Goal: Task Accomplishment & Management: Manage account settings

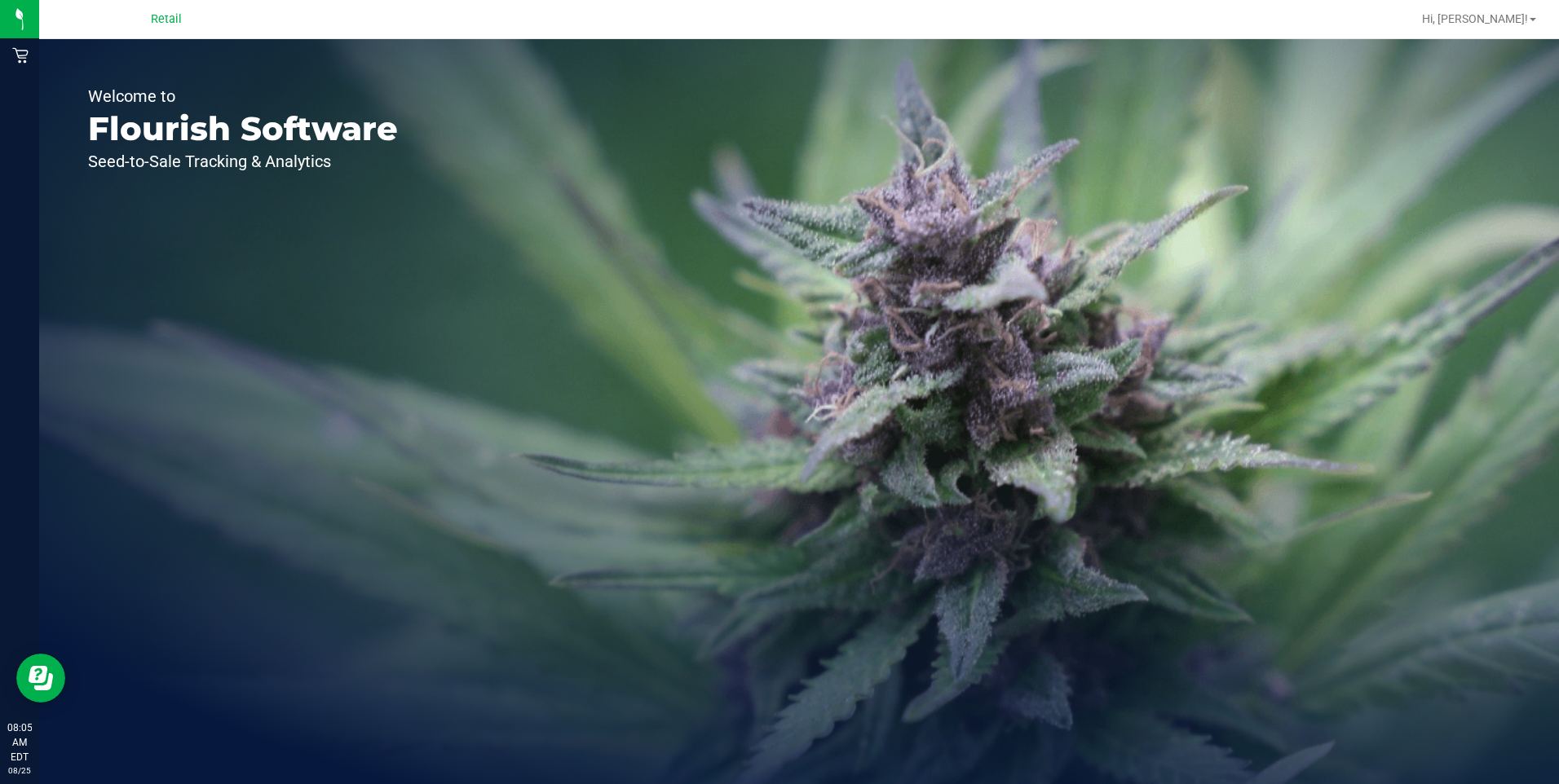
click at [166, 21] on span "Retail" at bounding box center [166, 19] width 31 height 15
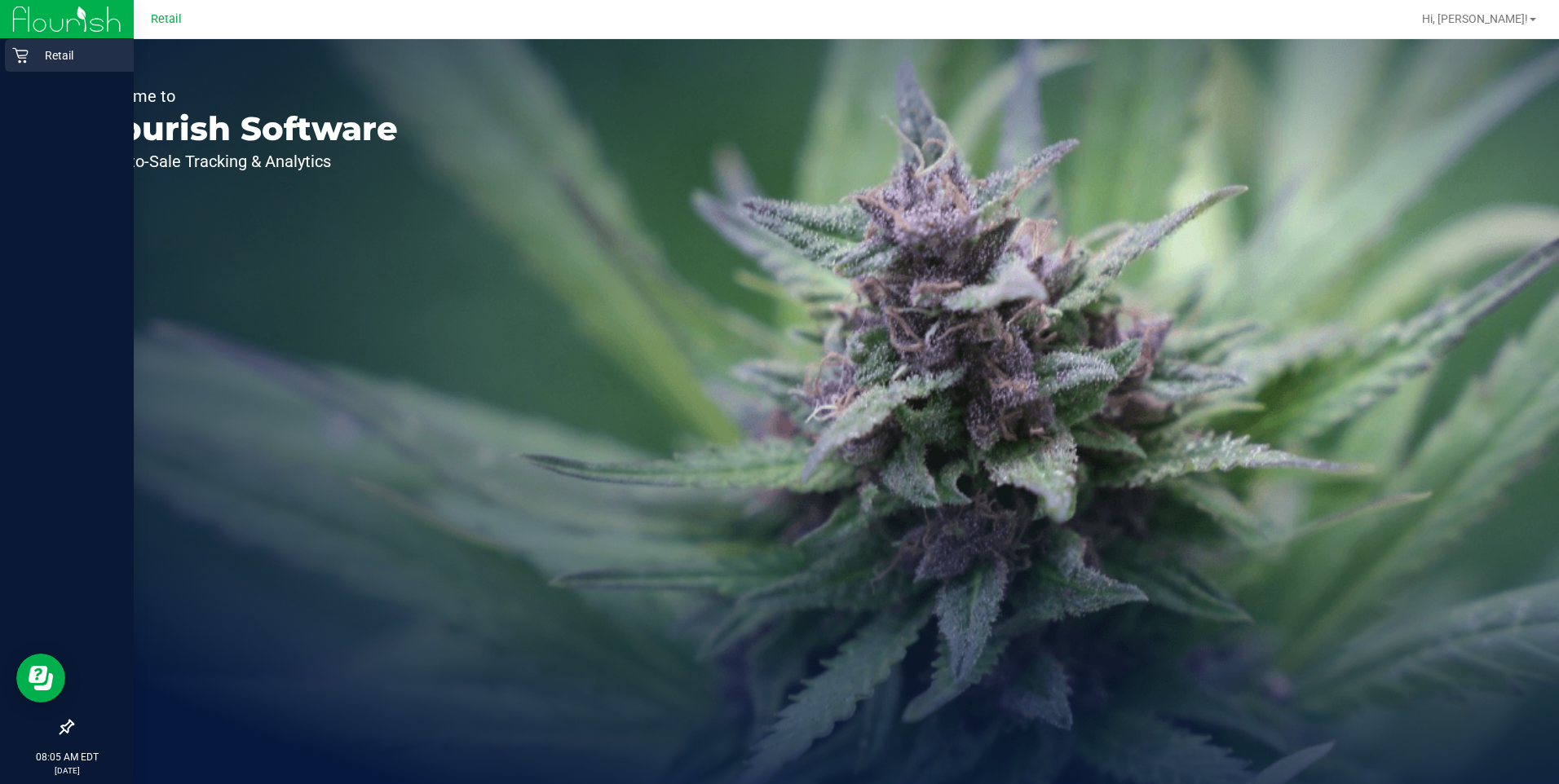
click at [15, 52] on icon at bounding box center [20, 55] width 16 height 16
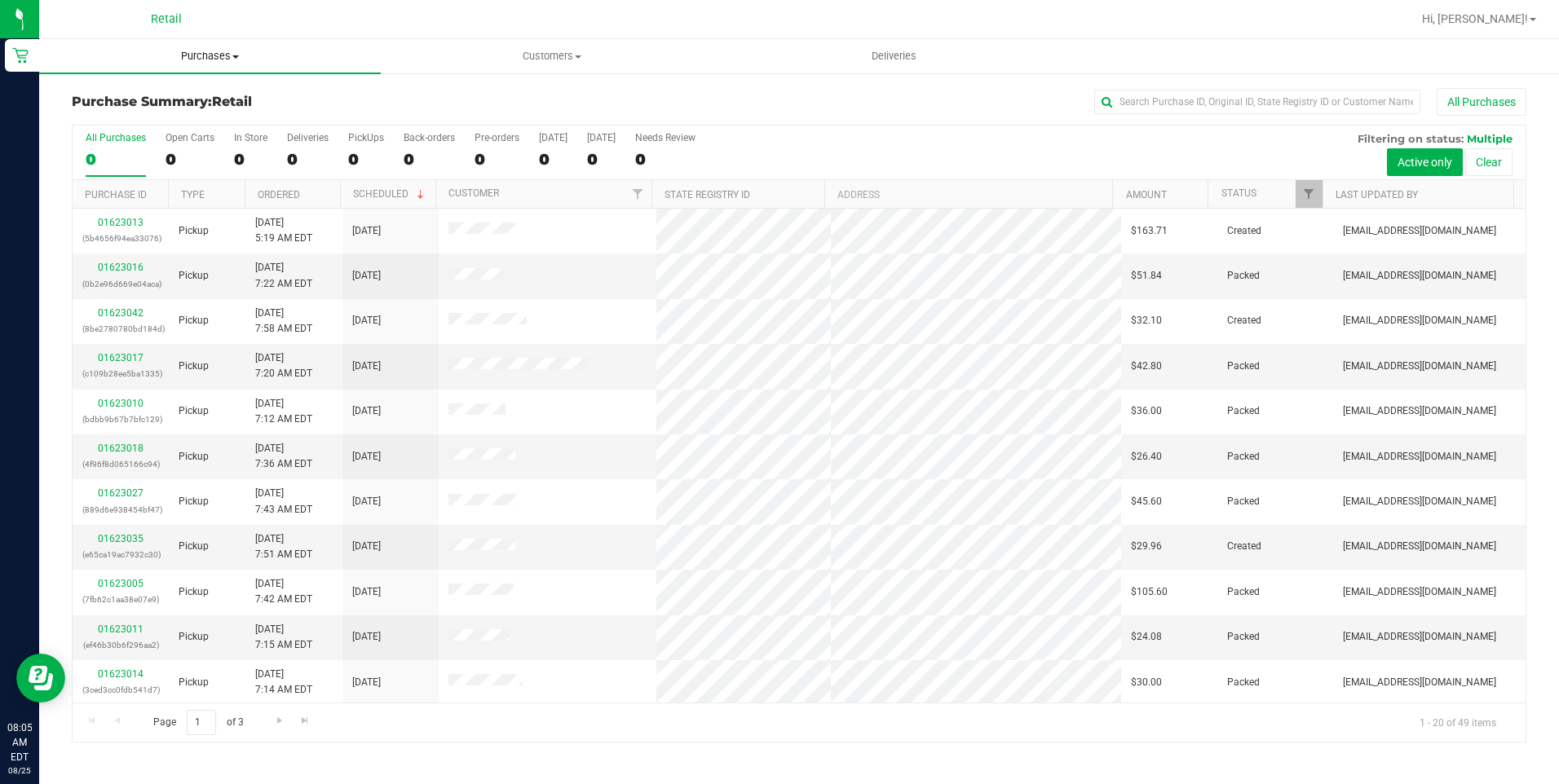
click at [215, 57] on span "Purchases" at bounding box center [210, 56] width 341 height 15
click at [185, 95] on span "Summary of purchases" at bounding box center [122, 98] width 167 height 14
click at [1321, 97] on input "text" at bounding box center [1256, 102] width 326 height 25
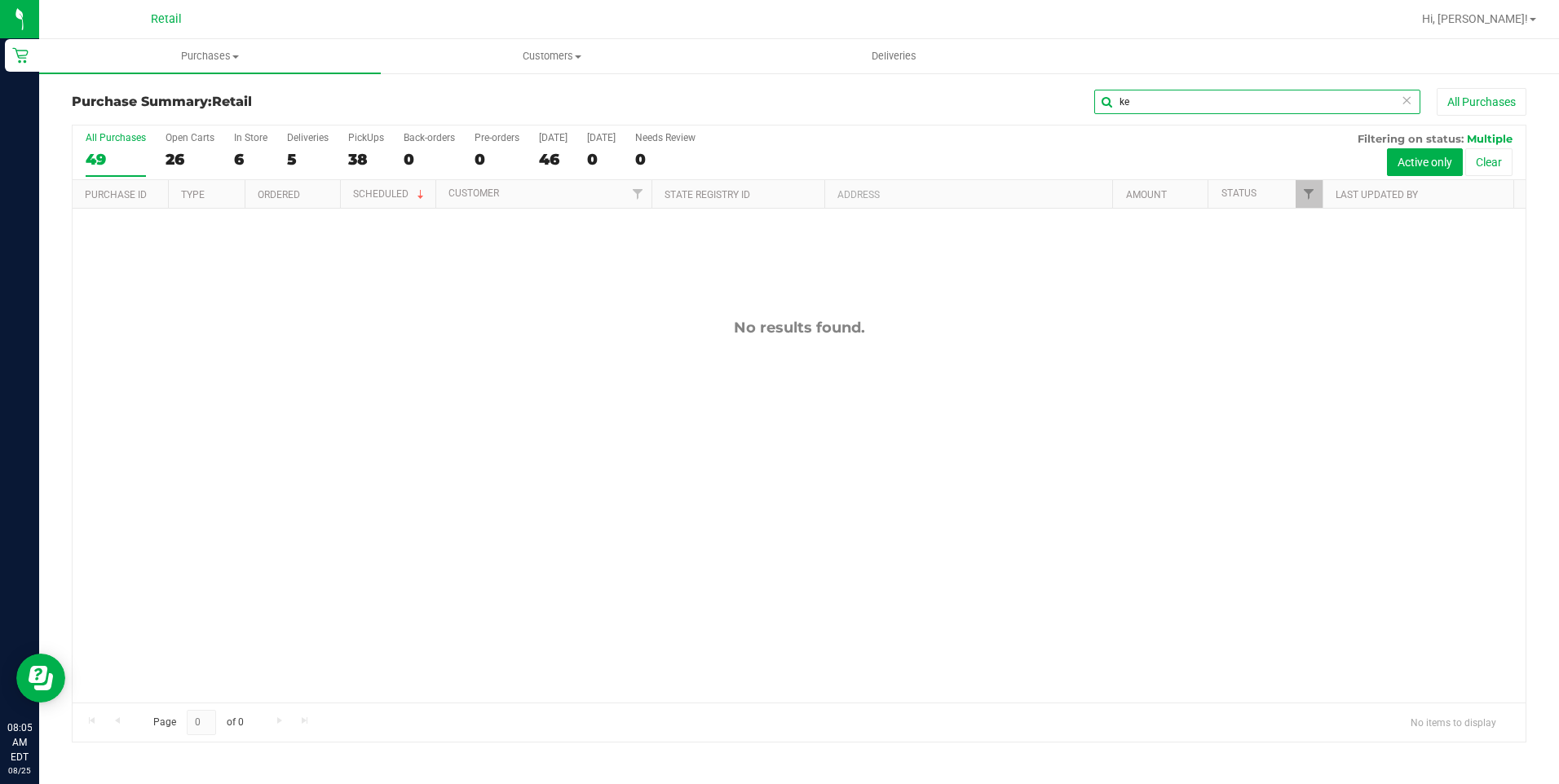
type input "k"
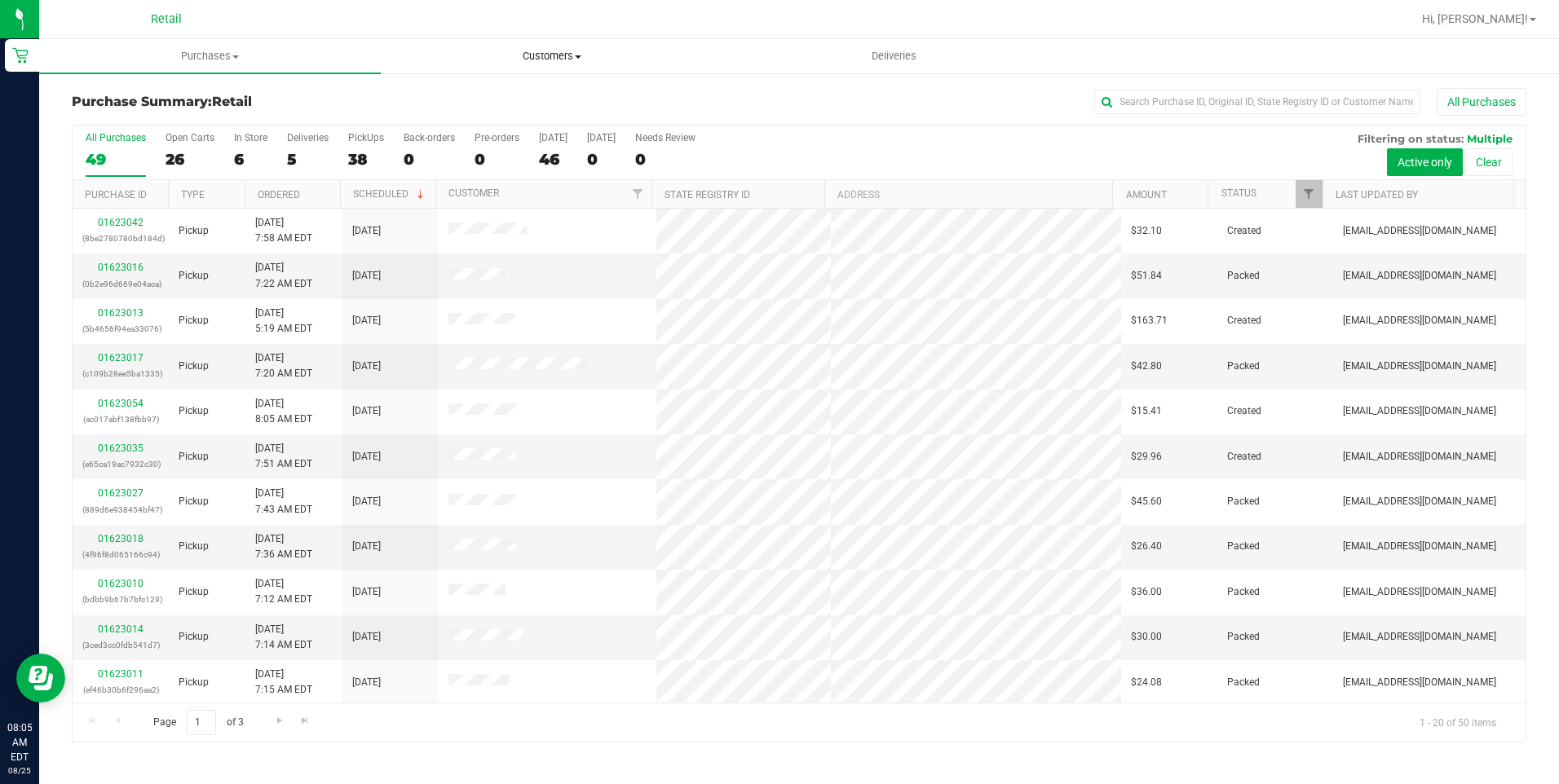
click at [547, 56] on span "Customers" at bounding box center [552, 56] width 340 height 15
click at [488, 93] on span "All customers" at bounding box center [439, 98] width 117 height 14
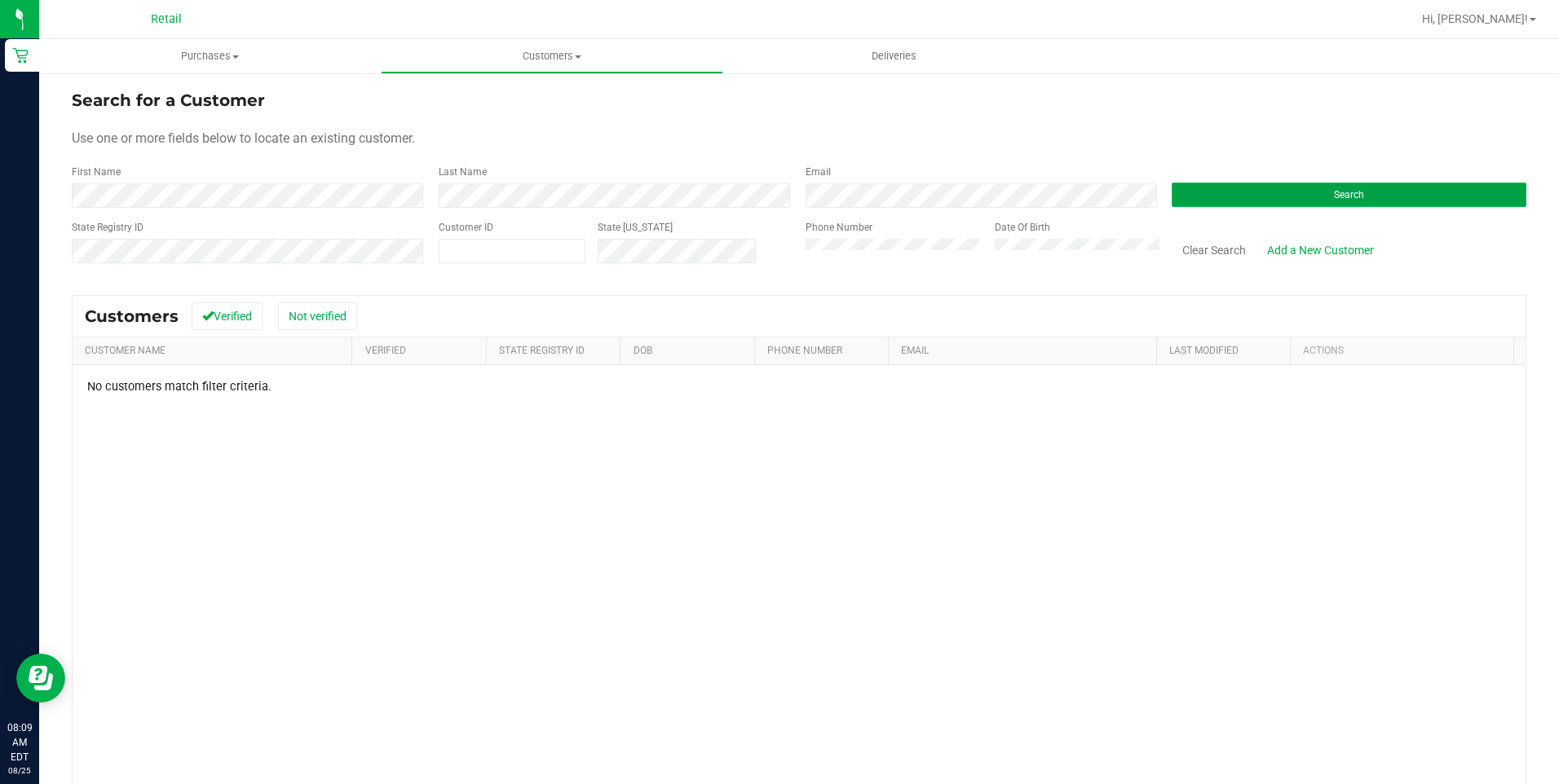
click at [1266, 197] on button "Search" at bounding box center [1349, 195] width 355 height 25
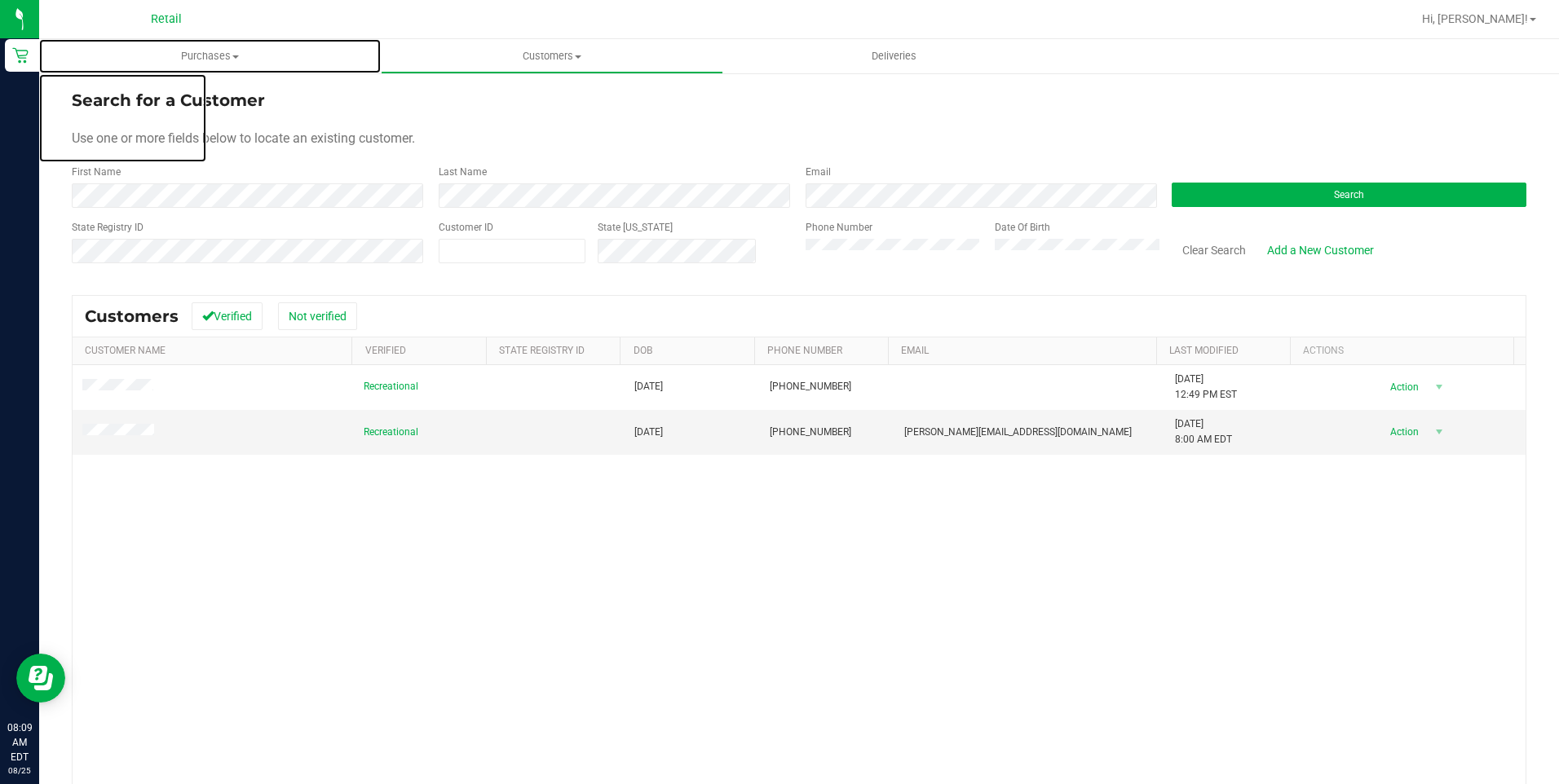
drag, startPoint x: 186, startPoint y: 51, endPoint x: 187, endPoint y: 78, distance: 27.0
click at [186, 51] on span "Purchases" at bounding box center [210, 56] width 341 height 15
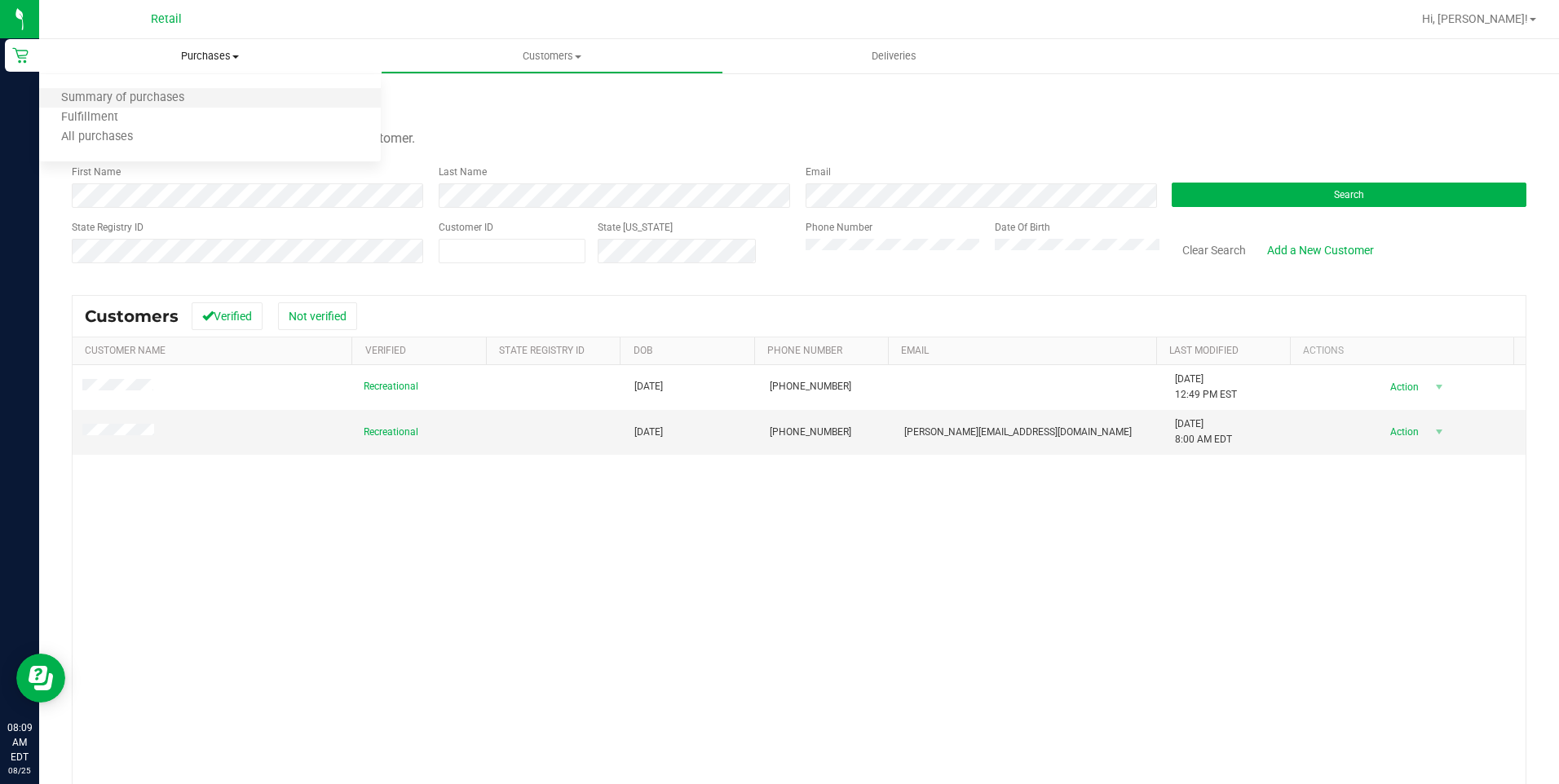
click at [219, 97] on li "Summary of purchases" at bounding box center [210, 98] width 341 height 20
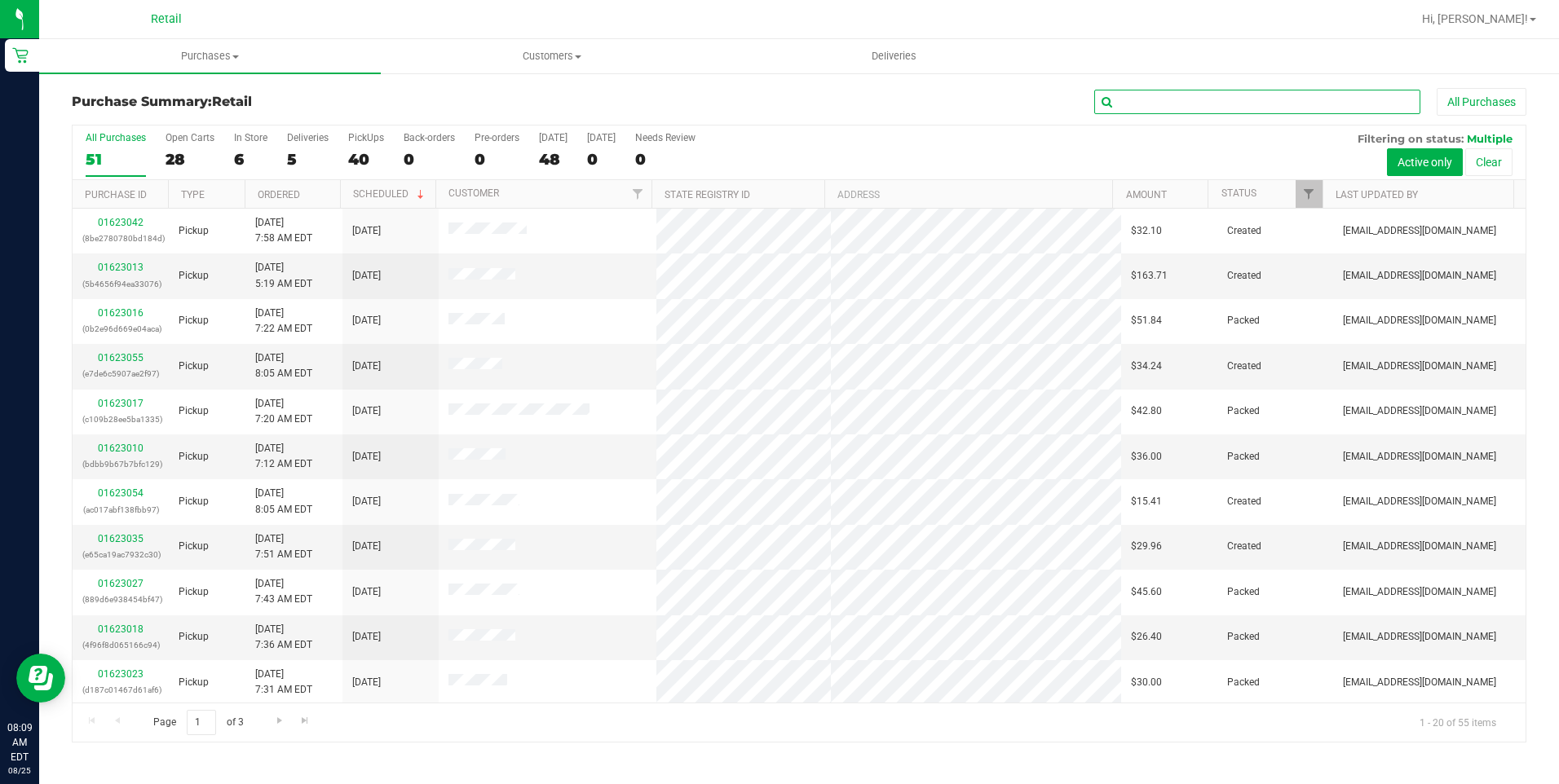
click at [1258, 103] on input "text" at bounding box center [1256, 102] width 326 height 25
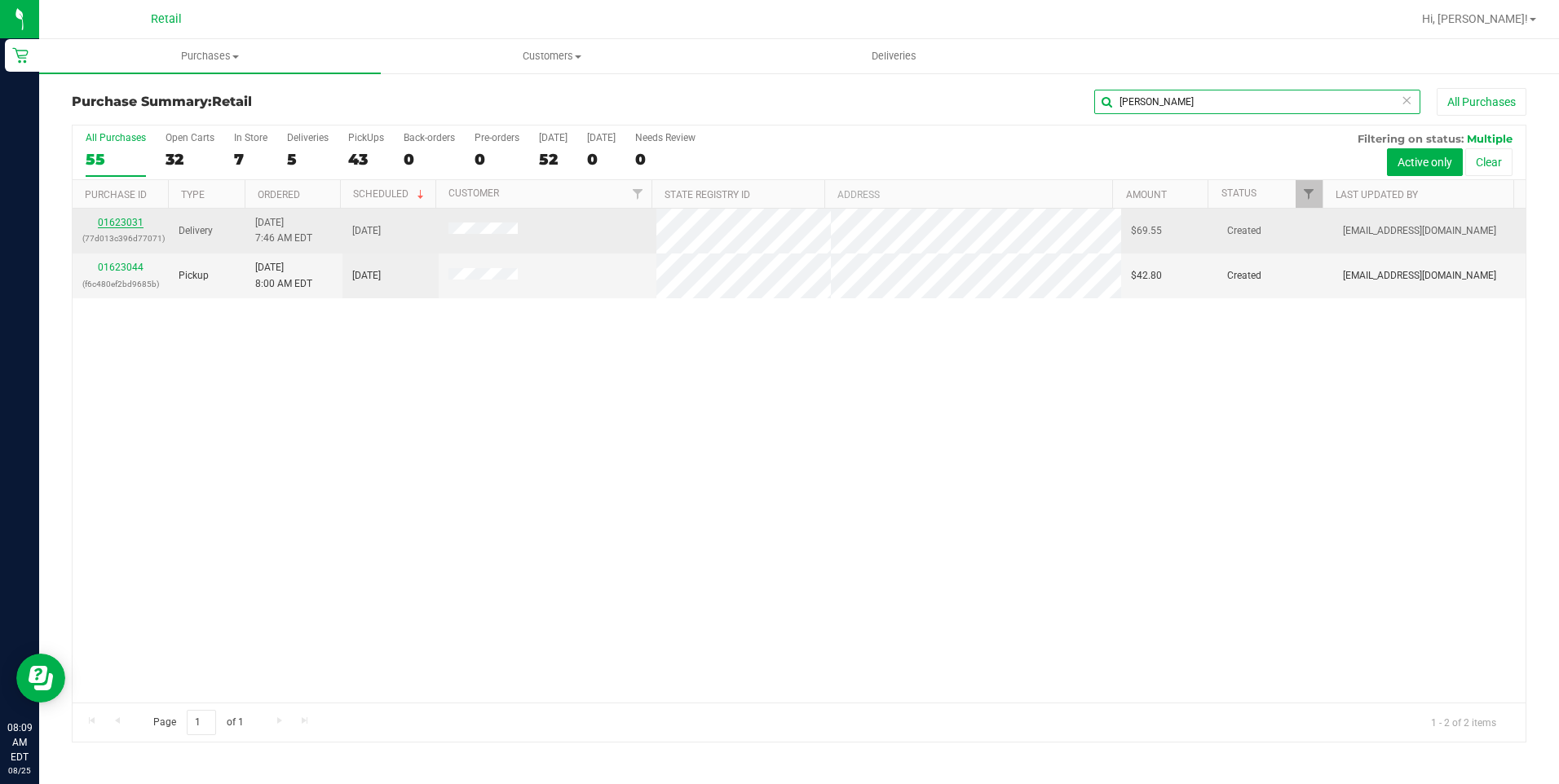
type input "josue"
click at [110, 221] on link "01623031" at bounding box center [120, 222] width 45 height 11
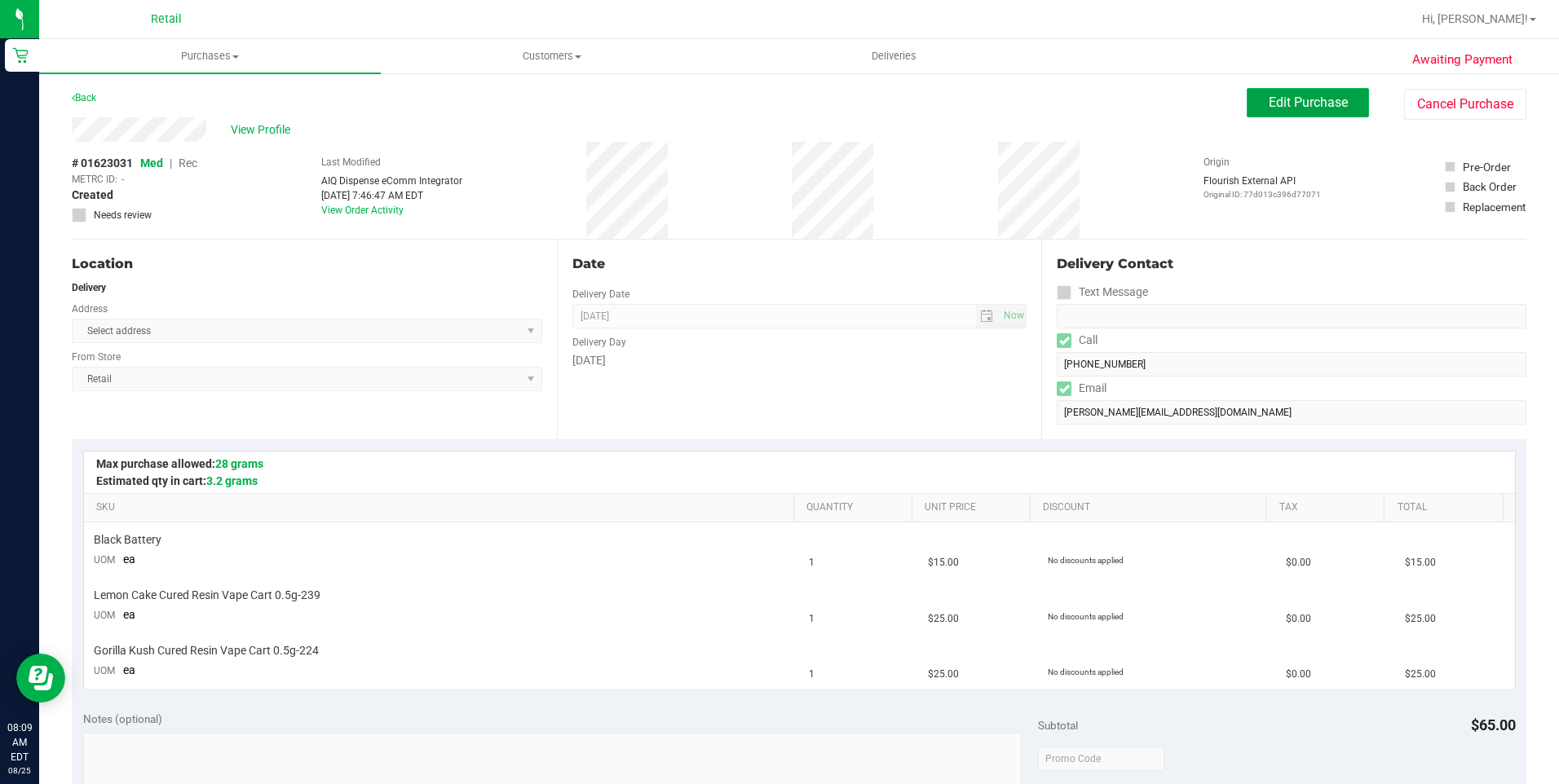
click at [1290, 109] on span "Edit Purchase" at bounding box center [1308, 103] width 79 height 15
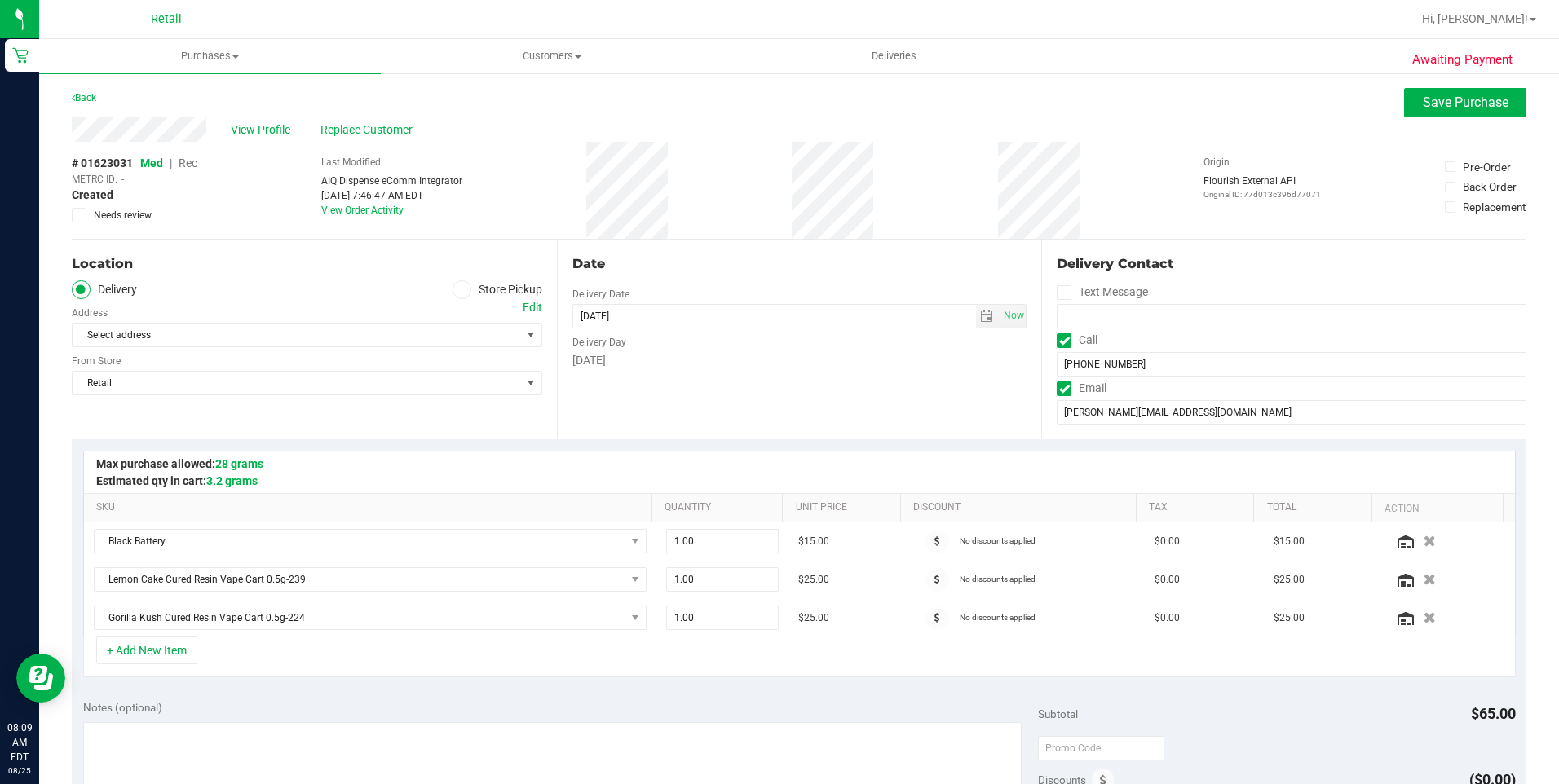
click at [190, 164] on span "Rec" at bounding box center [188, 162] width 19 height 13
click at [514, 330] on span "Select address" at bounding box center [307, 335] width 470 height 25
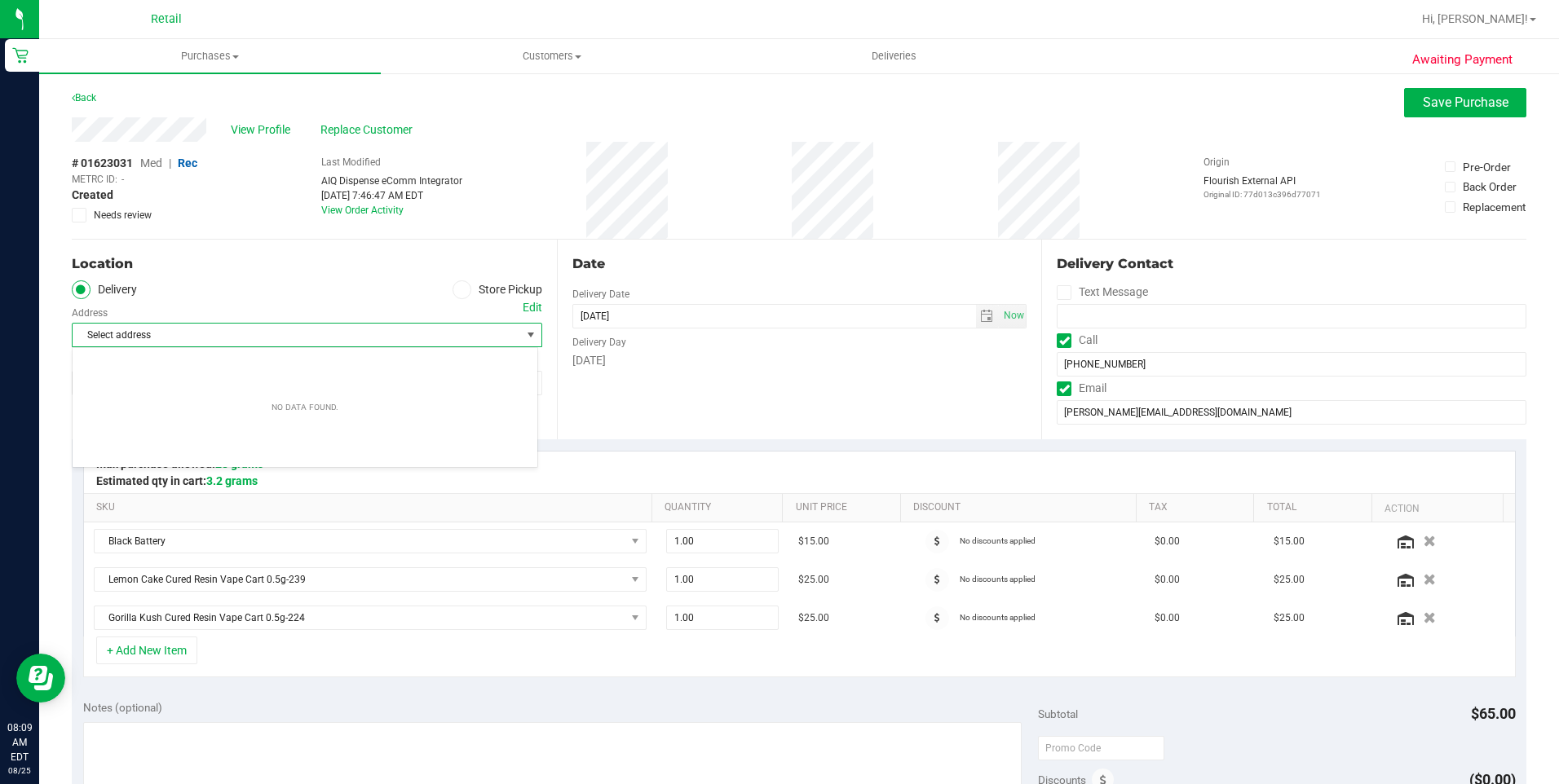
click at [378, 303] on div "Select address Select address" at bounding box center [307, 323] width 470 height 48
click at [489, 333] on span "Select address" at bounding box center [286, 335] width 426 height 23
click at [292, 271] on div "Location" at bounding box center [307, 263] width 470 height 20
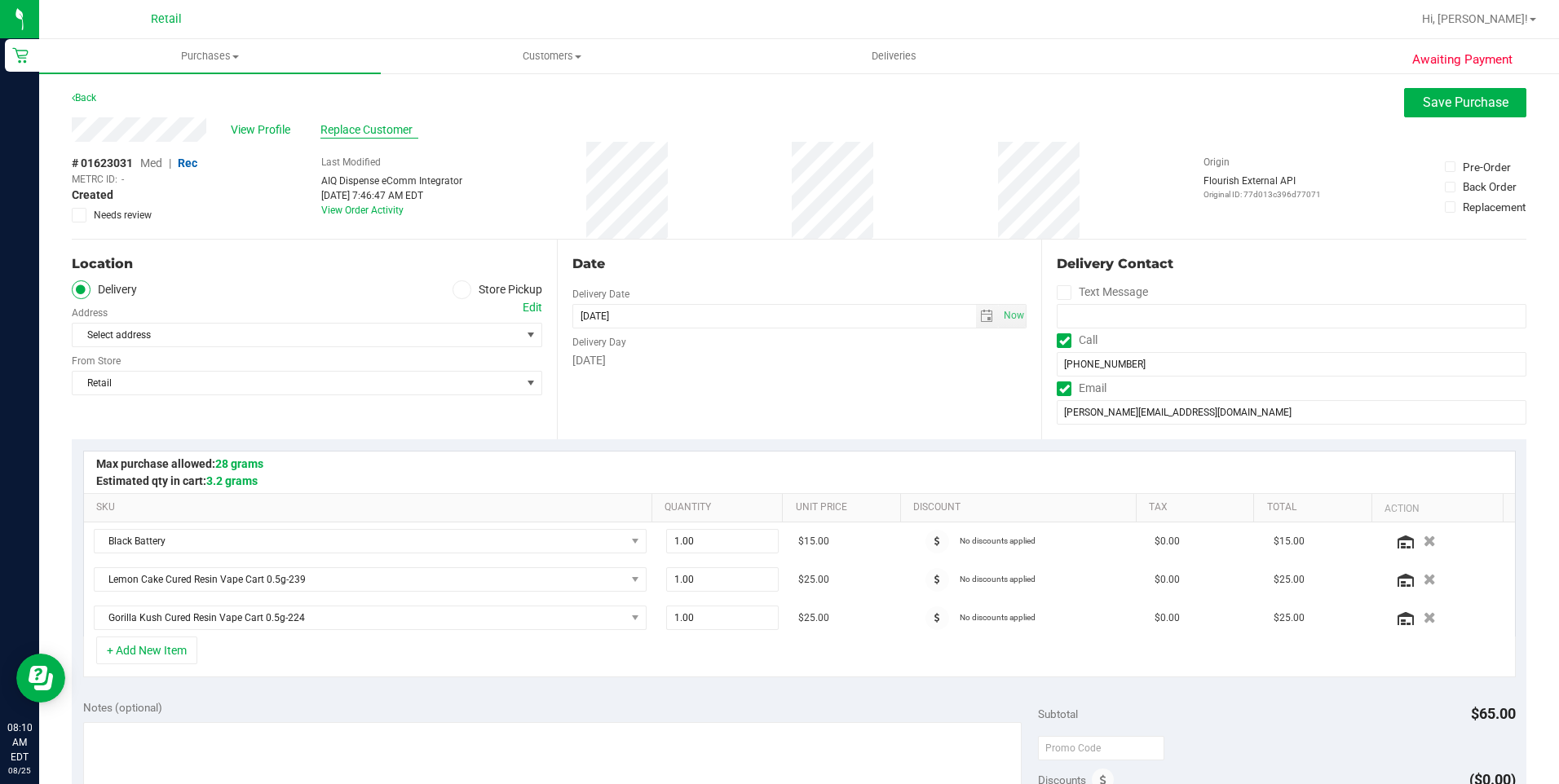
click at [381, 130] on span "Replace Customer" at bounding box center [369, 130] width 97 height 17
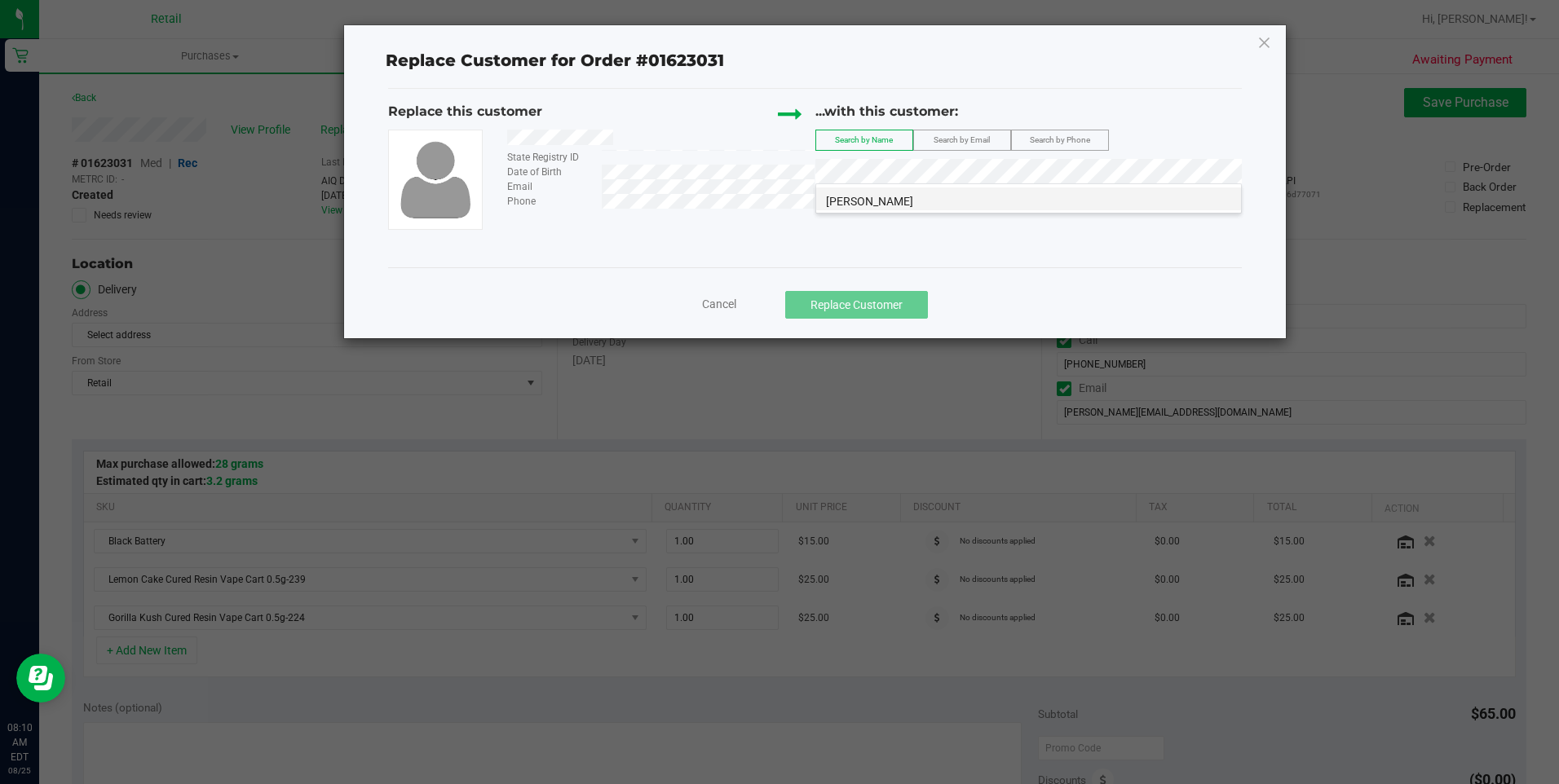
click at [887, 195] on span "Josue payamps" at bounding box center [870, 201] width 87 height 13
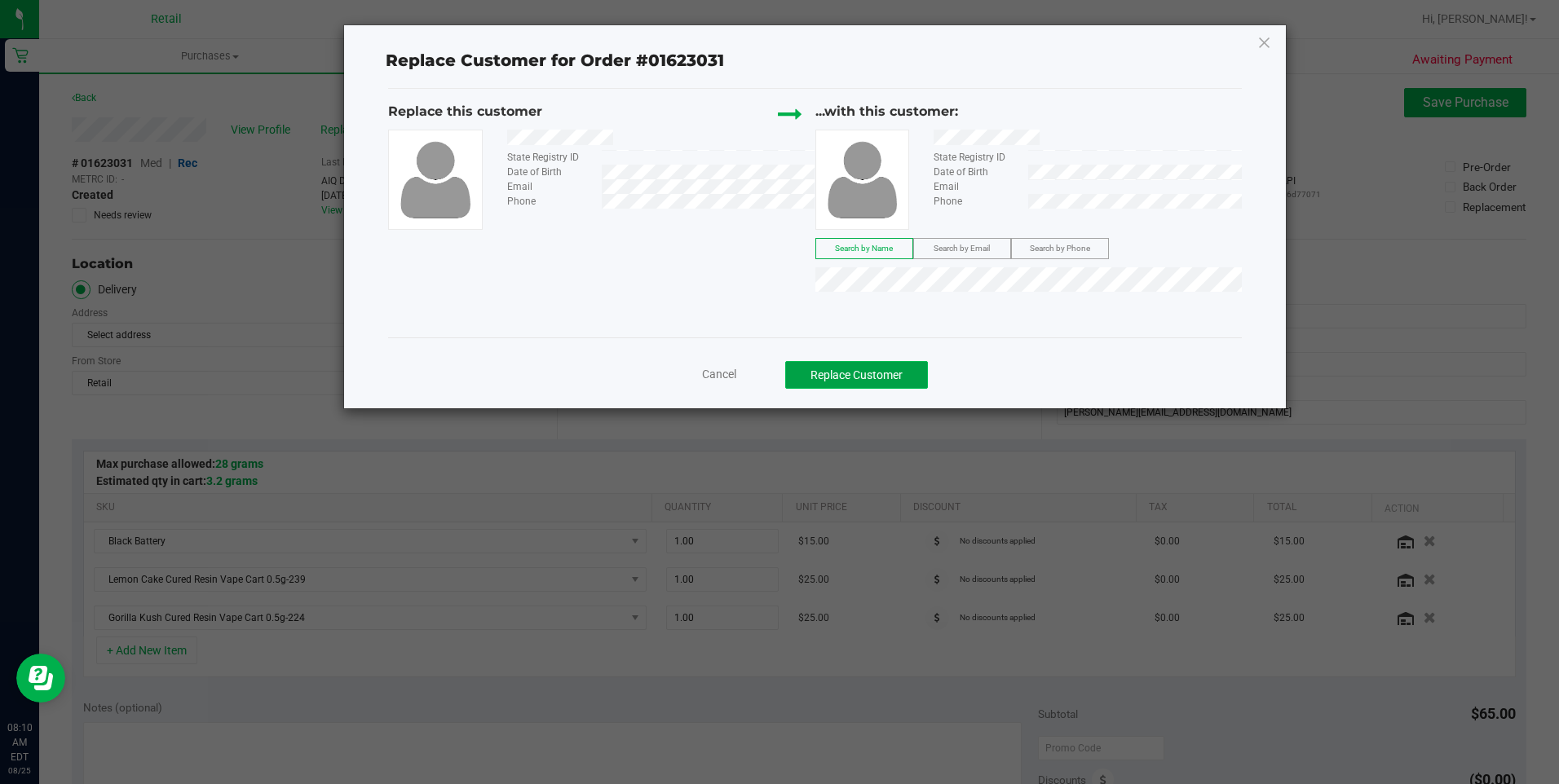
click at [871, 376] on button "Replace Customer" at bounding box center [856, 374] width 143 height 27
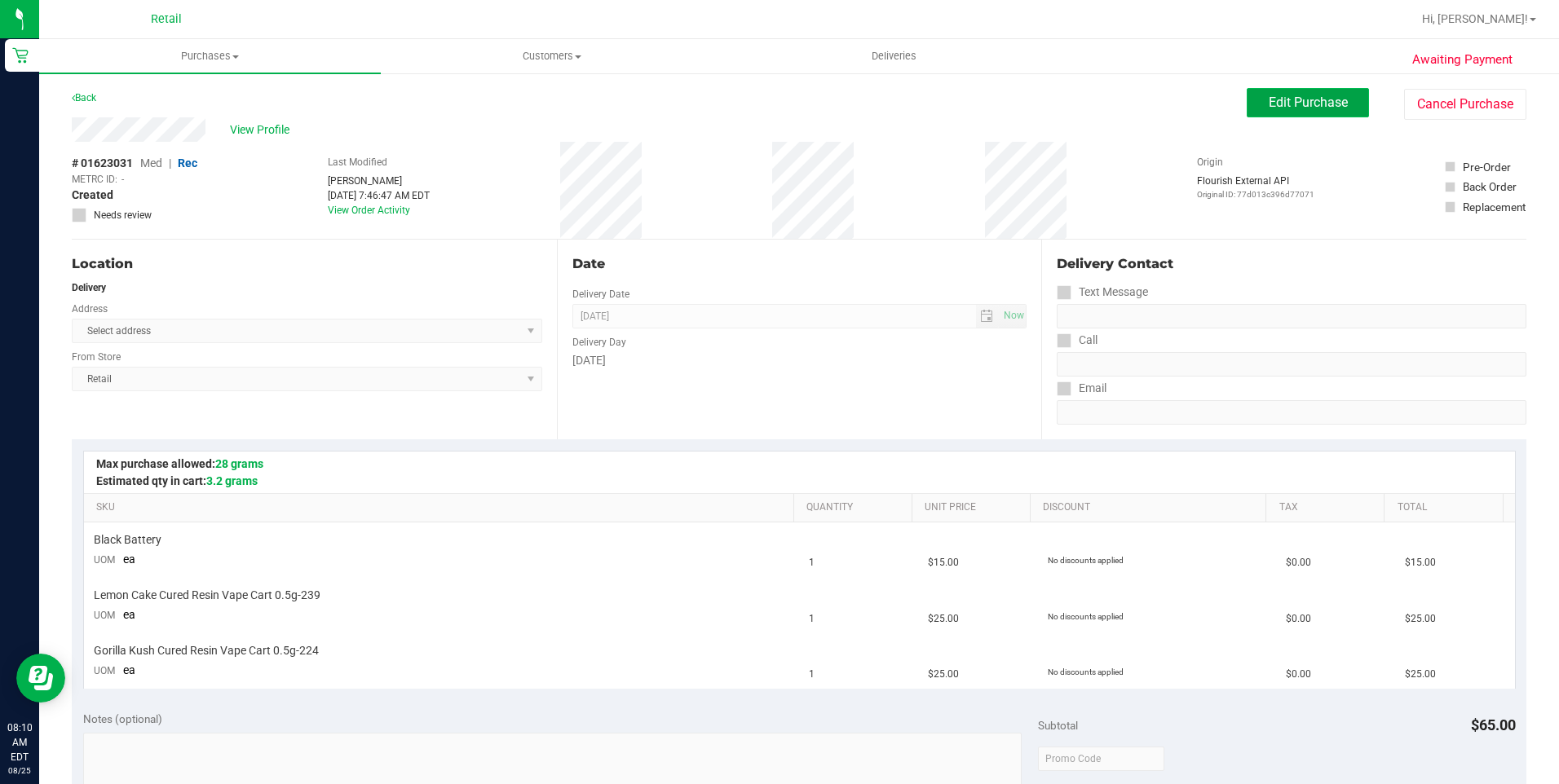
click at [1285, 107] on span "Edit Purchase" at bounding box center [1308, 103] width 79 height 15
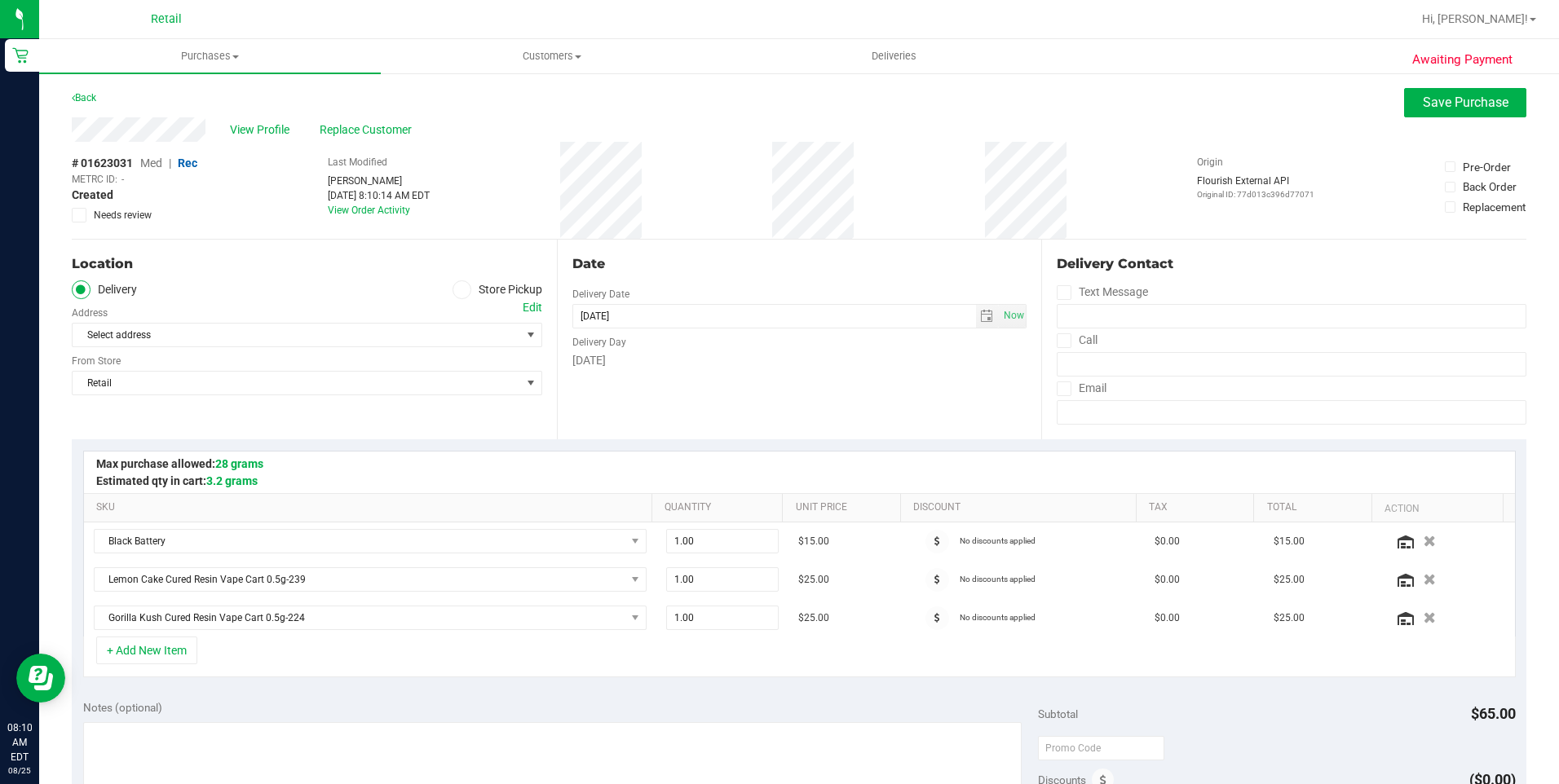
click at [367, 358] on div "Retail Select Store Retail" at bounding box center [307, 371] width 470 height 48
click at [381, 342] on span "Select address" at bounding box center [286, 335] width 426 height 23
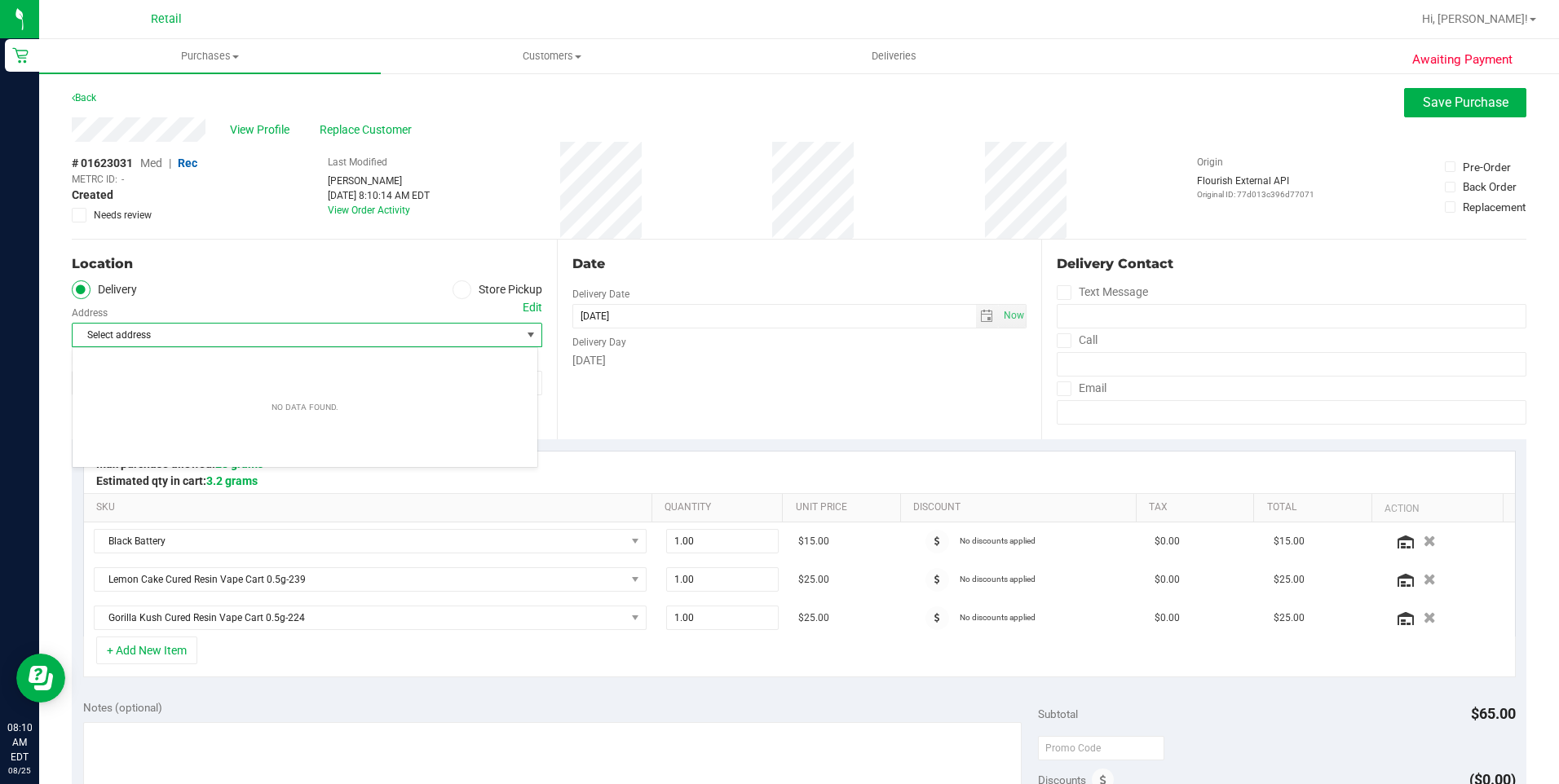
click at [505, 326] on span "Select address" at bounding box center [307, 335] width 470 height 25
click at [529, 308] on div "Edit" at bounding box center [532, 308] width 20 height 17
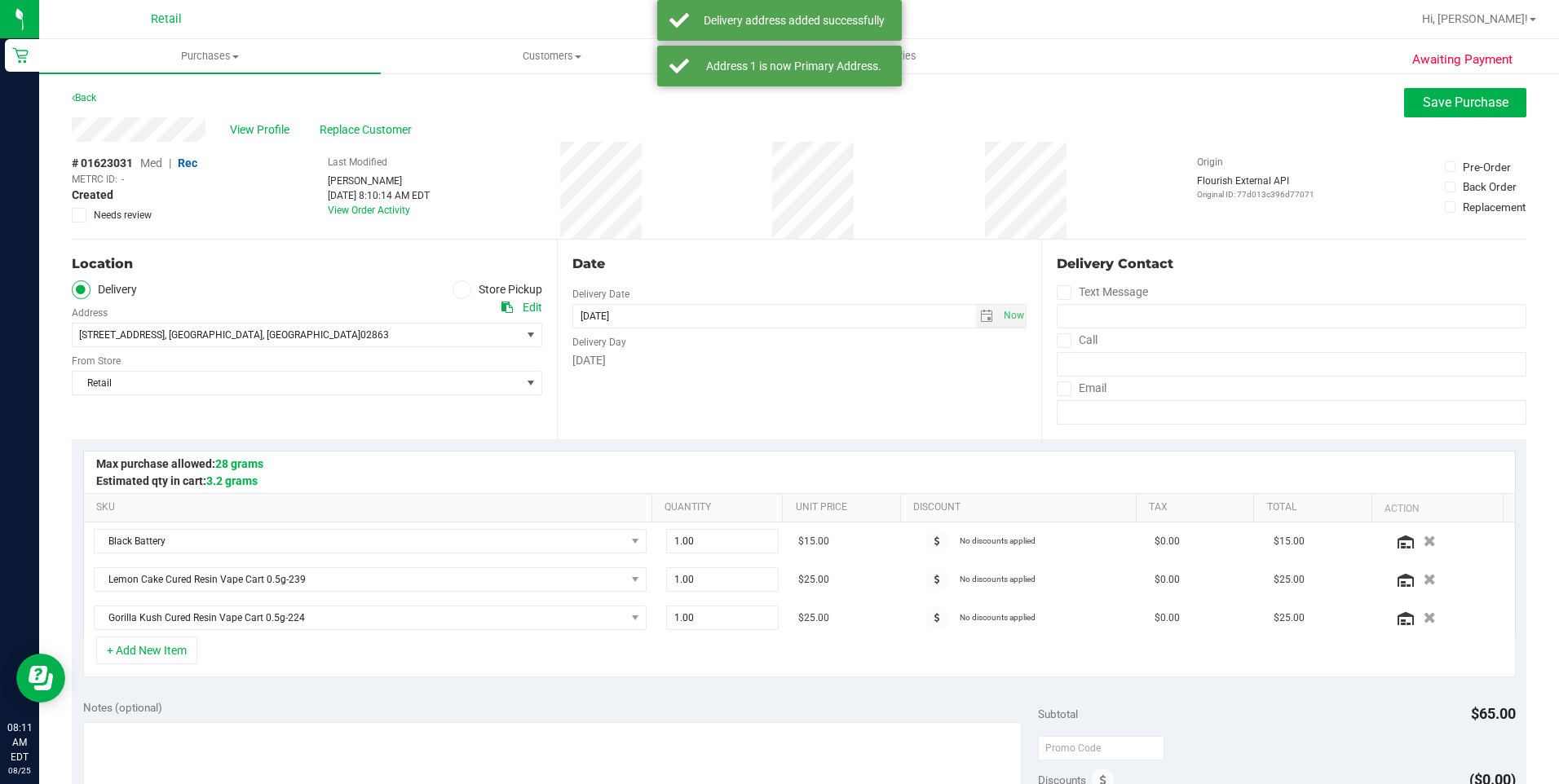
click at [1065, 343] on label "Call" at bounding box center [1078, 340] width 41 height 24
click at [0, 0] on input "Call" at bounding box center [0, 0] width 0 height 0
click at [1127, 366] on input "tel" at bounding box center [1291, 364] width 469 height 25
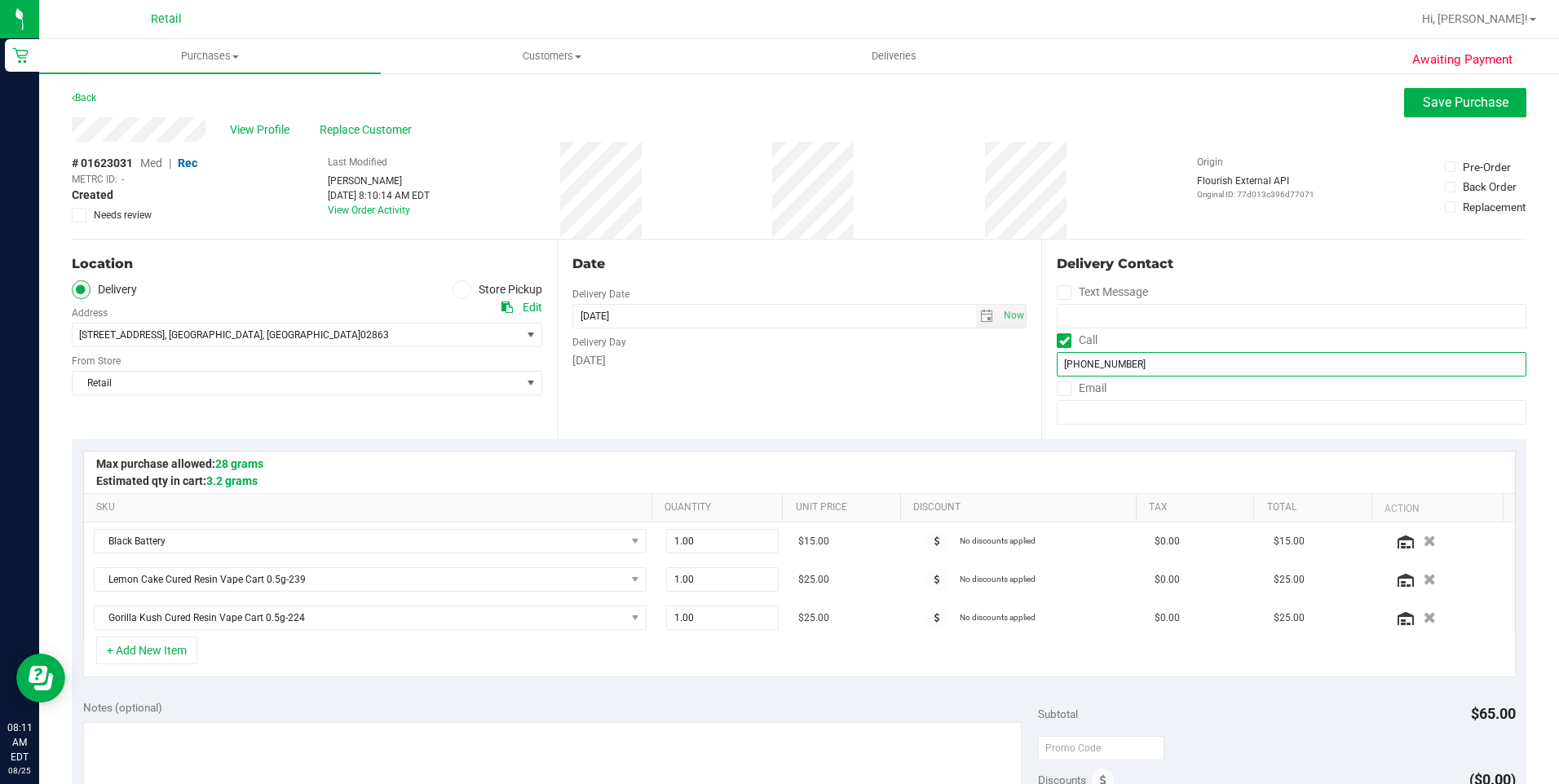
type input "(401) 516-0355"
click at [1065, 392] on label "Email" at bounding box center [1082, 388] width 50 height 24
click at [0, 0] on input "Email" at bounding box center [0, 0] width 0 height 0
click at [1090, 412] on input "email" at bounding box center [1291, 412] width 469 height 25
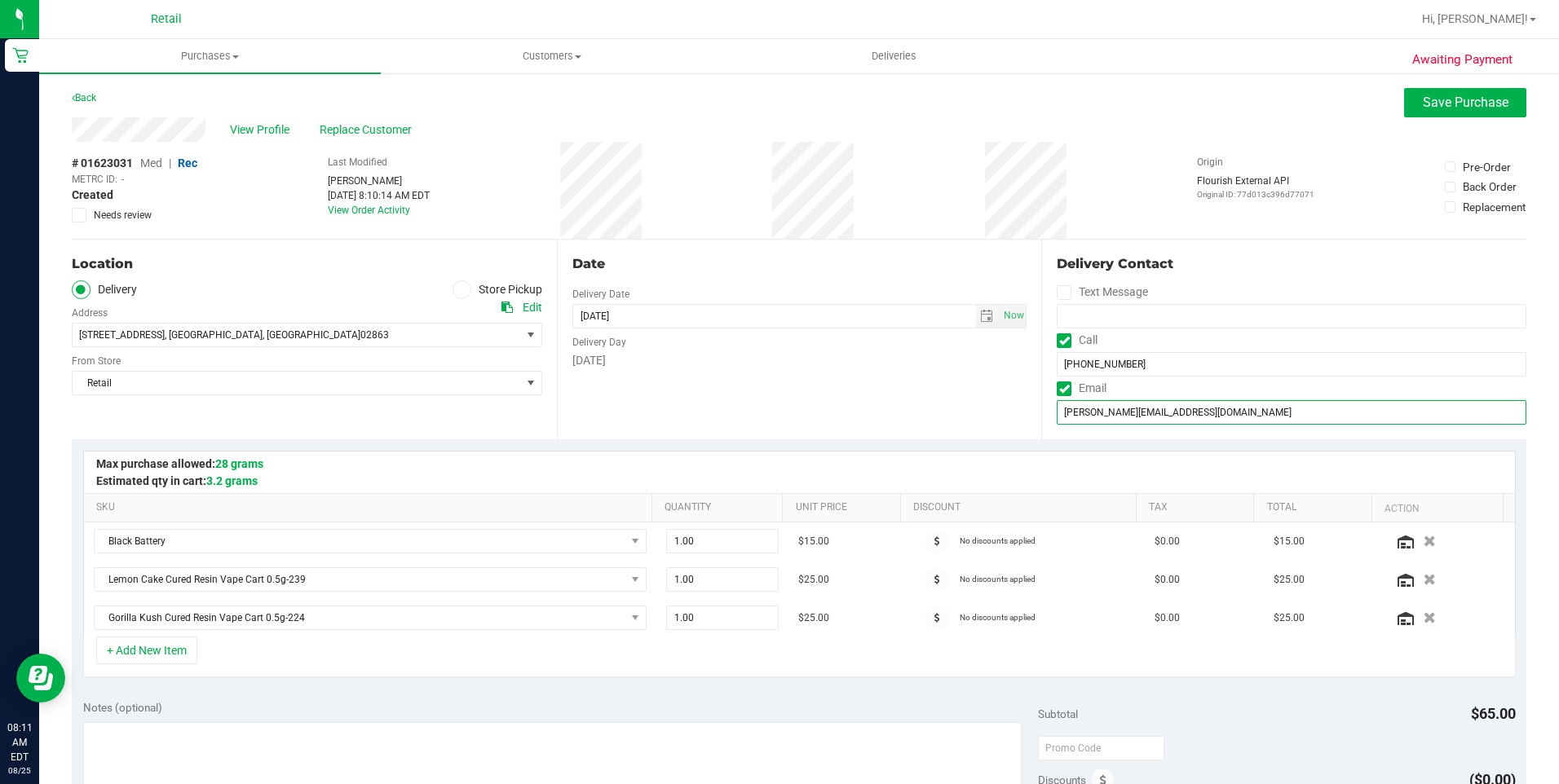
type input "Josue.payamps123@gmail.com"
click at [940, 407] on div "Date Delivery Date 08/25/2025 Now 08/25/2025 08:00 AM Now Delivery Day Monday" at bounding box center [799, 339] width 485 height 200
click at [1430, 112] on button "Save Purchase" at bounding box center [1465, 103] width 122 height 29
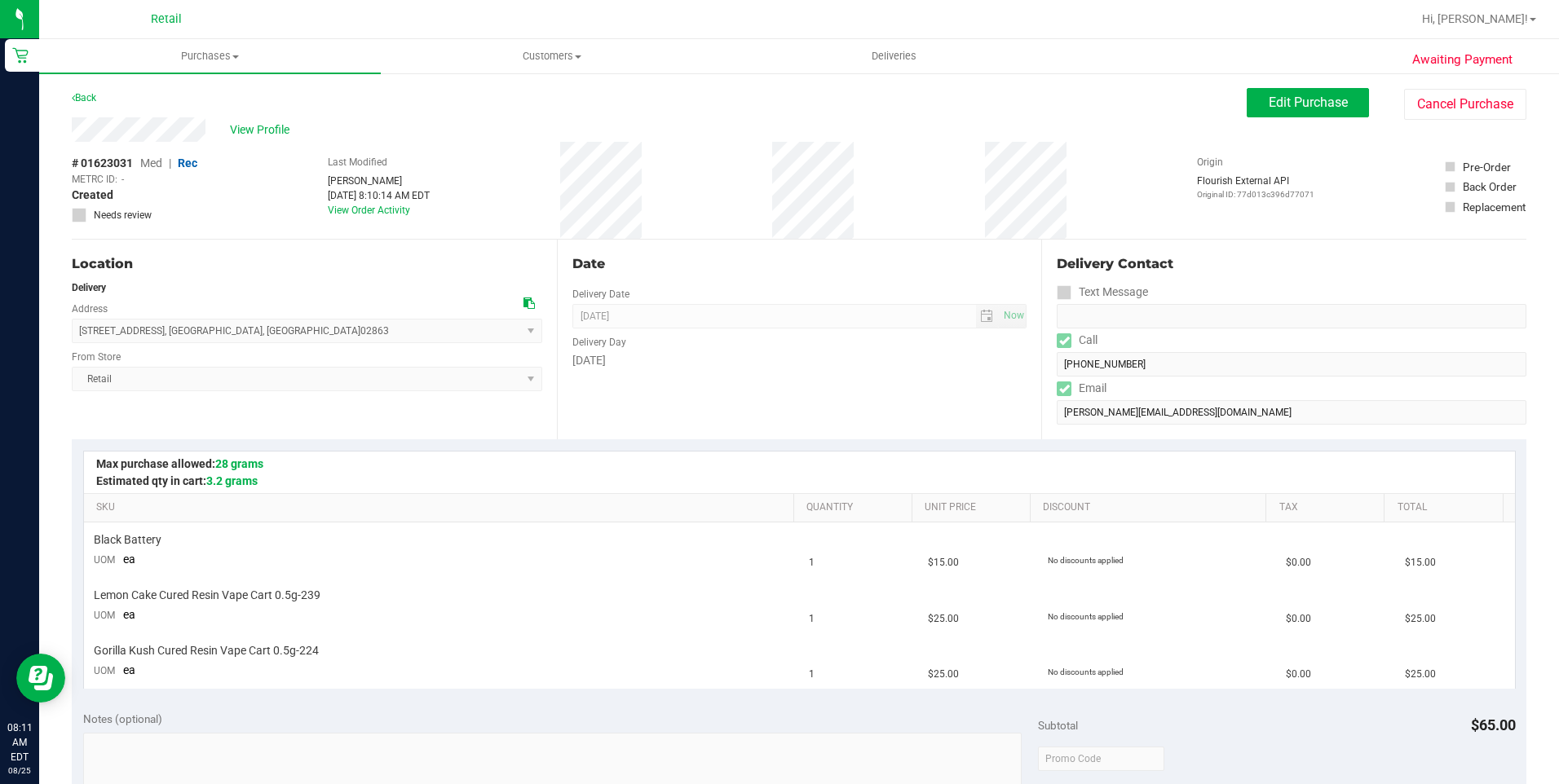
click at [1538, 492] on div "Awaiting Payment Back Edit Purchase Cancel Purchase View Profile # 01623031 Med…" at bounding box center [799, 739] width 1520 height 1334
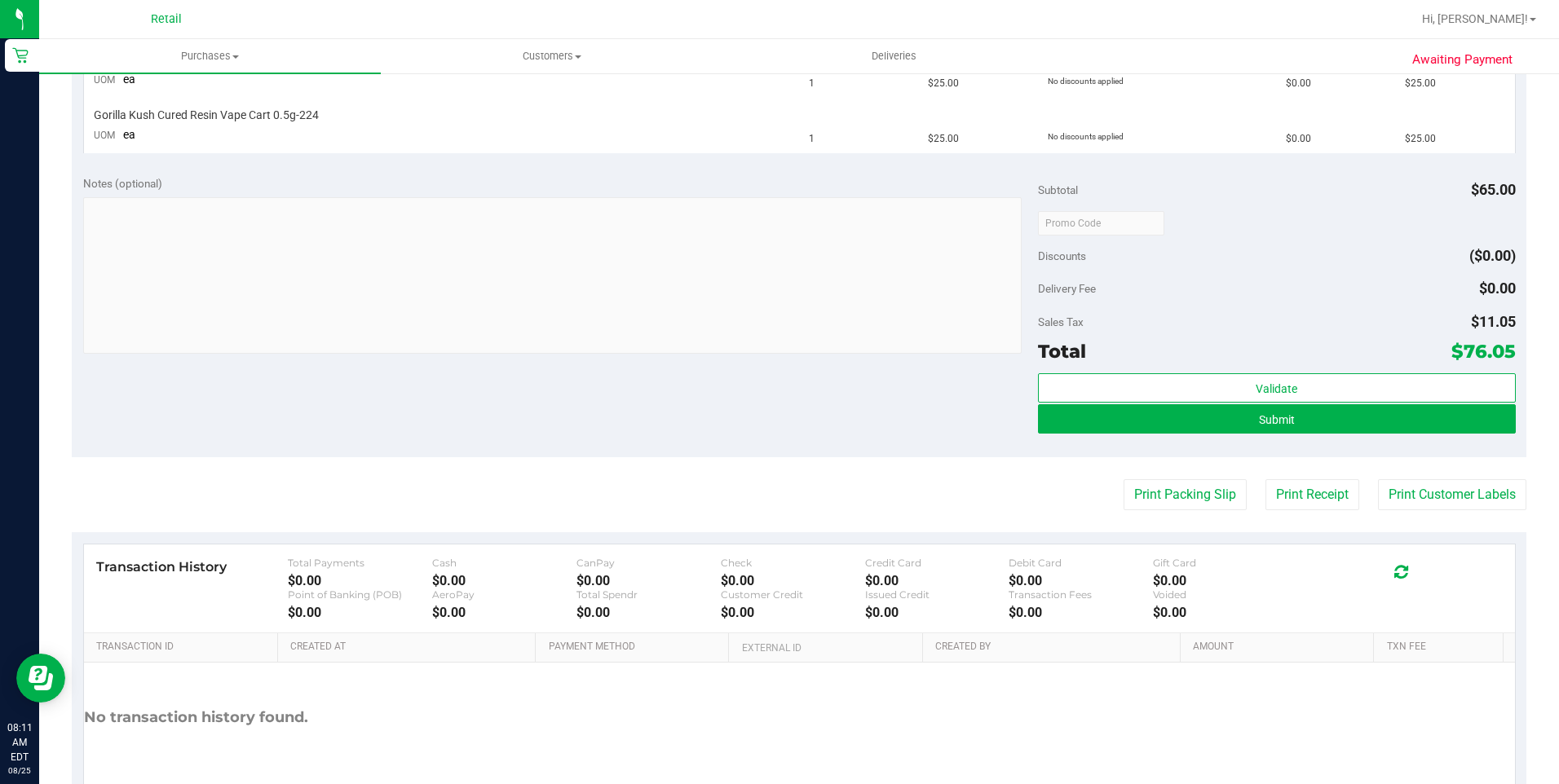
scroll to position [570, 0]
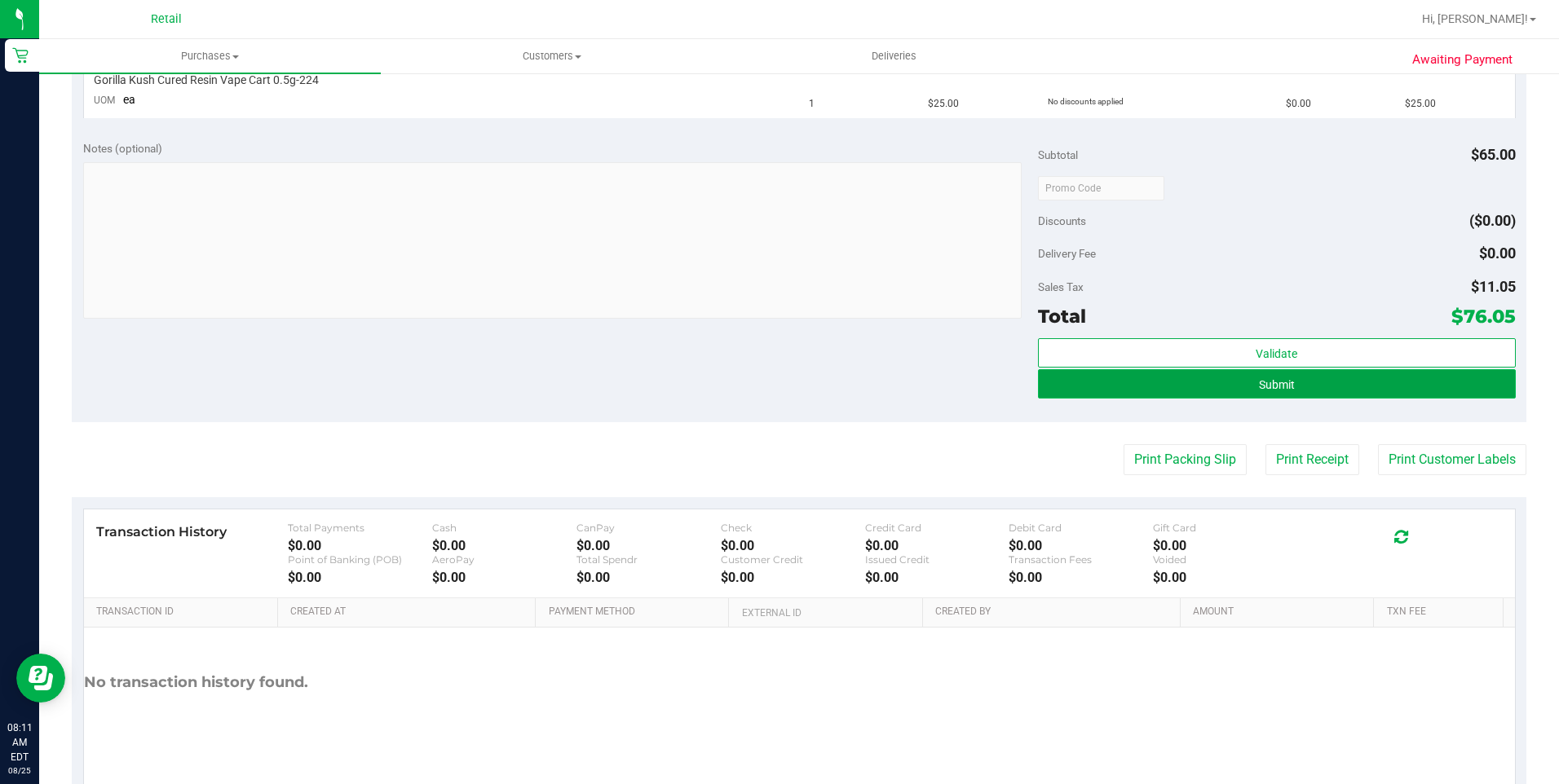
click at [1284, 386] on span "Submit" at bounding box center [1277, 384] width 36 height 13
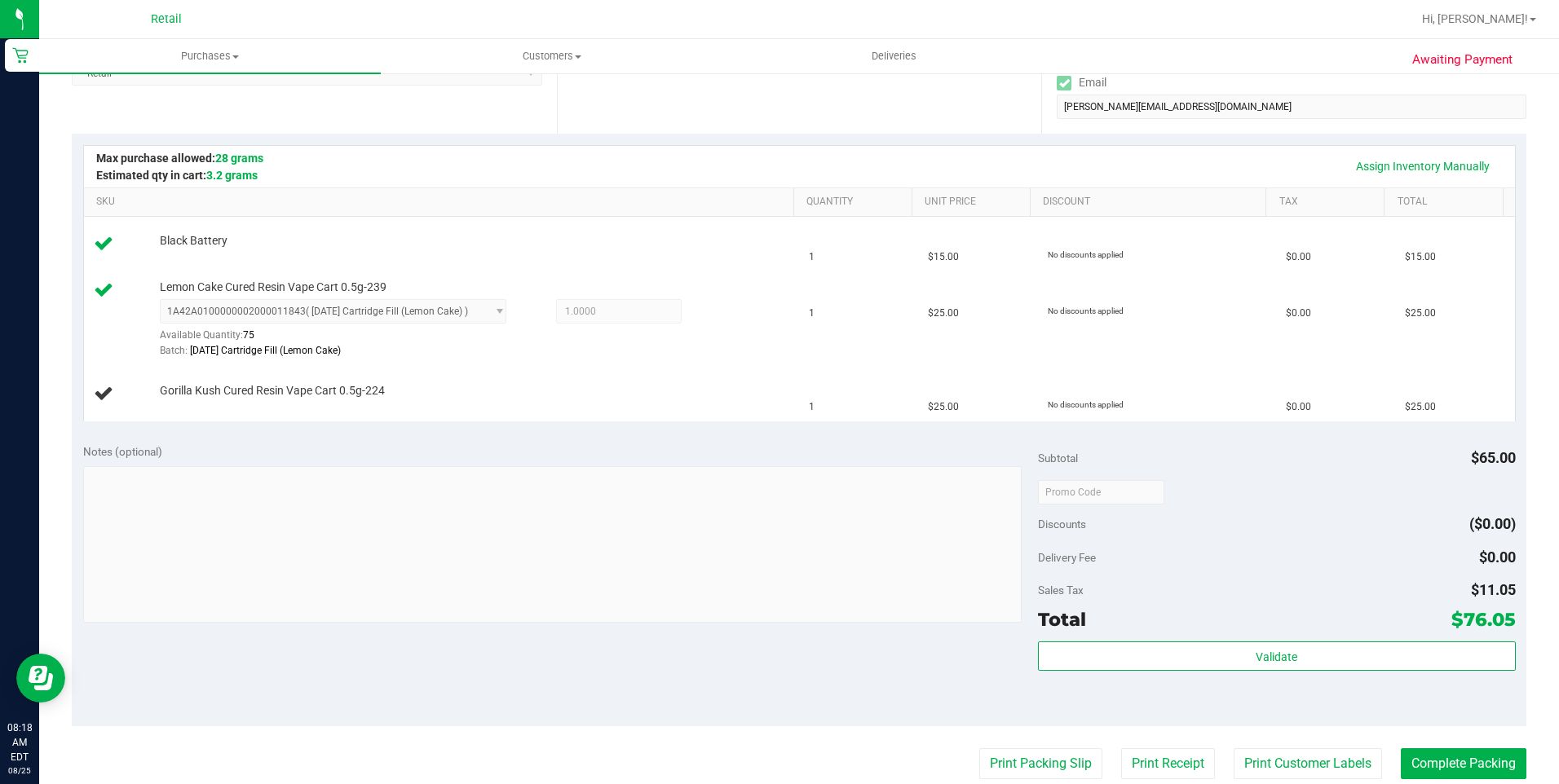
scroll to position [387, 0]
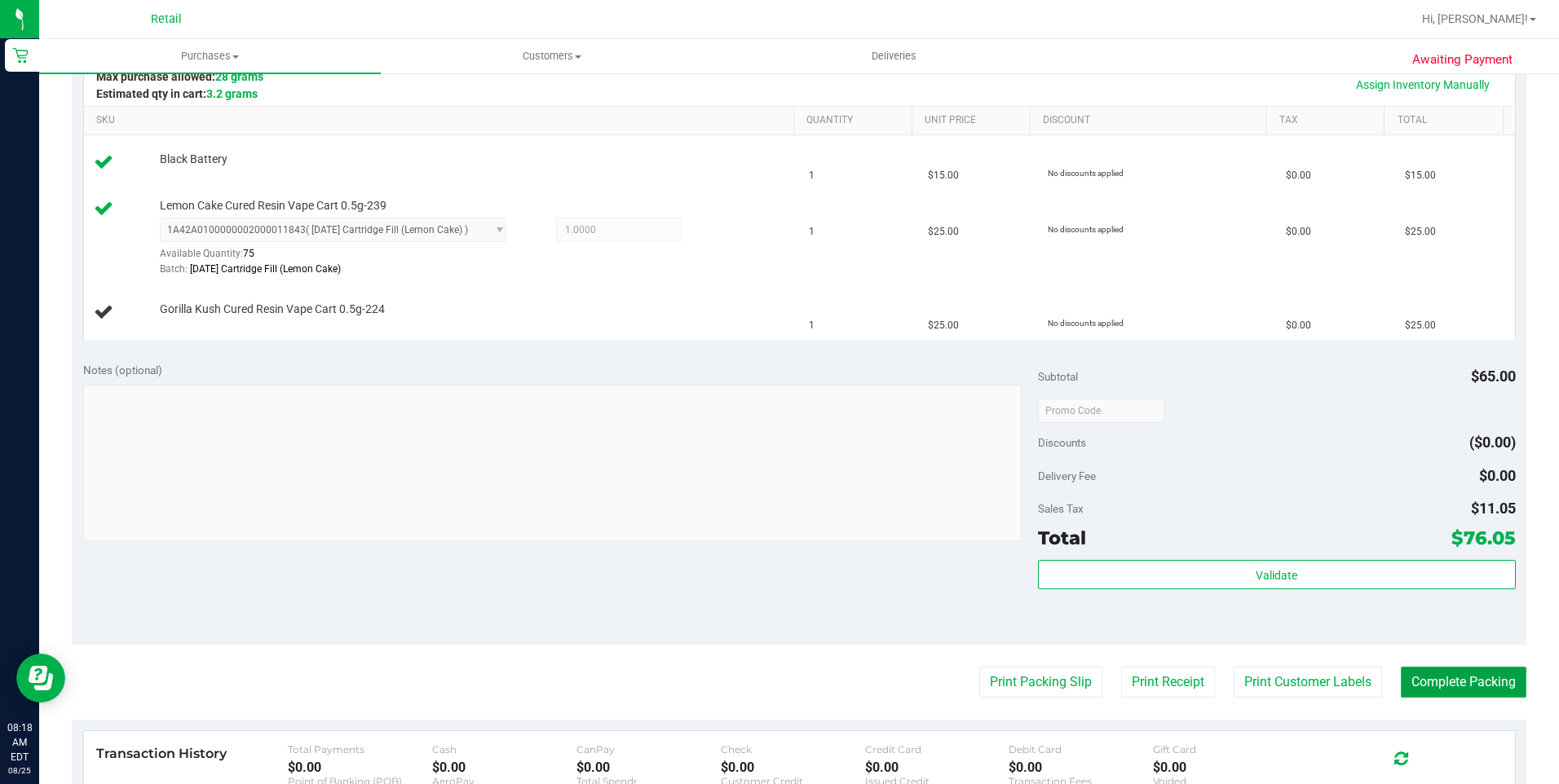
click at [1432, 681] on button "Complete Packing" at bounding box center [1463, 682] width 126 height 31
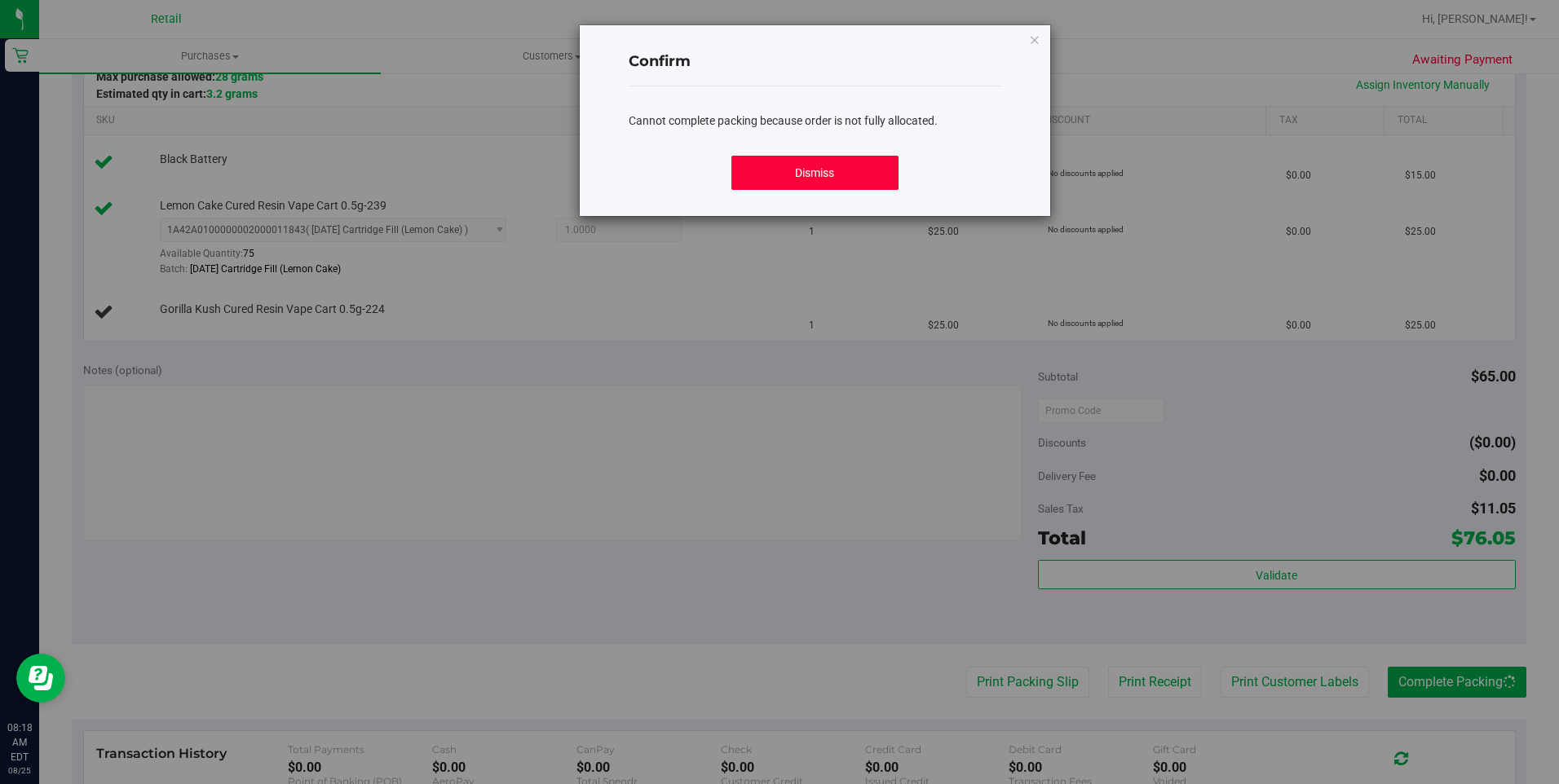
click at [814, 174] on button "Dismiss" at bounding box center [814, 173] width 167 height 34
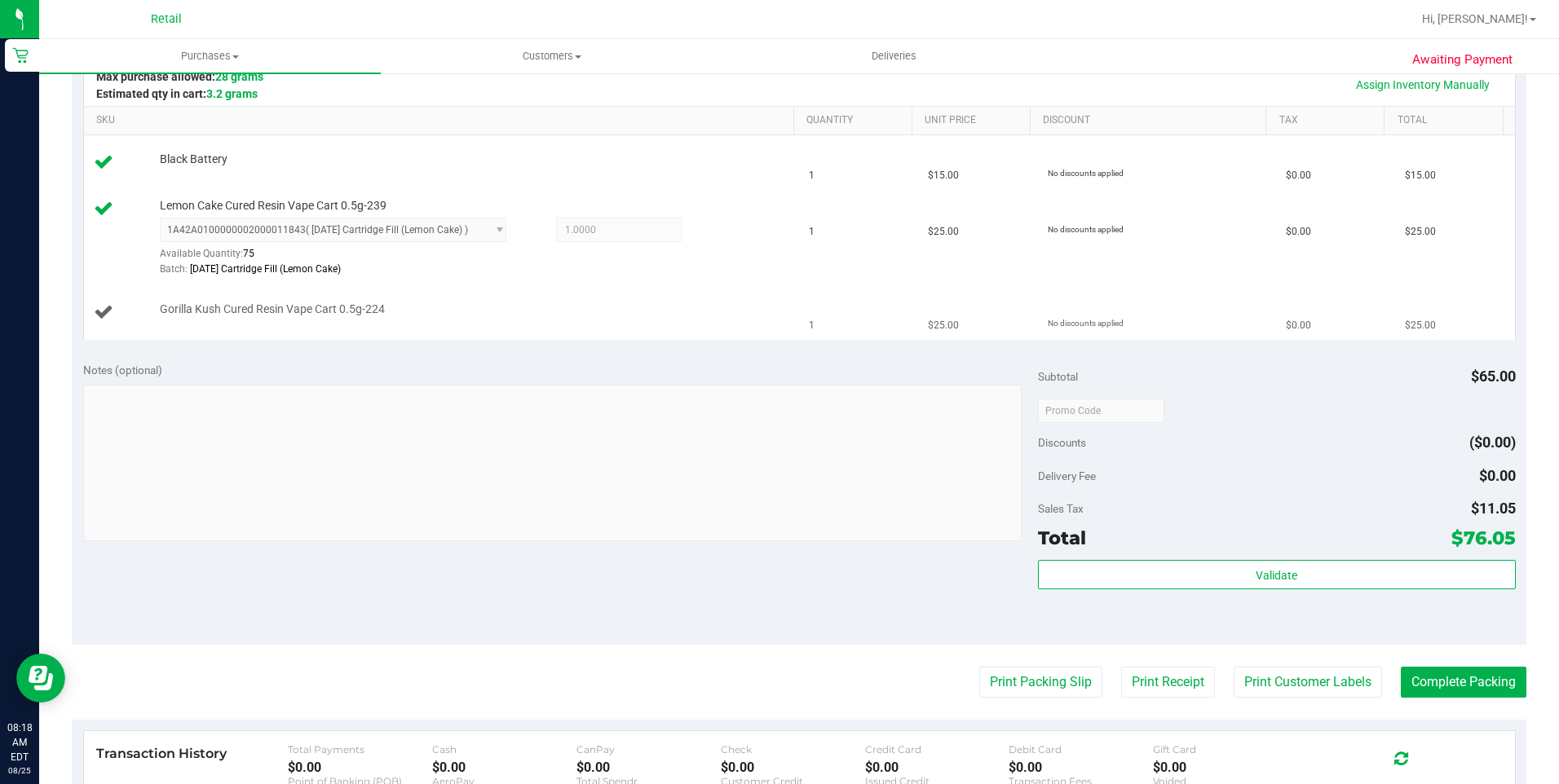
click at [347, 322] on div "Gorilla Kush Cured Resin Vape Cart 0.5g-224" at bounding box center [442, 313] width 696 height 22
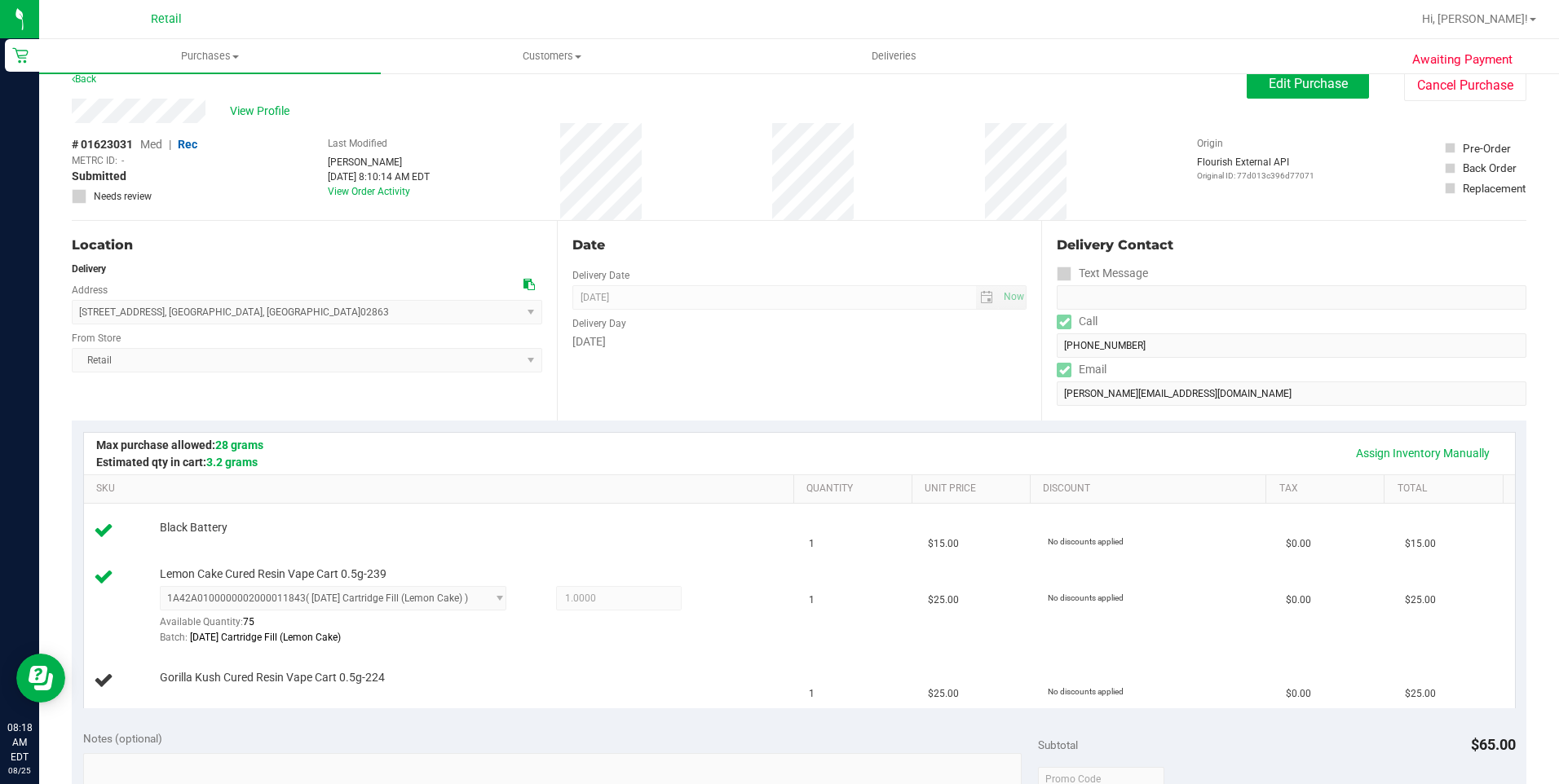
scroll to position [0, 0]
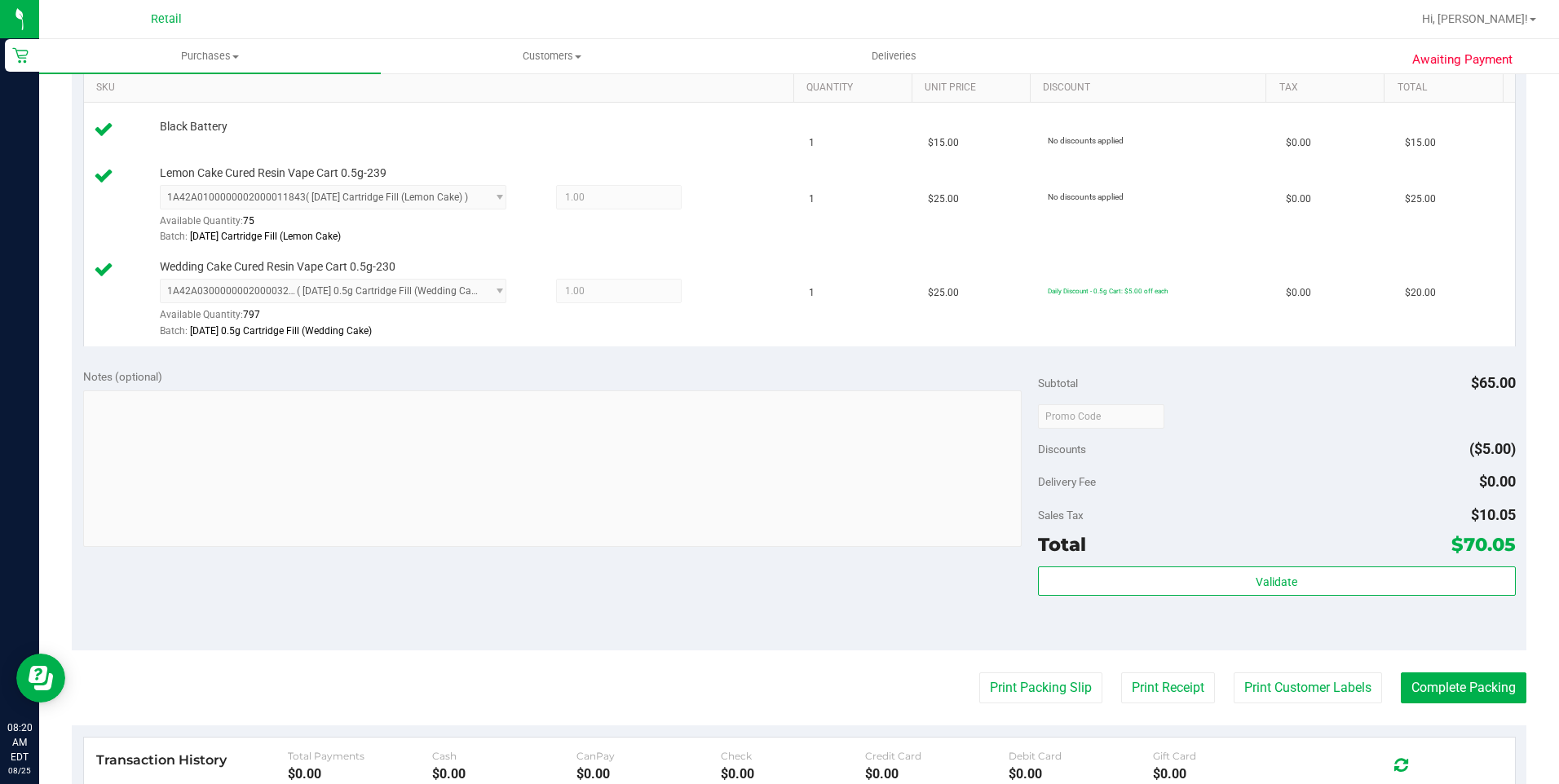
scroll to position [489, 0]
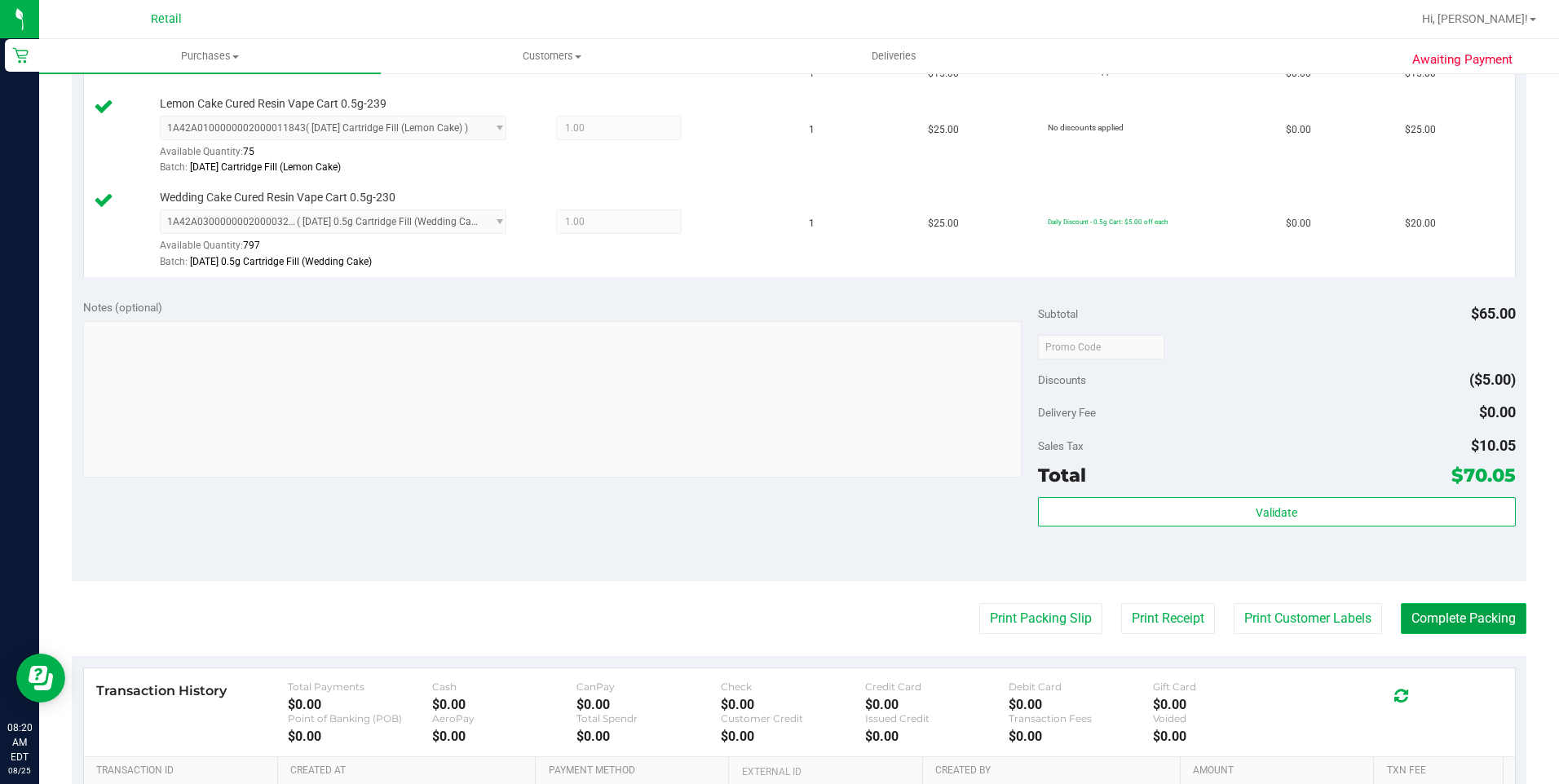
click at [1433, 622] on button "Complete Packing" at bounding box center [1463, 619] width 126 height 31
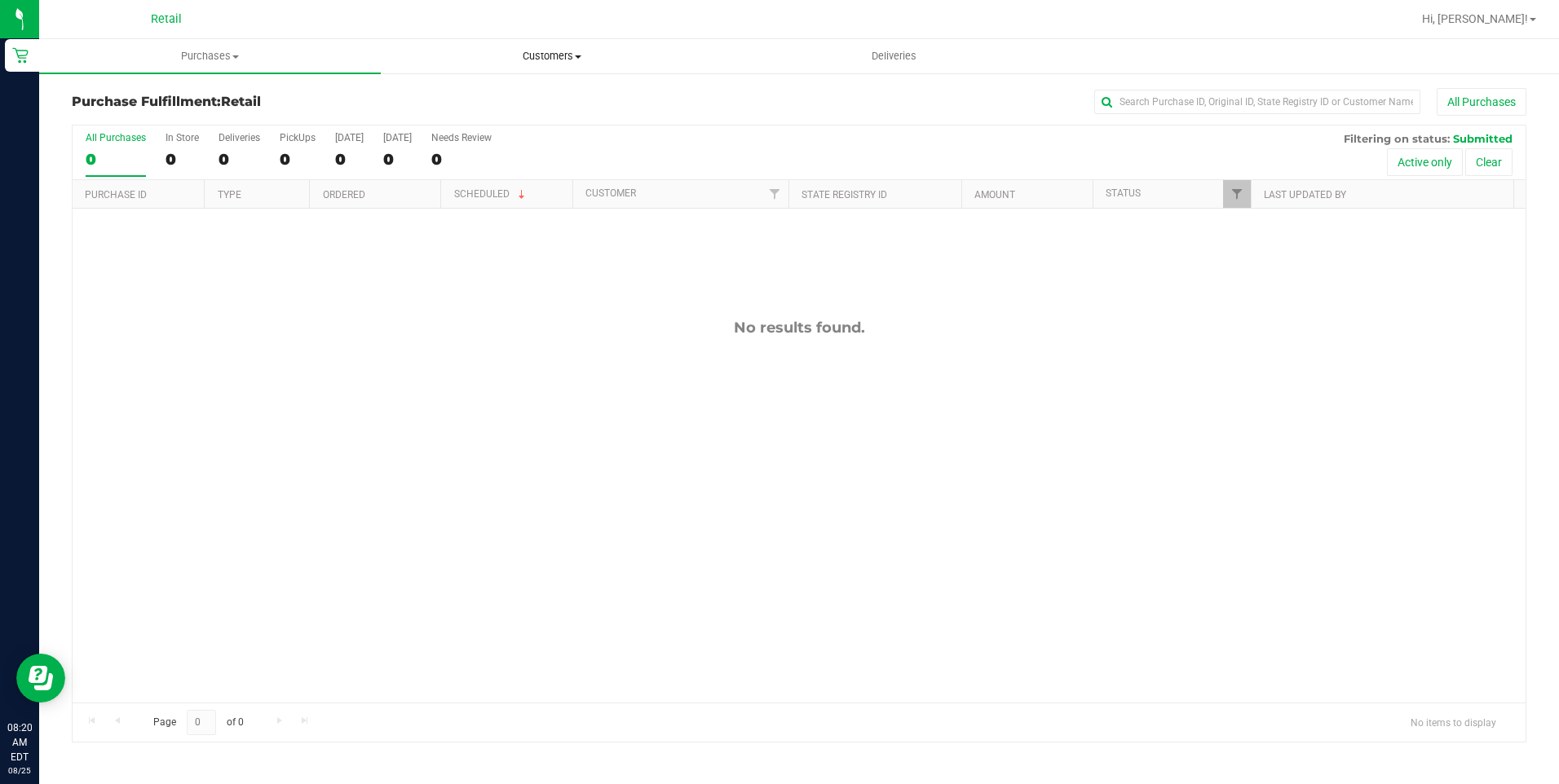
click at [588, 57] on span "Customers" at bounding box center [552, 56] width 340 height 15
click at [472, 98] on span "All customers" at bounding box center [439, 98] width 117 height 14
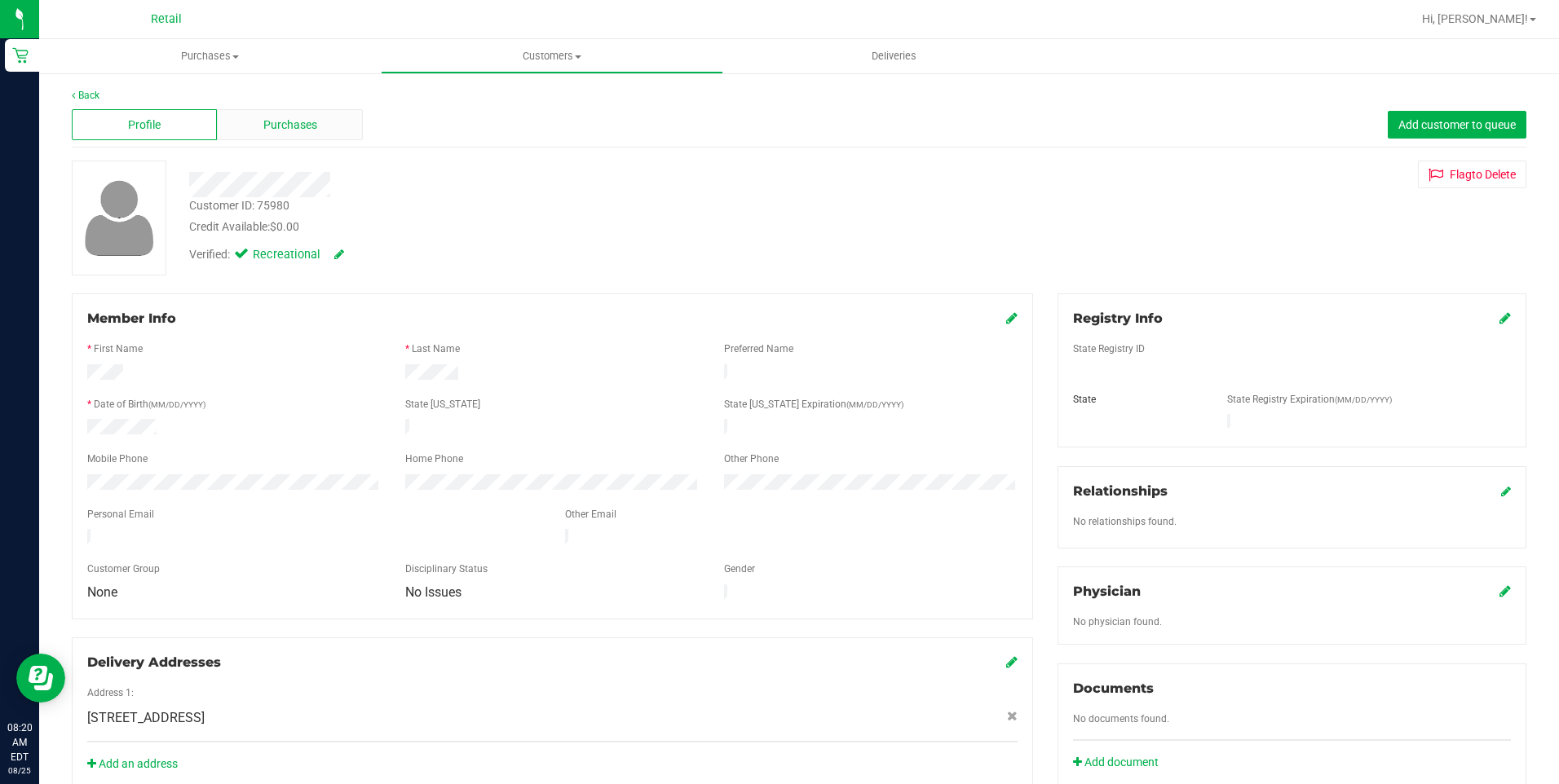
click at [282, 129] on span "Purchases" at bounding box center [290, 125] width 54 height 17
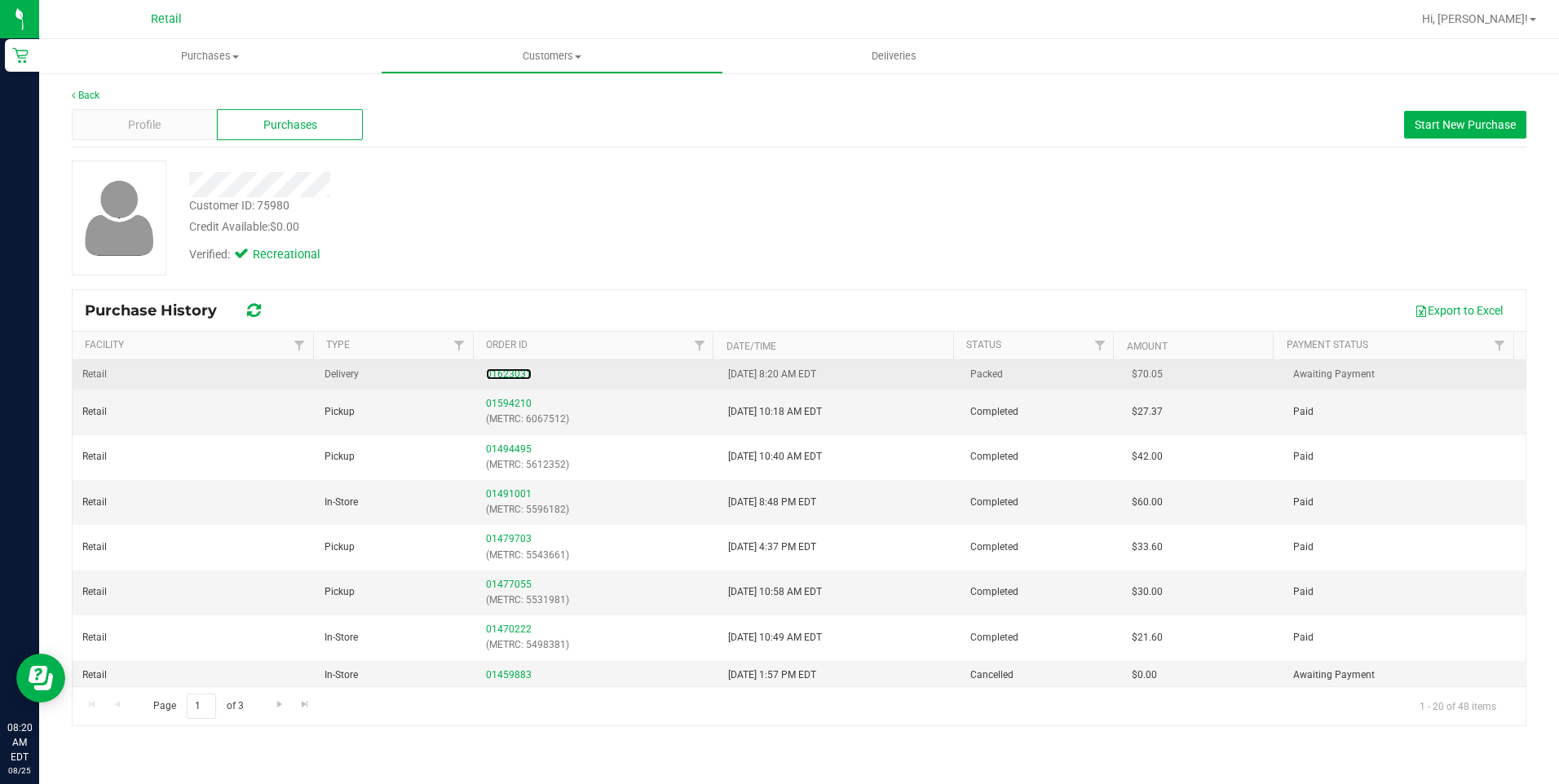
click at [510, 371] on link "01623031" at bounding box center [508, 374] width 45 height 11
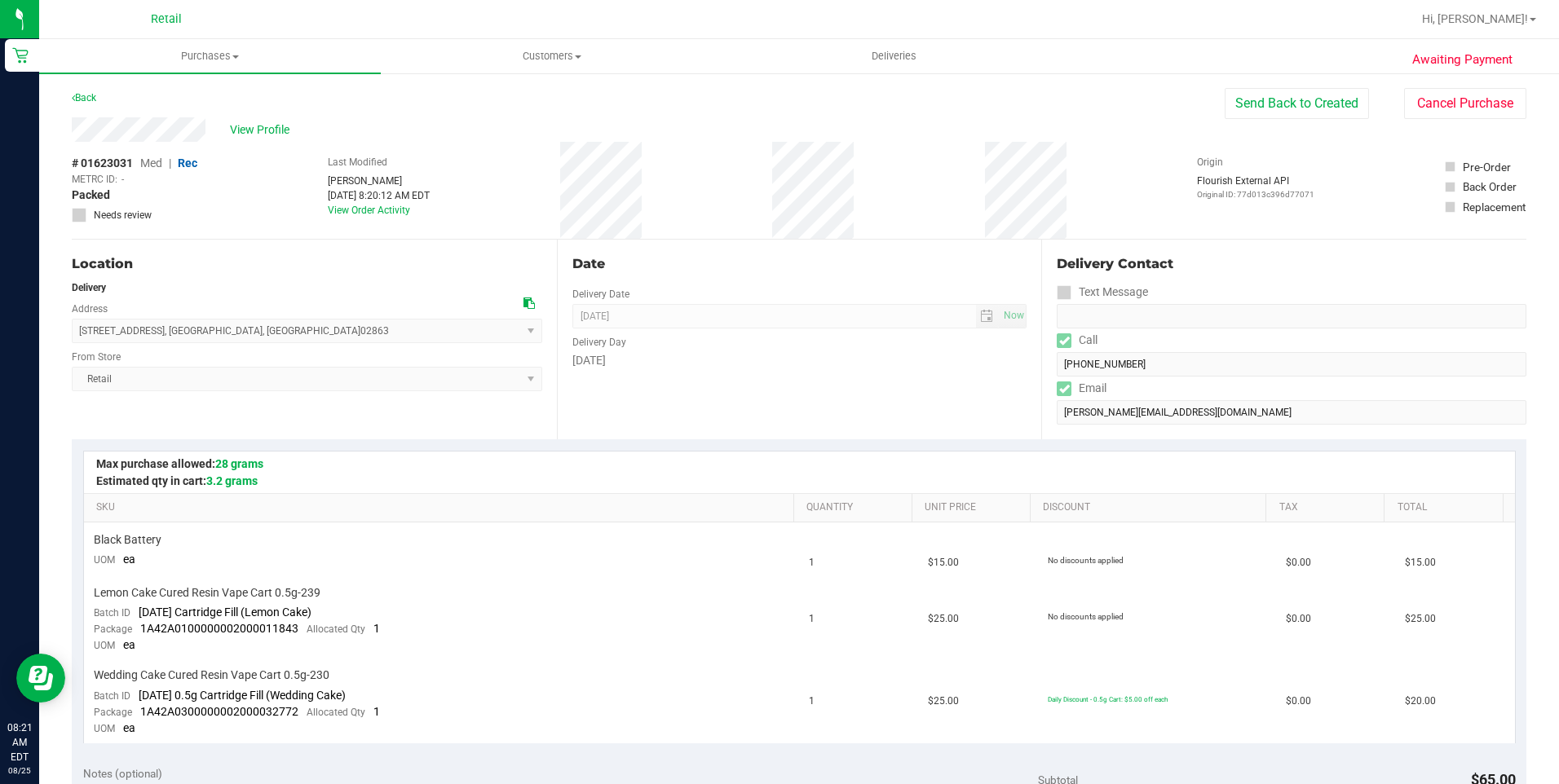
click at [1042, 375] on div "Delivery Contact Text Message Call (401) 516-0355 Email Josue.payamps123@gmail.…" at bounding box center [1284, 339] width 485 height 200
click at [76, 134] on div "View Profile" at bounding box center [648, 129] width 1153 height 25
click at [316, 340] on span "70 Lincoln Avenue , Central Falls , RI 02863 Select address 70 Lincoln Avenue" at bounding box center [307, 331] width 470 height 25
drag, startPoint x: 312, startPoint y: 335, endPoint x: 77, endPoint y: 335, distance: 235.0
click at [77, 335] on span "70 Lincoln Avenue , Central Falls , RI 02863 Select address 70 Lincoln Avenue" at bounding box center [307, 331] width 470 height 25
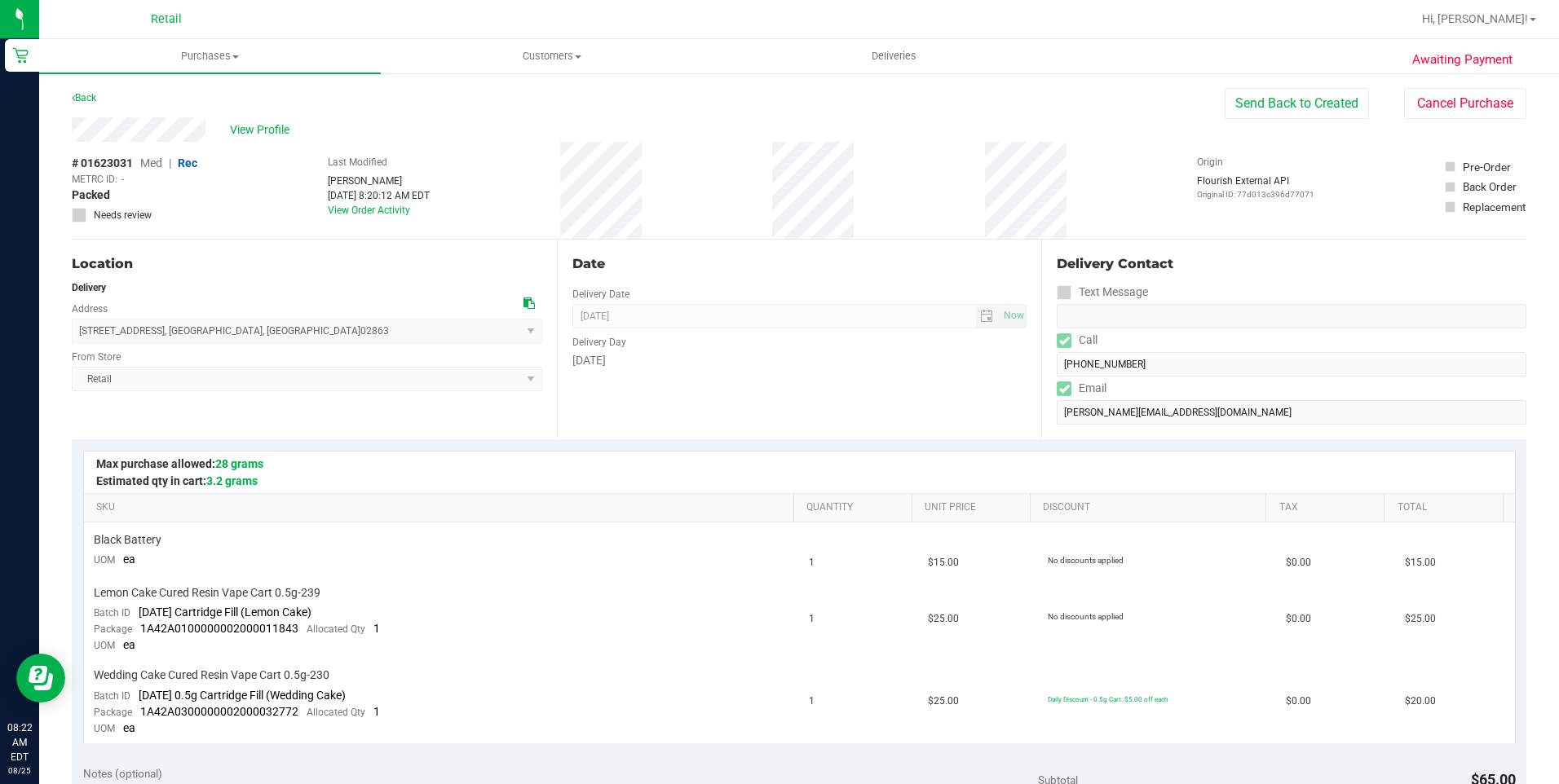
copy span "70 Lincoln Avenue , Central Falls , RI 02863"
drag, startPoint x: 759, startPoint y: 405, endPoint x: 917, endPoint y: 49, distance: 389.5
click at [759, 405] on div "Date Delivery Date 08/25/2025 Now 08/25/2025 08:00 AM Now Delivery Day Monday" at bounding box center [799, 339] width 485 height 200
click at [908, 47] on uib-tab-heading "Deliveries" at bounding box center [895, 56] width 340 height 32
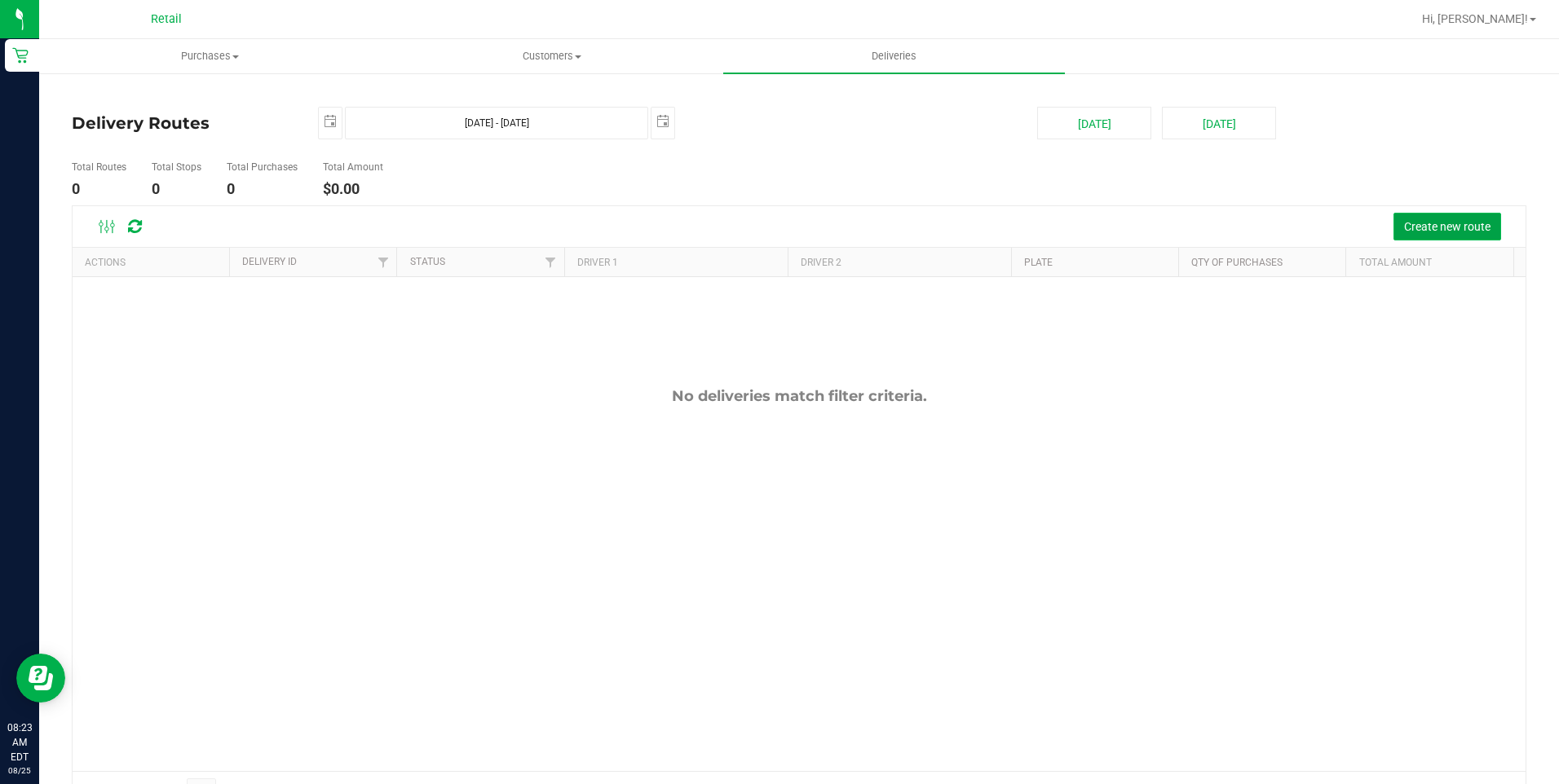
click at [1442, 227] on span "Create new route" at bounding box center [1447, 226] width 86 height 13
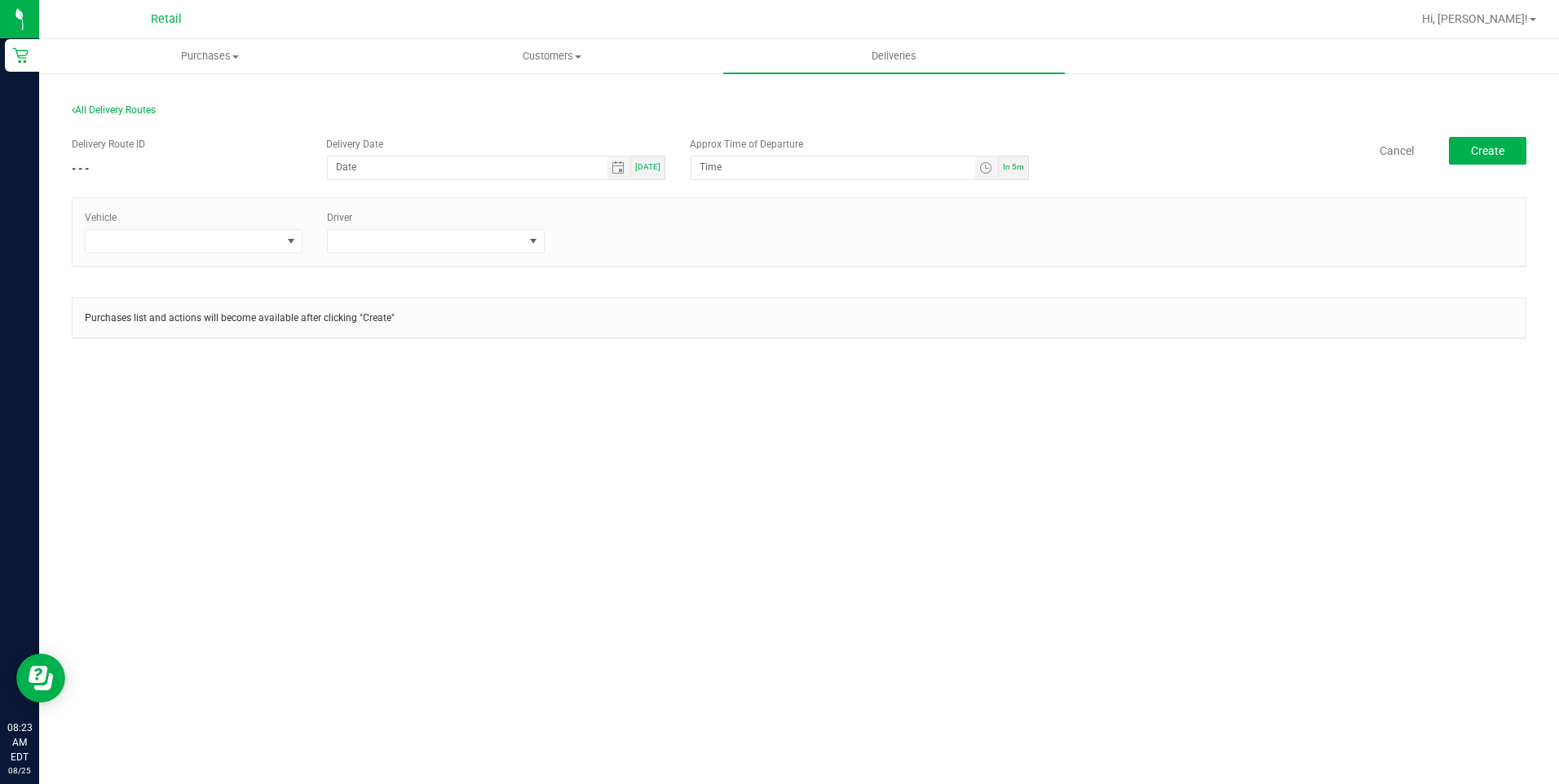
click at [652, 163] on span "[DATE]" at bounding box center [648, 167] width 26 height 9
type input "[DATE]"
click at [800, 173] on input "8:28 AM" at bounding box center [832, 167] width 283 height 21
click at [718, 168] on input "8:28 AM" at bounding box center [832, 167] width 283 height 21
type input "8:30 AM"
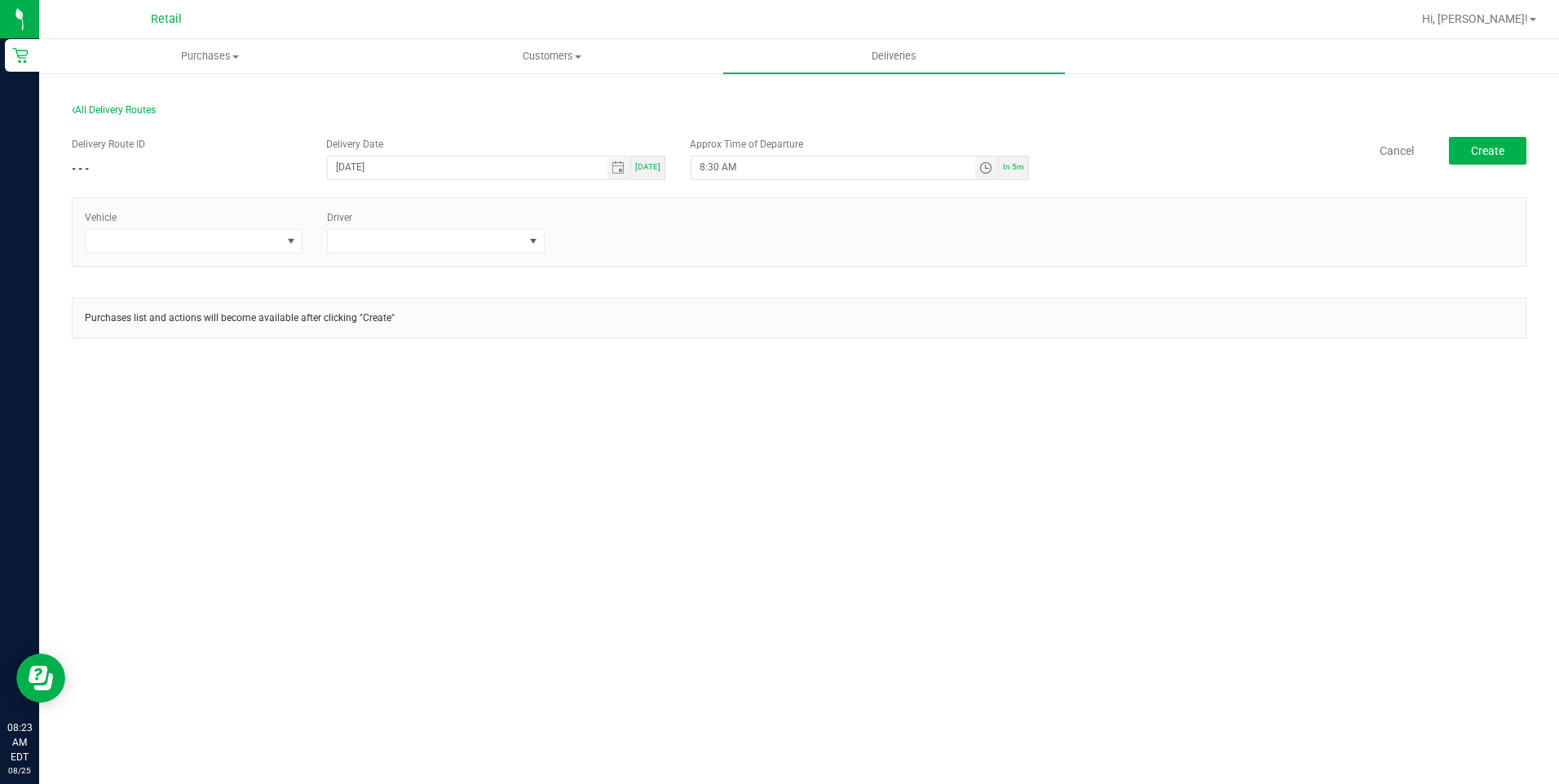
click at [717, 256] on div "Vehicle Driver" at bounding box center [799, 232] width 1453 height 68
click at [268, 245] on span at bounding box center [183, 241] width 196 height 23
click at [154, 335] on li "Tesla" at bounding box center [193, 339] width 216 height 27
click at [484, 241] on span at bounding box center [425, 241] width 196 height 23
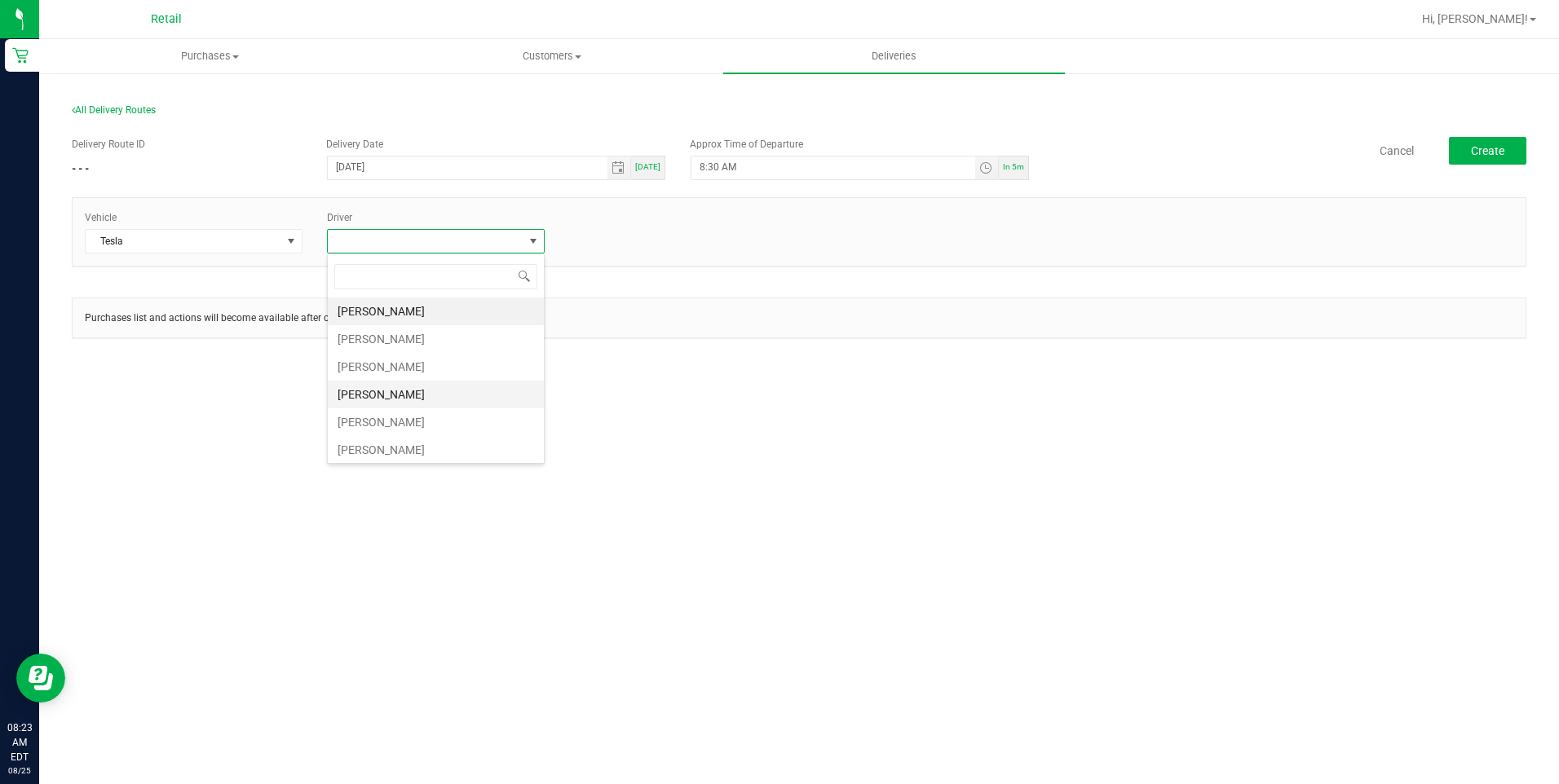
click at [393, 387] on li "[PERSON_NAME]" at bounding box center [435, 394] width 216 height 27
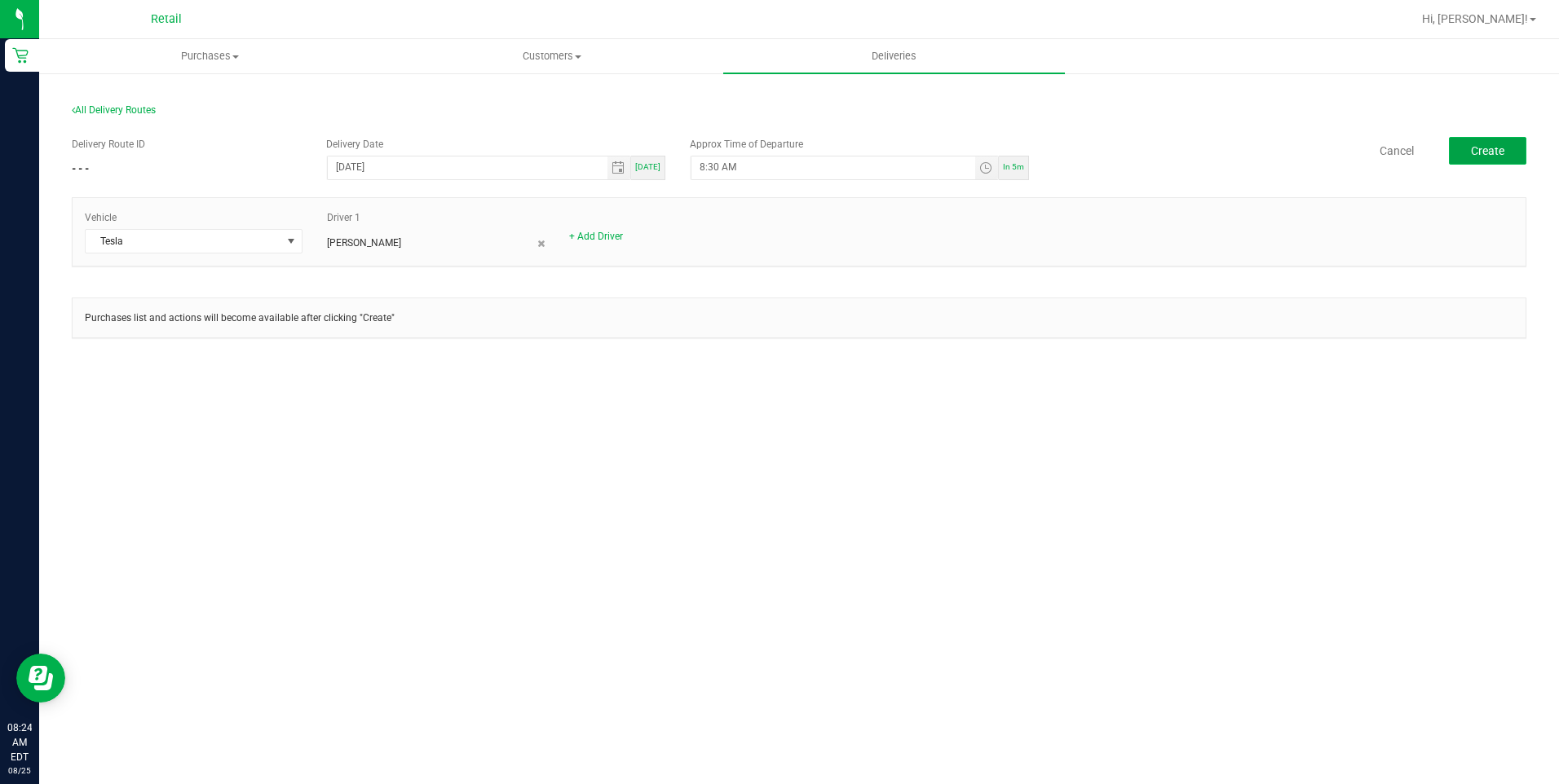
click at [1482, 139] on button "Create" at bounding box center [1487, 150] width 78 height 27
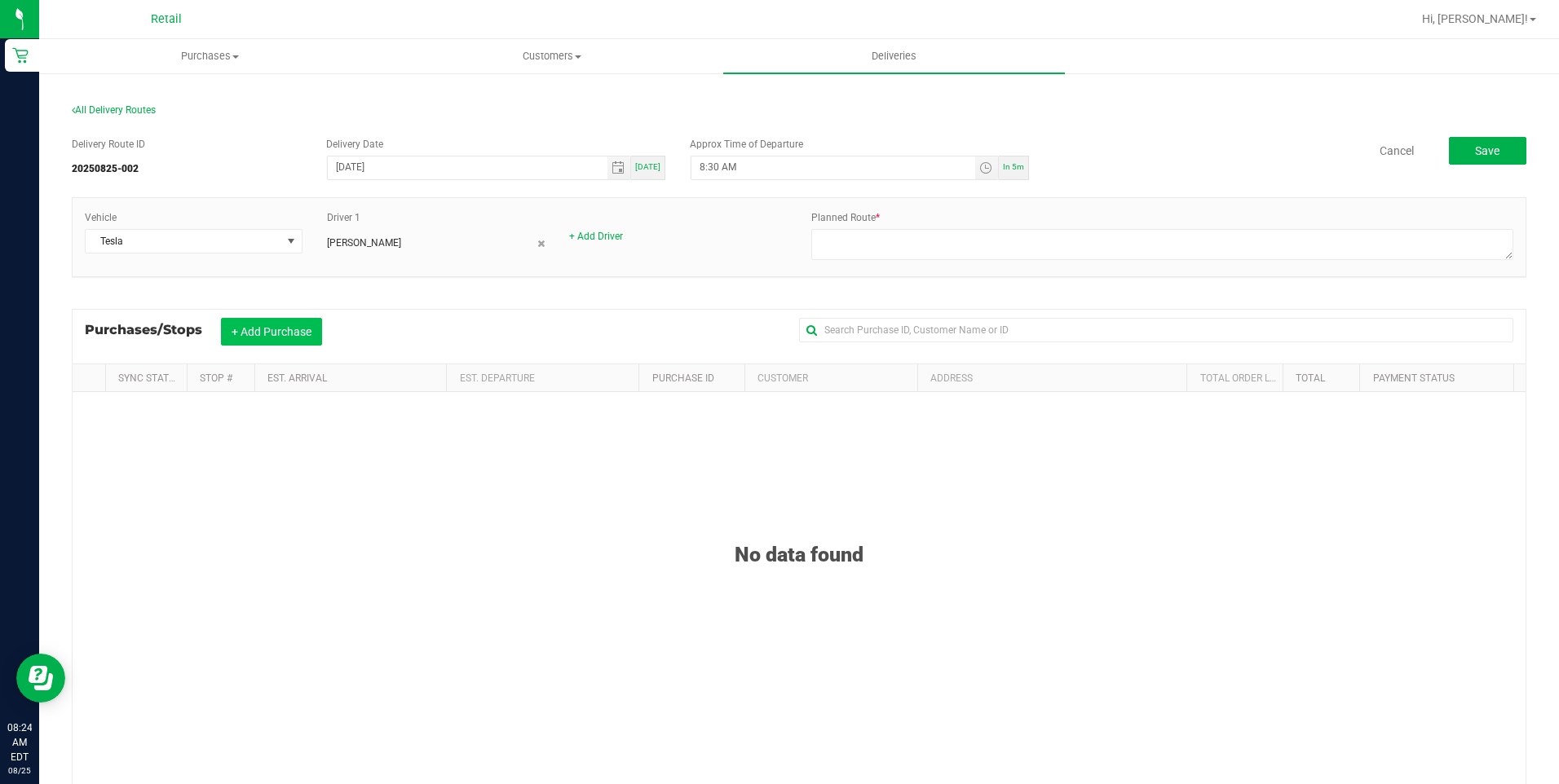
click at [286, 333] on button "+ Add Purchase" at bounding box center [271, 332] width 101 height 27
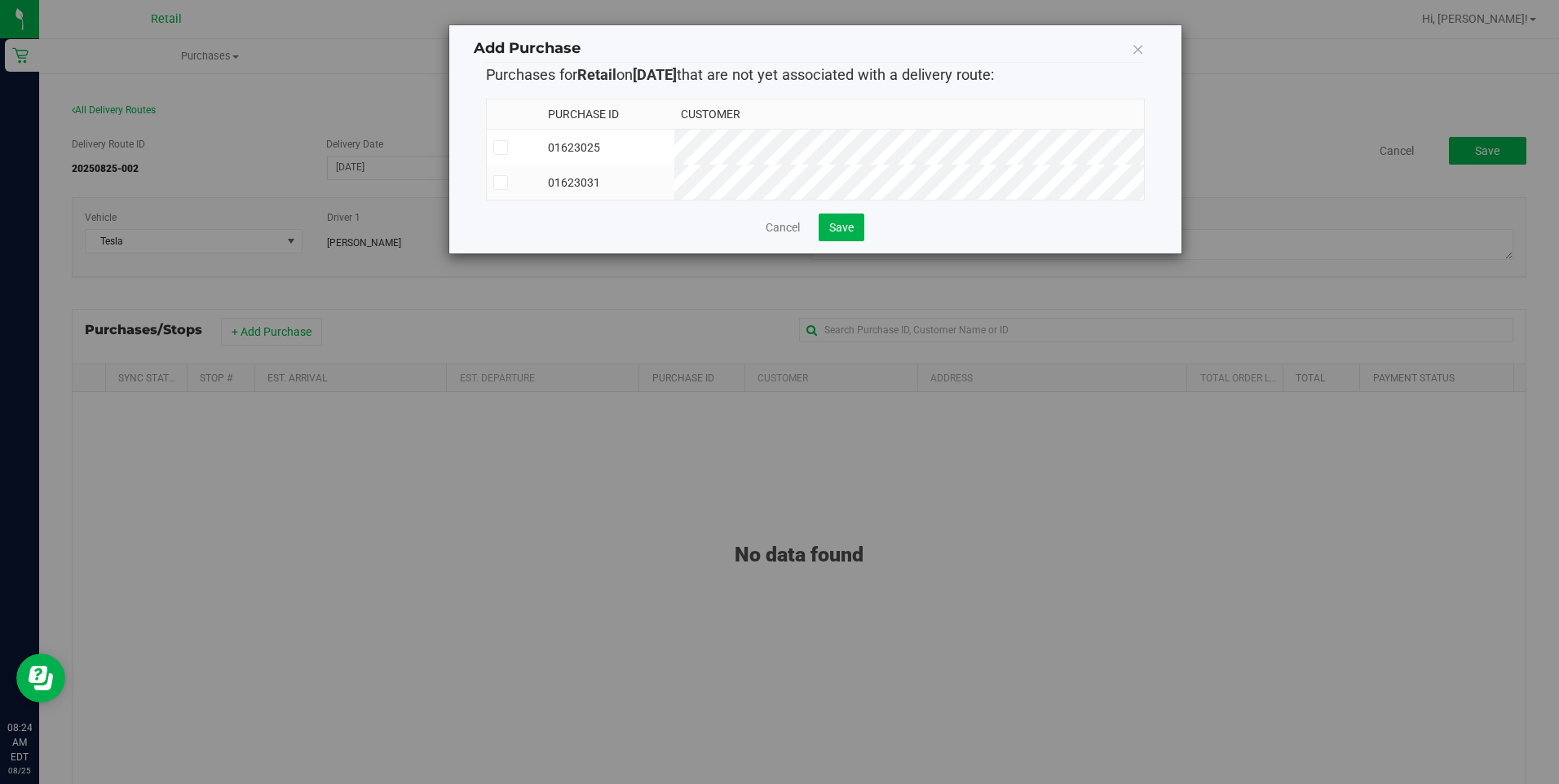
click at [498, 148] on icon at bounding box center [500, 148] width 10 height 0
click at [0, 0] on input "checkbox" at bounding box center [0, 0] width 0 height 0
click at [496, 192] on td at bounding box center [514, 182] width 56 height 35
click at [842, 234] on span "Save" at bounding box center [842, 227] width 25 height 13
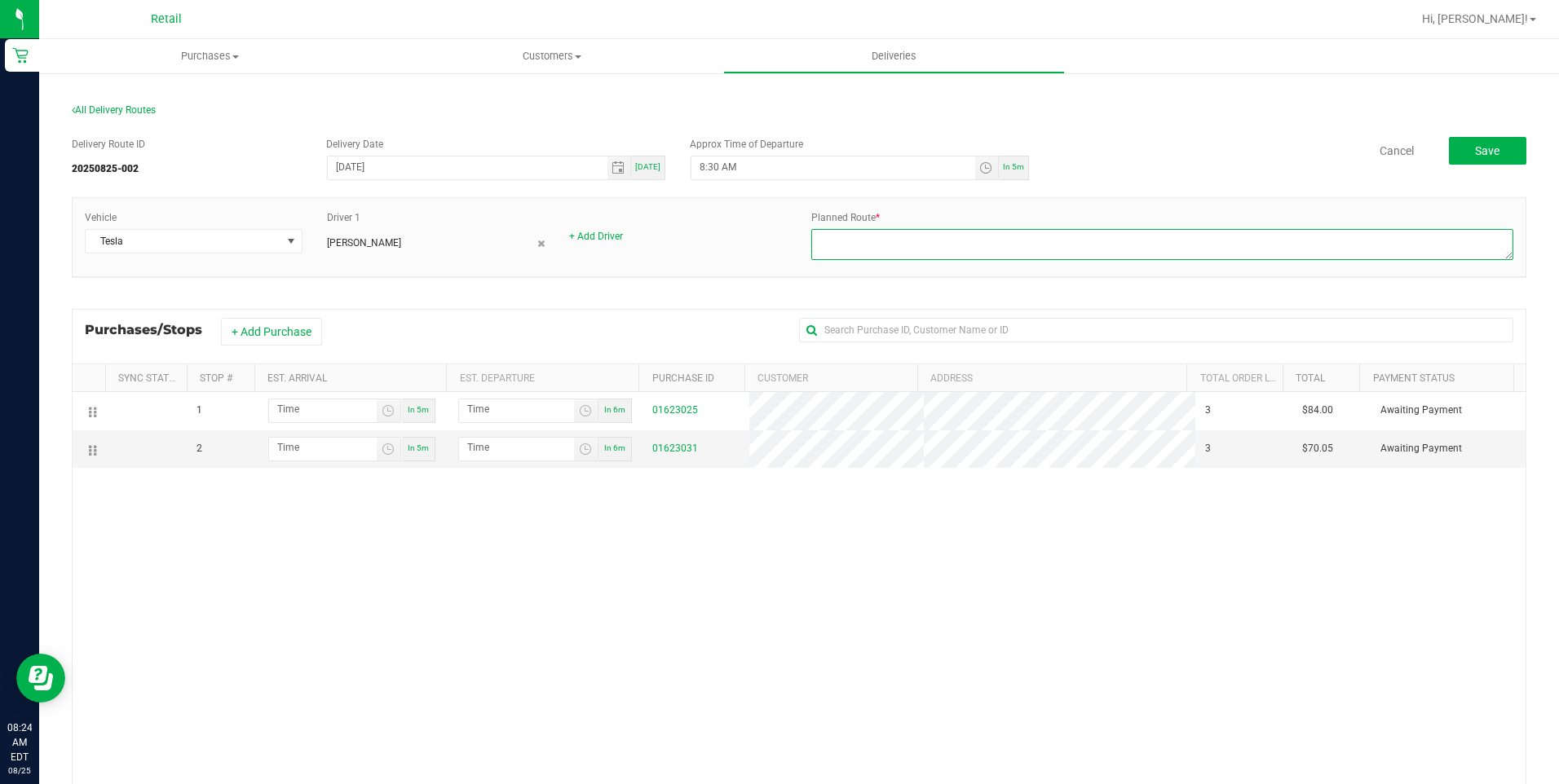
click at [939, 237] on textarea at bounding box center [1162, 245] width 702 height 31
type textarea "ON FLEET"
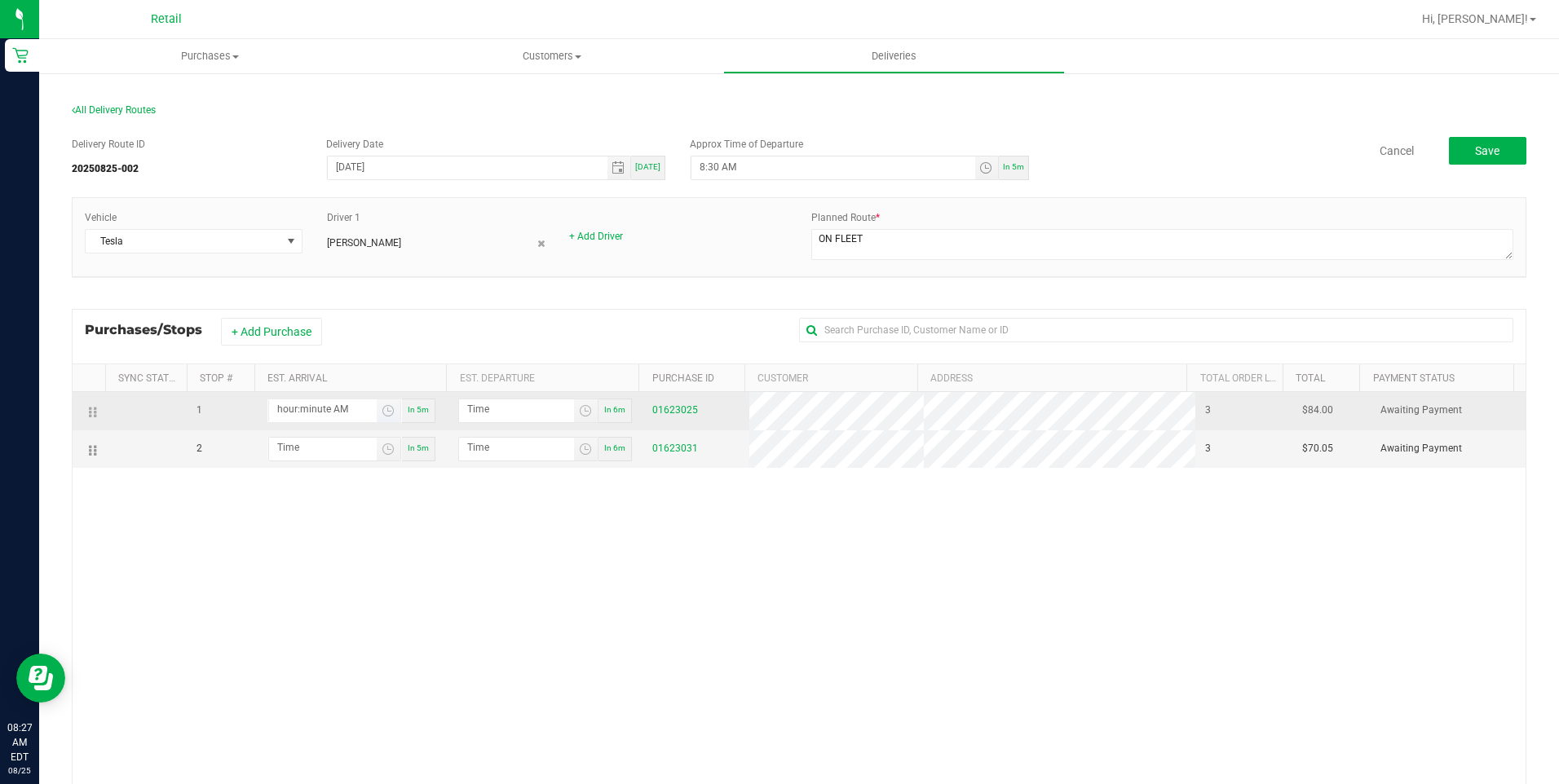
click at [299, 405] on input "hour:minute AM" at bounding box center [323, 410] width 108 height 21
type input "8:04 AM"
type input "8:05 AM"
type input "8:46 AM"
type input "8:47 AM"
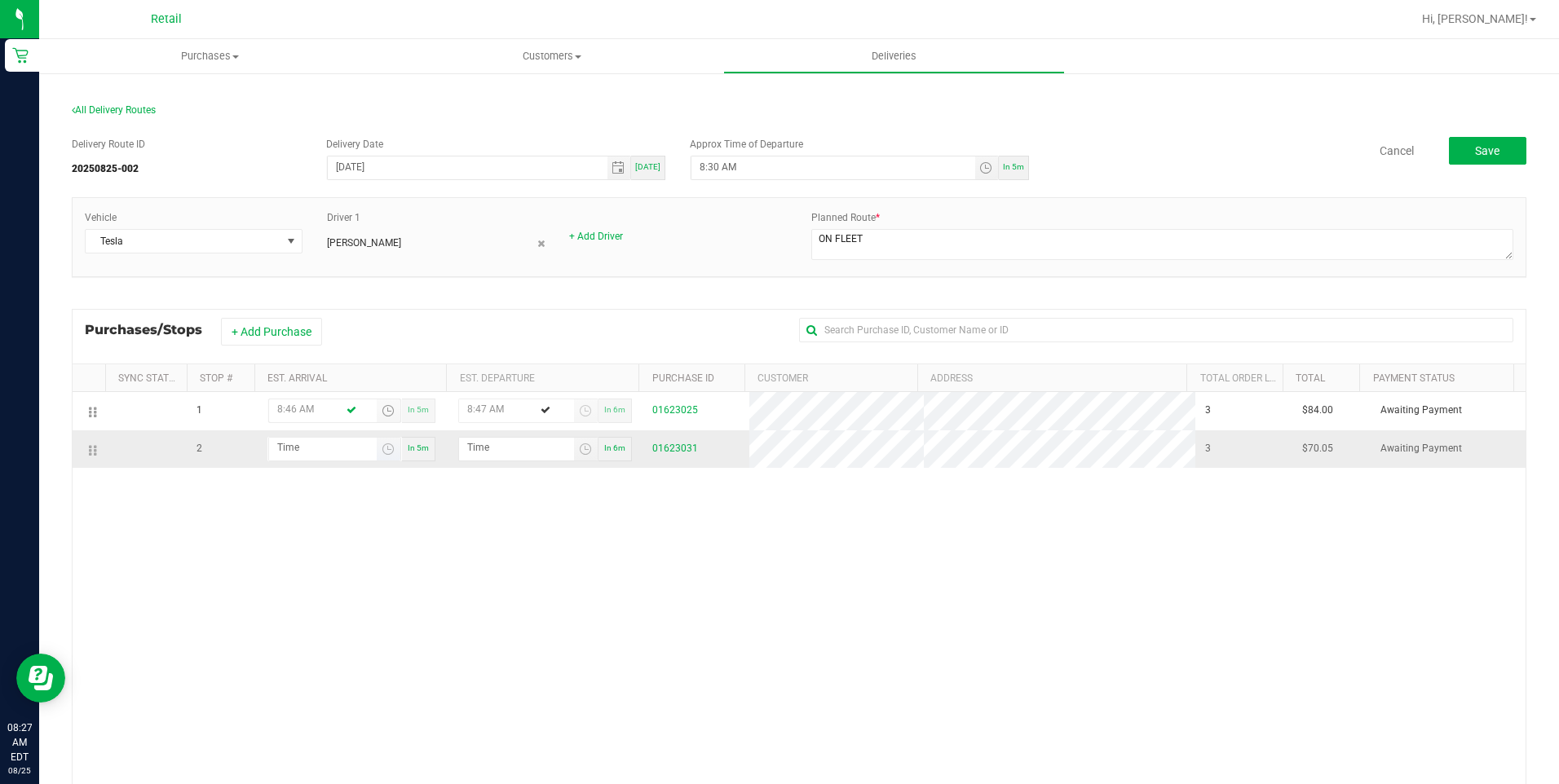
type input "8:46 AM"
click at [294, 442] on input "hour:minute AM" at bounding box center [323, 448] width 108 height 21
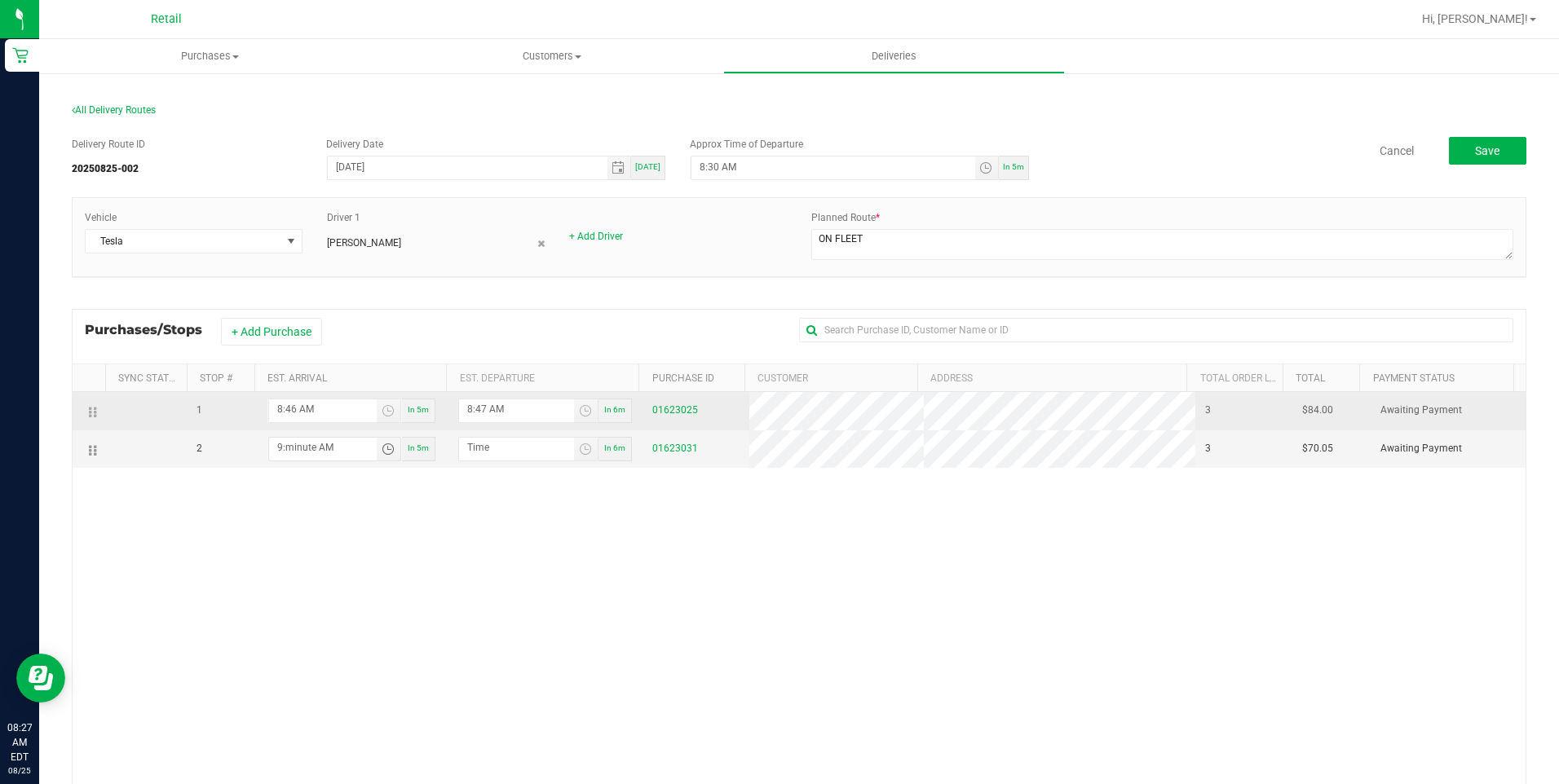
type input "9:01 AM"
type input "9:02 AM"
type input "9:13 AM"
type input "9:14 AM"
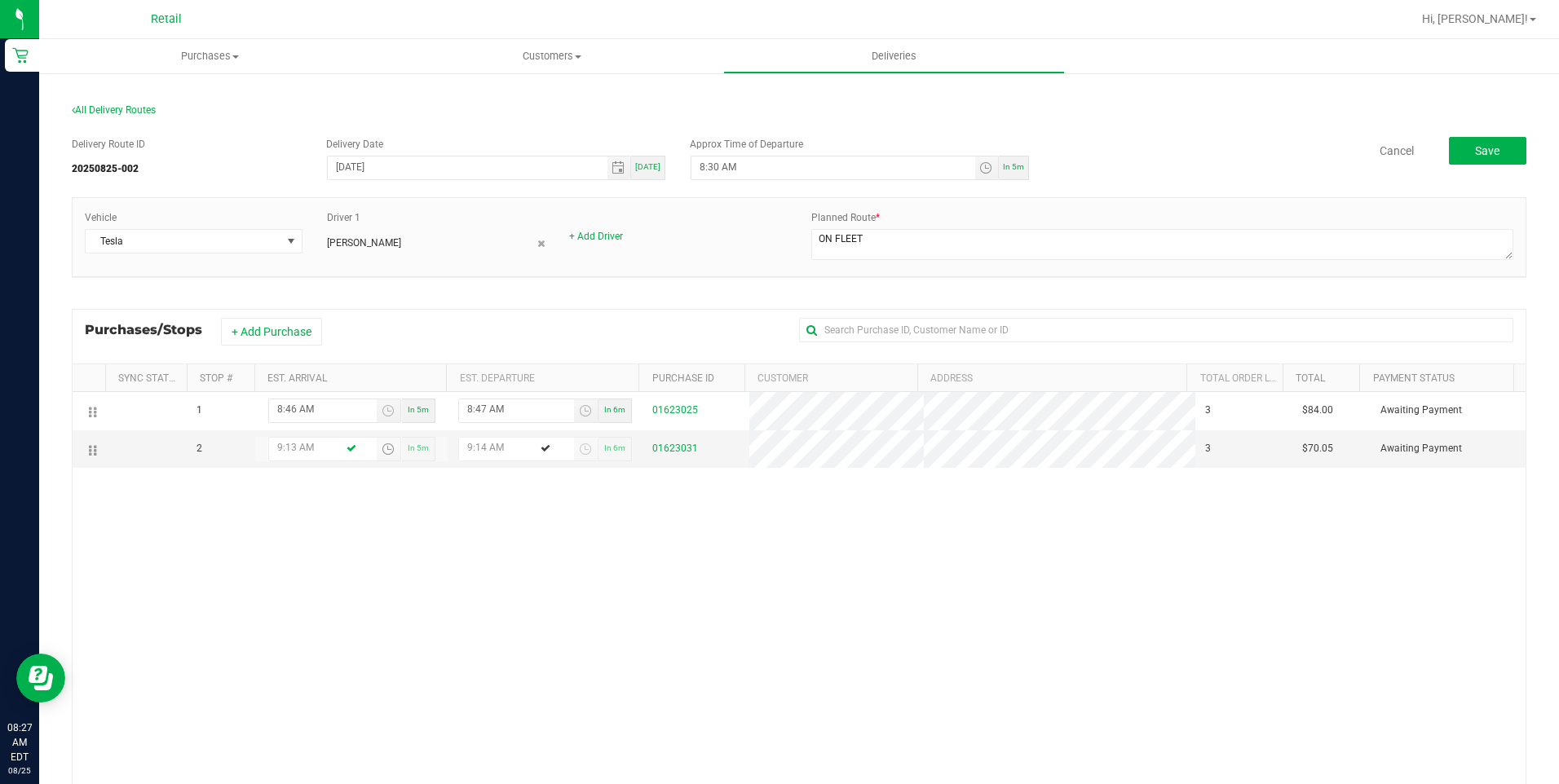
type input "9:13 AM"
click at [622, 569] on div "1 8:46 AM In 5m 8:47 AM In 6m 01623025 3 $84.00 Awaiting Payment 2 9:13 AM In 5…" at bounding box center [799, 640] width 1453 height 494
click at [1462, 137] on button "Save" at bounding box center [1487, 150] width 78 height 27
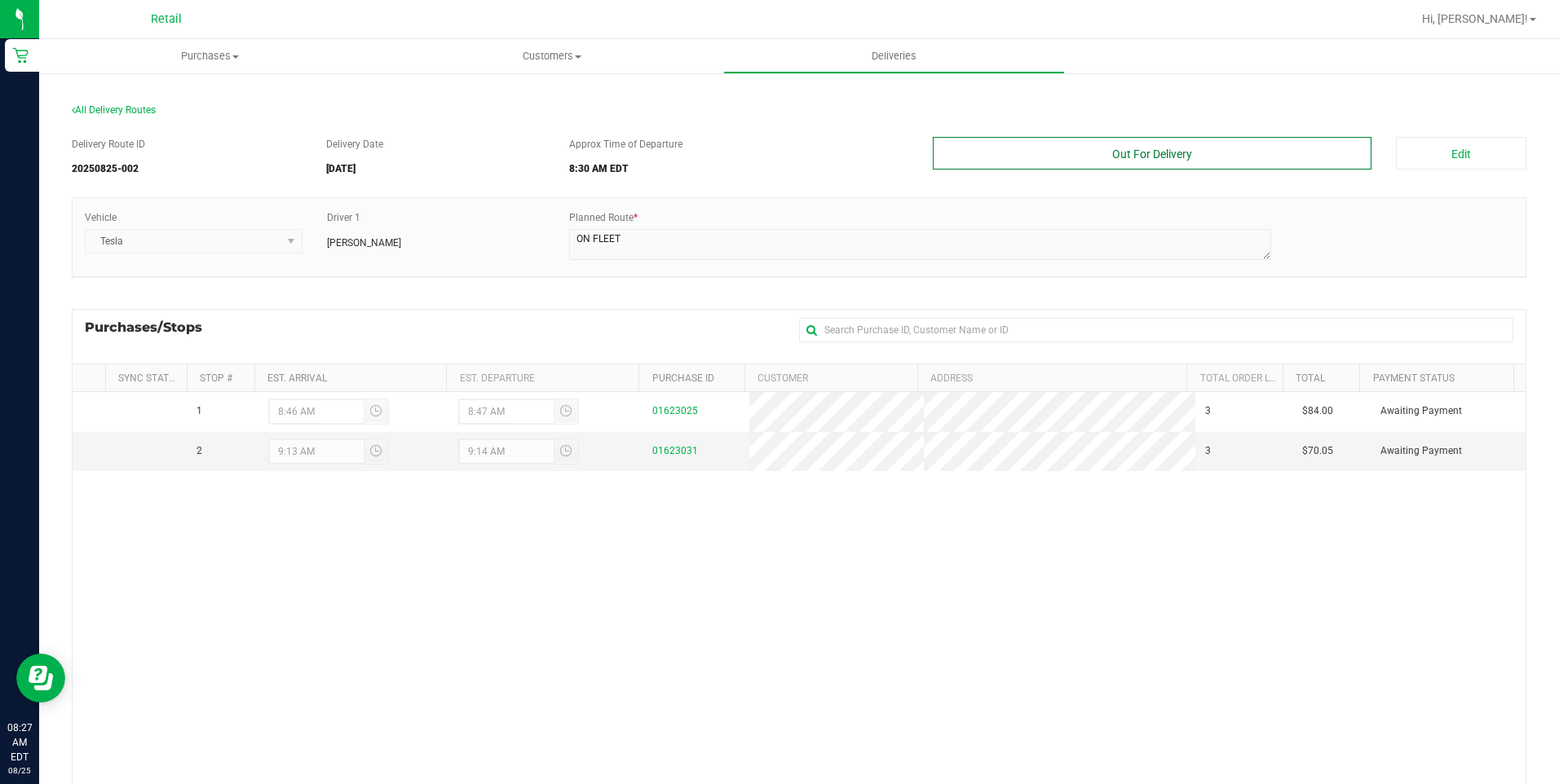
click at [1233, 151] on button "Out For Delivery" at bounding box center [1153, 153] width 440 height 32
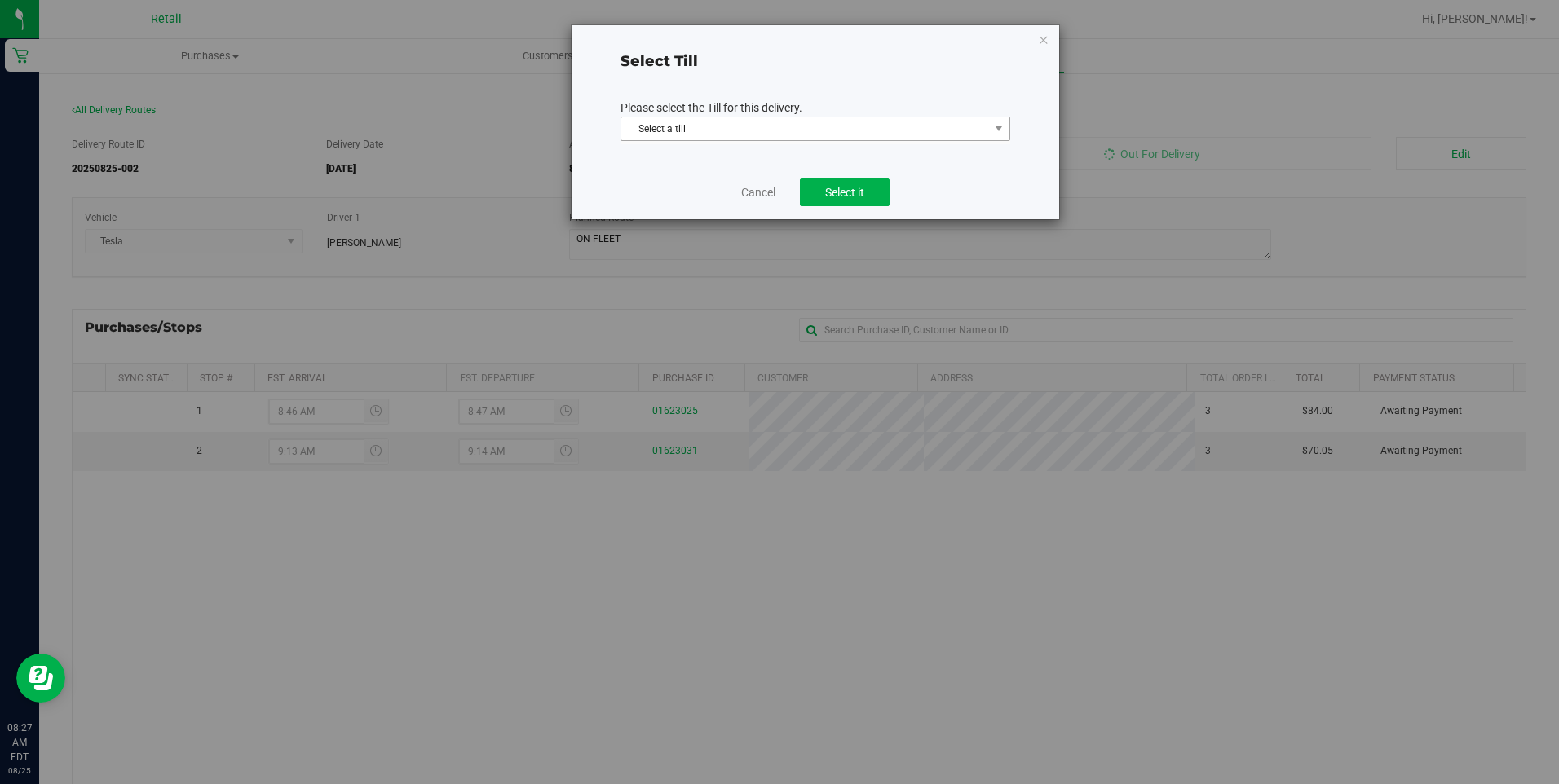
click at [818, 128] on span "Select a till" at bounding box center [806, 128] width 368 height 23
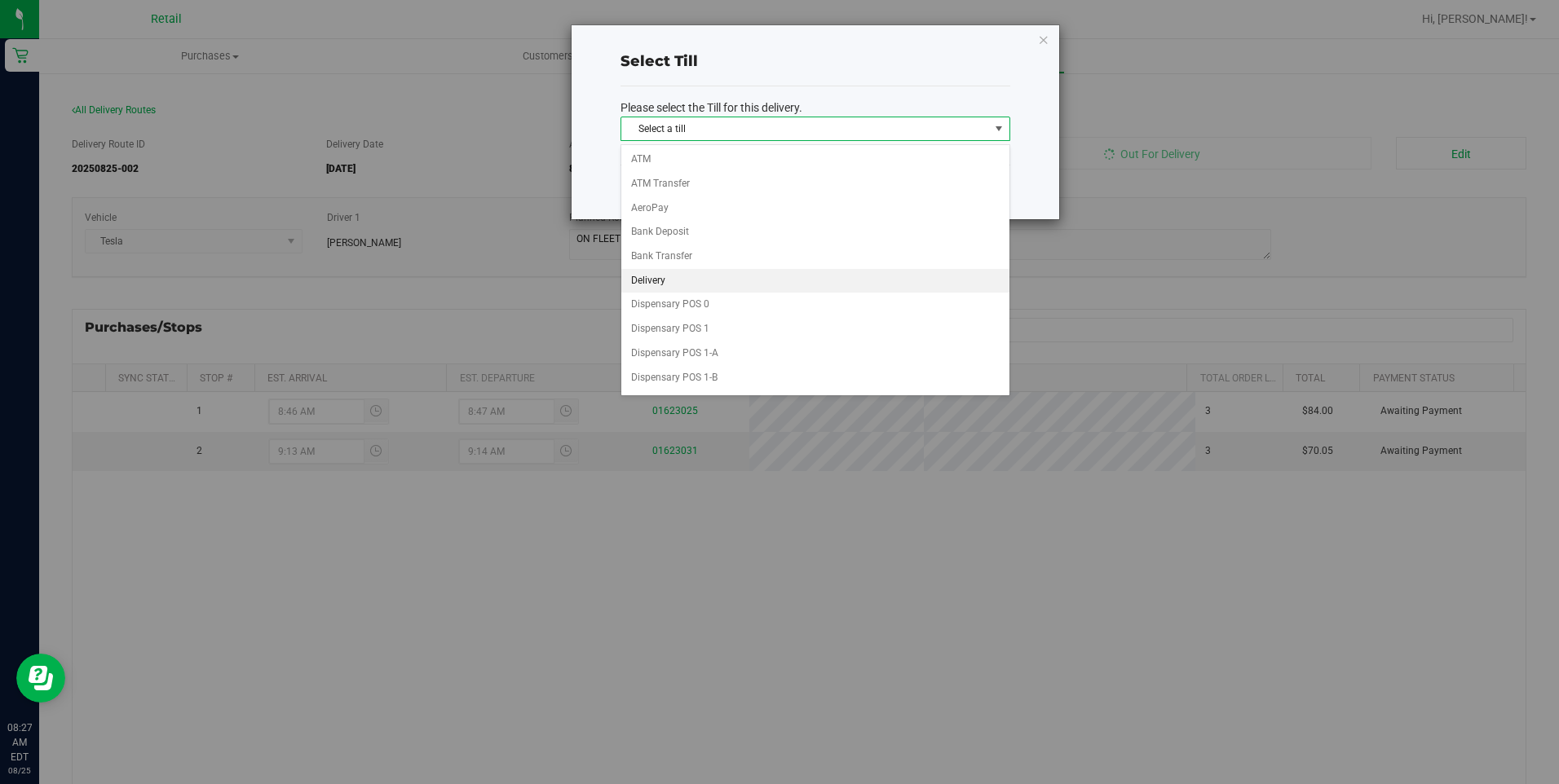
click at [703, 286] on li "Delivery" at bounding box center [816, 281] width 388 height 25
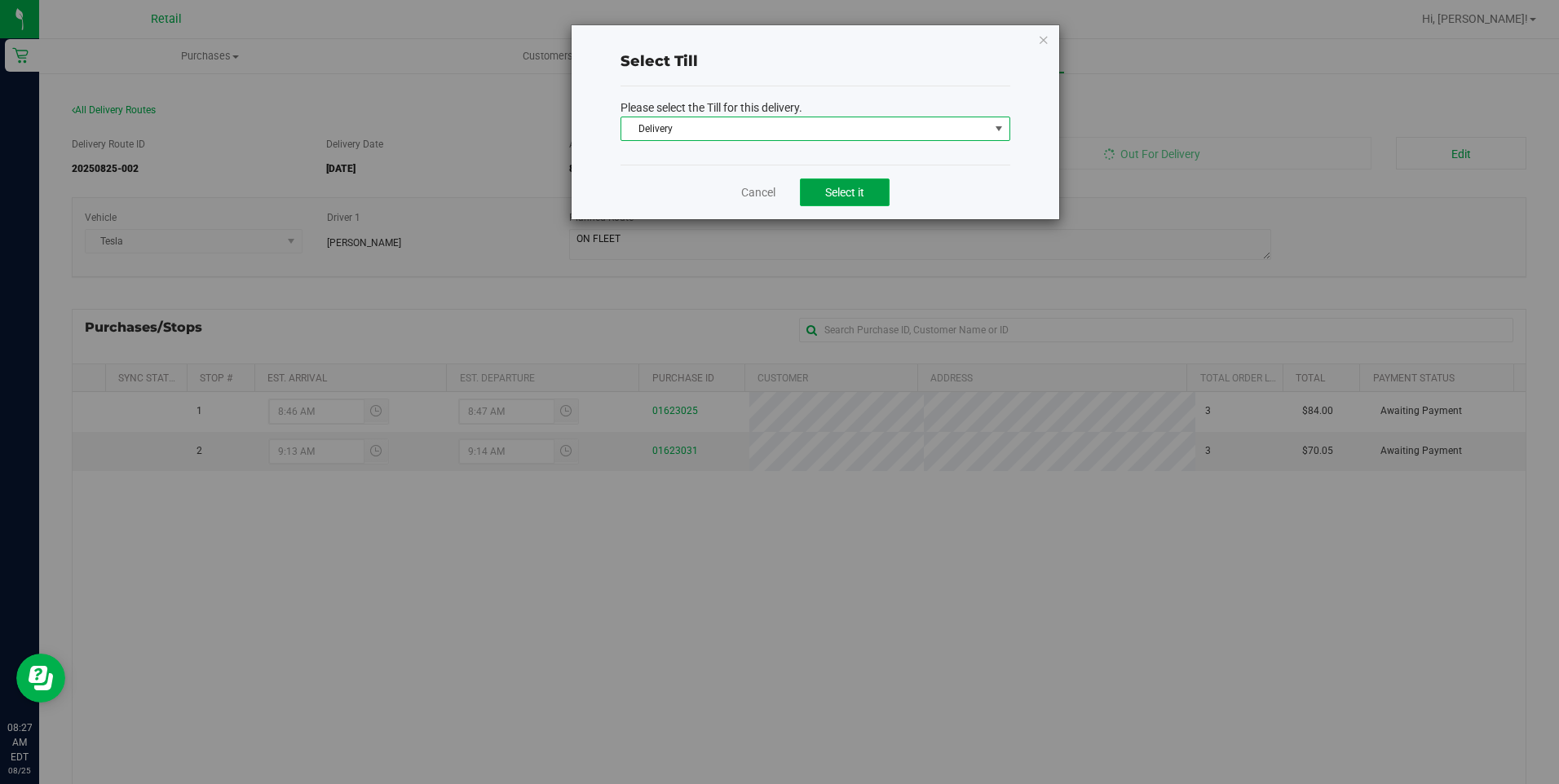
click at [871, 192] on button "Select it" at bounding box center [844, 192] width 90 height 27
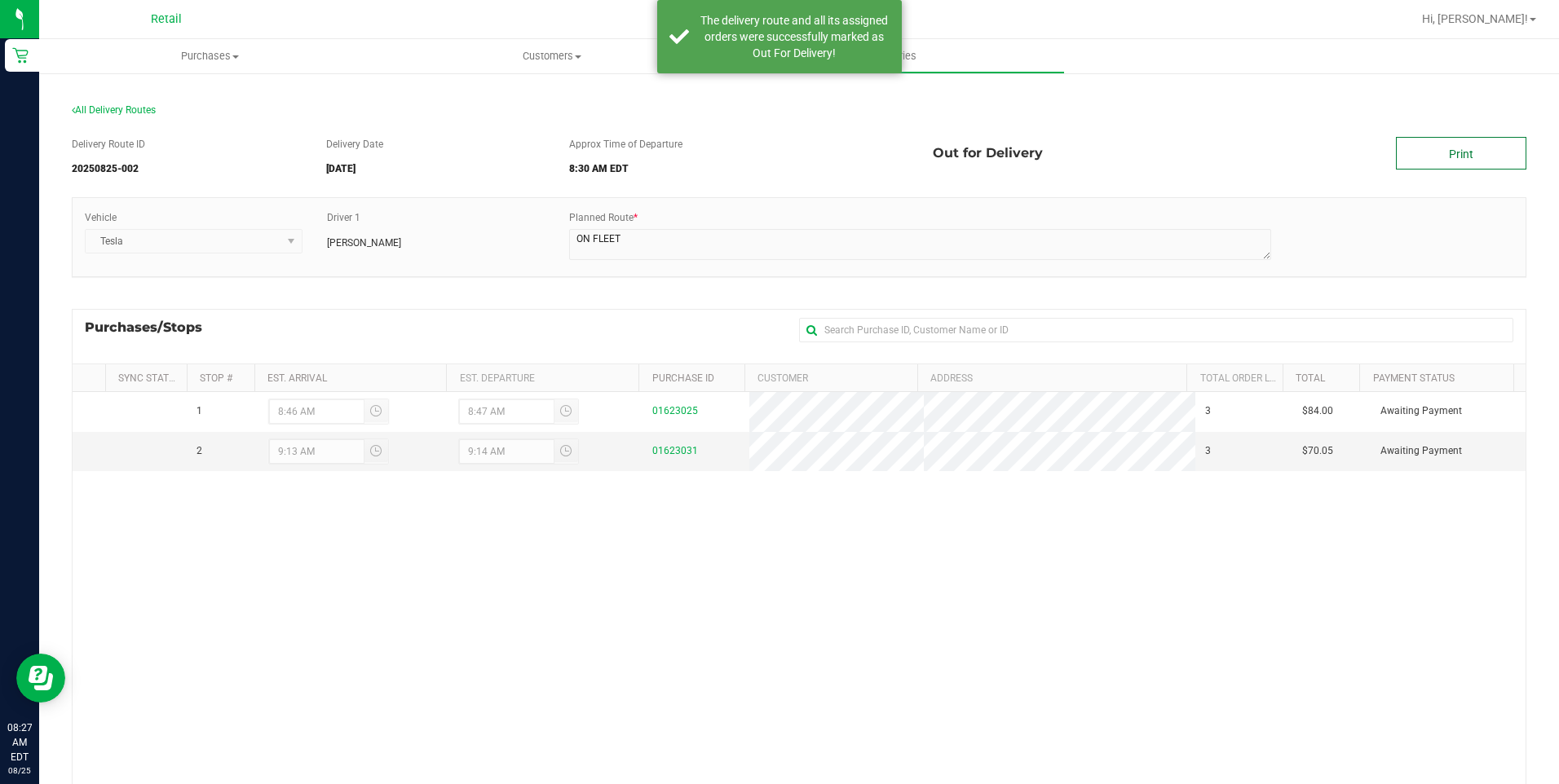
click at [1455, 158] on link "Print" at bounding box center [1461, 153] width 131 height 32
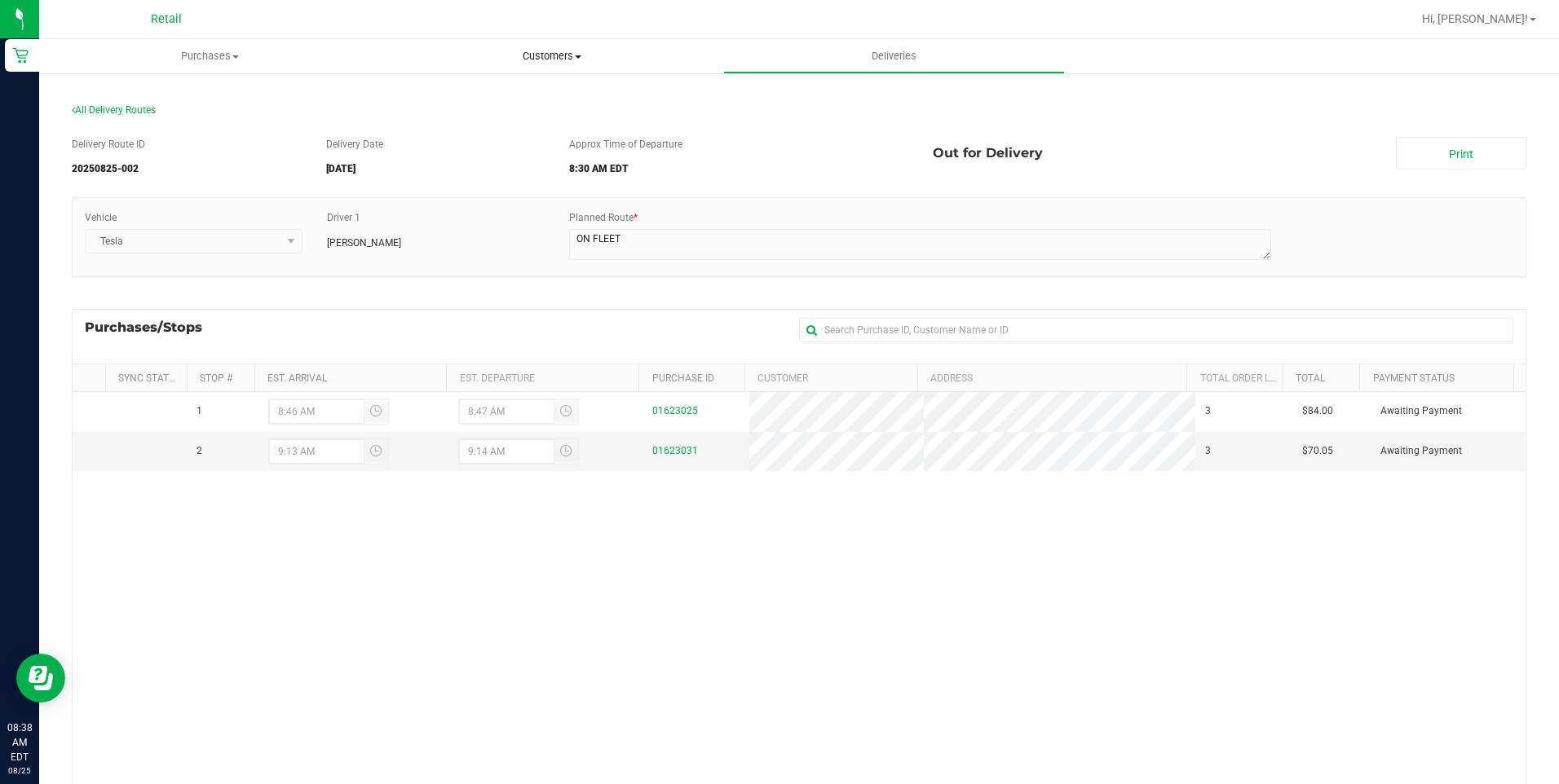
click at [576, 62] on span "Customers" at bounding box center [552, 56] width 340 height 15
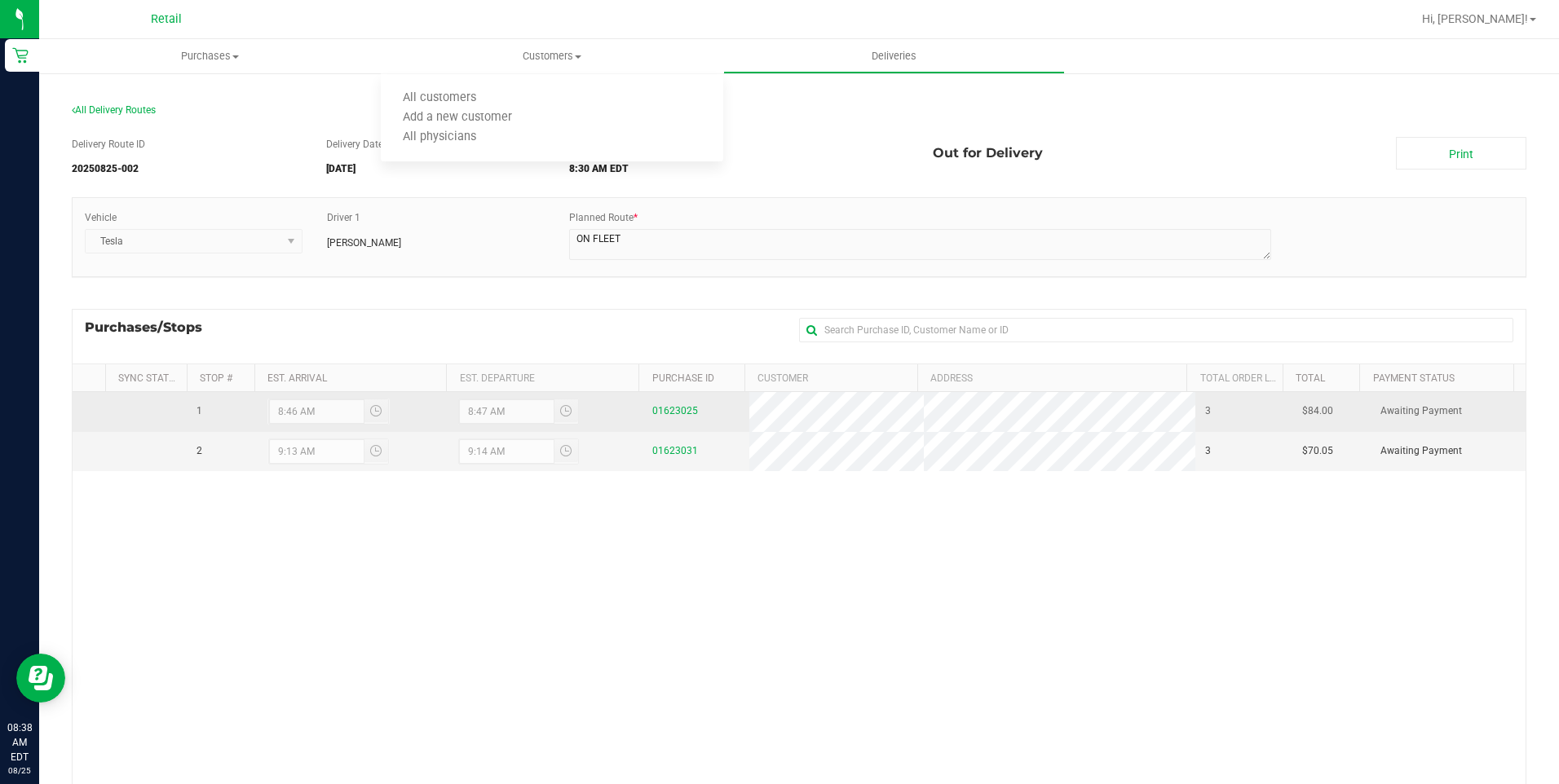
click at [678, 402] on td "01623025" at bounding box center [695, 412] width 107 height 40
click at [662, 410] on link "01623025" at bounding box center [675, 410] width 45 height 11
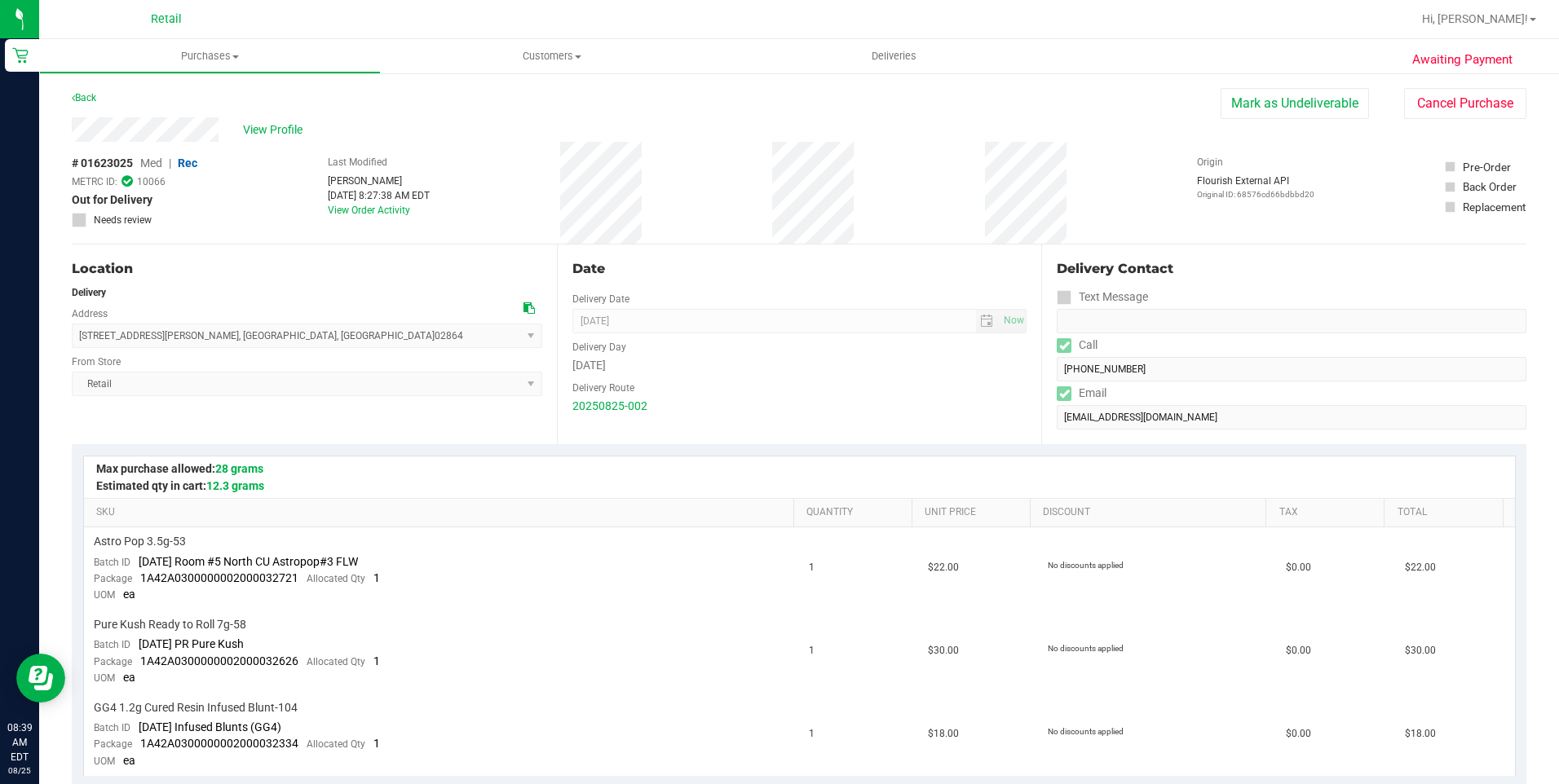
click at [1042, 384] on div "Delivery Contact Text Message Call (401) 523-1728 Email jenniferkarakoc@gmail.c…" at bounding box center [1284, 345] width 485 height 200
click at [237, 52] on span "Purchases" at bounding box center [210, 56] width 340 height 15
click at [187, 100] on span "Summary of purchases" at bounding box center [122, 98] width 167 height 14
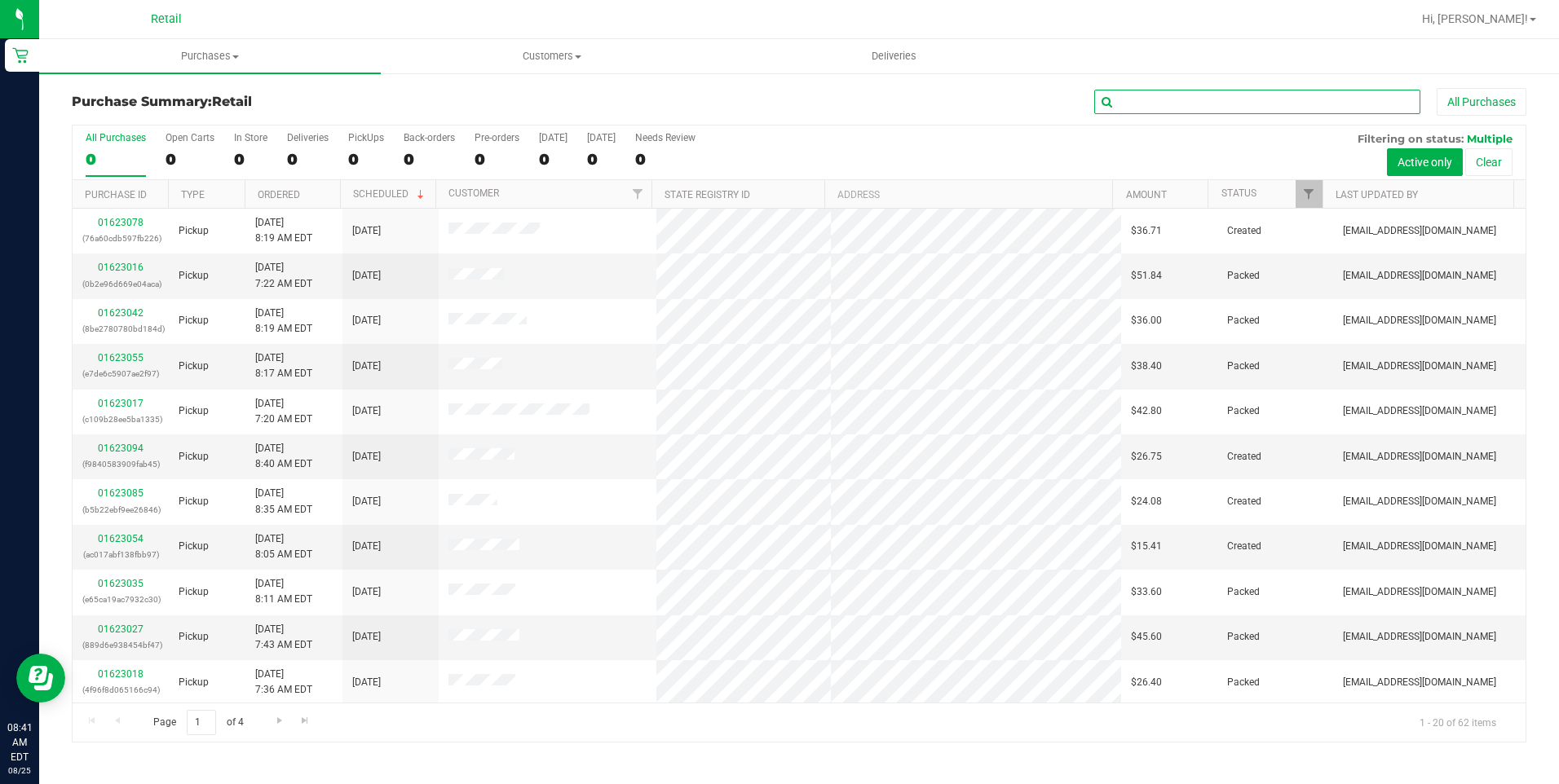
click at [1237, 98] on input "text" at bounding box center [1256, 102] width 326 height 25
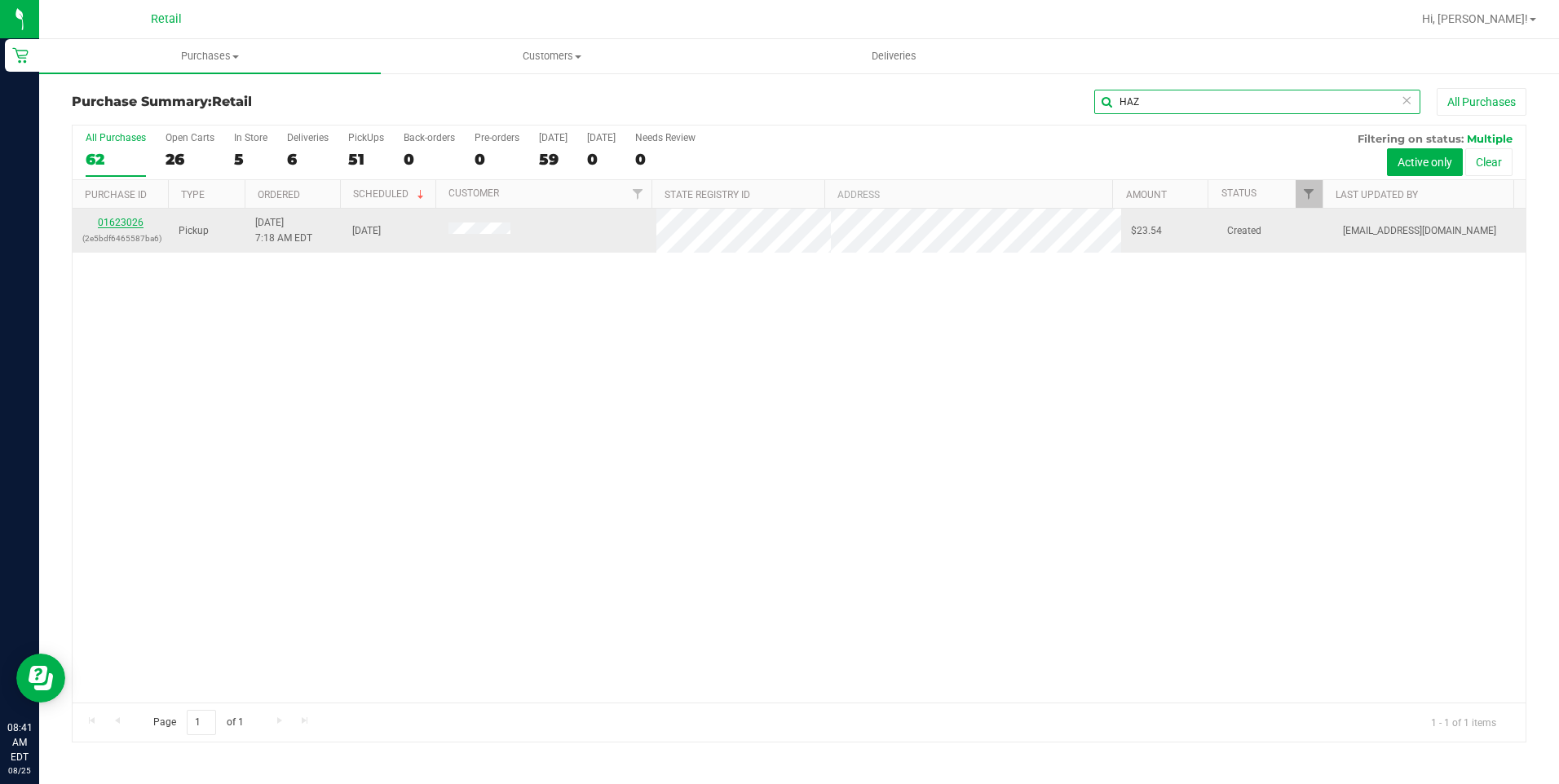
type input "HAZ"
click at [130, 221] on link "01623026" at bounding box center [120, 222] width 45 height 11
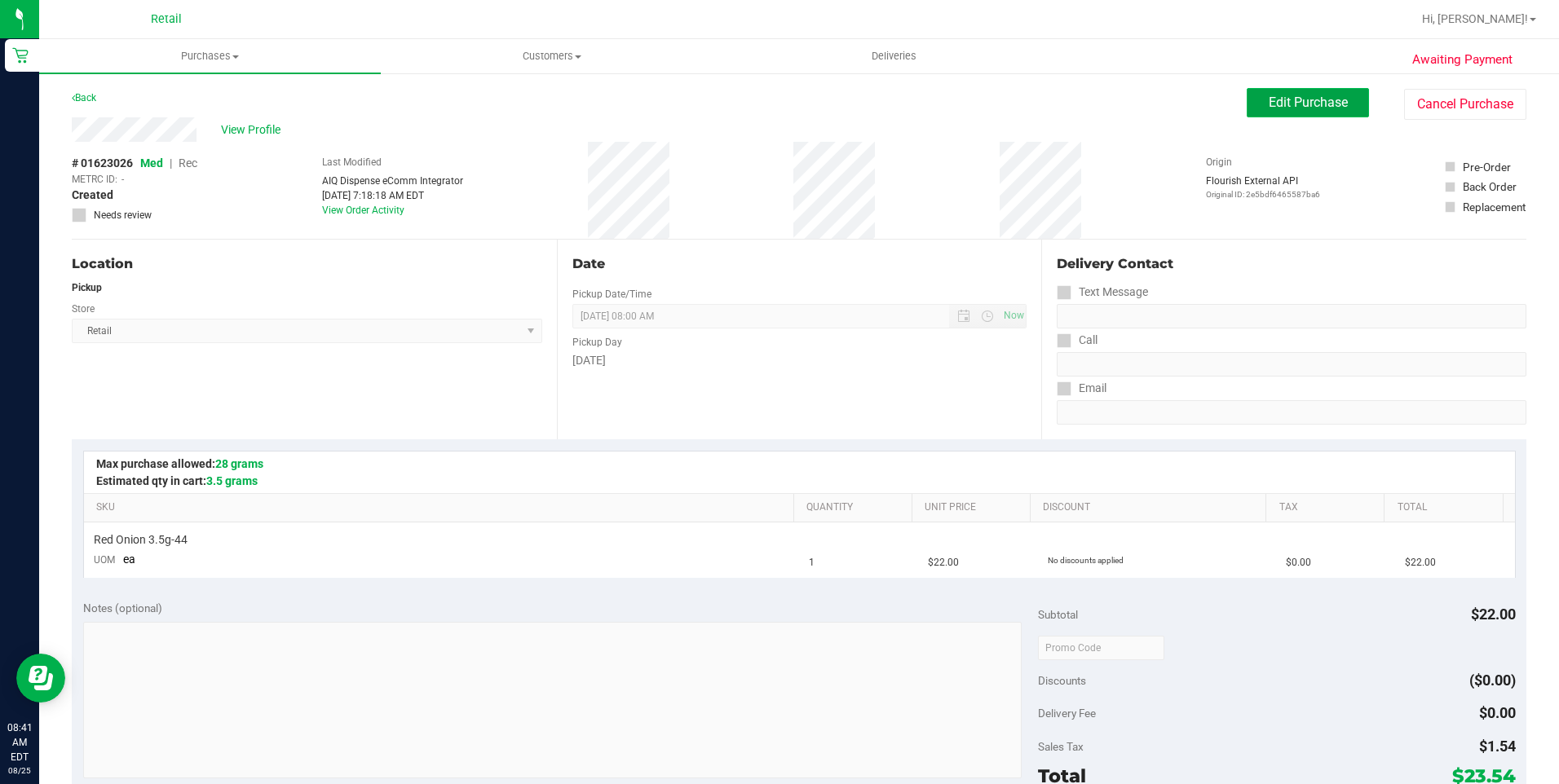
click at [1269, 103] on span "Edit Purchase" at bounding box center [1308, 103] width 79 height 15
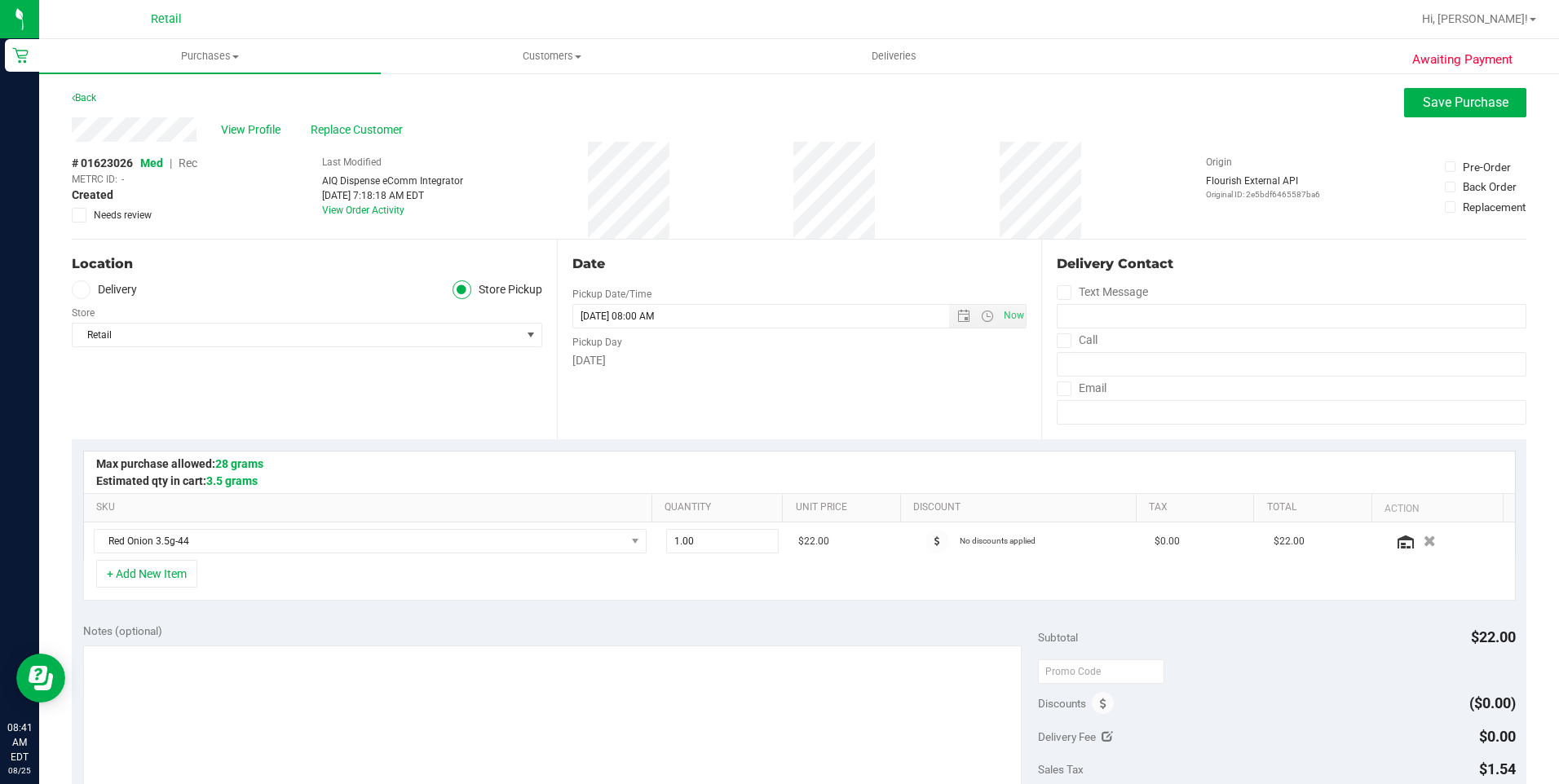
click at [196, 163] on span "Rec" at bounding box center [188, 162] width 19 height 13
click at [195, 166] on span "Rec" at bounding box center [188, 162] width 19 height 13
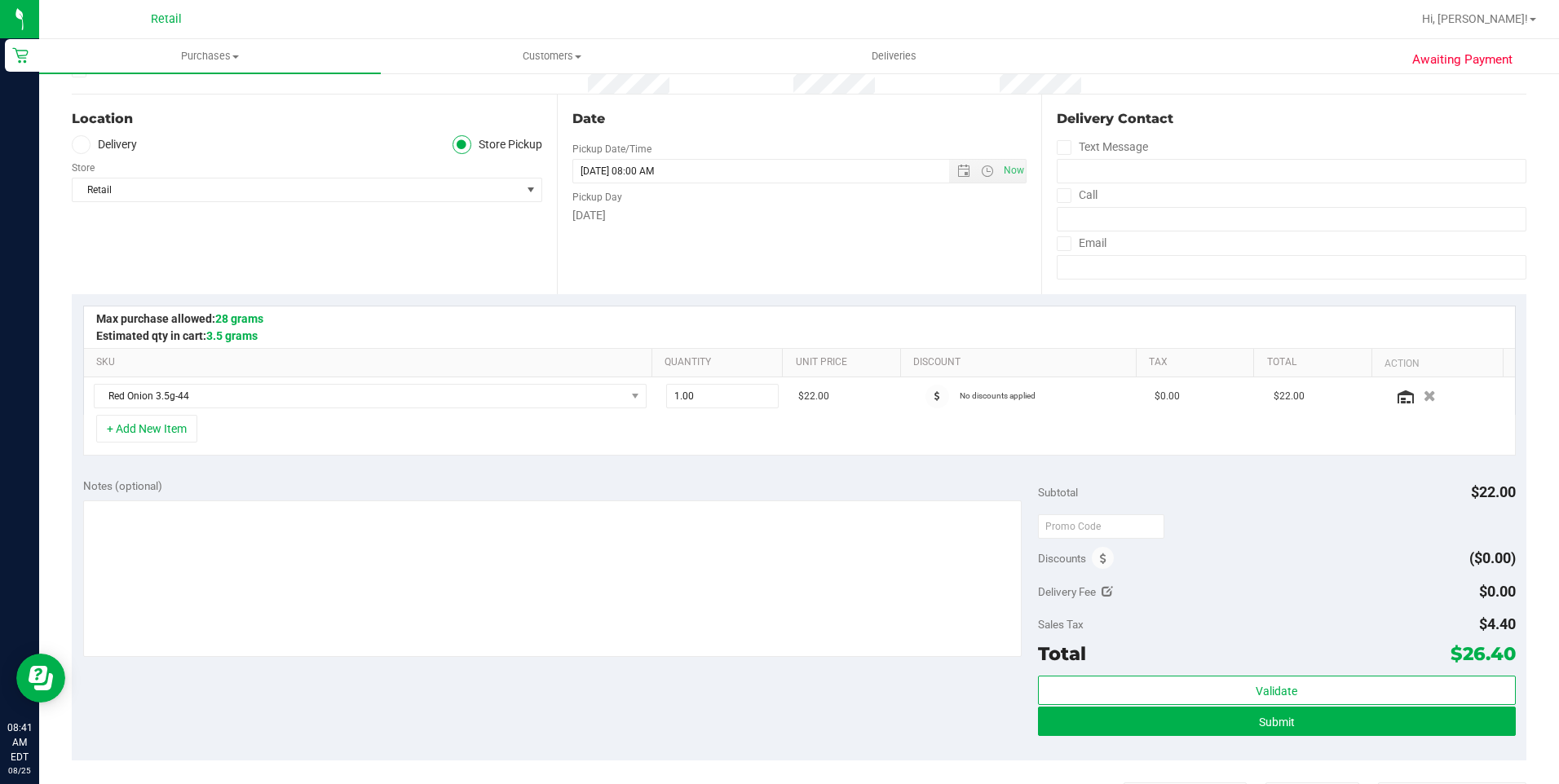
scroll to position [245, 0]
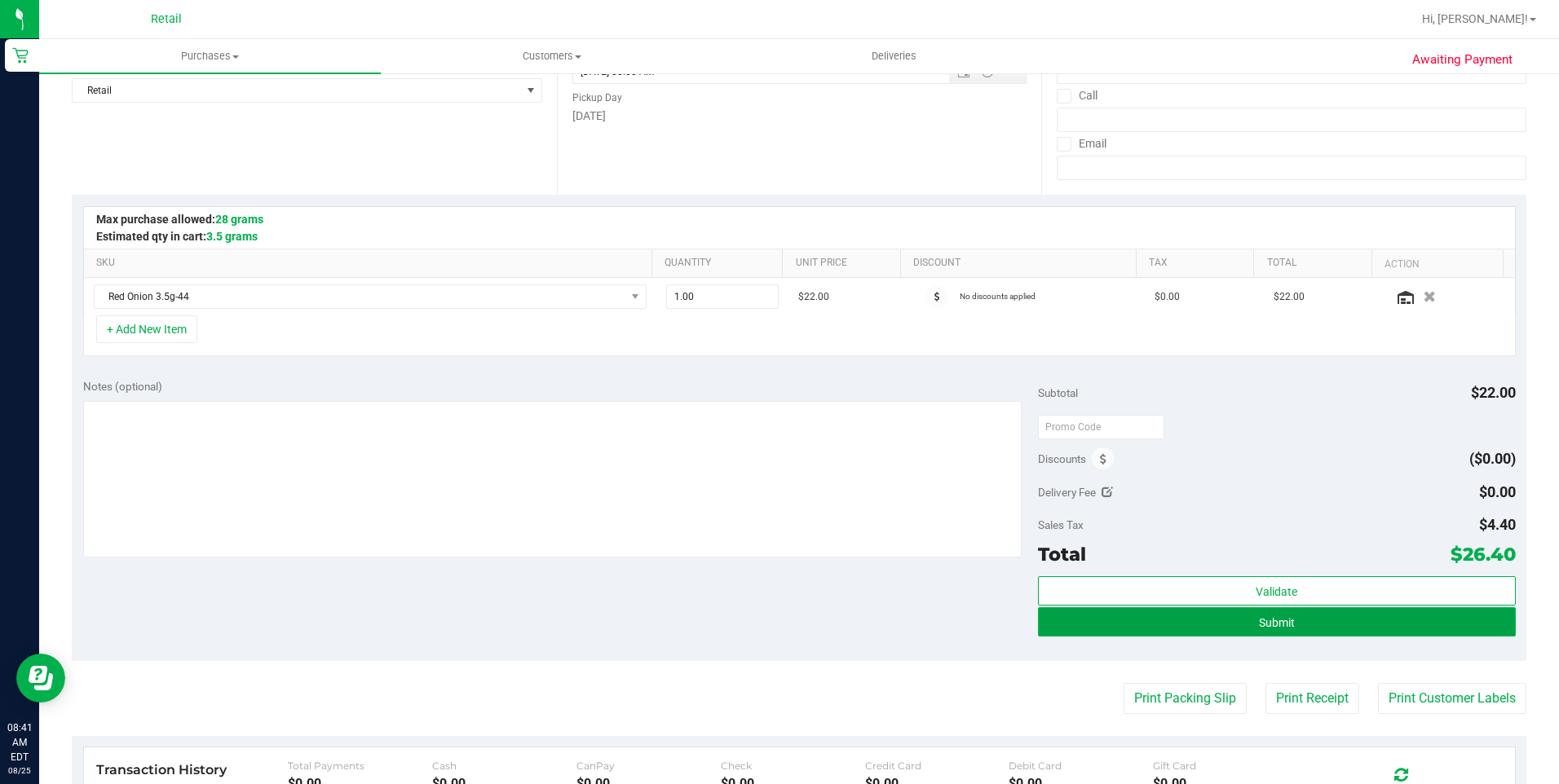
click at [1278, 622] on span "Submit" at bounding box center [1277, 622] width 36 height 13
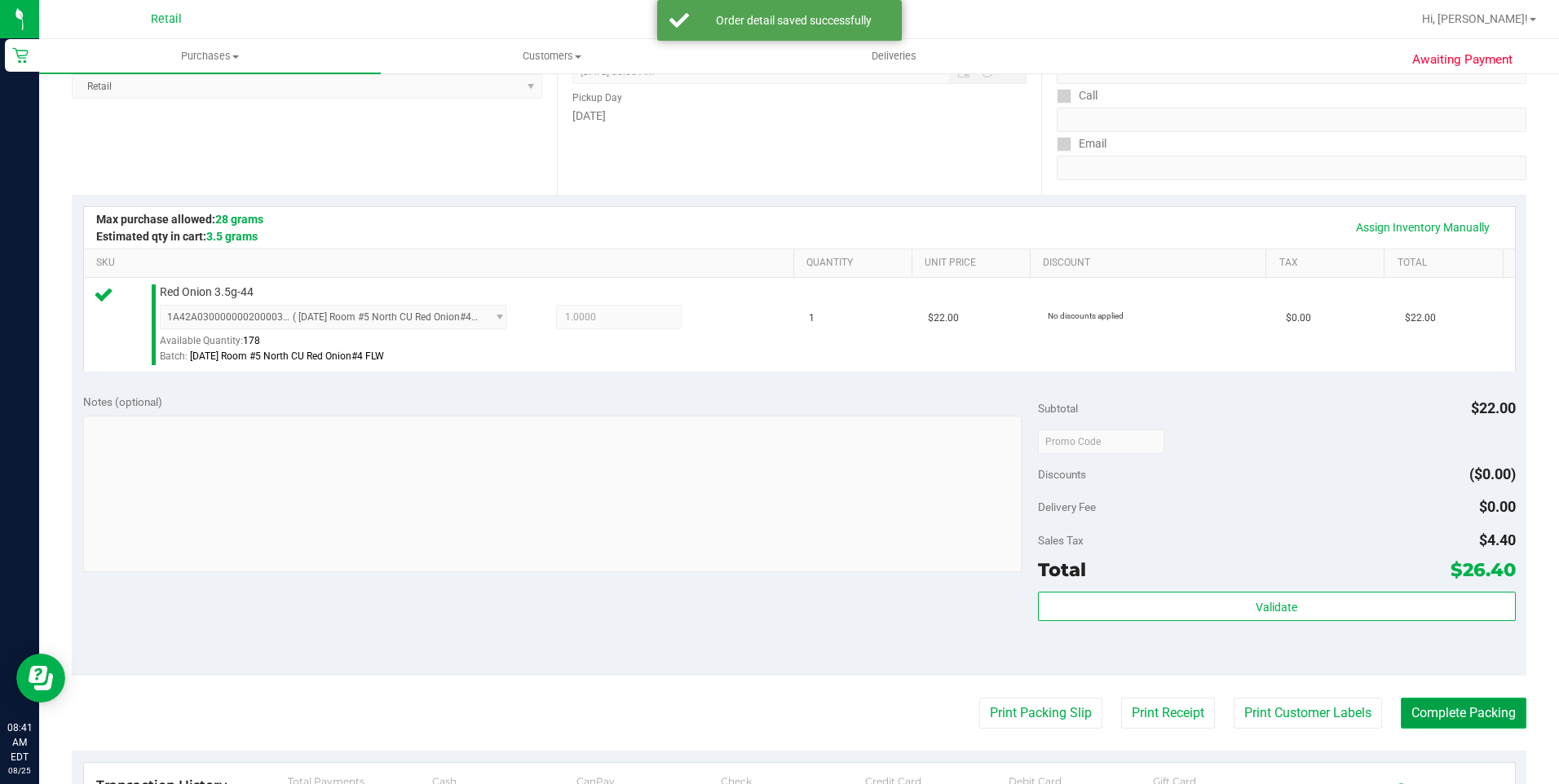
click at [1421, 728] on button "Complete Packing" at bounding box center [1463, 713] width 126 height 31
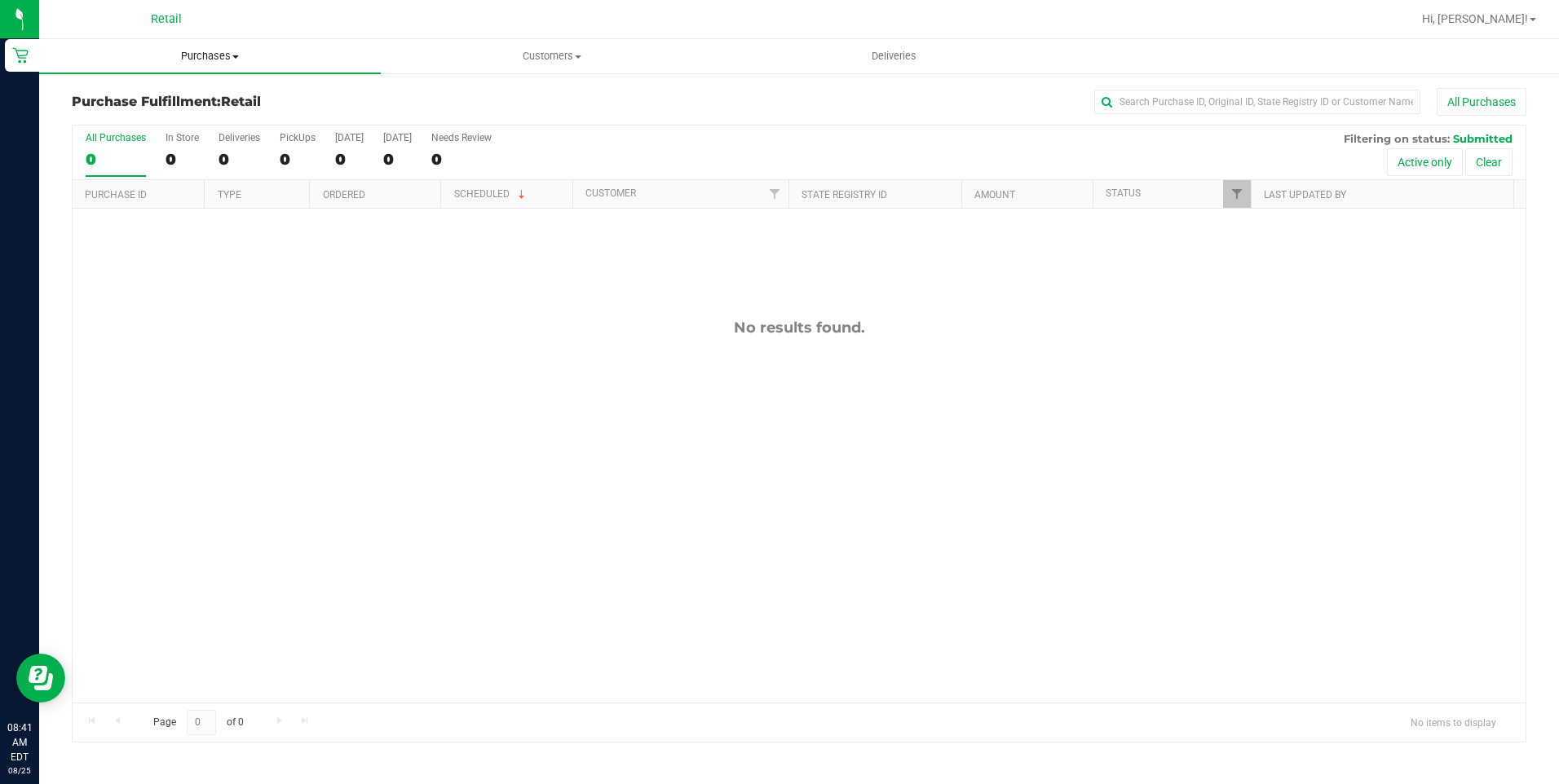
click at [219, 53] on span "Purchases" at bounding box center [210, 56] width 341 height 15
click at [167, 107] on li "Summary of purchases" at bounding box center [210, 98] width 341 height 20
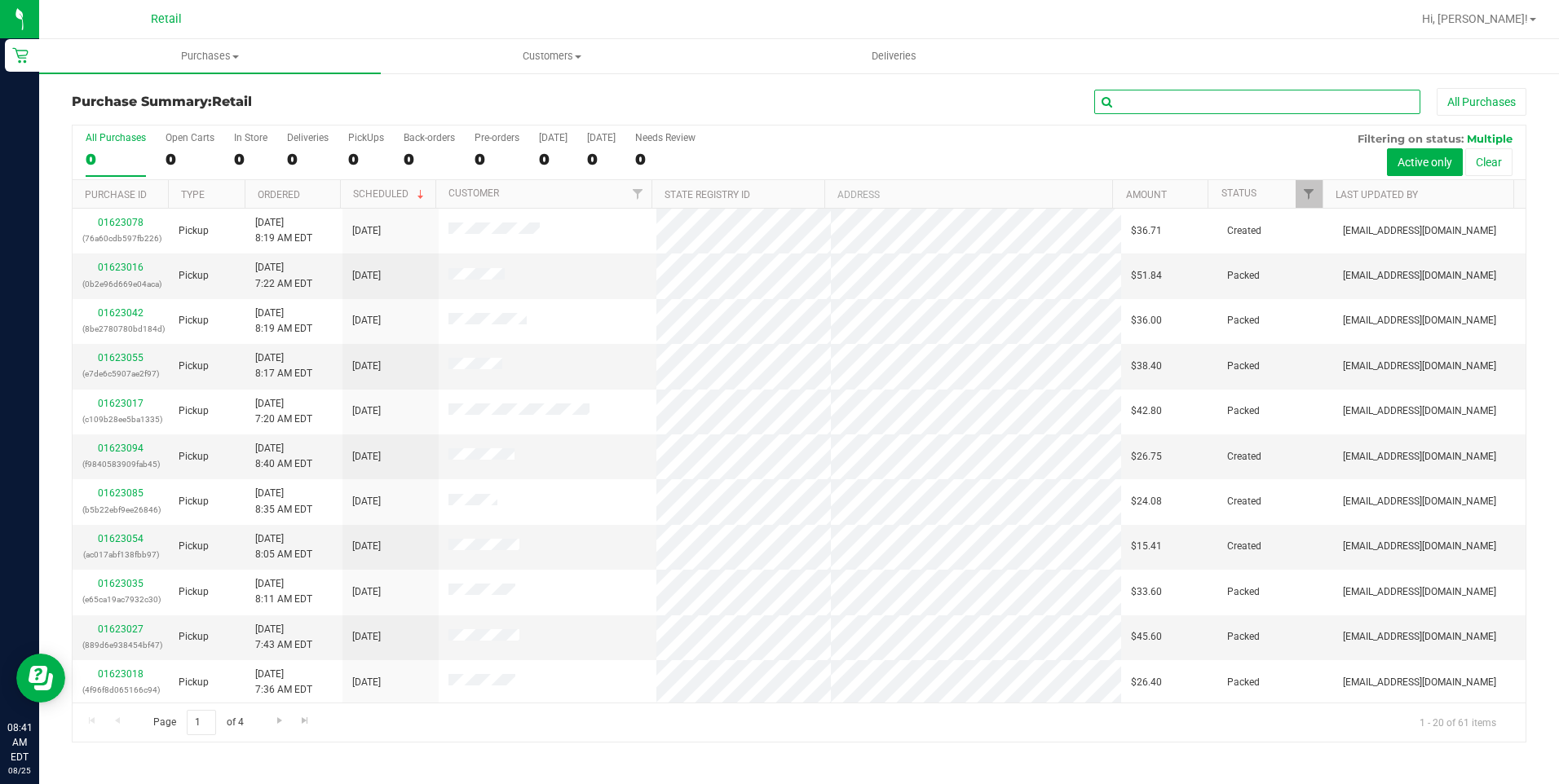
click at [1230, 103] on input "text" at bounding box center [1256, 102] width 326 height 25
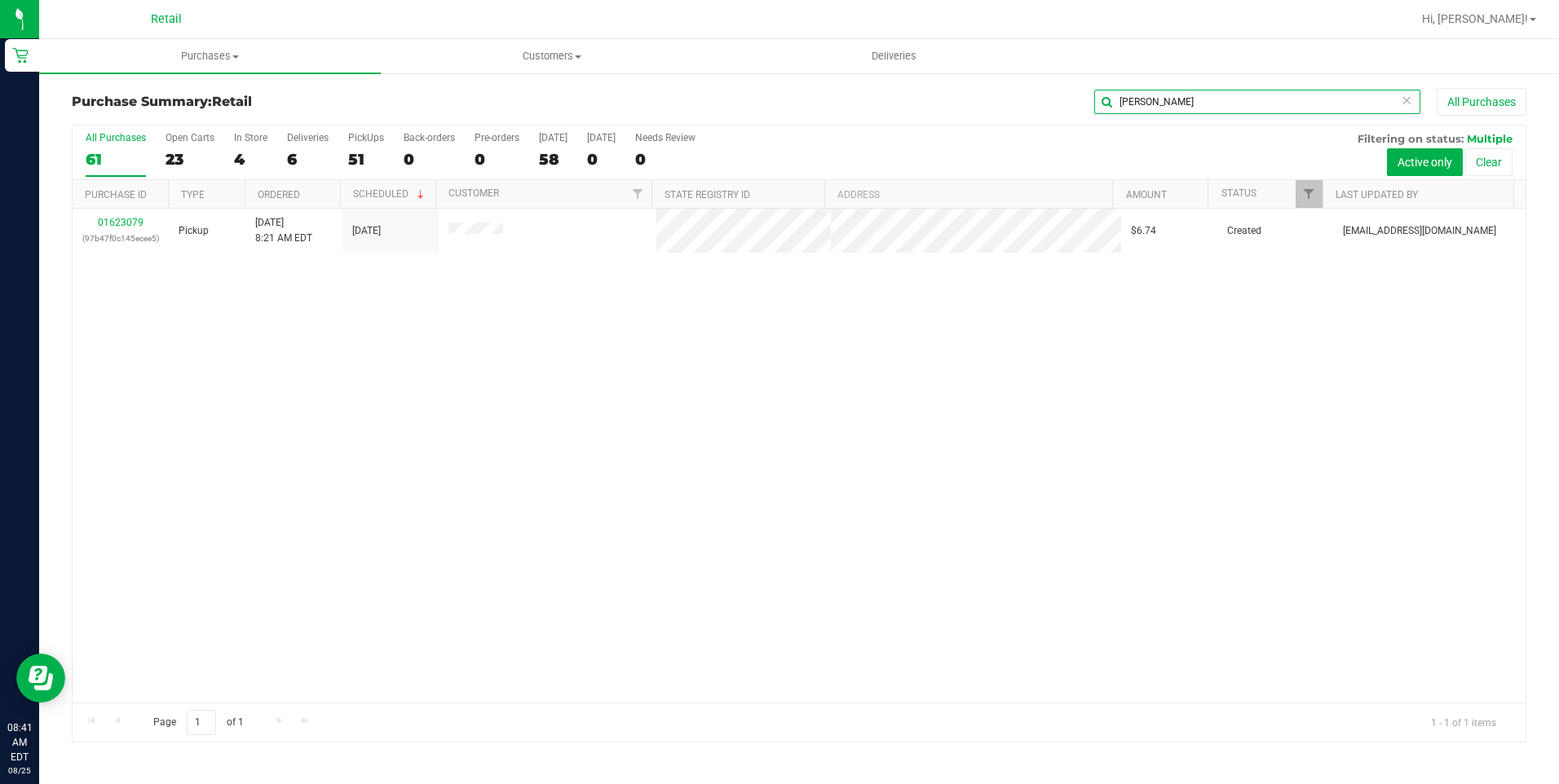
type input "JULIUS"
click at [1404, 99] on icon at bounding box center [1406, 99] width 11 height 20
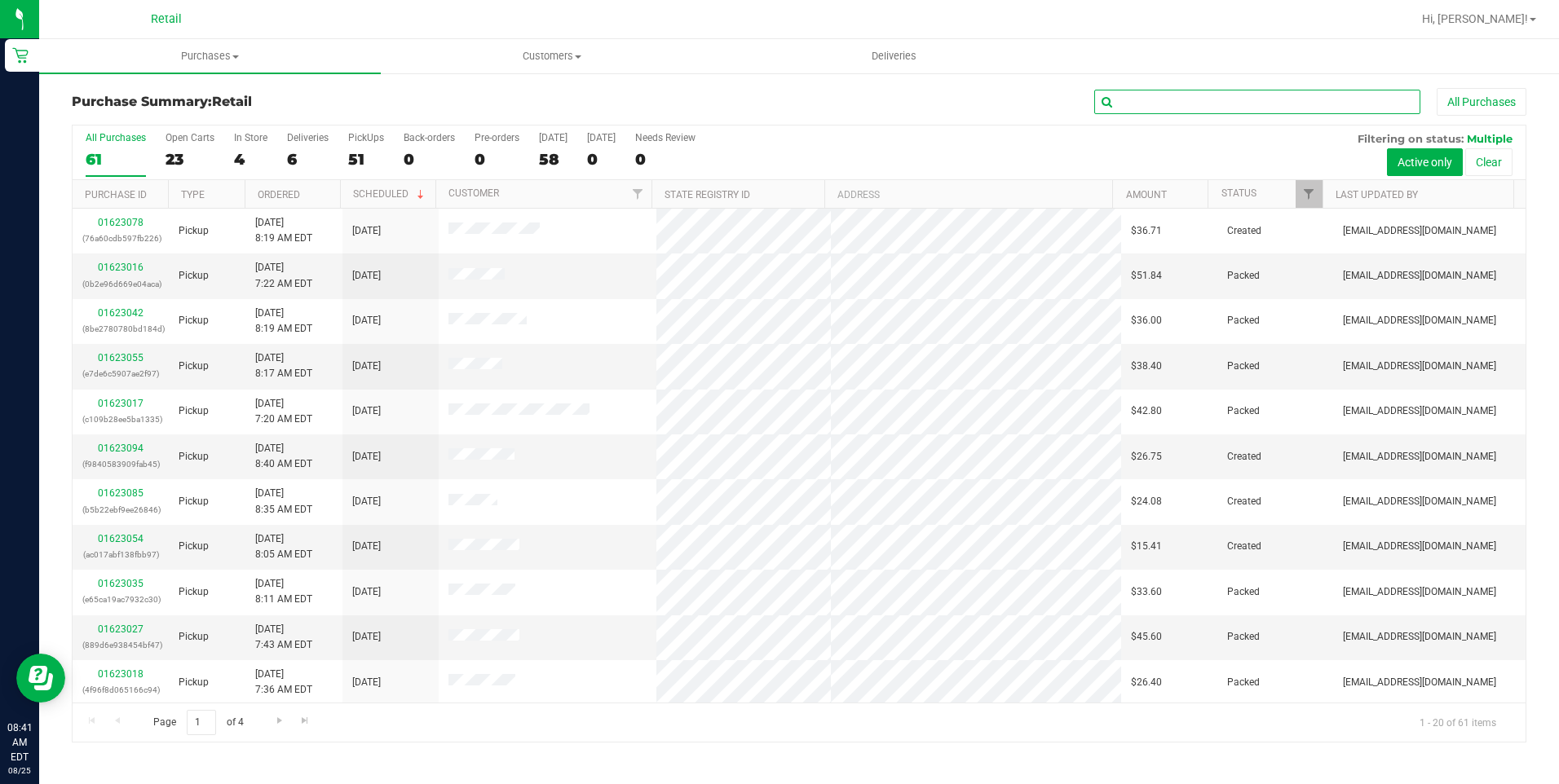
click at [1225, 101] on input "text" at bounding box center [1256, 102] width 326 height 25
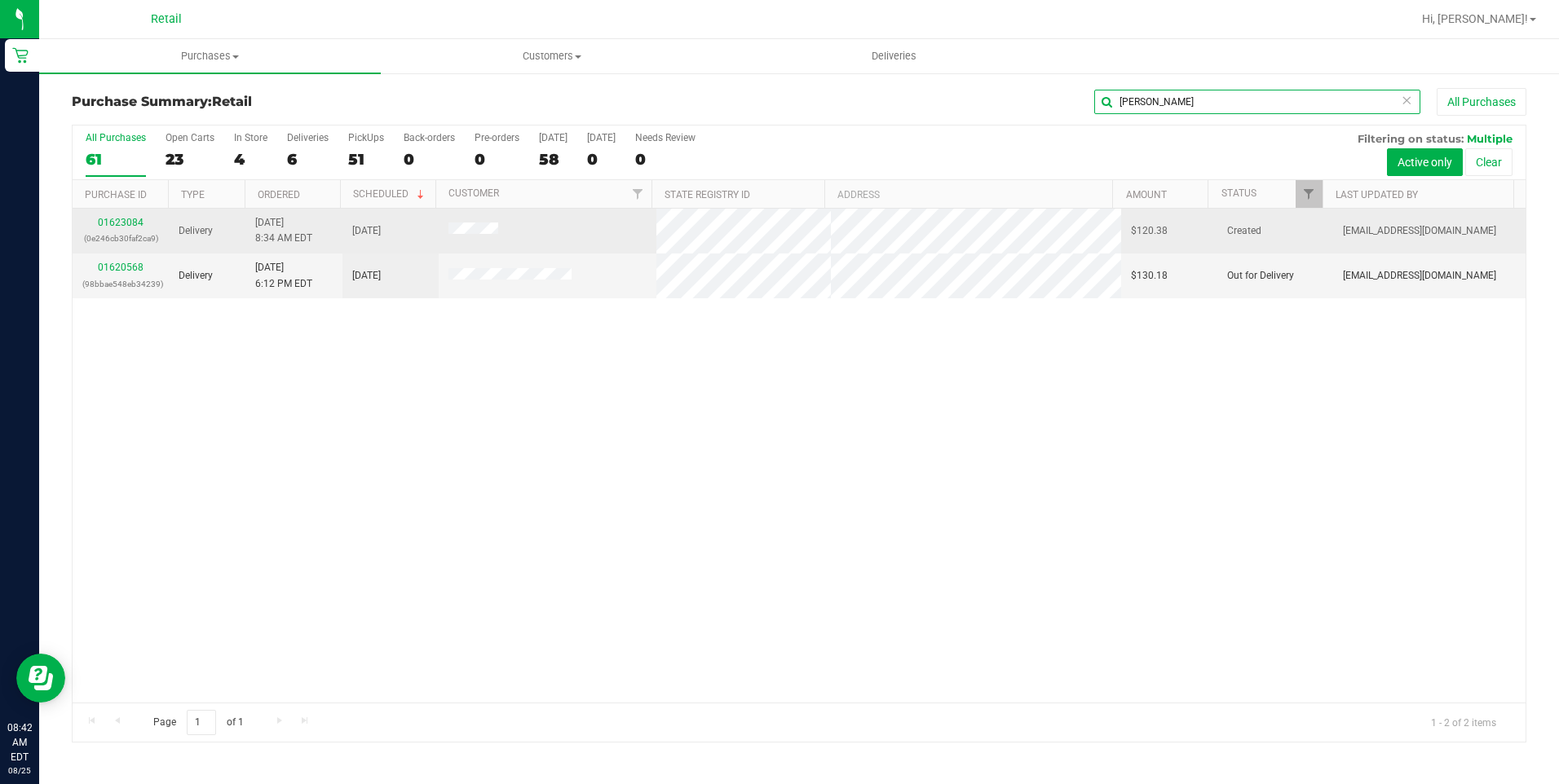
type input "ALAN"
click at [95, 212] on td "01623084 (0e246cb30faf2ca9)" at bounding box center [121, 231] width 97 height 44
click at [97, 212] on td "01623084 (0e246cb30faf2ca9)" at bounding box center [121, 231] width 97 height 44
click at [115, 219] on link "01623084" at bounding box center [120, 222] width 45 height 11
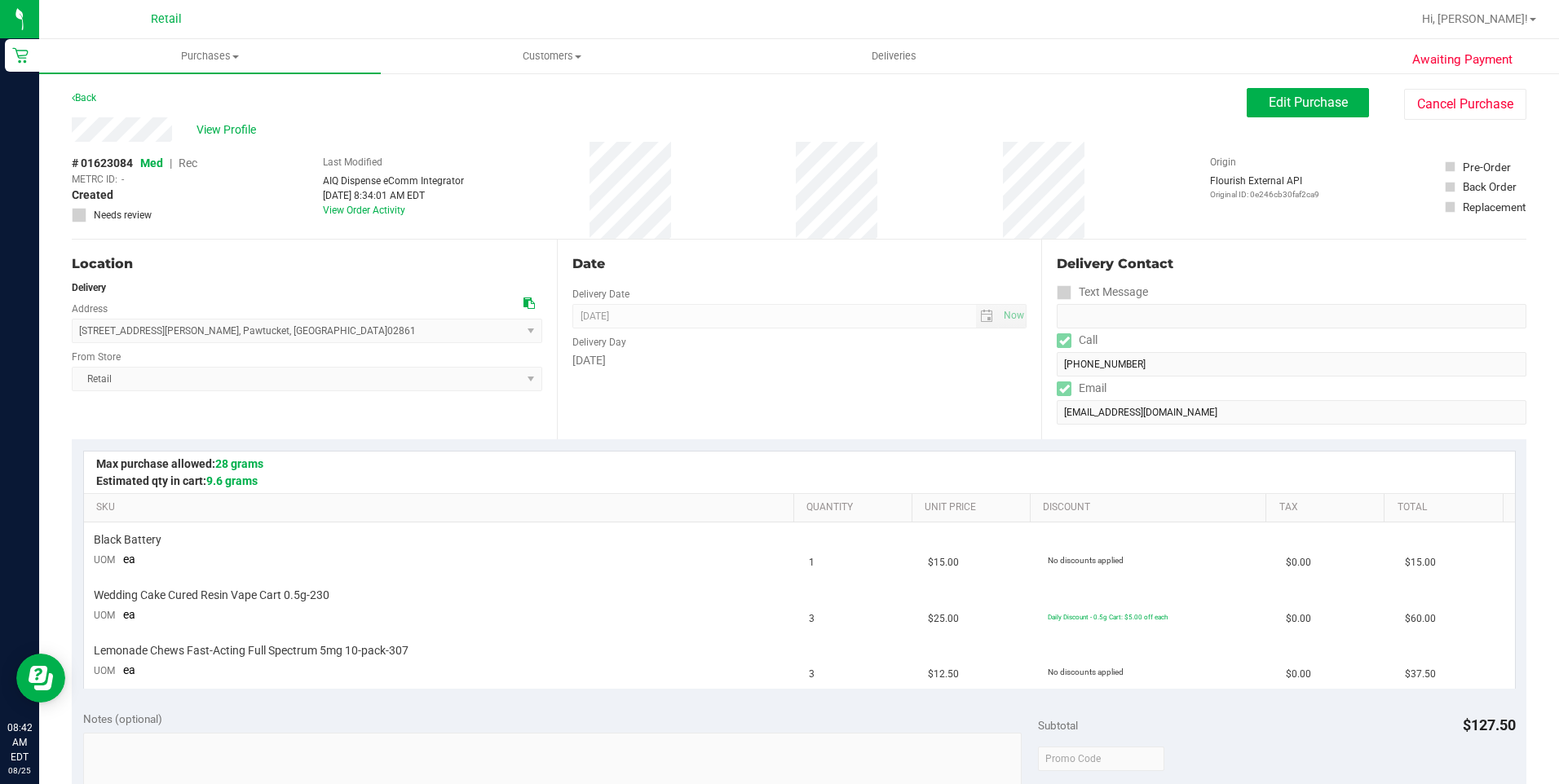
scroll to position [570, 0]
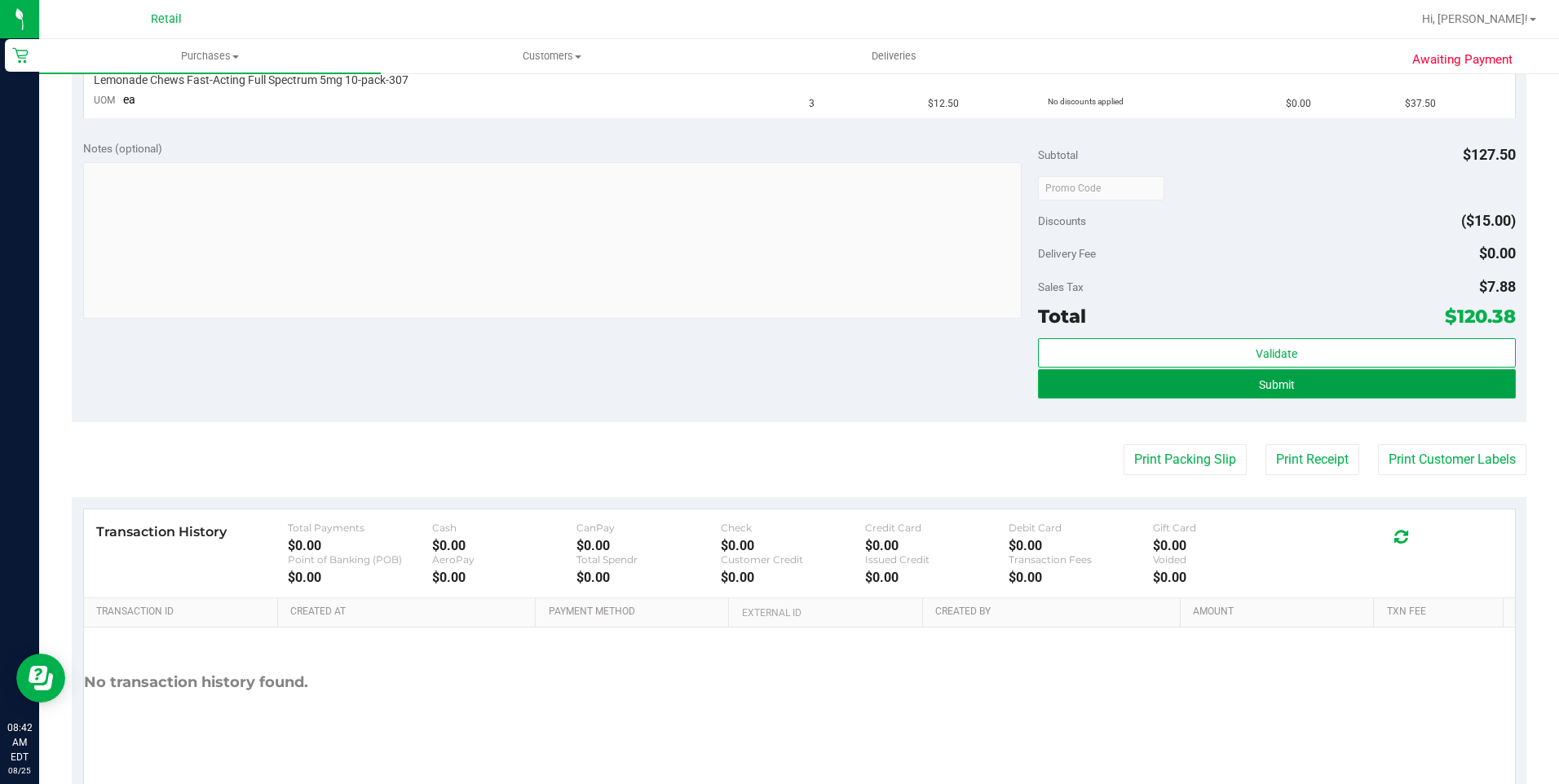
click at [1290, 385] on button "Submit" at bounding box center [1277, 384] width 478 height 29
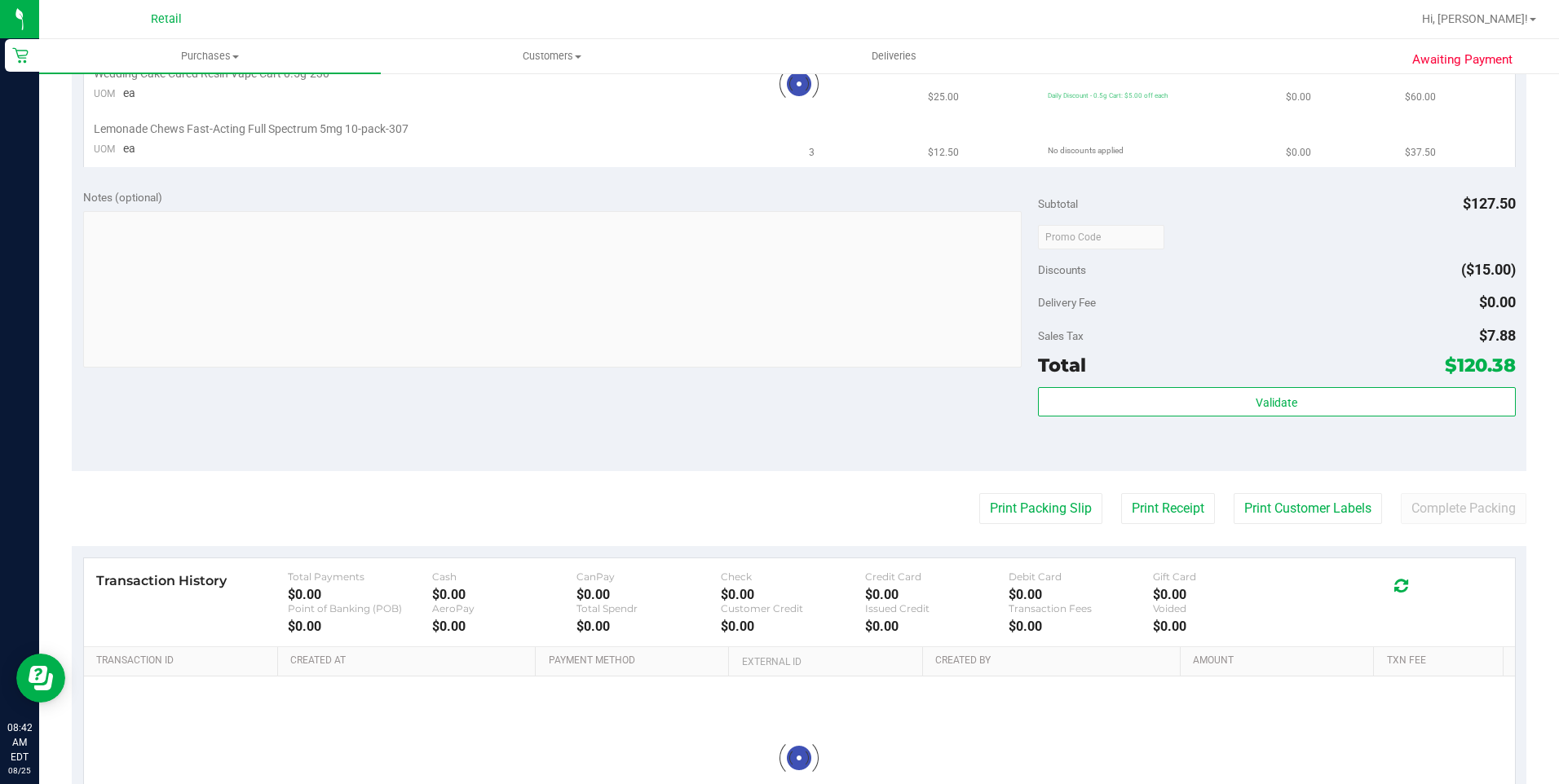
scroll to position [0, 0]
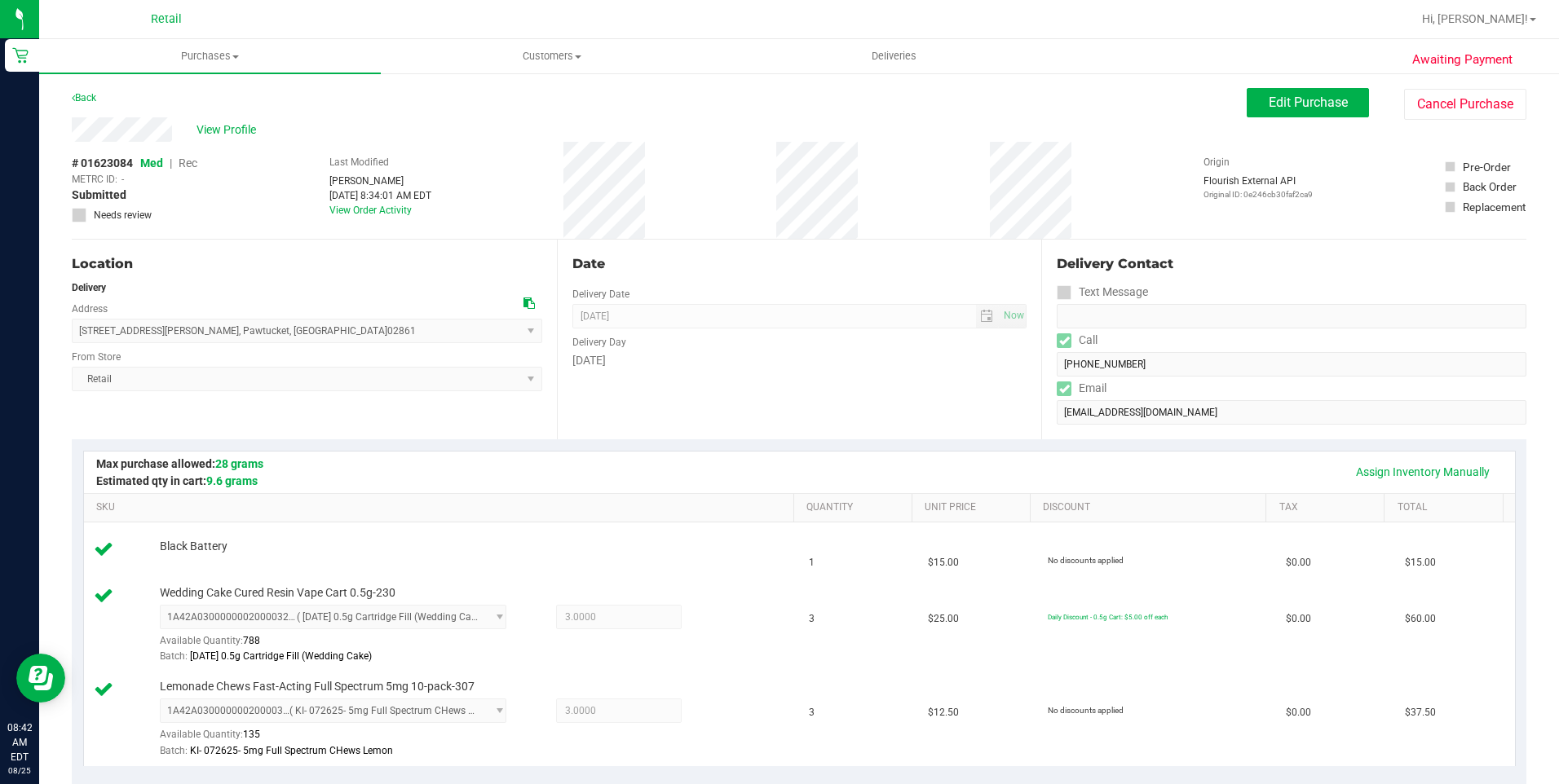
click at [1048, 379] on div "Delivery Contact Text Message Call (440) 537-0995 Email cohenaland@gmail.com" at bounding box center [1284, 339] width 485 height 200
drag, startPoint x: 173, startPoint y: 132, endPoint x: 66, endPoint y: 134, distance: 107.0
click at [66, 134] on div "Awaiting Payment Back Edit Purchase Cancel Purchase View Profile # 01623084 Med…" at bounding box center [799, 777] width 1520 height 1411
drag, startPoint x: 205, startPoint y: 331, endPoint x: 79, endPoint y: 338, distance: 126.2
click at [79, 338] on span "77 Balch Street , Pawtucket , RI 02861 Select address Balch Street 77 Balch Str…" at bounding box center [307, 331] width 470 height 25
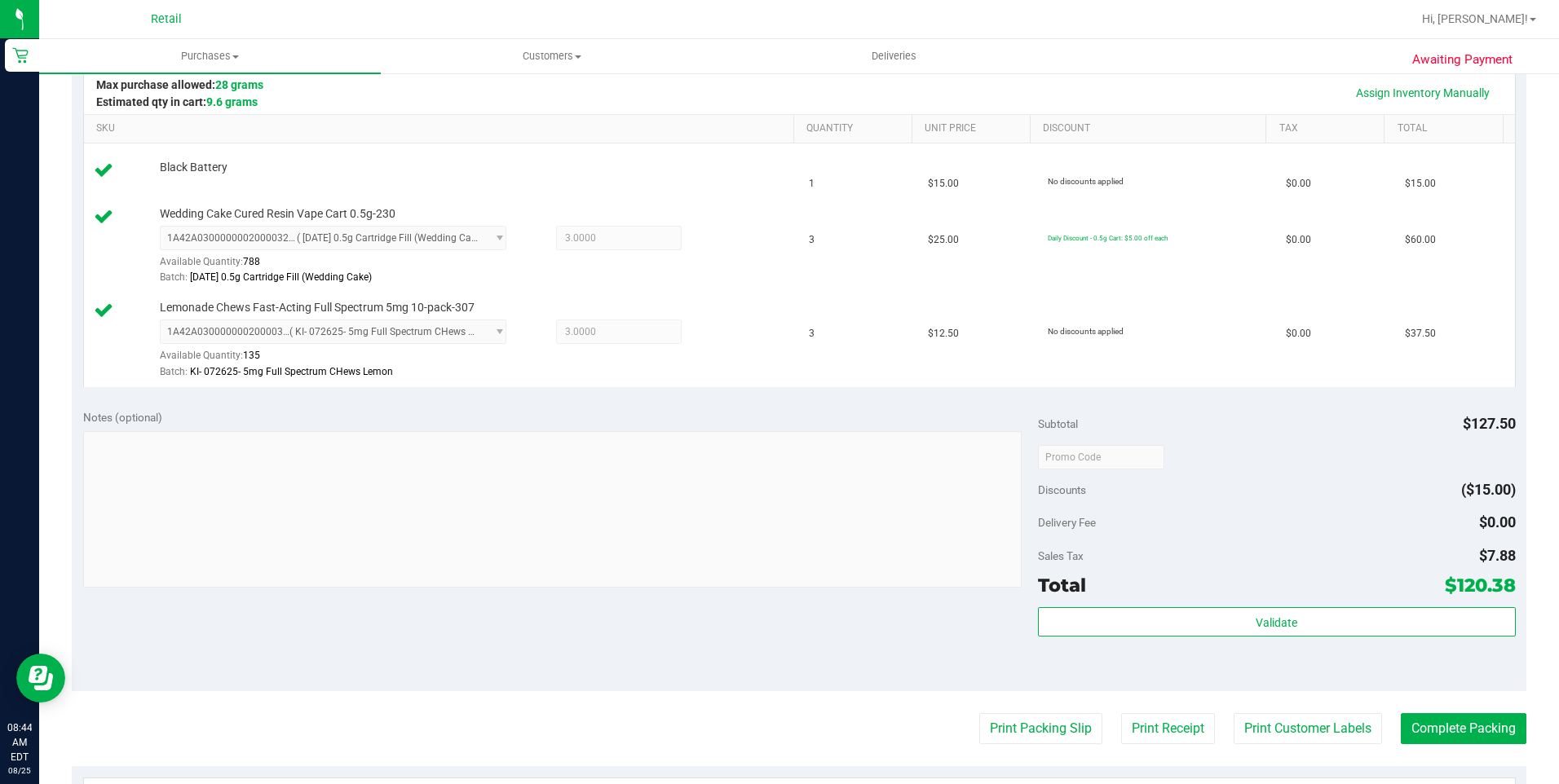
scroll to position [489, 0]
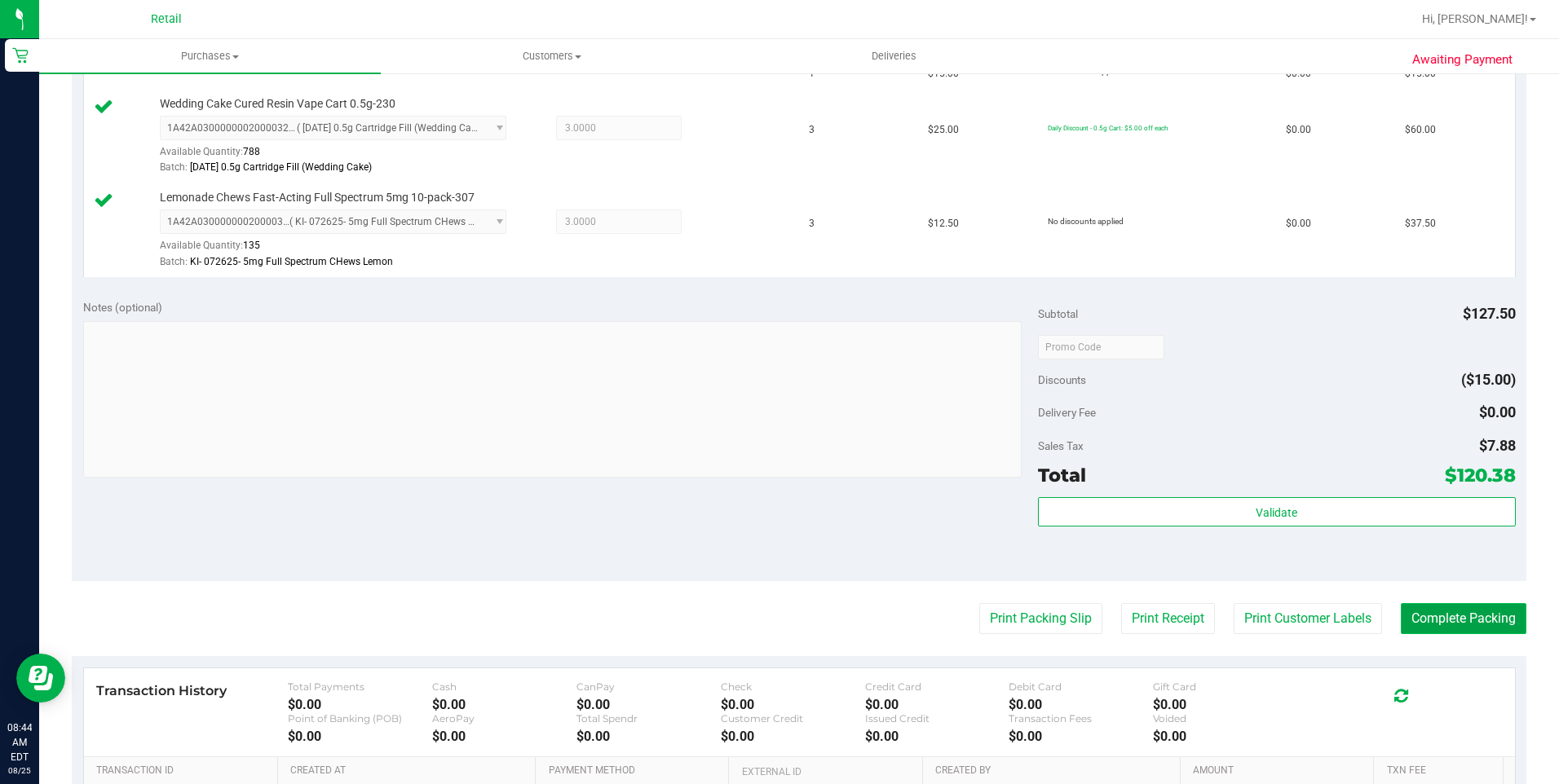
click at [1436, 618] on button "Complete Packing" at bounding box center [1463, 619] width 126 height 31
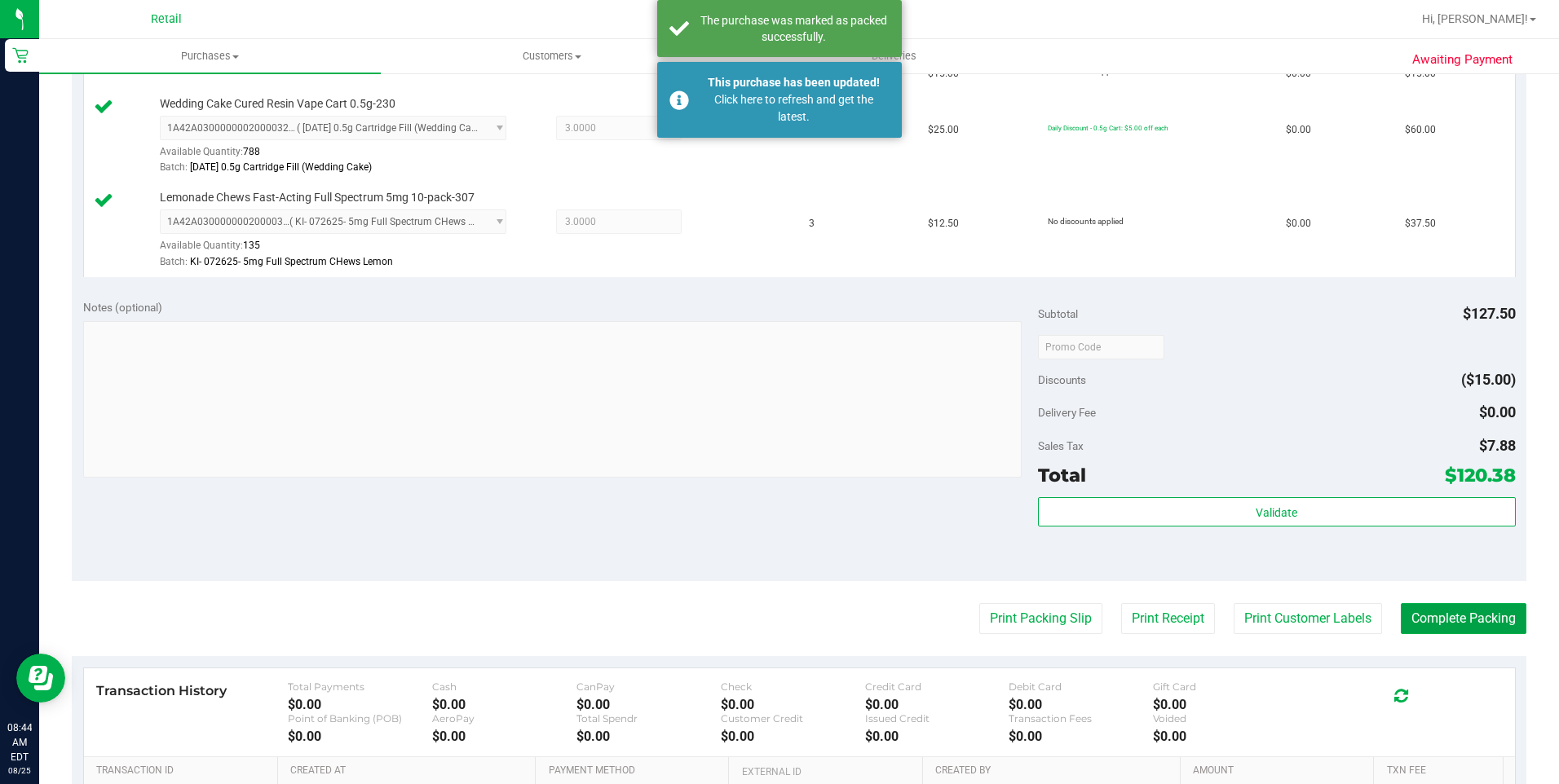
scroll to position [385, 0]
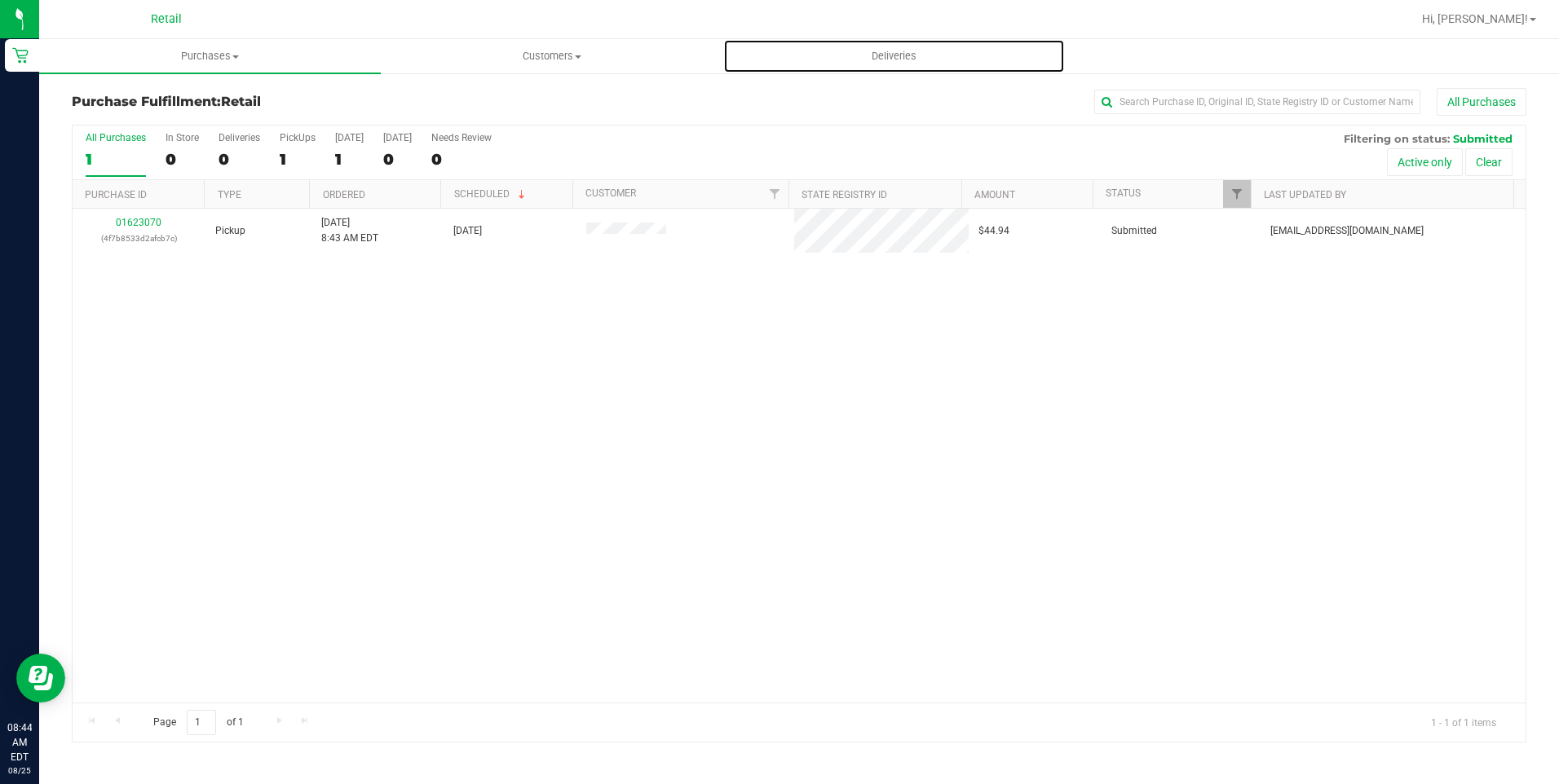
click at [895, 61] on span "Deliveries" at bounding box center [894, 56] width 89 height 15
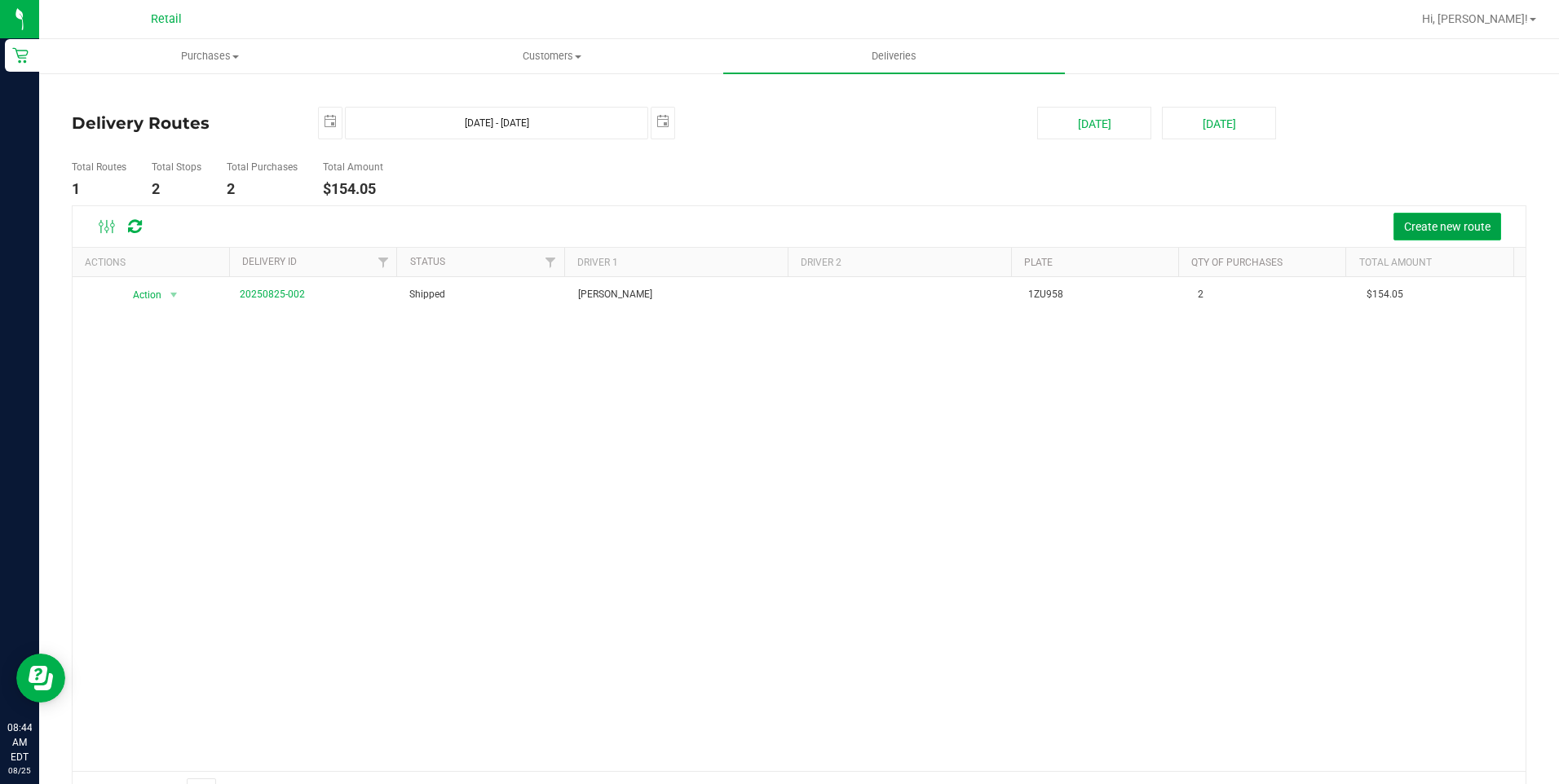
click at [1421, 221] on span "Create new route" at bounding box center [1447, 226] width 86 height 13
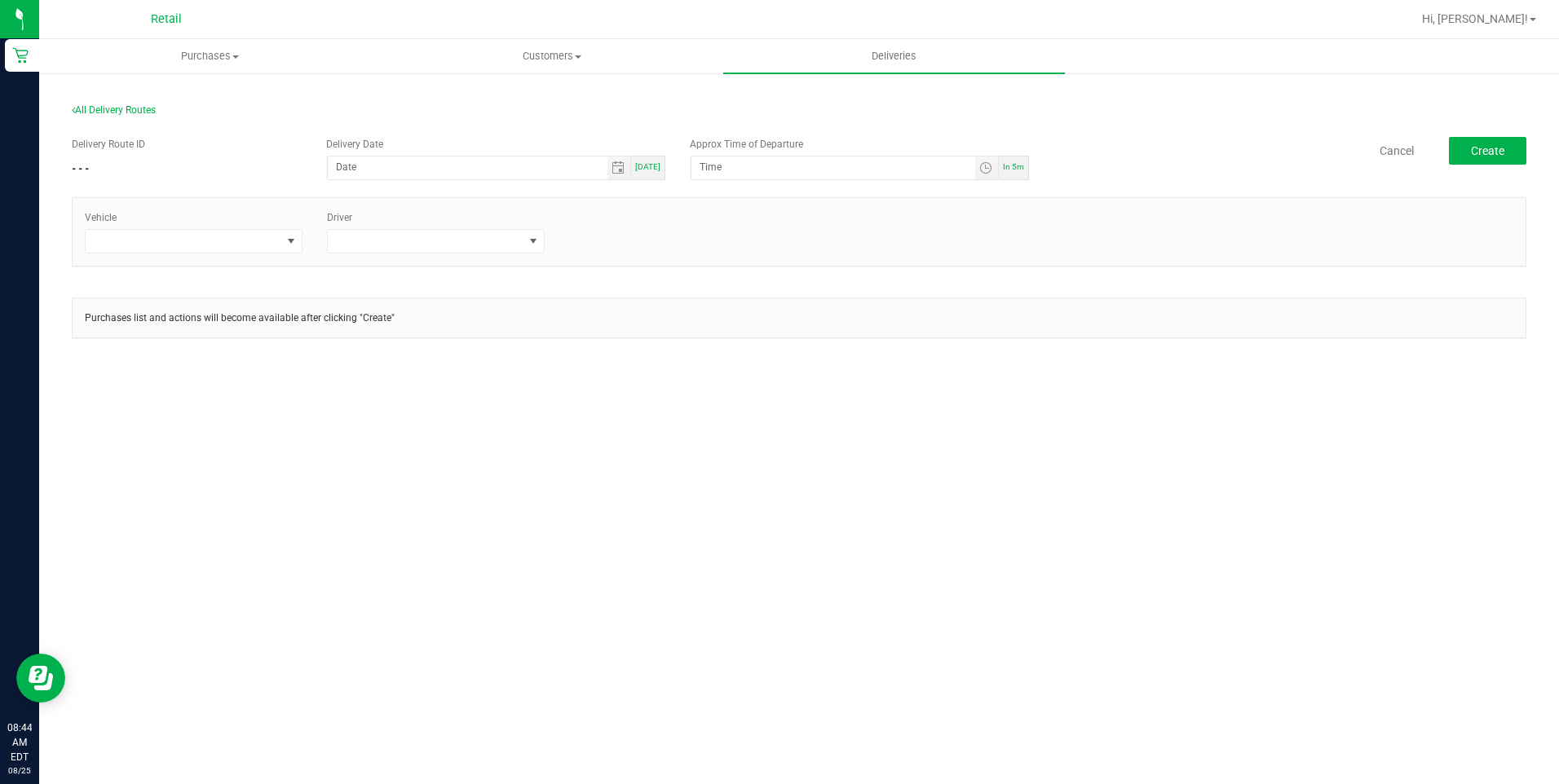
click at [650, 164] on span "[DATE]" at bounding box center [648, 167] width 26 height 9
type input "[DATE]"
type input "8:49 AM"
click at [209, 239] on span at bounding box center [183, 241] width 196 height 23
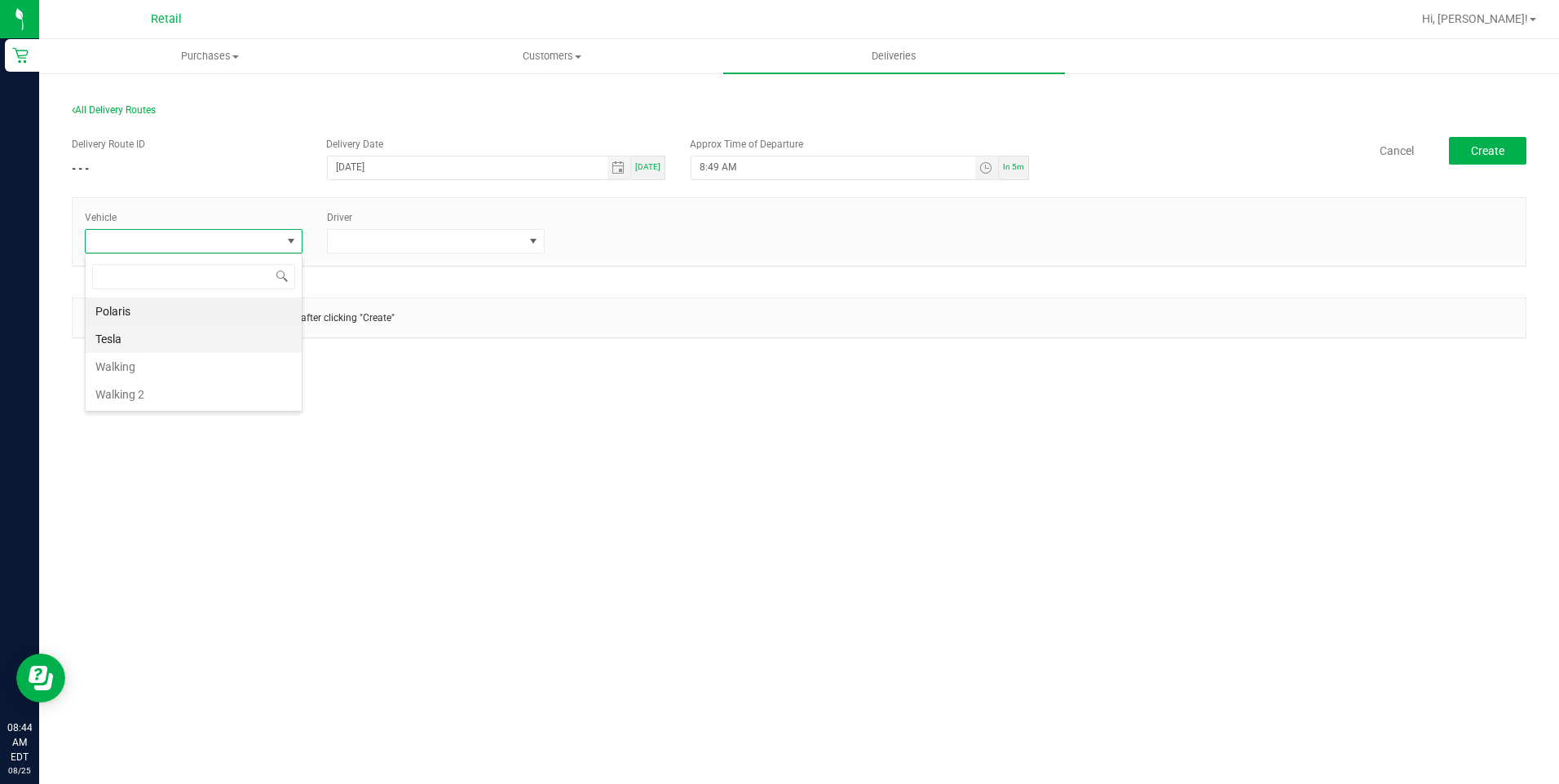
click at [136, 345] on li "Tesla" at bounding box center [193, 339] width 216 height 27
click at [417, 236] on span at bounding box center [425, 241] width 196 height 23
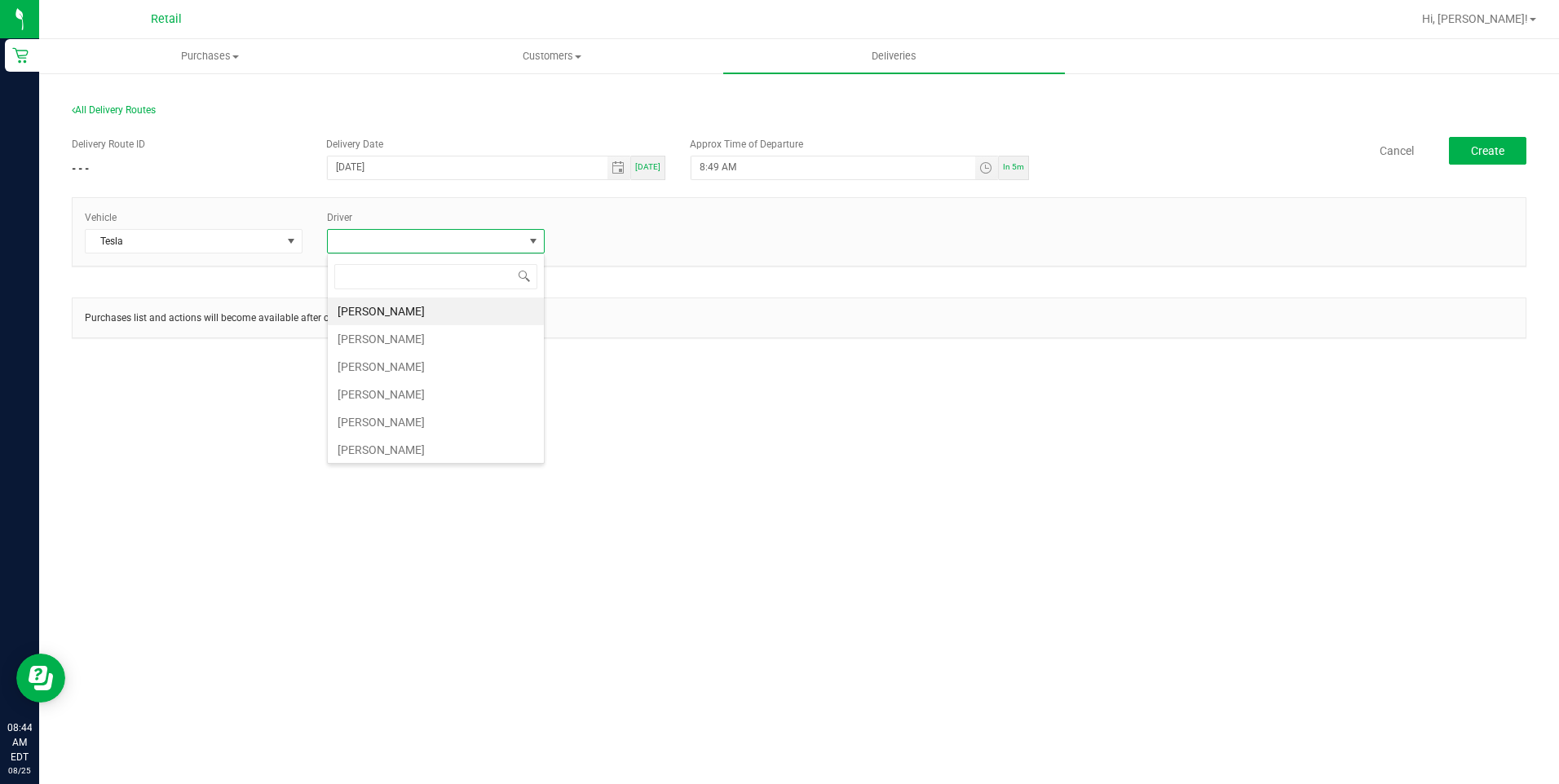
click at [392, 394] on li "[PERSON_NAME]" at bounding box center [435, 394] width 216 height 27
click at [1467, 147] on button "Create" at bounding box center [1487, 150] width 78 height 27
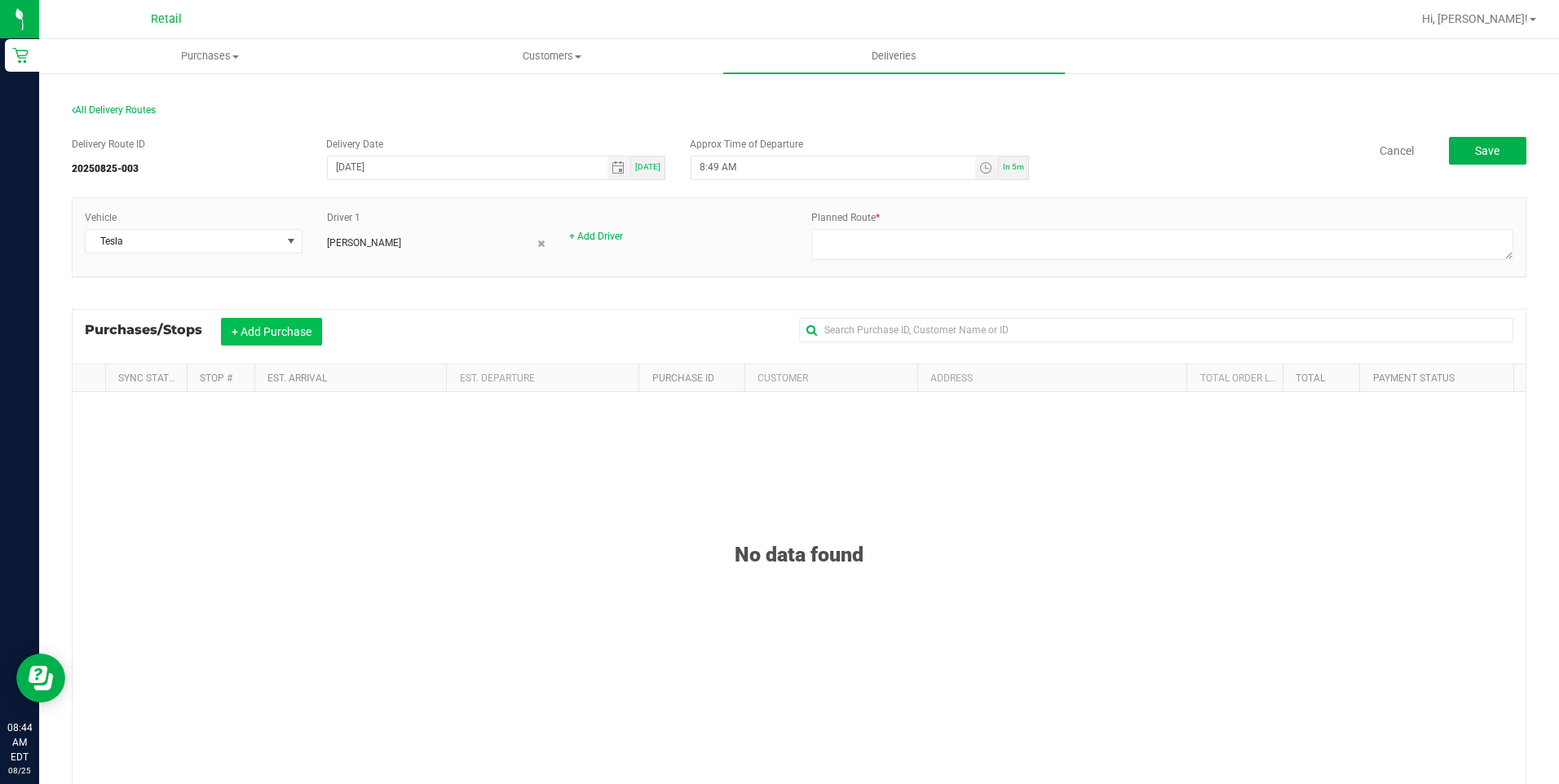
click at [294, 324] on button "+ Add Purchase" at bounding box center [271, 332] width 101 height 27
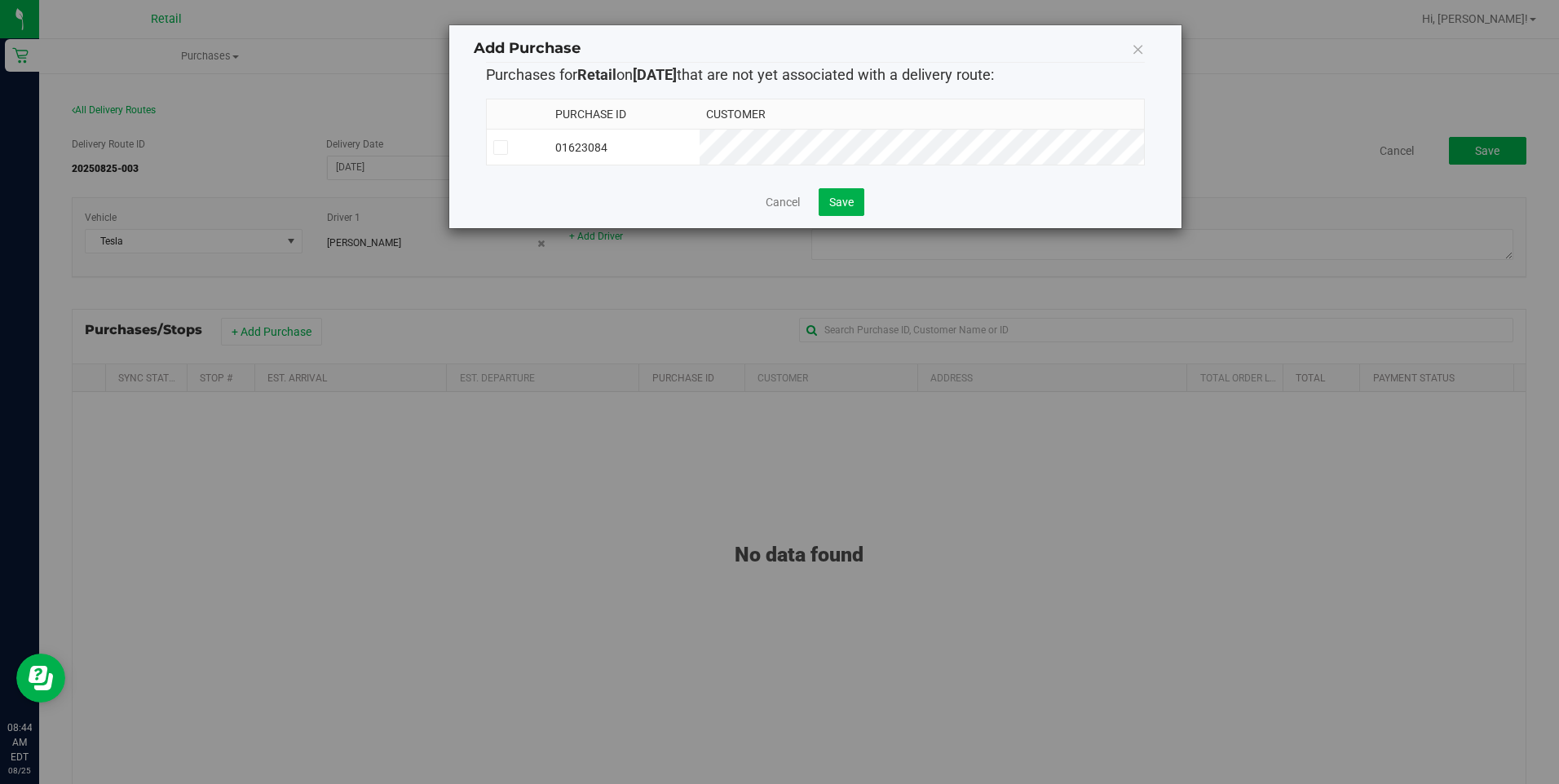
click at [493, 144] on span at bounding box center [500, 147] width 15 height 15
click at [0, 0] on input "checkbox" at bounding box center [0, 0] width 0 height 0
click at [853, 197] on button "Save" at bounding box center [841, 202] width 45 height 27
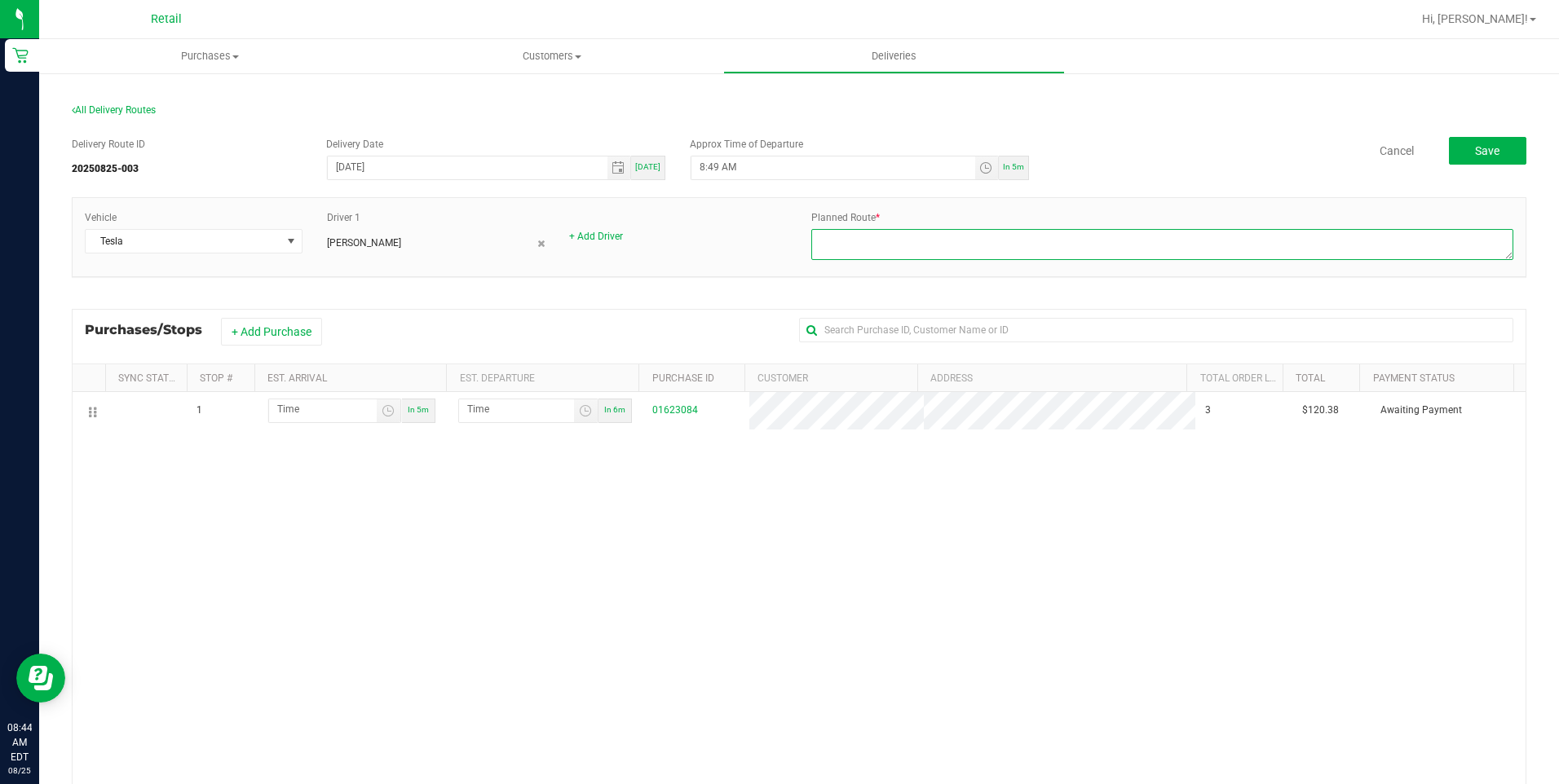
click at [890, 238] on textarea at bounding box center [1162, 245] width 702 height 31
click at [901, 238] on textarea at bounding box center [1162, 245] width 702 height 31
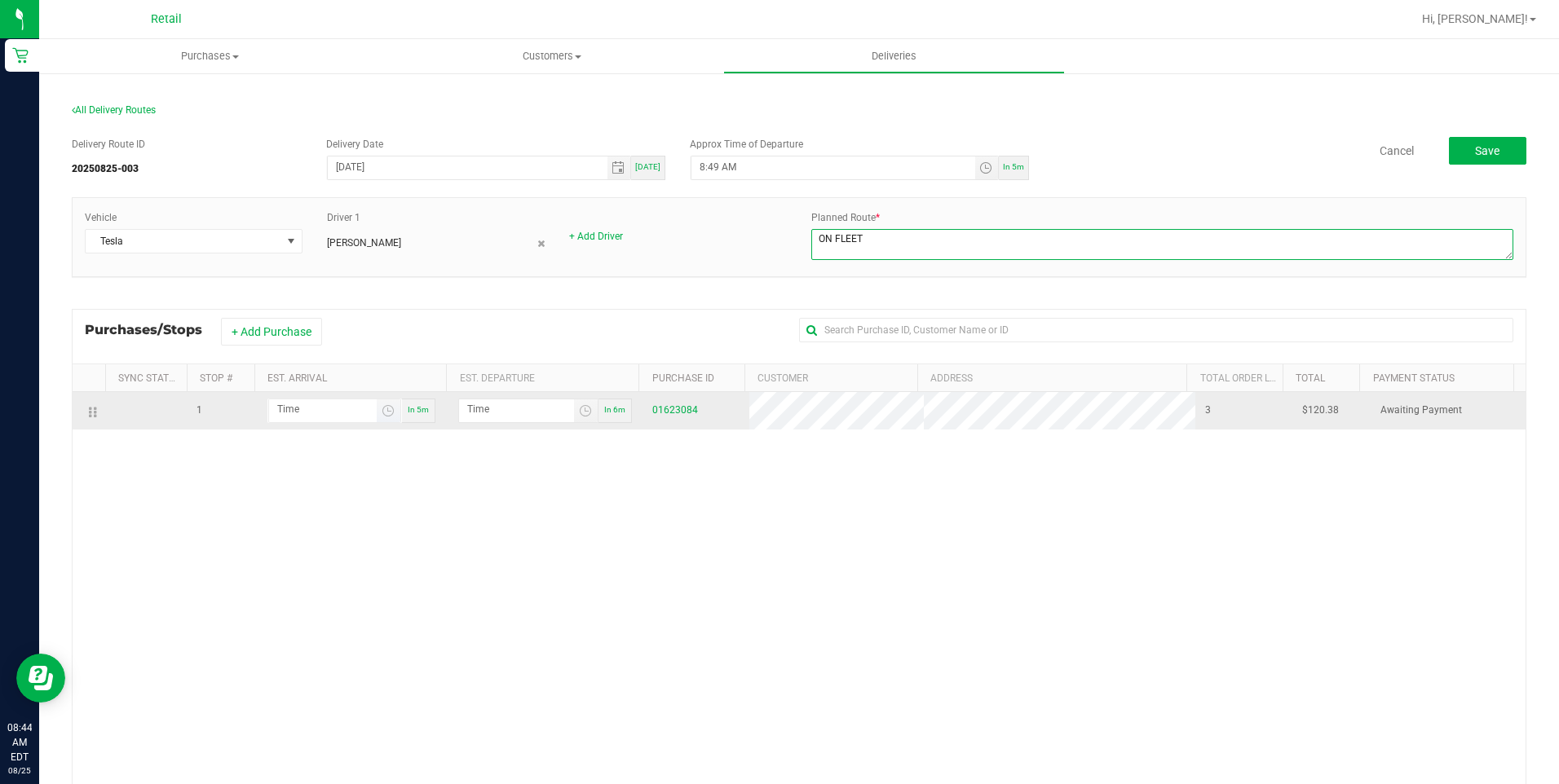
type textarea "ON FLEET"
click at [316, 416] on input "hour:minute AM" at bounding box center [323, 410] width 108 height 21
type input "9:01 AM"
type input "9:02 AM"
type input "9:15 AM"
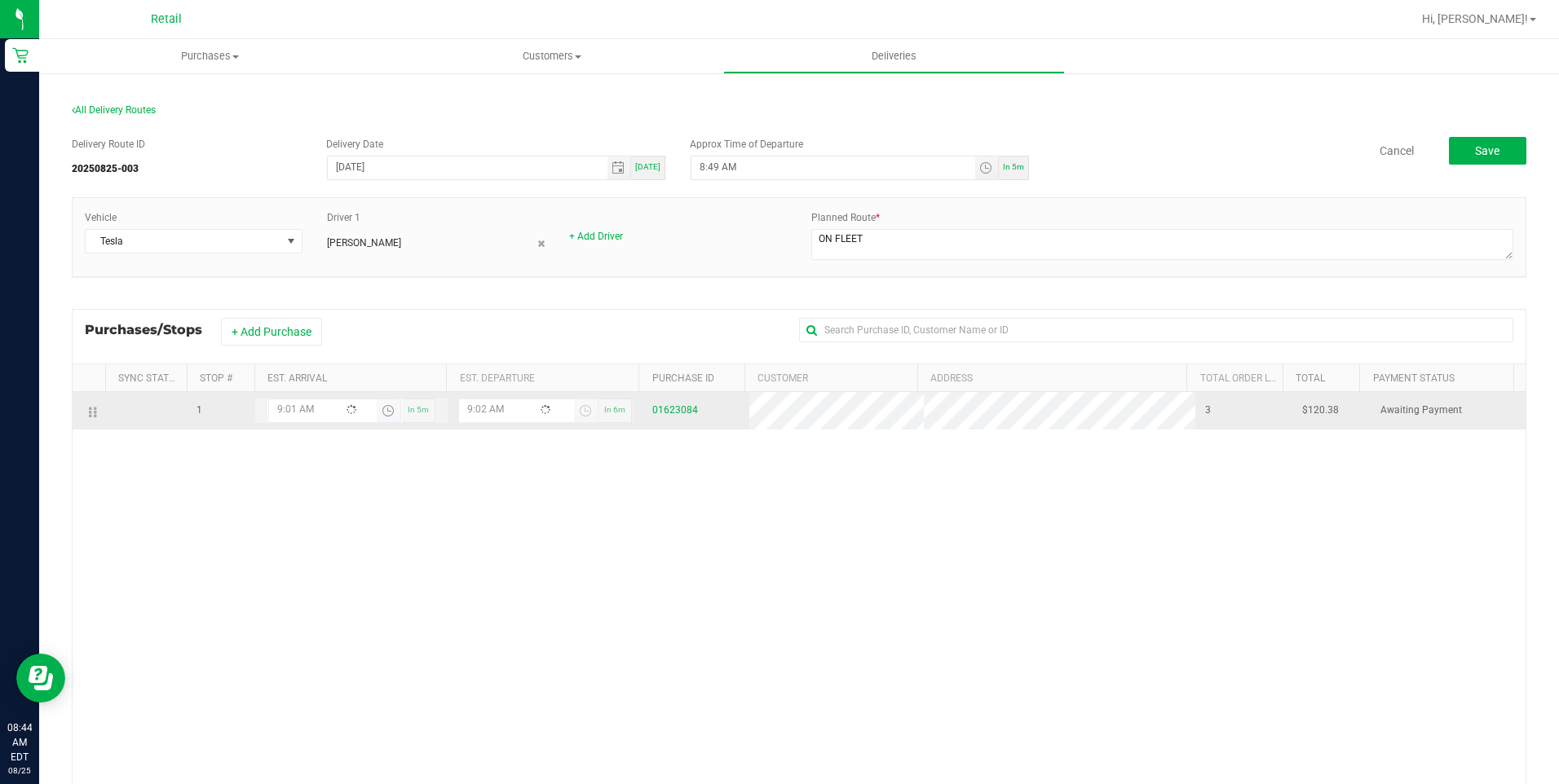
type input "9:16 AM"
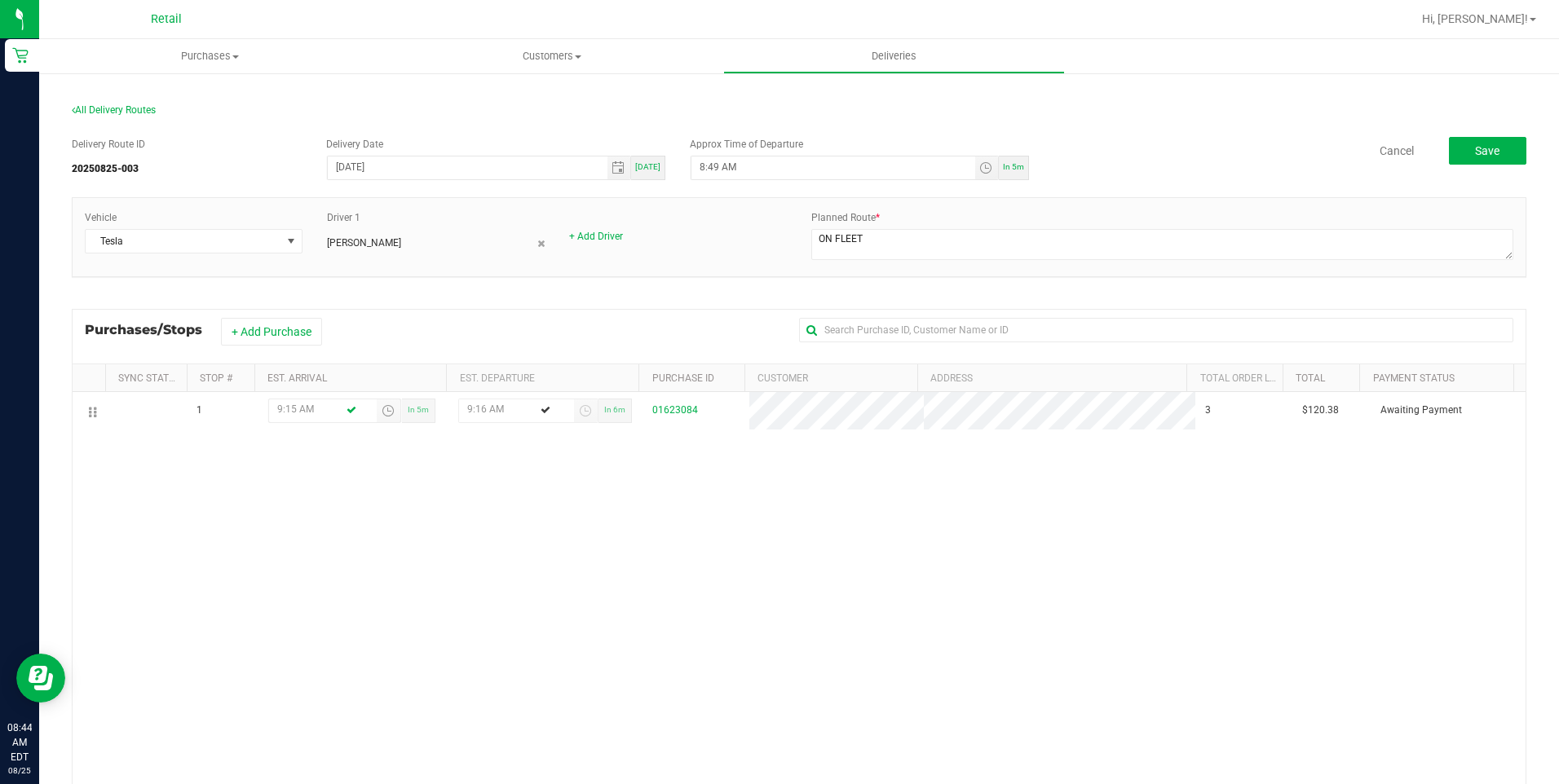
type input "9:15 AM"
drag, startPoint x: 806, startPoint y: 567, endPoint x: 1554, endPoint y: 409, distance: 764.5
click at [1275, 624] on div "1 9:15 AM In 5m 9:16 AM In 6m 01623084 3 $120.38 Awaiting Payment" at bounding box center [799, 640] width 1453 height 494
click at [1479, 156] on span "Save" at bounding box center [1487, 150] width 25 height 13
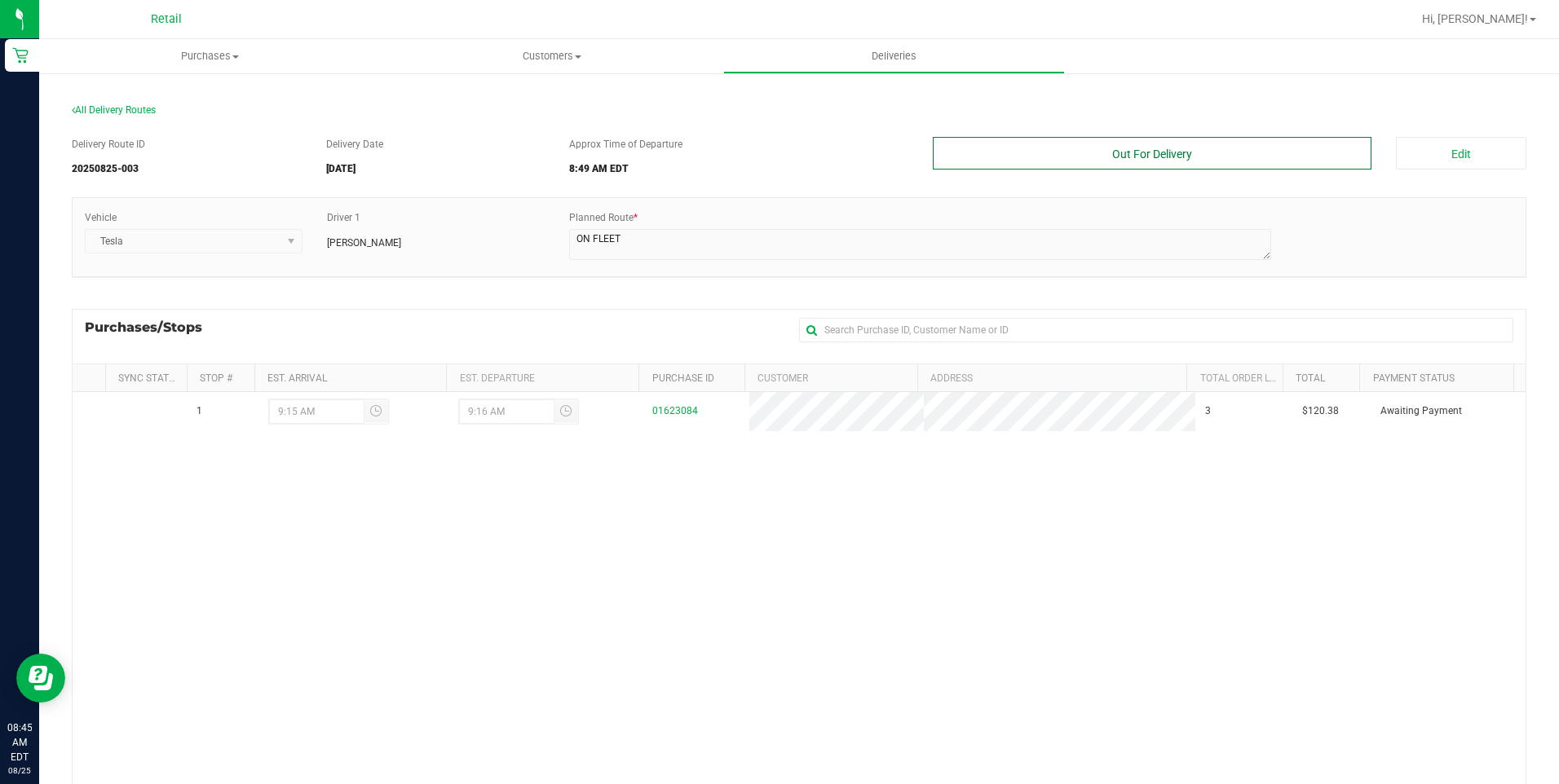
click at [1165, 147] on button "Out For Delivery" at bounding box center [1153, 153] width 440 height 32
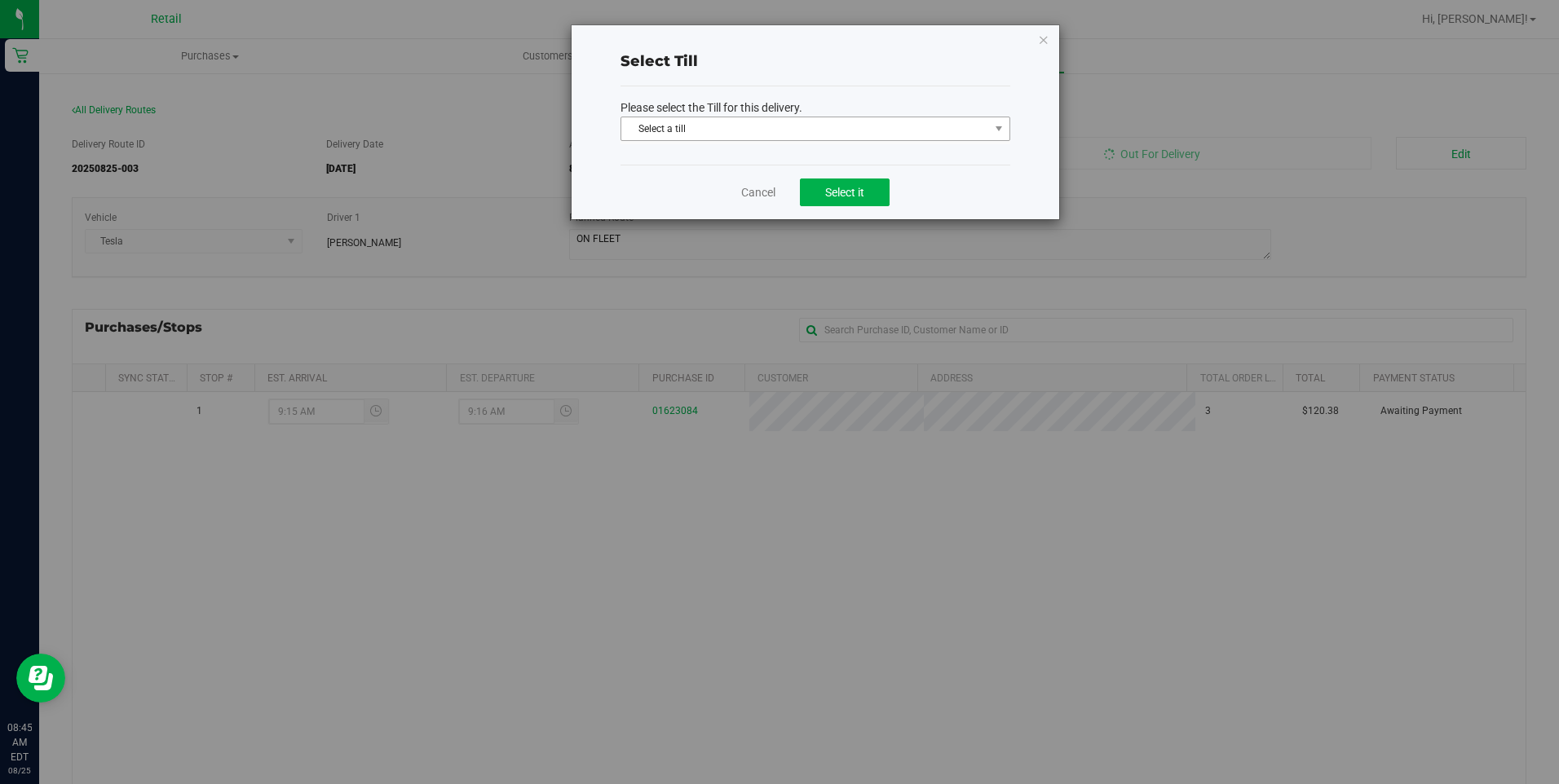
click at [765, 139] on span "Select a till" at bounding box center [806, 128] width 368 height 23
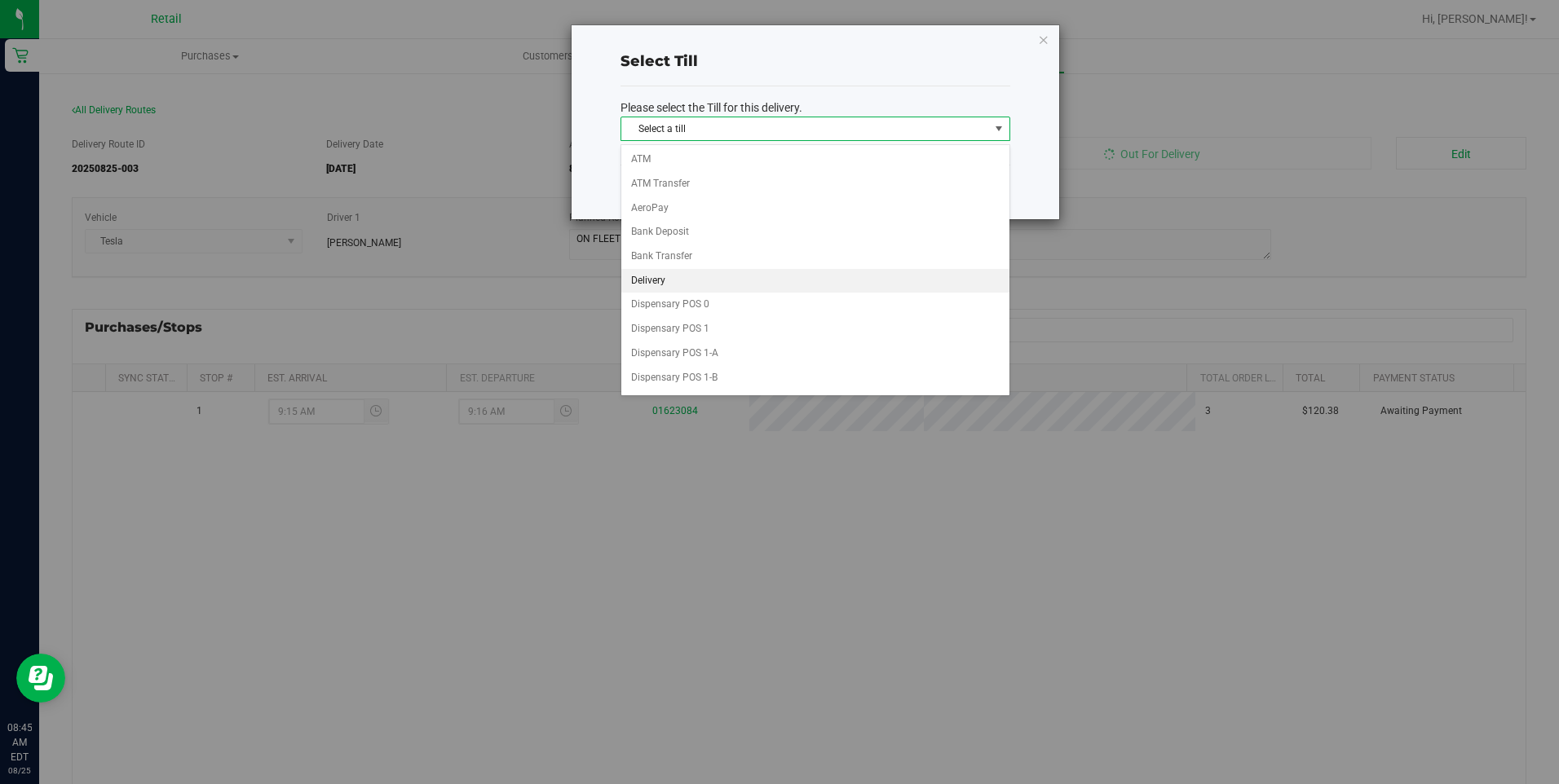
click at [659, 284] on li "Delivery" at bounding box center [816, 281] width 388 height 25
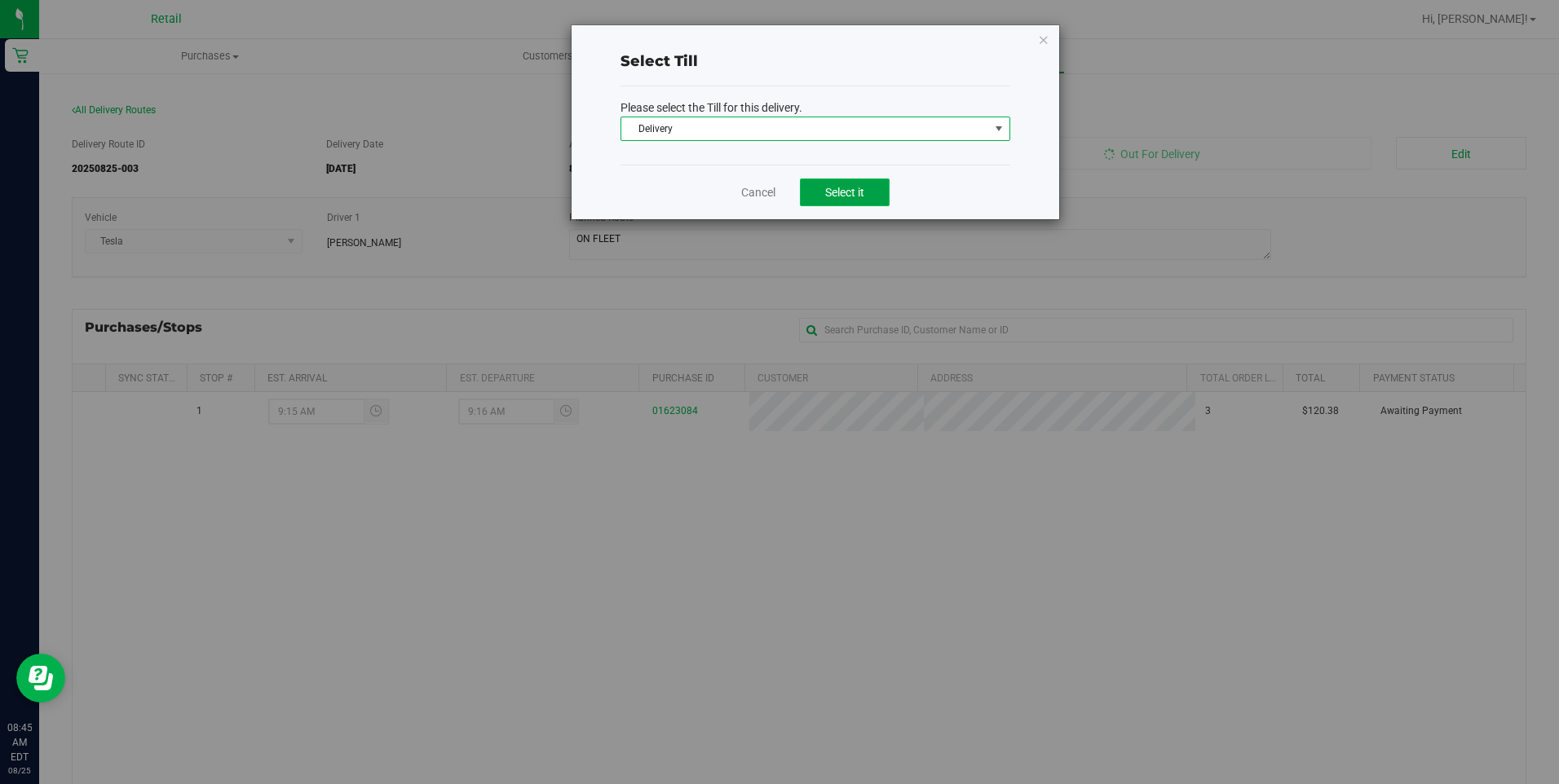
click at [860, 186] on span "Select it" at bounding box center [845, 192] width 39 height 13
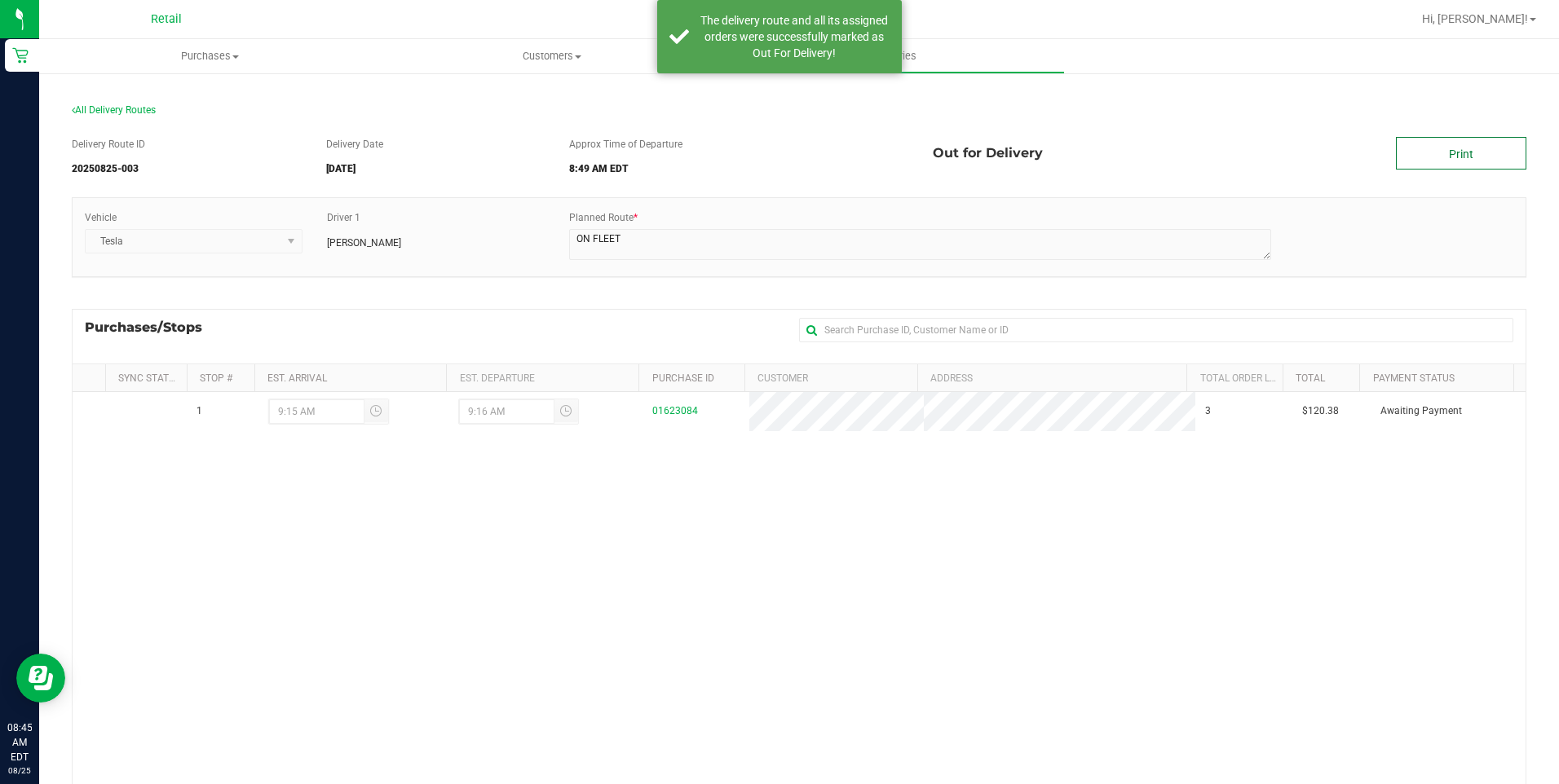
click at [1420, 144] on link "Print" at bounding box center [1461, 153] width 131 height 32
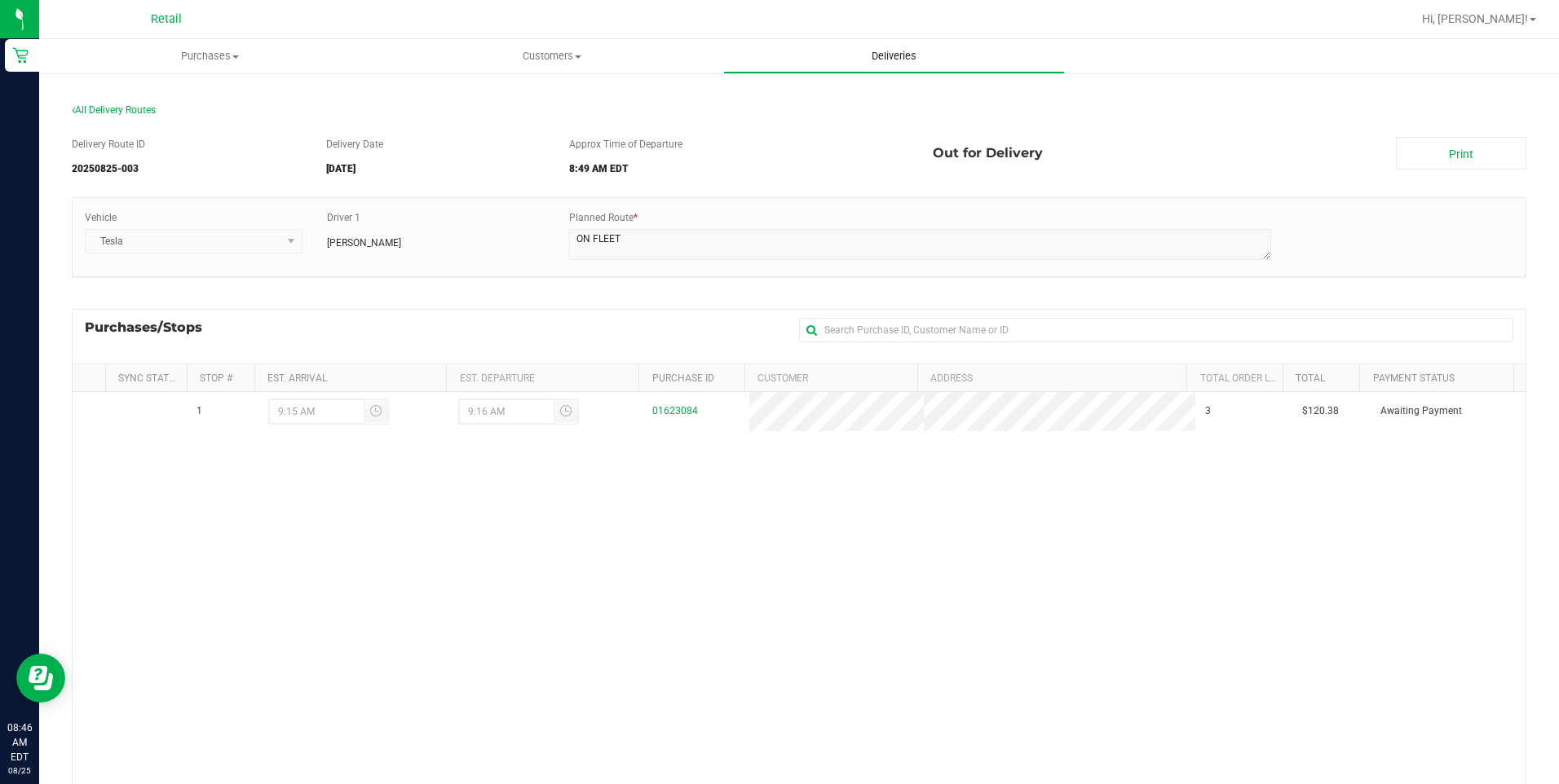
click at [889, 59] on span "Deliveries" at bounding box center [894, 56] width 89 height 15
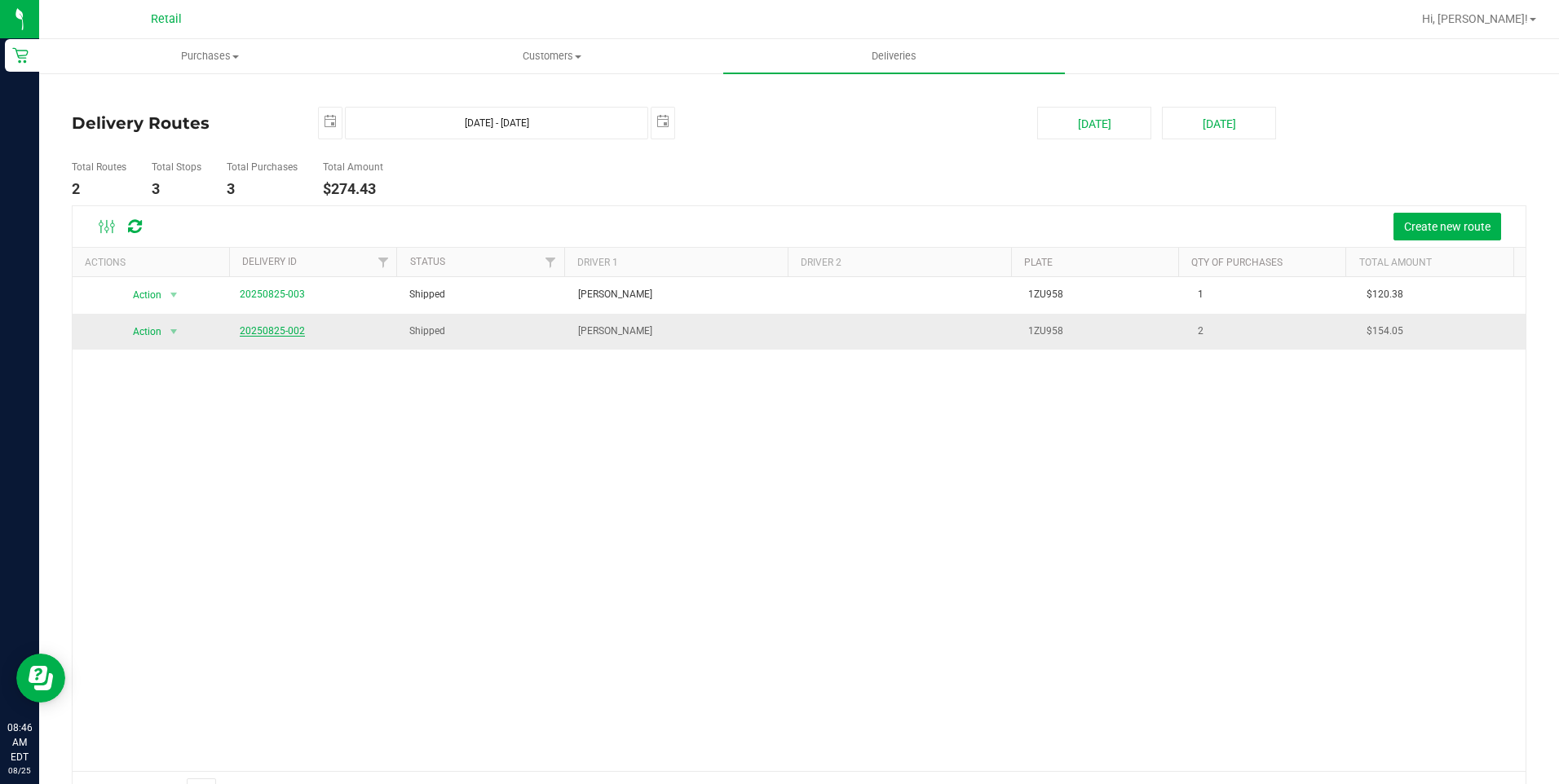
click at [282, 329] on link "20250825-002" at bounding box center [272, 330] width 65 height 11
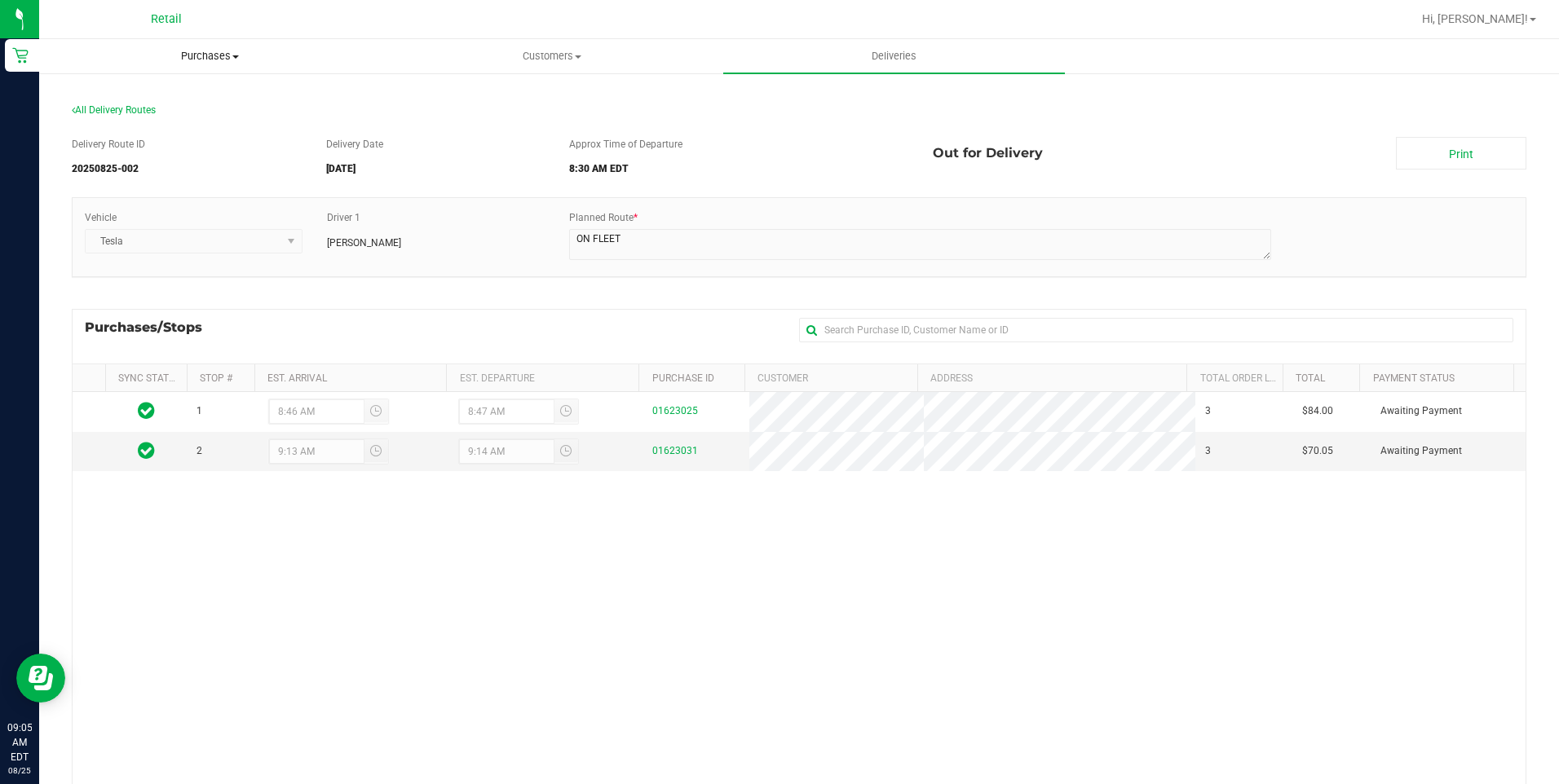
click at [240, 62] on span "Purchases" at bounding box center [210, 56] width 340 height 15
click at [175, 100] on span "Summary of purchases" at bounding box center [122, 98] width 167 height 14
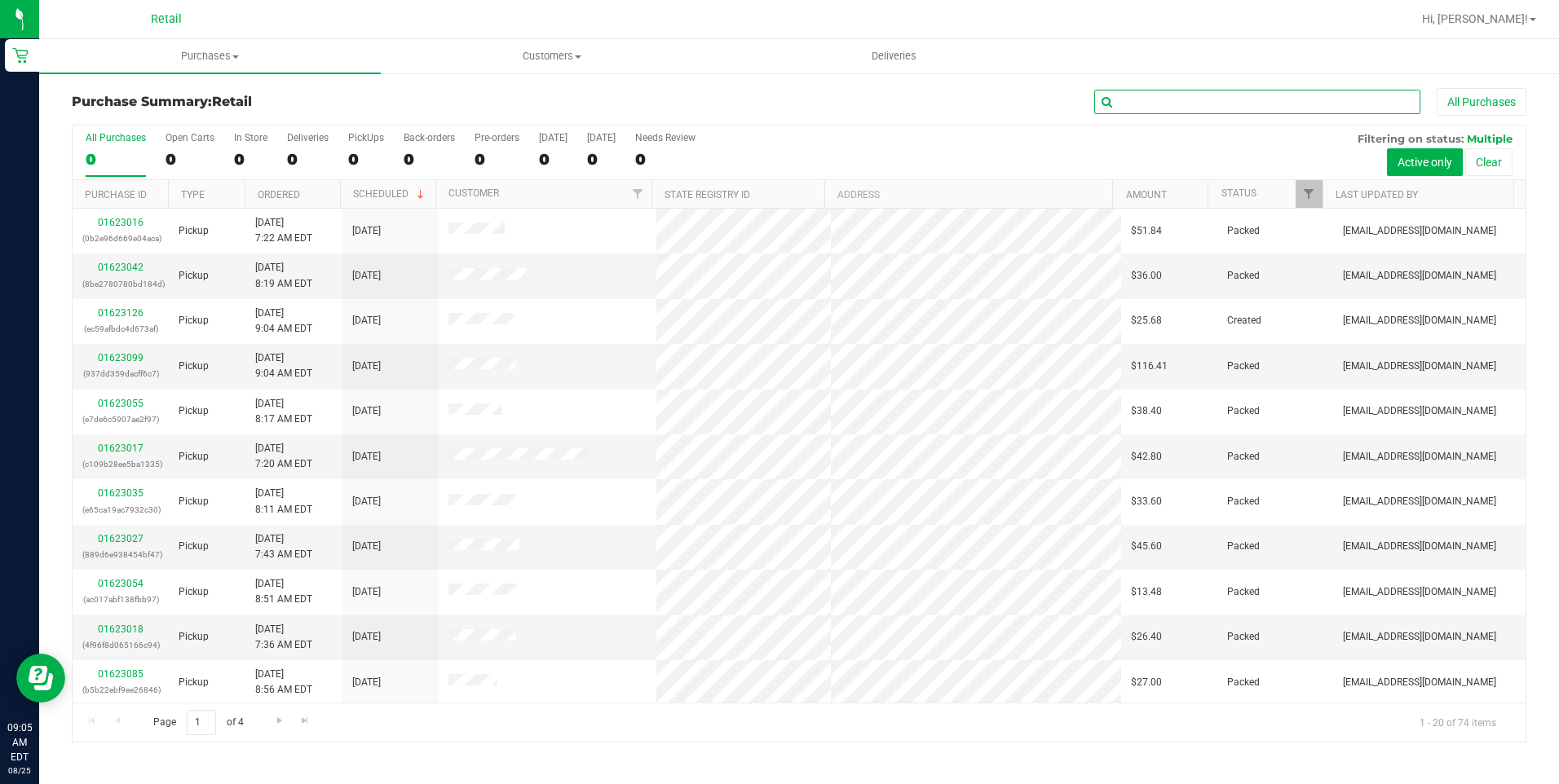
click at [1209, 97] on input "text" at bounding box center [1256, 102] width 326 height 25
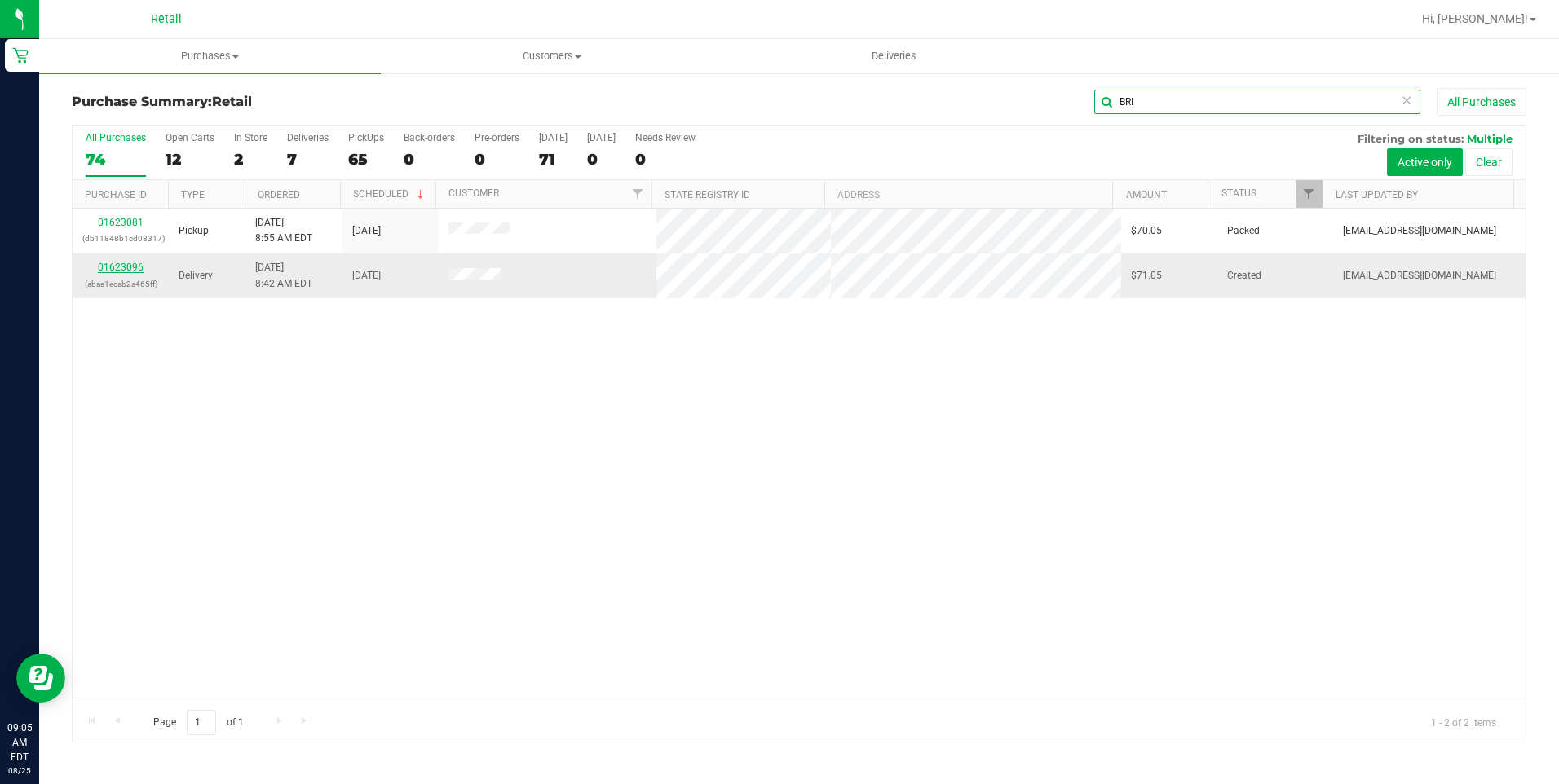
type input "BRI"
click at [107, 267] on link "01623096" at bounding box center [120, 267] width 45 height 11
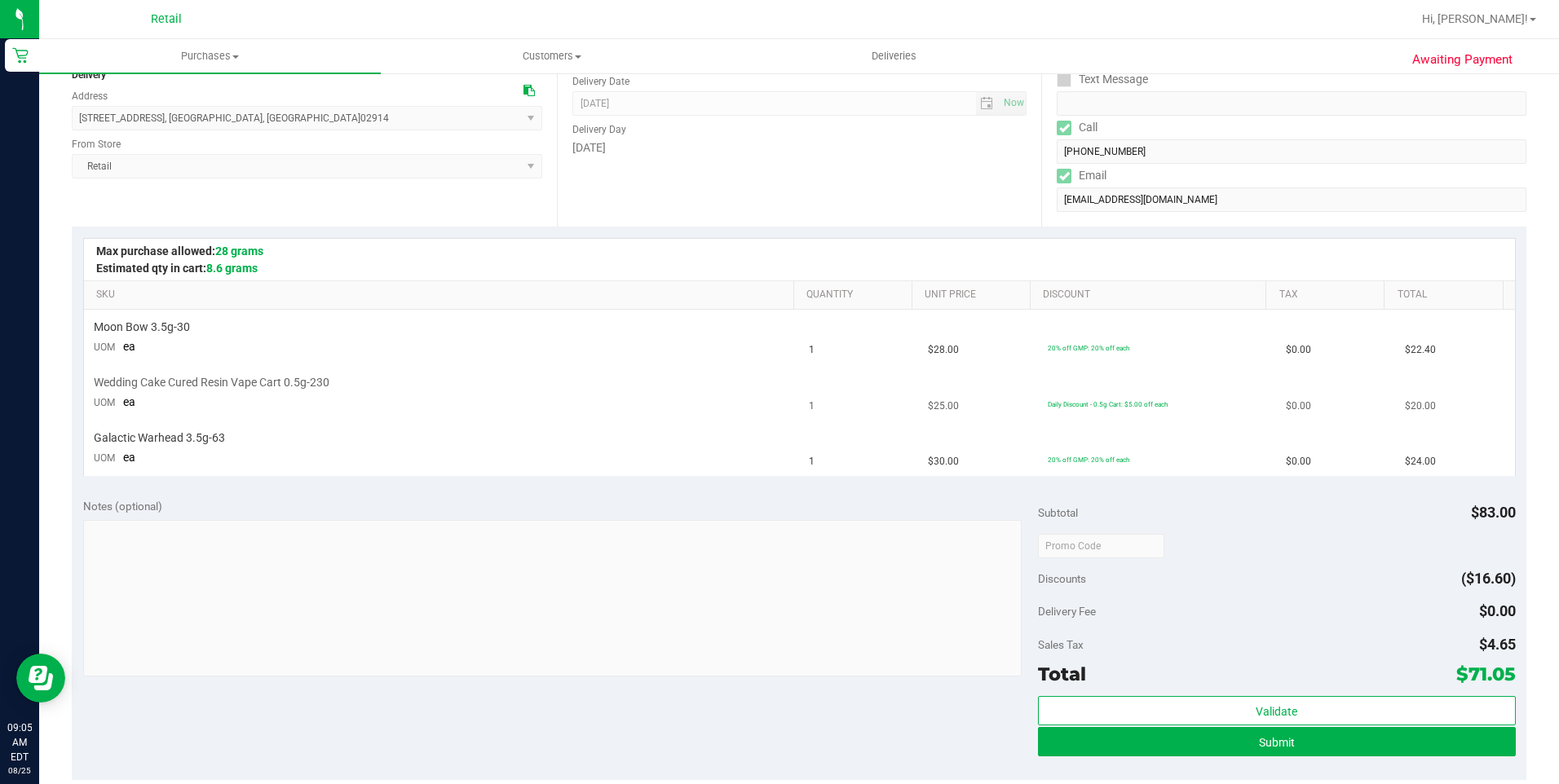
scroll to position [245, 0]
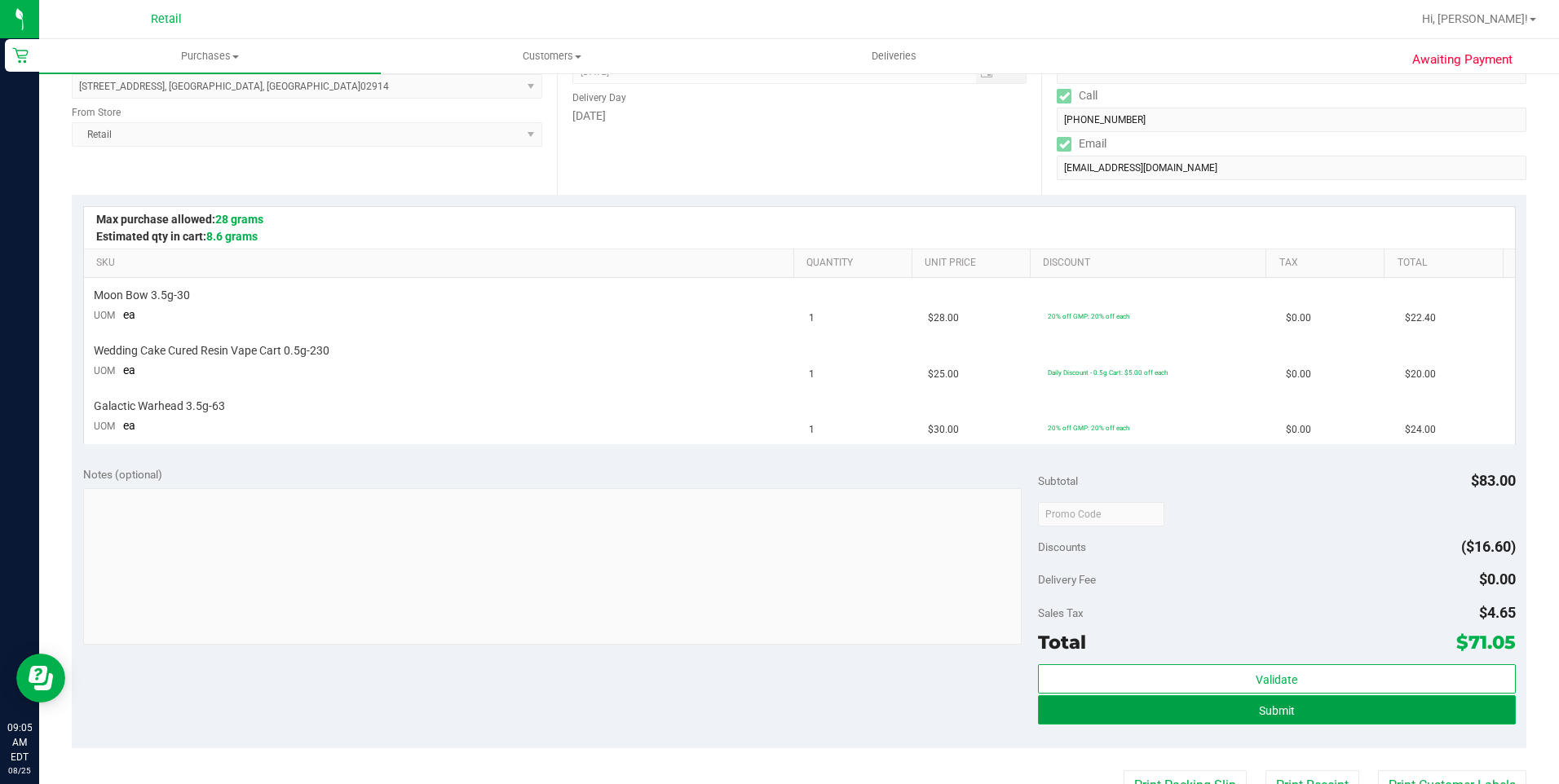
click at [1198, 705] on button "Submit" at bounding box center [1277, 710] width 478 height 29
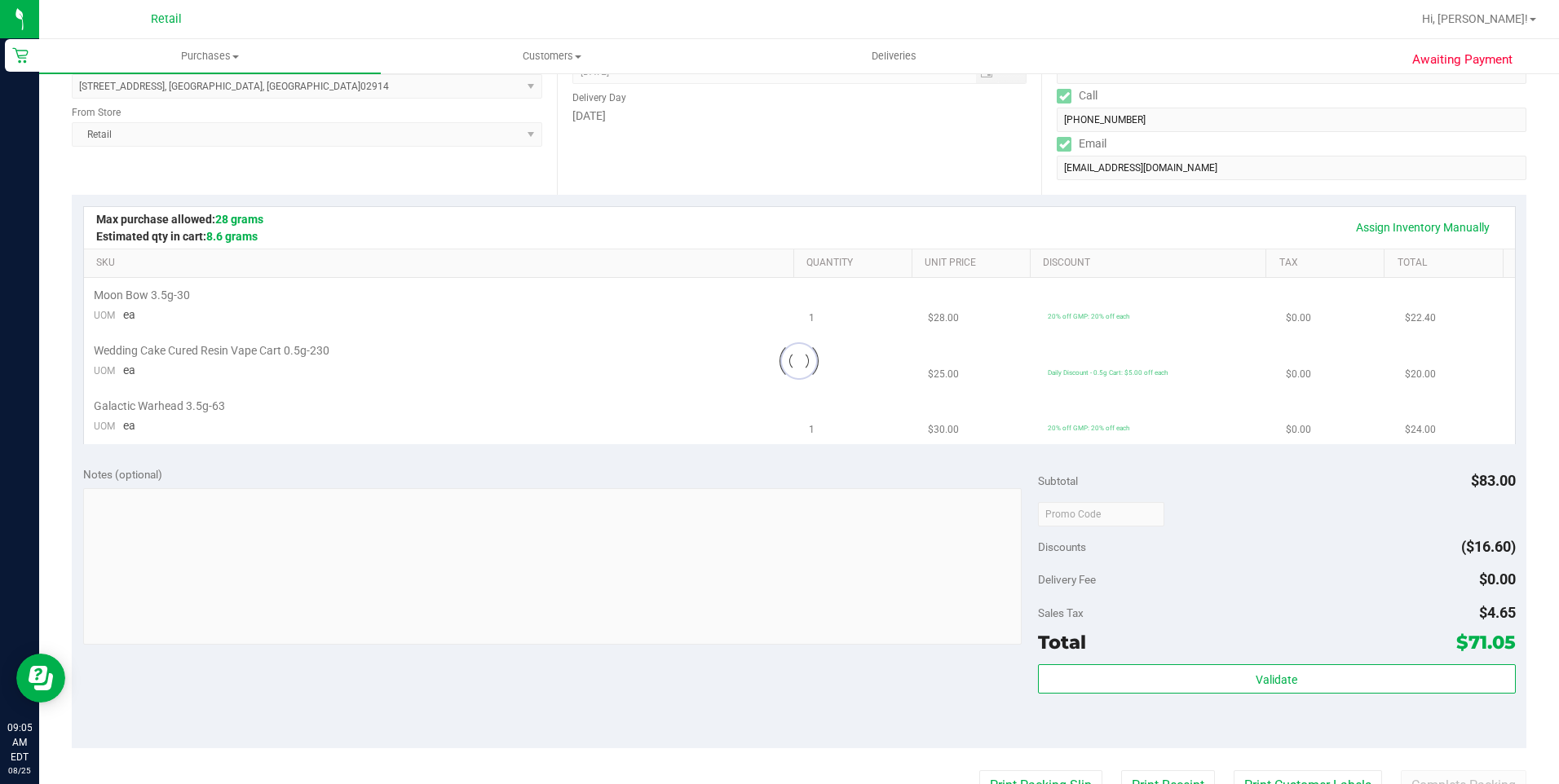
scroll to position [0, 0]
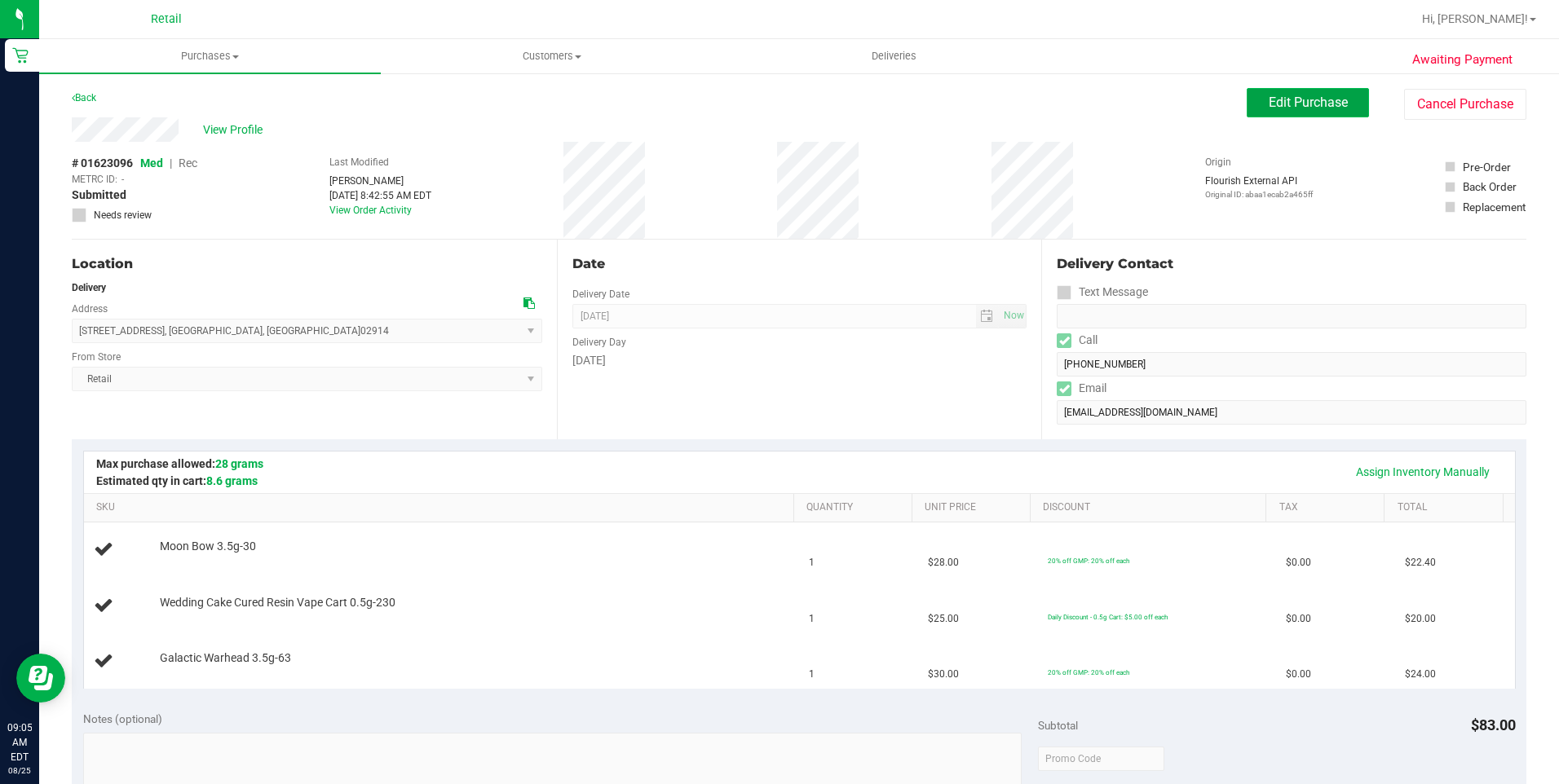
click at [1290, 102] on span "Edit Purchase" at bounding box center [1308, 103] width 79 height 15
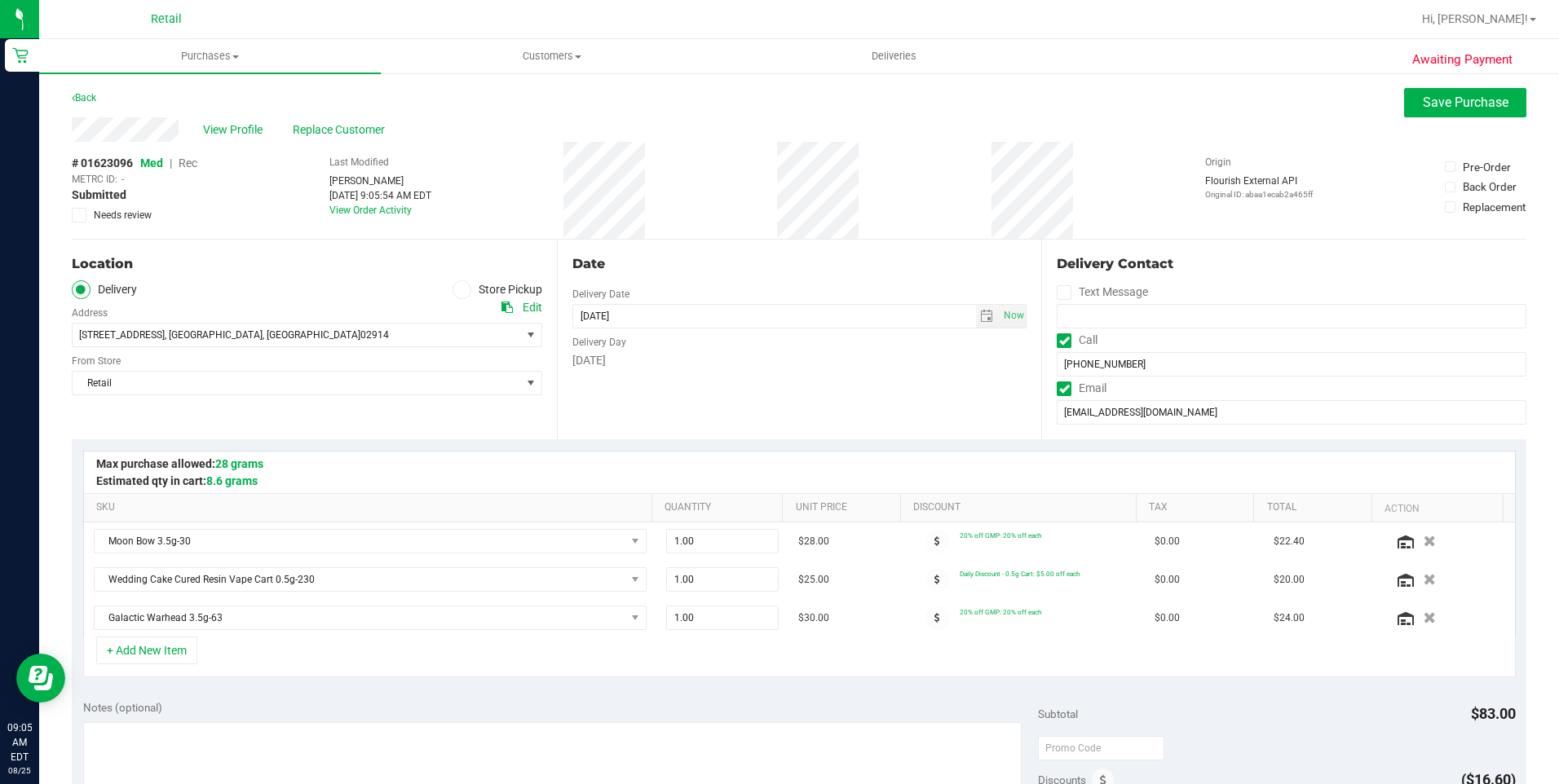
click at [178, 162] on span "Med | Rec" at bounding box center [168, 162] width 57 height 13
click at [184, 162] on span "Rec" at bounding box center [188, 162] width 19 height 13
click at [196, 165] on span "Rec" at bounding box center [188, 162] width 19 height 13
click at [1462, 106] on span "Save Purchase" at bounding box center [1466, 103] width 86 height 15
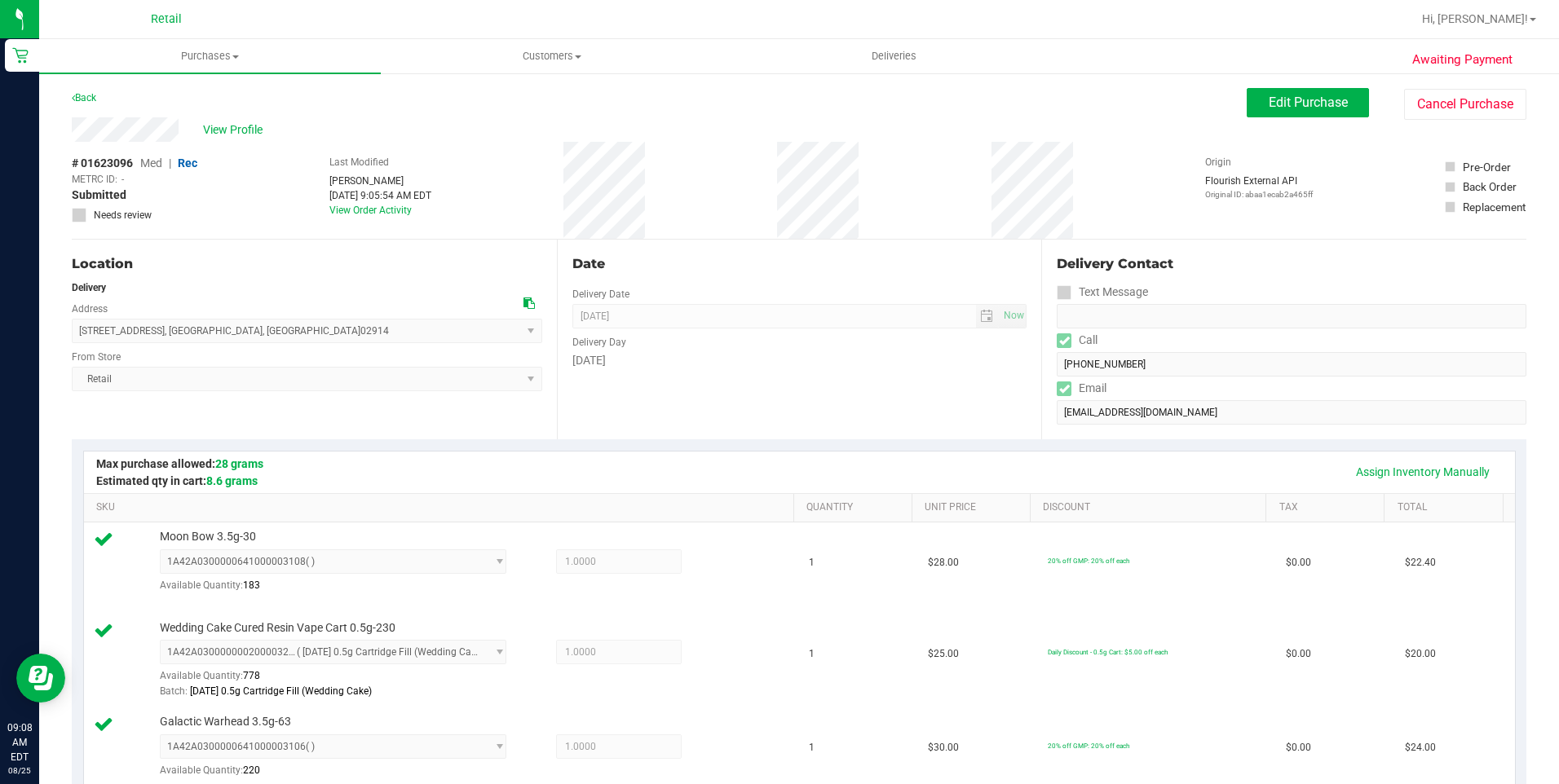
click at [1045, 371] on div "Delivery Contact Text Message Call (407) 256-4489 Email bnunez0918@gmail.com" at bounding box center [1284, 339] width 485 height 200
drag, startPoint x: 180, startPoint y: 133, endPoint x: 64, endPoint y: 135, distance: 116.0
click at [64, 135] on div "Awaiting Payment Back Edit Purchase Cancel Purchase View Profile # 01623096 Med…" at bounding box center [799, 793] width 1520 height 1443
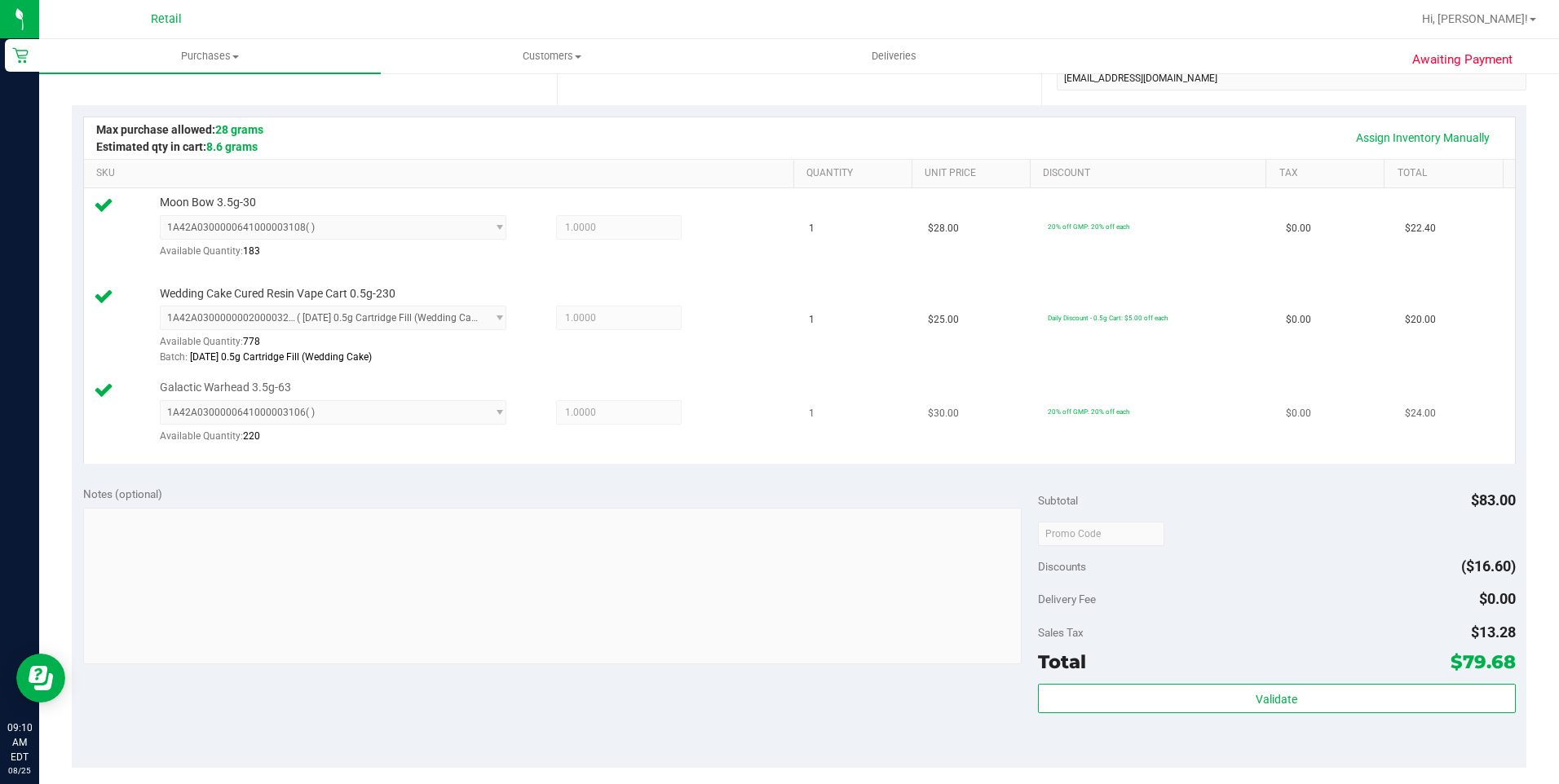
scroll to position [408, 0]
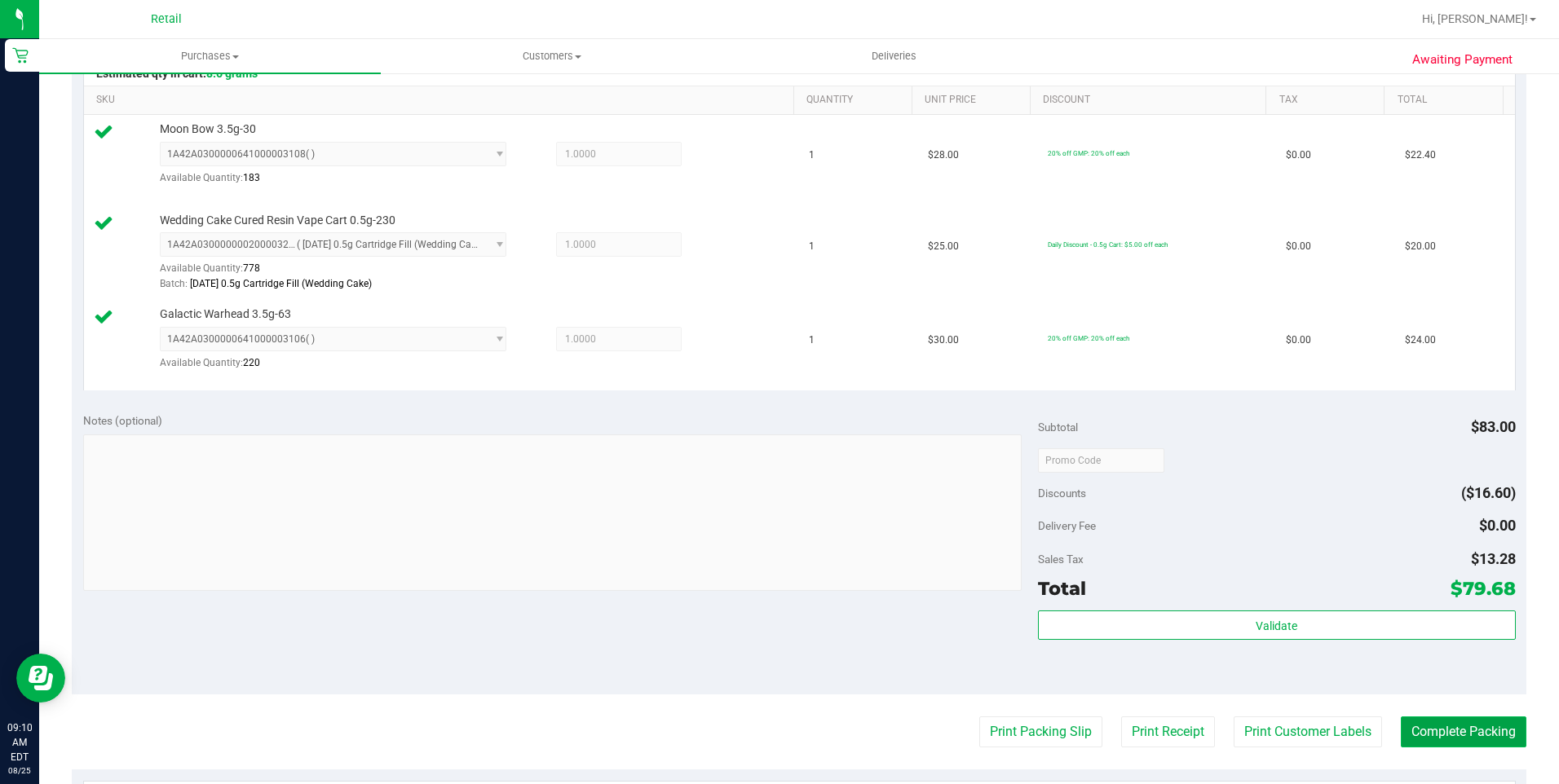
drag, startPoint x: 1420, startPoint y: 736, endPoint x: 1397, endPoint y: 720, distance: 28.0
click at [1420, 736] on button "Complete Packing" at bounding box center [1463, 732] width 126 height 31
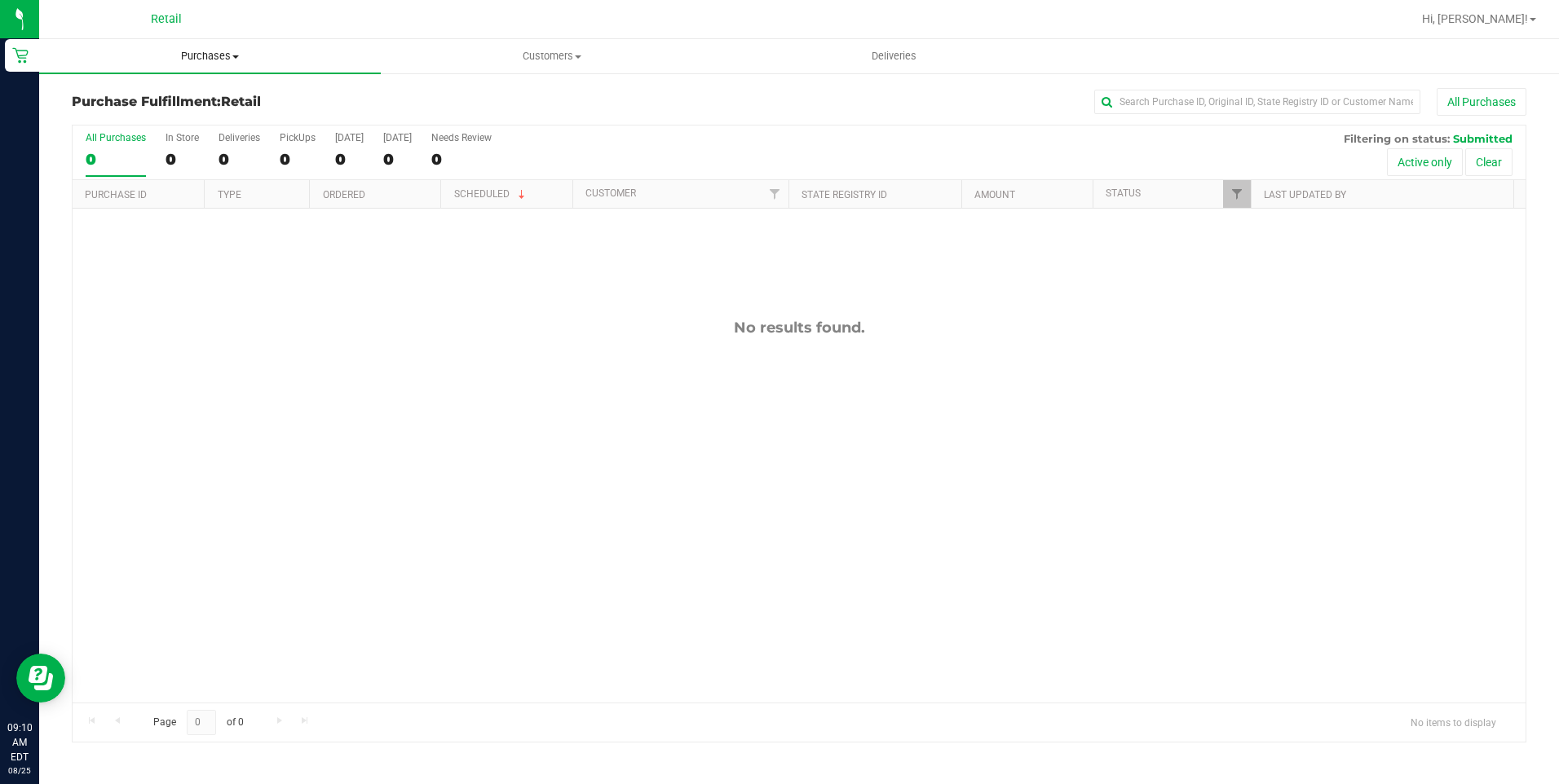
click at [196, 65] on uib-tab-heading "Purchases Summary of purchases Fulfillment All purchases" at bounding box center [210, 56] width 341 height 34
click at [236, 92] on li "Summary of purchases" at bounding box center [210, 98] width 341 height 20
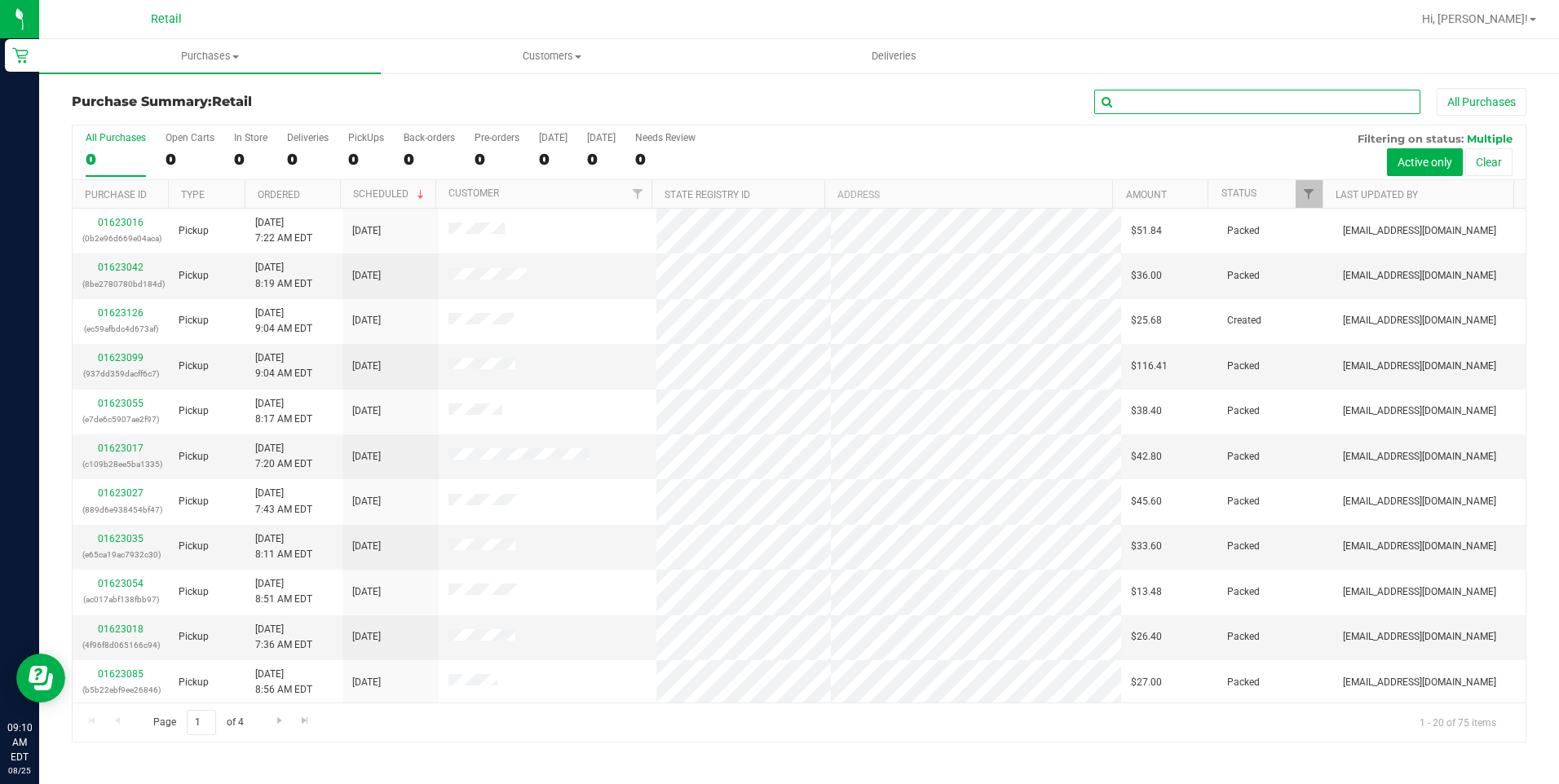
click at [1264, 95] on input "text" at bounding box center [1256, 102] width 326 height 25
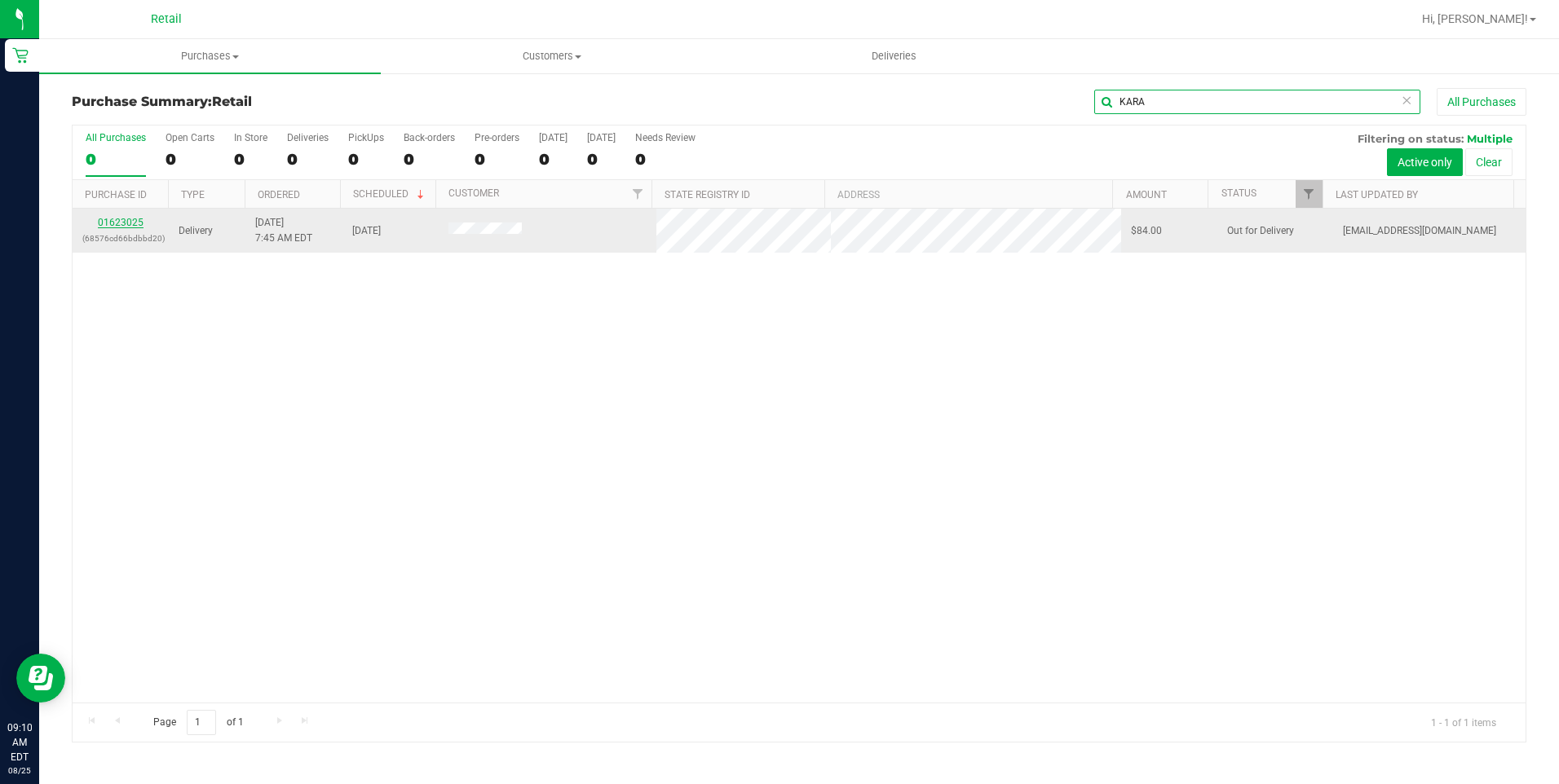
type input "KARA"
click at [133, 225] on link "01623025" at bounding box center [120, 222] width 45 height 11
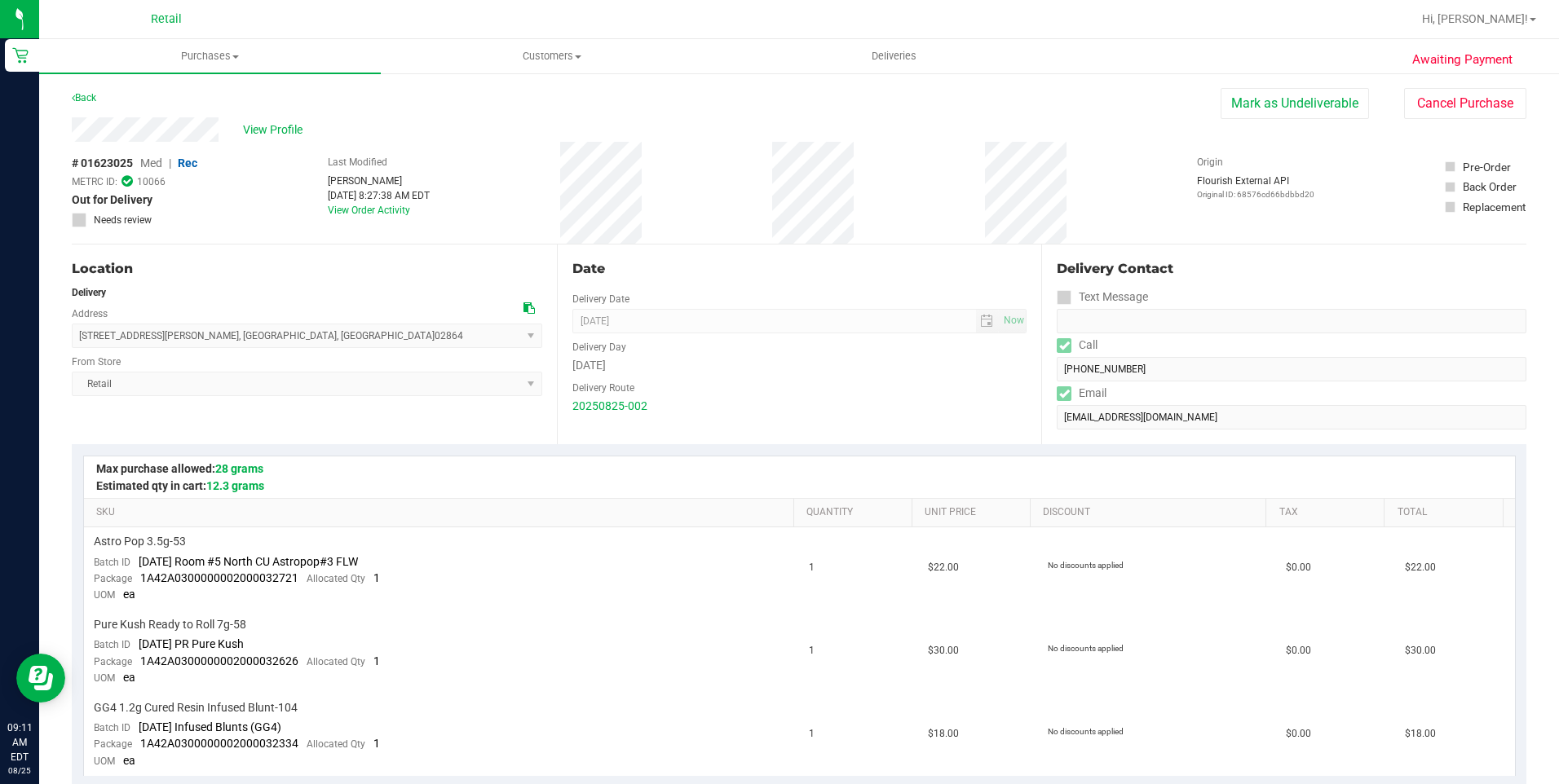
click at [1229, 130] on div "View Profile # 01623025 Med | Rec METRC ID: 10066 Out for Delivery Needs review…" at bounding box center [799, 180] width 1455 height 127
click at [1258, 108] on button "Mark as Undeliverable" at bounding box center [1295, 103] width 149 height 31
click at [1313, 119] on div "View Profile # 01623025 Med | Rec METRC ID: 10066 Undeliverable Needs review La…" at bounding box center [799, 180] width 1455 height 127
click at [1318, 97] on button "Mark as Packed" at bounding box center [1308, 103] width 122 height 31
click at [1252, 107] on button "Send Back to Created" at bounding box center [1296, 103] width 145 height 31
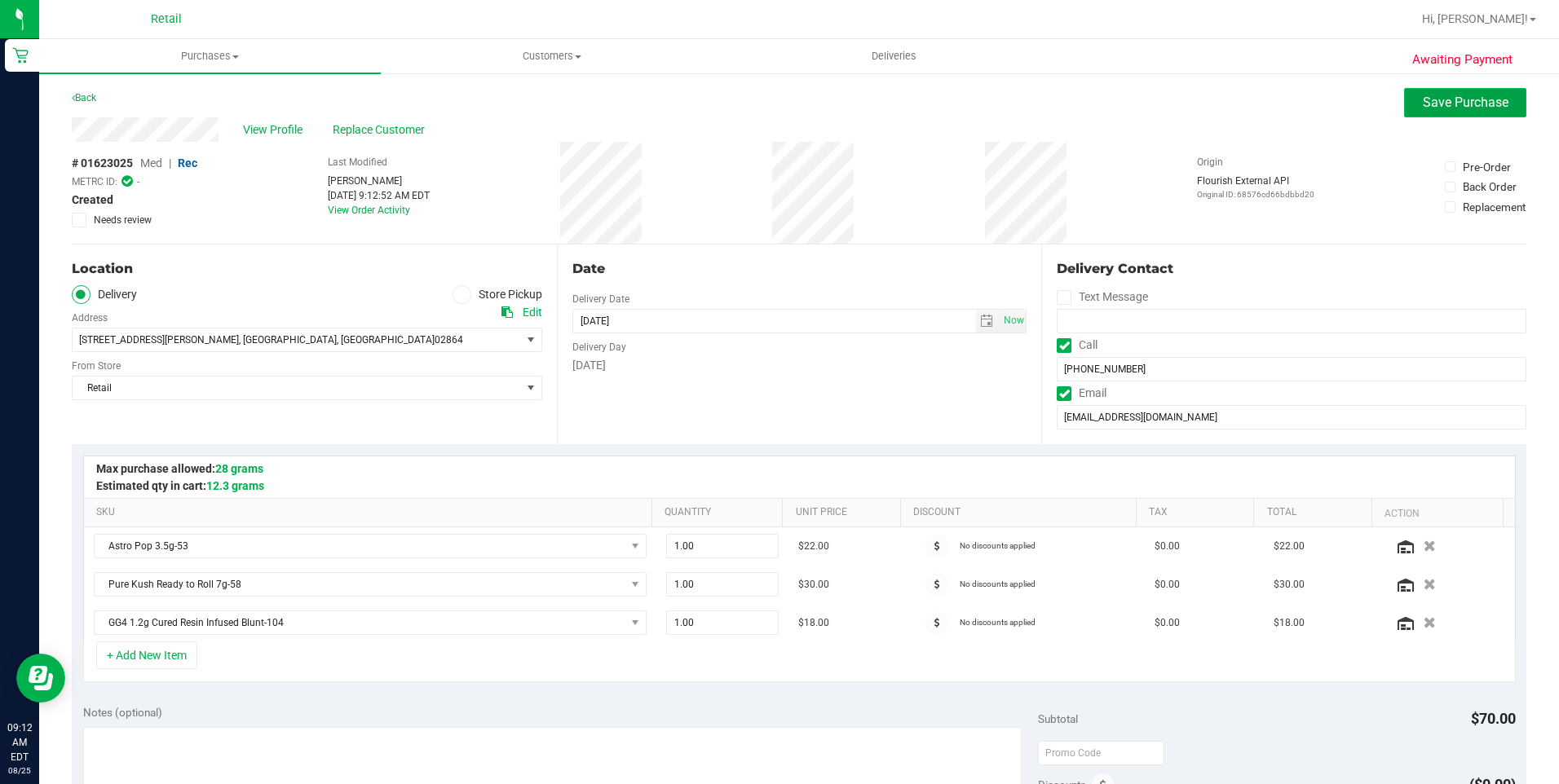
click at [1423, 106] on span "Save Purchase" at bounding box center [1466, 103] width 86 height 15
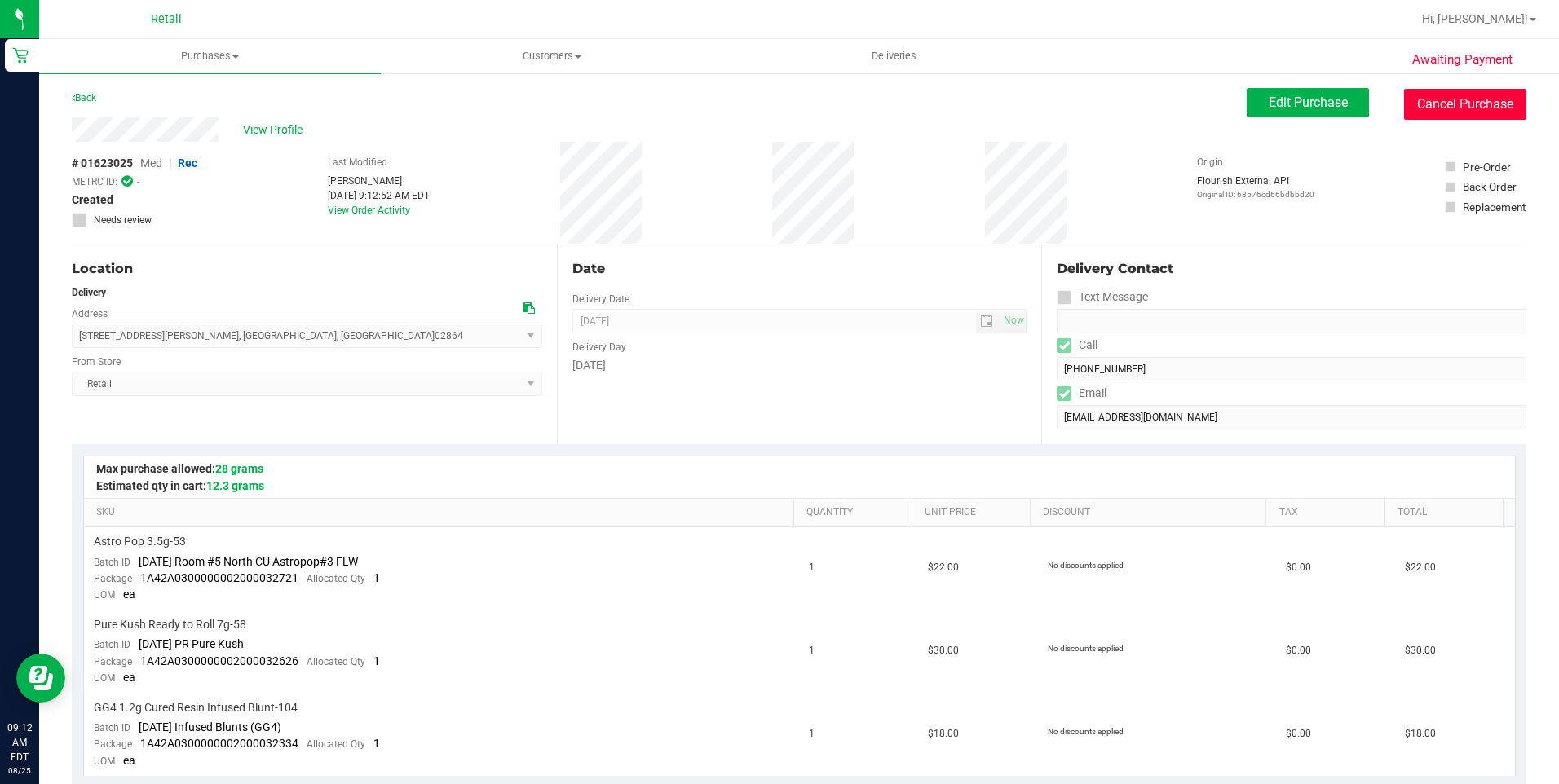
click at [1448, 107] on button "Cancel Purchase" at bounding box center [1465, 104] width 122 height 31
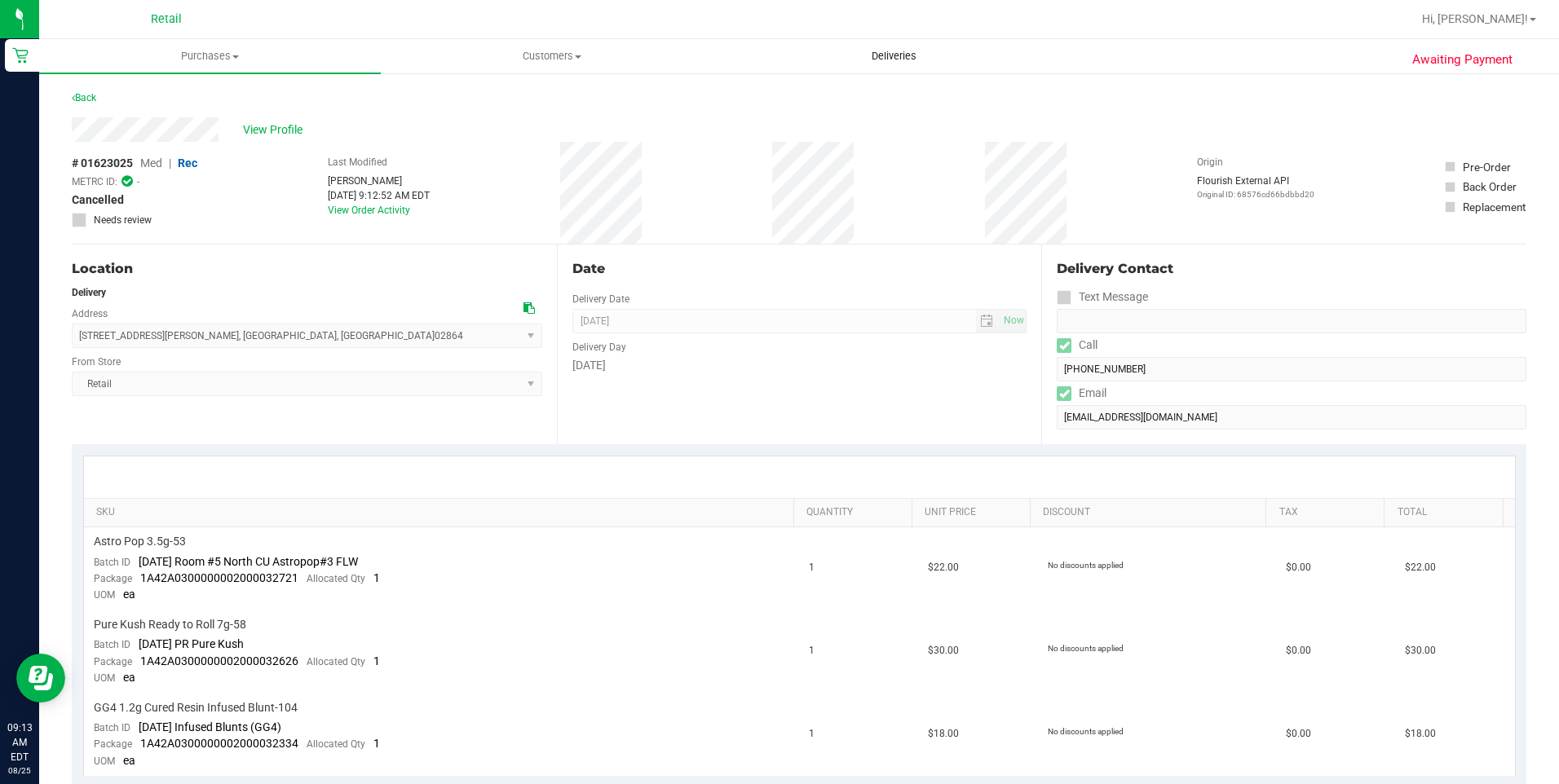
click at [897, 53] on span "Deliveries" at bounding box center [894, 56] width 89 height 15
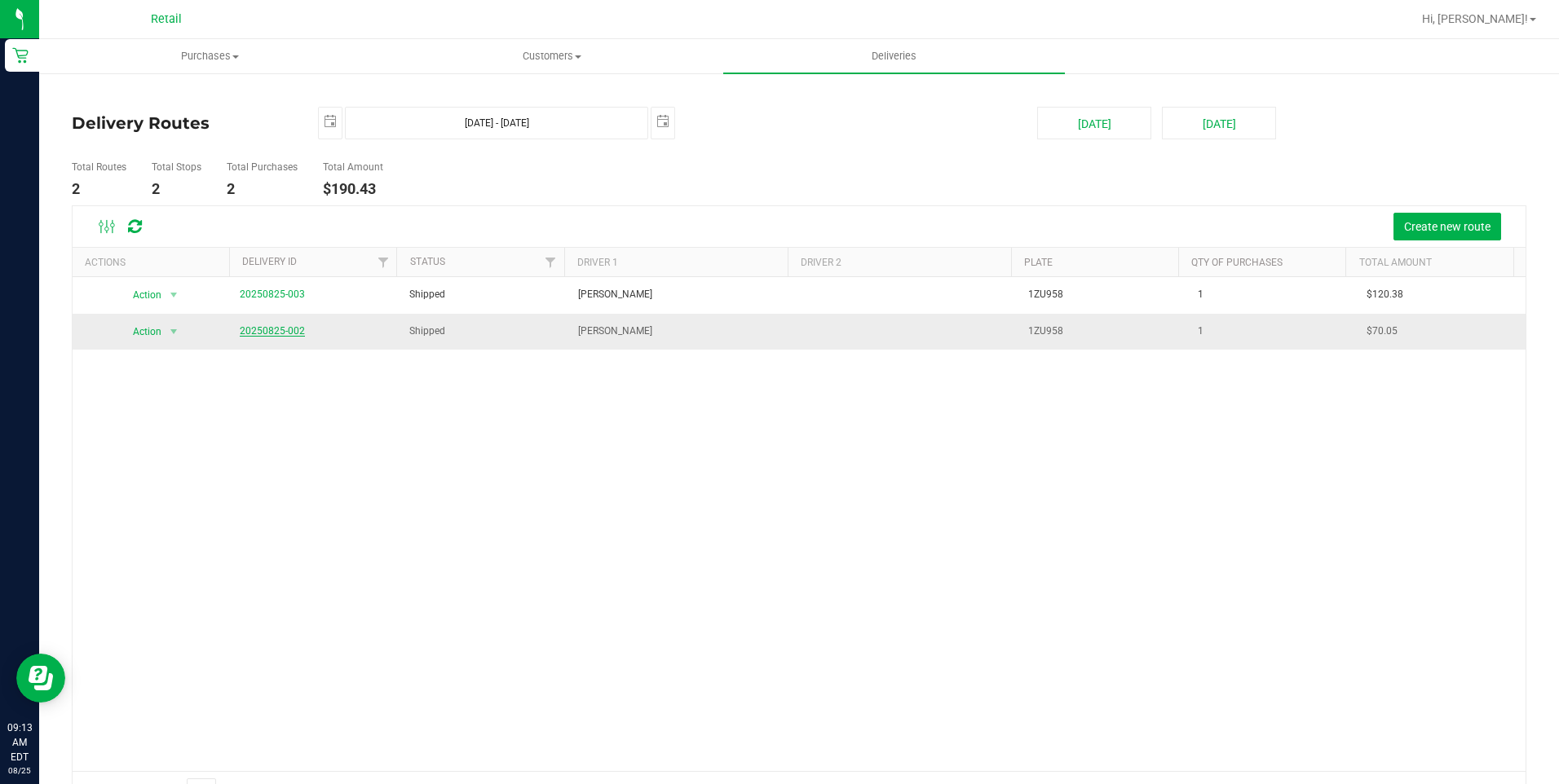
click at [270, 325] on link "20250825-002" at bounding box center [272, 330] width 65 height 11
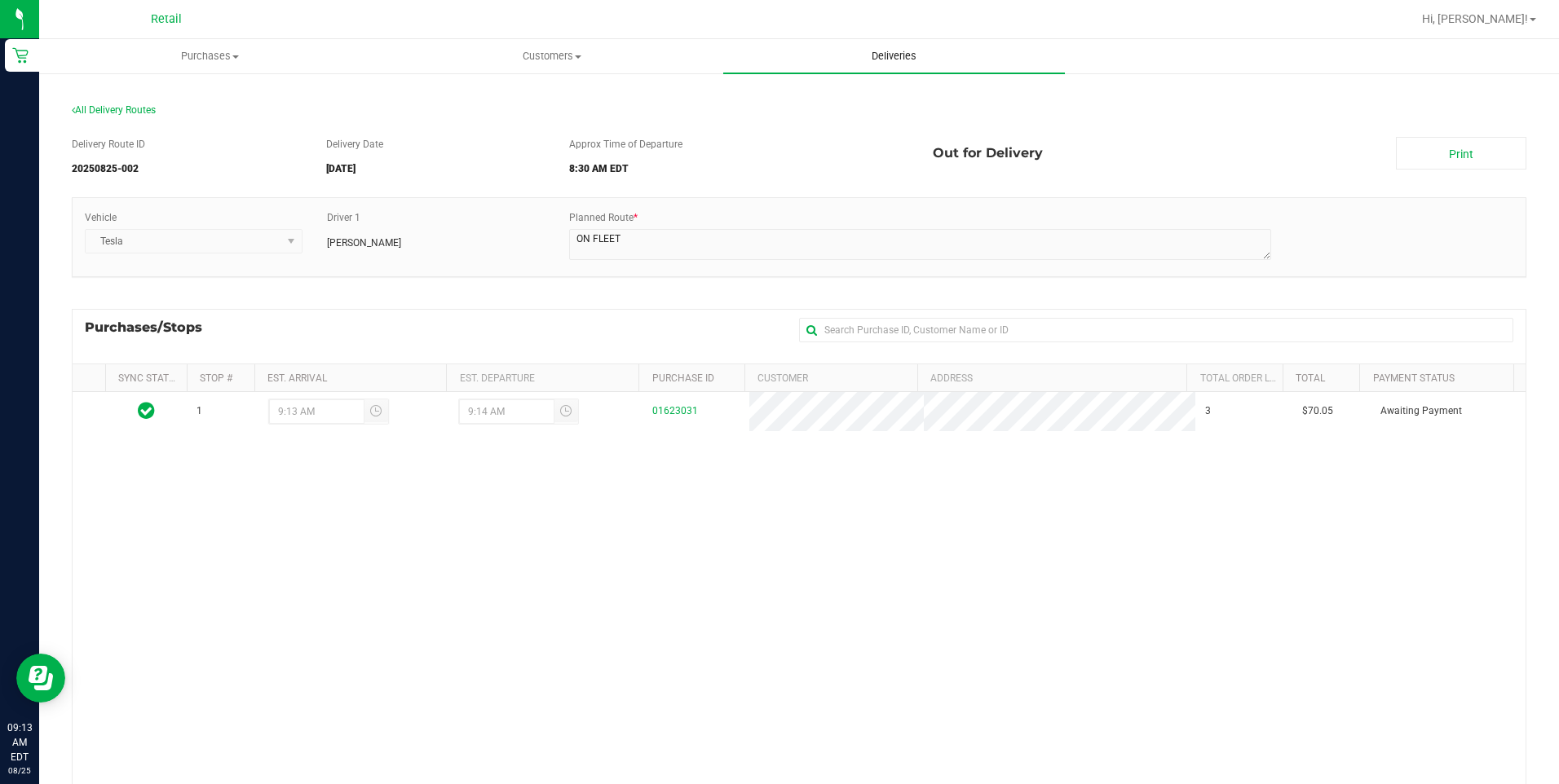
click at [889, 59] on span "Deliveries" at bounding box center [894, 56] width 89 height 15
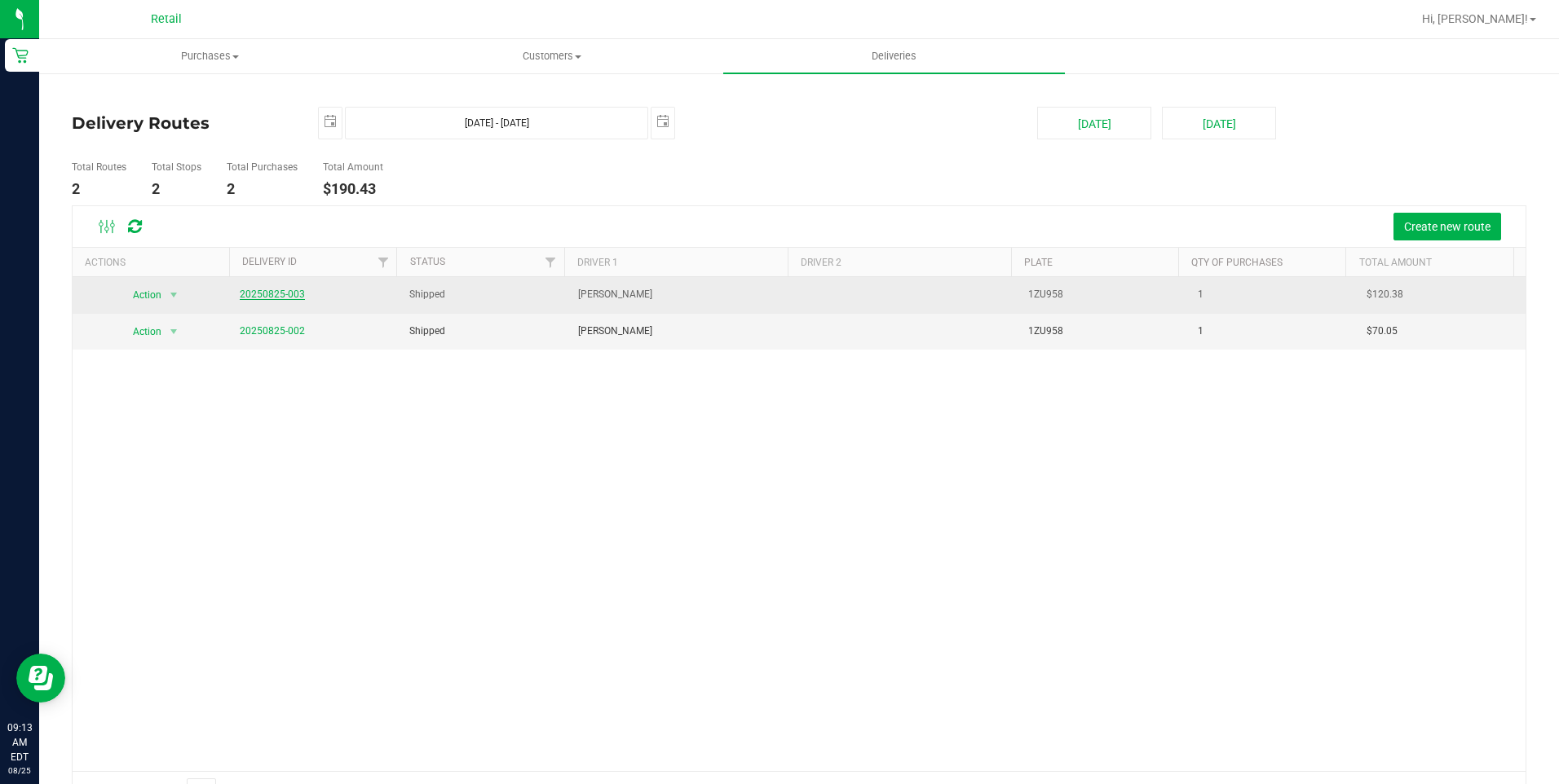
click at [272, 297] on link "20250825-003" at bounding box center [272, 294] width 65 height 11
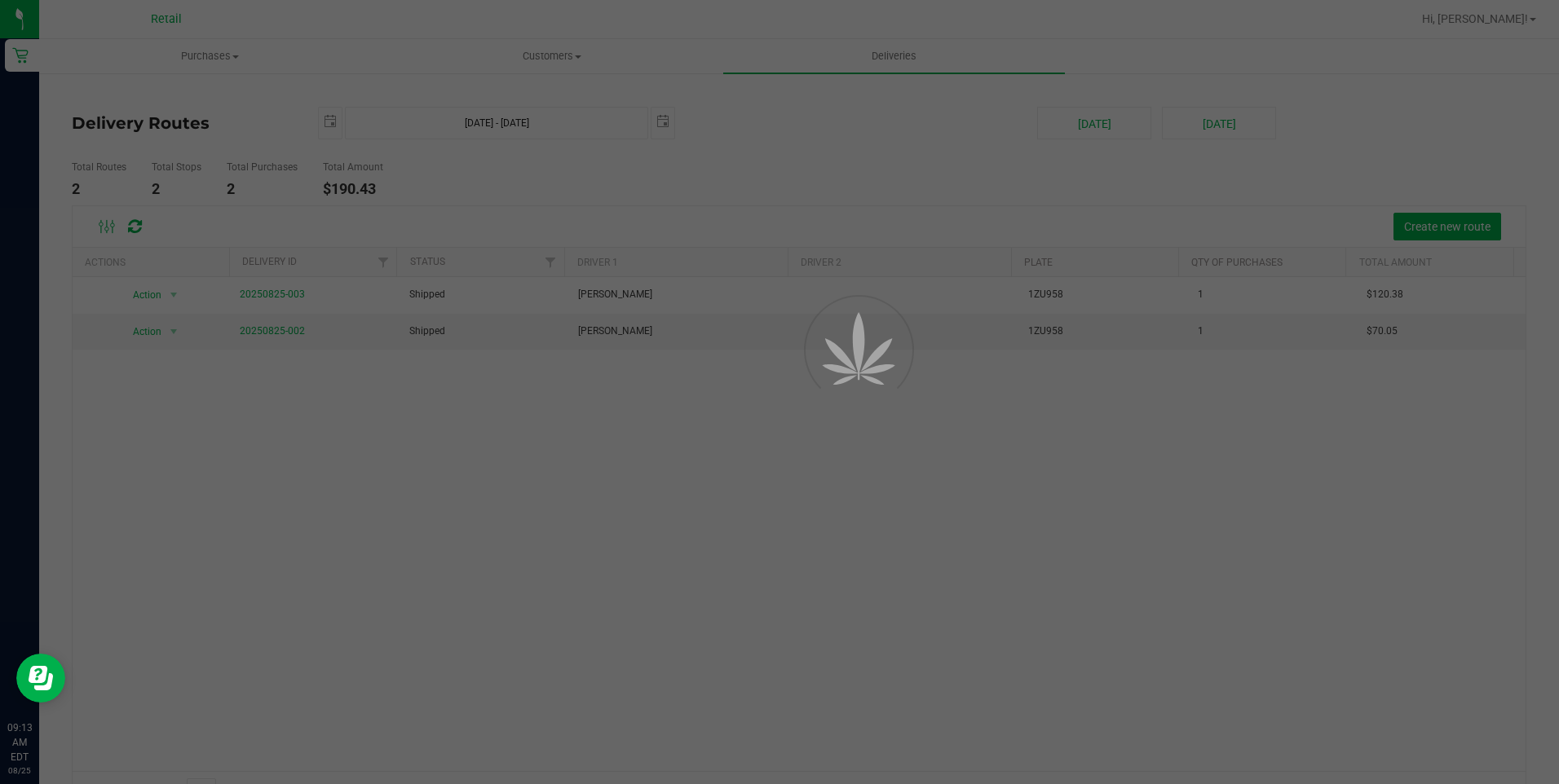
click at [278, 293] on div at bounding box center [779, 392] width 1559 height 784
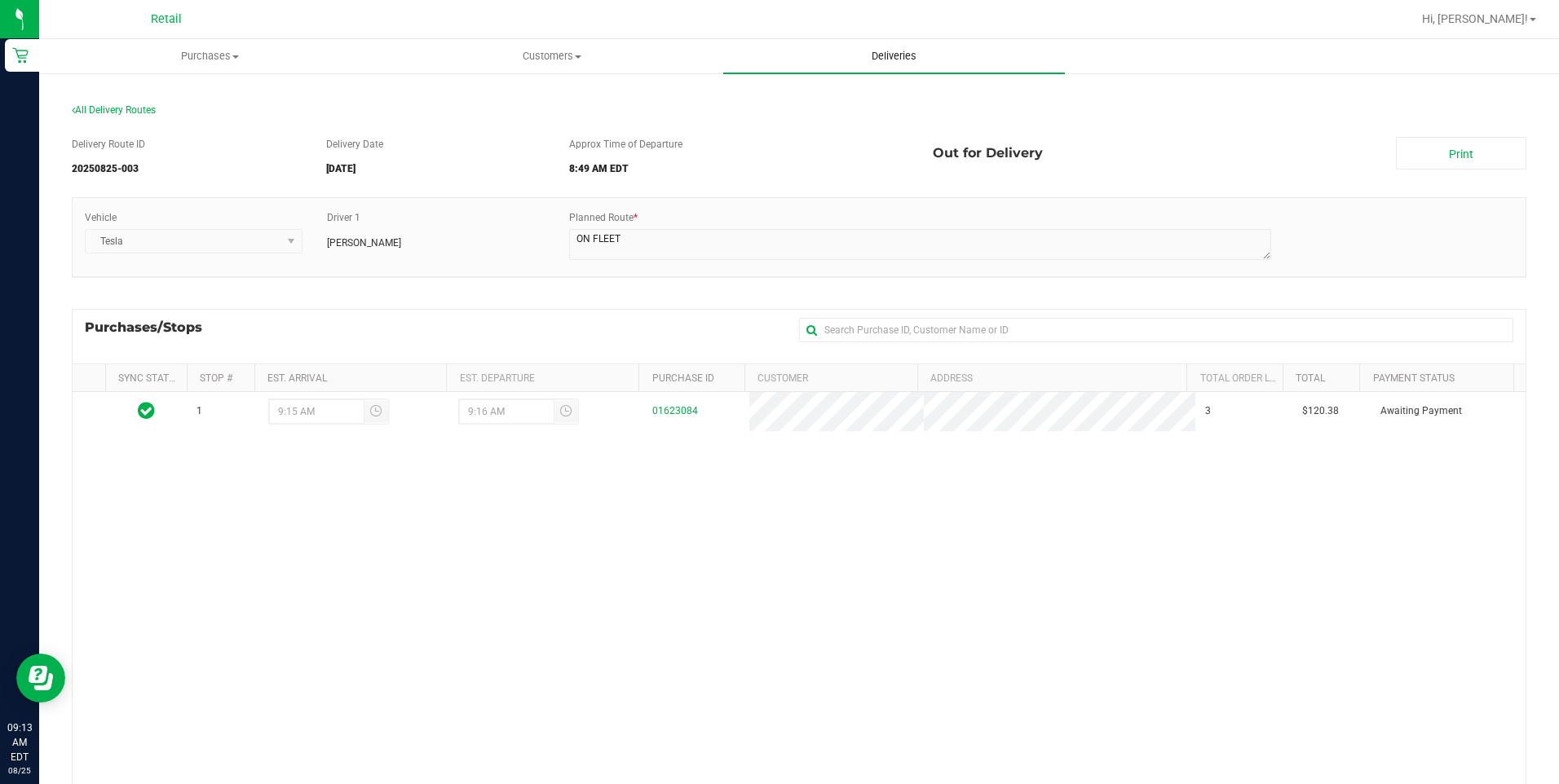
click at [895, 57] on span "Deliveries" at bounding box center [894, 56] width 89 height 15
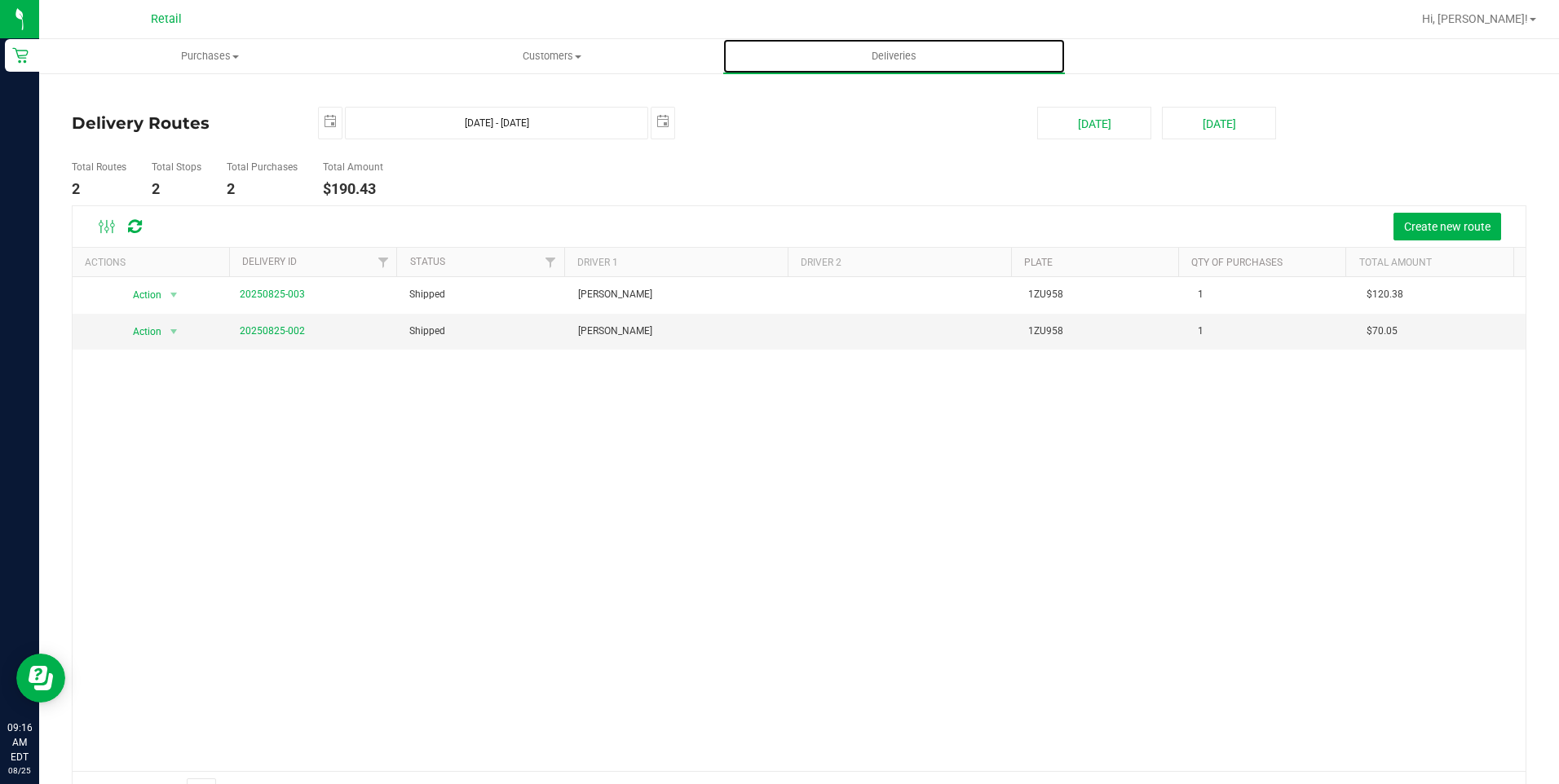
click at [723, 39] on link "Deliveries" at bounding box center [894, 56] width 341 height 34
click at [906, 426] on div "Action Action View Delivery 20250825-003 Shipped Kevin Garcia 1ZU958 1 $120.38 …" at bounding box center [799, 524] width 1453 height 494
click at [229, 58] on span "Purchases" at bounding box center [210, 56] width 340 height 15
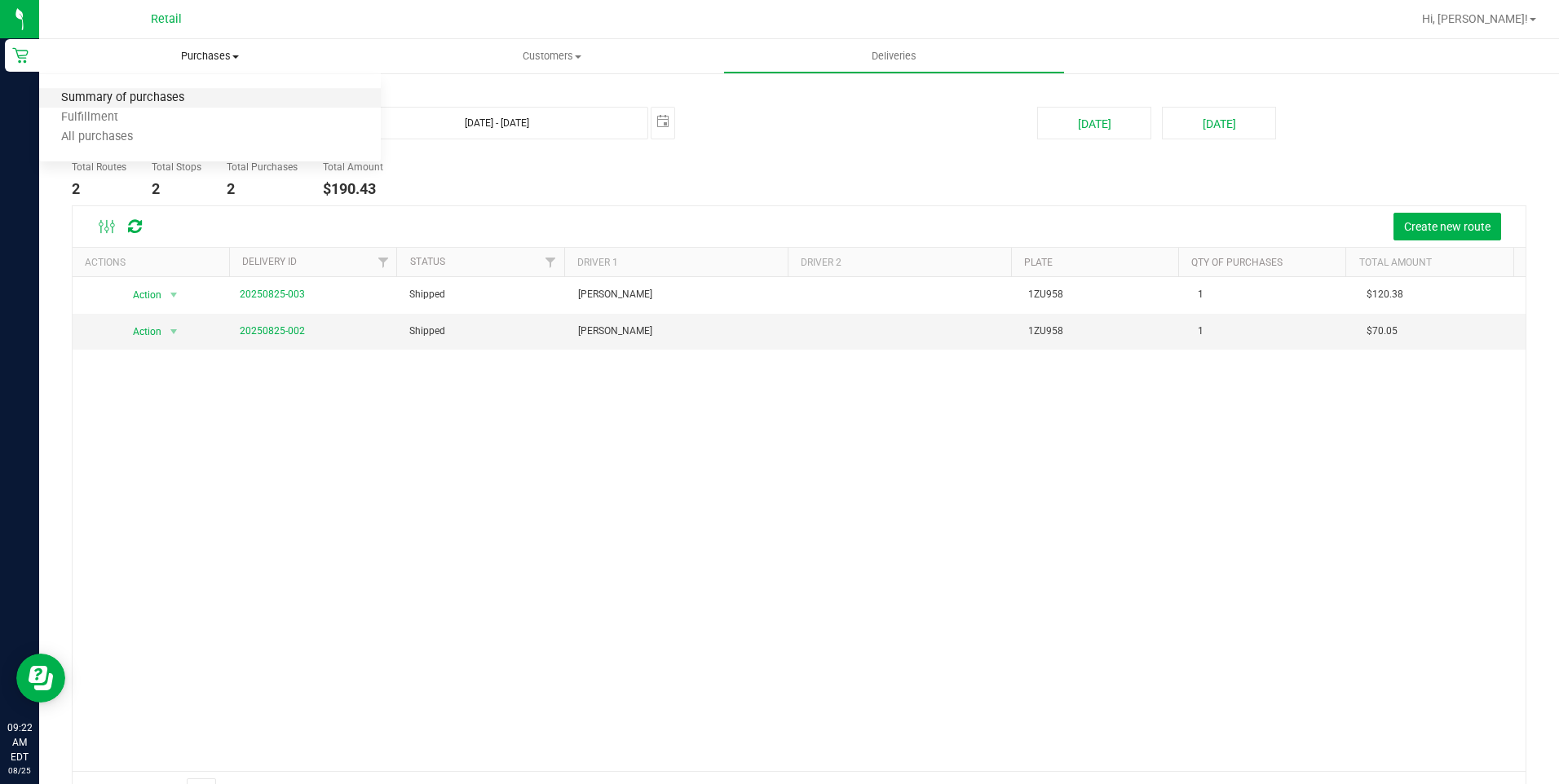
click at [196, 97] on span "Summary of purchases" at bounding box center [122, 98] width 167 height 14
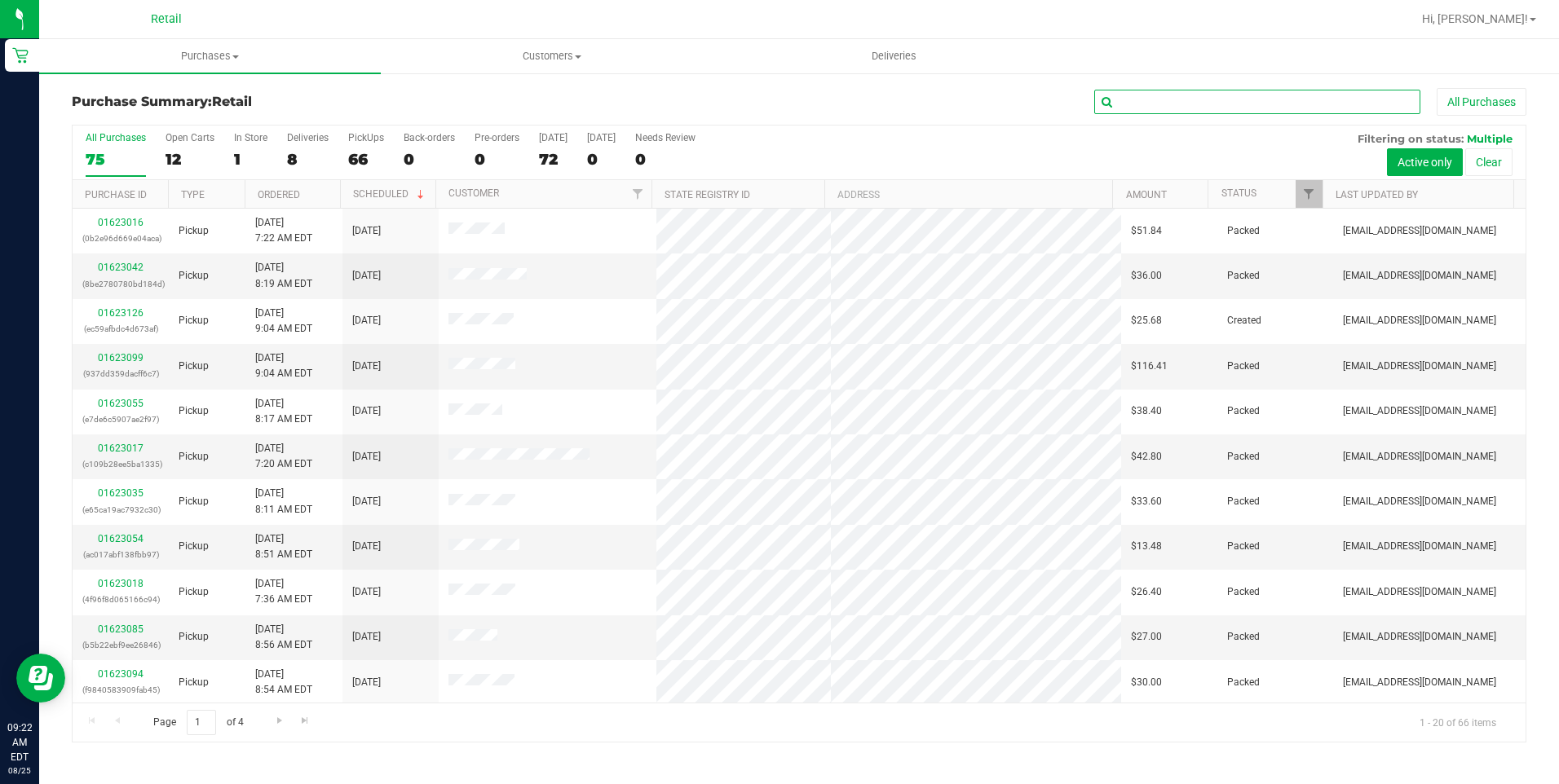
click at [1193, 97] on input "text" at bounding box center [1256, 102] width 326 height 25
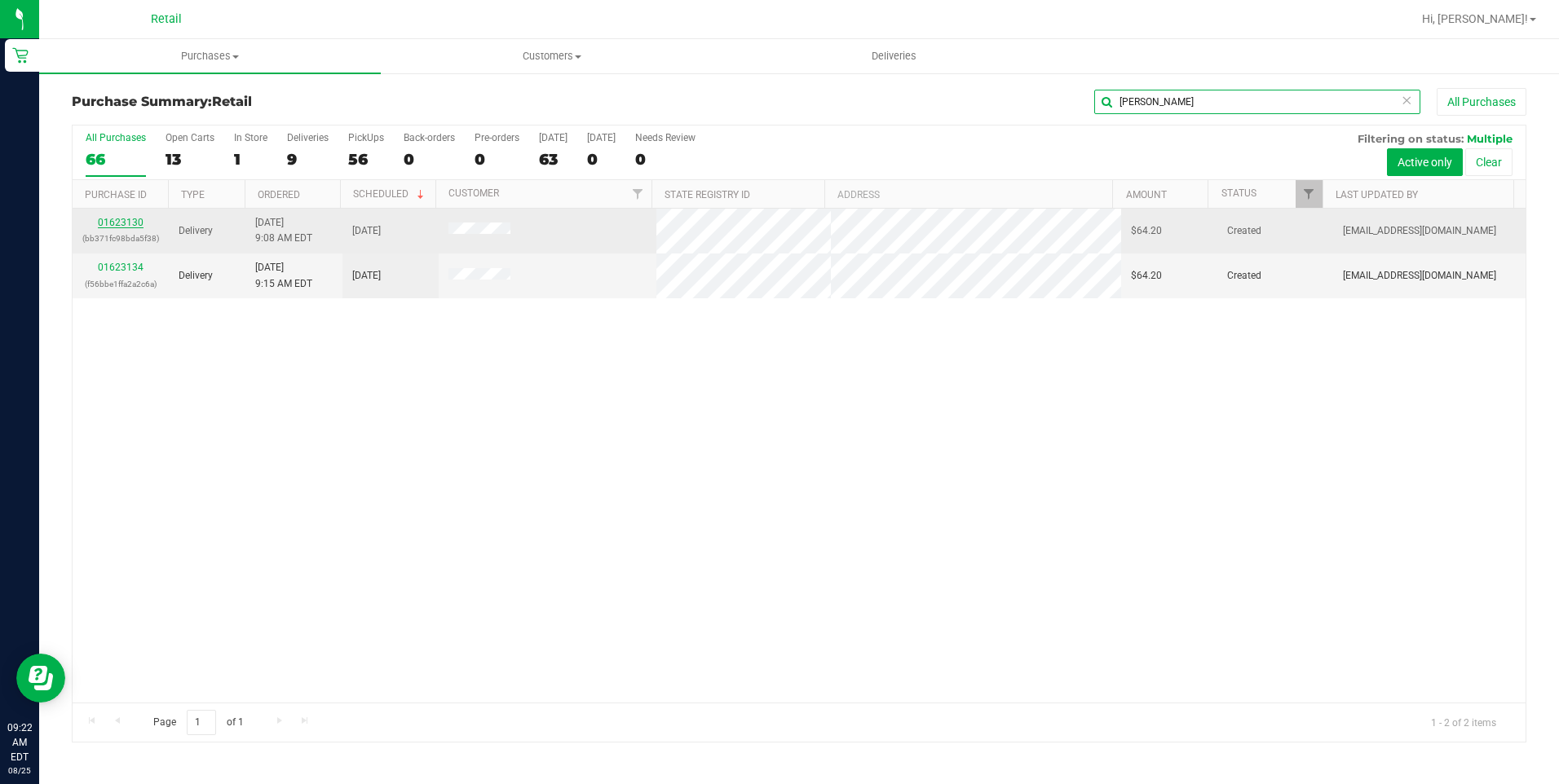
type input "VANESSA"
click at [128, 221] on link "01623130" at bounding box center [120, 222] width 45 height 11
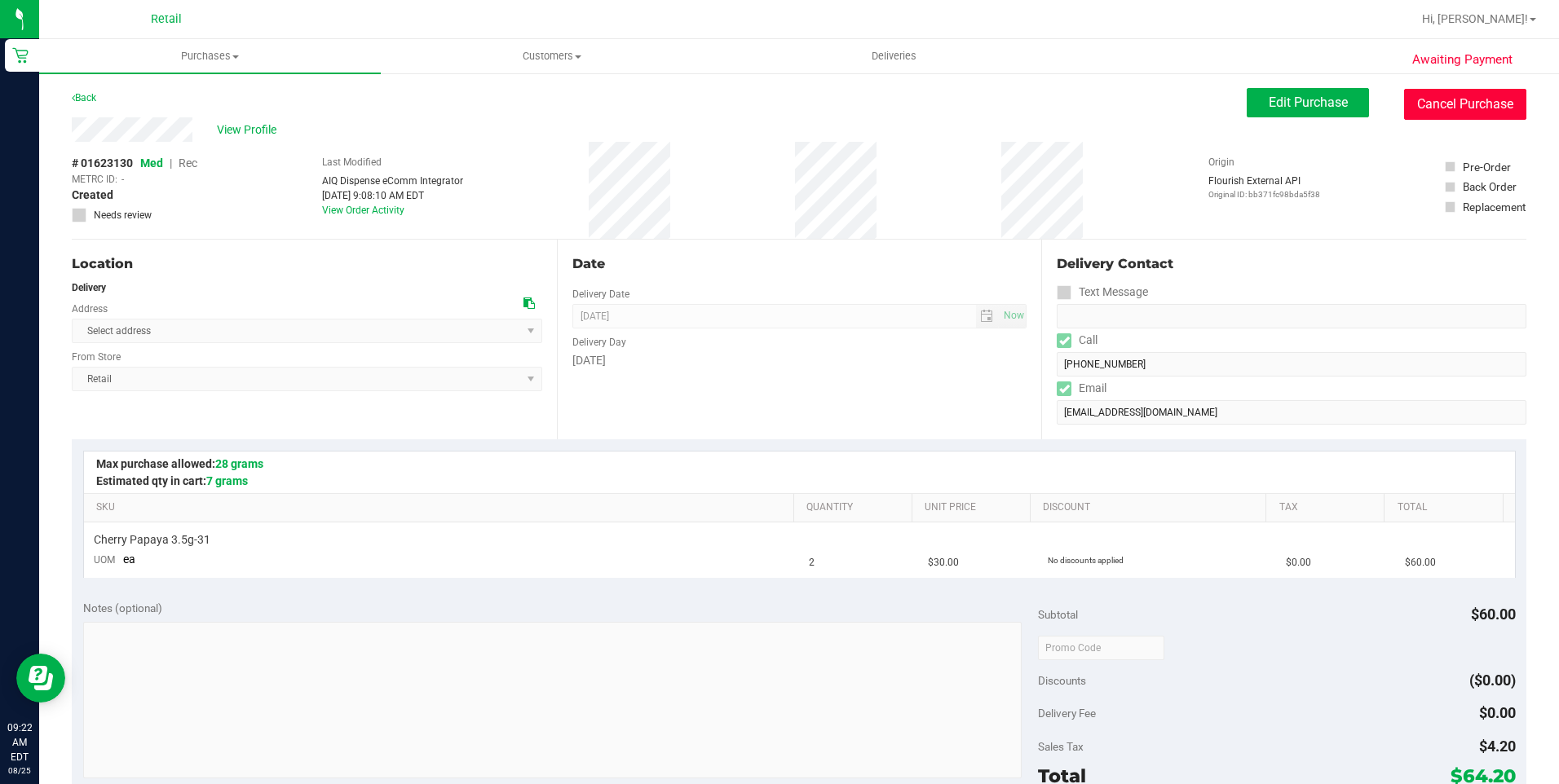
click at [1462, 98] on button "Cancel Purchase" at bounding box center [1465, 104] width 122 height 31
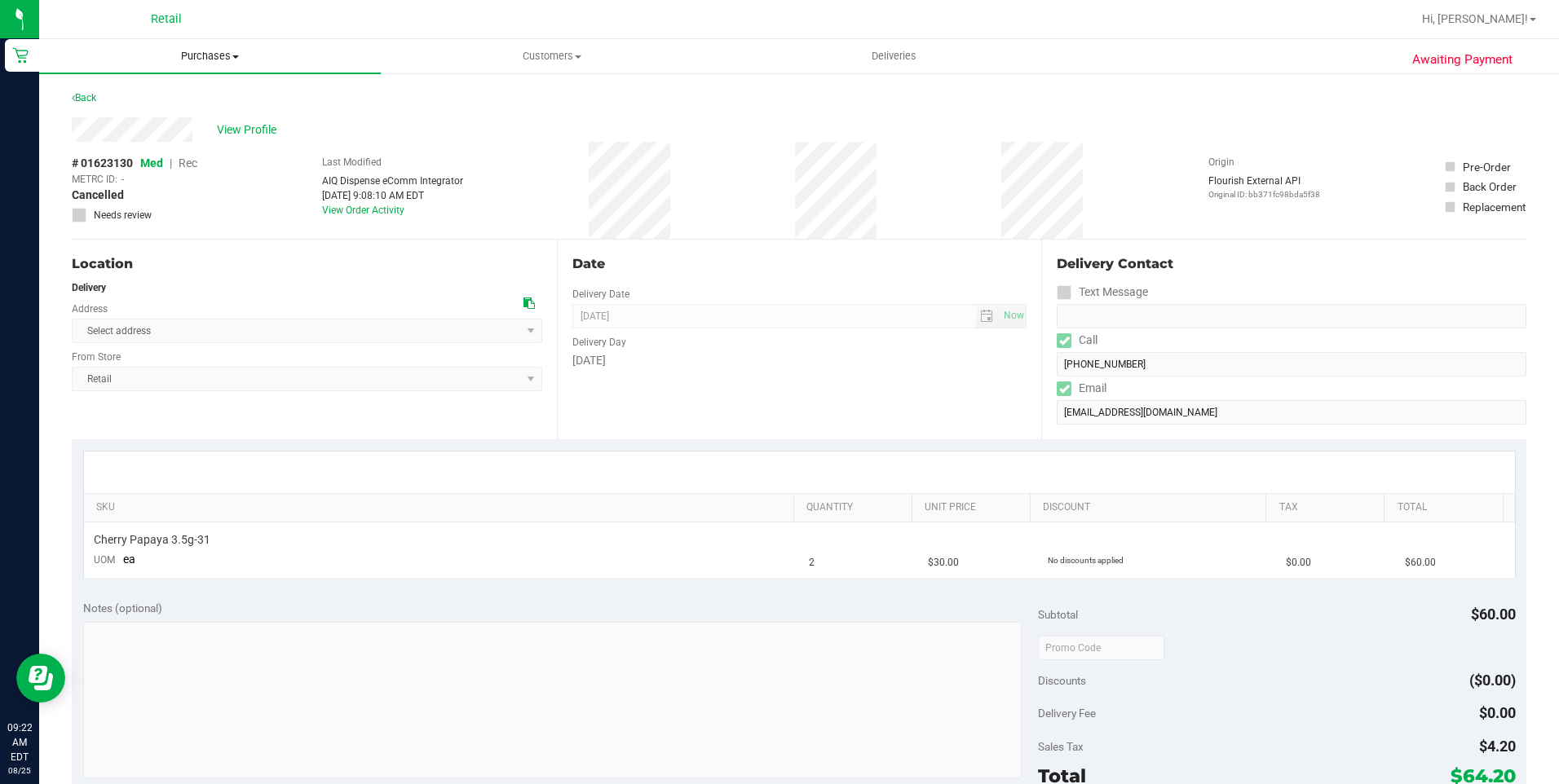
click at [208, 56] on span "Purchases" at bounding box center [210, 56] width 341 height 15
click at [213, 96] on li "Summary of purchases" at bounding box center [210, 98] width 341 height 20
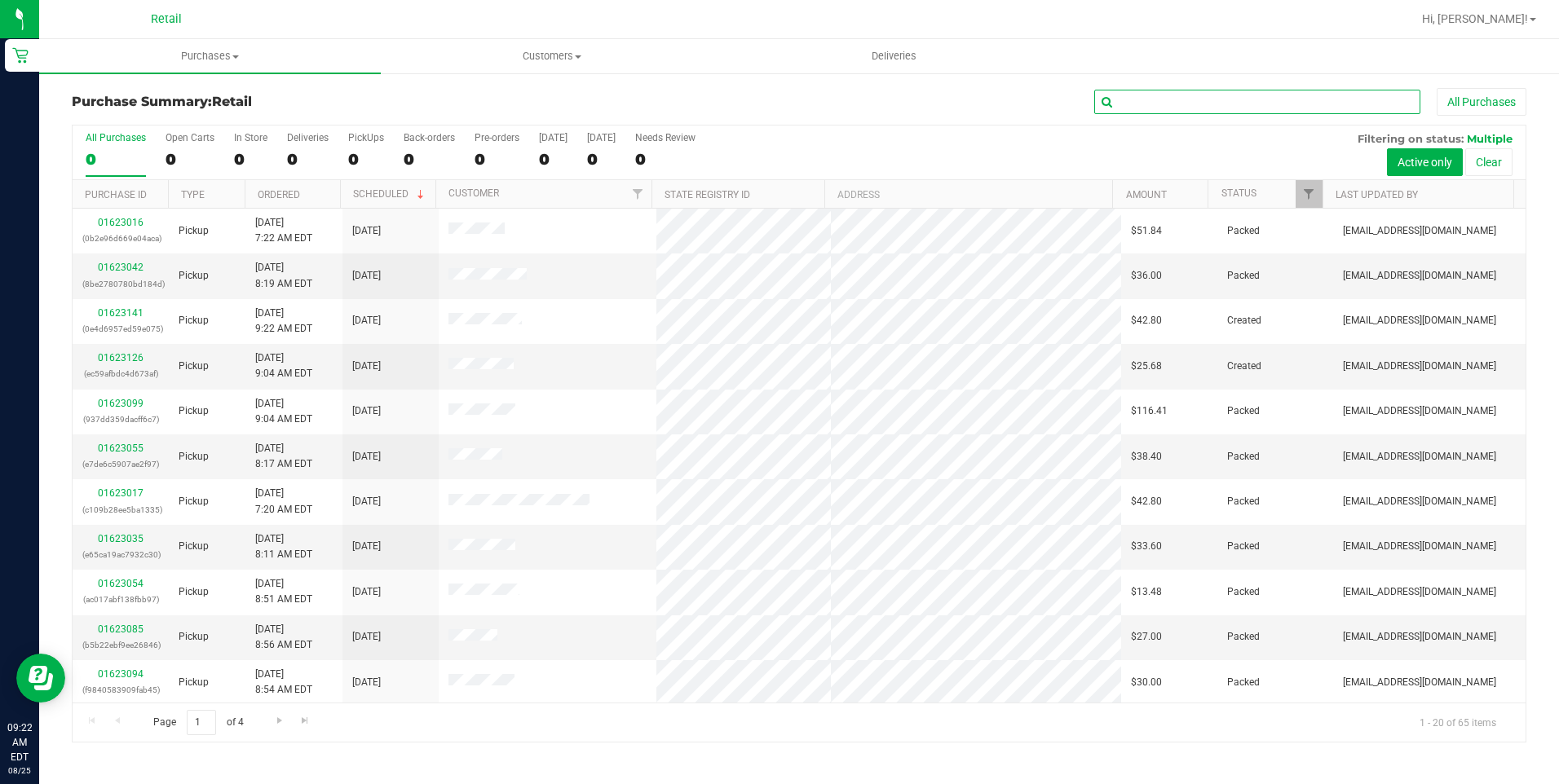
click at [1222, 98] on input "text" at bounding box center [1256, 102] width 326 height 25
type input "VAnessa"
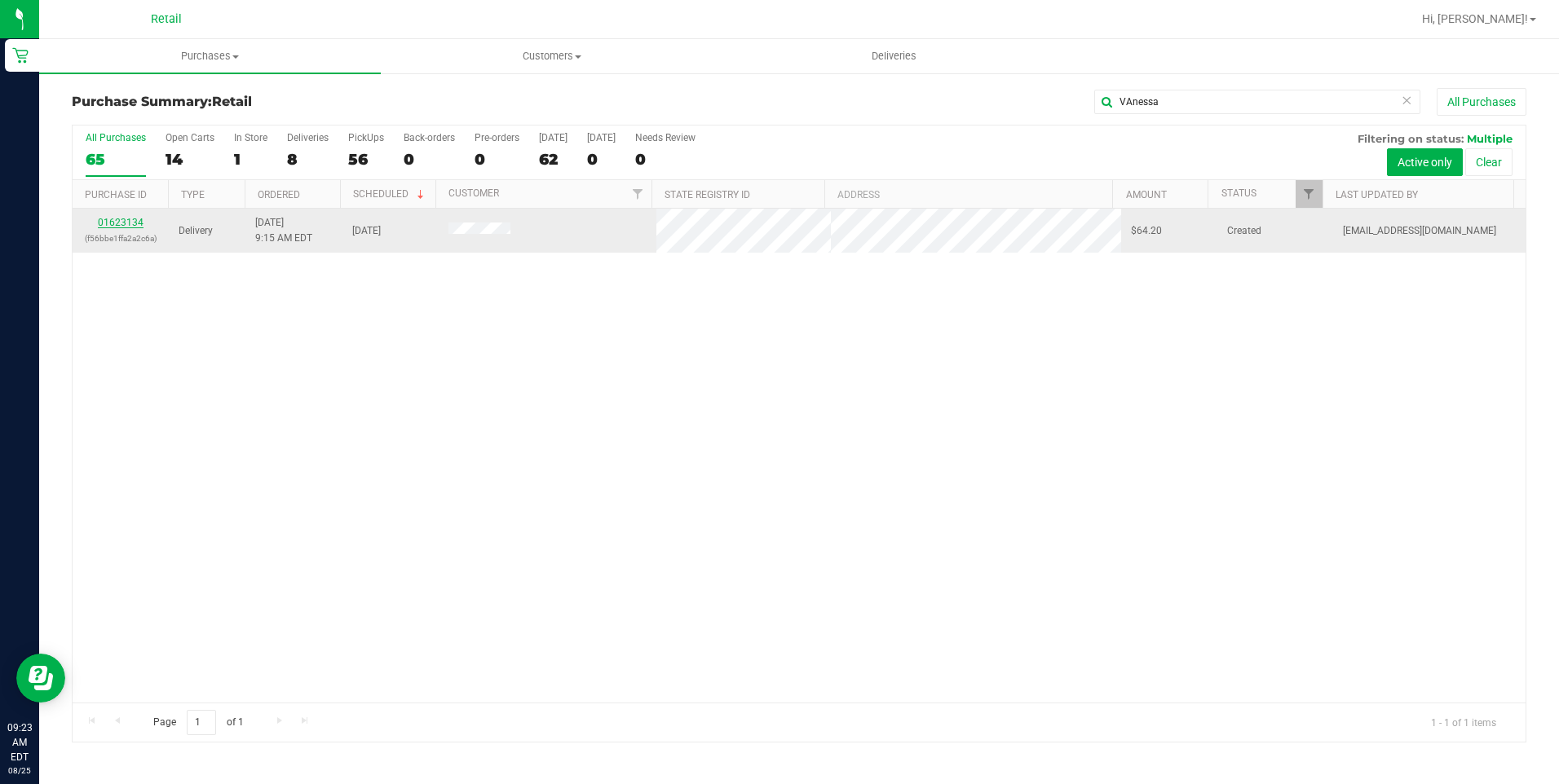
click at [124, 221] on link "01623134" at bounding box center [120, 222] width 45 height 11
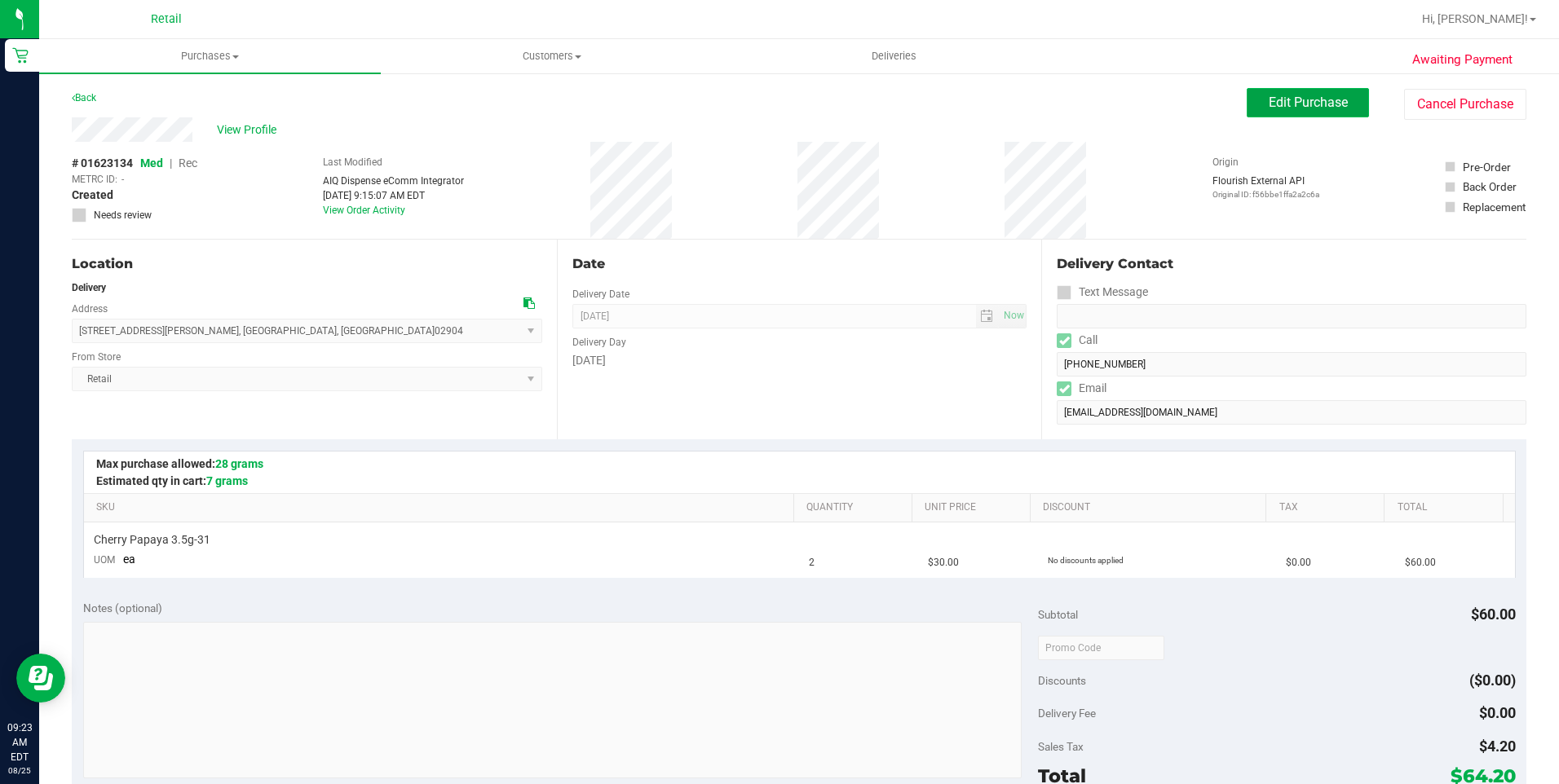
click at [1296, 101] on span "Edit Purchase" at bounding box center [1308, 103] width 79 height 15
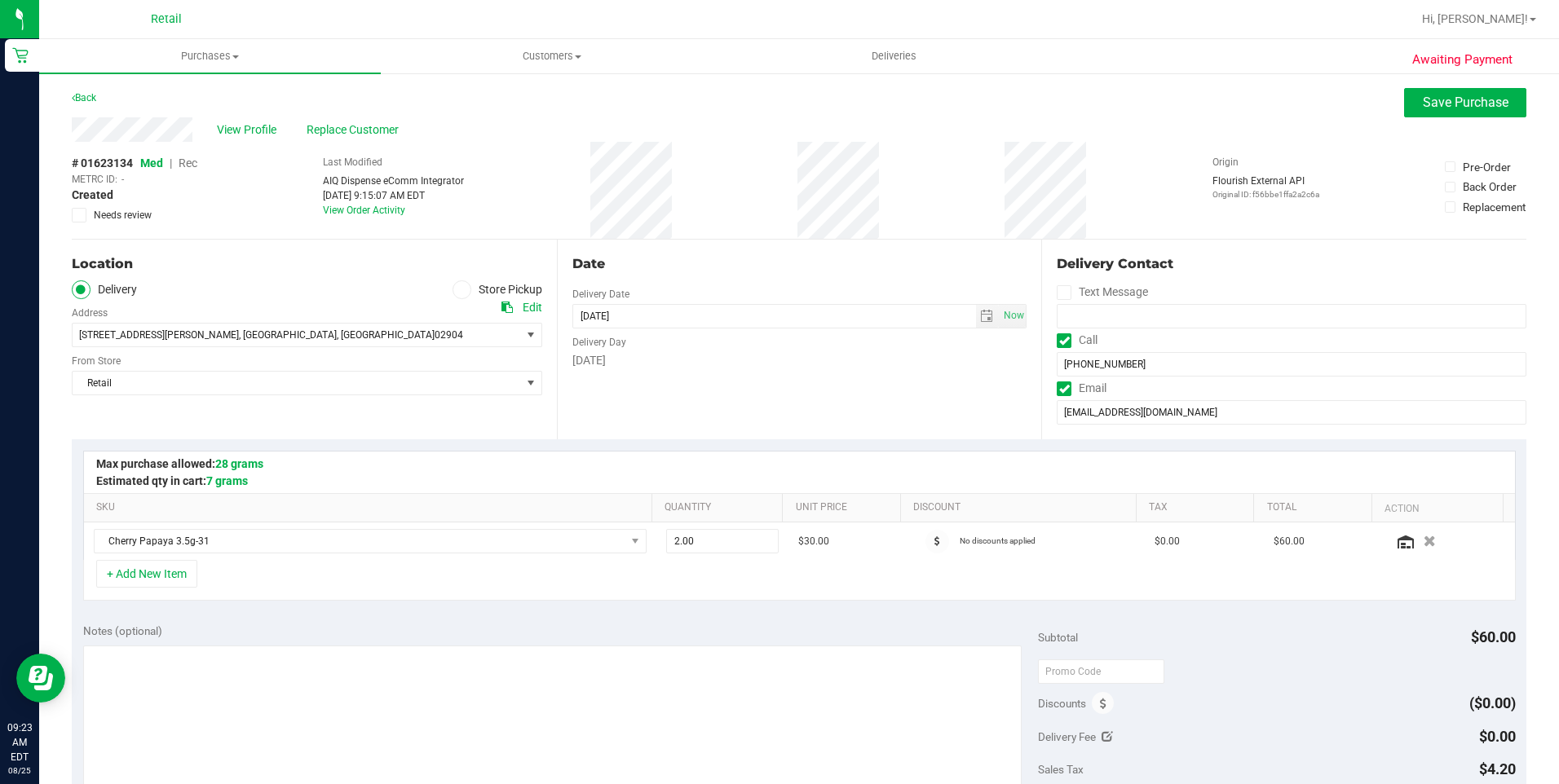
drag, startPoint x: 179, startPoint y: 166, endPoint x: 186, endPoint y: 164, distance: 7.3
click at [186, 164] on span "Rec" at bounding box center [188, 162] width 19 height 13
click at [1391, 109] on div "Back Save Purchase" at bounding box center [799, 103] width 1455 height 29
click at [1438, 112] on button "Save Purchase" at bounding box center [1465, 103] width 122 height 29
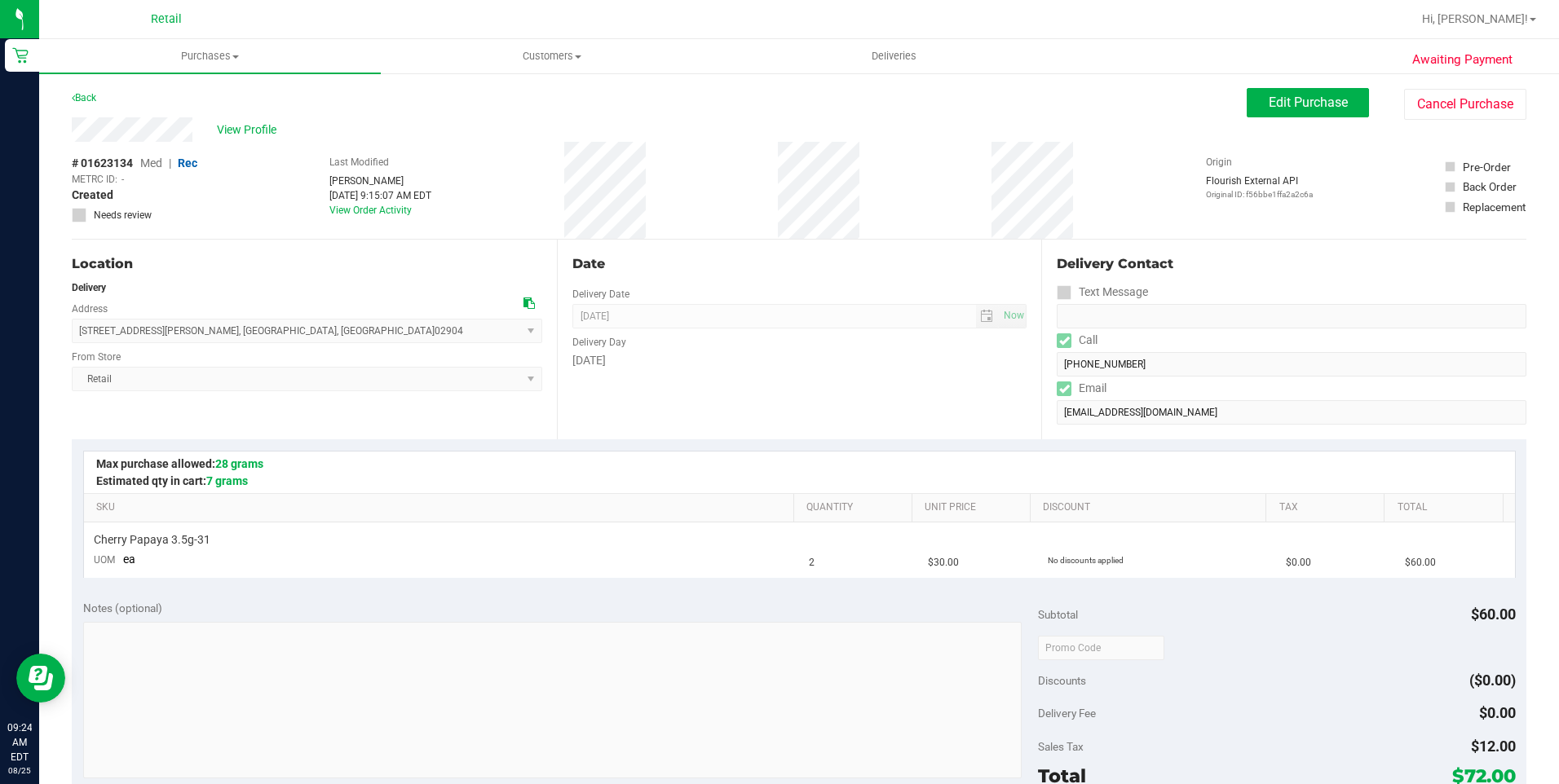
scroll to position [408, 0]
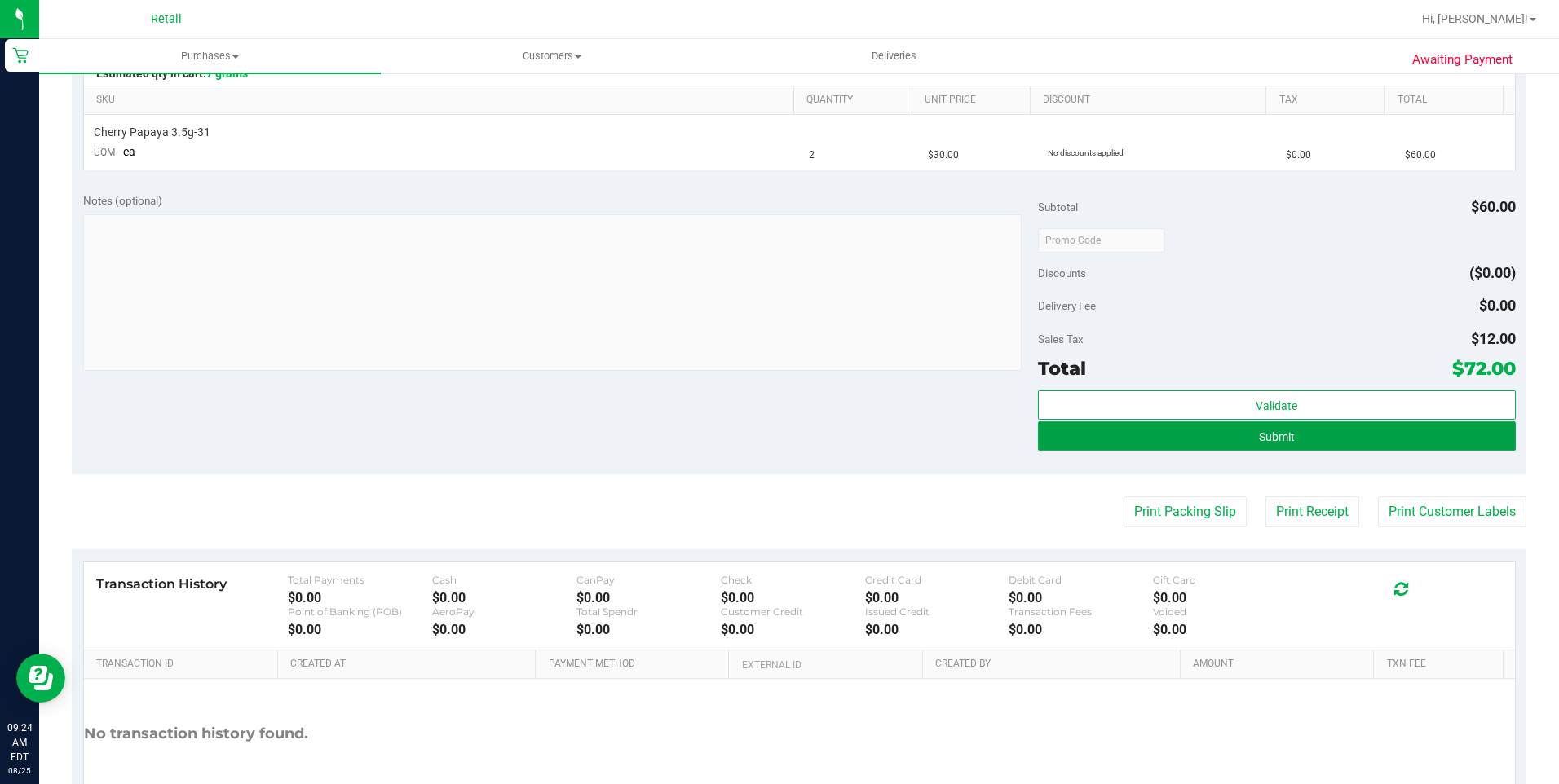
click at [1280, 432] on span "Submit" at bounding box center [1277, 436] width 36 height 13
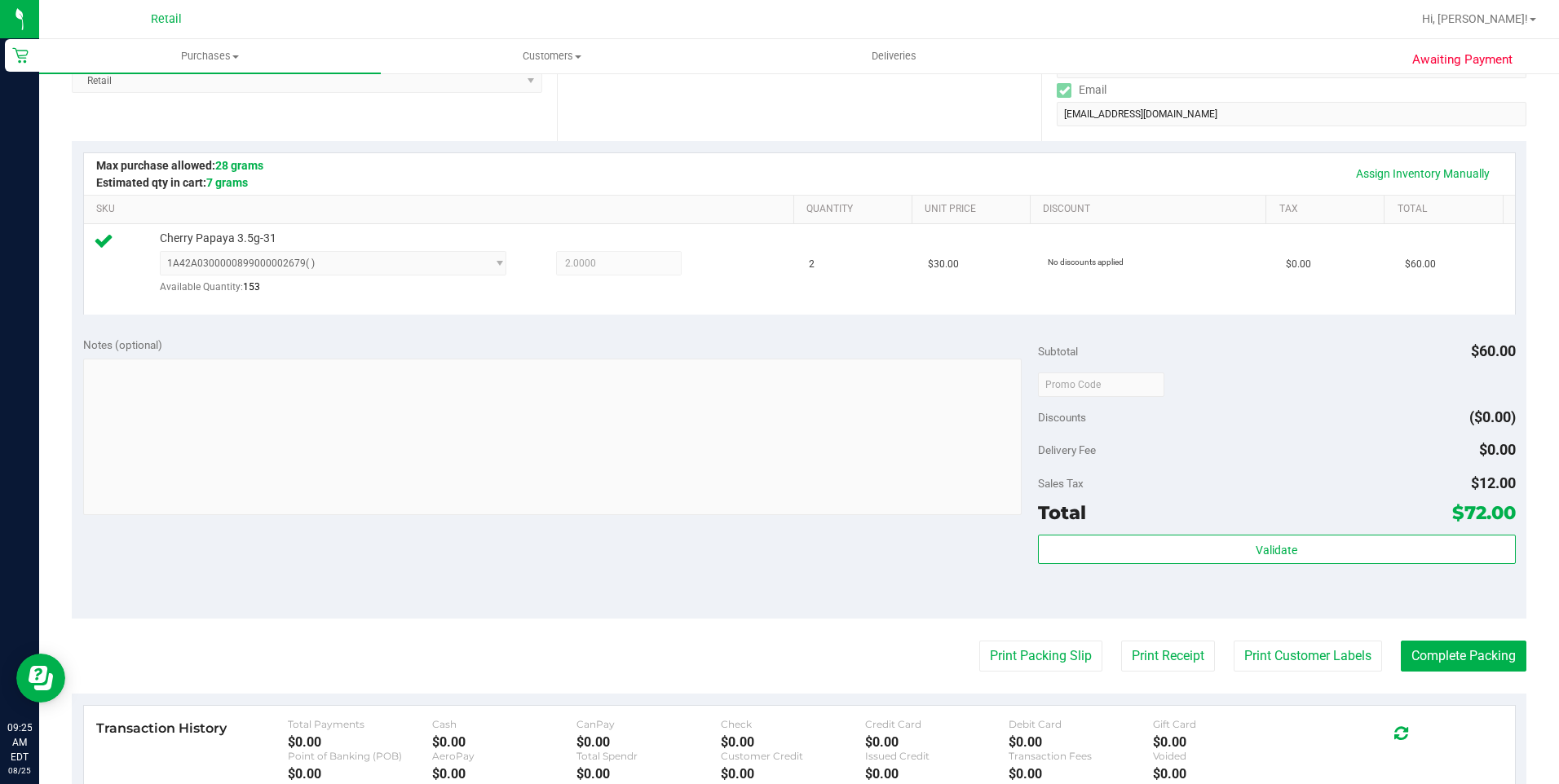
scroll to position [326, 0]
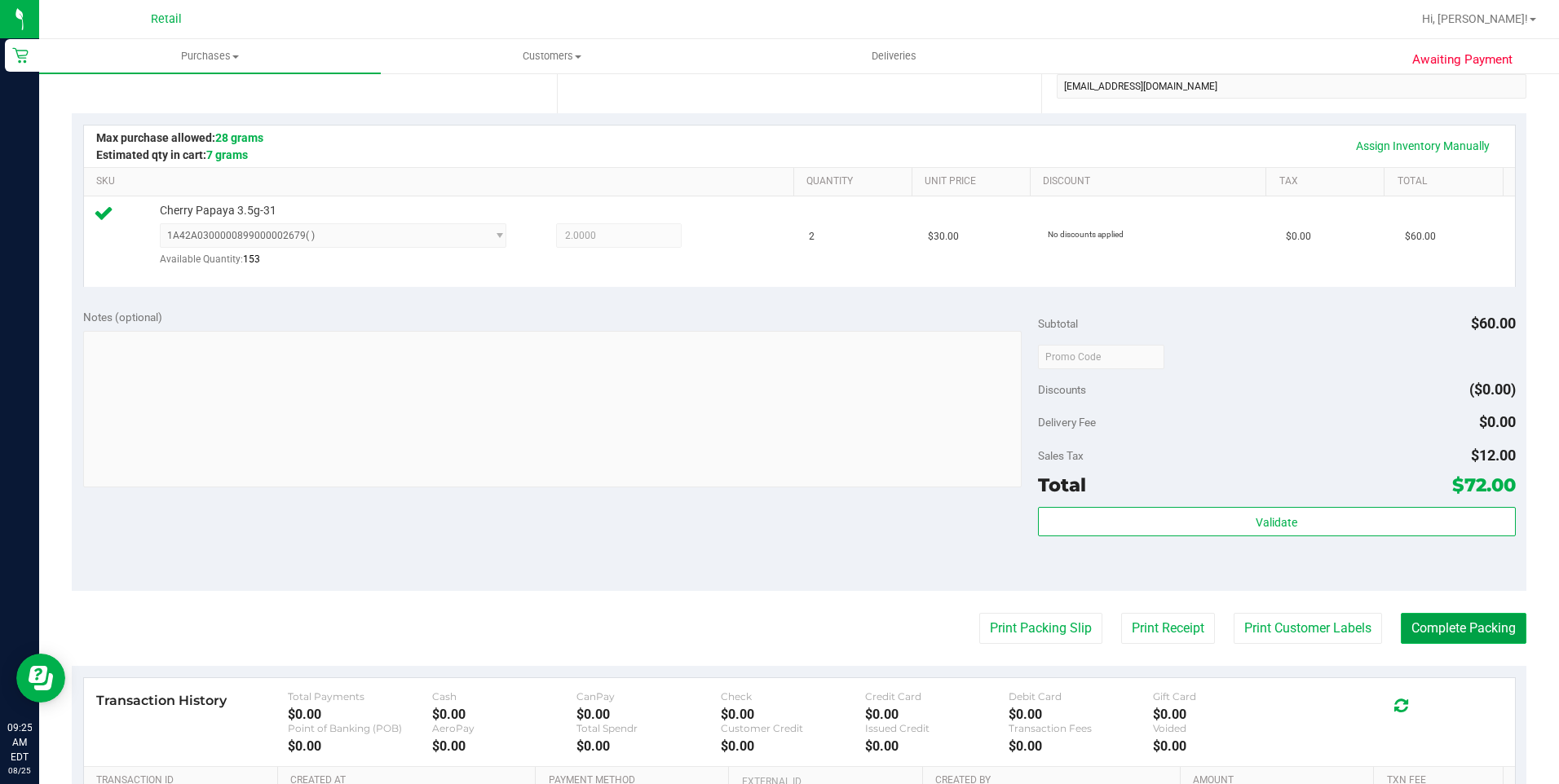
click at [1412, 623] on button "Complete Packing" at bounding box center [1463, 628] width 126 height 31
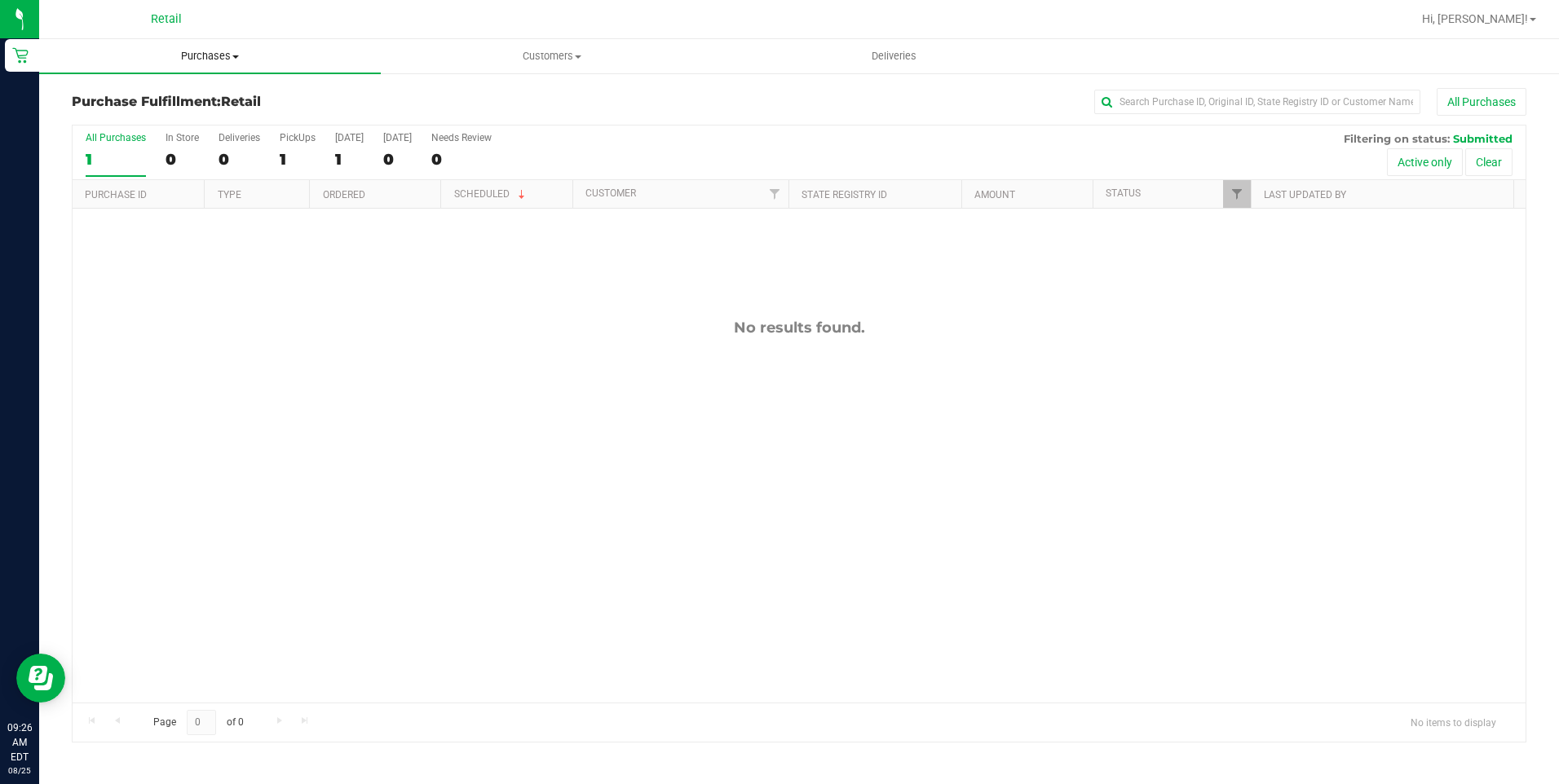
click at [204, 51] on span "Purchases" at bounding box center [210, 56] width 341 height 15
click at [192, 97] on span "Summary of purchases" at bounding box center [122, 98] width 167 height 14
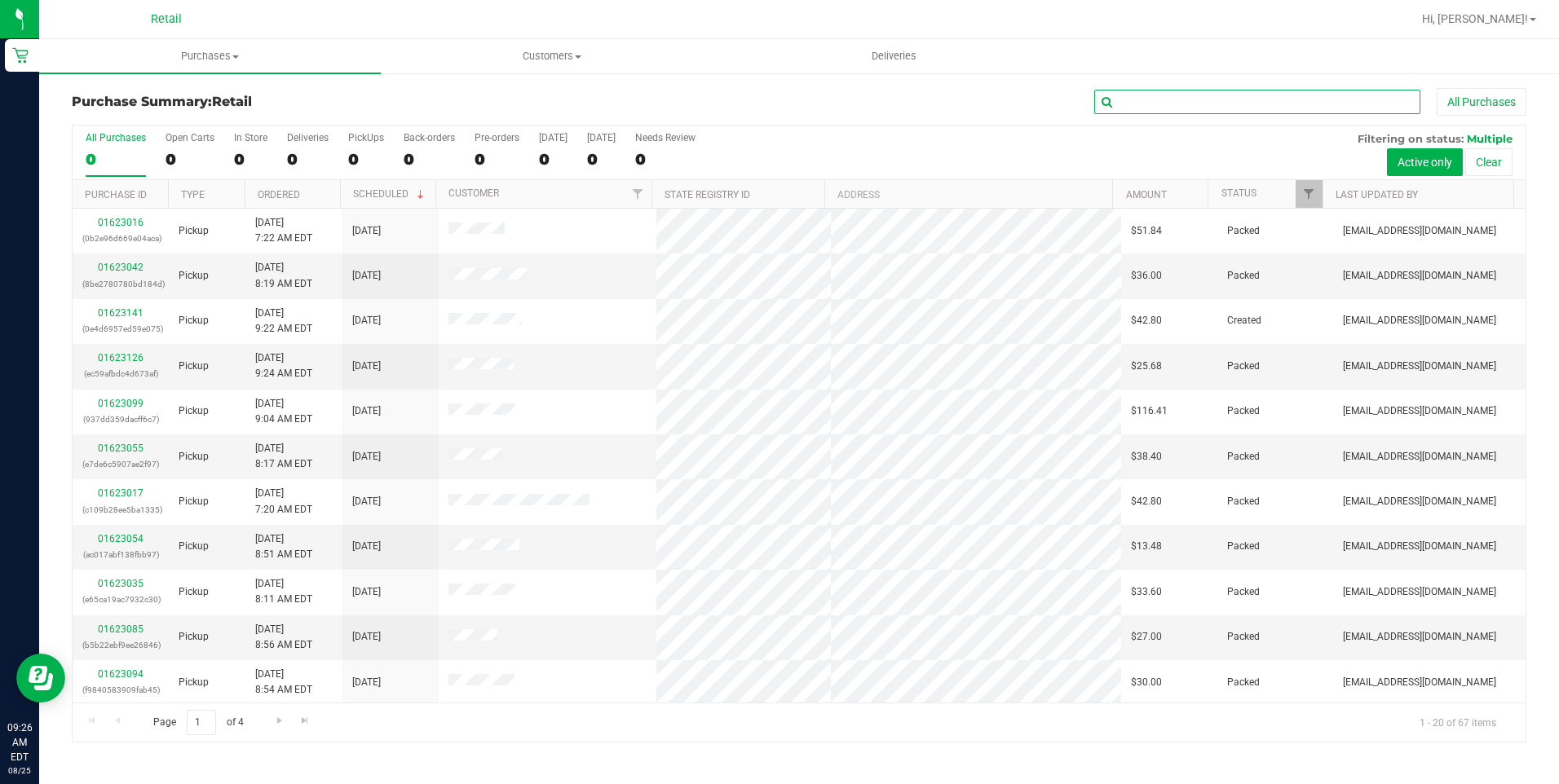
click at [1202, 111] on input "text" at bounding box center [1256, 102] width 326 height 25
click at [200, 59] on span "Purchases" at bounding box center [210, 56] width 341 height 15
click at [185, 95] on span "Summary of purchases" at bounding box center [122, 98] width 167 height 14
click at [1159, 101] on input "text" at bounding box center [1256, 102] width 326 height 25
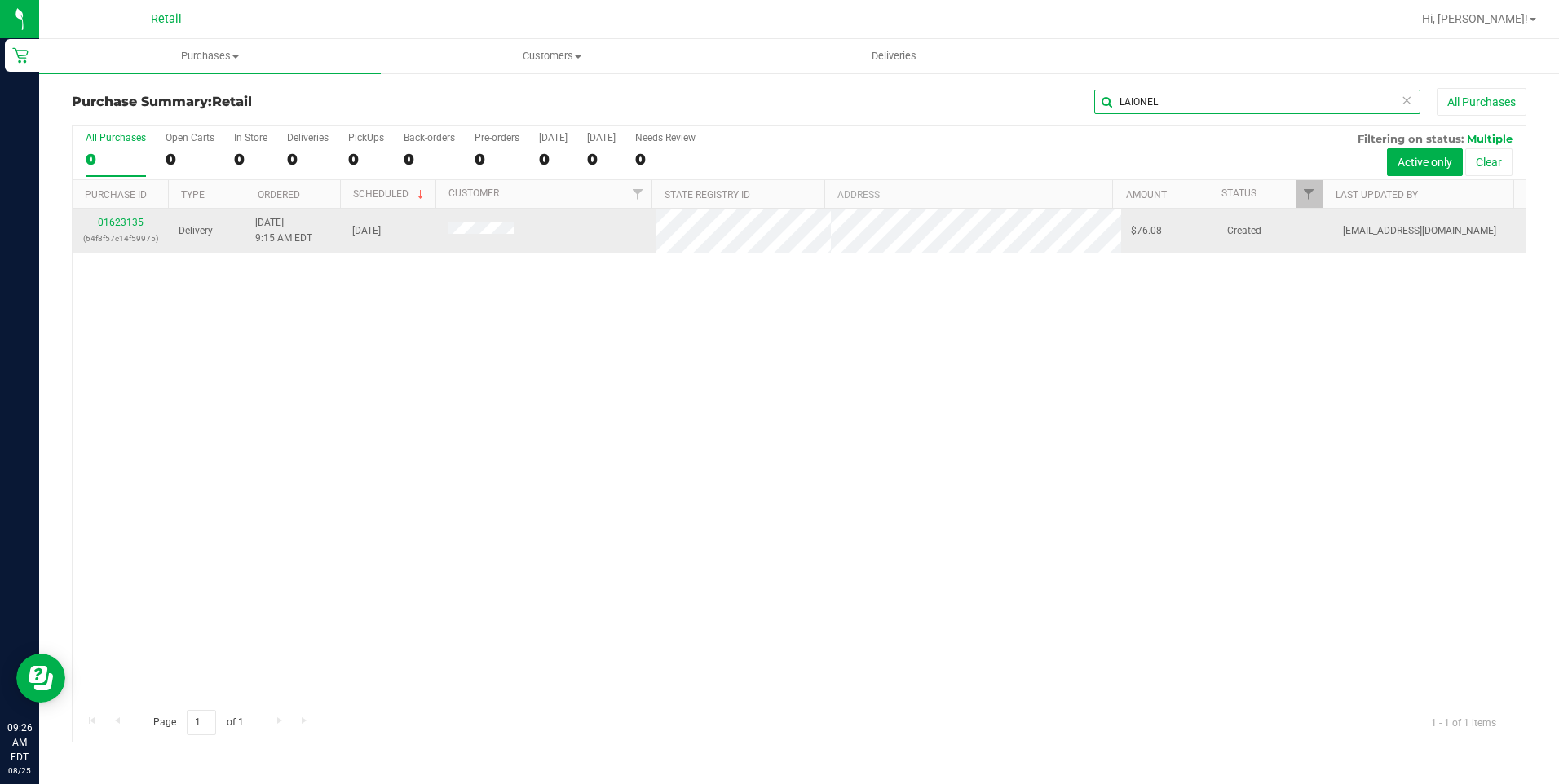
type input "LAIONEL"
click at [127, 215] on td "01623135 (64f8f57c14f59975)" at bounding box center [121, 230] width 97 height 44
click at [121, 221] on link "01623135" at bounding box center [120, 222] width 45 height 11
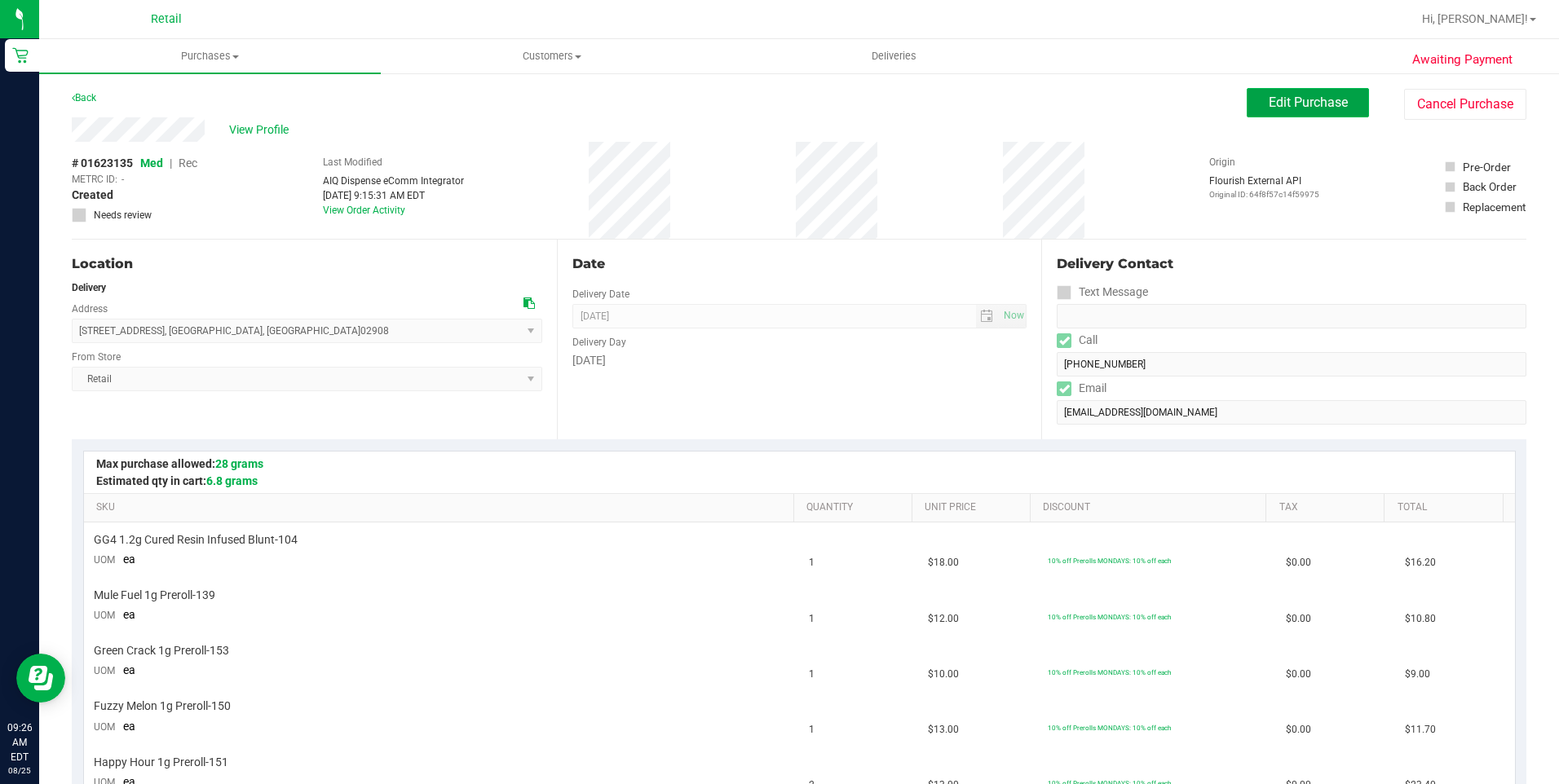
click at [1269, 105] on span "Edit Purchase" at bounding box center [1308, 103] width 79 height 15
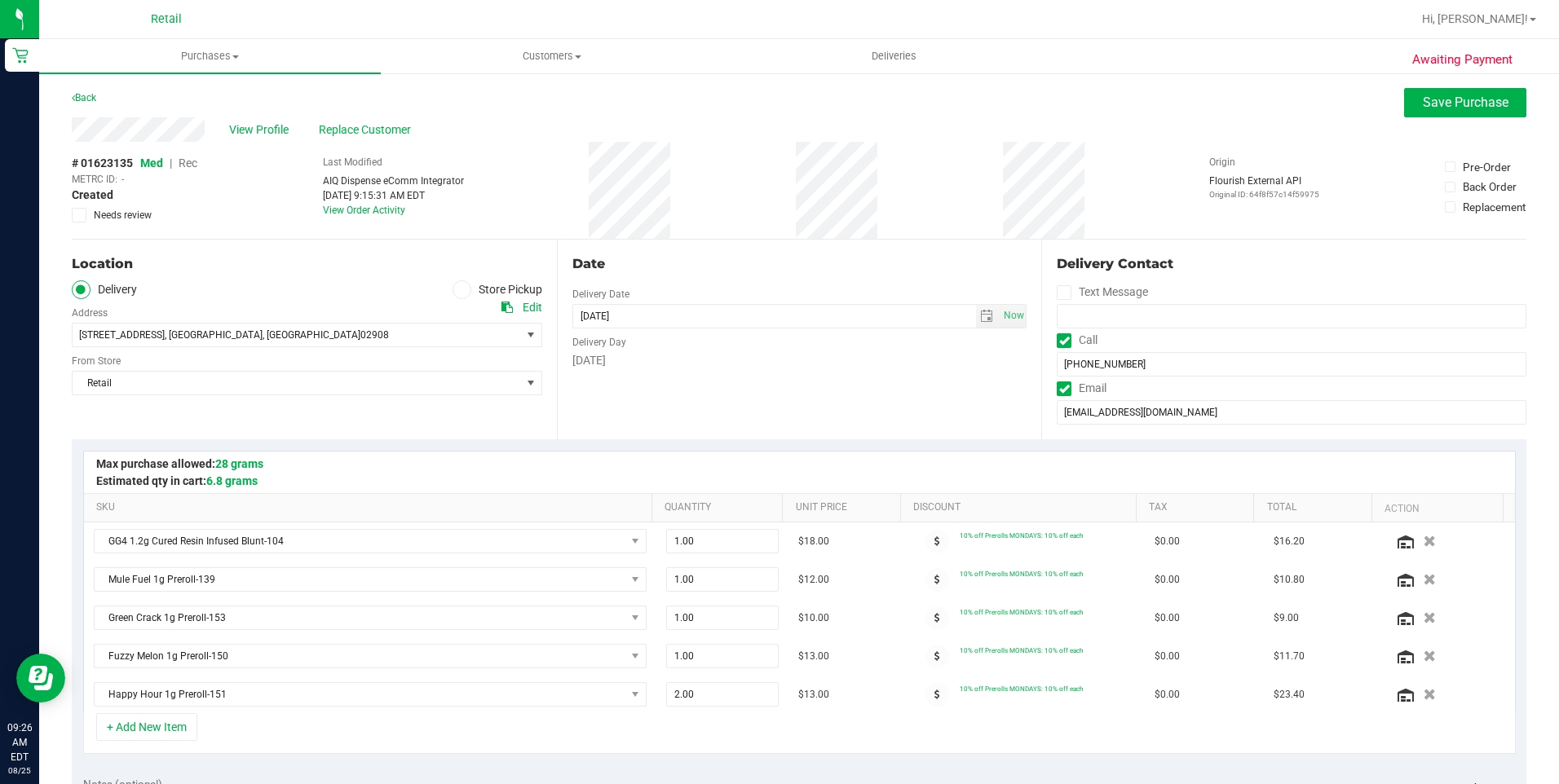
click at [192, 162] on span "Rec" at bounding box center [188, 162] width 19 height 13
click at [1423, 97] on span "Save Purchase" at bounding box center [1466, 103] width 86 height 15
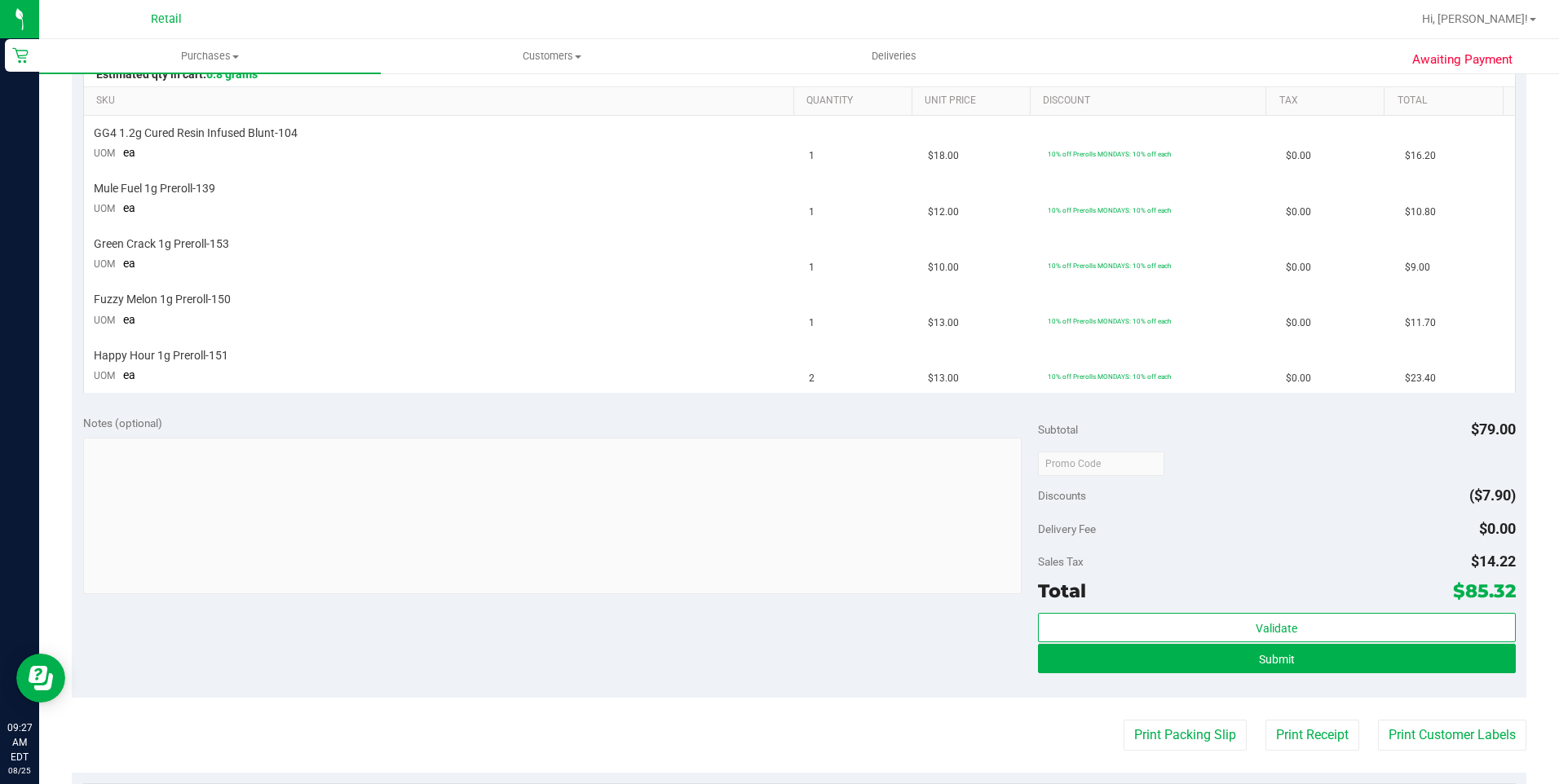
scroll to position [408, 0]
click at [1267, 662] on span "Submit" at bounding box center [1277, 658] width 36 height 13
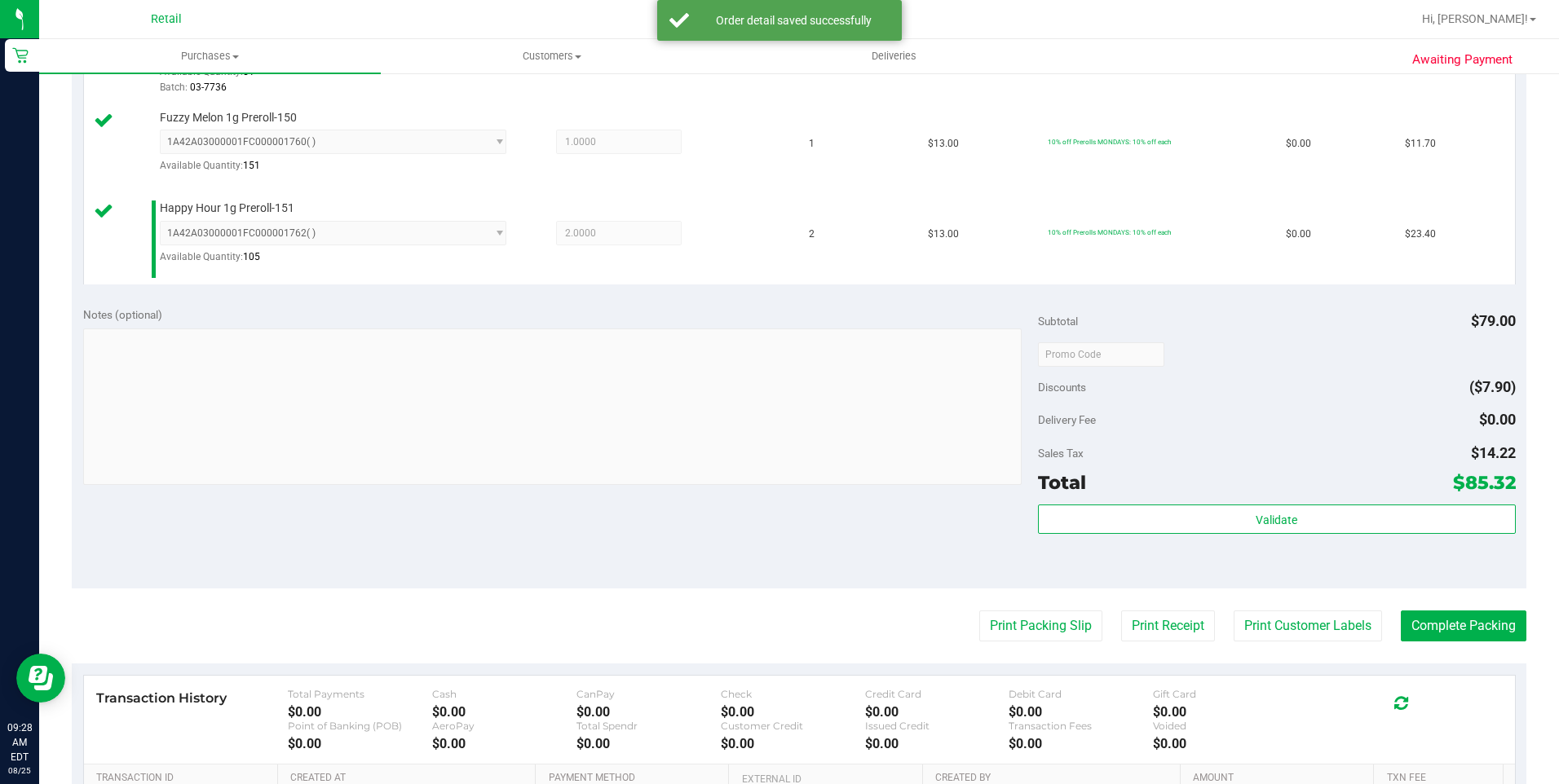
scroll to position [815, 0]
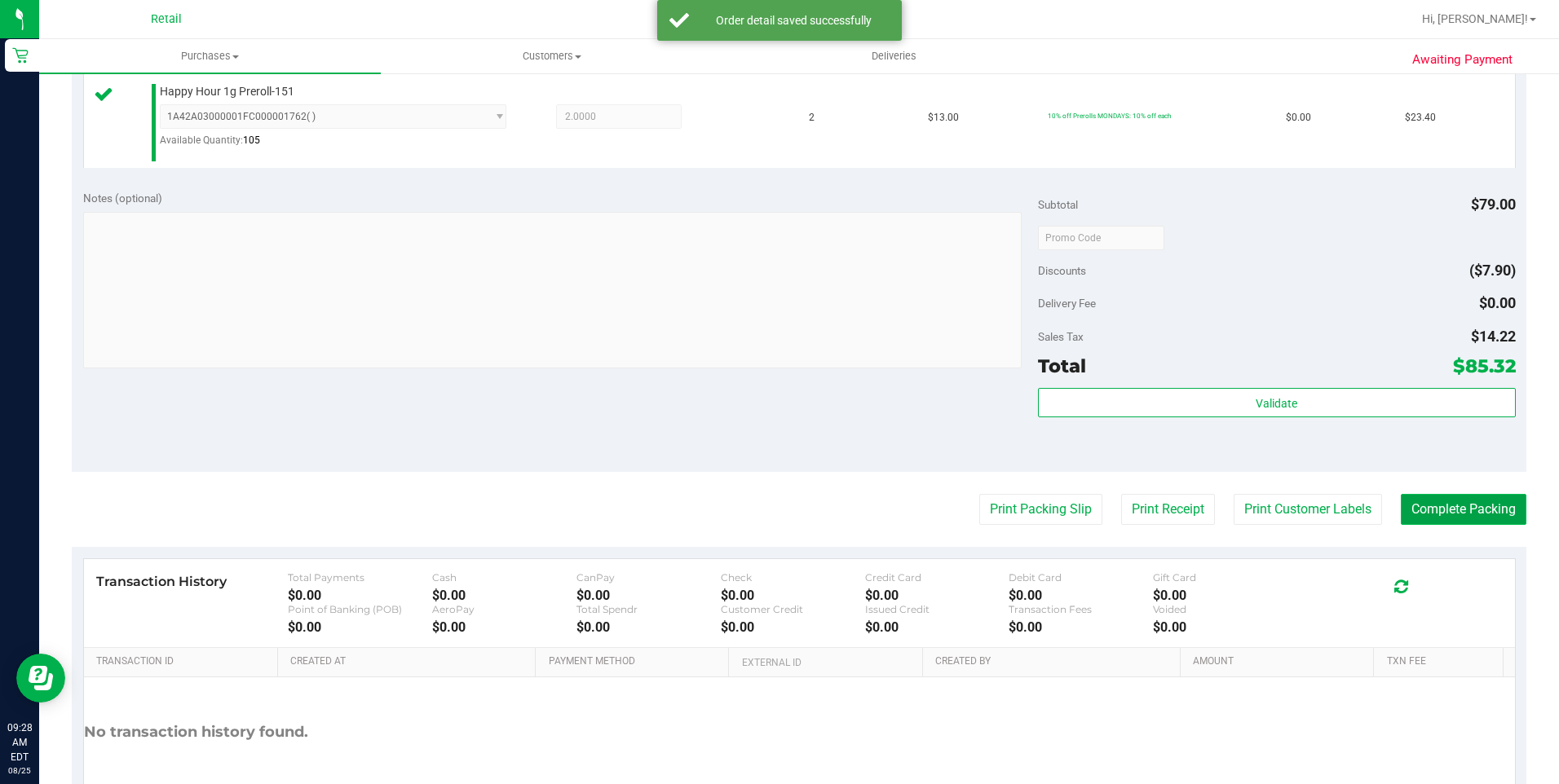
click at [1447, 513] on button "Complete Packing" at bounding box center [1463, 510] width 126 height 31
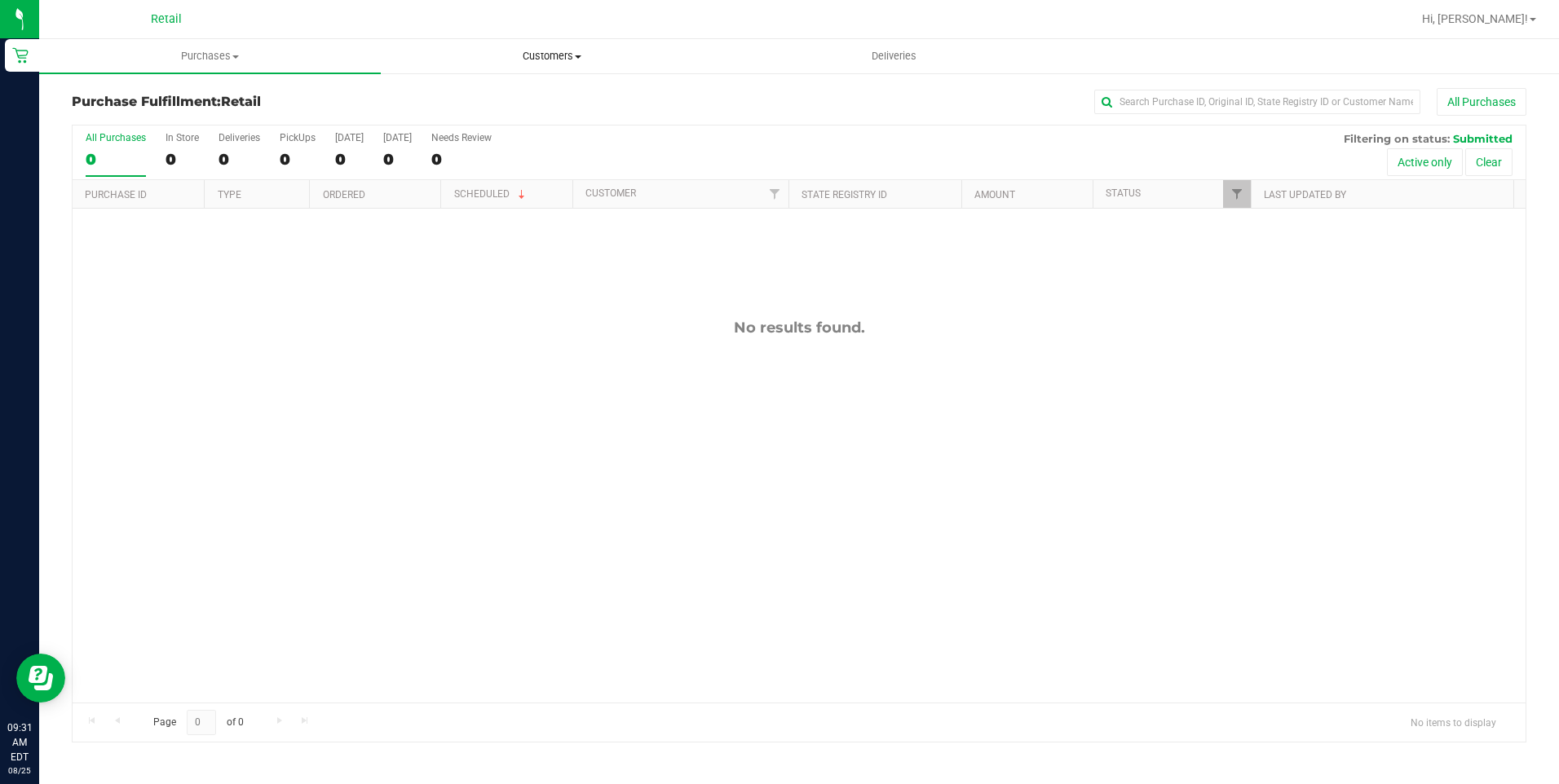
click at [564, 62] on span "Customers" at bounding box center [552, 56] width 340 height 15
click at [512, 103] on li "All customers" at bounding box center [551, 98] width 341 height 20
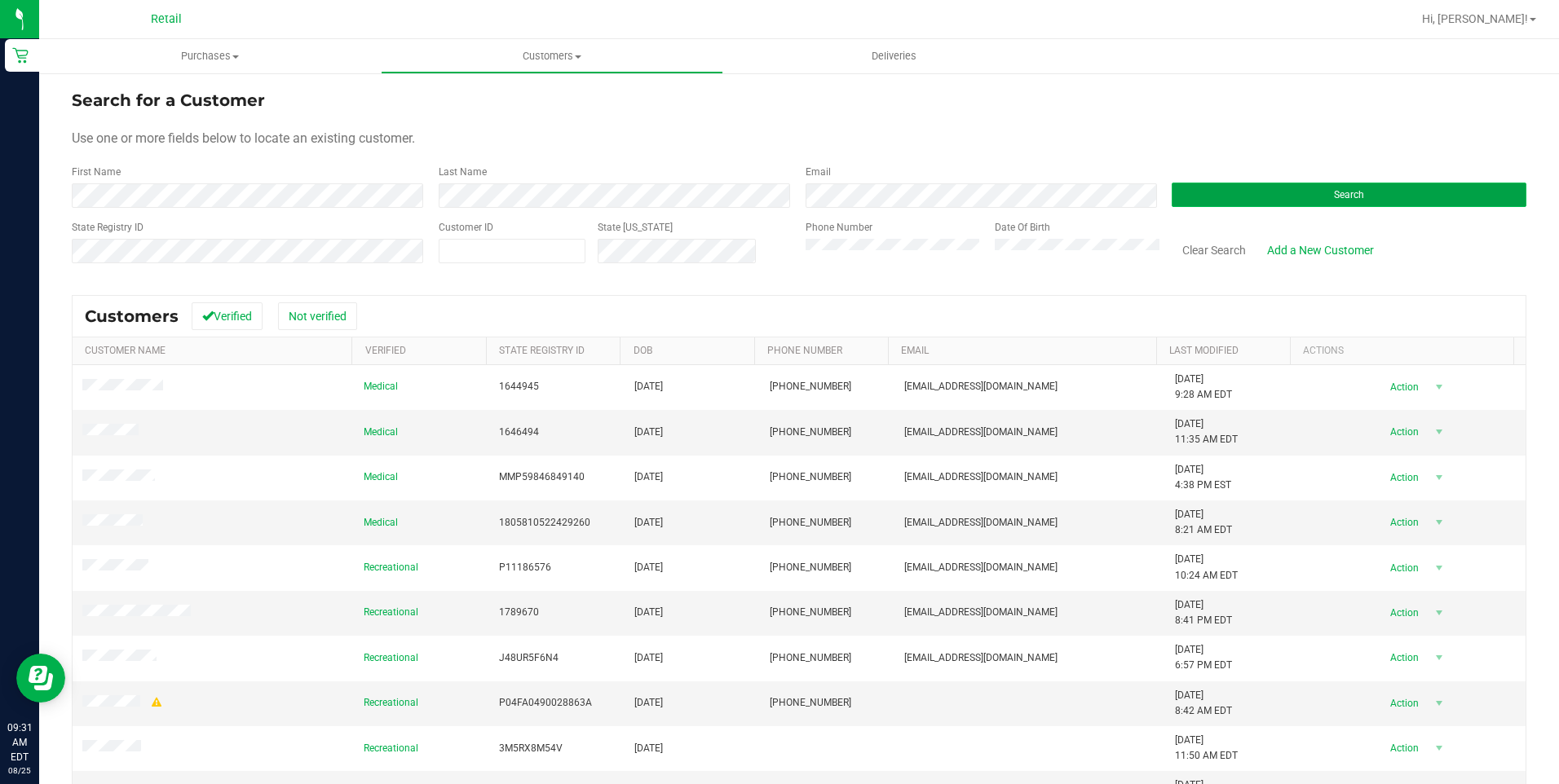
click at [1234, 192] on button "Search" at bounding box center [1349, 195] width 355 height 25
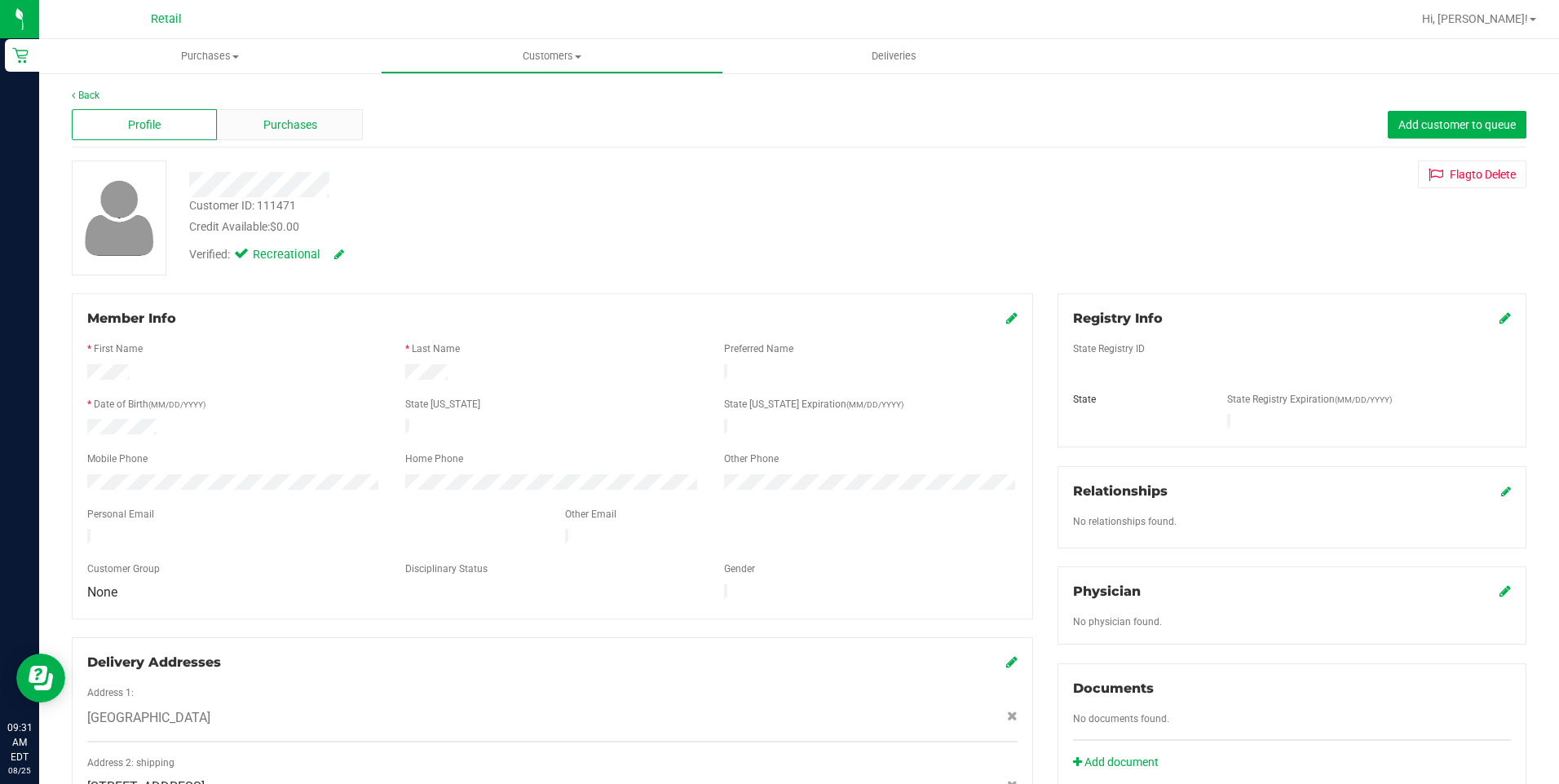
click at [292, 125] on span "Purchases" at bounding box center [290, 125] width 54 height 17
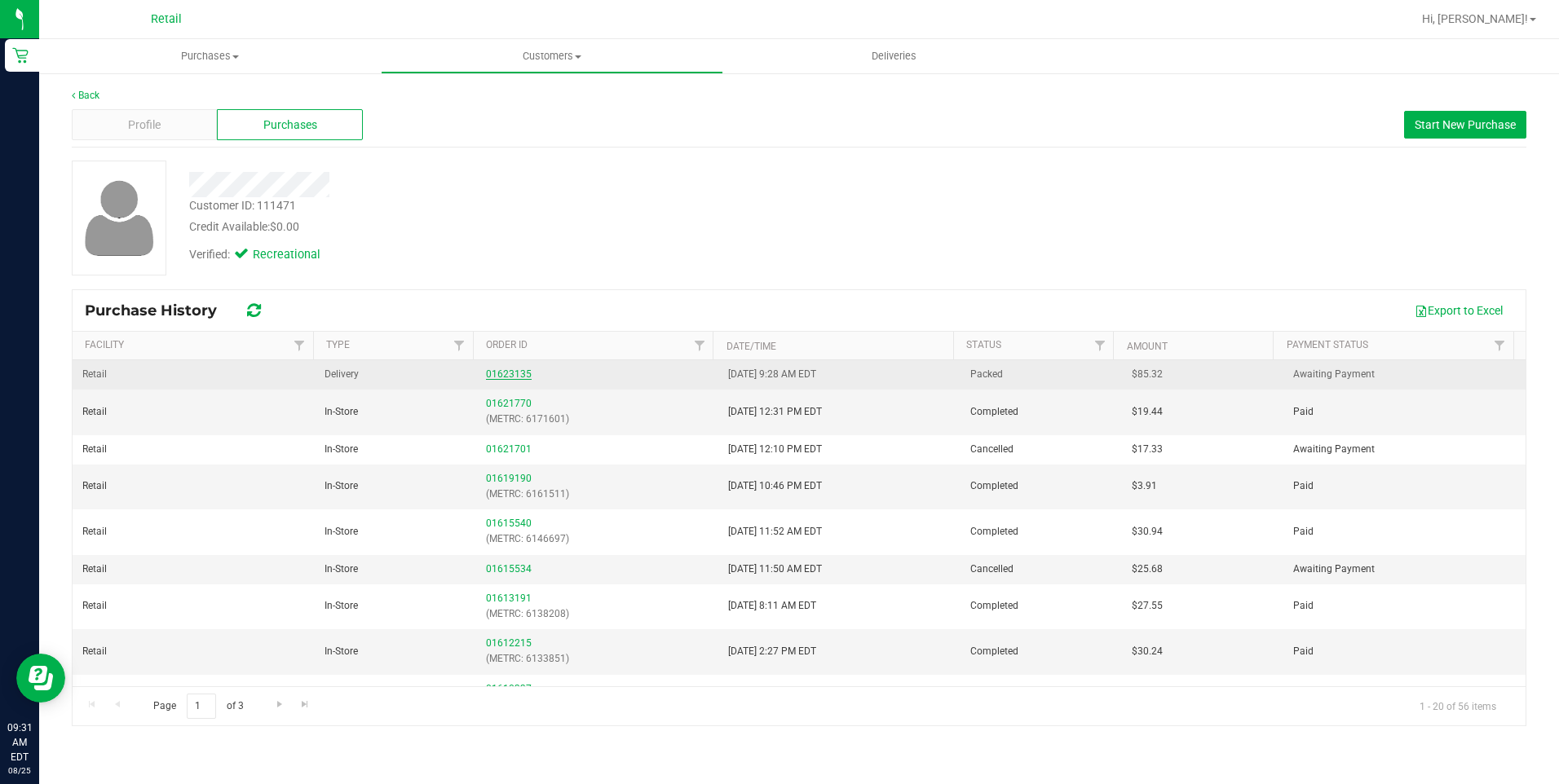
click at [514, 372] on link "01623135" at bounding box center [508, 374] width 45 height 11
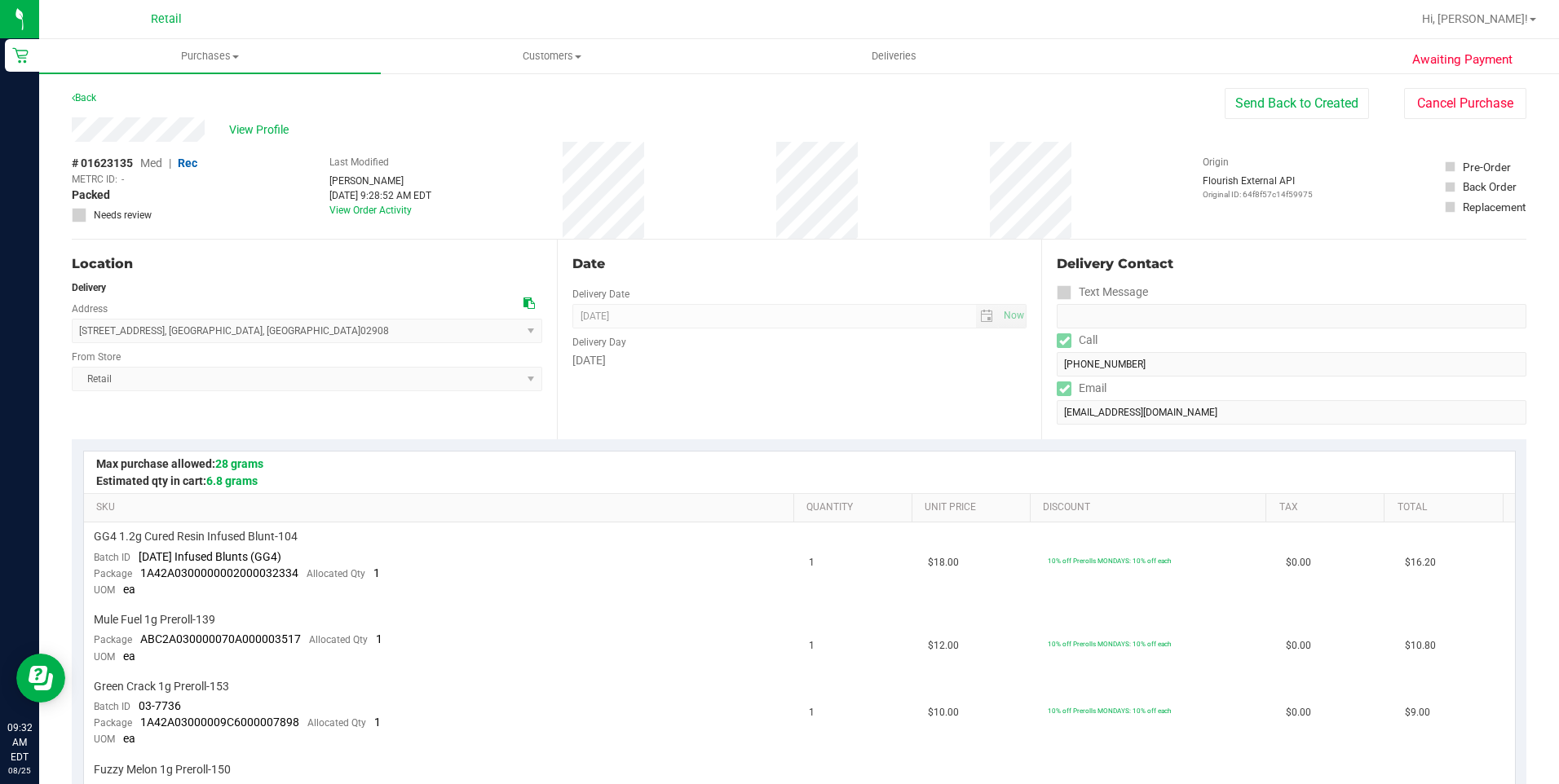
click at [1057, 380] on form "Delivery Contact Text Message Call (401) 286-1521 Email Laionel190@gmail.com" at bounding box center [1291, 339] width 469 height 170
drag, startPoint x: 209, startPoint y: 127, endPoint x: 59, endPoint y: 139, distance: 150.5
drag, startPoint x: 271, startPoint y: 327, endPoint x: 81, endPoint y: 334, distance: 190.1
click at [81, 334] on span "121 Beaufort Street , Providence , RI 02908 Select address Beaufort Street 121 …" at bounding box center [307, 331] width 470 height 25
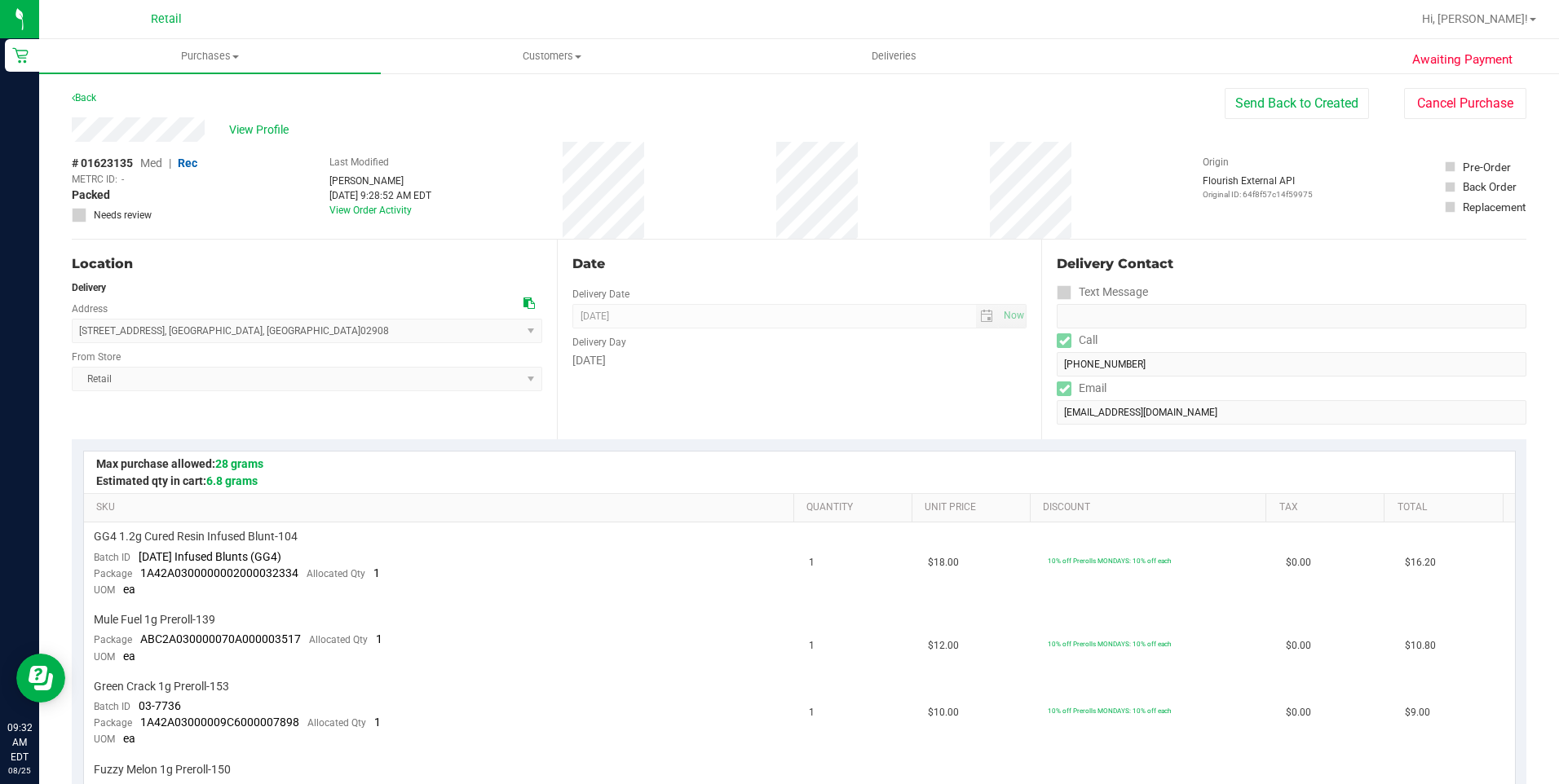
copy span "121 Beaufort Street , Providence , RI 02908"
drag, startPoint x: 415, startPoint y: 416, endPoint x: 419, endPoint y: 394, distance: 22.4
click at [415, 416] on div "Location Delivery Address 121 Beaufort Street , Providence , RI 02908 Select ad…" at bounding box center [314, 339] width 485 height 200
click at [231, 50] on span "Purchases" at bounding box center [210, 56] width 341 height 15
click at [564, 53] on span "Customers" at bounding box center [552, 56] width 340 height 15
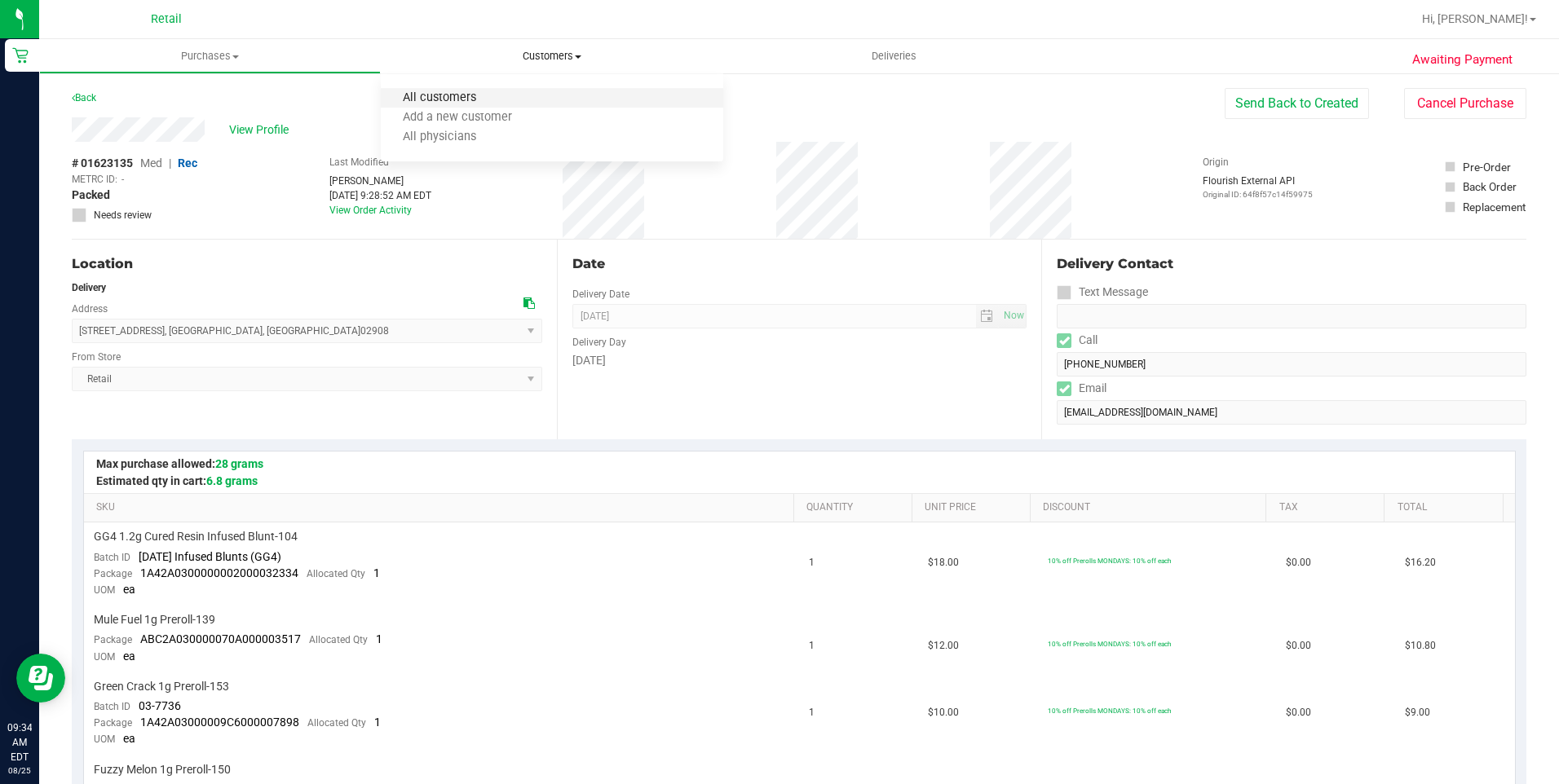
click at [495, 98] on span "All customers" at bounding box center [439, 98] width 117 height 14
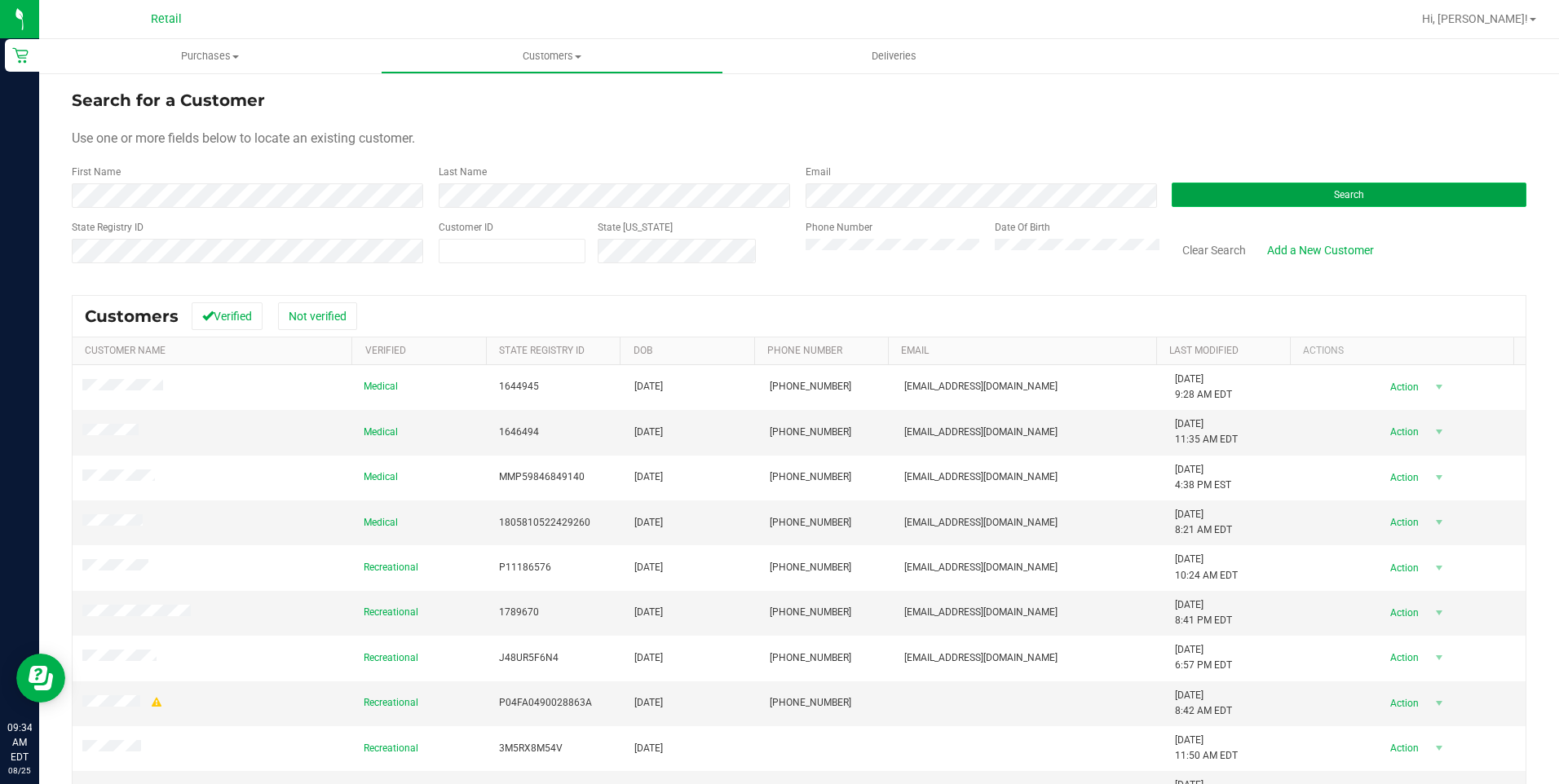
click at [1200, 183] on button "Search" at bounding box center [1349, 195] width 355 height 25
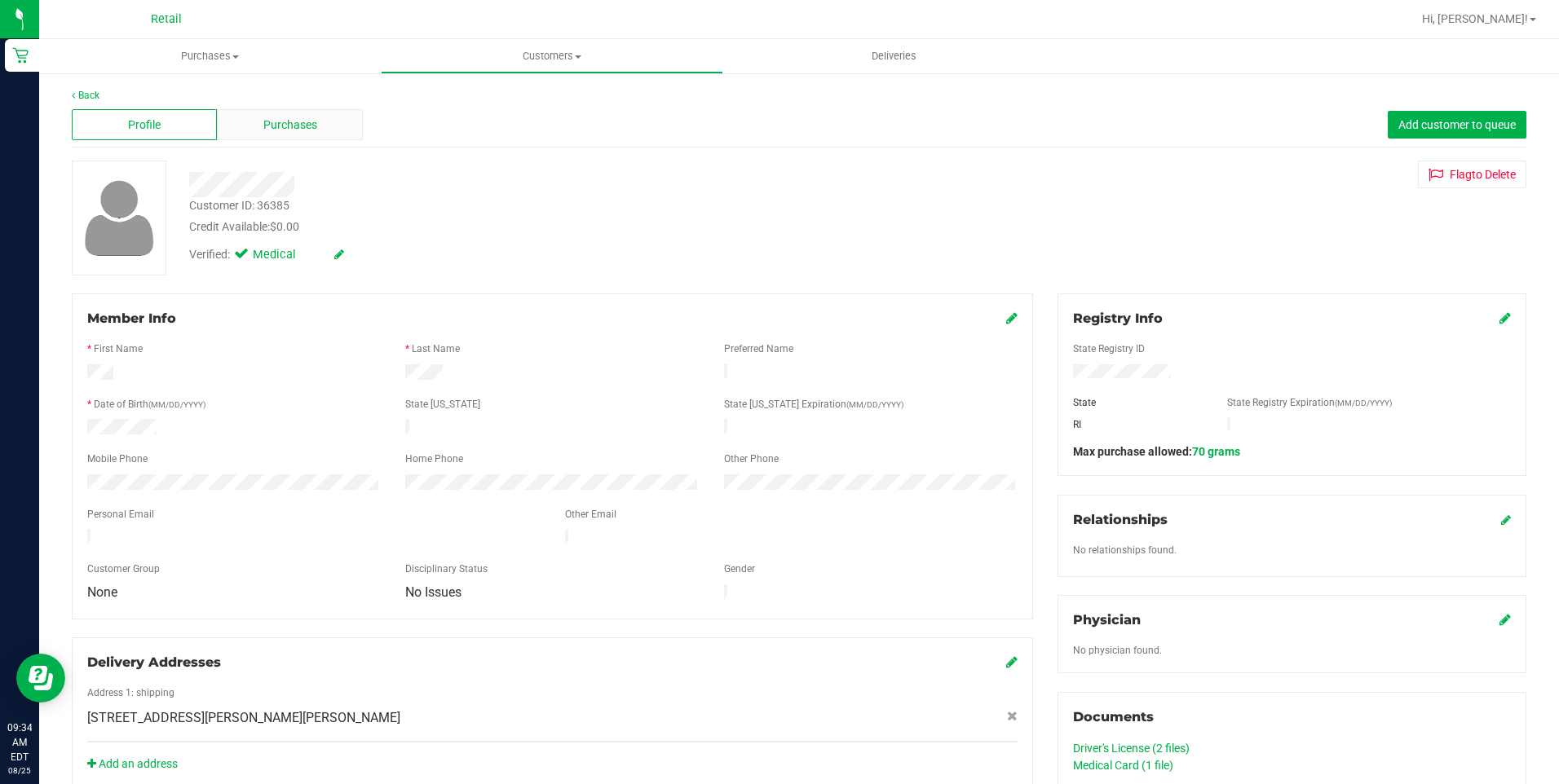
click at [263, 124] on span "Purchases" at bounding box center [290, 125] width 54 height 17
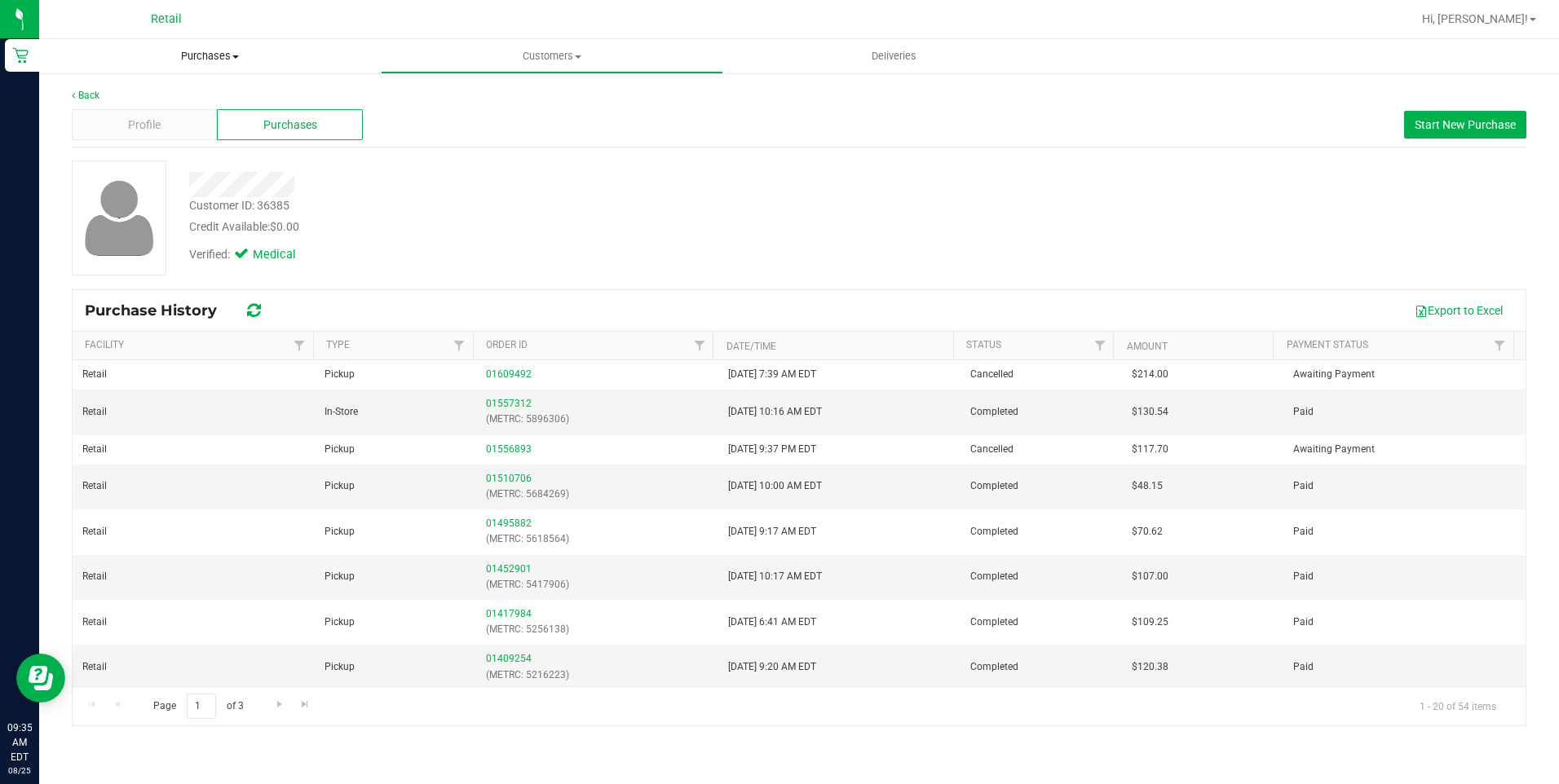
click at [227, 48] on uib-tab-heading "Purchases Summary of purchases Fulfillment All purchases" at bounding box center [210, 56] width 341 height 34
click at [178, 97] on span "Summary of purchases" at bounding box center [122, 98] width 167 height 14
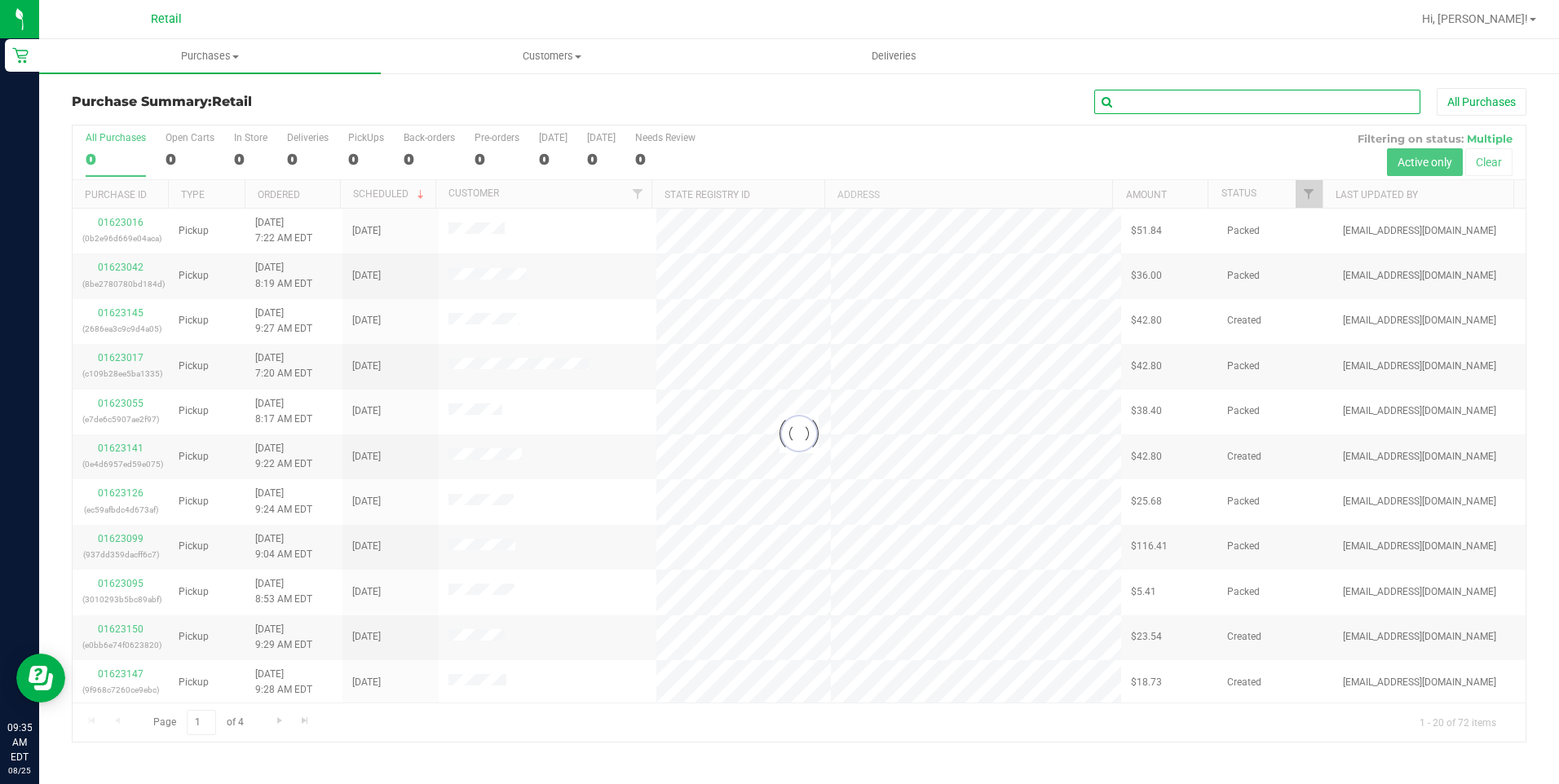
click at [1204, 103] on input "text" at bounding box center [1256, 102] width 326 height 25
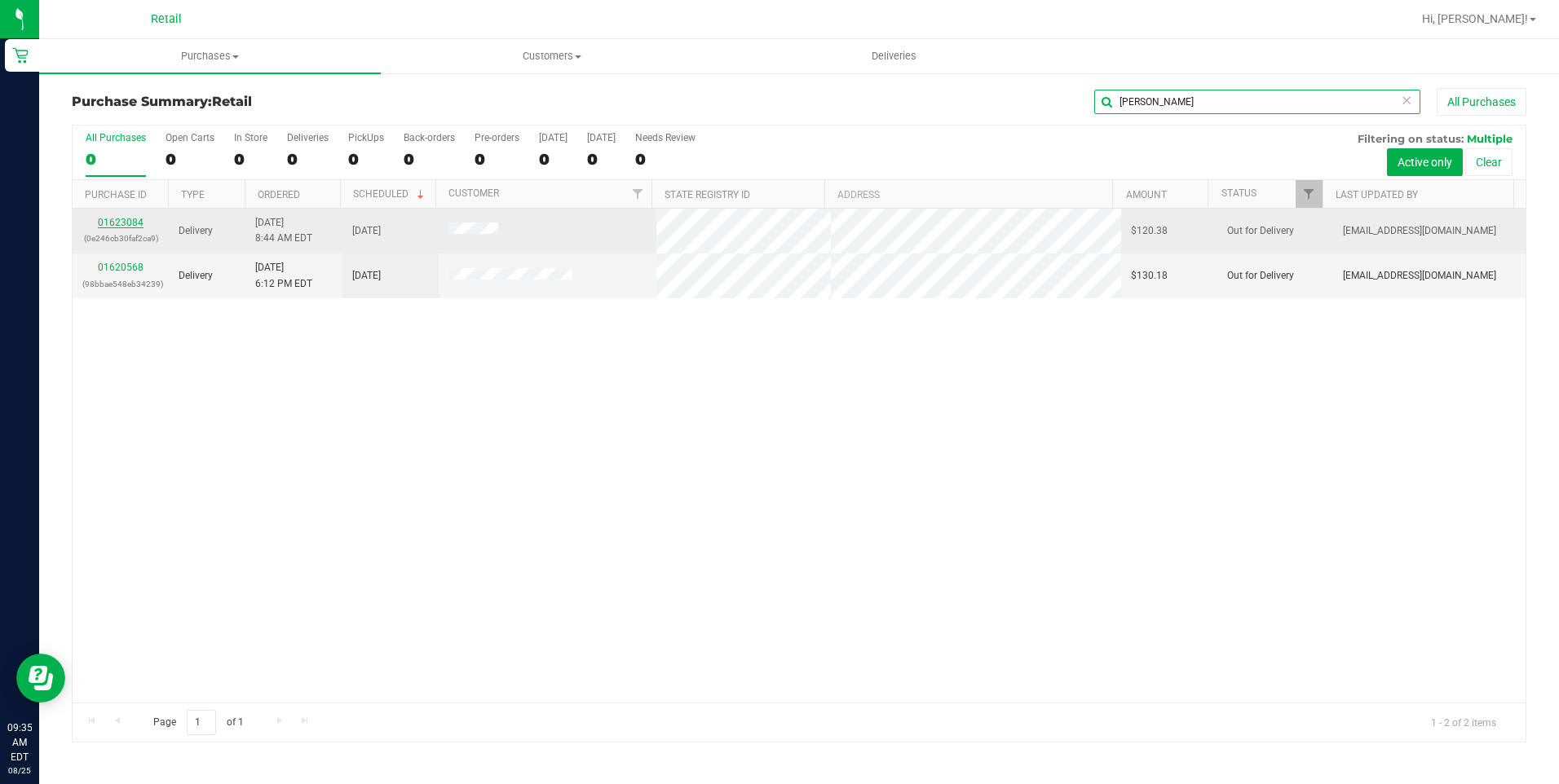
type input "ALAN"
click at [114, 222] on link "01623084" at bounding box center [120, 222] width 45 height 11
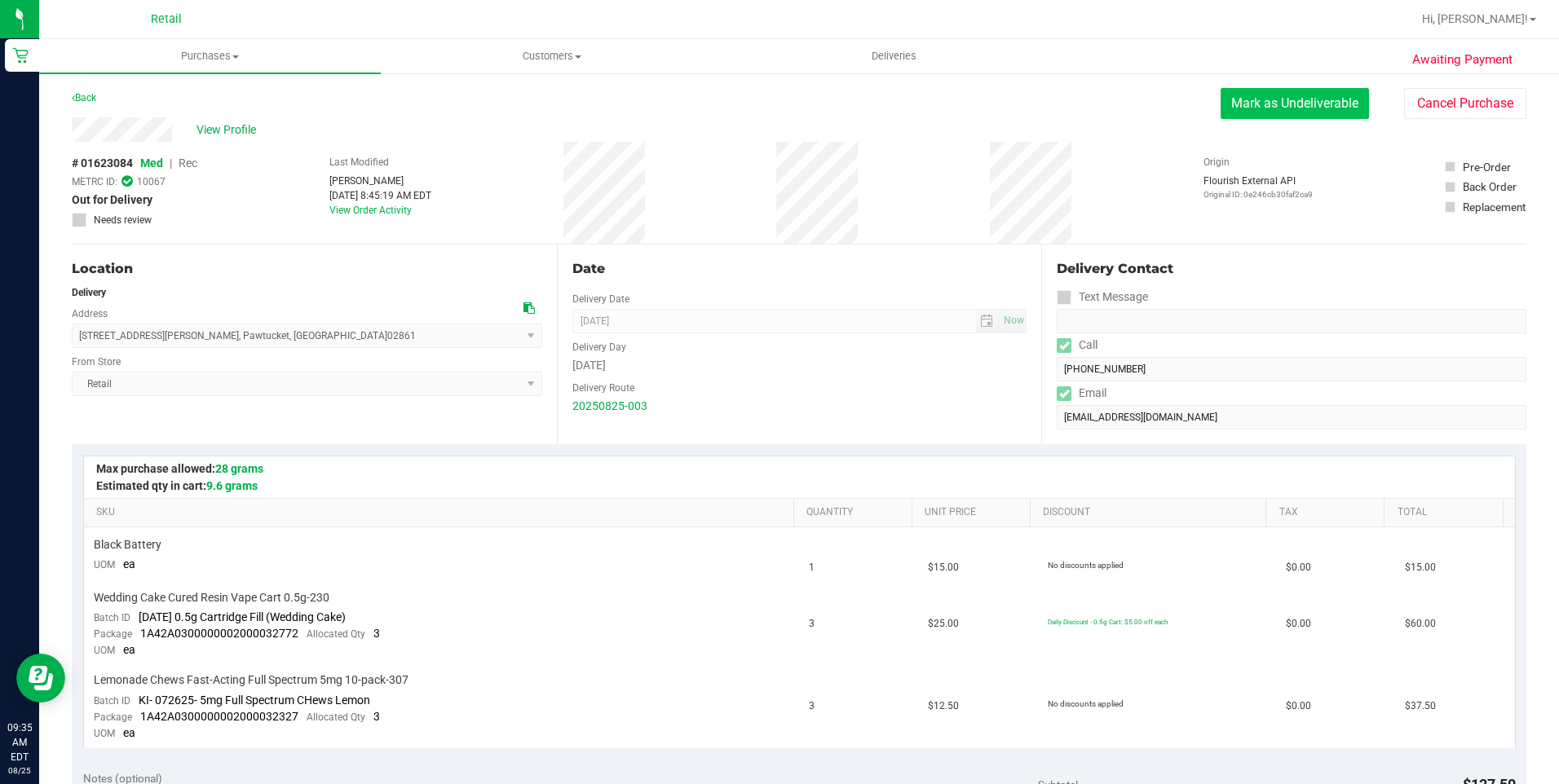
click at [1260, 101] on button "Mark as Undeliverable" at bounding box center [1295, 103] width 149 height 31
click at [1267, 108] on button "Mark as Packed" at bounding box center [1308, 103] width 122 height 31
click at [1288, 106] on button "Send Back to Created" at bounding box center [1296, 103] width 145 height 31
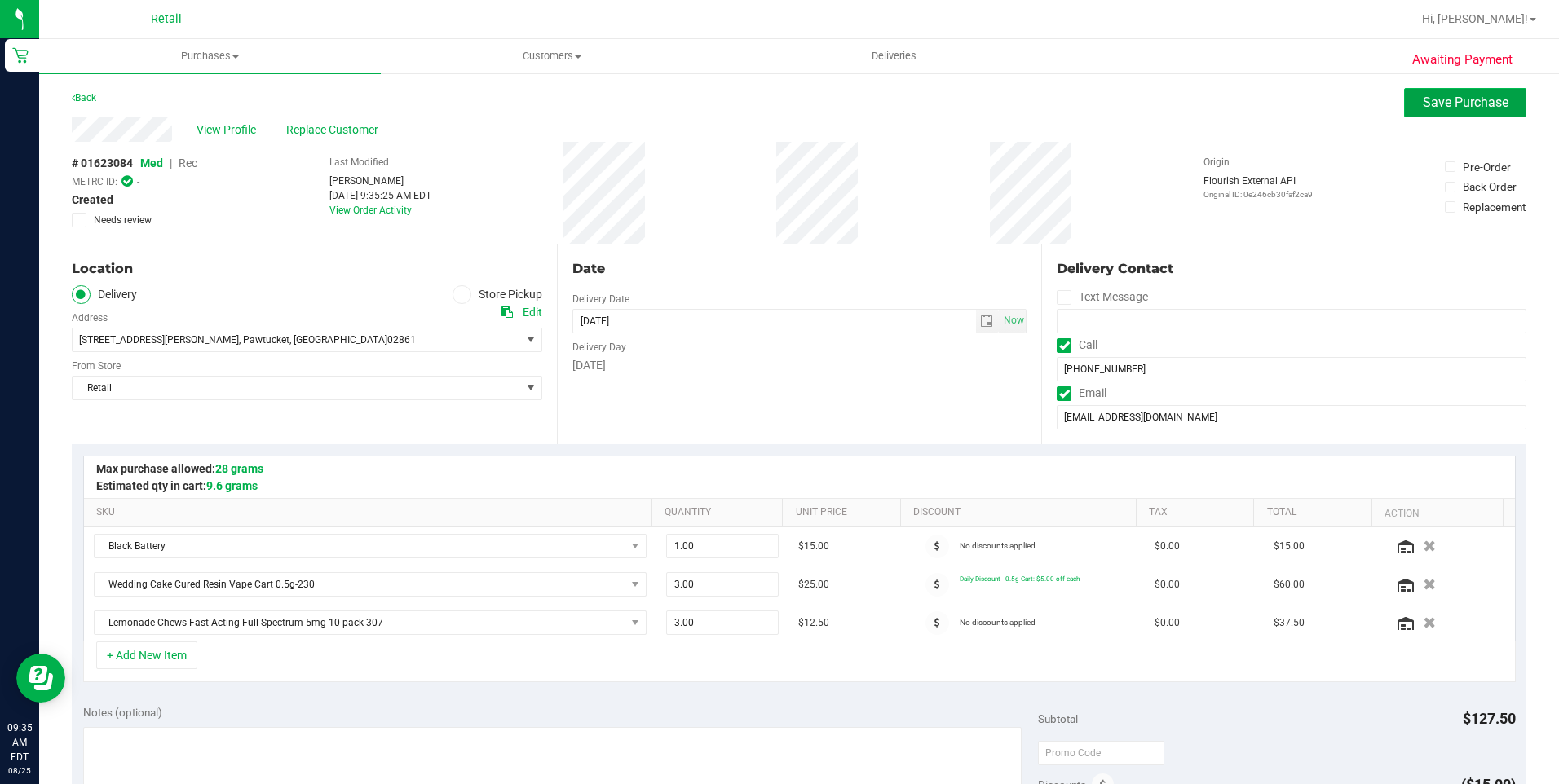
click at [1434, 106] on span "Save Purchase" at bounding box center [1466, 103] width 86 height 15
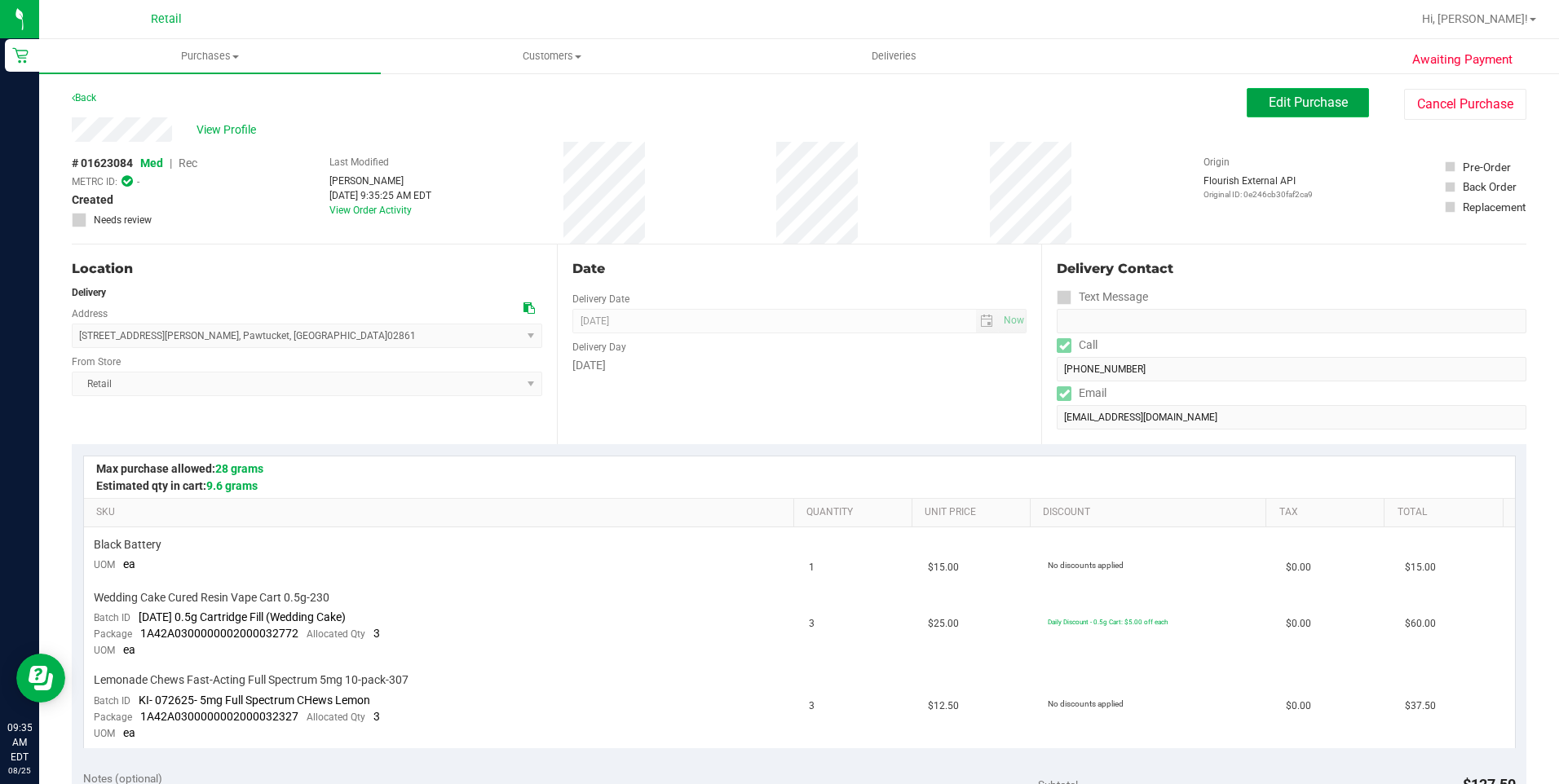
click at [1312, 103] on span "Edit Purchase" at bounding box center [1308, 103] width 79 height 15
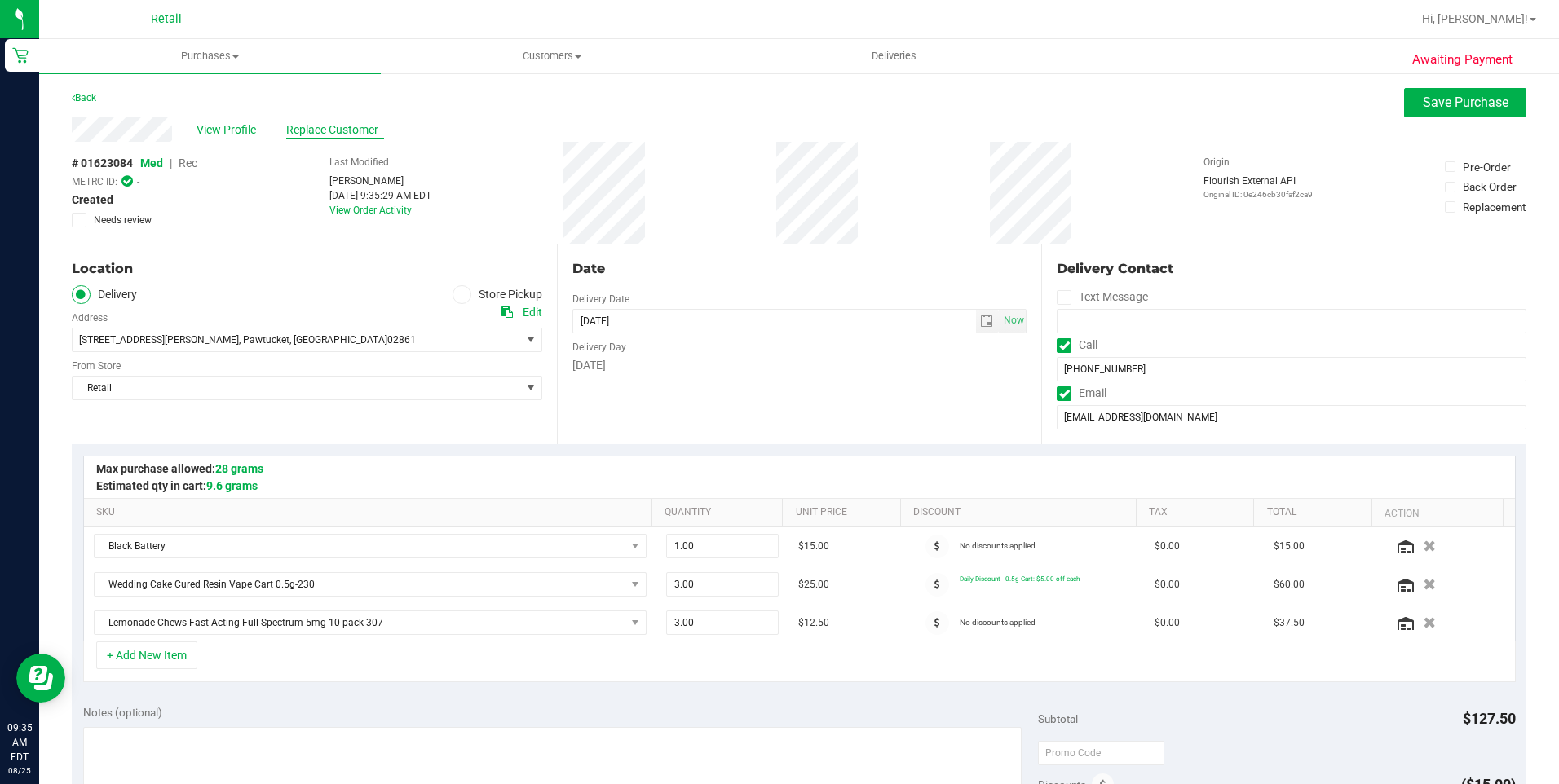
click at [337, 130] on span "Replace Customer" at bounding box center [335, 130] width 97 height 17
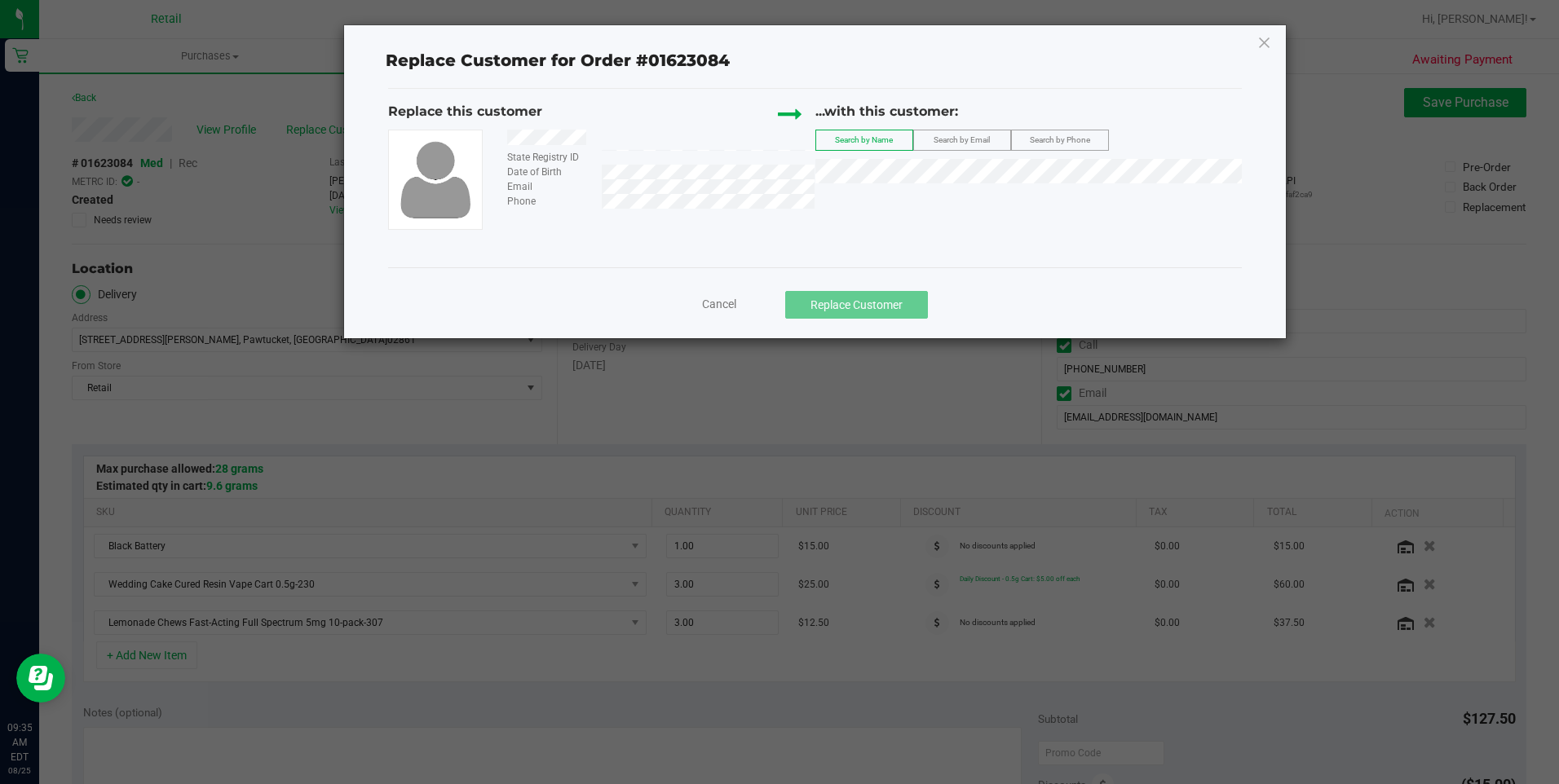
click at [907, 158] on div "...with this customer: Search by Name Search by Email Search by Phone" at bounding box center [1028, 146] width 427 height 90
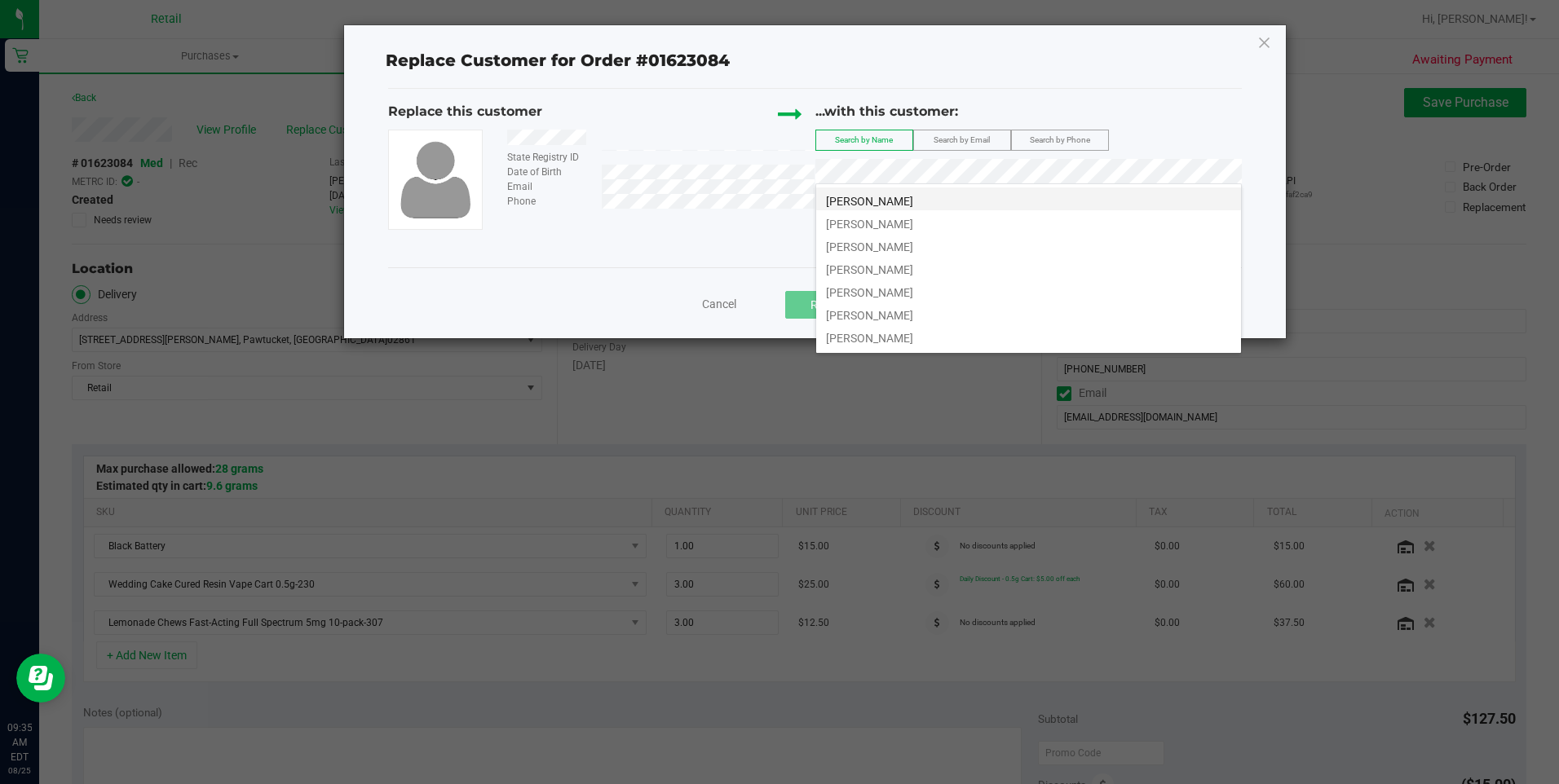
click at [938, 199] on li "Alan Cohen" at bounding box center [1028, 198] width 425 height 23
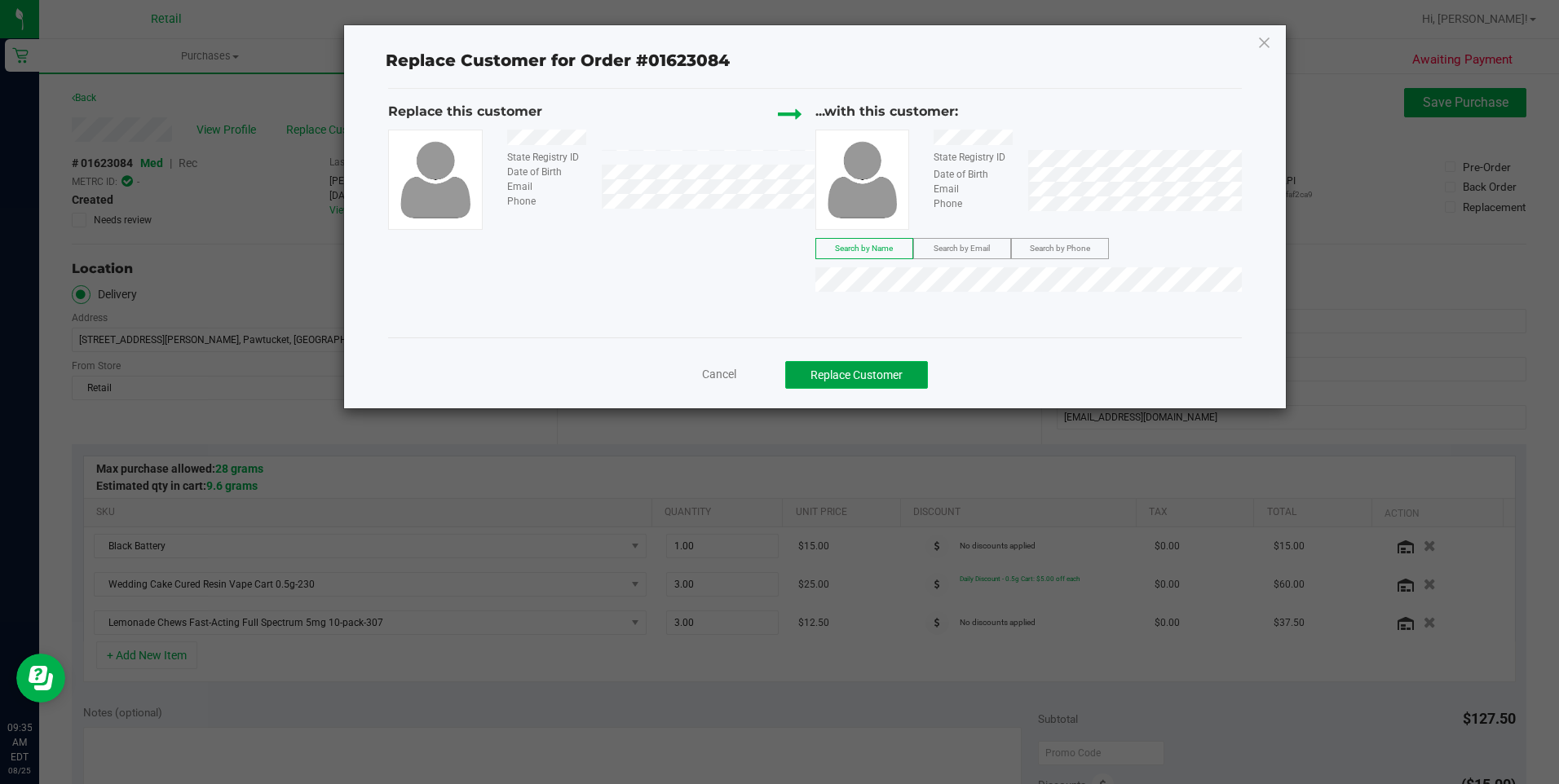
click at [872, 384] on button "Replace Customer" at bounding box center [856, 374] width 143 height 27
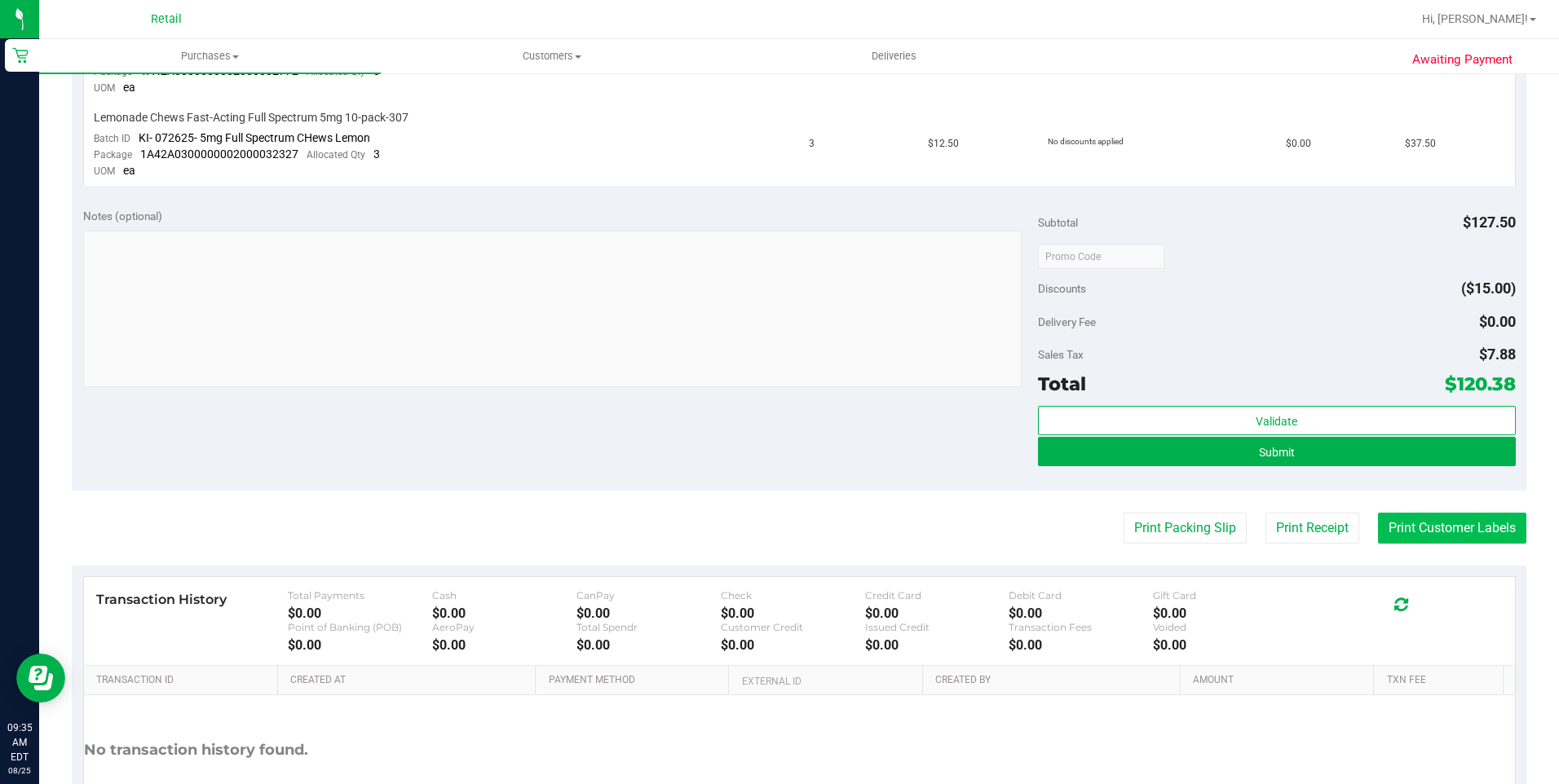
scroll to position [570, 0]
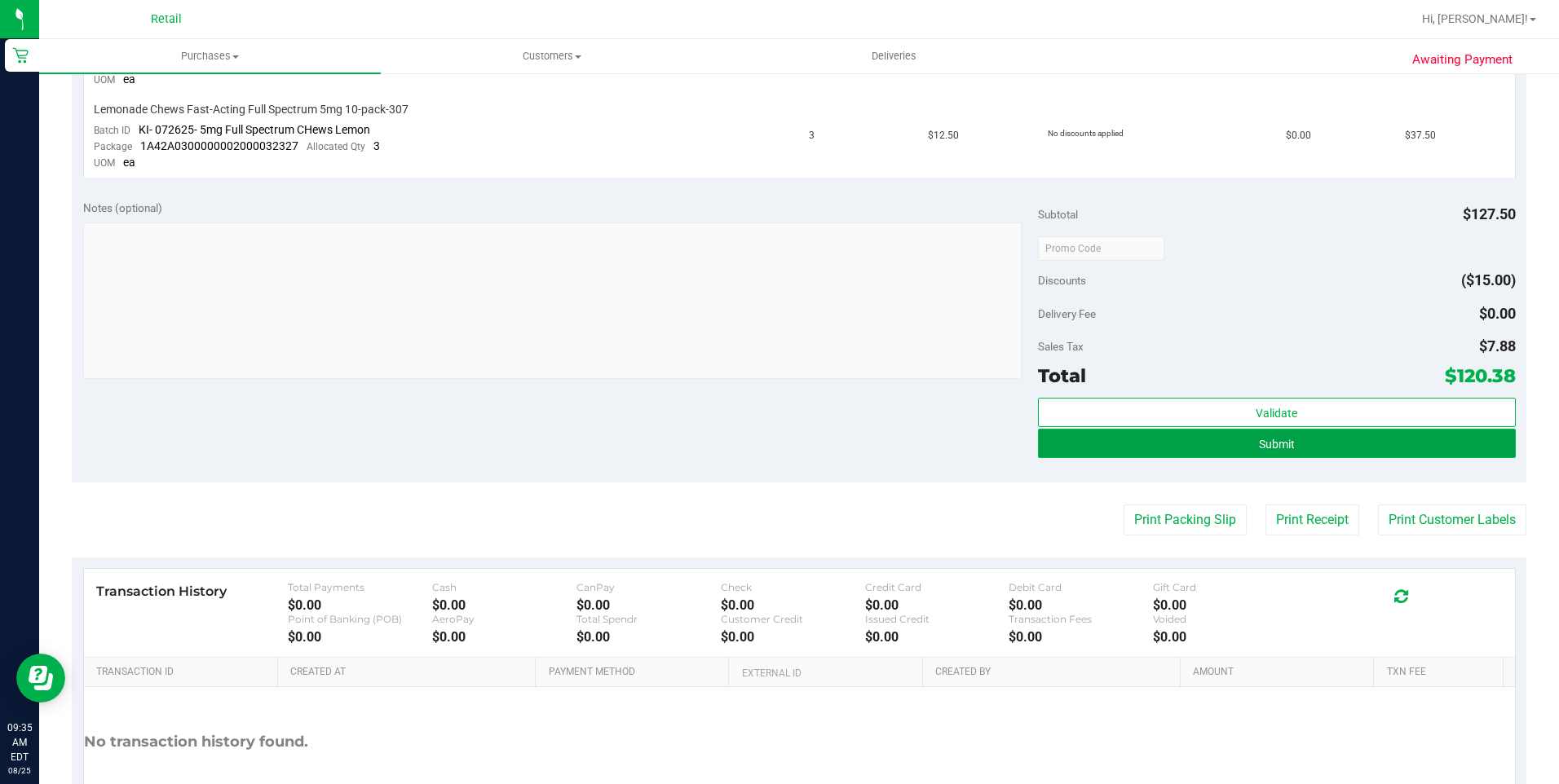
click at [1275, 435] on button "Submit" at bounding box center [1277, 443] width 478 height 29
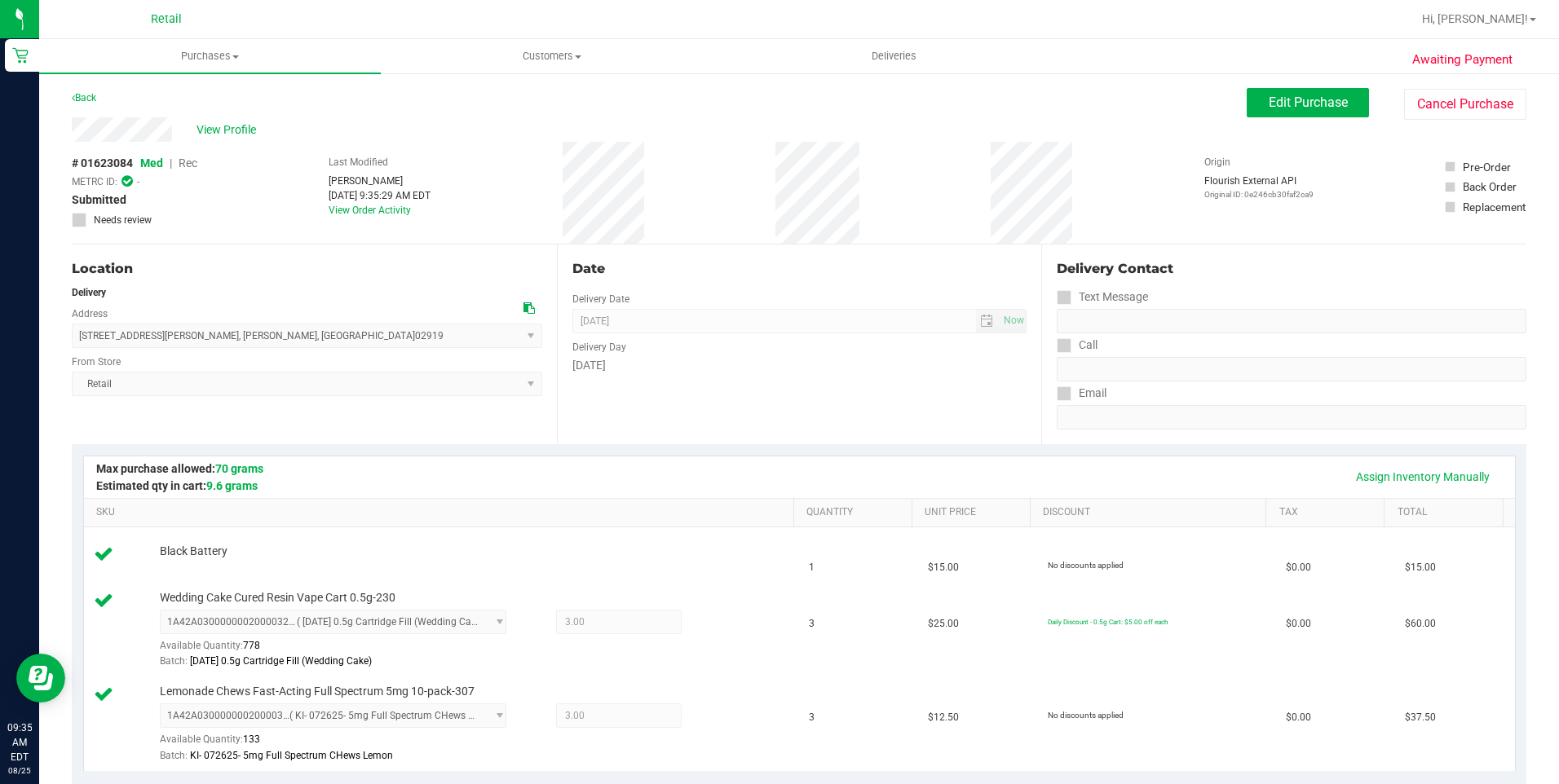
scroll to position [652, 0]
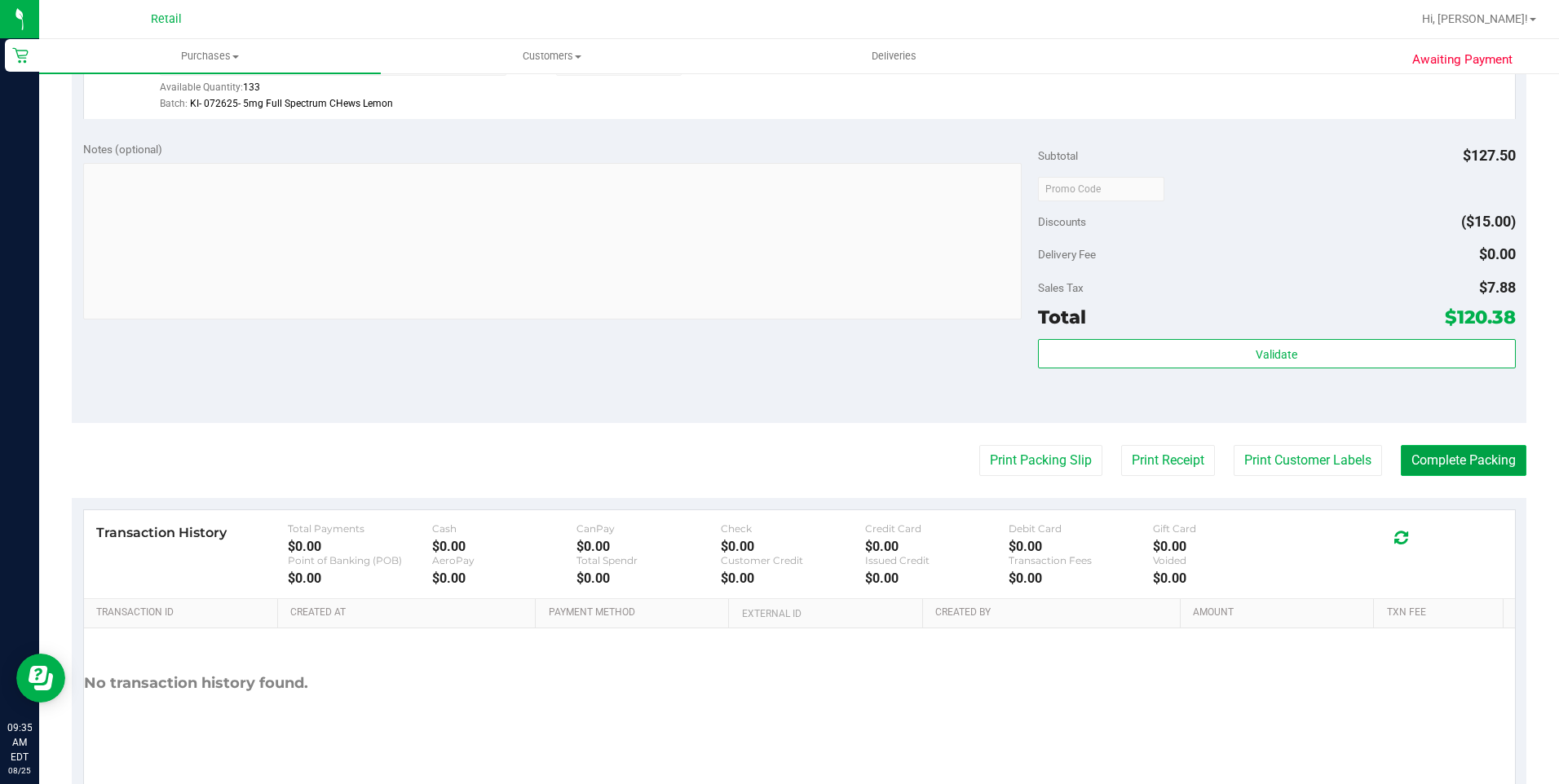
click at [1470, 463] on button "Complete Packing" at bounding box center [1463, 461] width 126 height 31
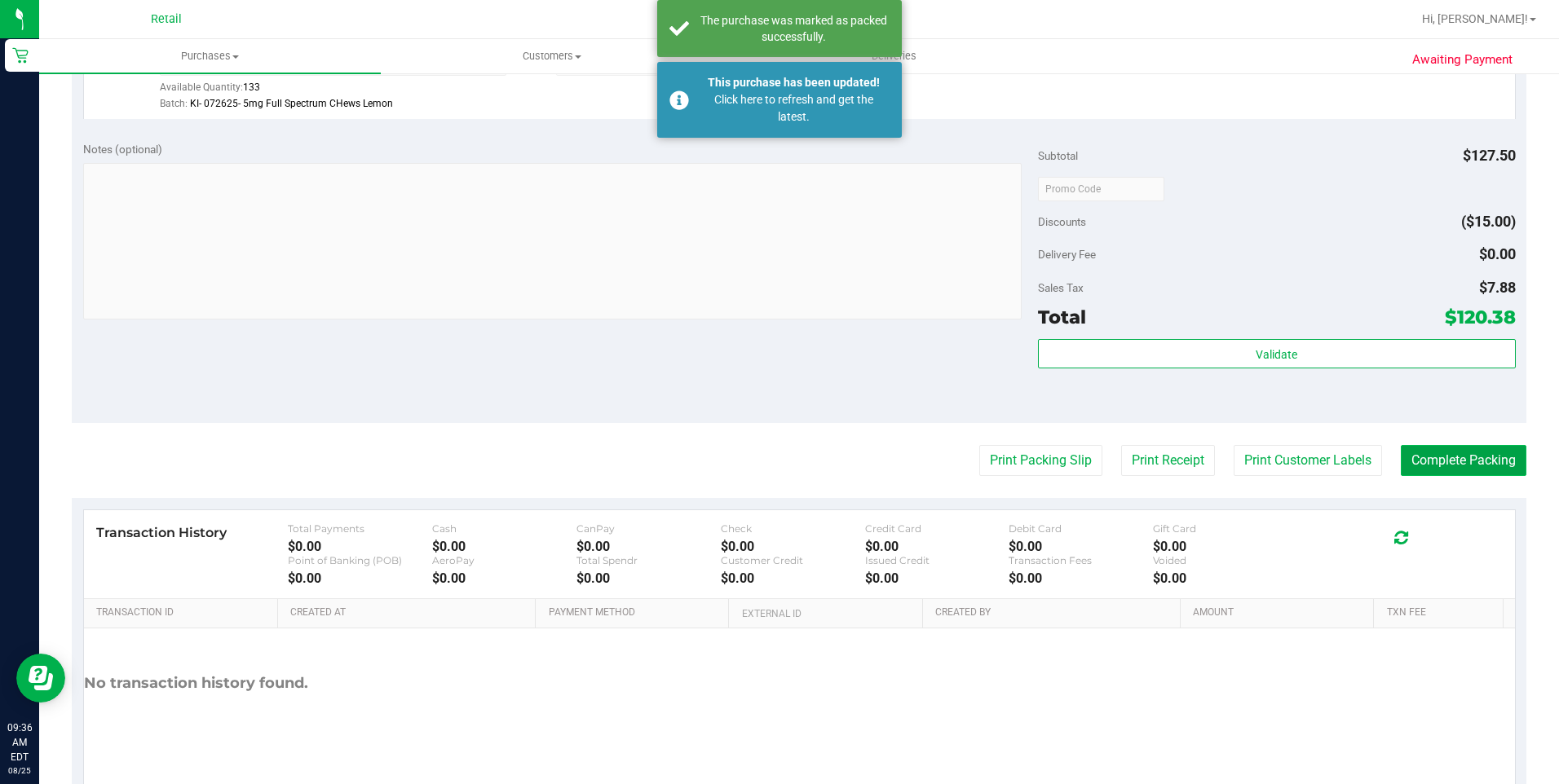
click at [1422, 454] on div "Purchases Summary of purchases Fulfillment All purchases Customers All customer…" at bounding box center [799, 411] width 1520 height 745
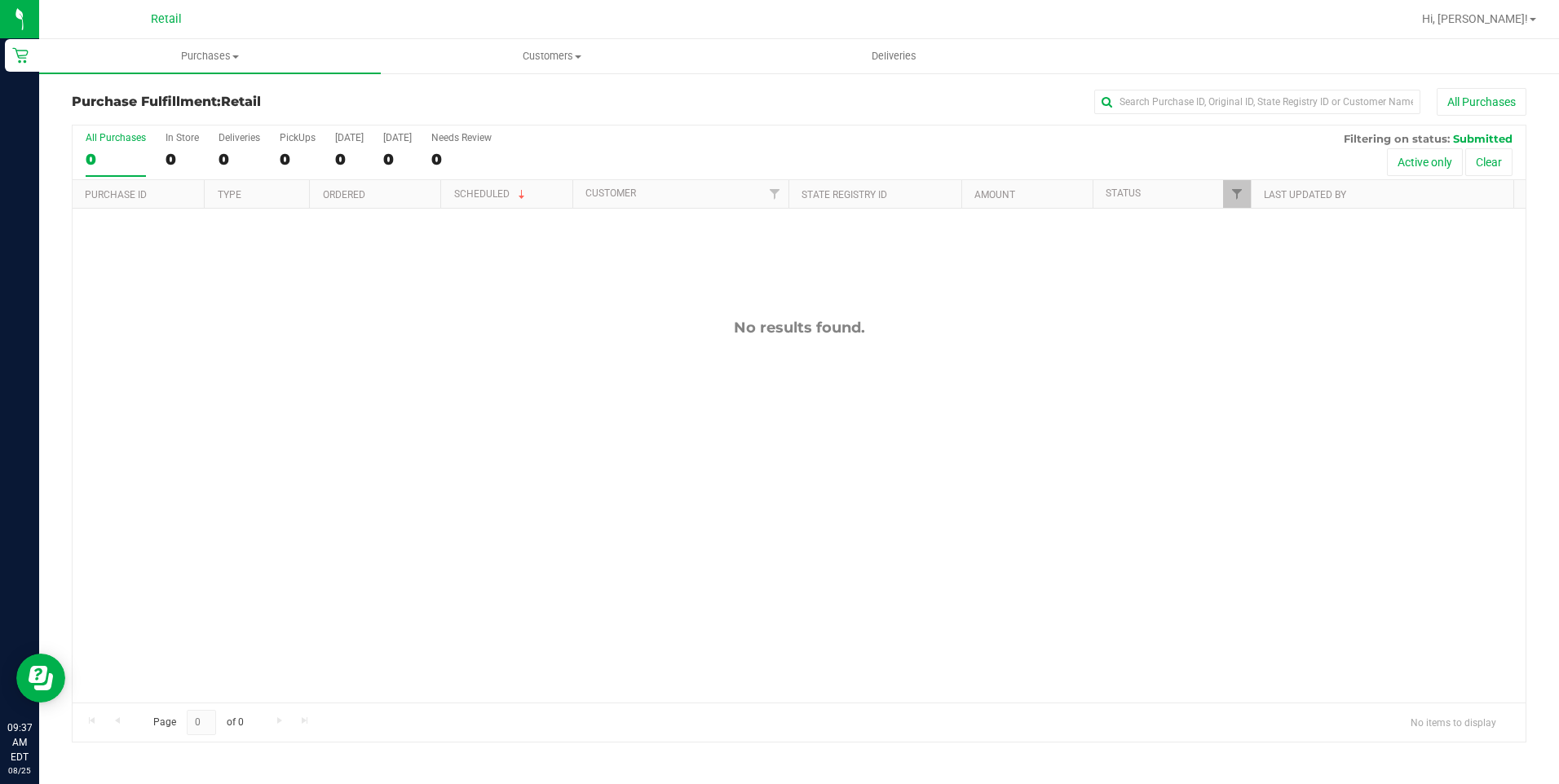
drag, startPoint x: 850, startPoint y: 31, endPoint x: 873, endPoint y: 52, distance: 31.1
click at [850, 34] on div at bounding box center [851, 19] width 1119 height 32
click at [898, 62] on span "Deliveries" at bounding box center [894, 56] width 89 height 15
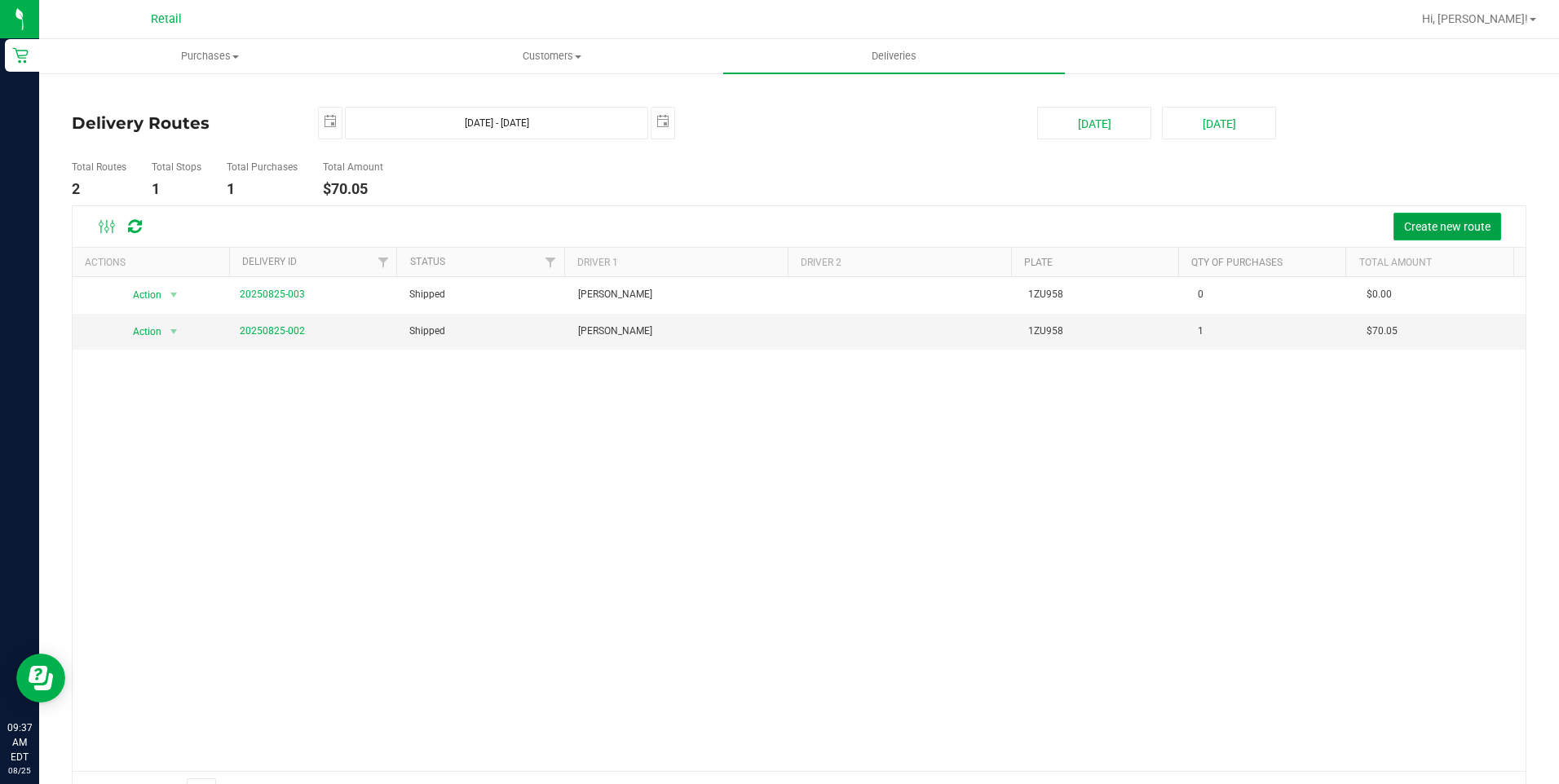
click at [1414, 220] on span "Create new route" at bounding box center [1447, 226] width 86 height 13
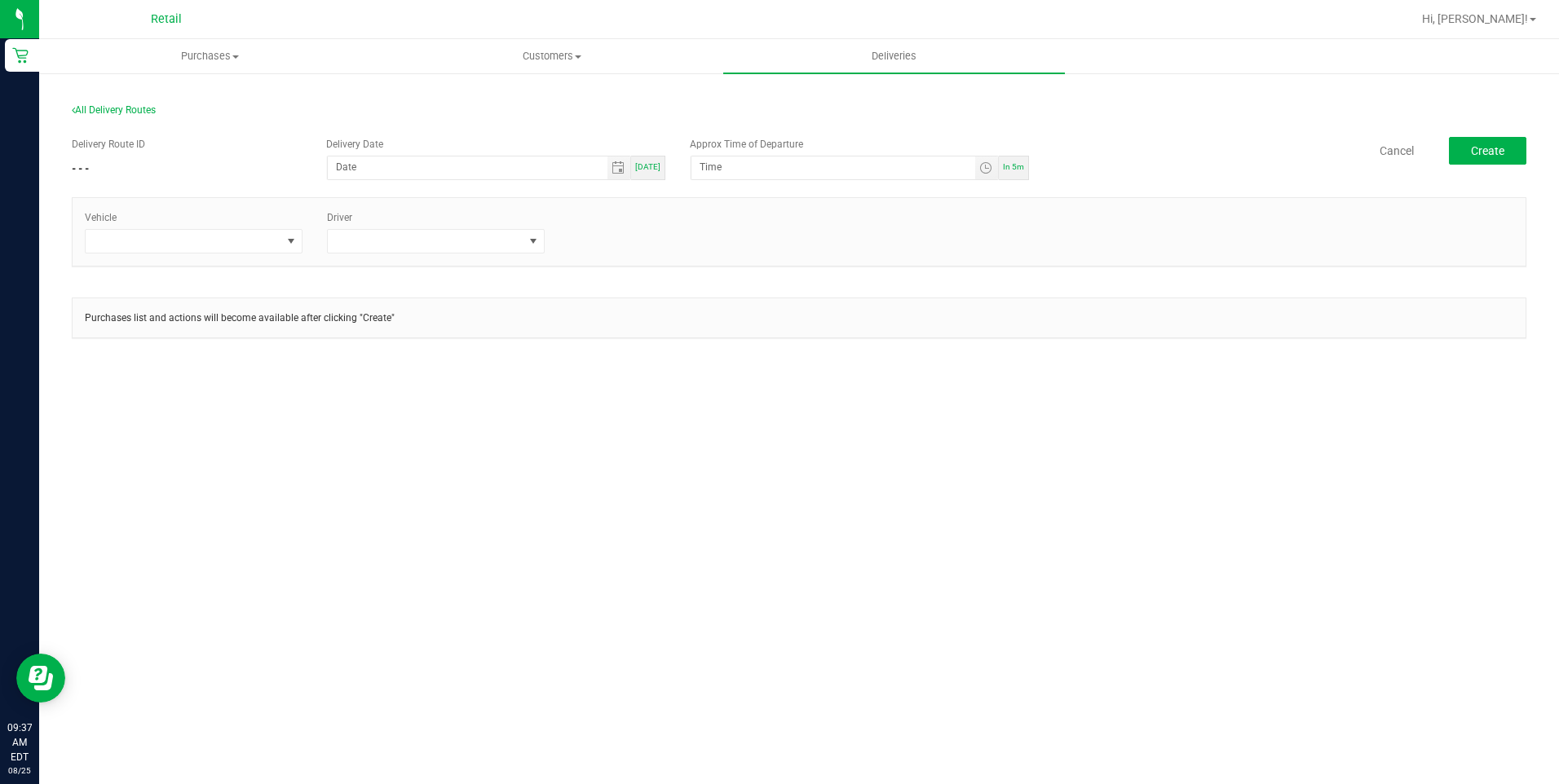
click at [674, 175] on div "Delivery Date Today" at bounding box center [495, 158] width 363 height 44
click at [659, 173] on div "[DATE]" at bounding box center [648, 168] width 34 height 25
type input "[DATE]"
type input "9:42 AM"
click at [991, 167] on span "Toggle time list" at bounding box center [985, 168] width 13 height 13
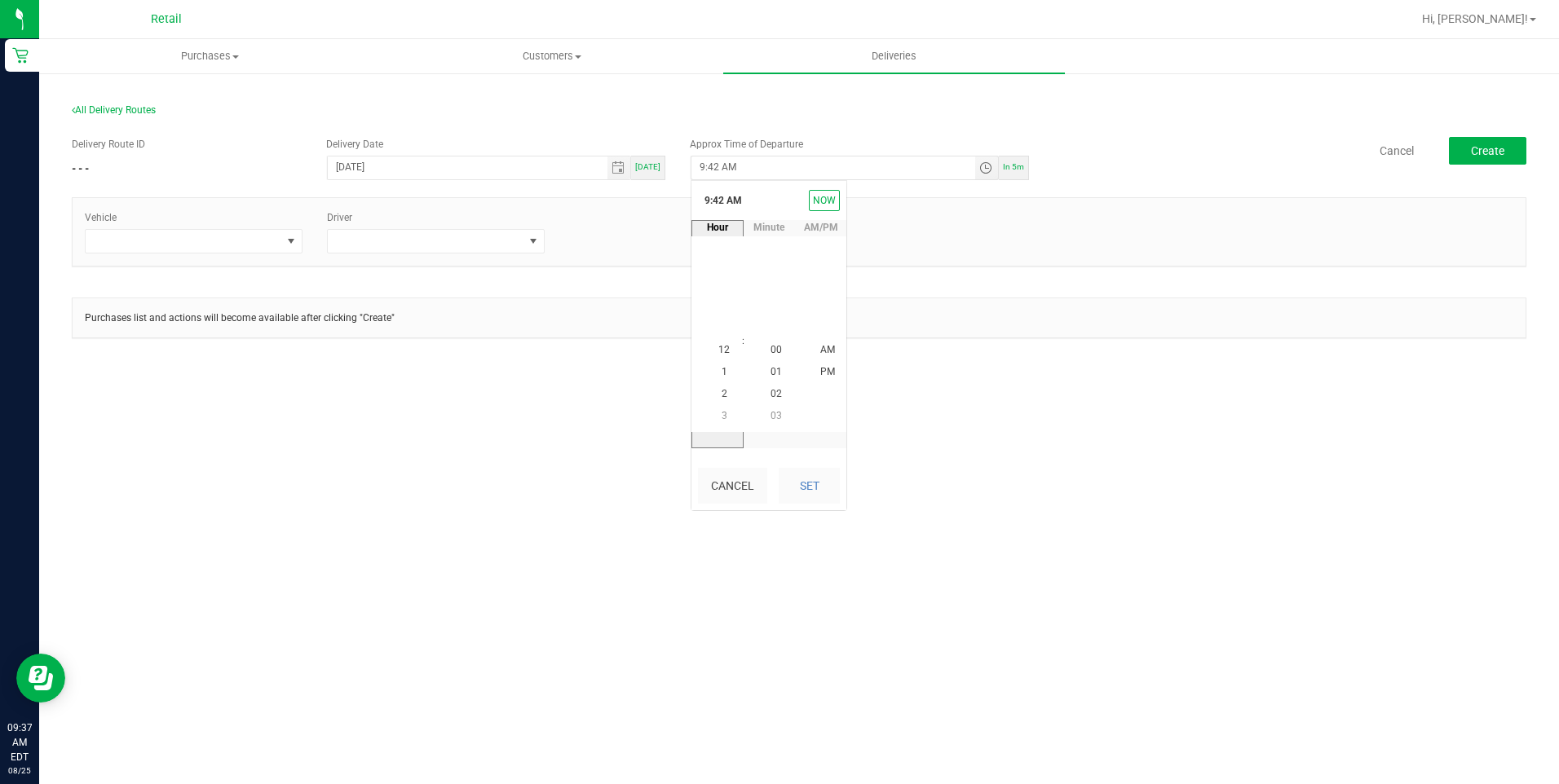
scroll to position [930, 0]
click at [805, 490] on button "Set" at bounding box center [810, 486] width 62 height 36
click at [1097, 415] on div "Purchases Summary of purchases Fulfillment All purchases Customers All customer…" at bounding box center [799, 411] width 1520 height 745
click at [257, 236] on span at bounding box center [183, 241] width 196 height 23
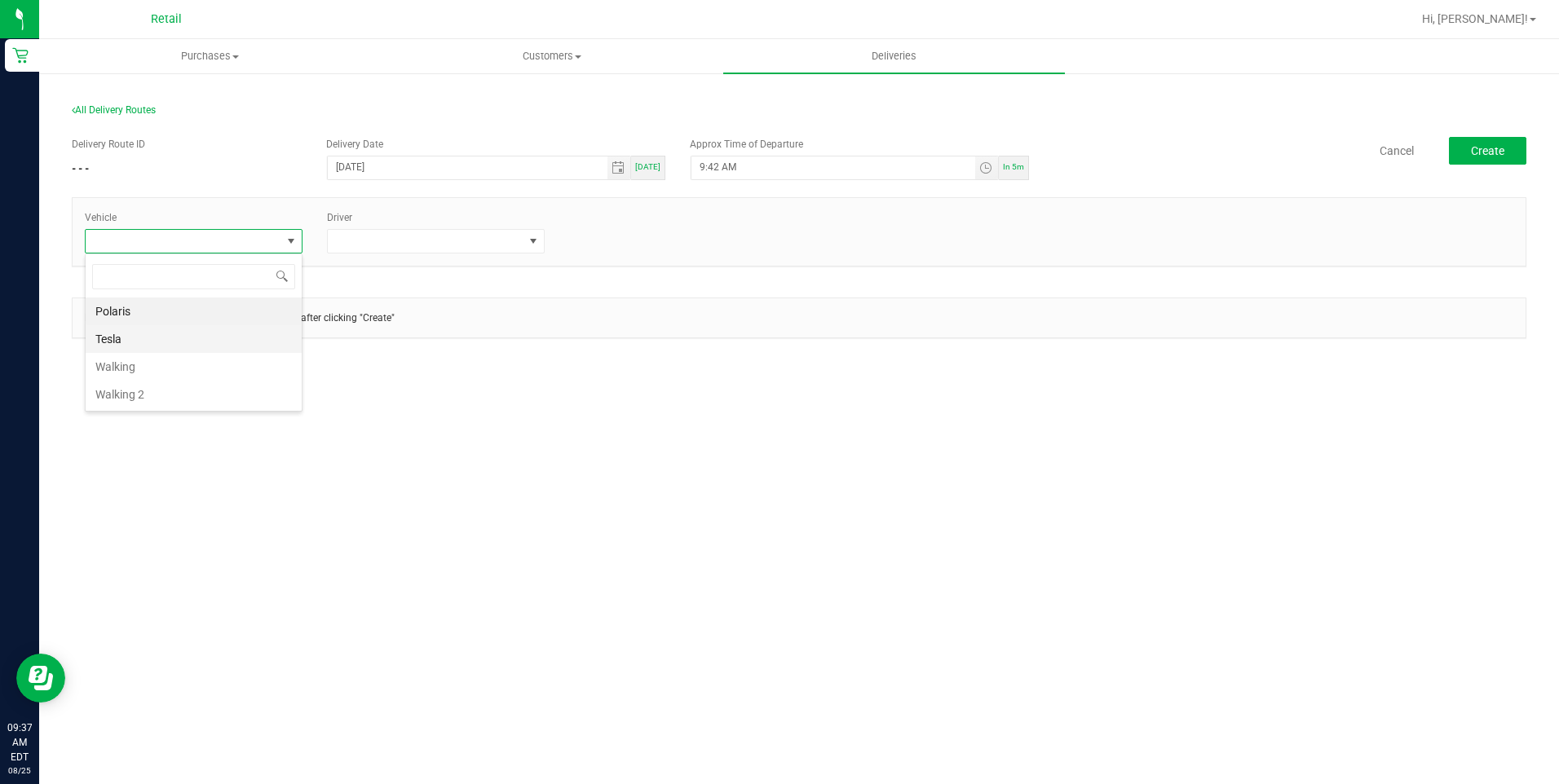
click at [165, 336] on li "Tesla" at bounding box center [193, 339] width 216 height 27
click at [464, 245] on span at bounding box center [425, 241] width 196 height 23
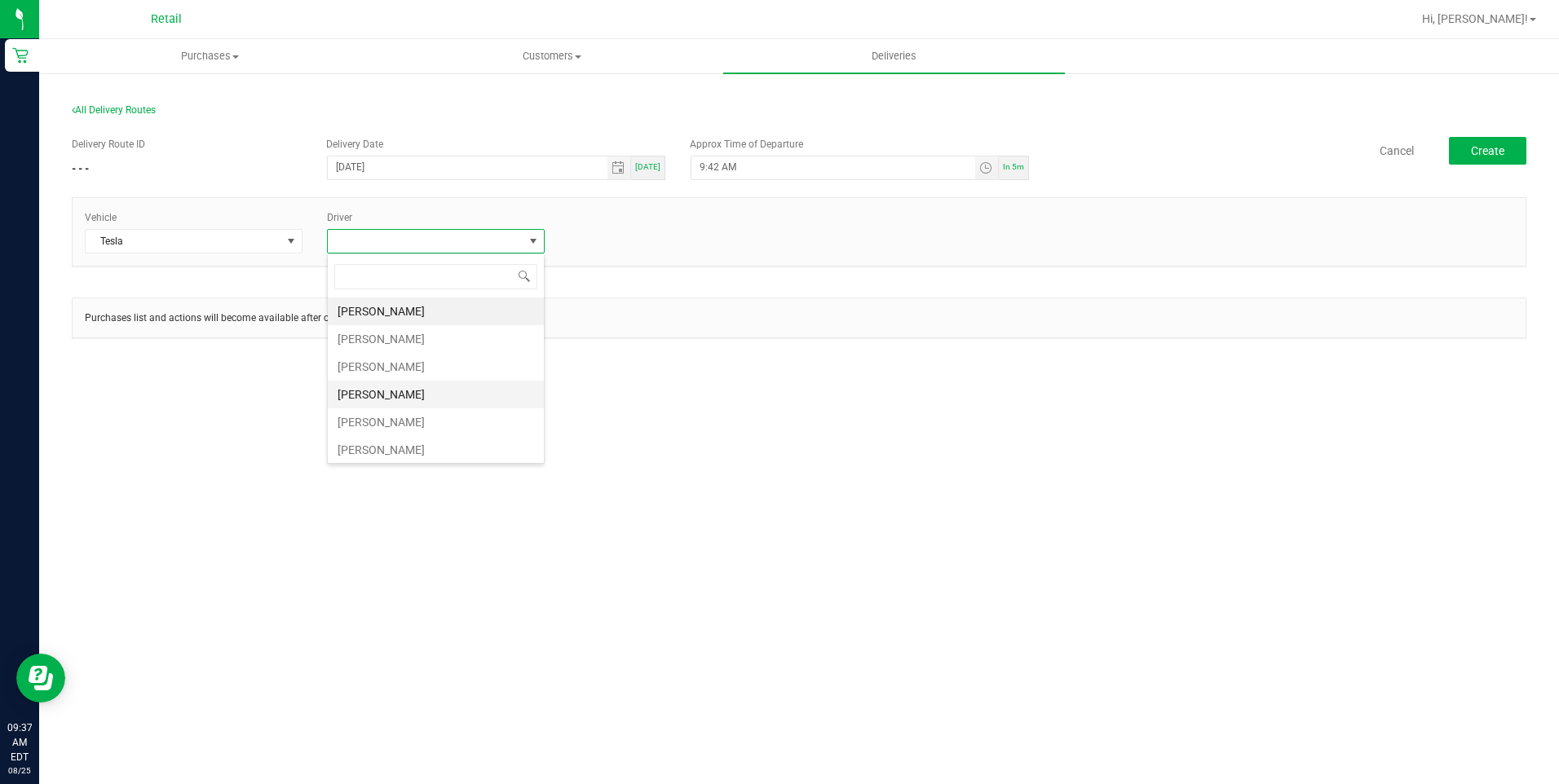
click at [383, 389] on li "[PERSON_NAME]" at bounding box center [435, 394] width 216 height 27
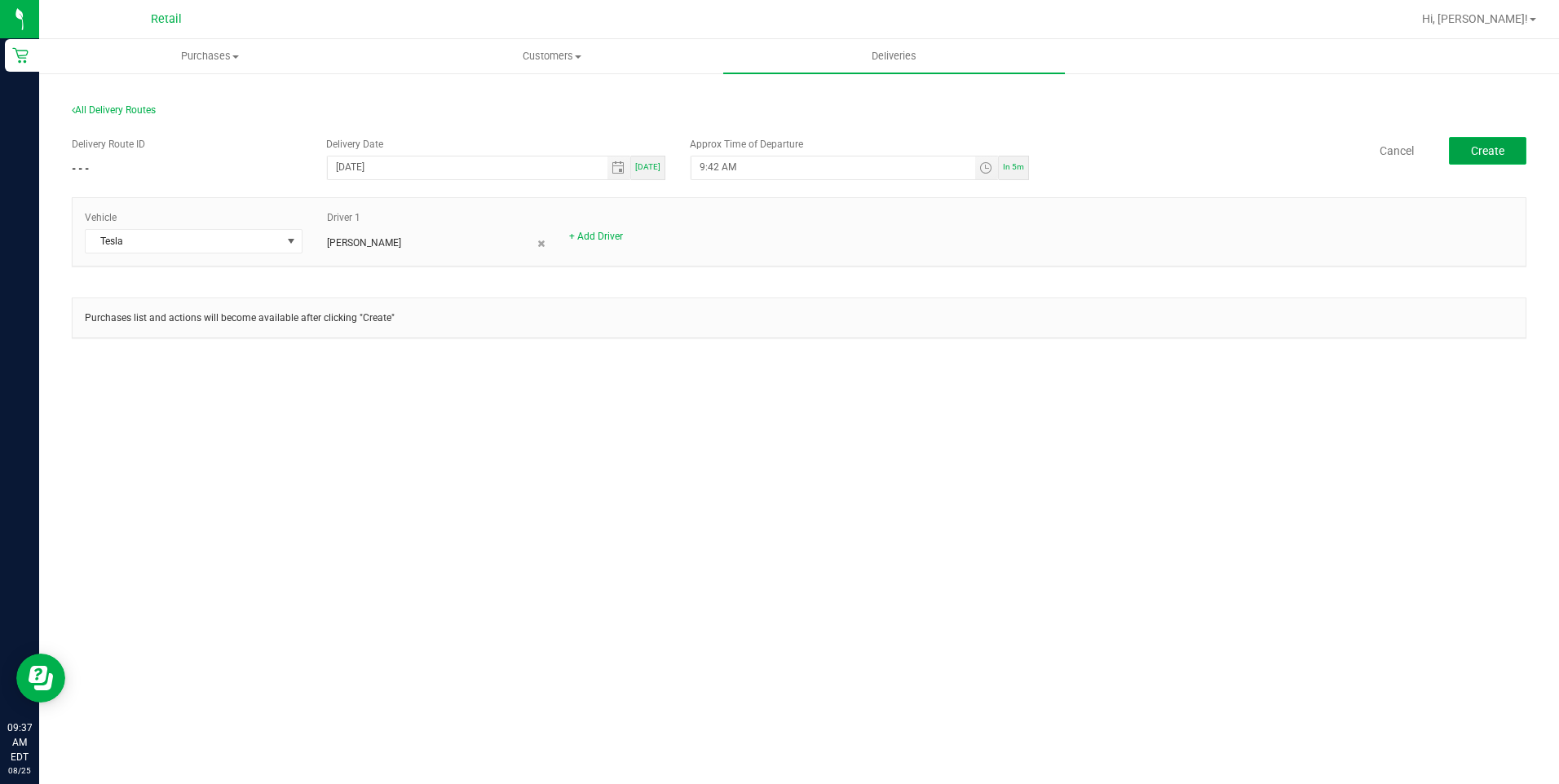
click at [1497, 159] on button "Create" at bounding box center [1487, 150] width 78 height 27
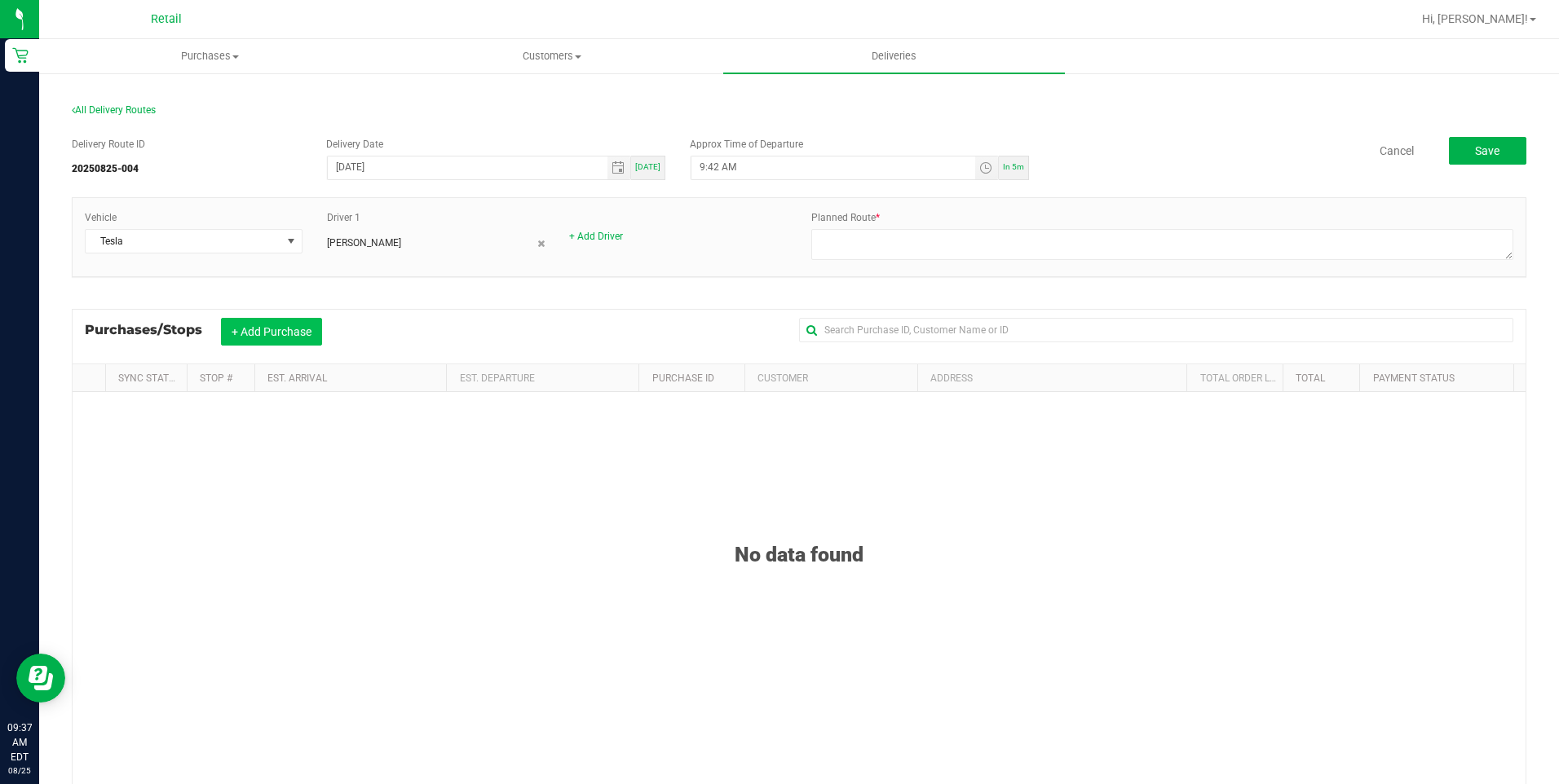
click at [271, 330] on button "+ Add Purchase" at bounding box center [271, 332] width 101 height 27
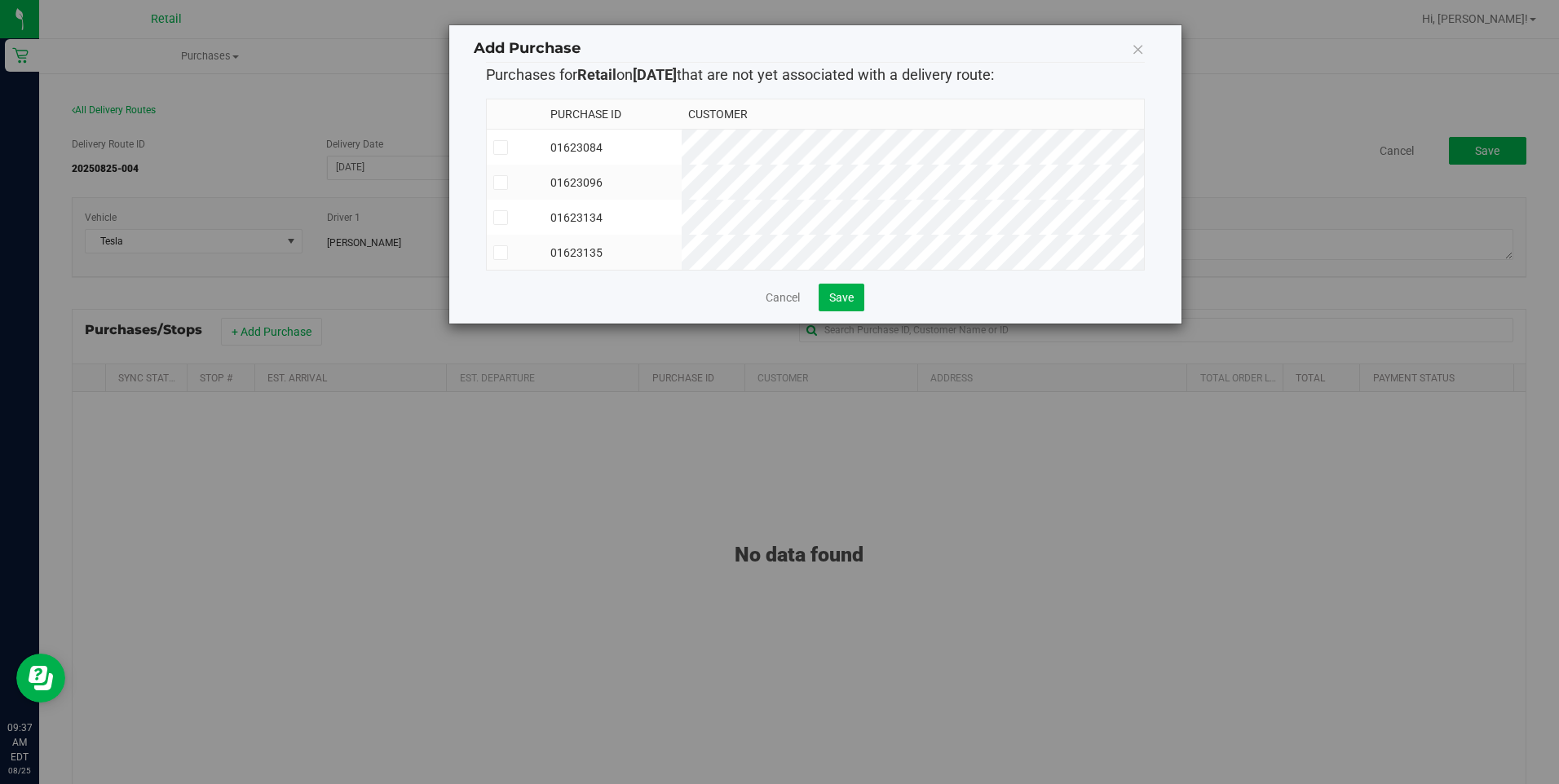
click at [499, 148] on icon at bounding box center [500, 148] width 10 height 0
click at [0, 0] on input "checkbox" at bounding box center [0, 0] width 0 height 0
click at [847, 304] on span "Save" at bounding box center [842, 297] width 25 height 13
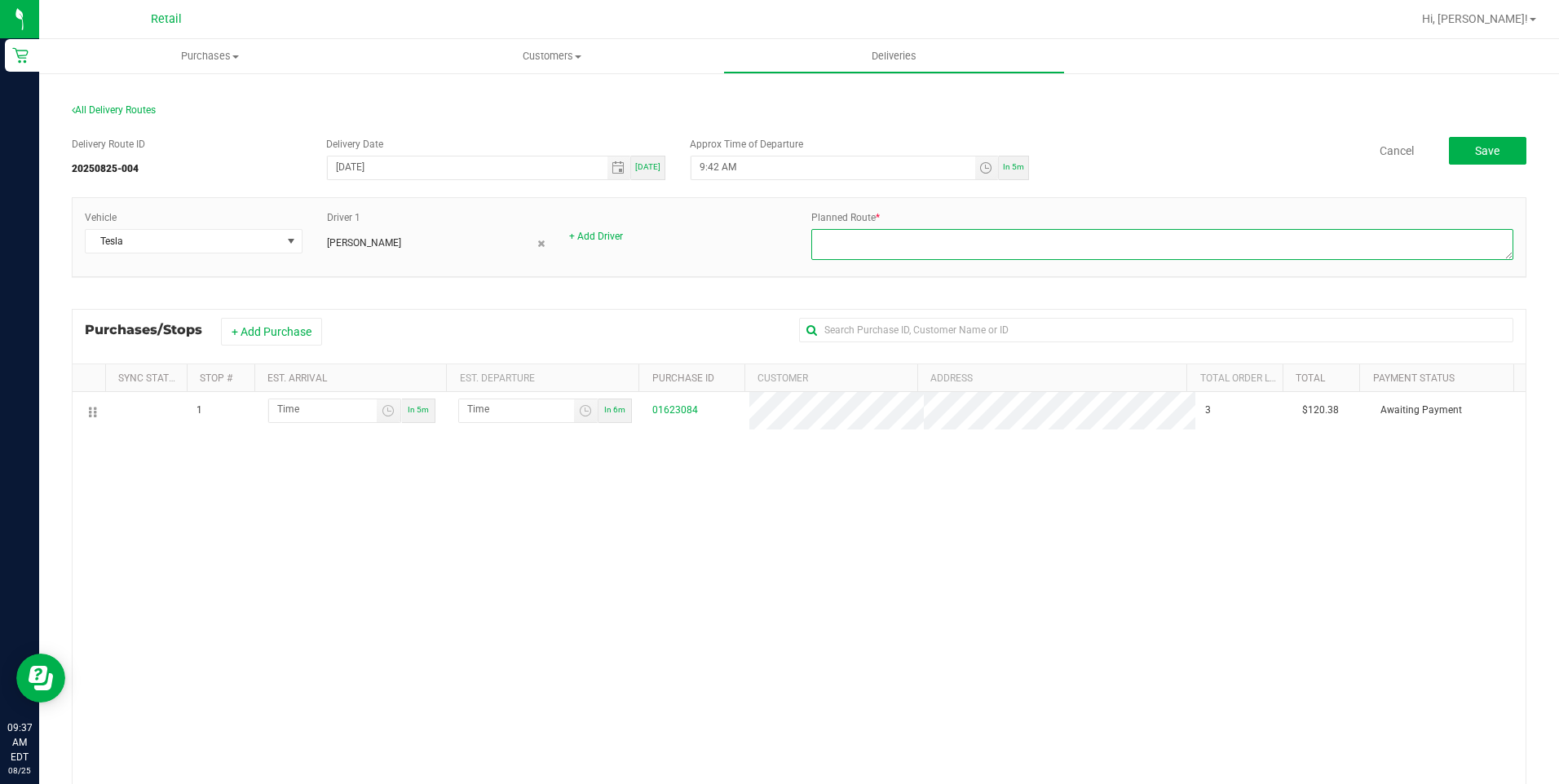
click at [901, 245] on textarea at bounding box center [1162, 245] width 702 height 31
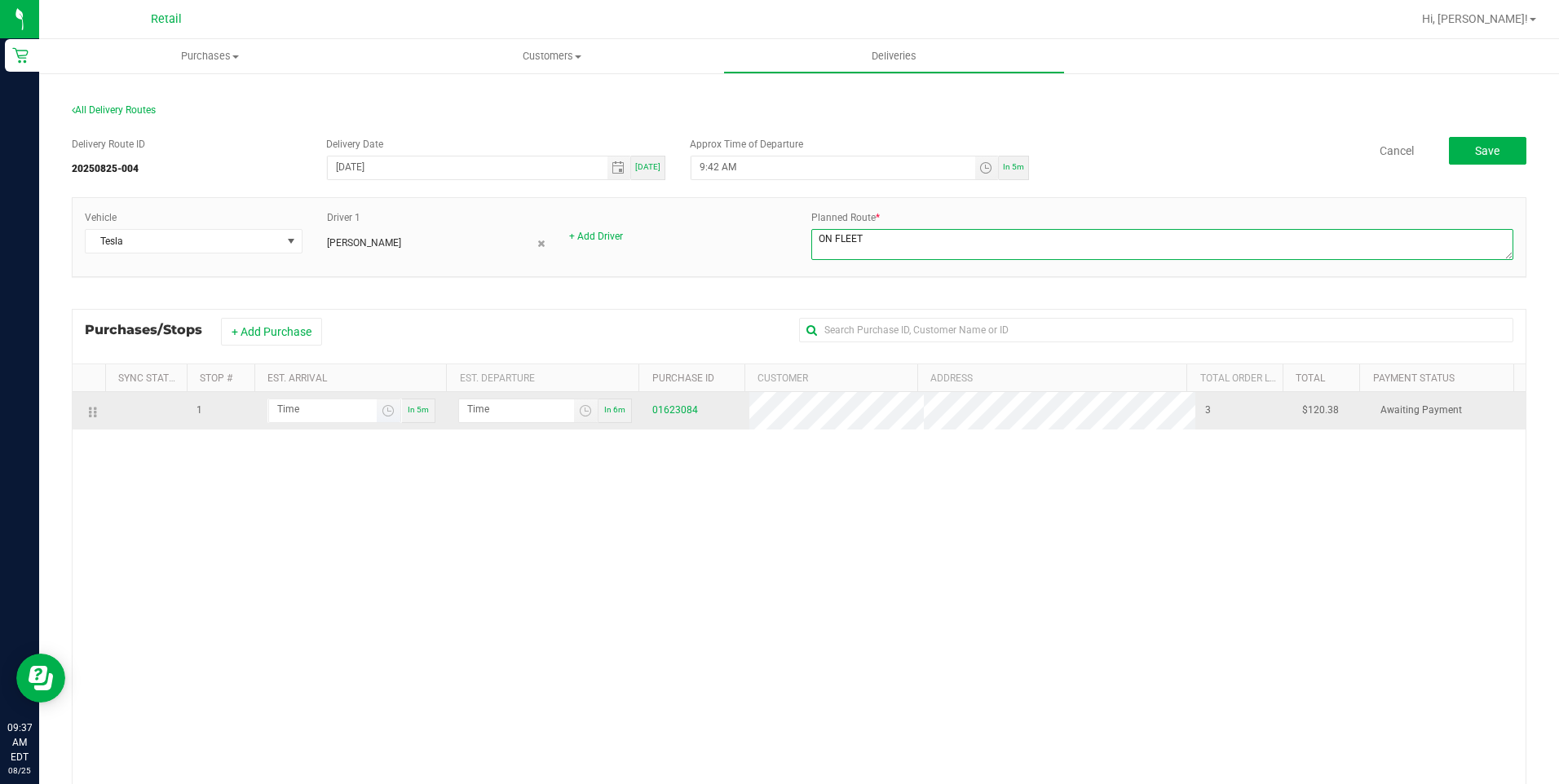
type textarea "ON FLEET"
type input "hour:minute AM"
drag, startPoint x: 314, startPoint y: 401, endPoint x: 321, endPoint y: 407, distance: 9.2
click at [313, 407] on input "hour:minute AM" at bounding box center [323, 410] width 108 height 21
click at [393, 416] on span "Toggle time list" at bounding box center [388, 410] width 24 height 23
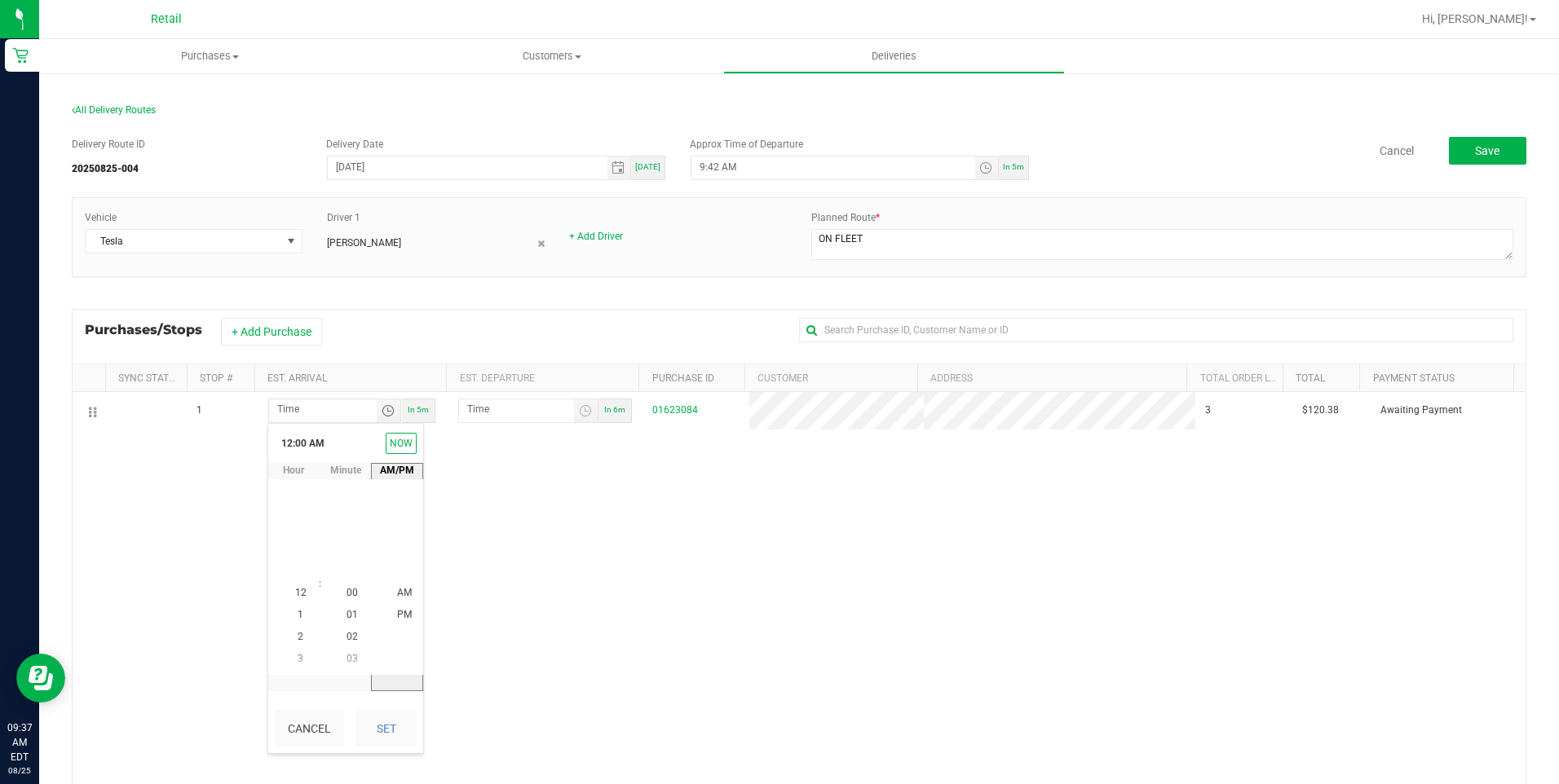
click at [491, 554] on div "1 In 5m In 6m 01623084 3 $120.38 Awaiting Payment" at bounding box center [799, 640] width 1453 height 494
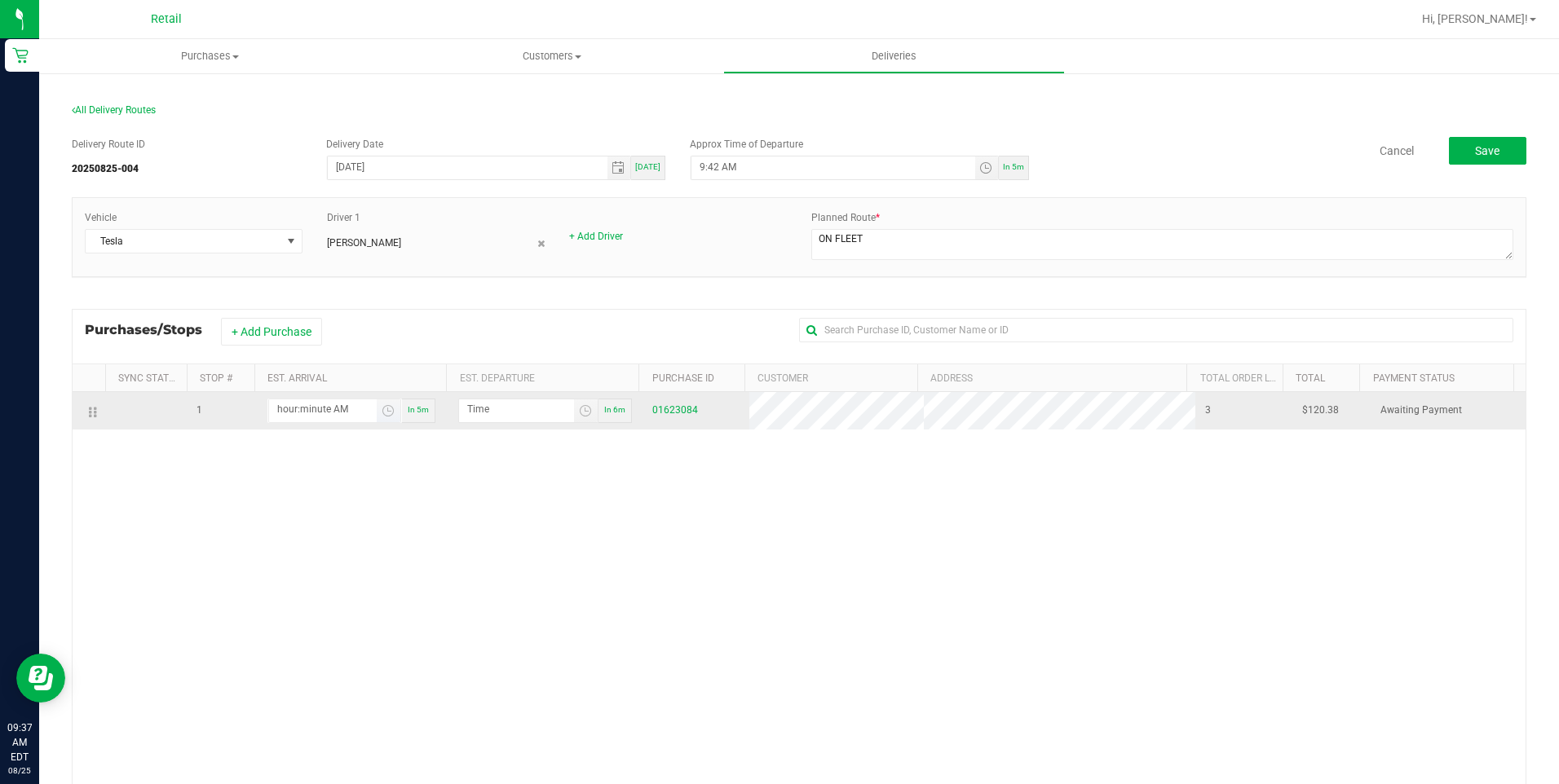
click at [335, 408] on input "hour:minute AM" at bounding box center [323, 410] width 108 height 21
type input "9:04 AM"
type input "9:05 AM"
type input "9:45 AM"
type input "9:46 AM"
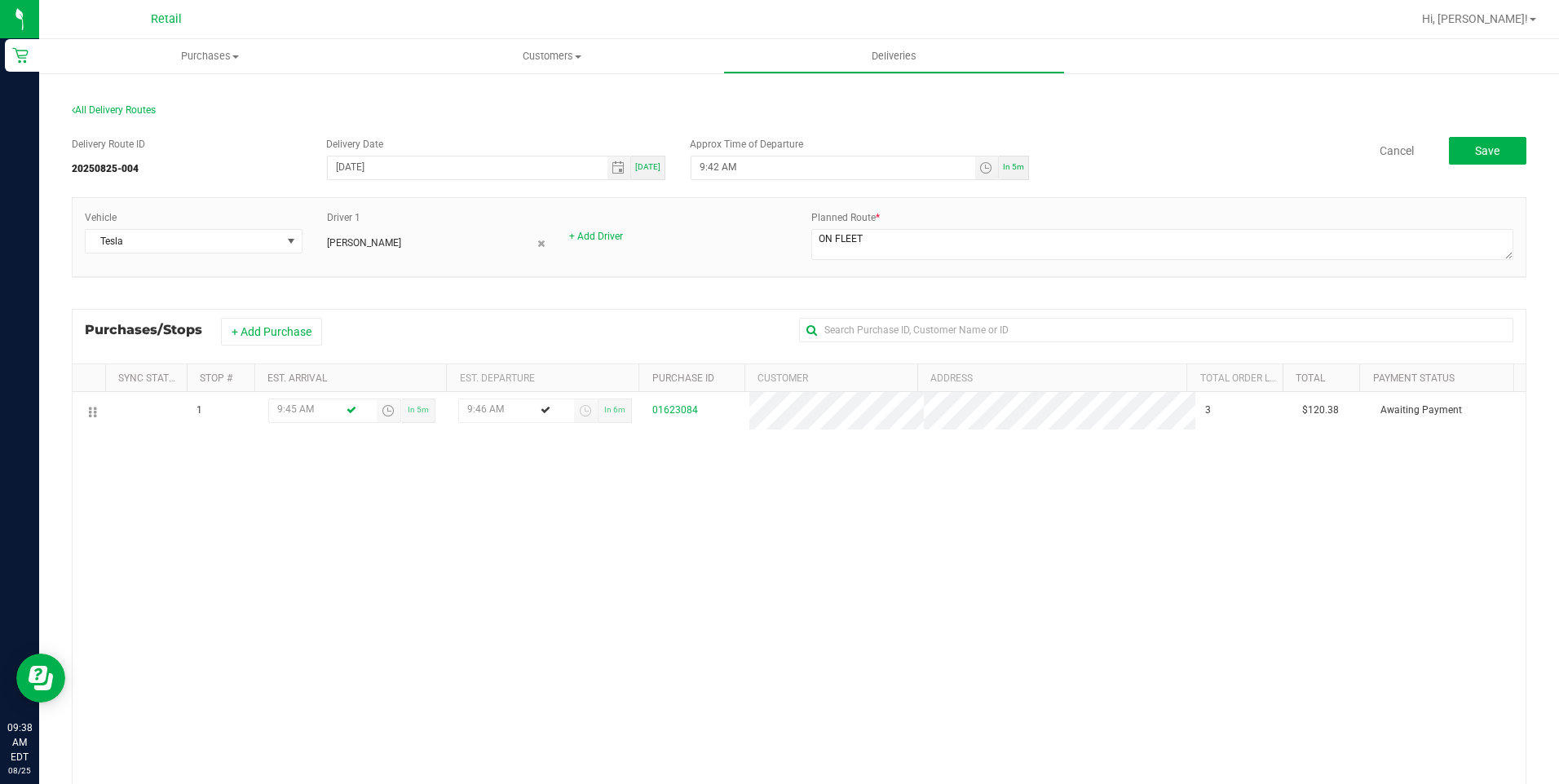
drag, startPoint x: 337, startPoint y: 411, endPoint x: 474, endPoint y: 622, distance: 251.6
click at [344, 439] on div "1 9:45 AM In 5m 9:46 AM In 6m 01623084 3 $120.38 Awaiting Payment" at bounding box center [799, 640] width 1453 height 494
type input "9:45 AM"
click at [672, 719] on div "1 9:45 AM In 5m 9:46 AM In 6m 01623084 3 $120.38 Awaiting Payment" at bounding box center [799, 640] width 1453 height 494
click at [1490, 146] on button "Save" at bounding box center [1487, 150] width 78 height 27
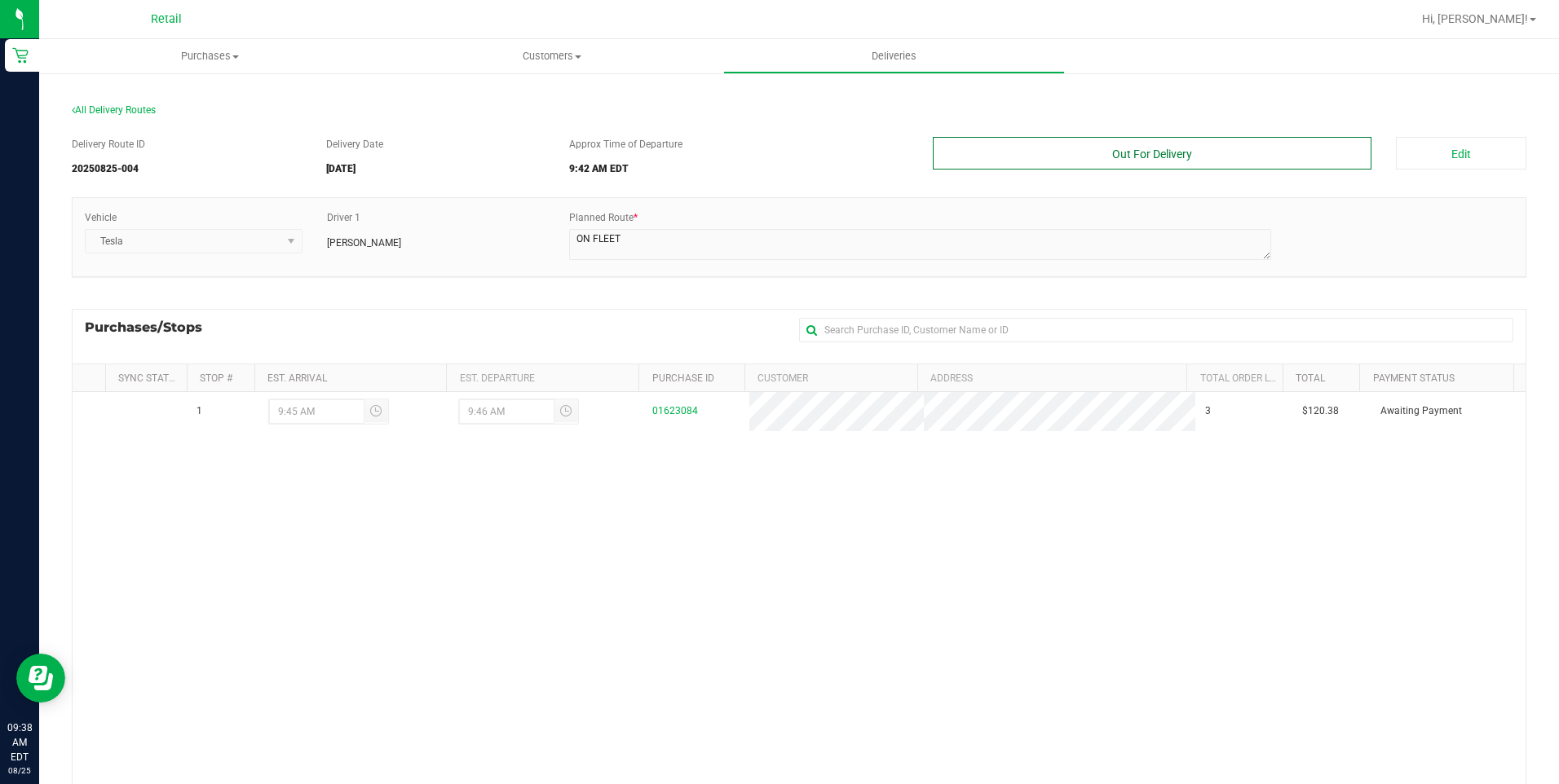
click at [1199, 160] on button "Out For Delivery" at bounding box center [1153, 153] width 440 height 32
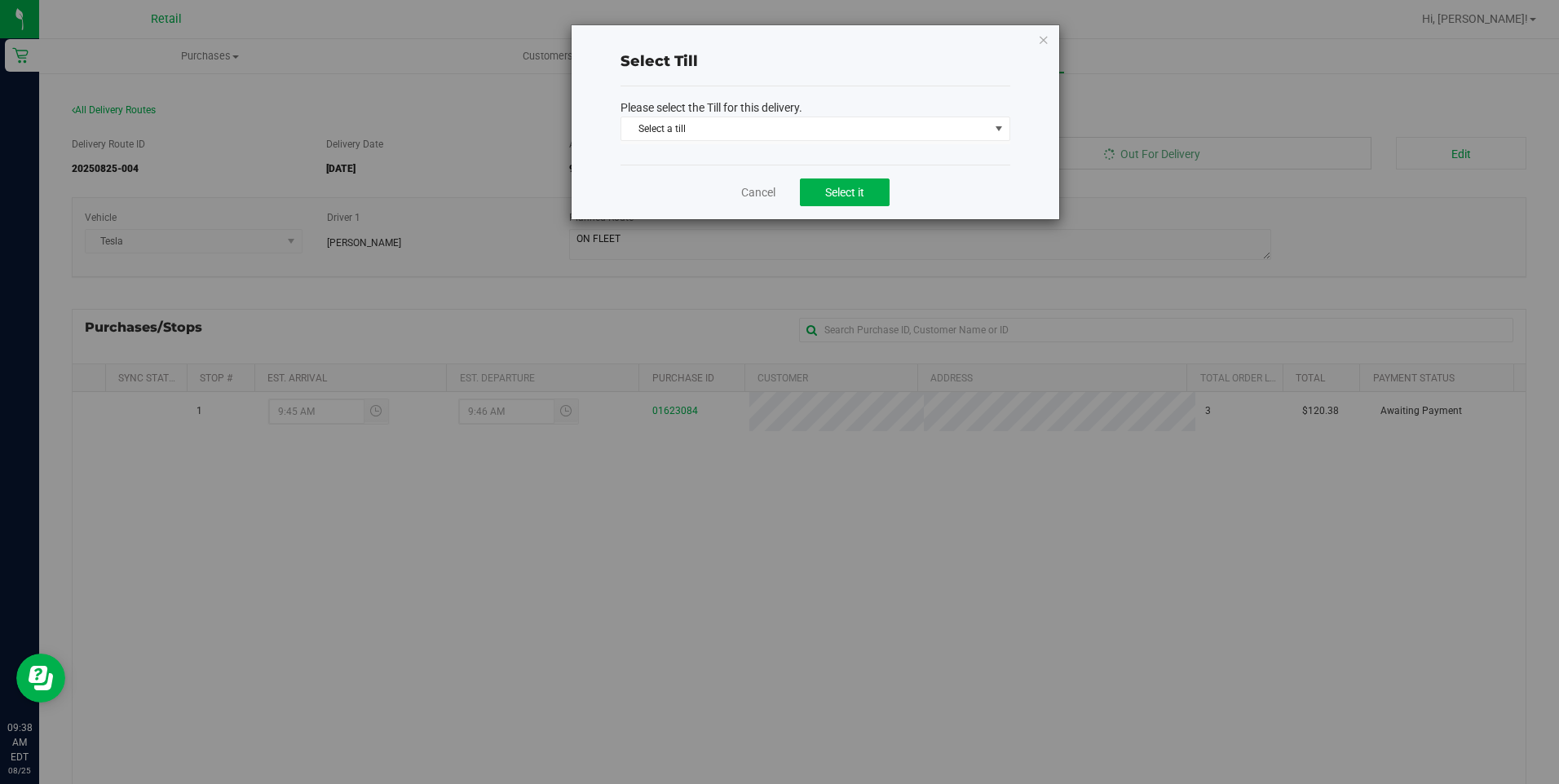
click at [1199, 160] on div "Select Till Please select the Till for this delivery. Select a till Select a ti…" at bounding box center [785, 392] width 1571 height 784
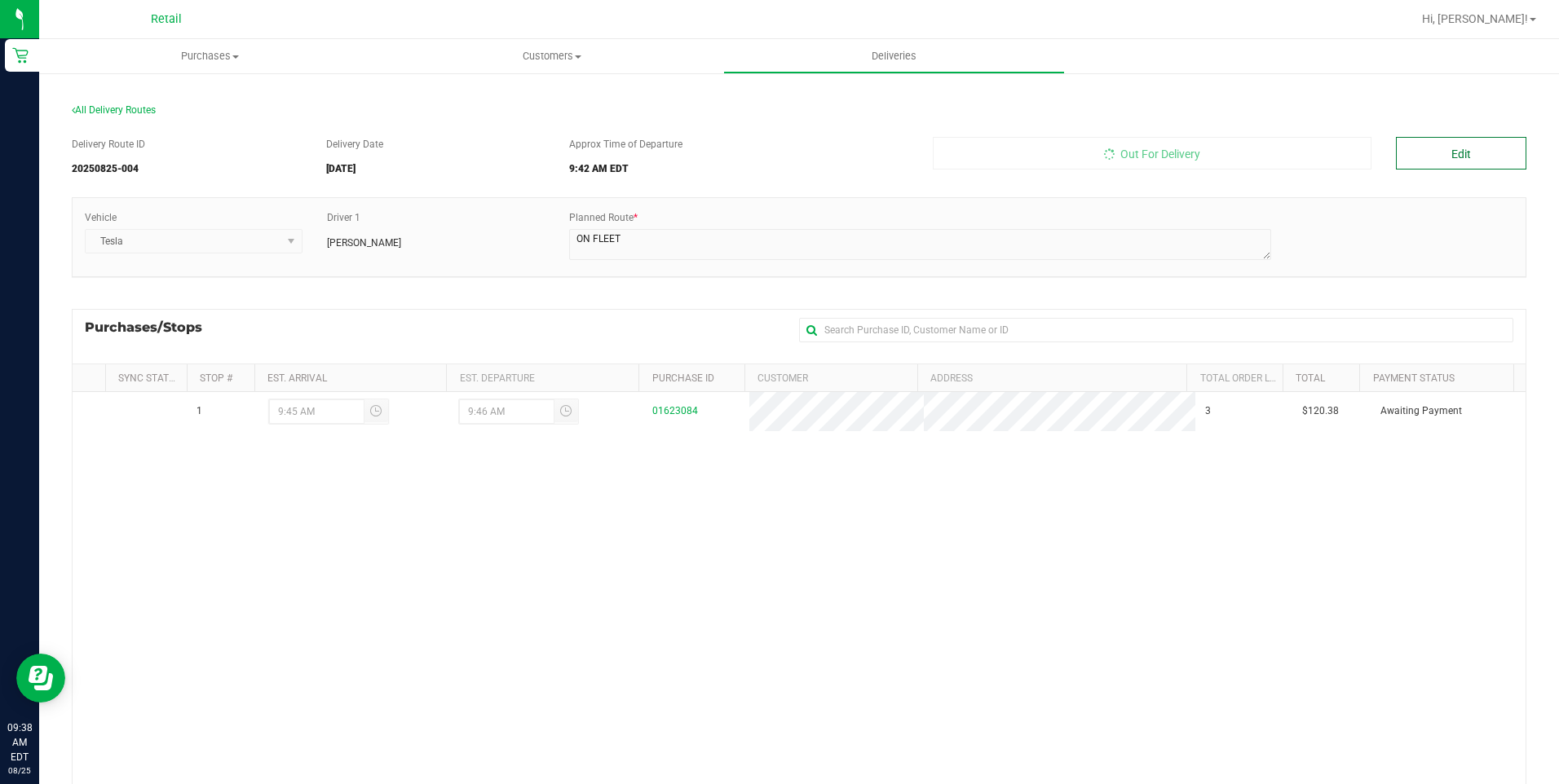
click at [1438, 149] on button "Edit" at bounding box center [1461, 153] width 131 height 32
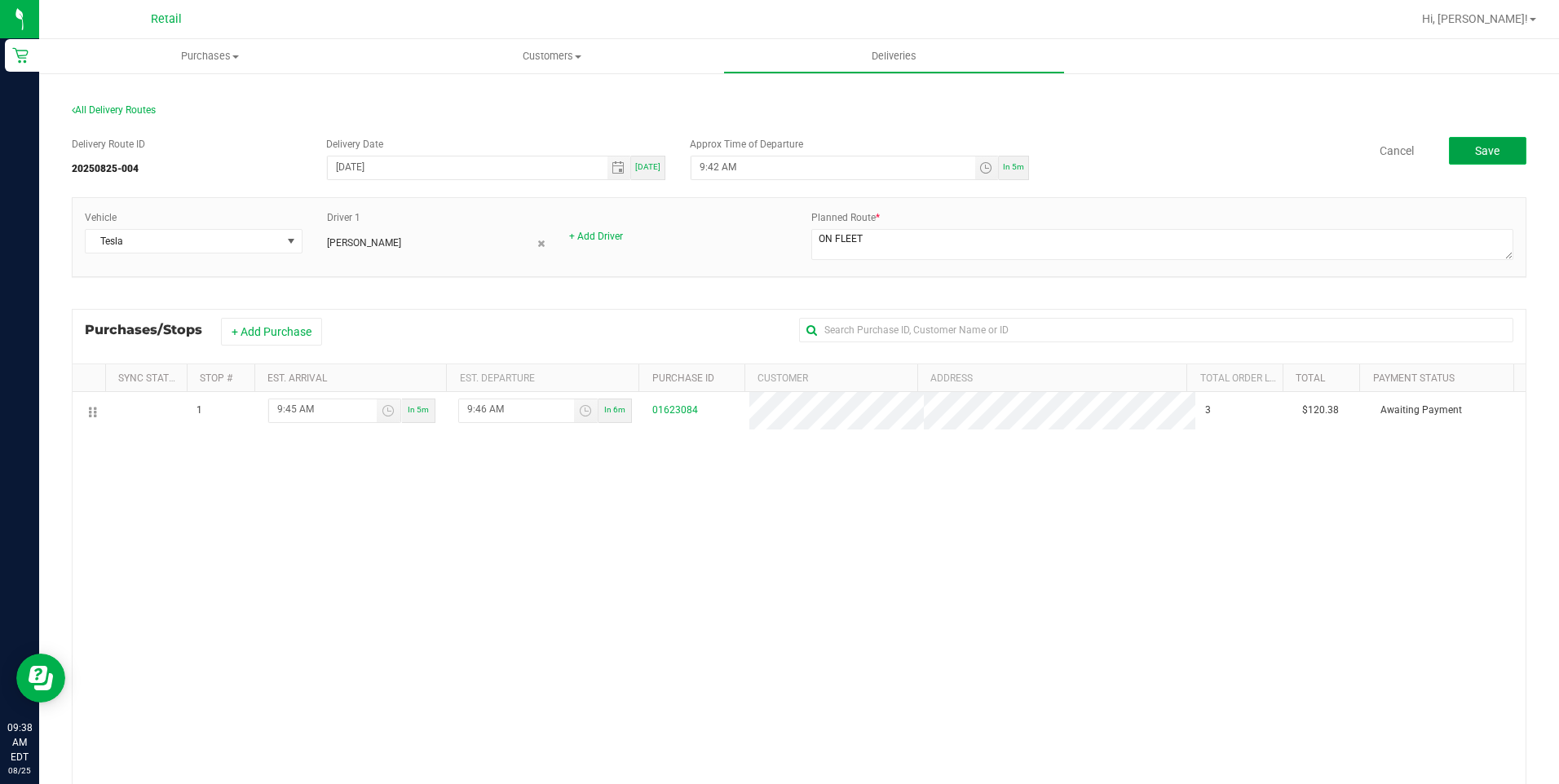
click at [1475, 151] on span "Save" at bounding box center [1487, 150] width 25 height 13
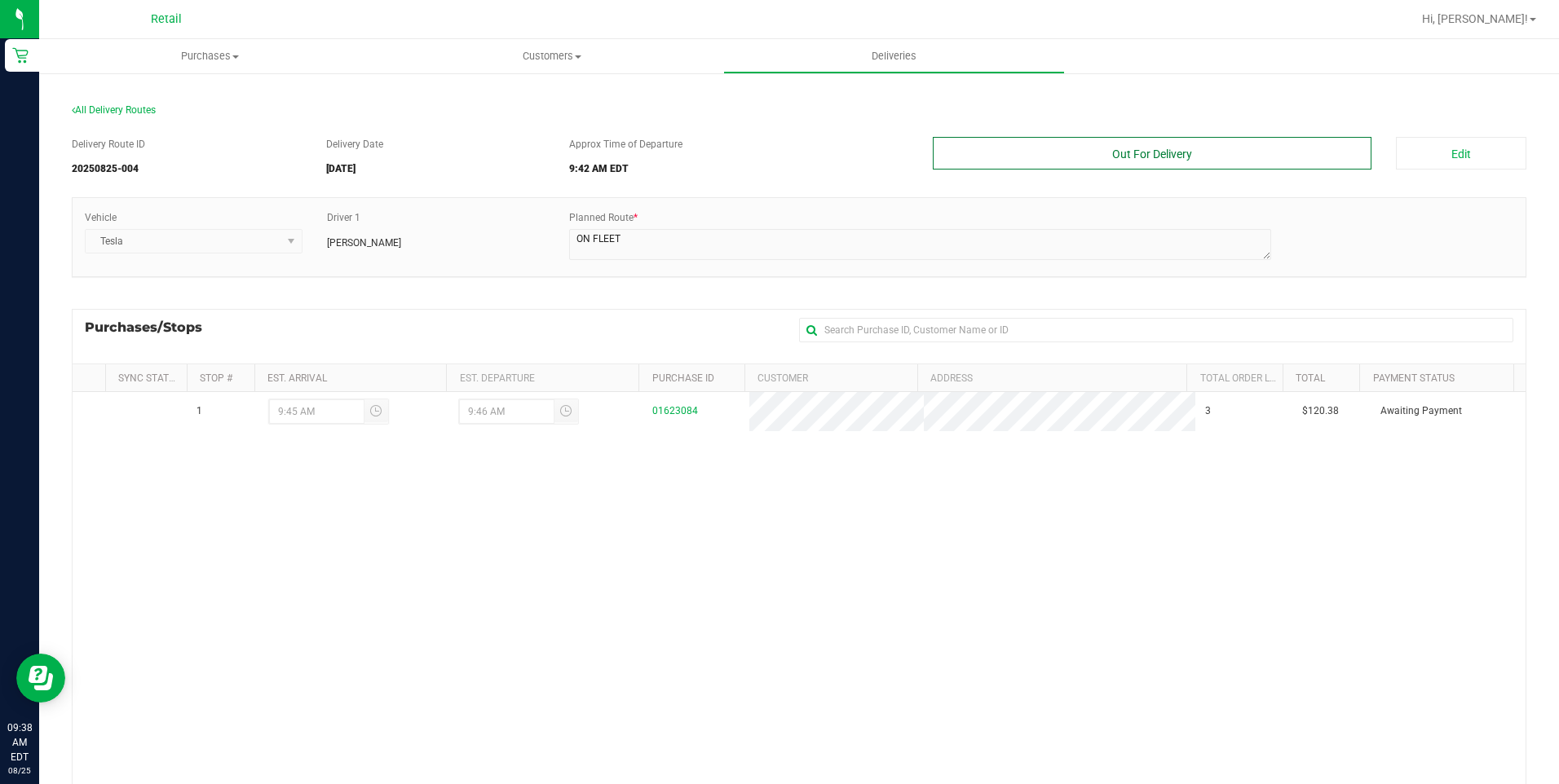
click at [1137, 150] on button "Out For Delivery" at bounding box center [1153, 153] width 440 height 32
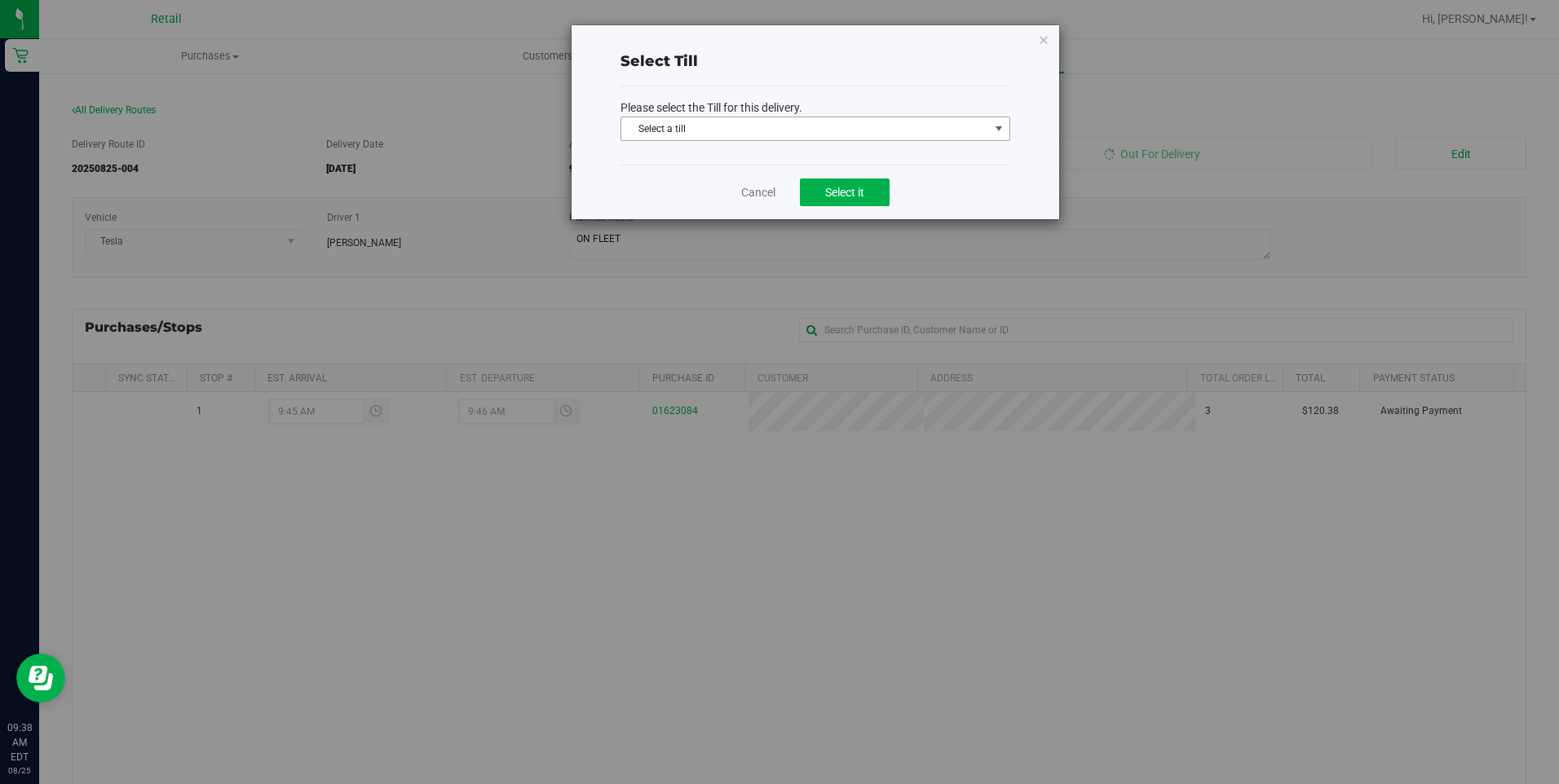
click at [767, 128] on span "Select a till" at bounding box center [806, 128] width 368 height 23
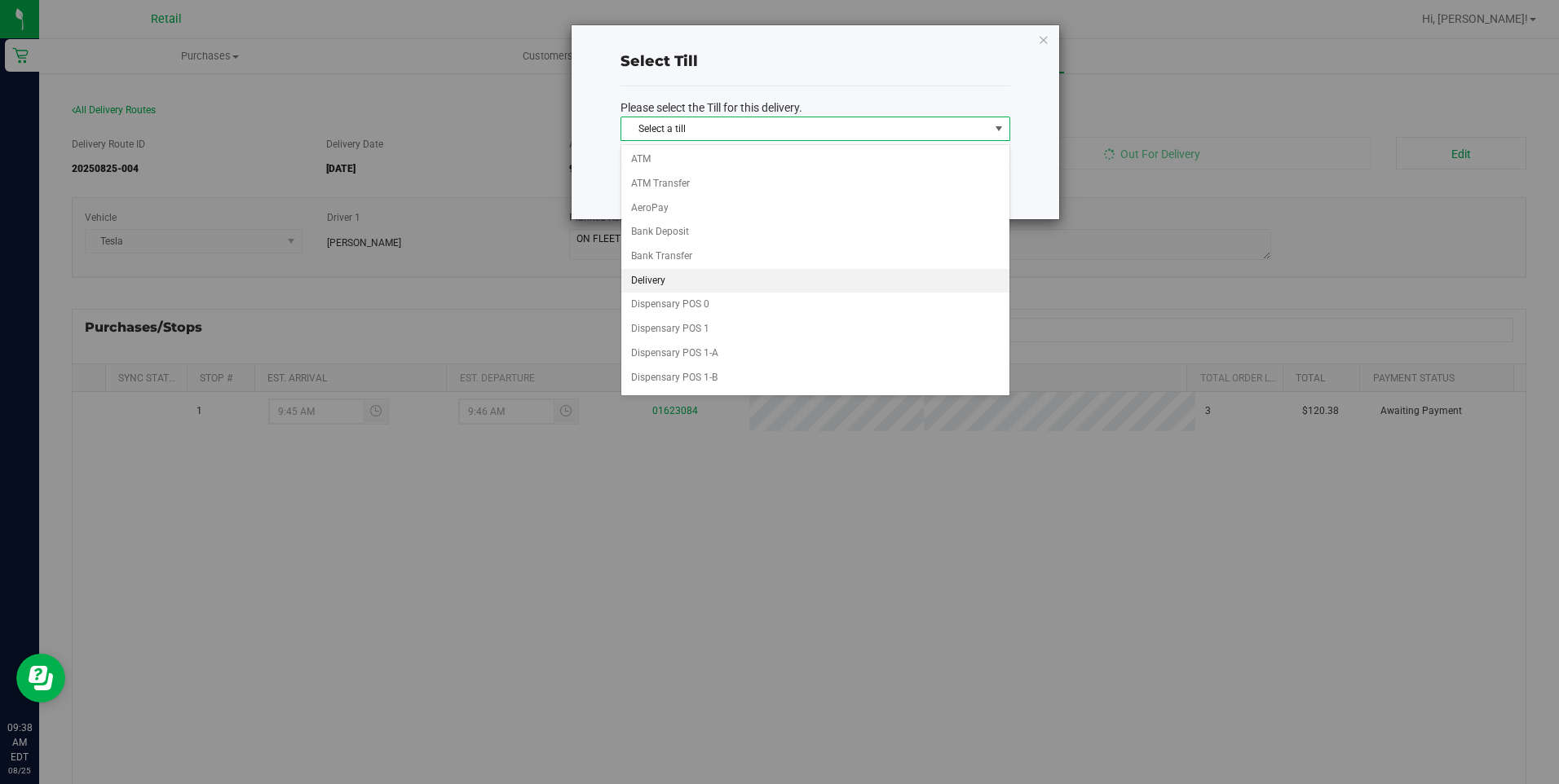
click at [688, 284] on li "Delivery" at bounding box center [816, 281] width 388 height 25
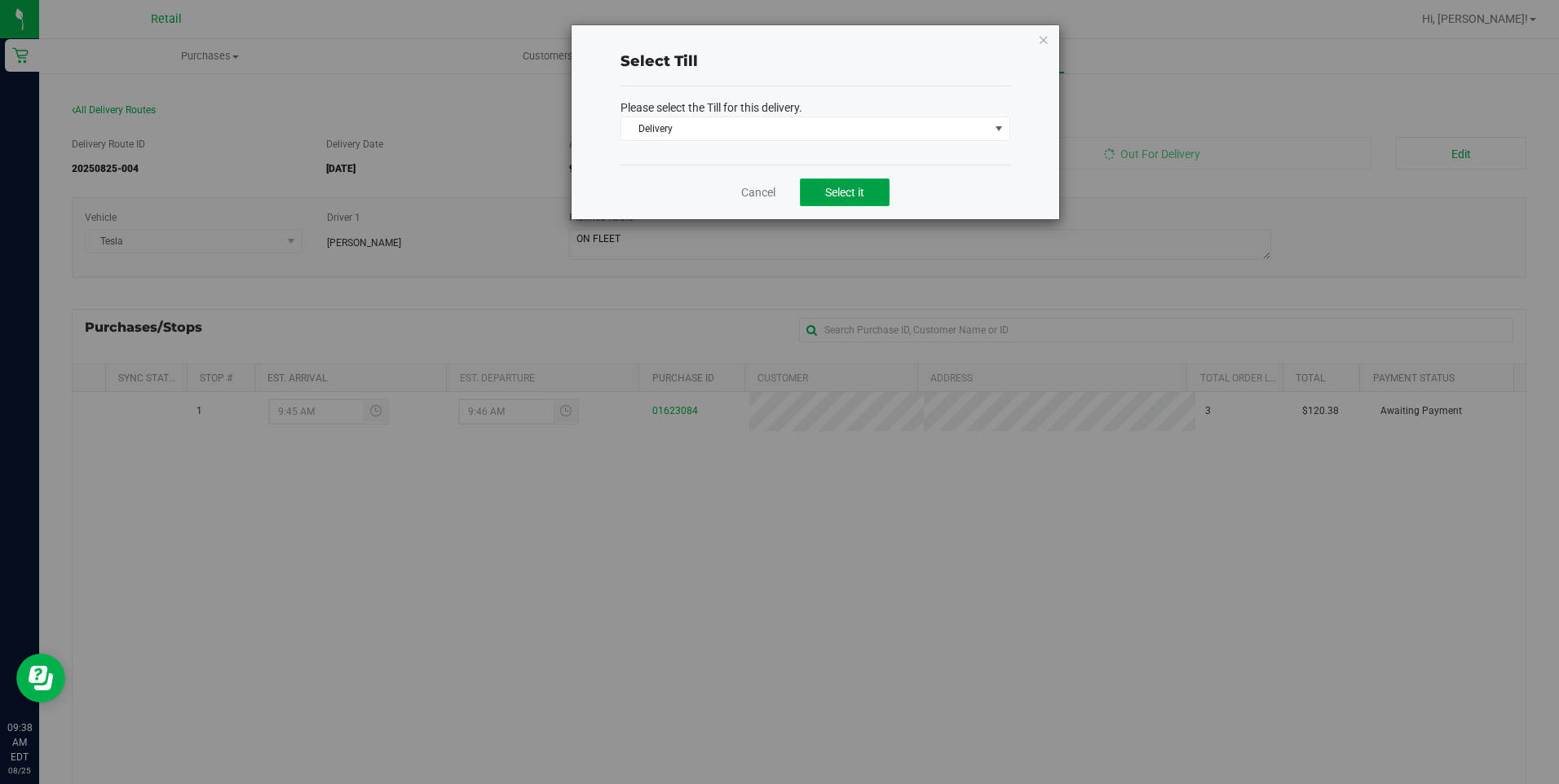
click at [844, 192] on span "Select it" at bounding box center [845, 192] width 39 height 13
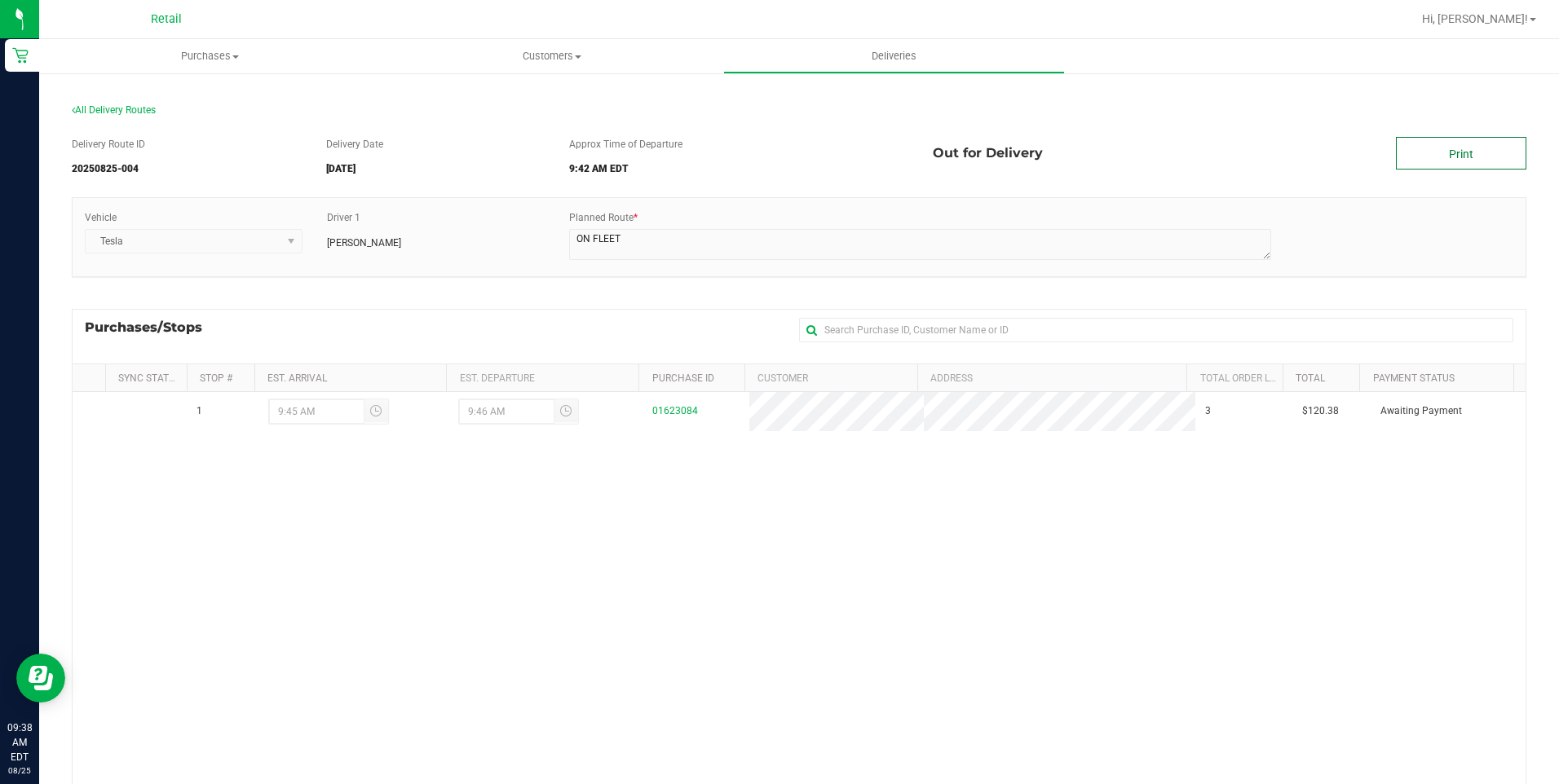
click at [1438, 147] on link "Print" at bounding box center [1461, 153] width 131 height 32
click at [875, 62] on span "Deliveries" at bounding box center [894, 56] width 89 height 15
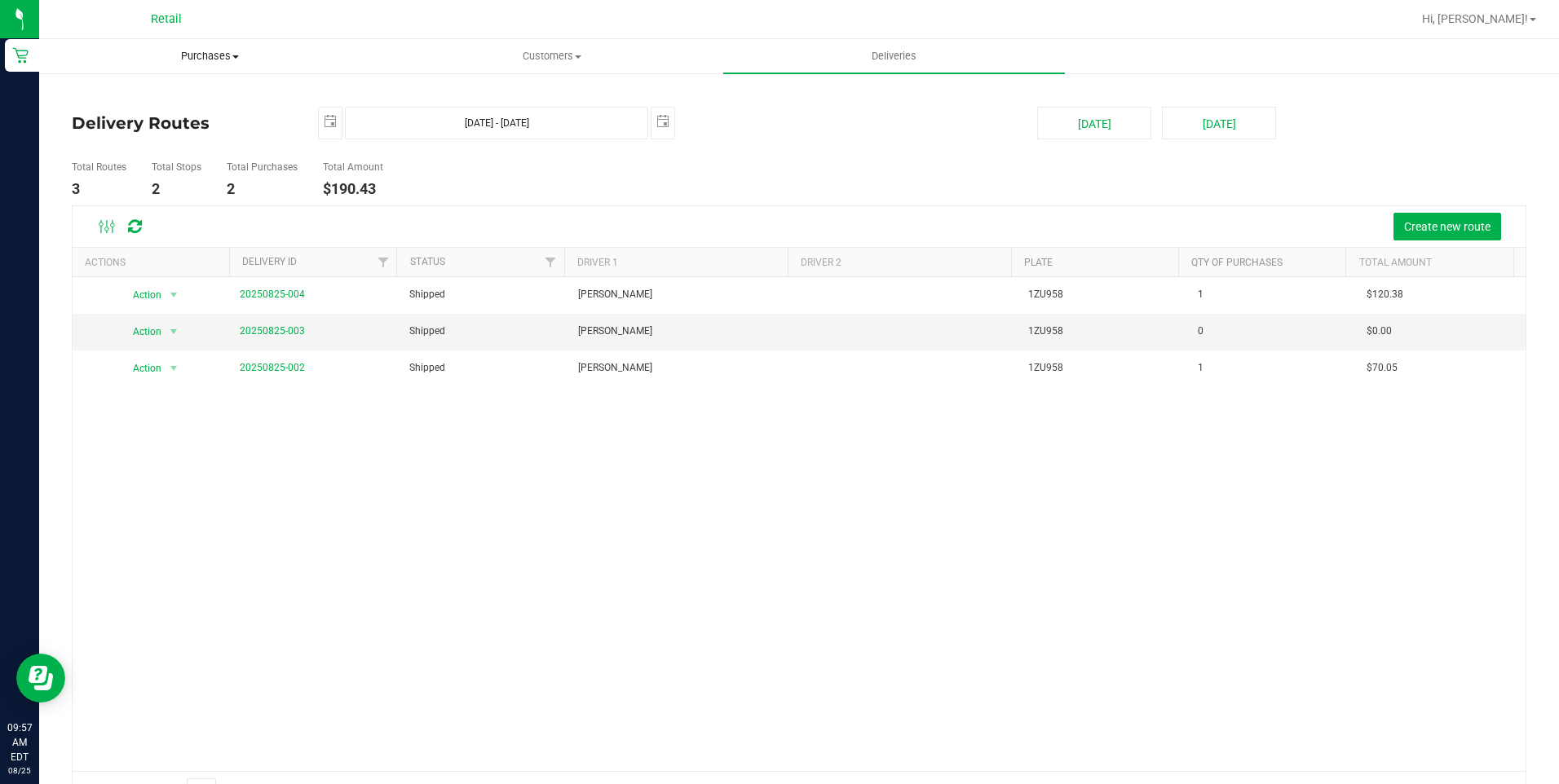
click at [229, 62] on span "Purchases" at bounding box center [210, 56] width 340 height 15
click at [195, 102] on span "Summary of purchases" at bounding box center [122, 98] width 167 height 14
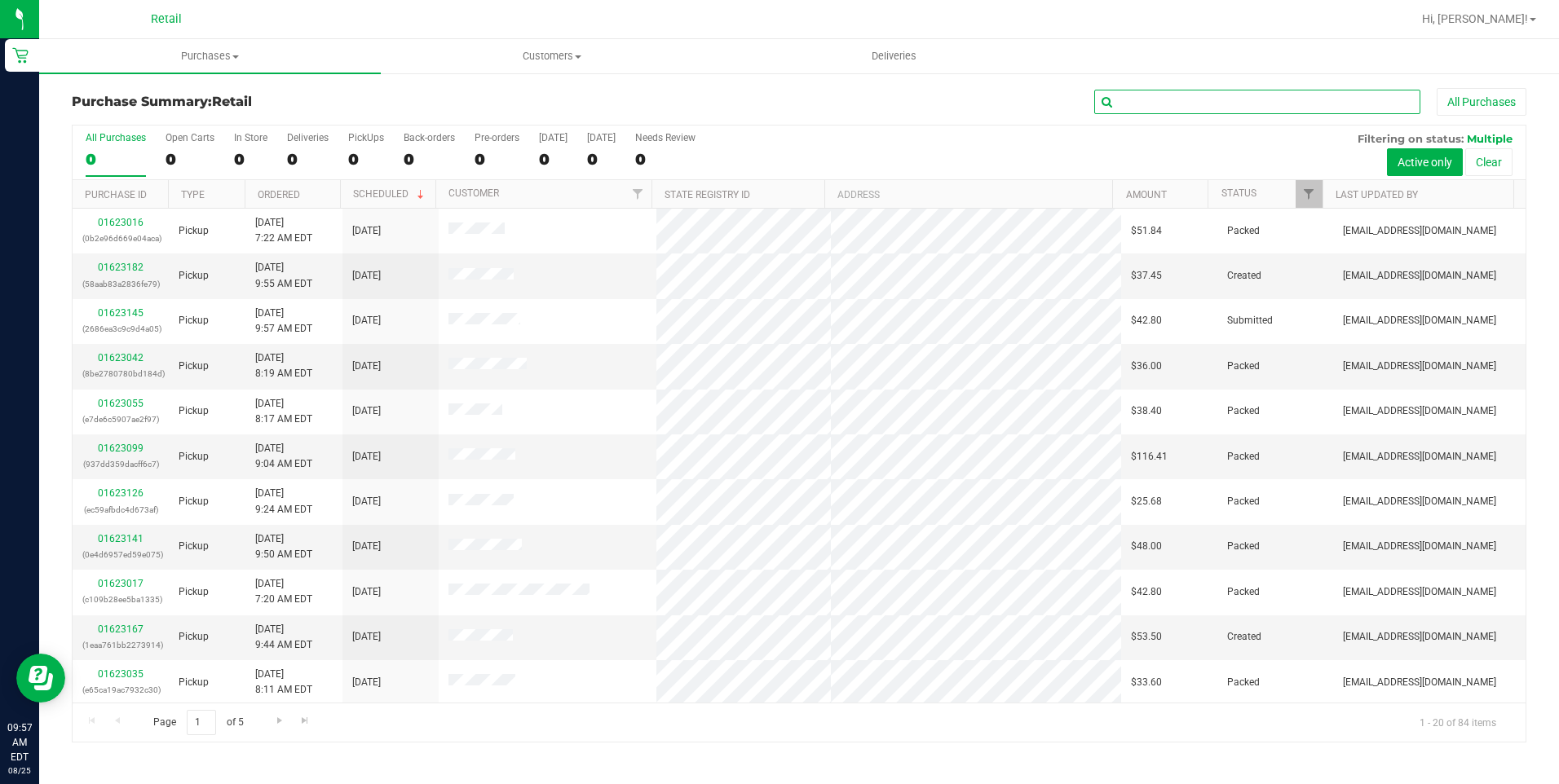
click at [1180, 100] on input "text" at bounding box center [1256, 102] width 326 height 25
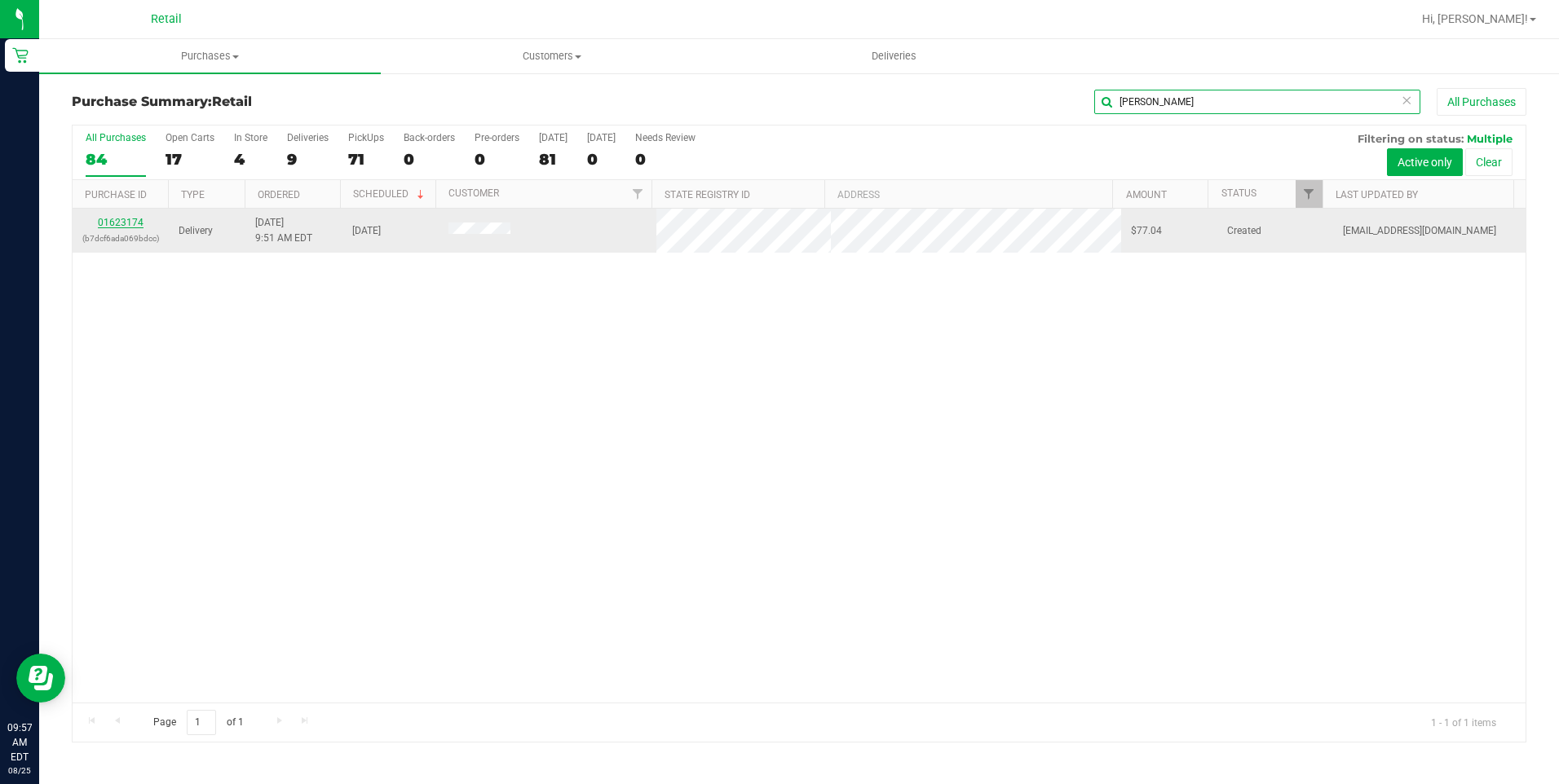
type input "TAMMY"
click at [132, 218] on link "01623174" at bounding box center [120, 222] width 45 height 11
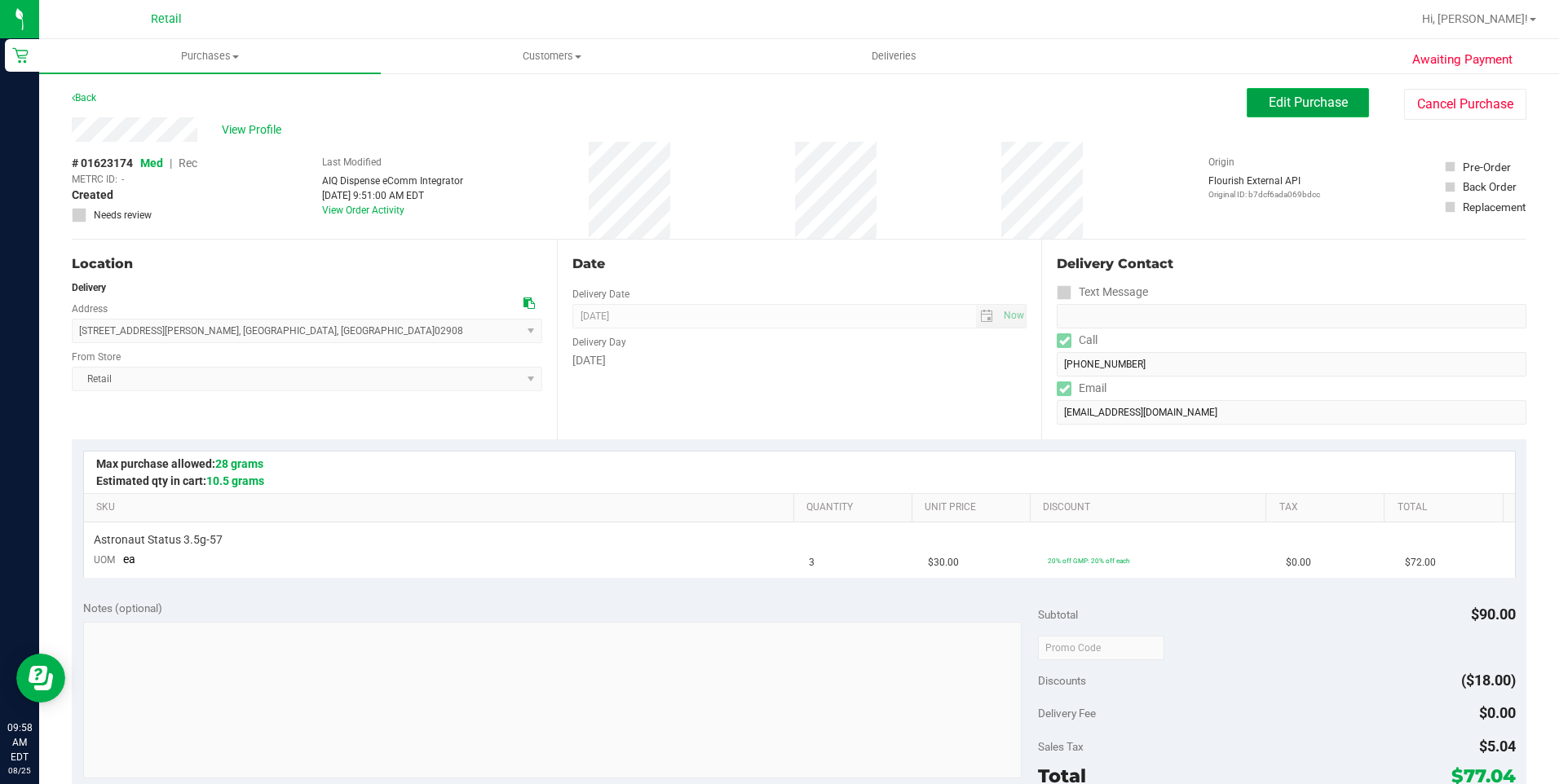
click at [1278, 100] on span "Edit Purchase" at bounding box center [1308, 103] width 79 height 15
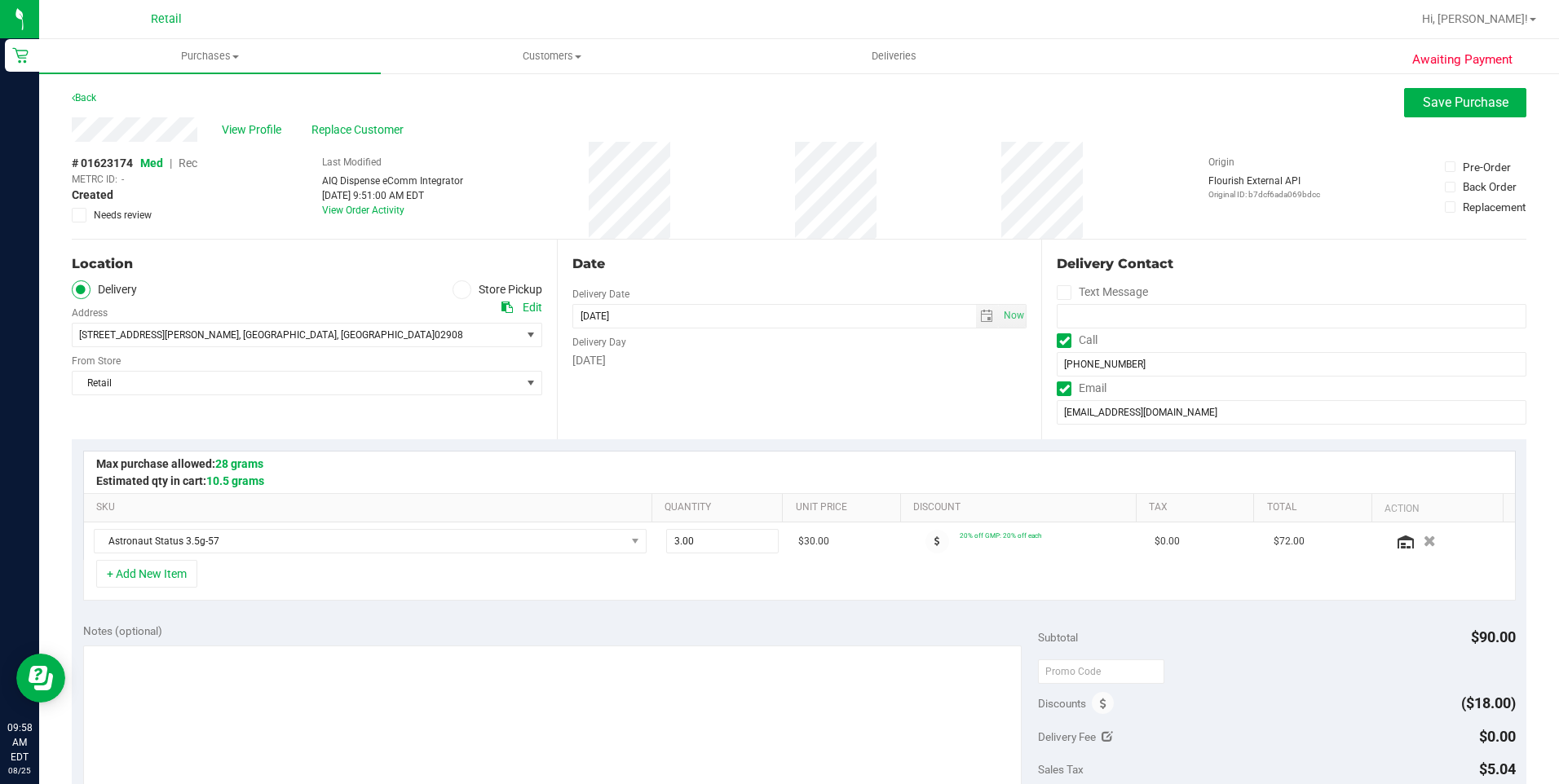
click at [192, 162] on span "Rec" at bounding box center [188, 162] width 19 height 13
click at [1426, 104] on span "Save Purchase" at bounding box center [1466, 103] width 86 height 15
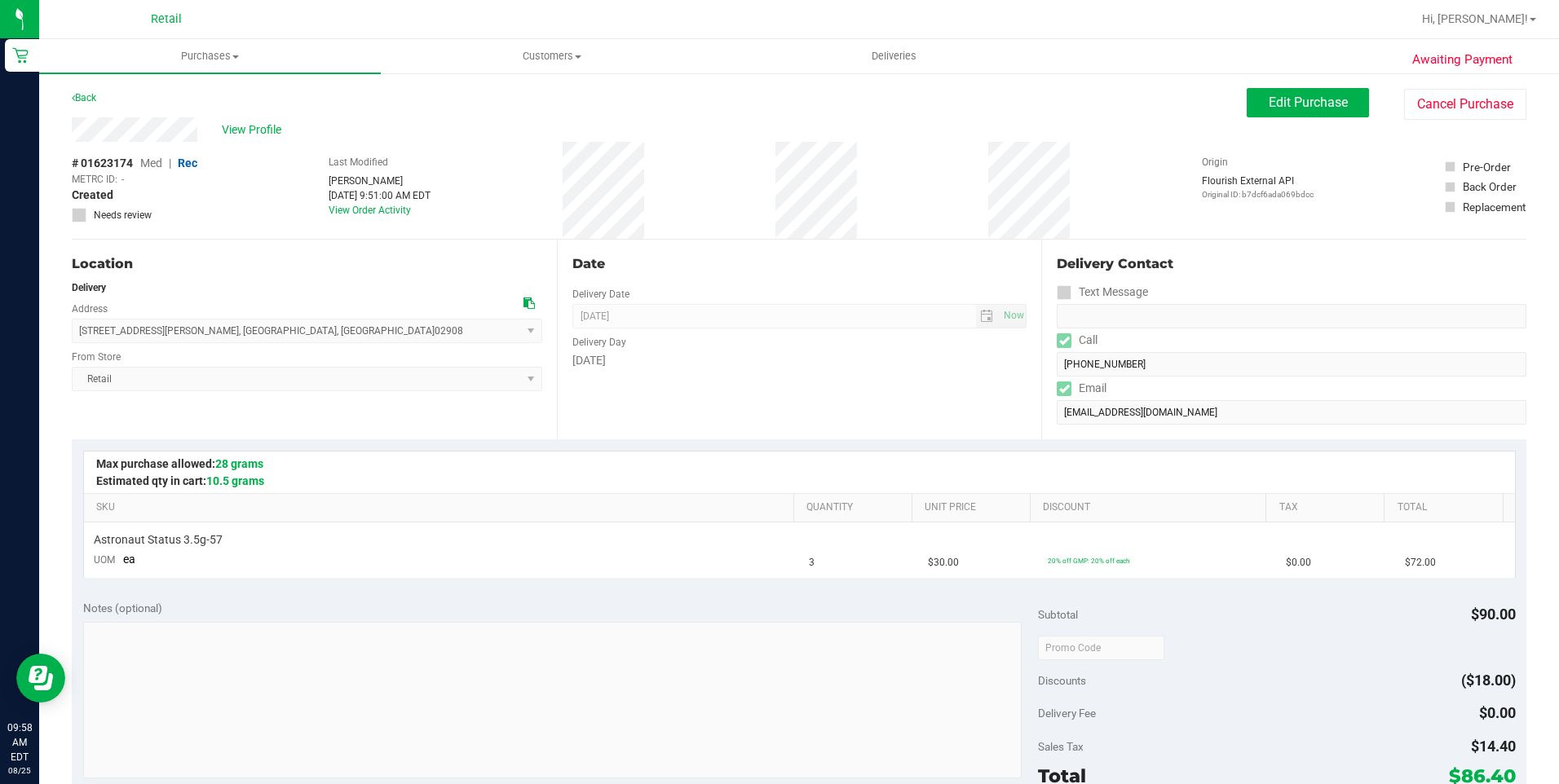
scroll to position [408, 0]
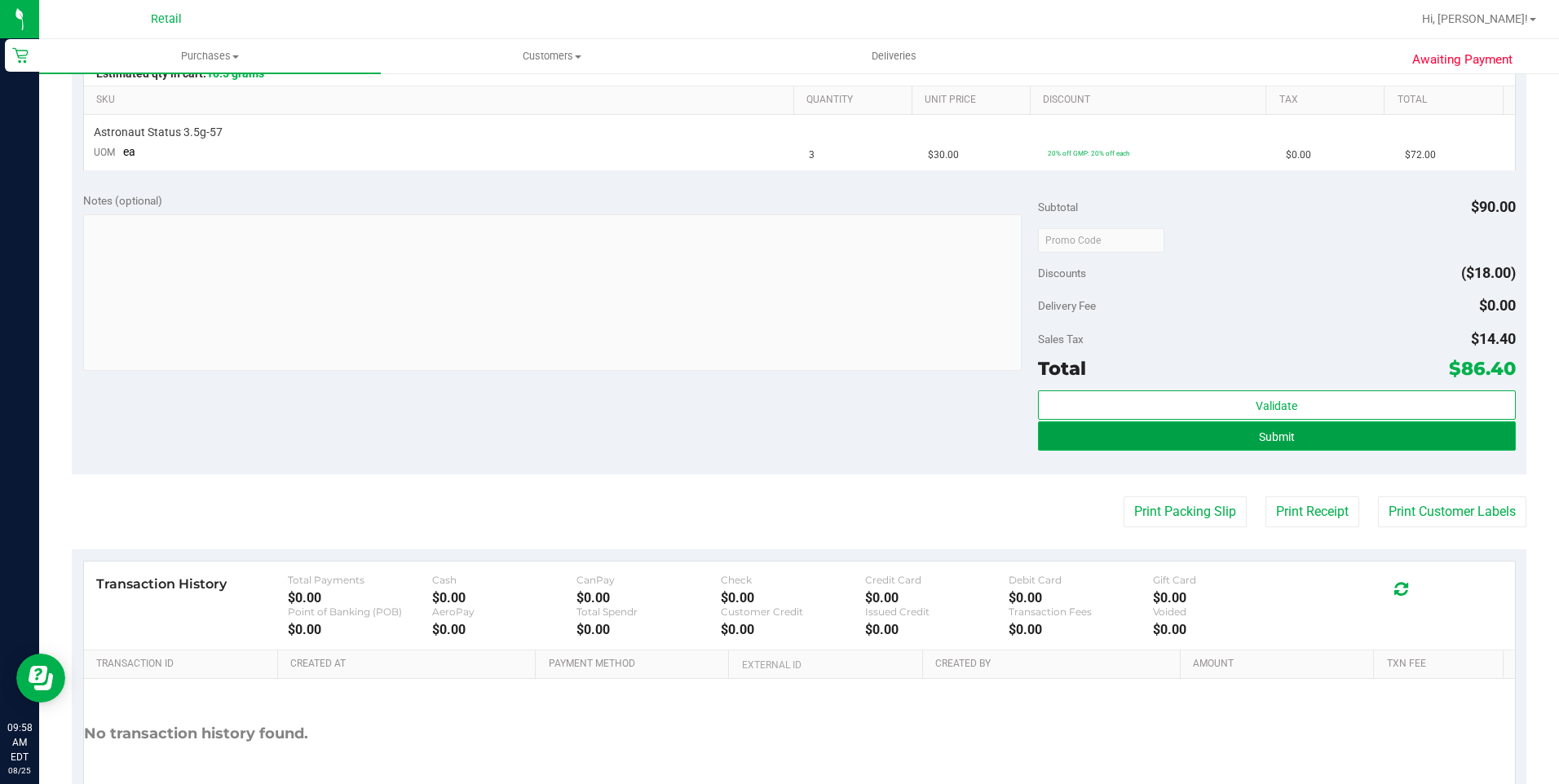
click at [1261, 435] on span "Submit" at bounding box center [1277, 436] width 36 height 13
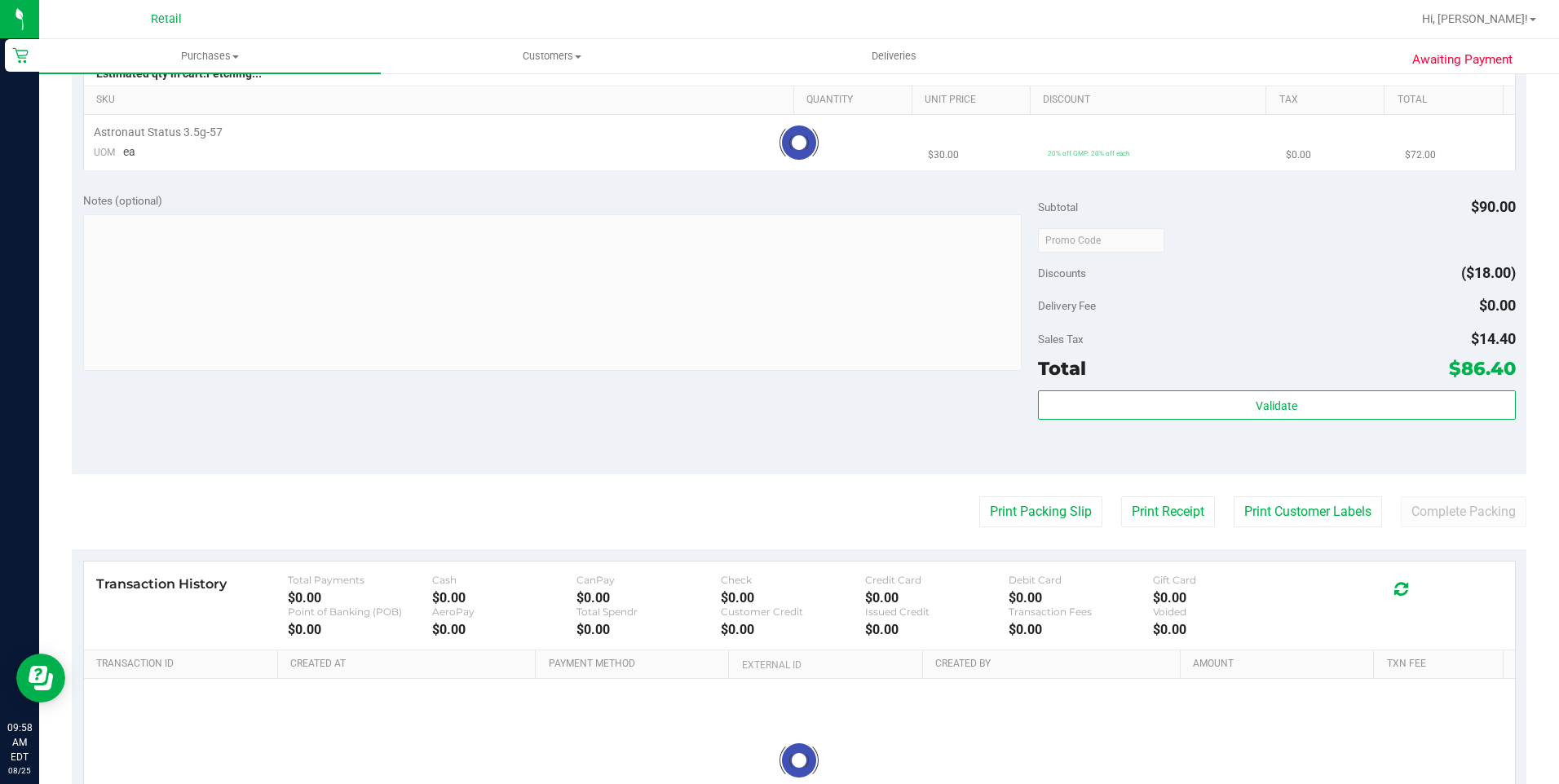
scroll to position [0, 0]
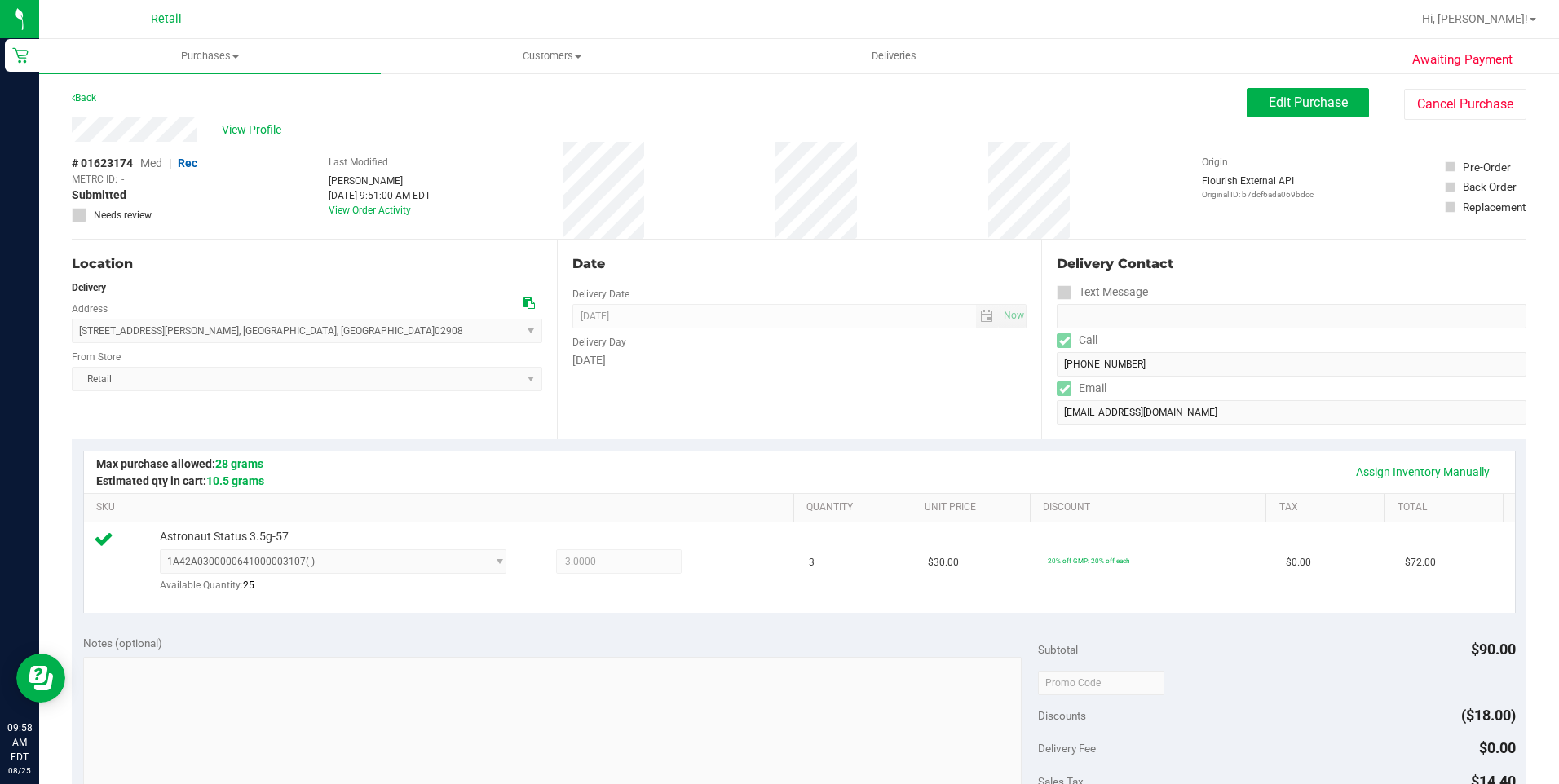
drag, startPoint x: 281, startPoint y: 280, endPoint x: 919, endPoint y: 214, distance: 641.4
click at [284, 279] on div "Location Delivery Address 33 Wainwright Street , Providence , RI 02908 Select a…" at bounding box center [314, 339] width 485 height 200
click at [77, 134] on div "View Profile" at bounding box center [659, 129] width 1175 height 25
drag, startPoint x: 268, startPoint y: 331, endPoint x: 78, endPoint y: 338, distance: 190.1
click at [78, 338] on span "33 Wainwright Street , Providence , RI 02908 Select address Wainwright Street 3…" at bounding box center [307, 331] width 470 height 25
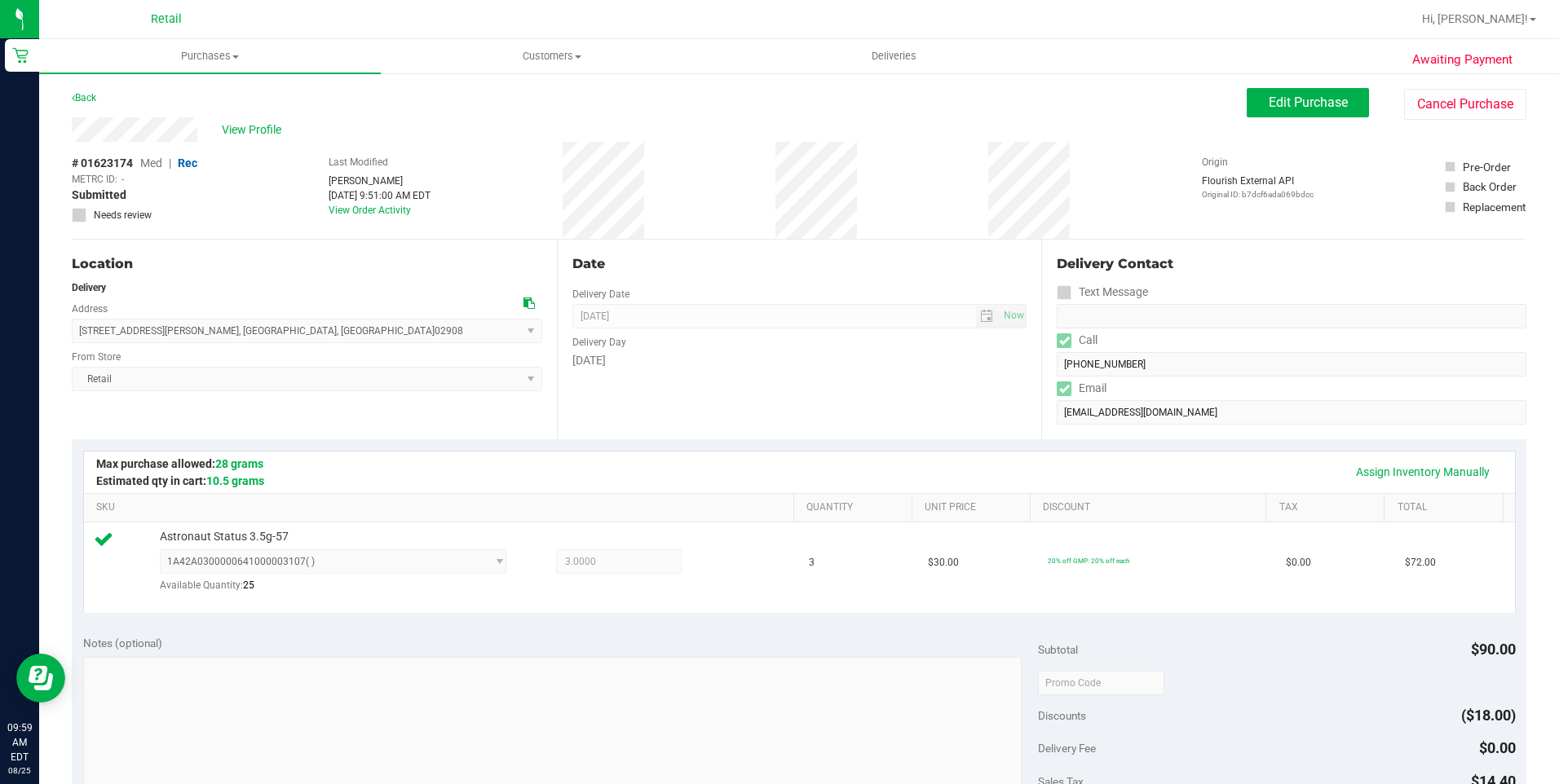
scroll to position [408, 0]
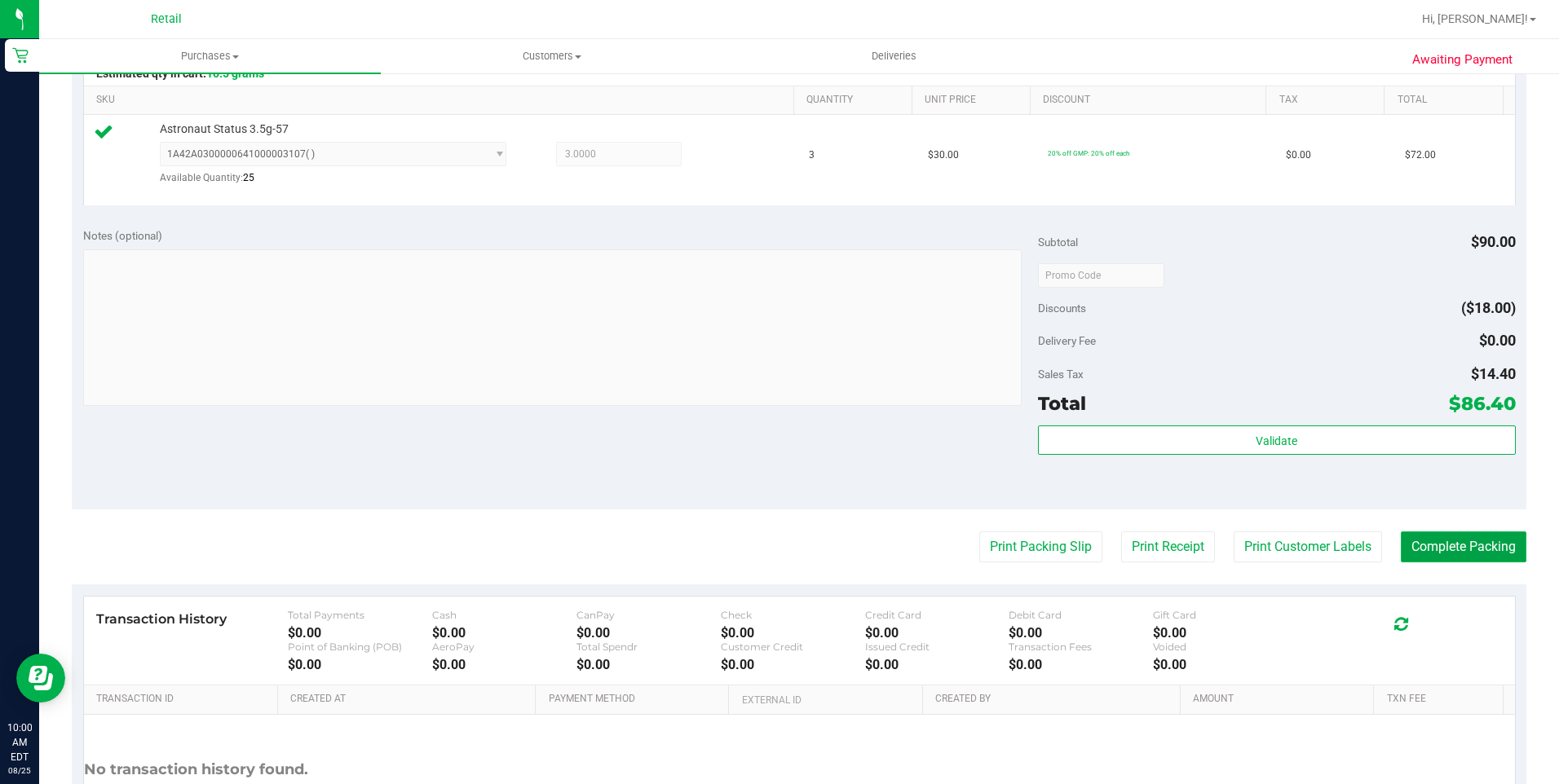
click at [1464, 537] on button "Complete Packing" at bounding box center [1463, 547] width 126 height 31
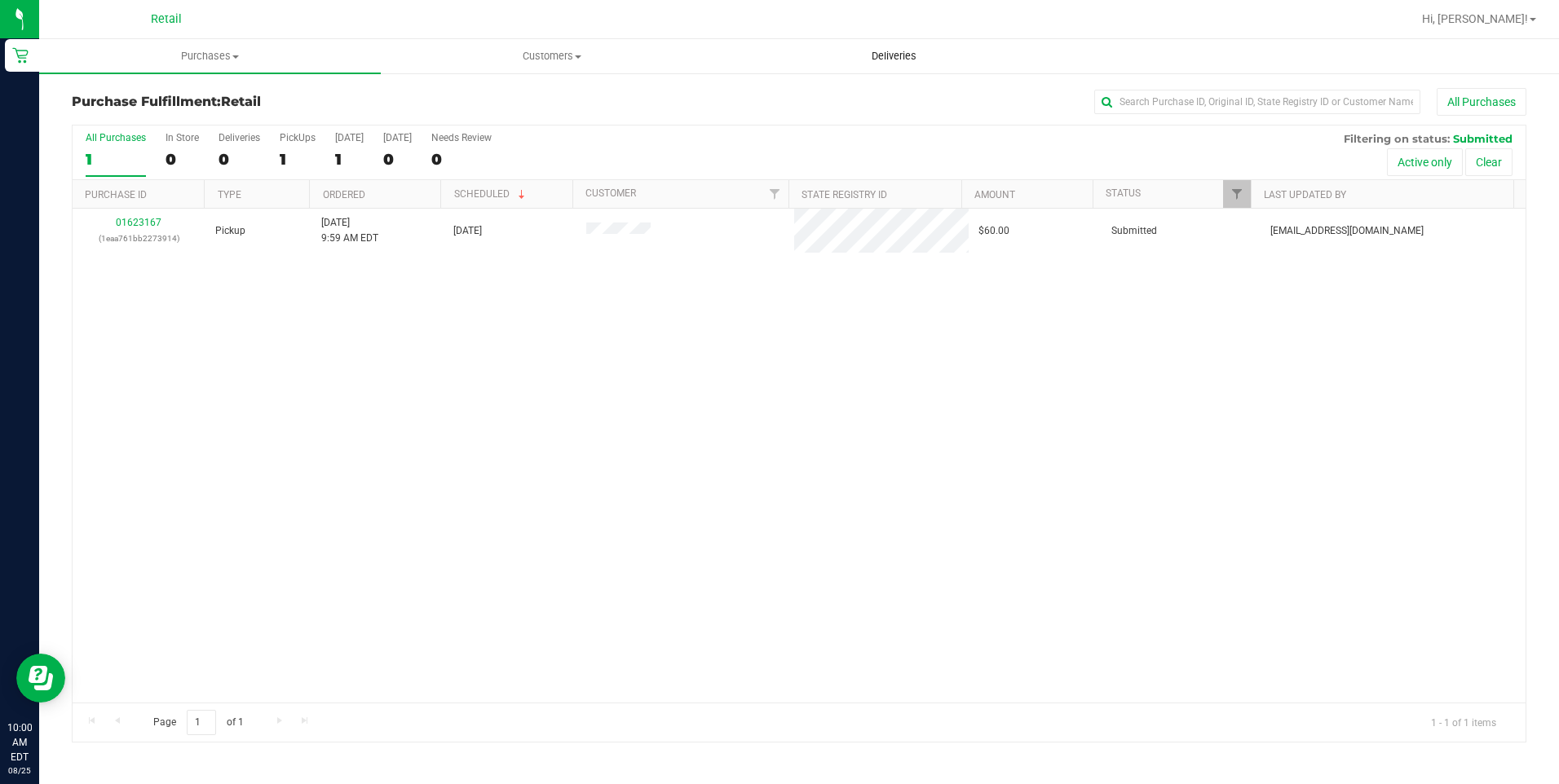
click at [913, 61] on span "Deliveries" at bounding box center [894, 56] width 89 height 15
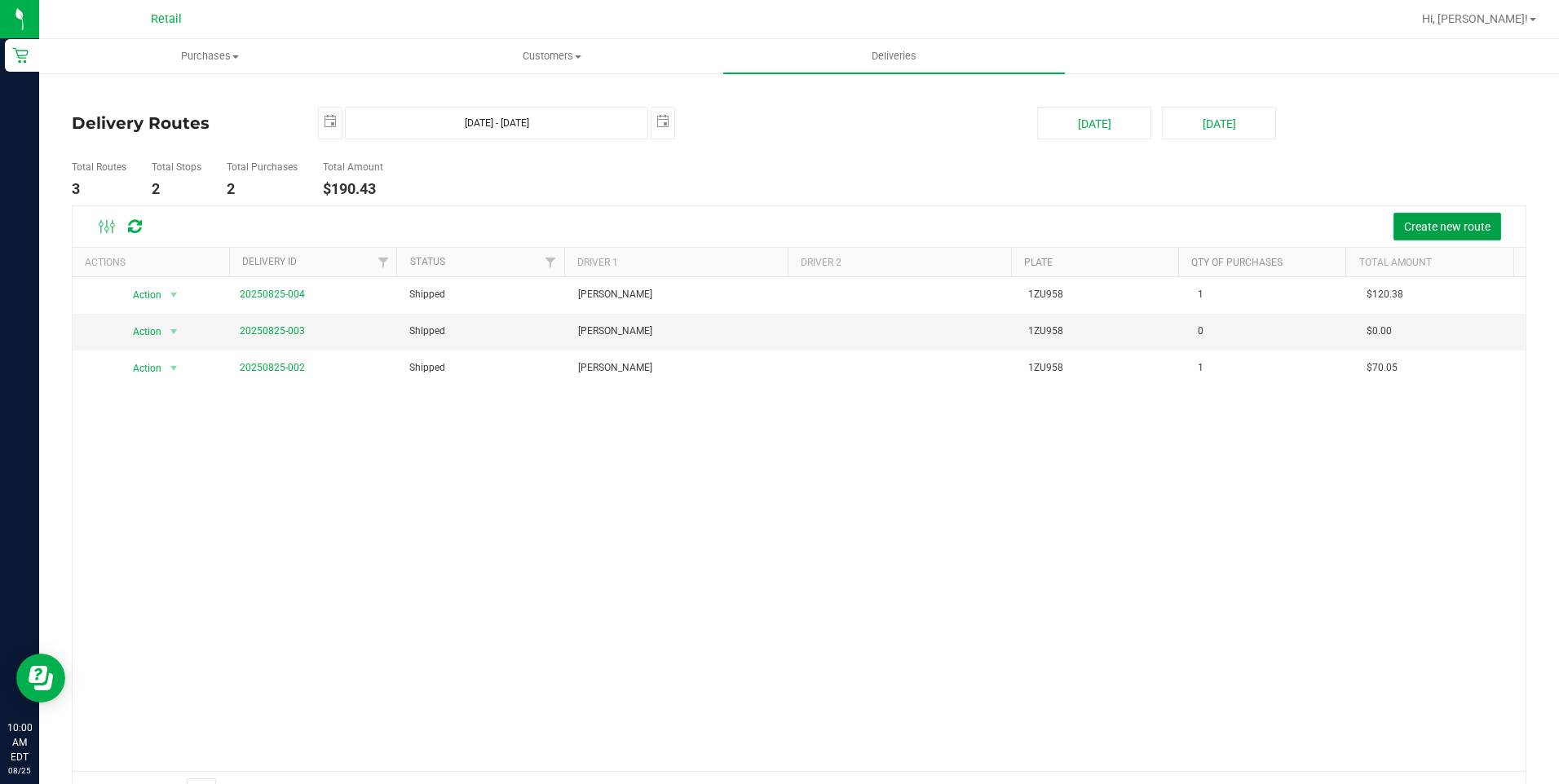
click at [1395, 218] on button "Create new route" at bounding box center [1447, 227] width 108 height 27
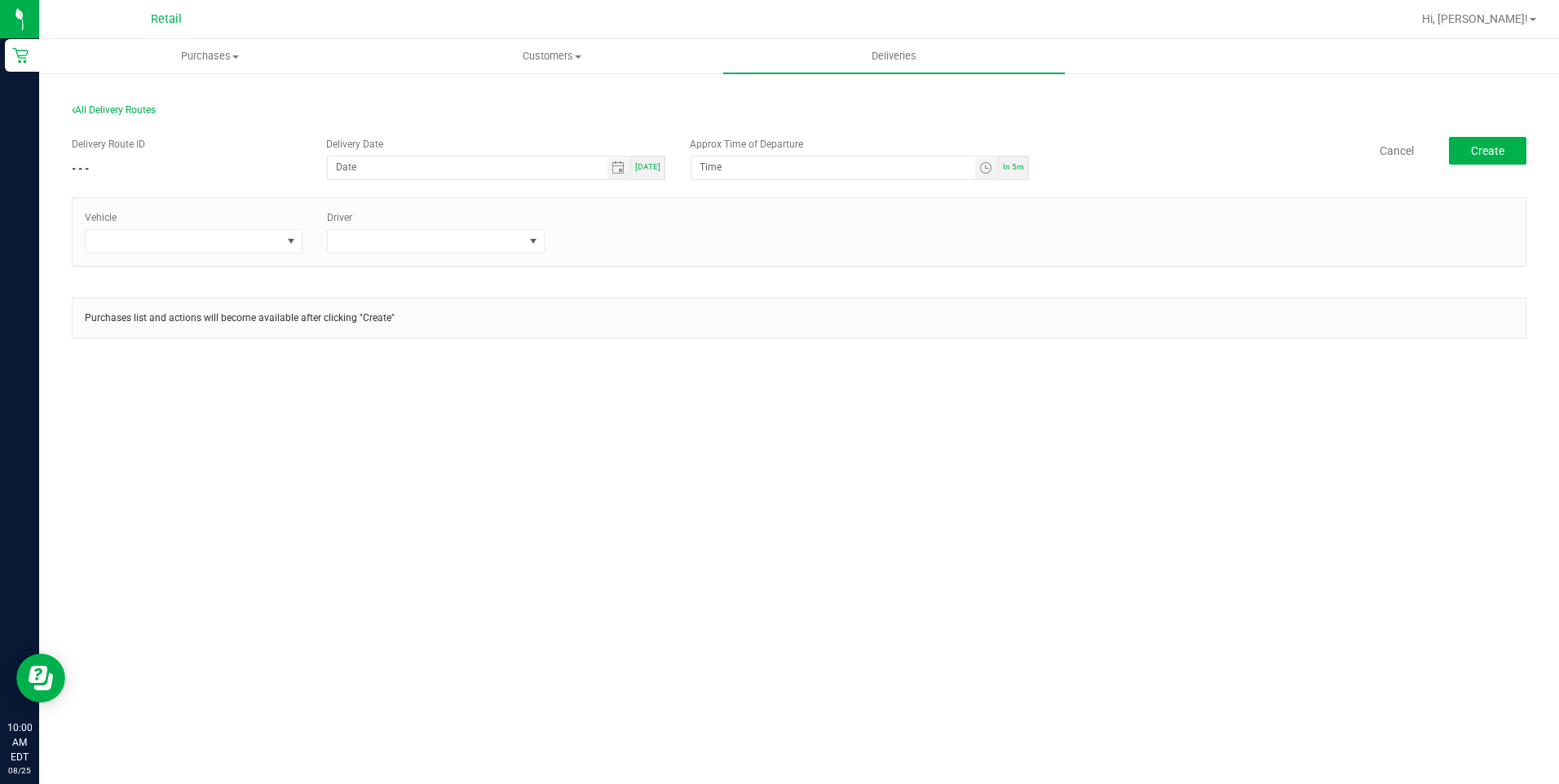
click at [651, 170] on span "[DATE]" at bounding box center [648, 167] width 26 height 9
type input "[DATE]"
type input "10:05 AM"
click at [219, 235] on span at bounding box center [183, 241] width 196 height 23
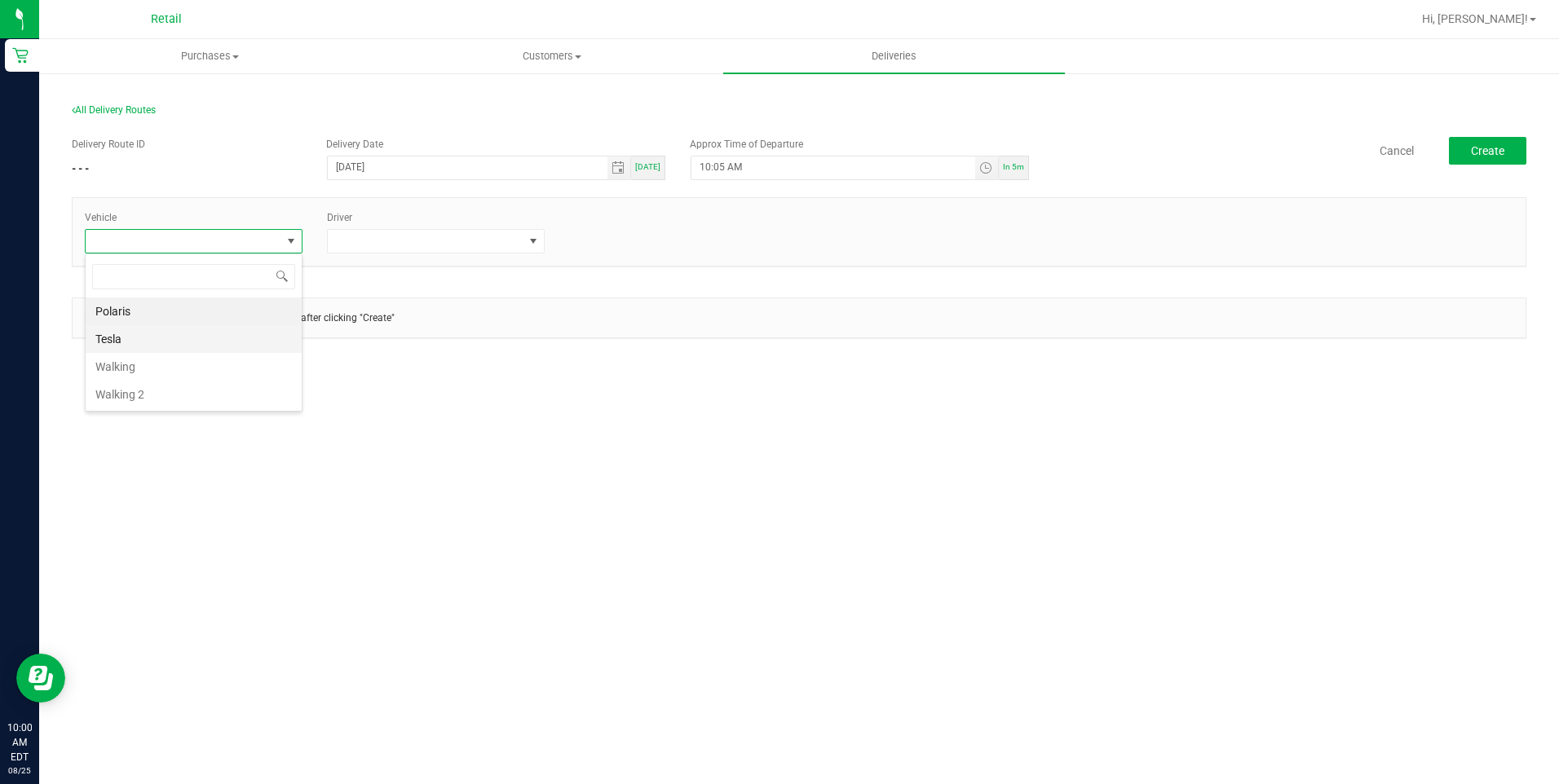
click at [167, 350] on li "Tesla" at bounding box center [193, 339] width 216 height 27
click at [429, 236] on span at bounding box center [425, 241] width 196 height 23
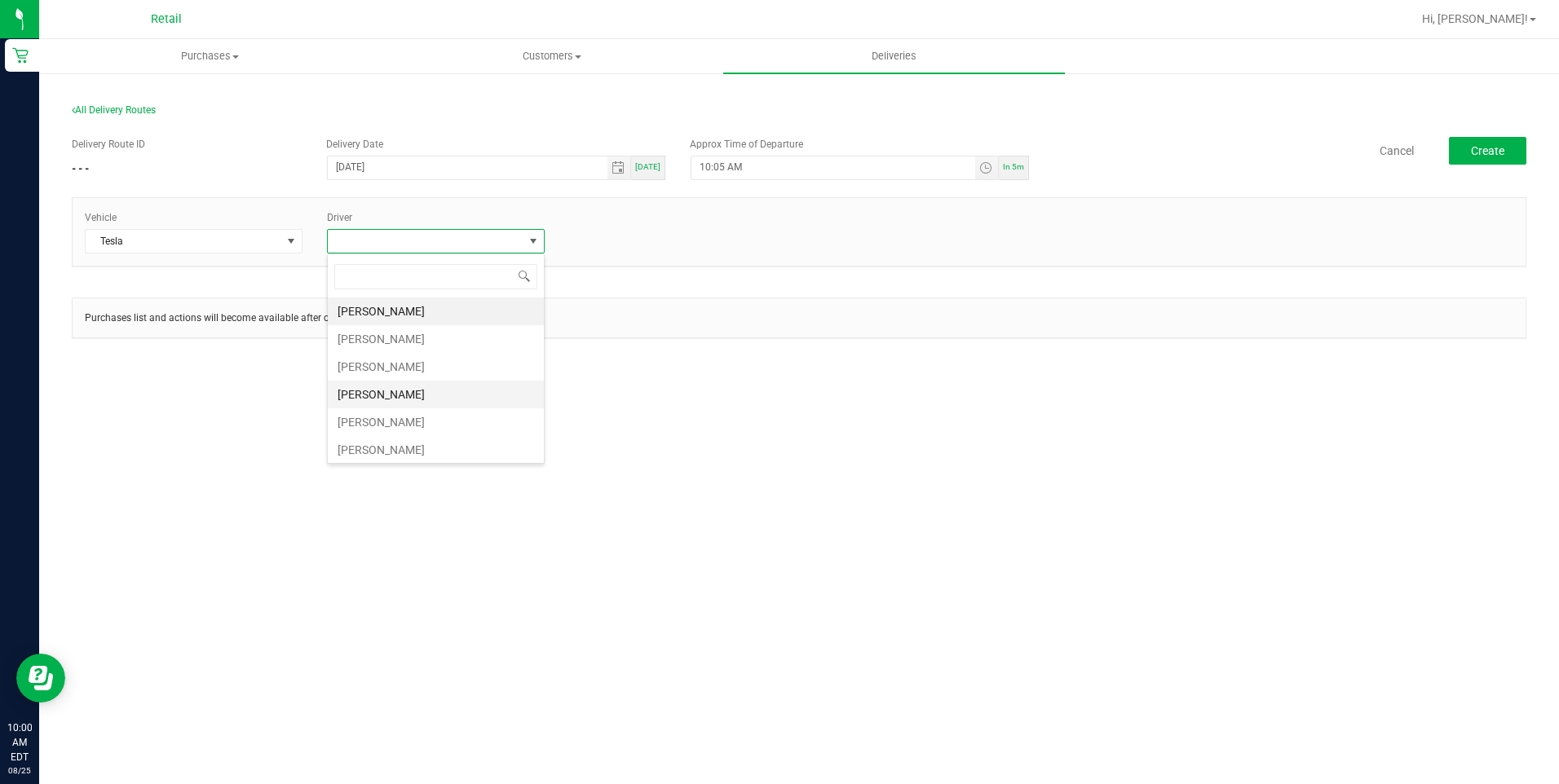
click at [388, 402] on li "[PERSON_NAME]" at bounding box center [435, 394] width 216 height 27
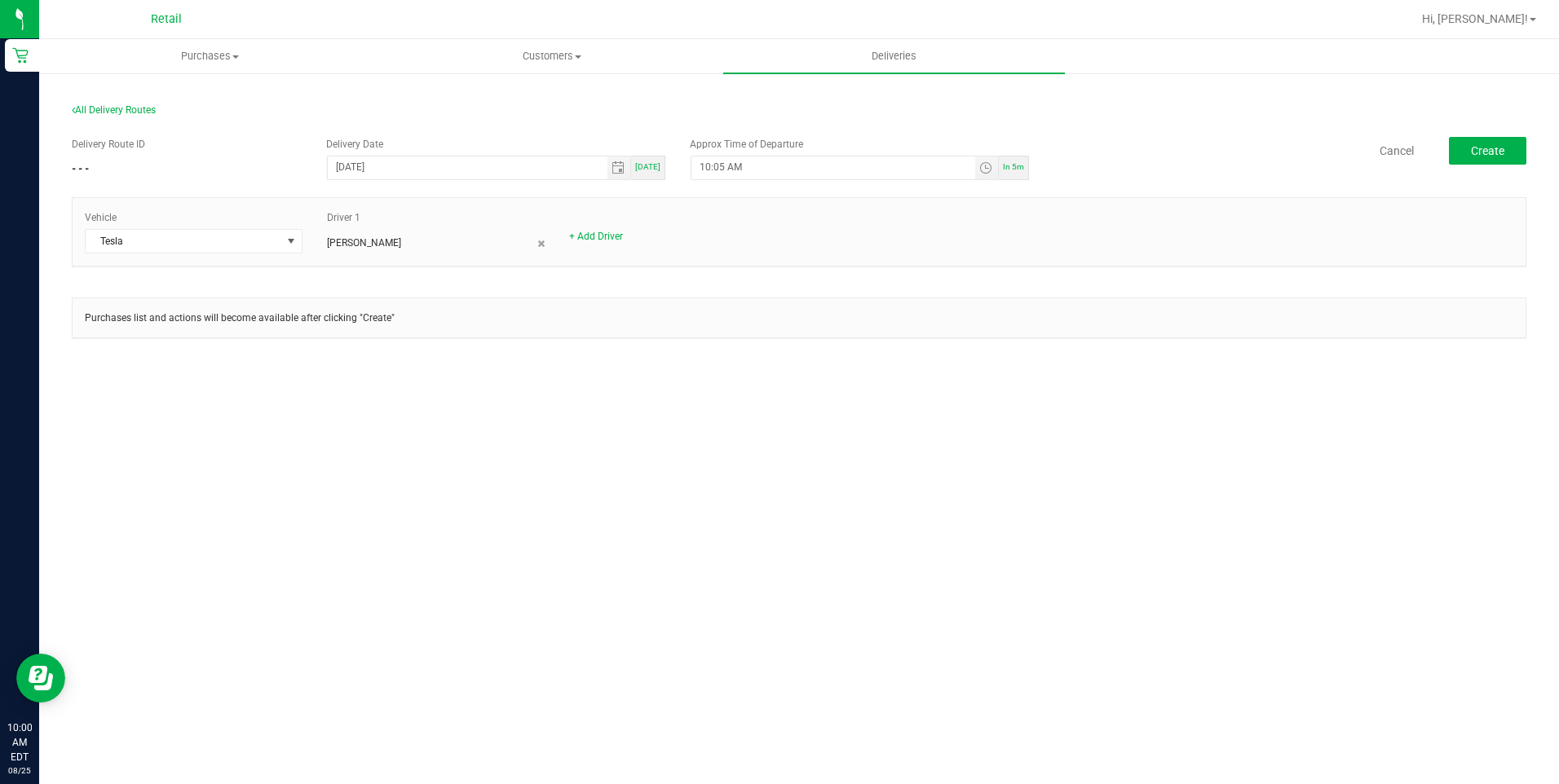
click at [859, 356] on div "Delivery Route ID - - - Delivery Date 08/25/2025 Today Approx Time of Departure…" at bounding box center [799, 245] width 1455 height 242
click at [1519, 155] on button "Create" at bounding box center [1487, 150] width 78 height 27
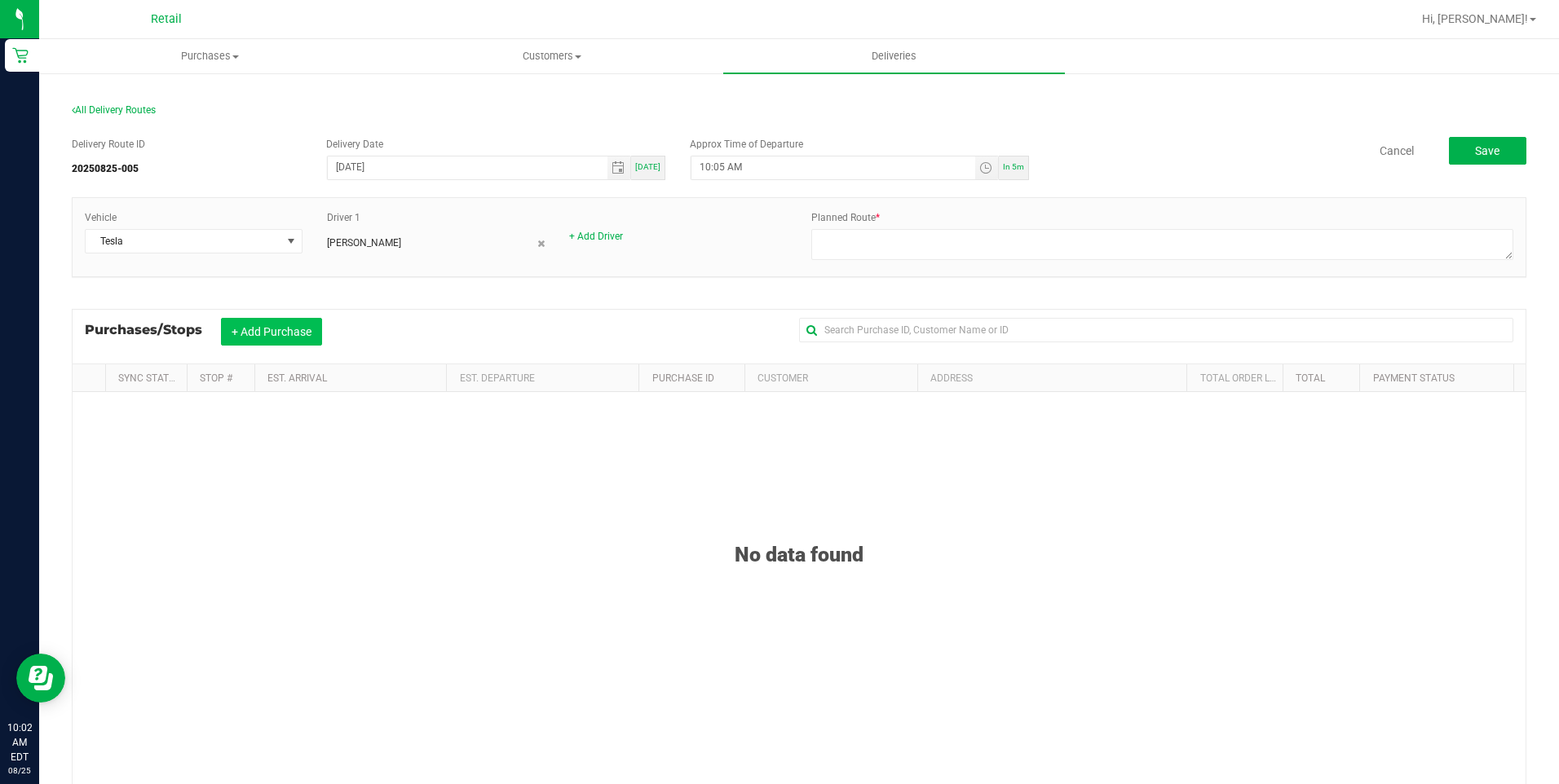
click at [304, 327] on button "+ Add Purchase" at bounding box center [271, 332] width 101 height 27
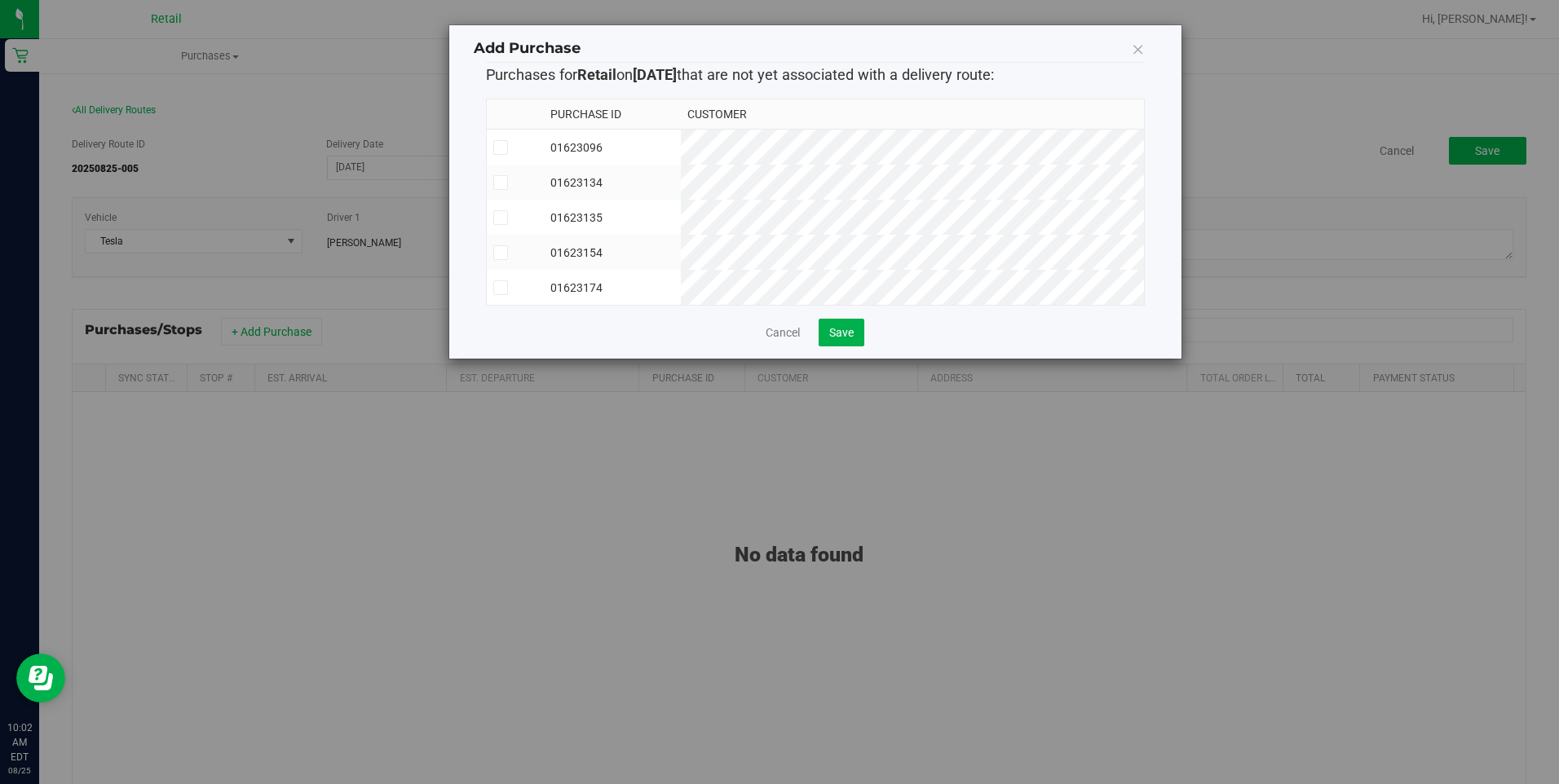
click at [497, 148] on icon at bounding box center [500, 148] width 10 height 0
click at [0, 0] on input "checkbox" at bounding box center [0, 0] width 0 height 0
click at [496, 218] on icon at bounding box center [500, 218] width 10 height 0
click at [0, 0] on input "checkbox" at bounding box center [0, 0] width 0 height 0
click at [503, 288] on icon at bounding box center [500, 288] width 10 height 0
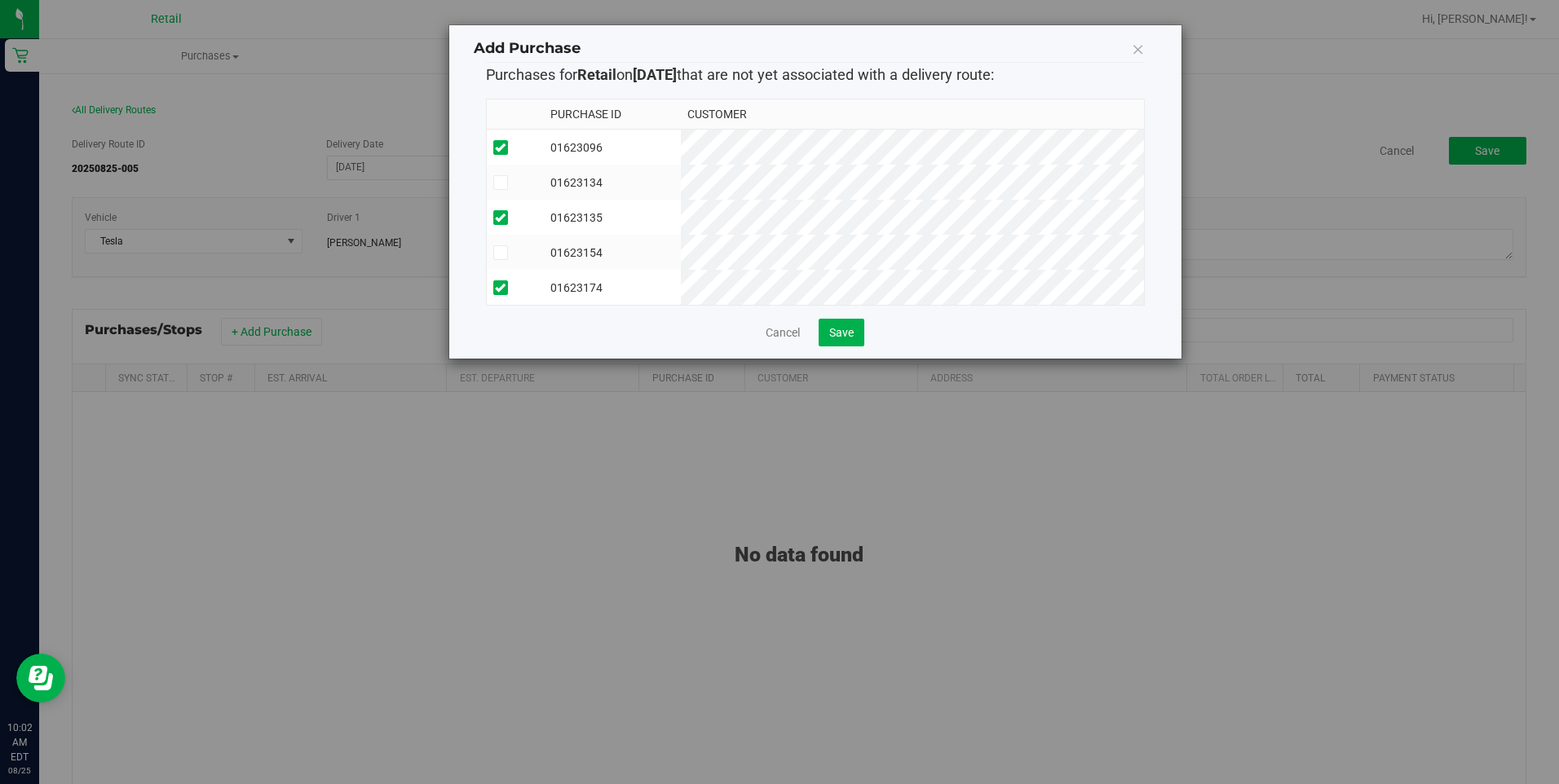
click at [0, 0] on input "checkbox" at bounding box center [0, 0] width 0 height 0
click at [839, 337] on button "Save" at bounding box center [841, 333] width 45 height 27
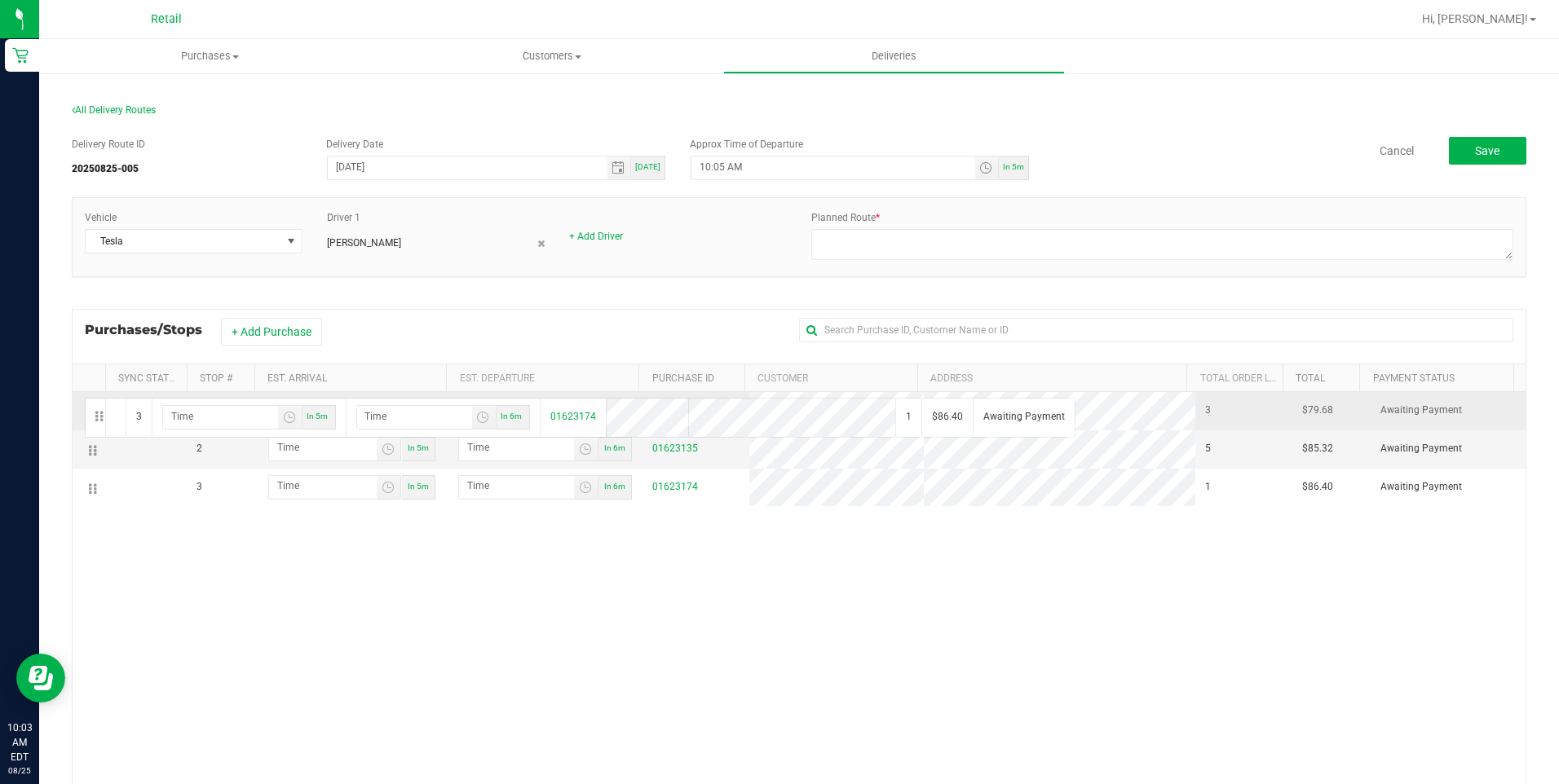
drag, startPoint x: 91, startPoint y: 489, endPoint x: 82, endPoint y: 396, distance: 93.4
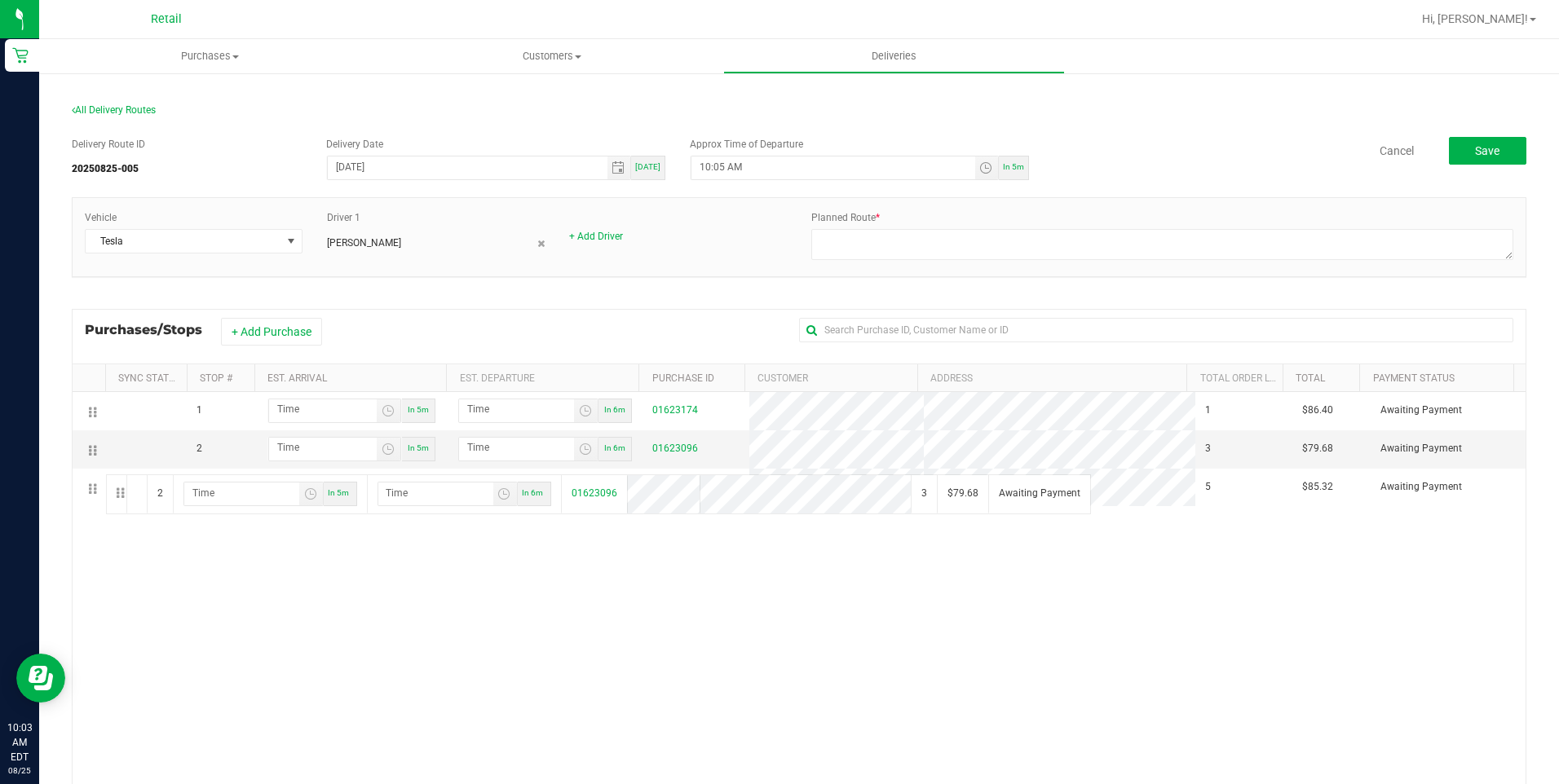
drag, startPoint x: 94, startPoint y: 451, endPoint x: 586, endPoint y: 510, distance: 495.5
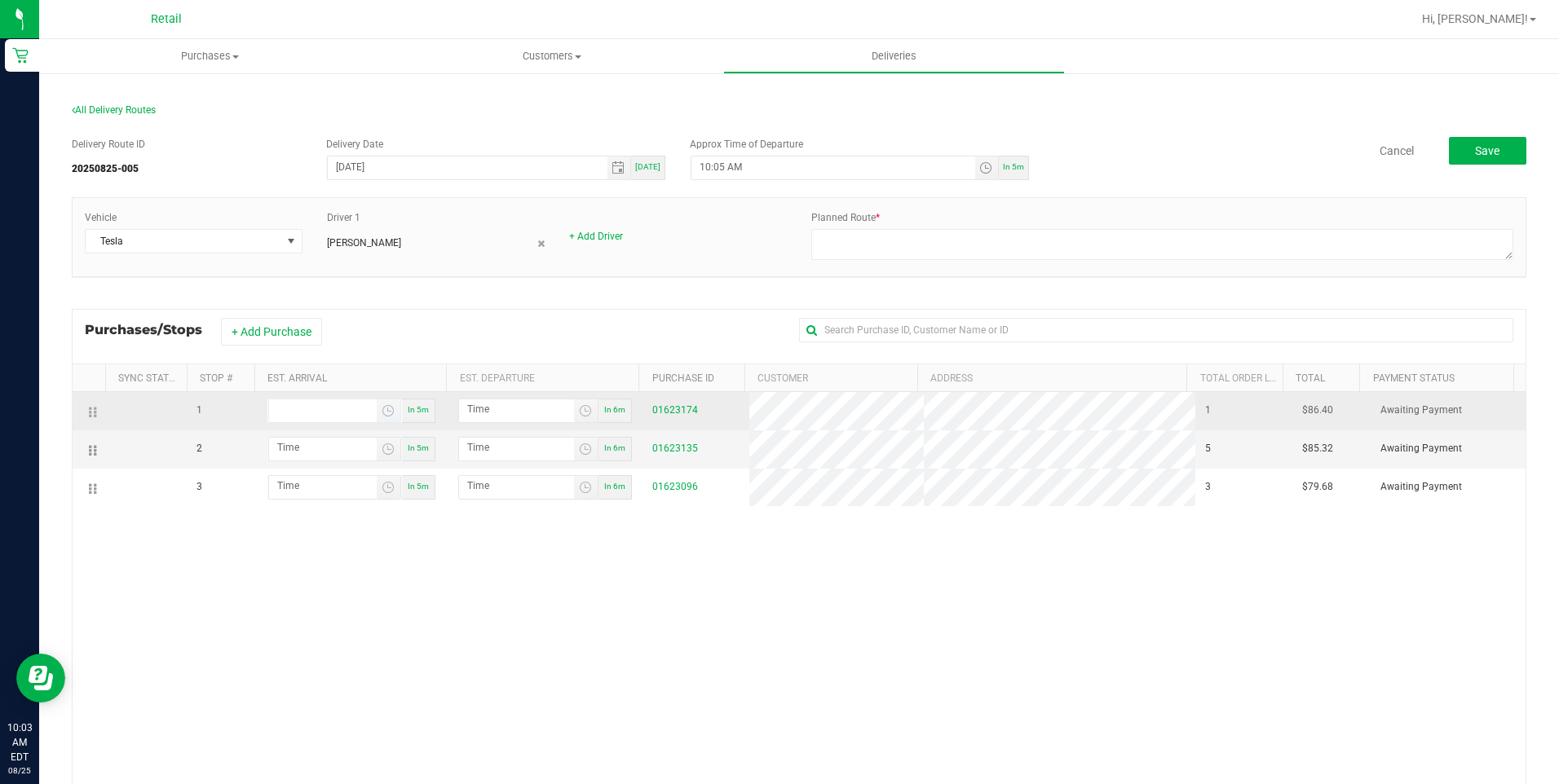
click at [310, 406] on input at bounding box center [323, 410] width 108 height 21
type input "10:01 AM"
type input "10:02 AM"
type input "10:14 AM"
type input "10:15 AM"
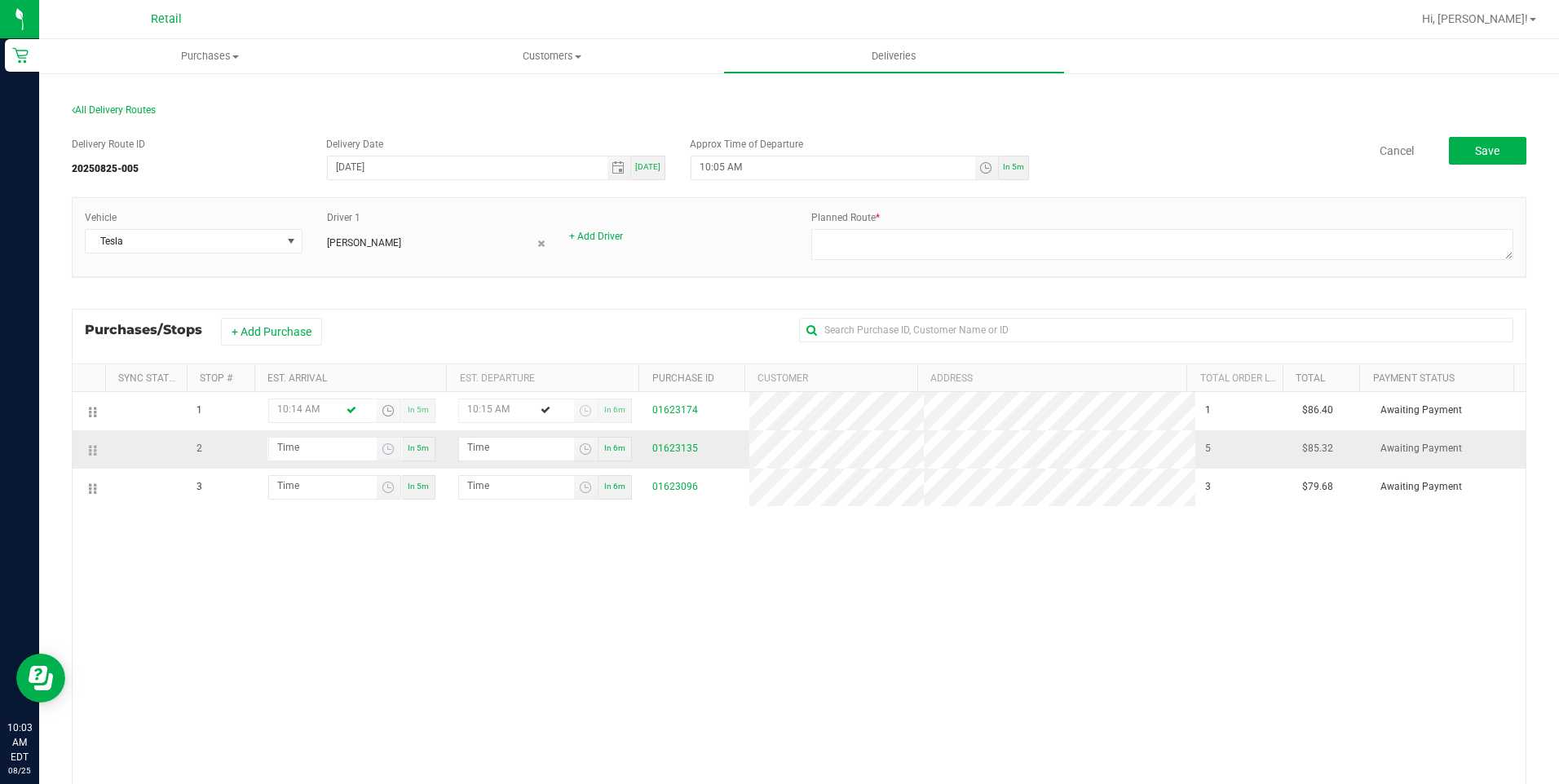
type input "10:14 AM"
click at [323, 446] on input "hour:minute AM" at bounding box center [323, 448] width 108 height 21
type input "10:02 AM"
type input "10:03 AM"
type input "10:26 AM"
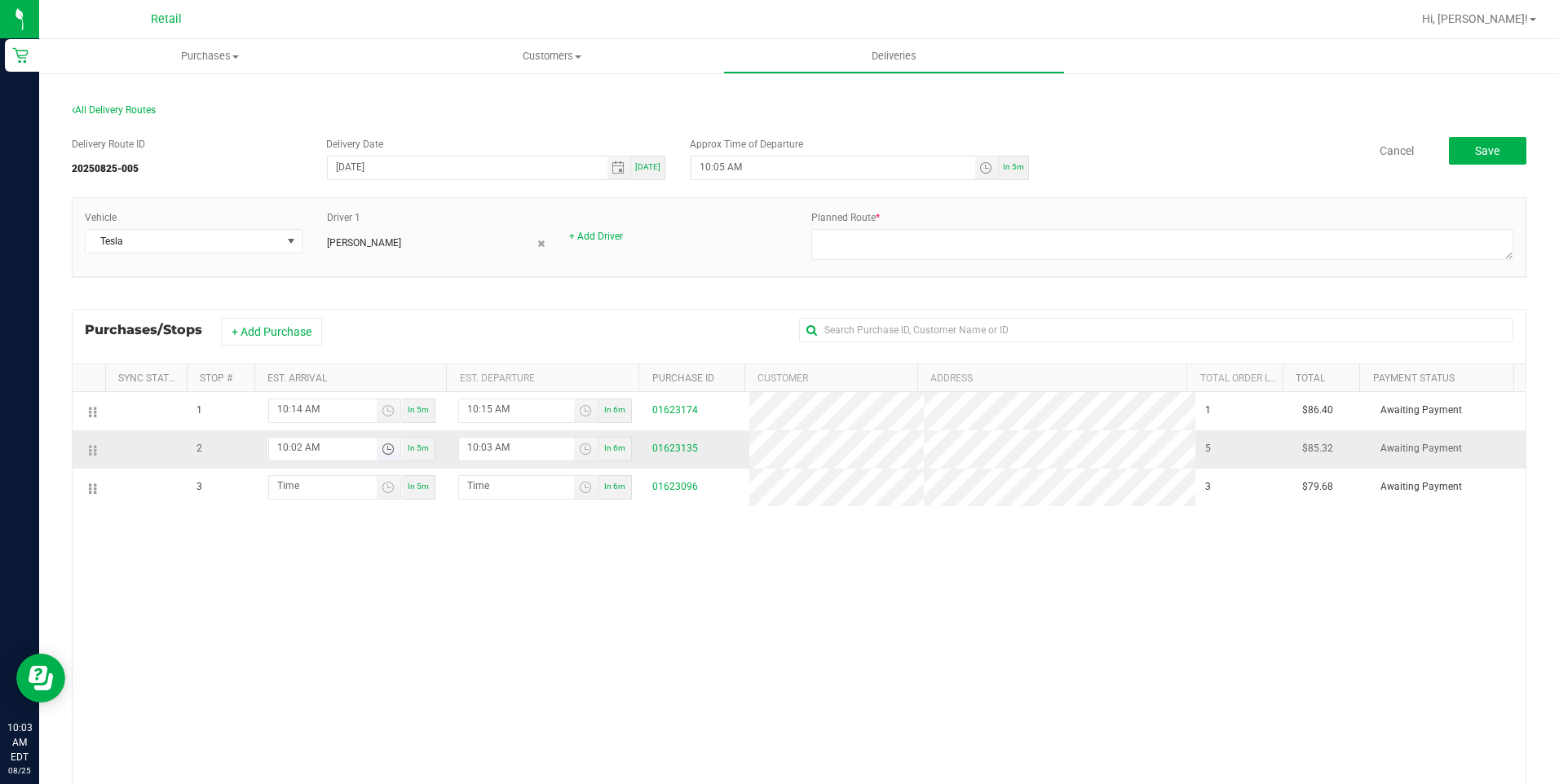
type input "10:27 AM"
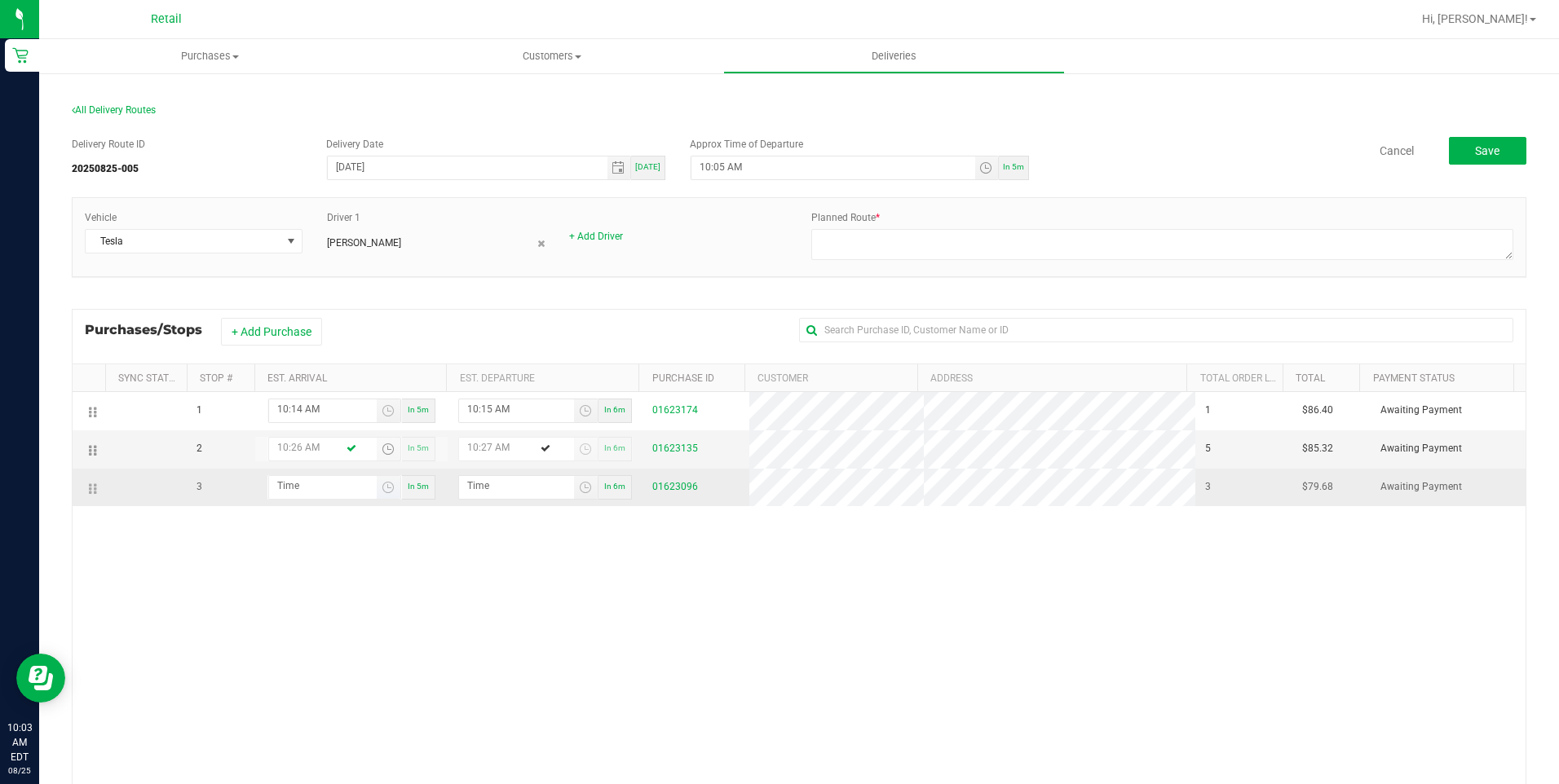
type input "10:26 AM"
click at [304, 482] on input "hour:minute AM" at bounding box center [323, 486] width 108 height 21
type input "10:04 AM"
type input "10:05 AM"
type input "10:44 AM"
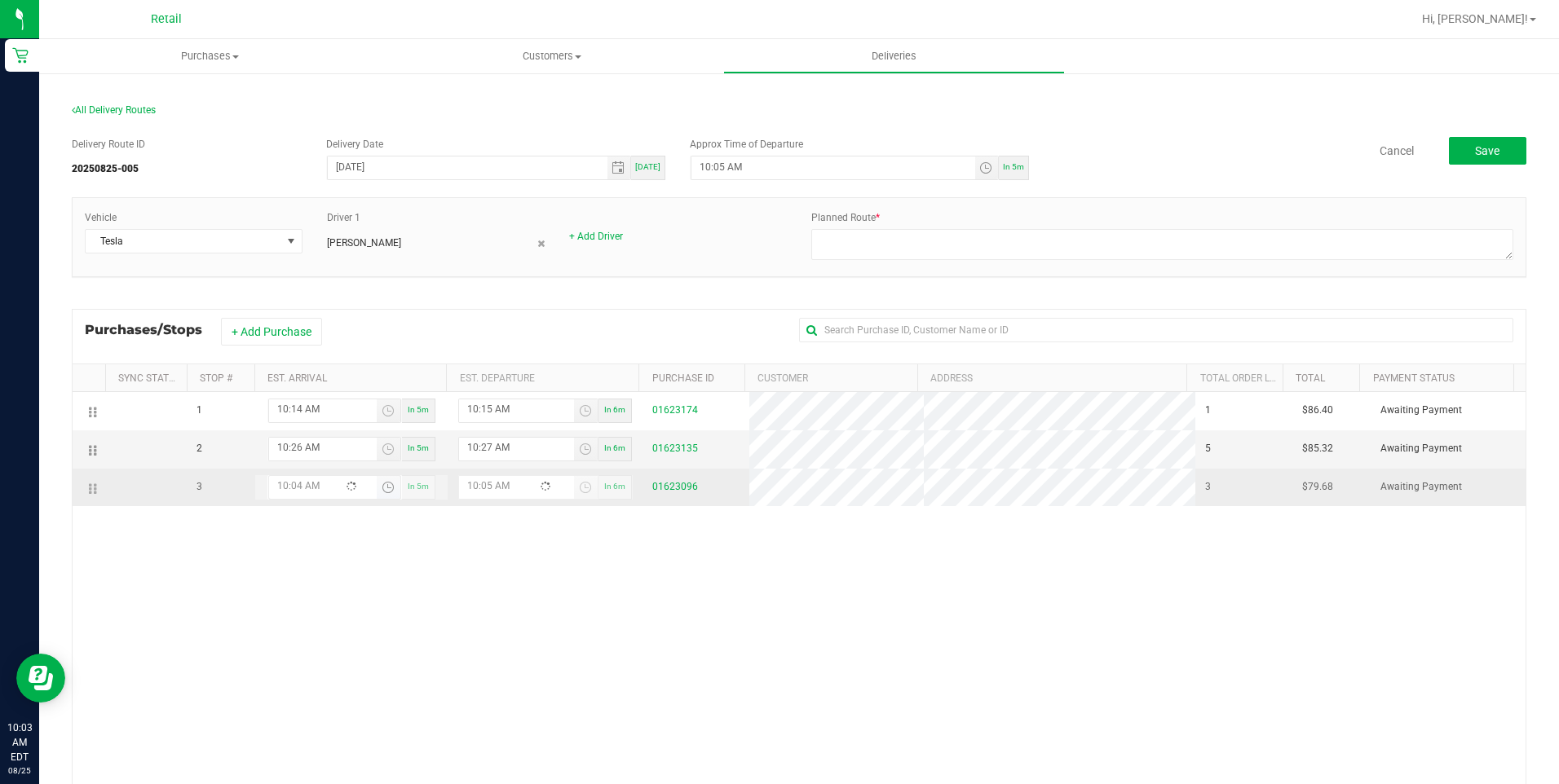
type input "10:45 AM"
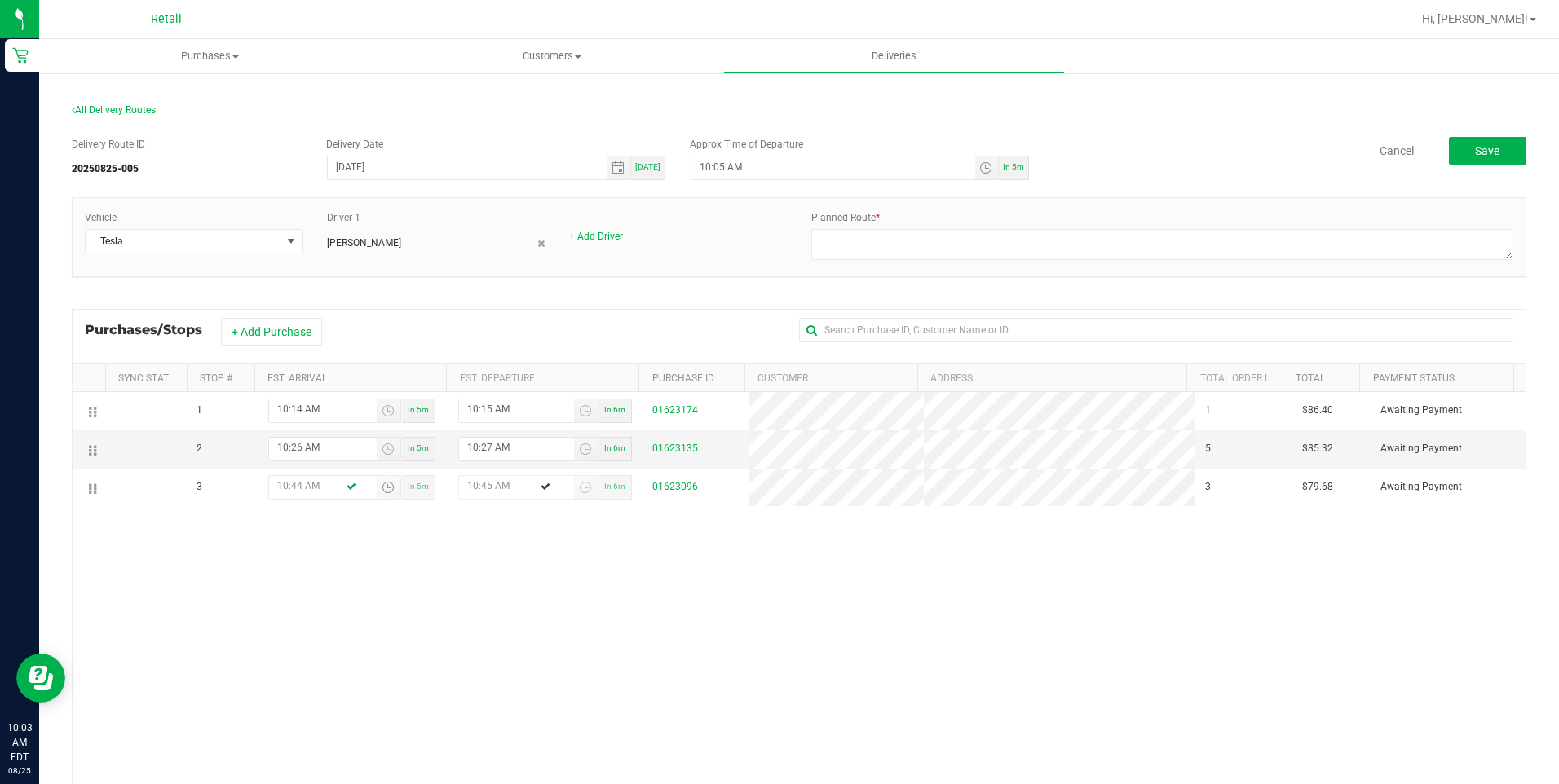
type input "10:44 AM"
click at [555, 619] on div "1 10:14 AM In 5m 10:15 AM In 6m 01623174 1 $86.40 Awaiting Payment 2 10:26 AM I…" at bounding box center [799, 640] width 1453 height 494
click at [964, 238] on textarea at bounding box center [1162, 245] width 702 height 31
type textarea "ON FLEET"
click at [1471, 160] on button "Save" at bounding box center [1487, 150] width 78 height 27
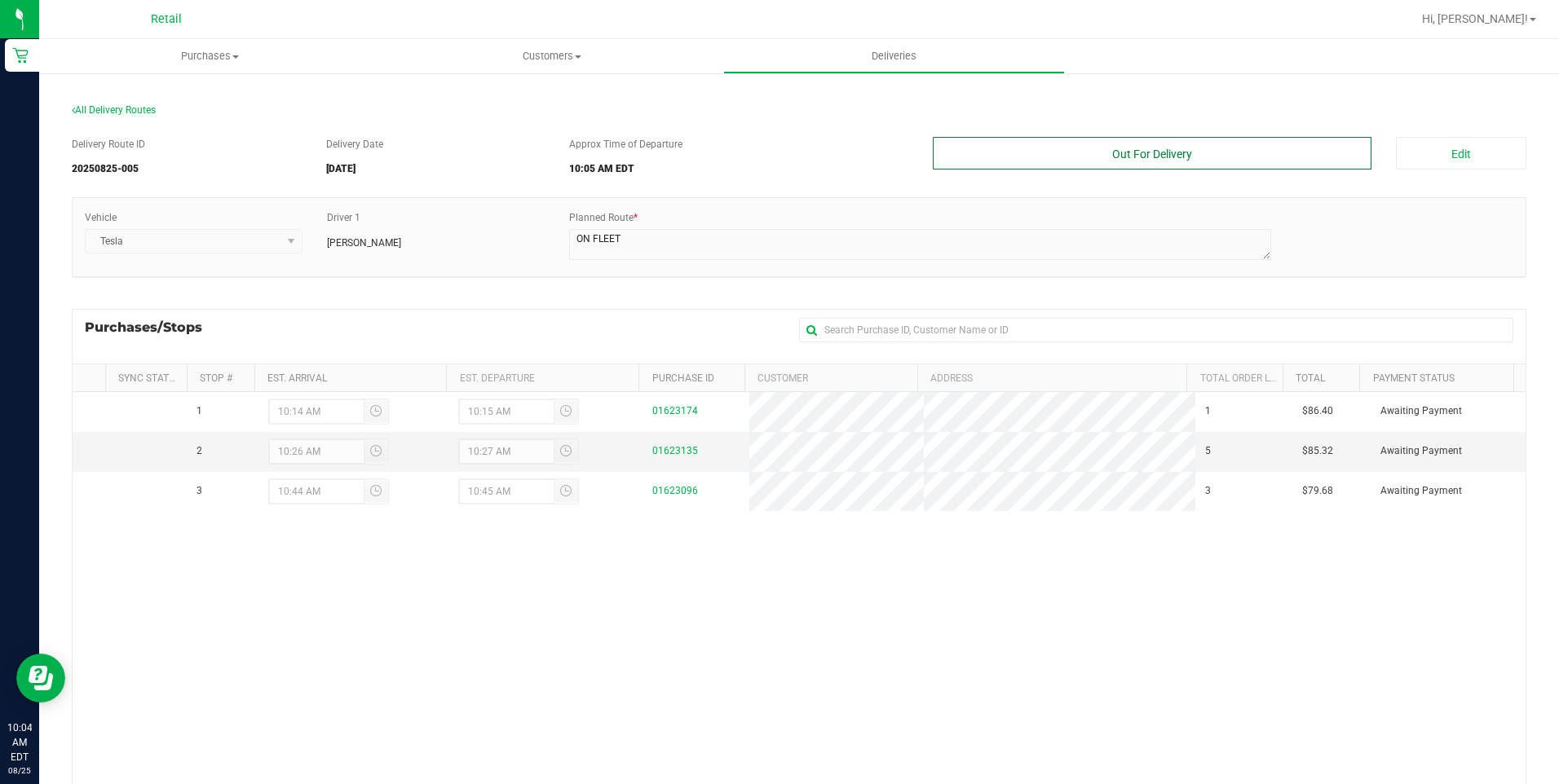
click at [1172, 156] on button "Out For Delivery" at bounding box center [1153, 153] width 440 height 32
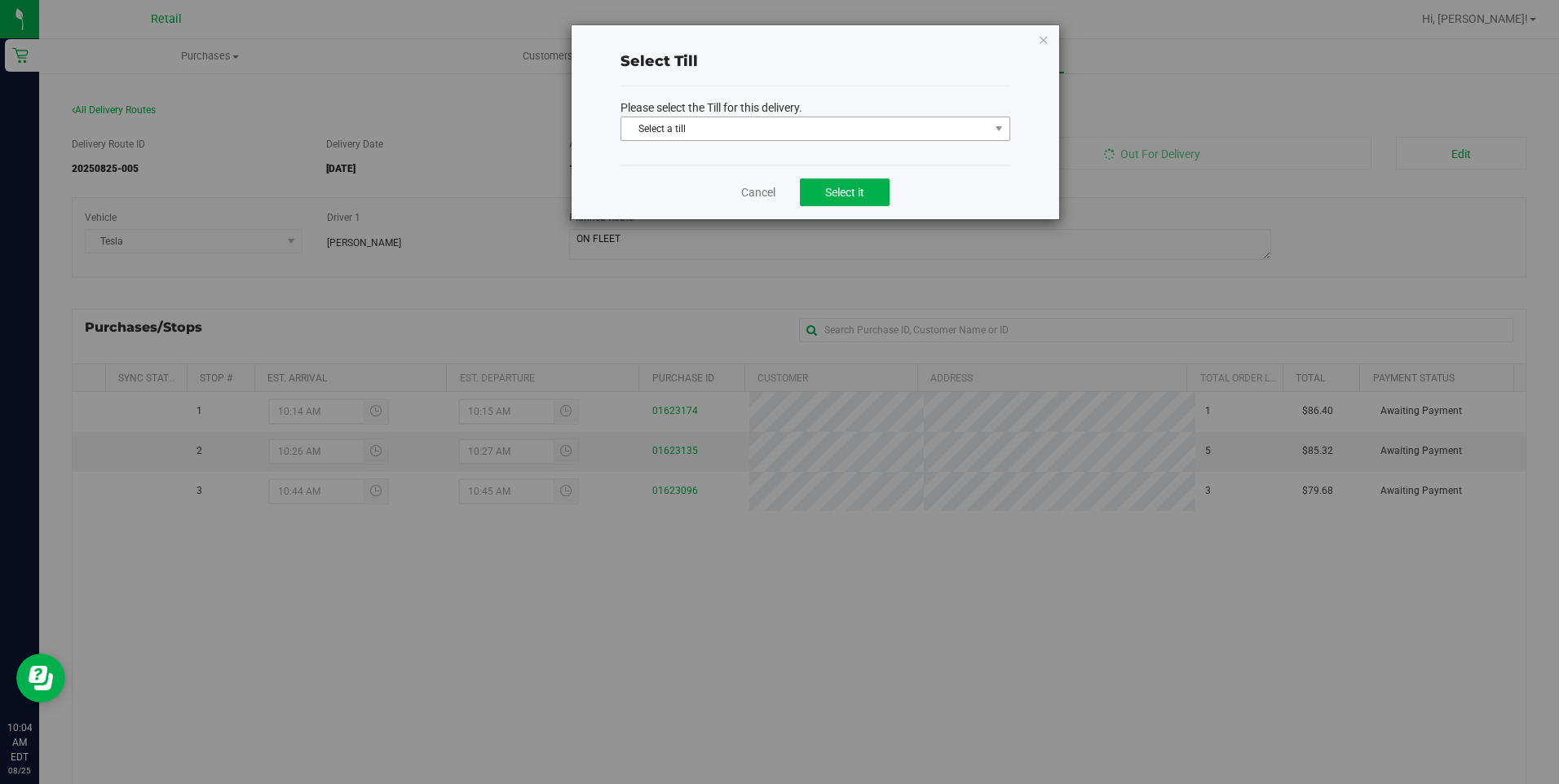
click at [838, 135] on span "Select a till" at bounding box center [806, 128] width 368 height 23
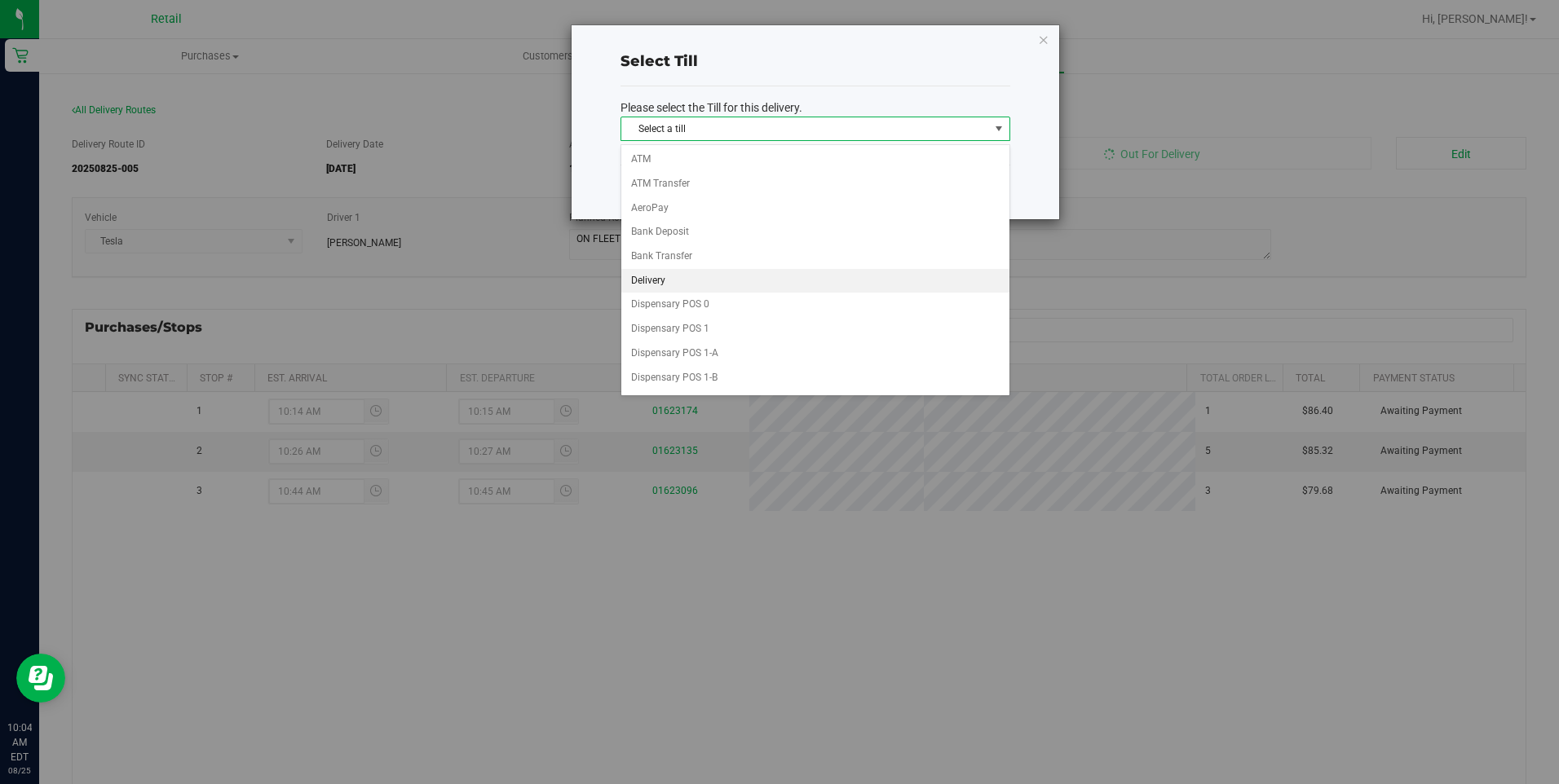
click at [648, 281] on li "Delivery" at bounding box center [816, 281] width 388 height 25
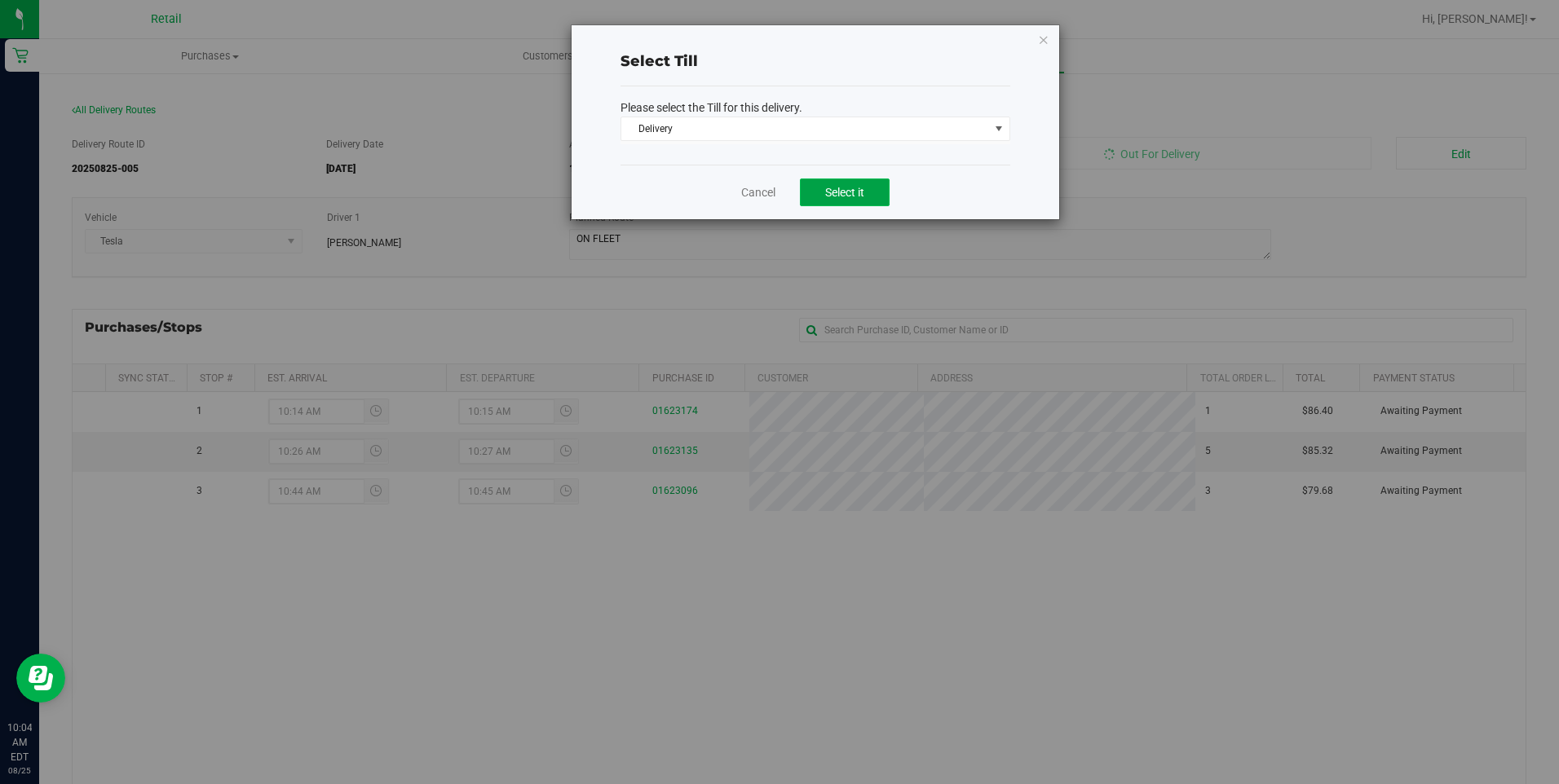
click at [846, 191] on span "Select it" at bounding box center [845, 192] width 39 height 13
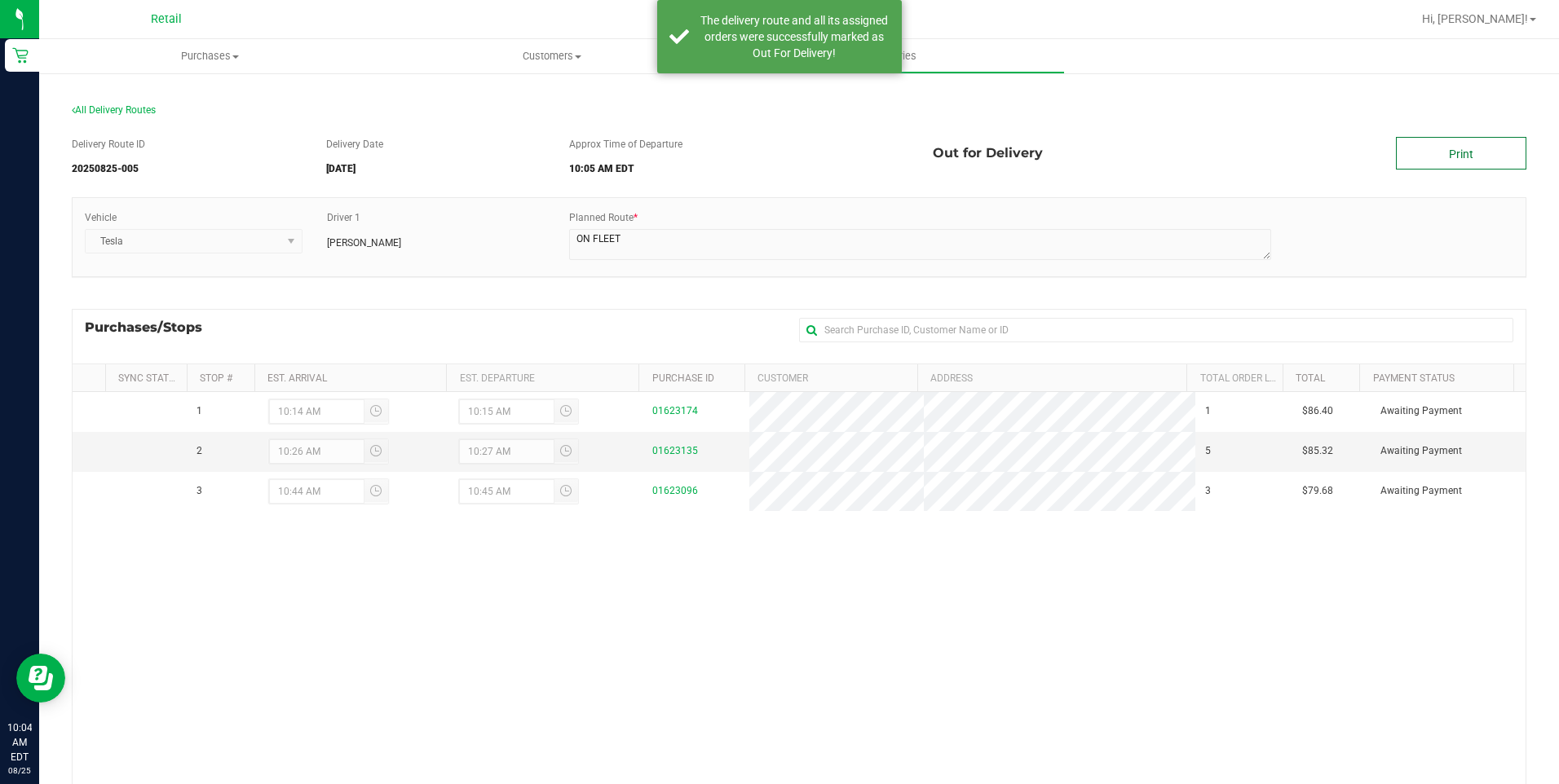
click at [1459, 154] on link "Print" at bounding box center [1461, 153] width 131 height 32
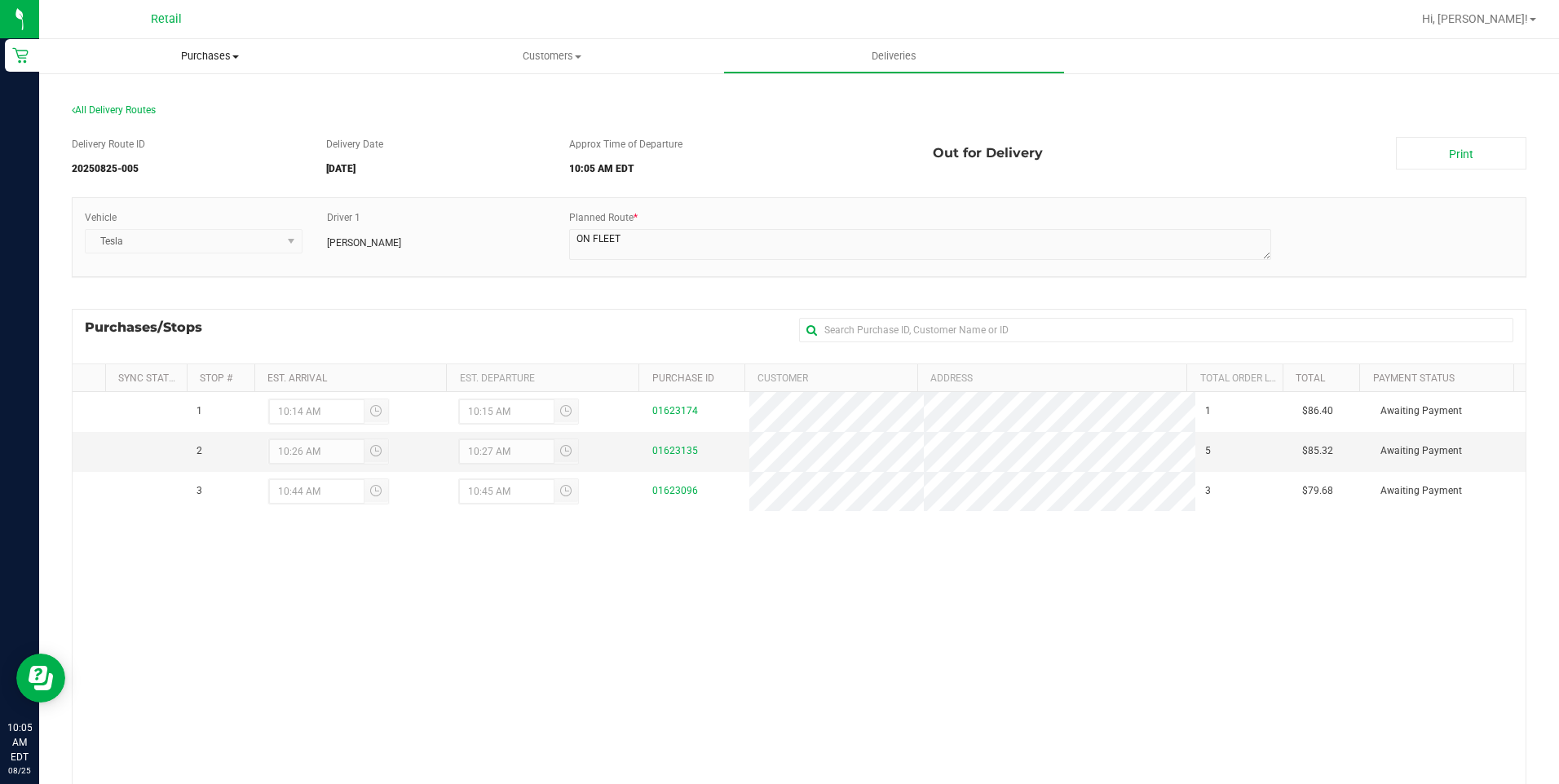
click at [239, 61] on span "Purchases" at bounding box center [210, 56] width 341 height 15
click at [178, 103] on span "Summary of purchases" at bounding box center [122, 98] width 167 height 14
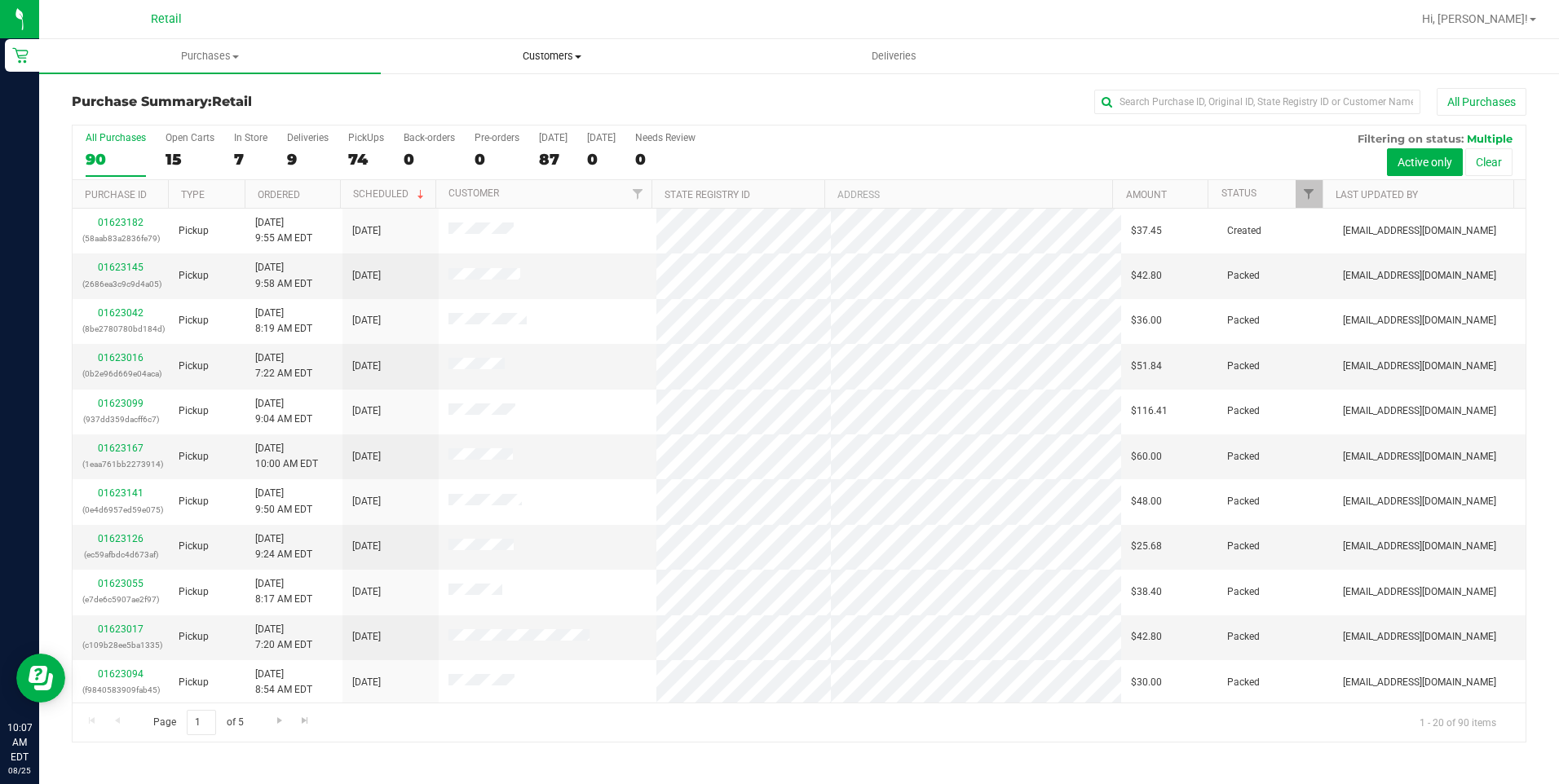
click at [527, 54] on span "Customers" at bounding box center [552, 56] width 340 height 15
click at [467, 103] on span "All customers" at bounding box center [439, 98] width 117 height 14
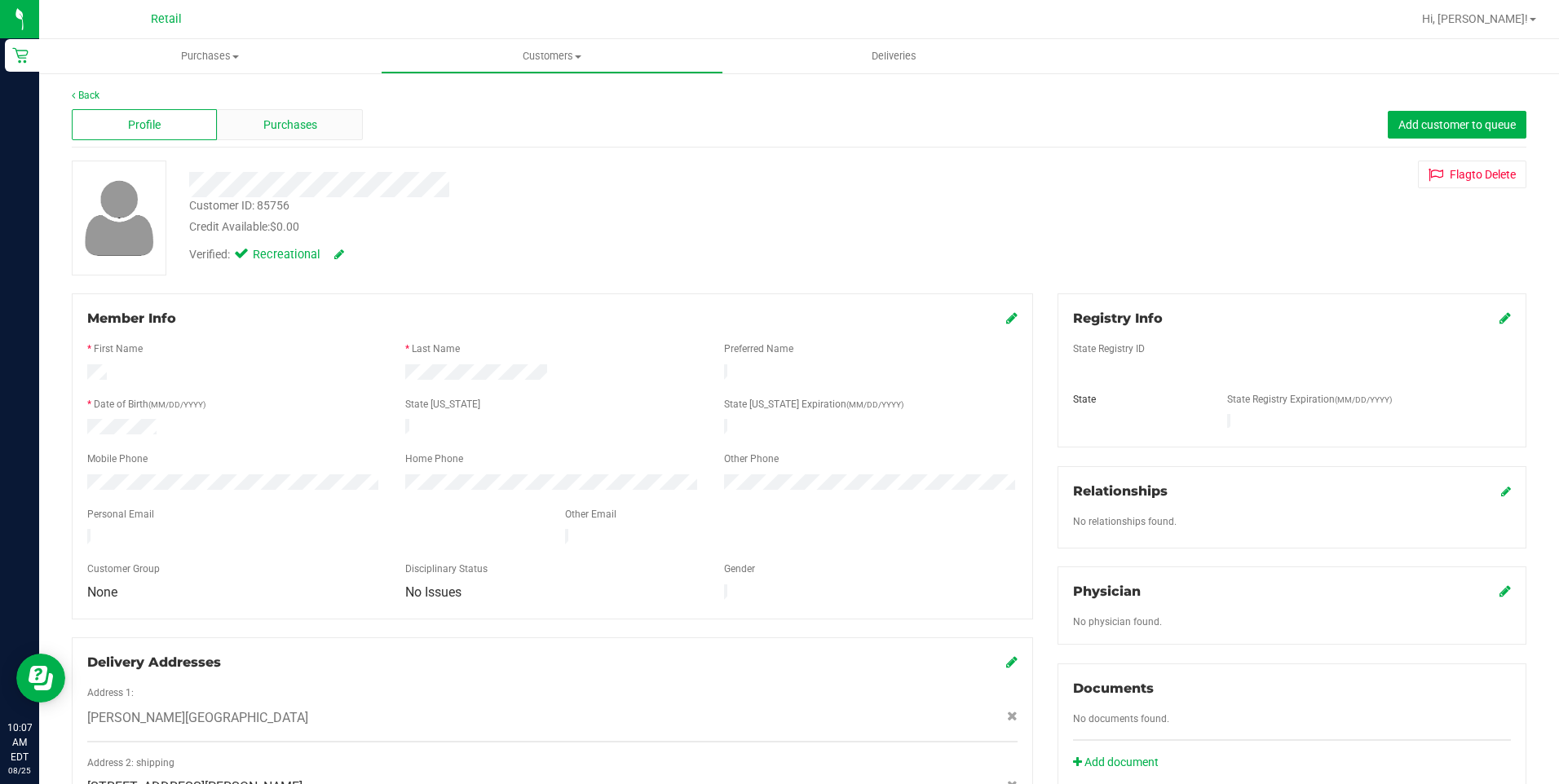
click at [315, 133] on span "Purchases" at bounding box center [290, 125] width 54 height 17
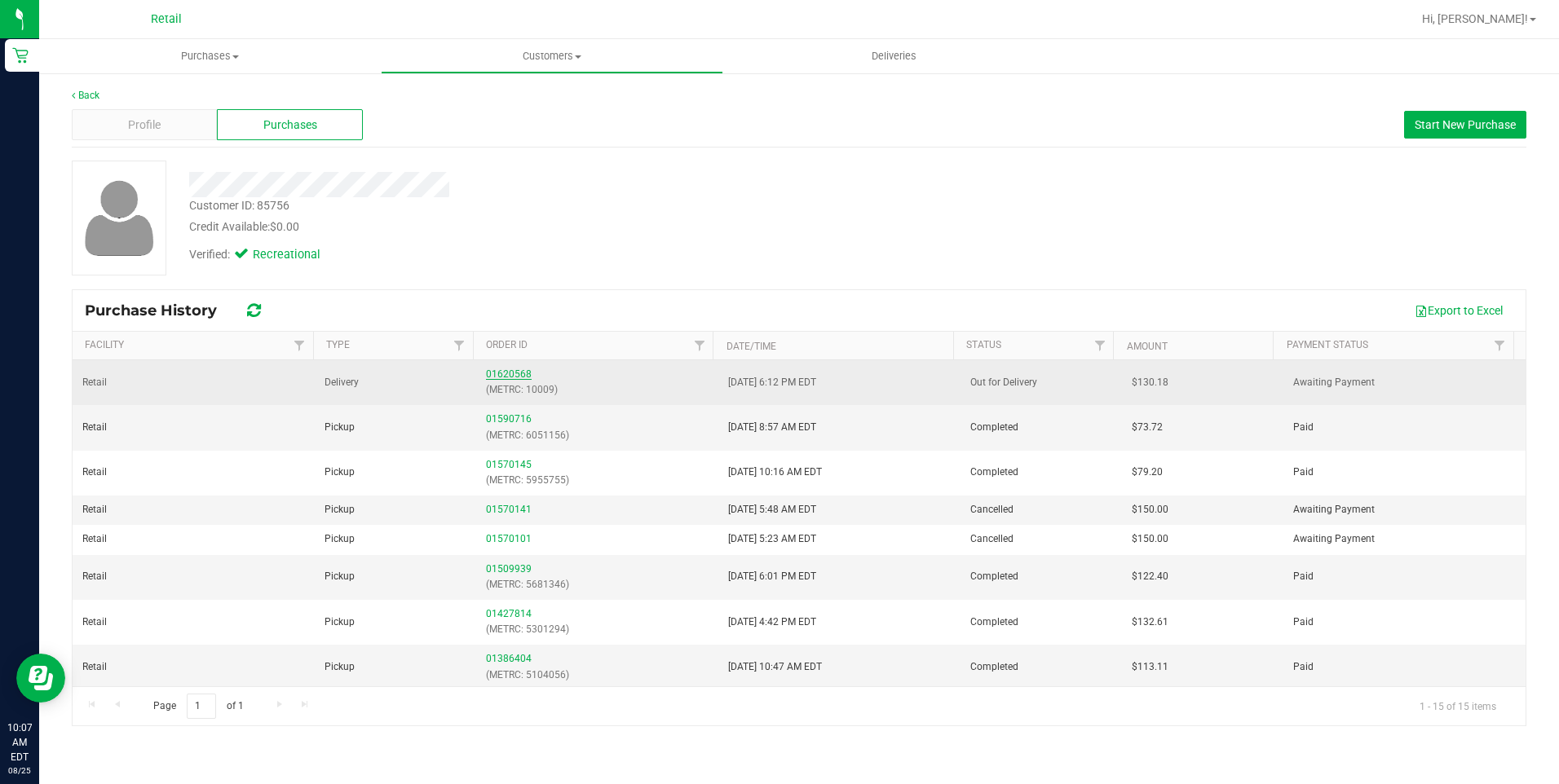
click at [508, 374] on link "01620568" at bounding box center [508, 374] width 45 height 11
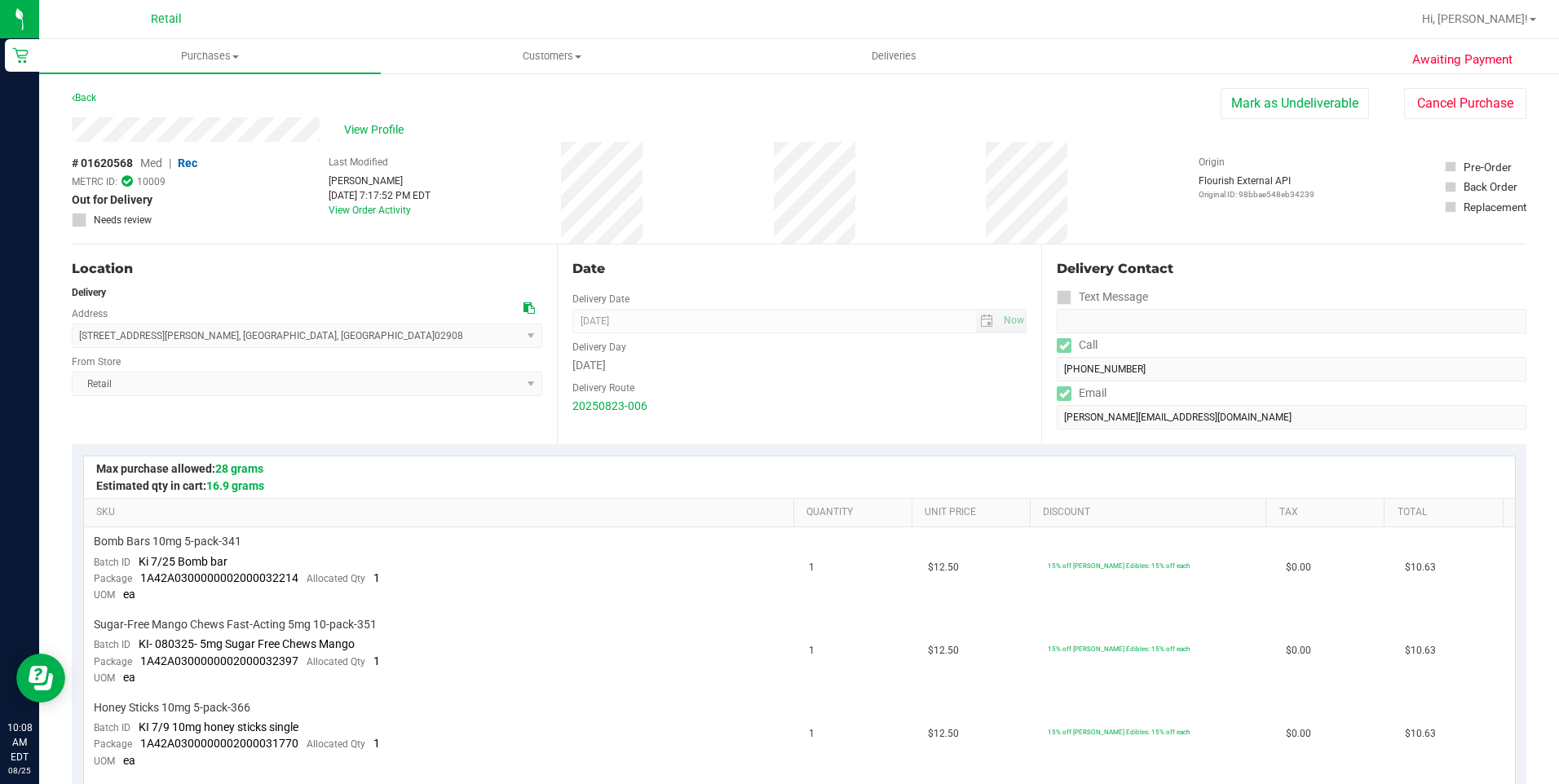
click at [324, 136] on div "View Profile" at bounding box center [646, 129] width 1149 height 25
click at [357, 128] on span "View Profile" at bounding box center [376, 130] width 65 height 17
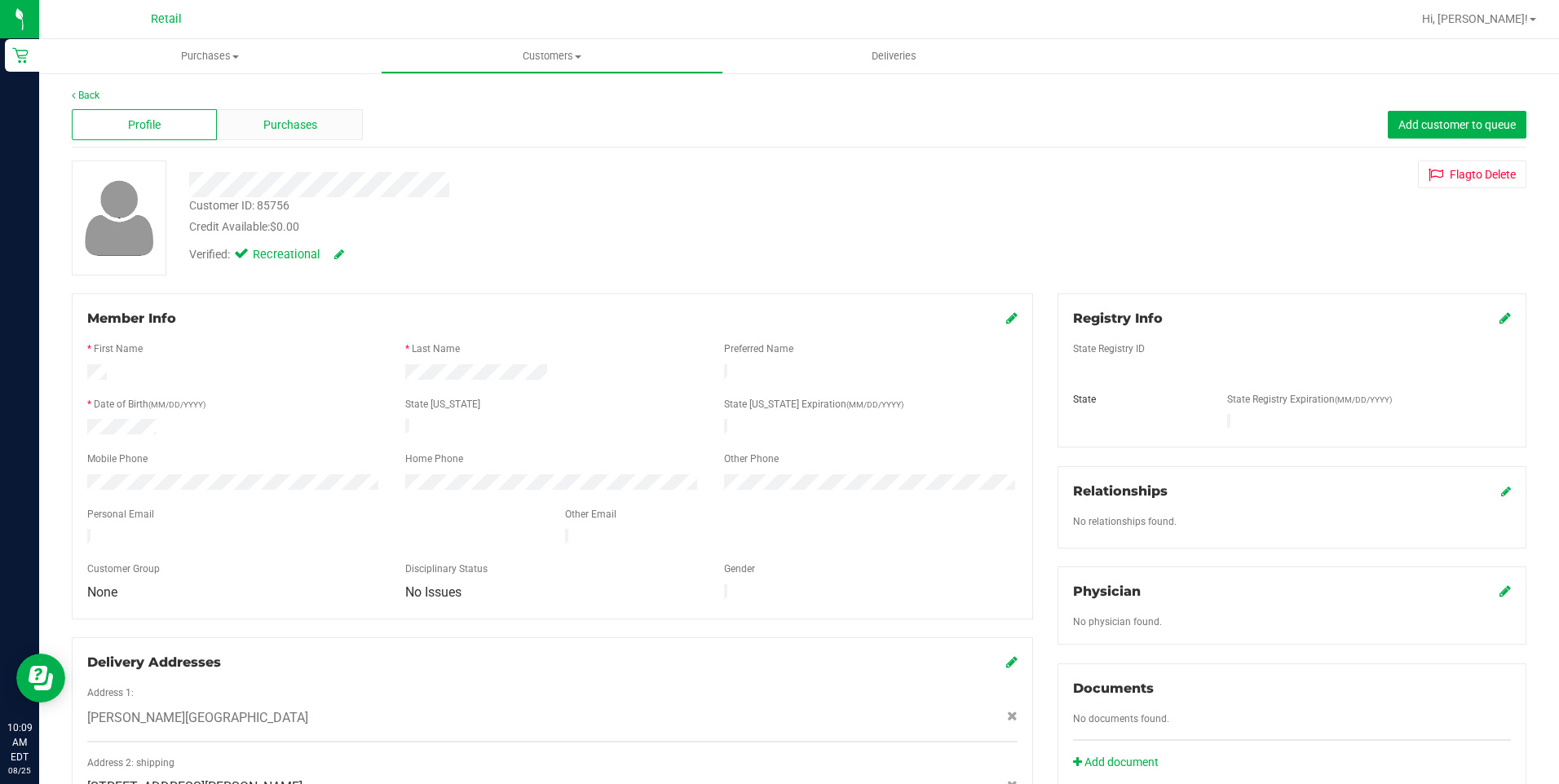
click at [281, 123] on span "Purchases" at bounding box center [290, 125] width 54 height 17
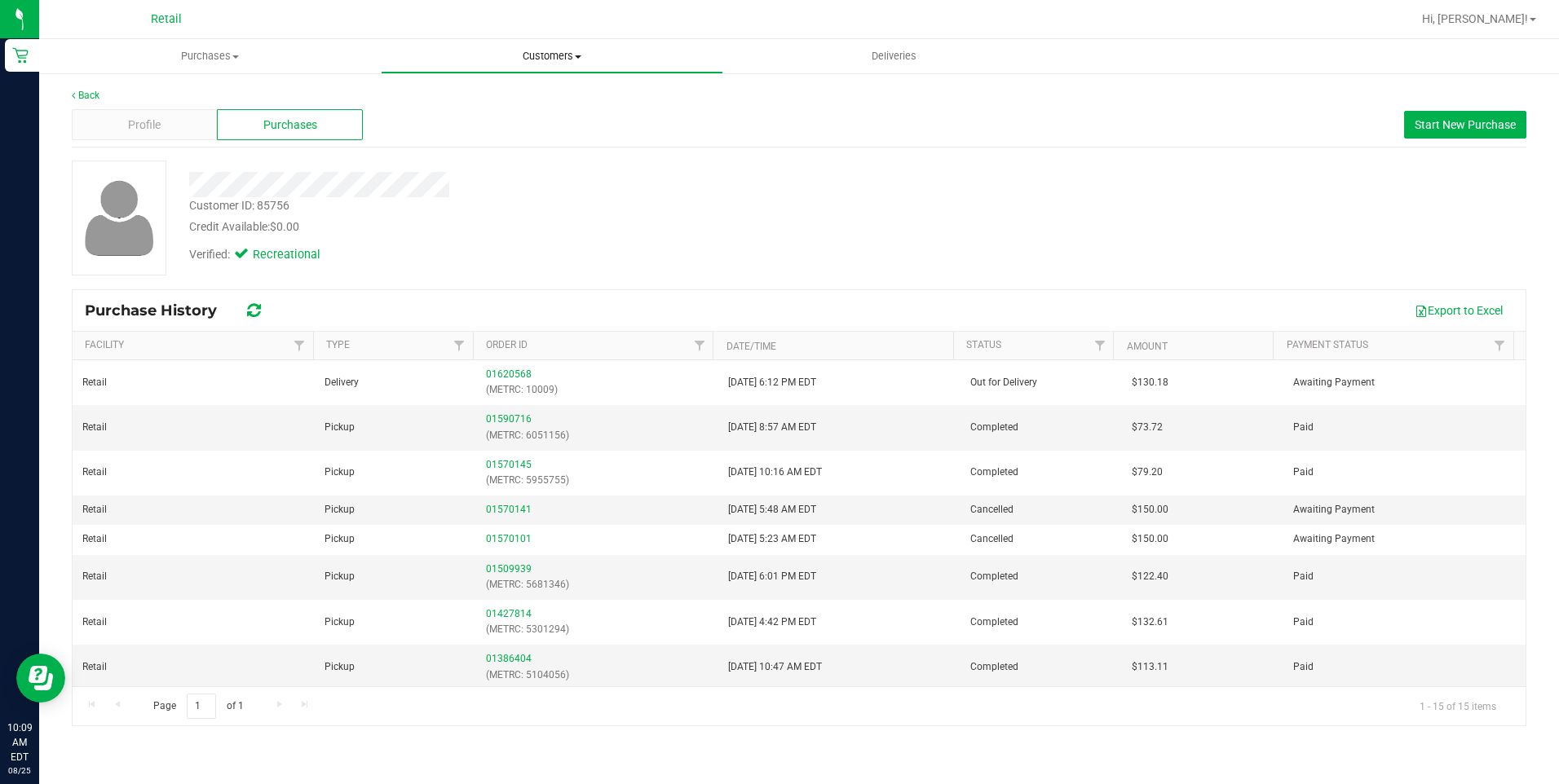
click at [584, 58] on span "Customers" at bounding box center [552, 56] width 340 height 15
click at [230, 62] on span "Purchases" at bounding box center [210, 56] width 340 height 15
click at [153, 102] on span "Summary of purchases" at bounding box center [122, 98] width 167 height 14
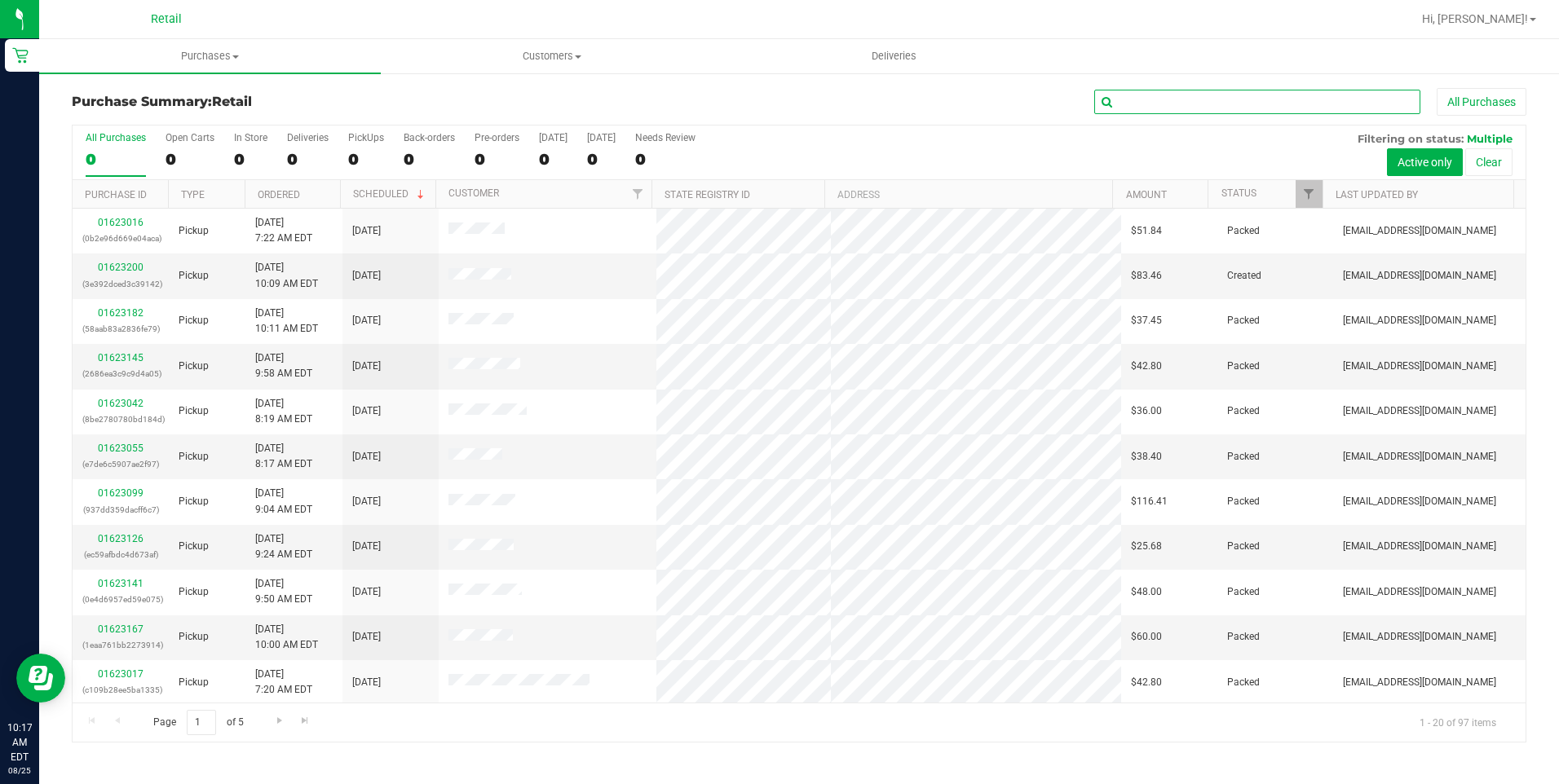
click at [1191, 102] on input "text" at bounding box center [1256, 102] width 326 height 25
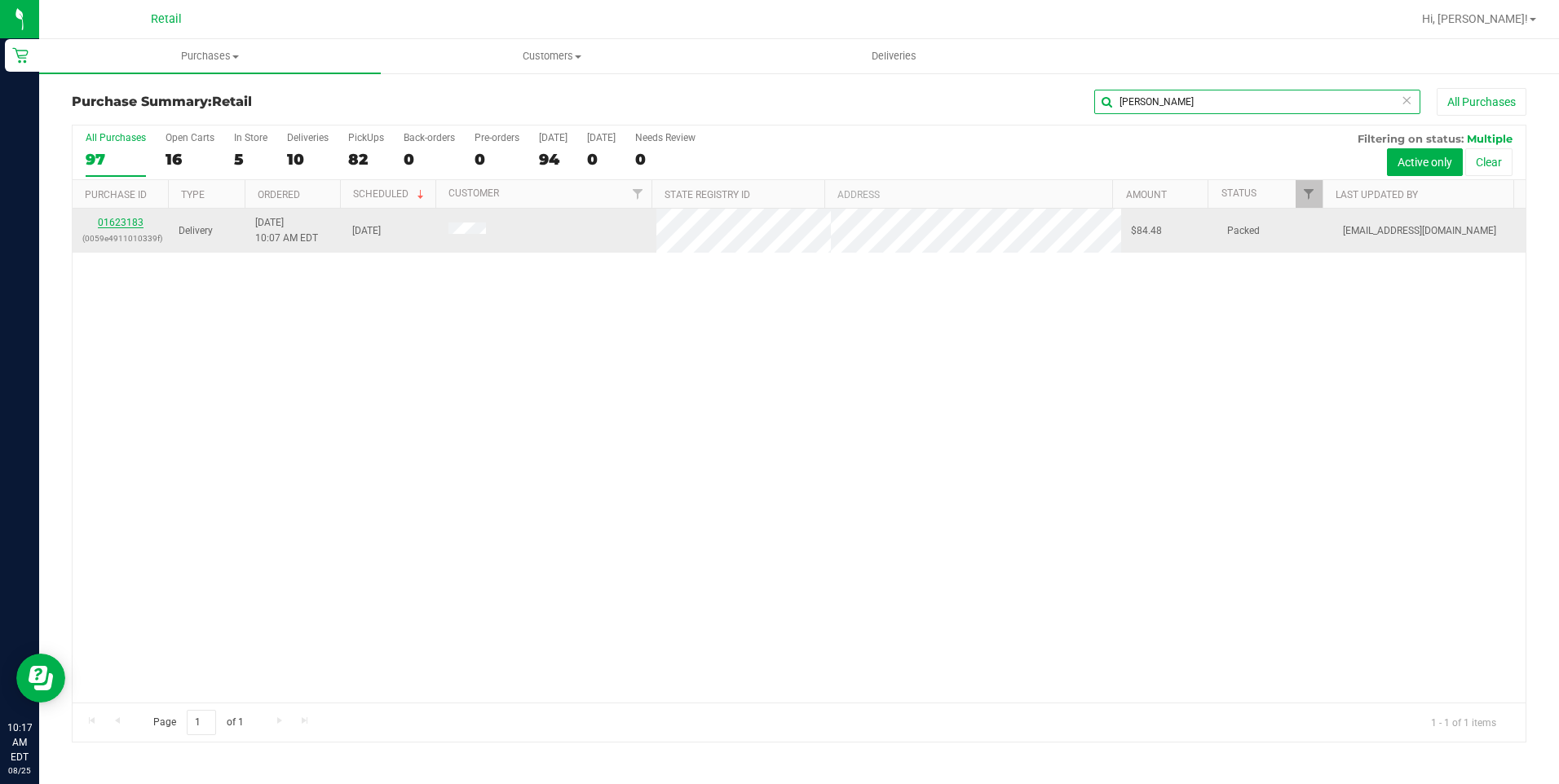
type input "NIGEL"
click at [118, 222] on link "01623183" at bounding box center [120, 222] width 45 height 11
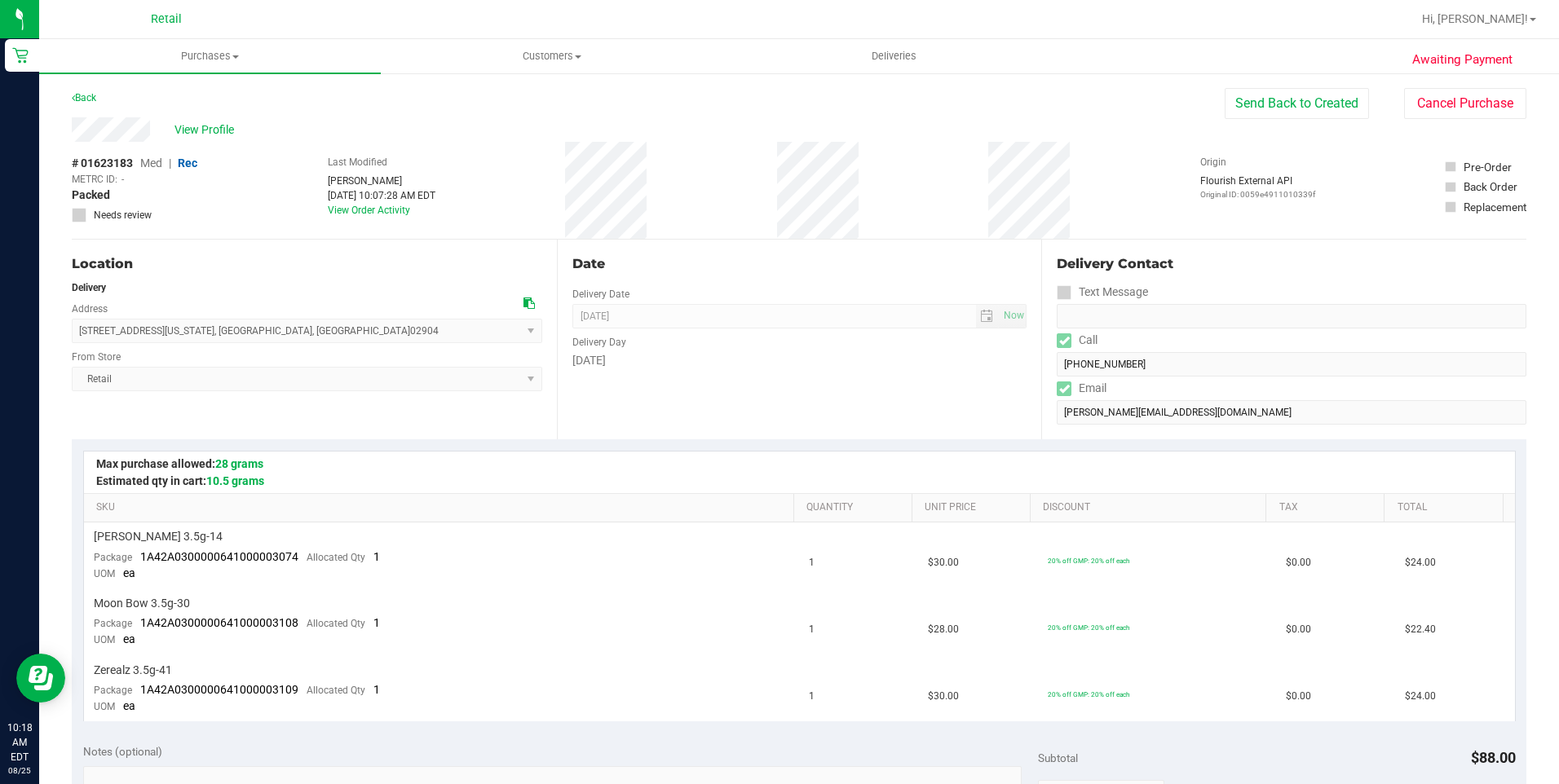
click at [1057, 376] on form "Delivery Contact Text Message Call (401) 376-2303 Email nigel_orr@icloud.com" at bounding box center [1291, 339] width 469 height 170
click at [76, 141] on div "View Profile" at bounding box center [648, 129] width 1153 height 25
drag, startPoint x: 204, startPoint y: 344, endPoint x: 73, endPoint y: 321, distance: 133.0
click at [73, 321] on span "71 Alaska Street , Providence , RI 02904 Select address Alaska Street 71 Alaska…" at bounding box center [307, 331] width 470 height 25
click at [556, 53] on span "Customers" at bounding box center [552, 56] width 340 height 15
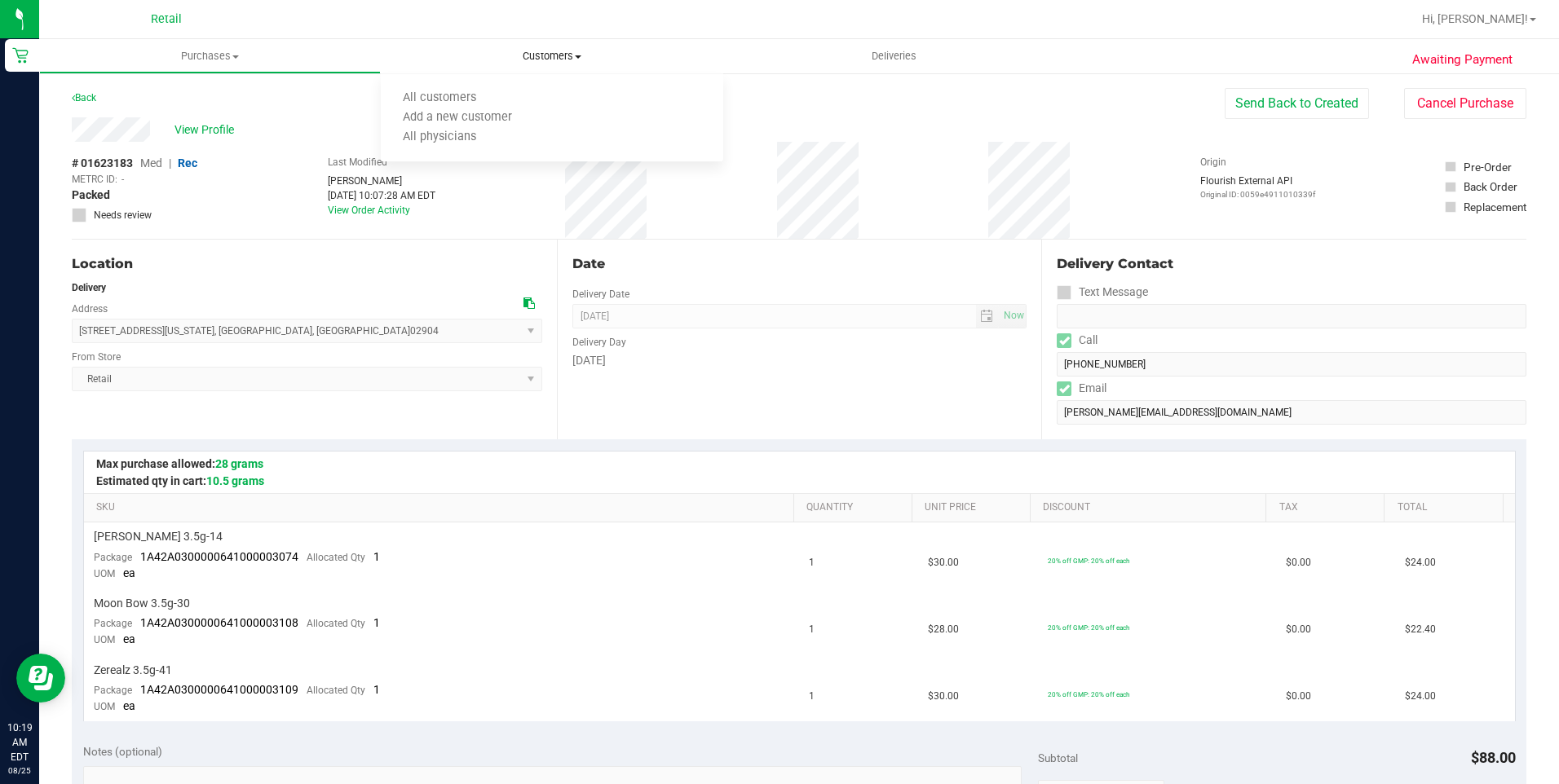
click at [522, 85] on ul "All customers Add a new customer All physicians" at bounding box center [551, 118] width 341 height 88
click at [488, 97] on span "All customers" at bounding box center [439, 98] width 117 height 14
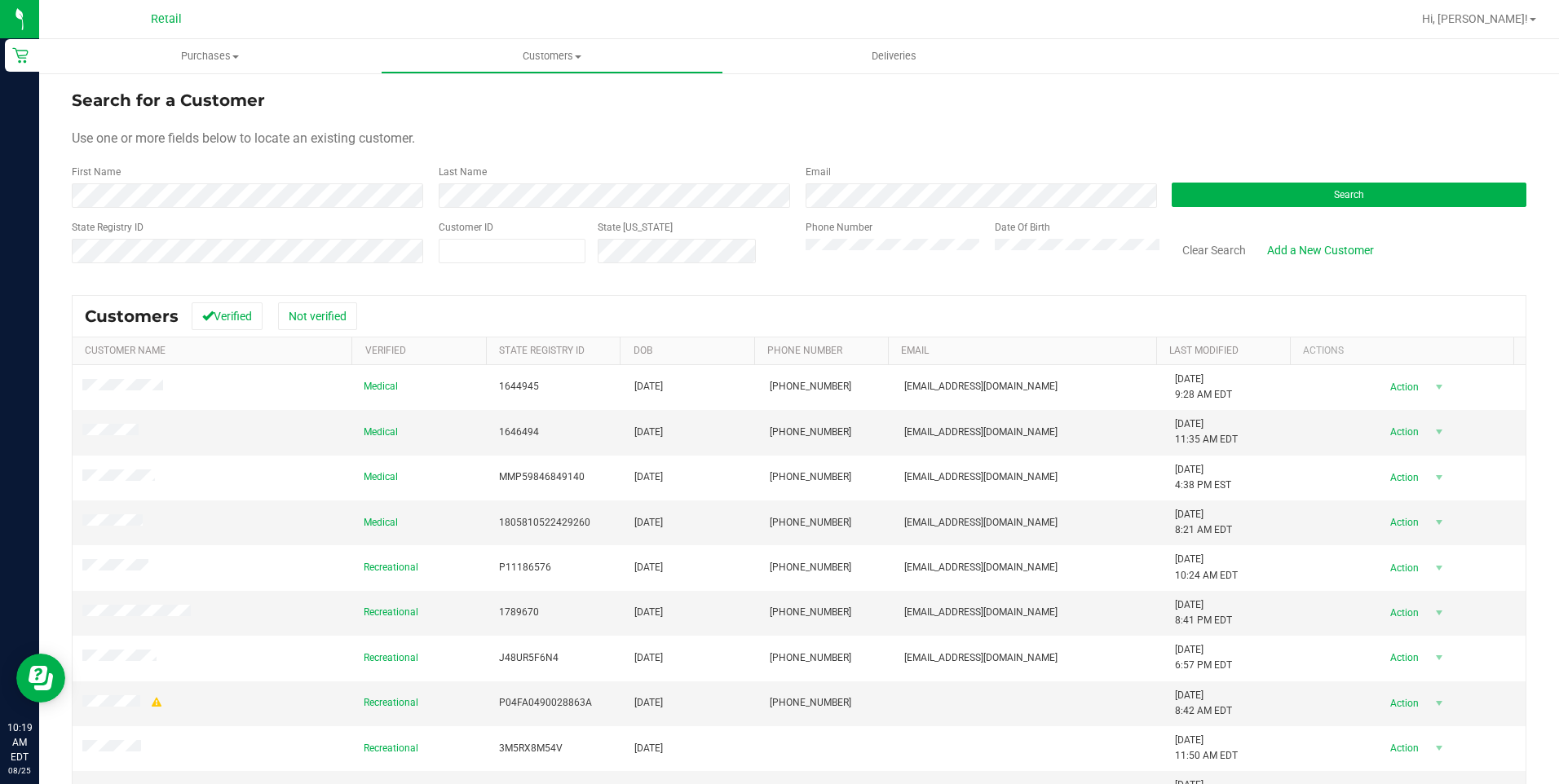
click at [1290, 181] on div "Search" at bounding box center [1343, 186] width 367 height 44
click at [1286, 192] on button "Search" at bounding box center [1349, 195] width 355 height 25
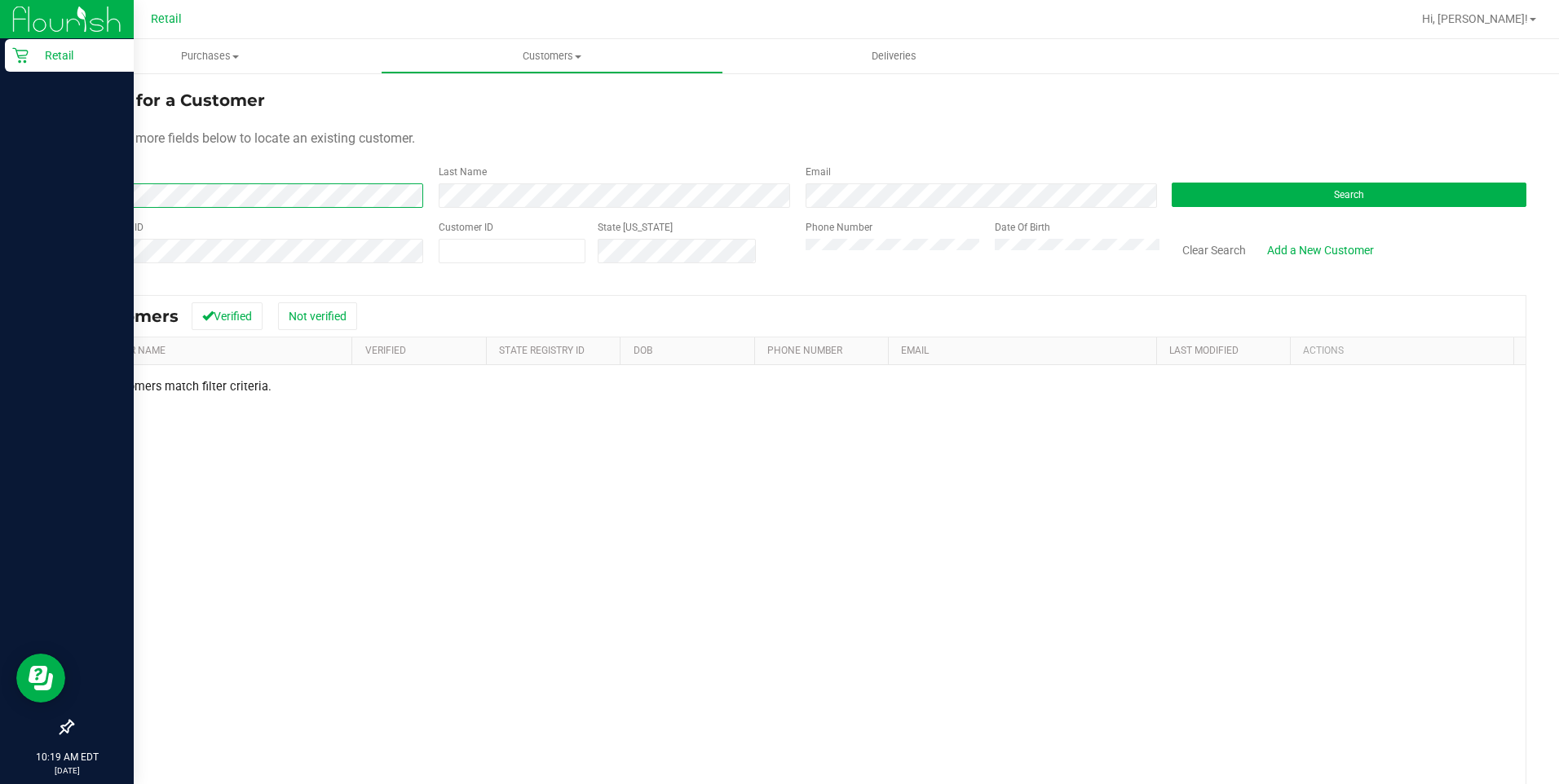
click at [0, 202] on html "Retail 10:19 AM EDT 08/25/2025 08/25 Retail Hi, Sergio! Purchases Summary of pu…" at bounding box center [779, 392] width 1559 height 784
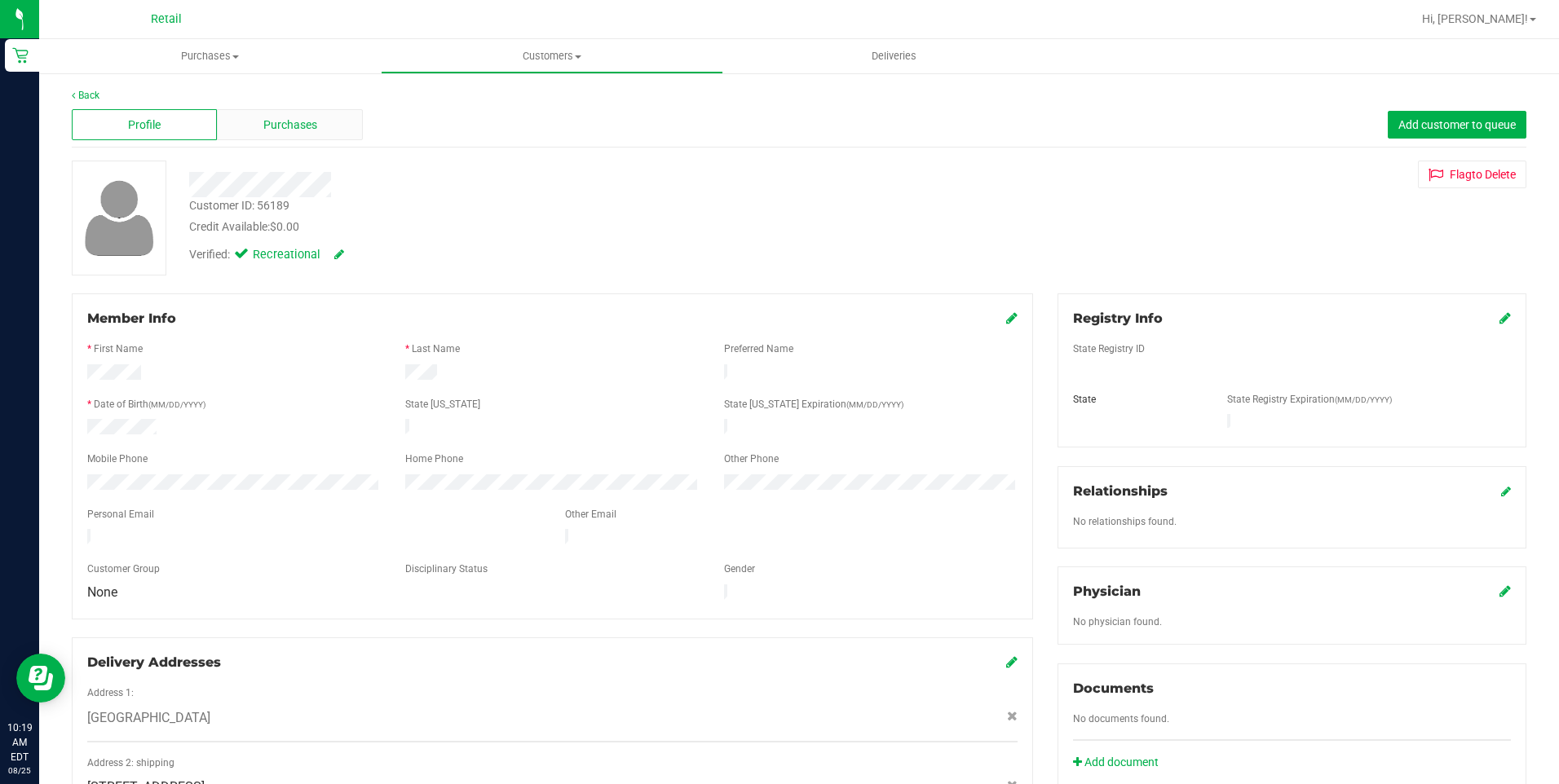
click at [286, 122] on span "Purchases" at bounding box center [290, 125] width 54 height 17
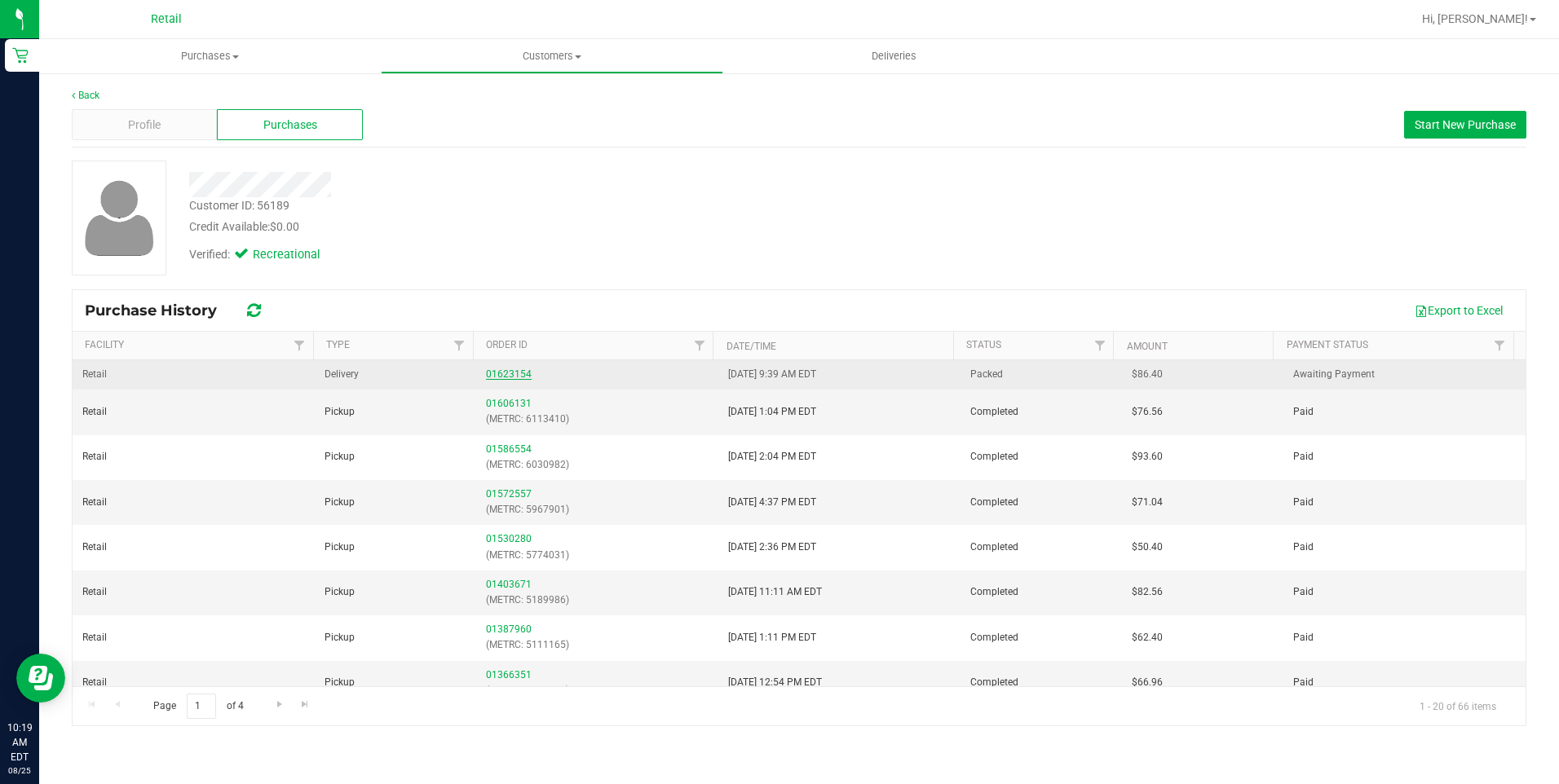
click at [513, 373] on link "01623154" at bounding box center [508, 374] width 45 height 11
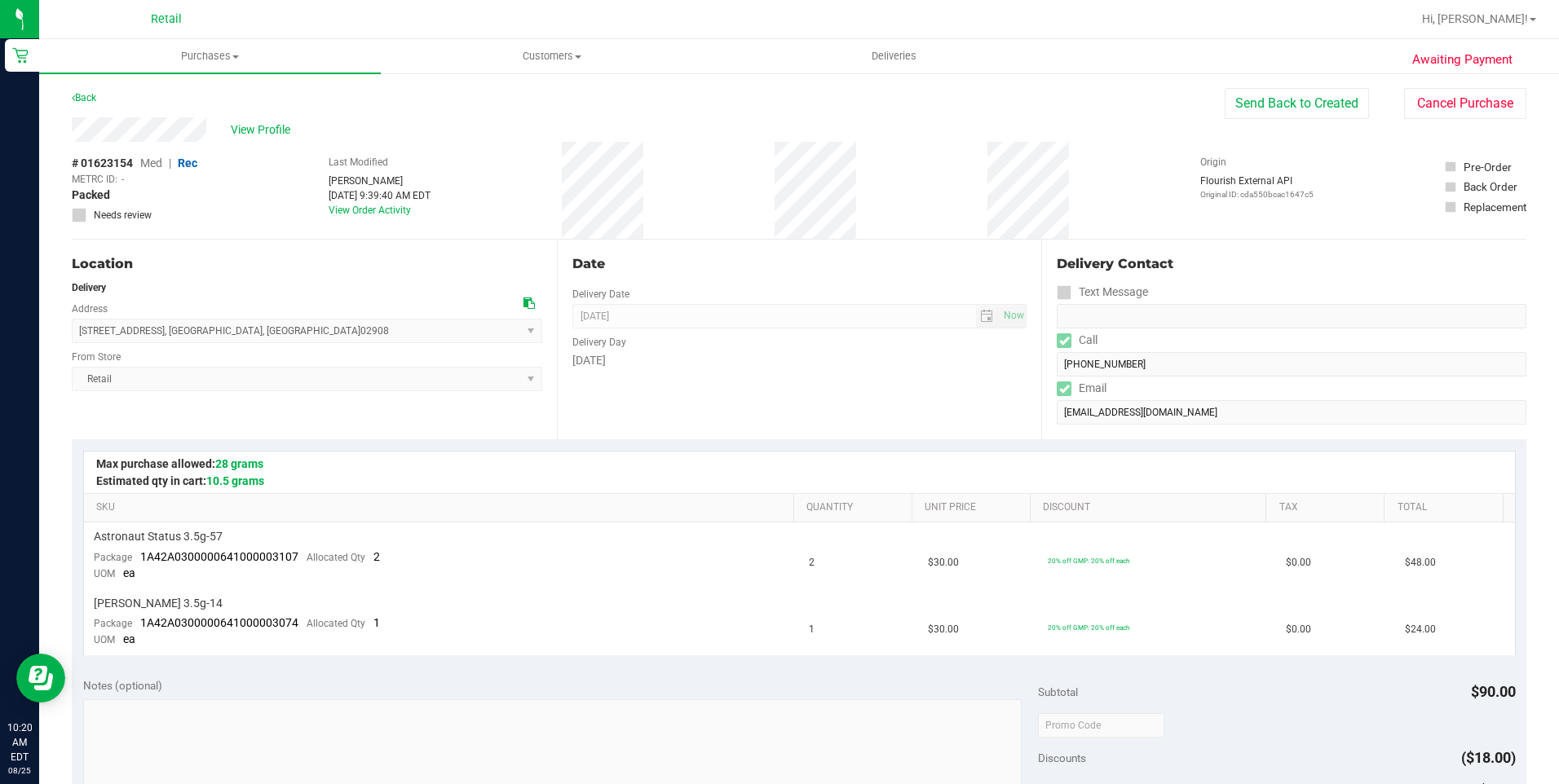
drag, startPoint x: 273, startPoint y: 325, endPoint x: 72, endPoint y: 338, distance: 201.4
click at [72, 338] on span "15 Fairbanks Street , Providence , RI 02908 Select address Fairbanks Street 15 …" at bounding box center [307, 331] width 470 height 25
copy span "15 Fairbanks Street , Providence , RI 02908"
click at [56, 132] on div "Awaiting Payment Back Send Back to Created Cancel Purchase View Profile # 01623…" at bounding box center [799, 722] width 1520 height 1300
click at [788, 411] on div "Date Delivery Date 08/25/2025 Now 08/25/2025 08:00 AM Now Delivery Day Monday" at bounding box center [799, 339] width 485 height 200
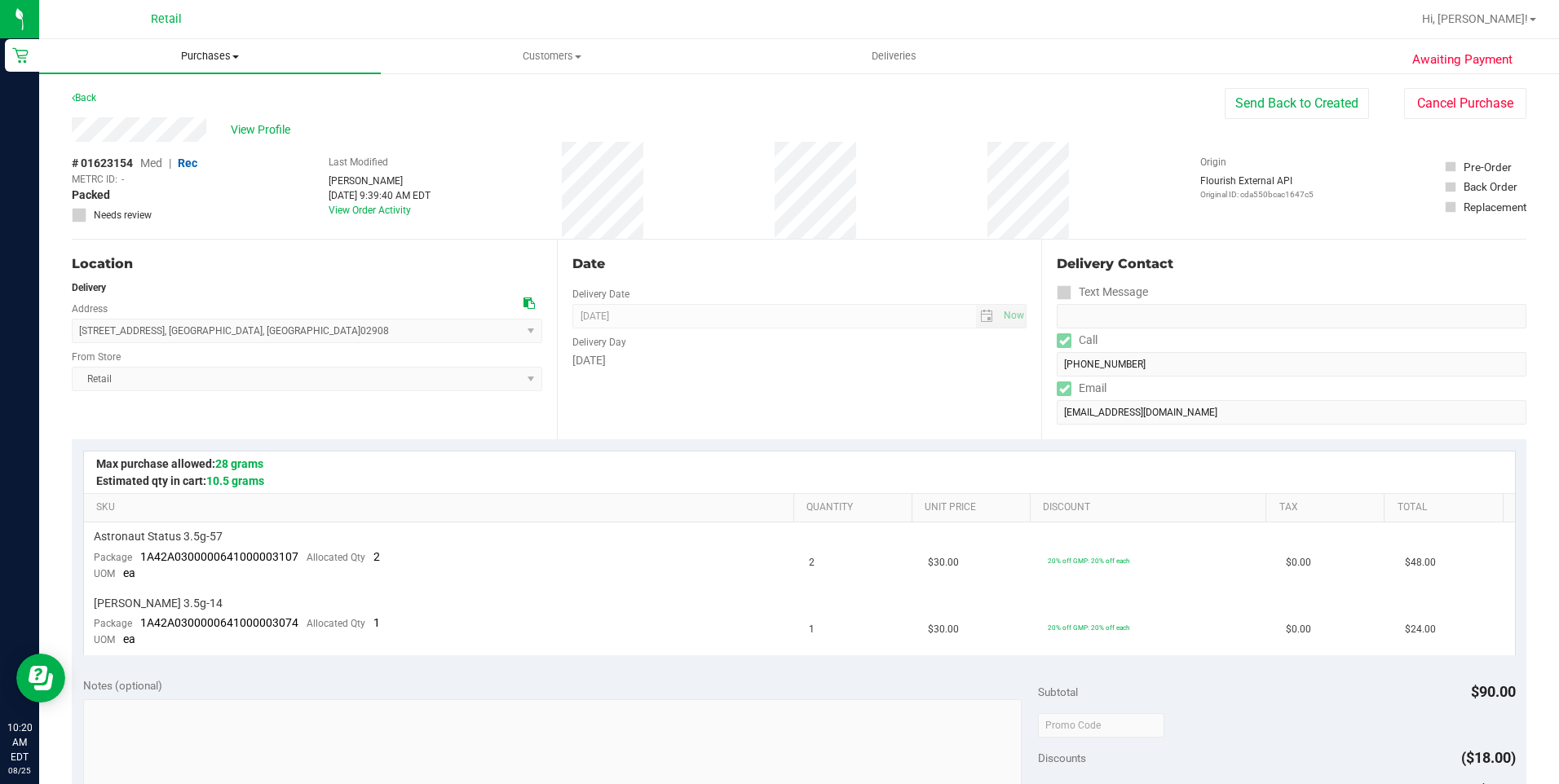
click at [233, 56] on span at bounding box center [236, 57] width 7 height 3
click at [151, 104] on span "Summary of purchases" at bounding box center [122, 98] width 167 height 14
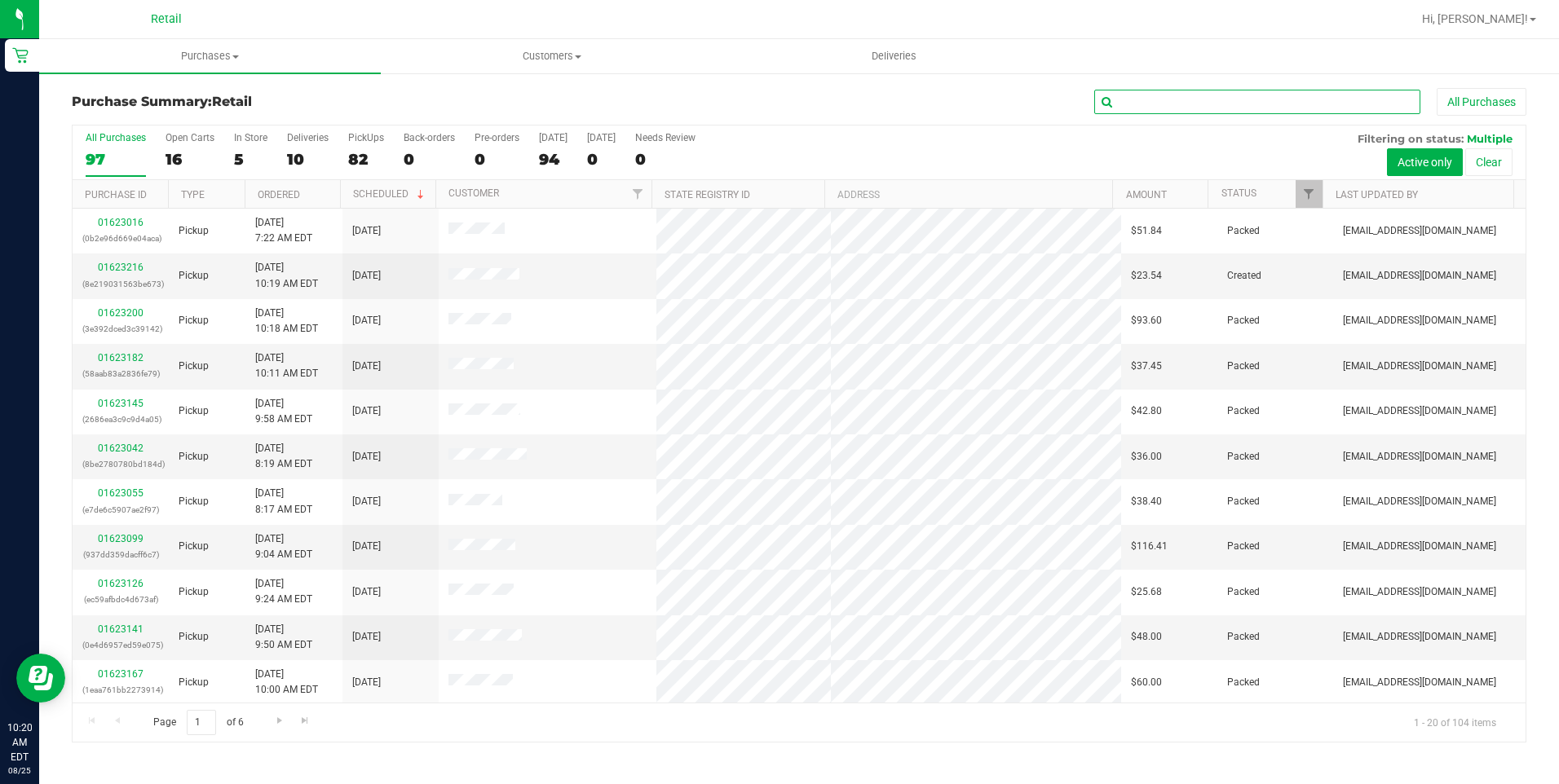
click at [1154, 103] on input "text" at bounding box center [1256, 102] width 326 height 25
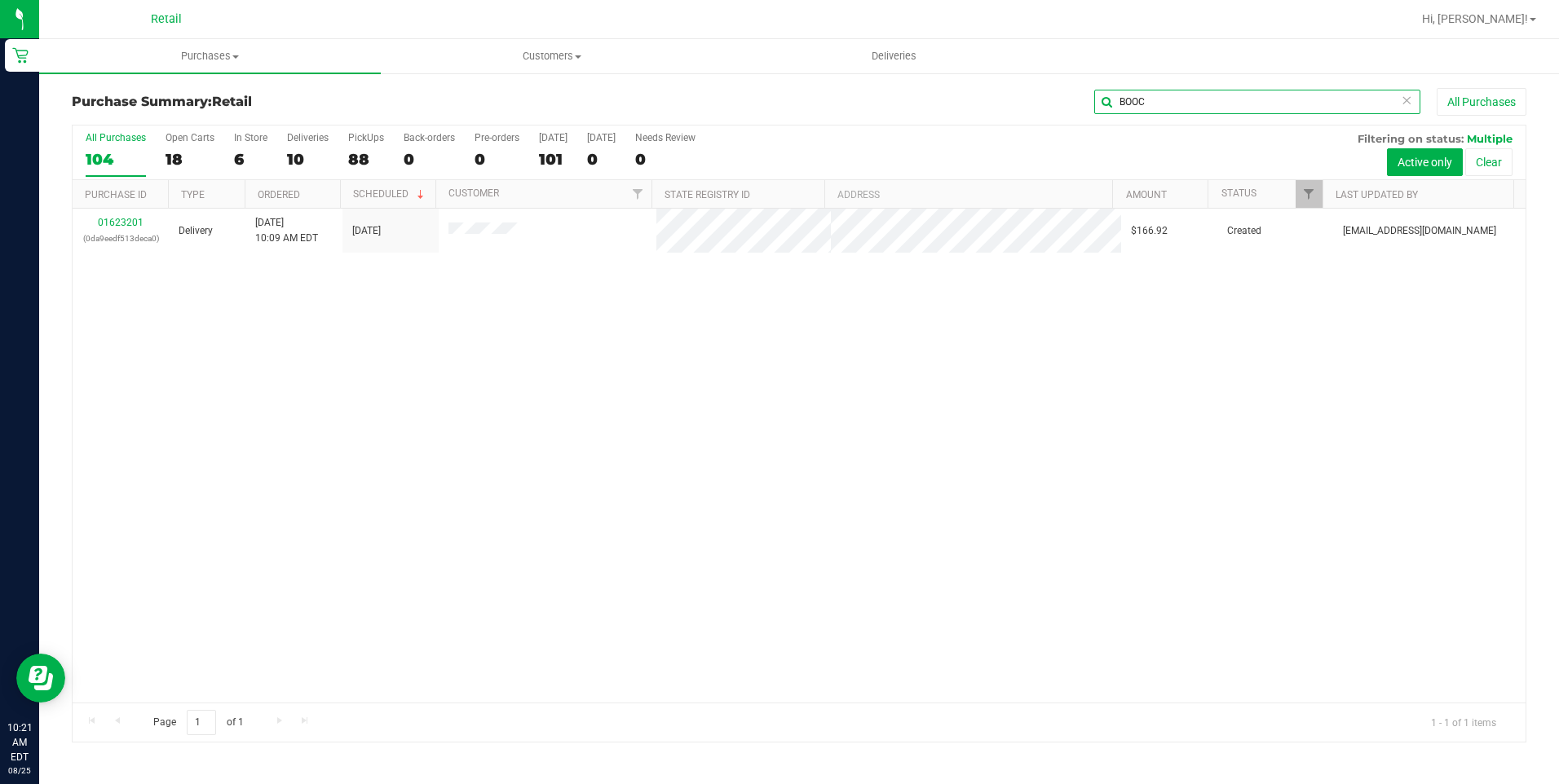
type input "BOOC"
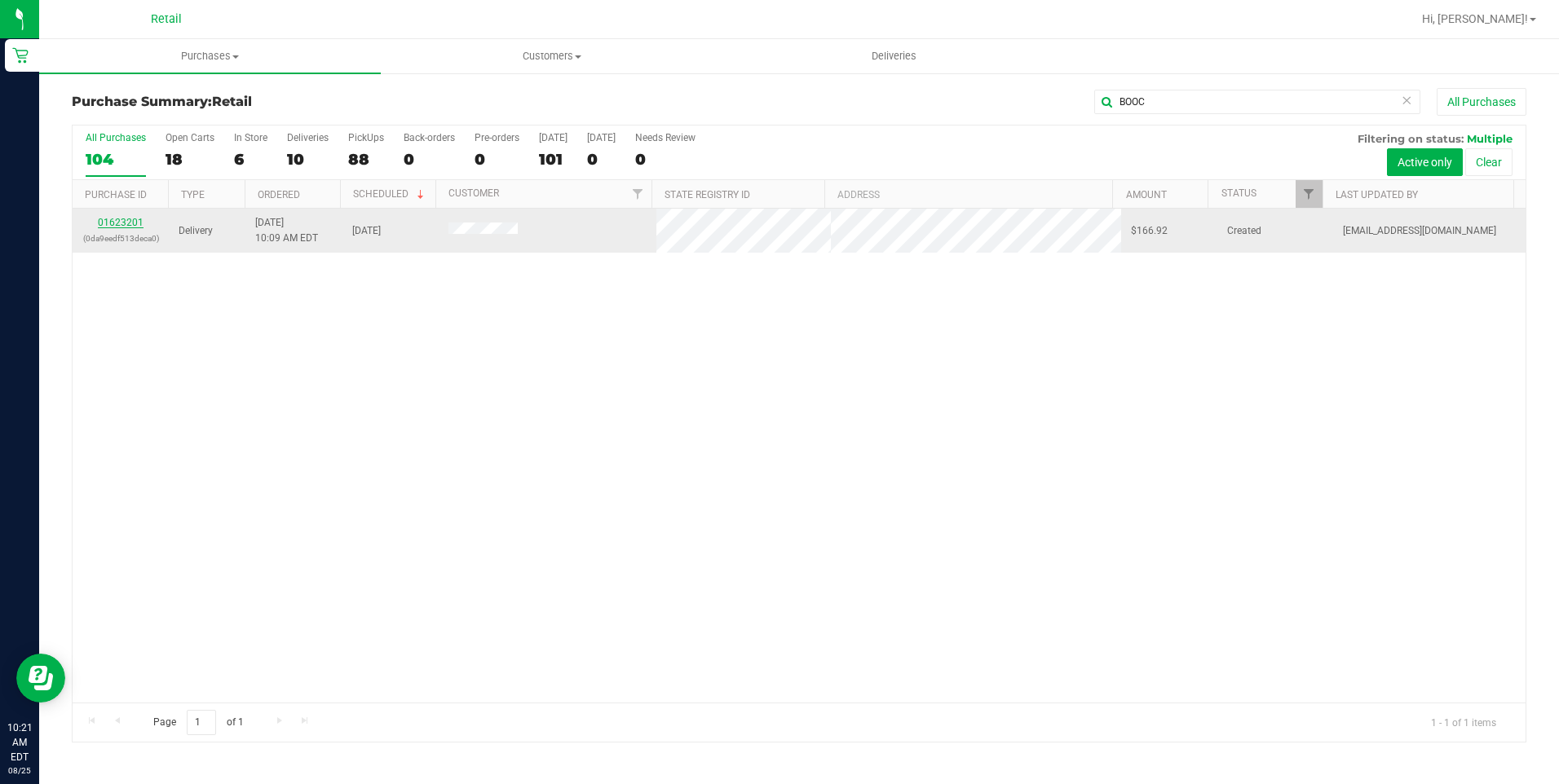
click at [114, 222] on link "01623201" at bounding box center [120, 222] width 45 height 11
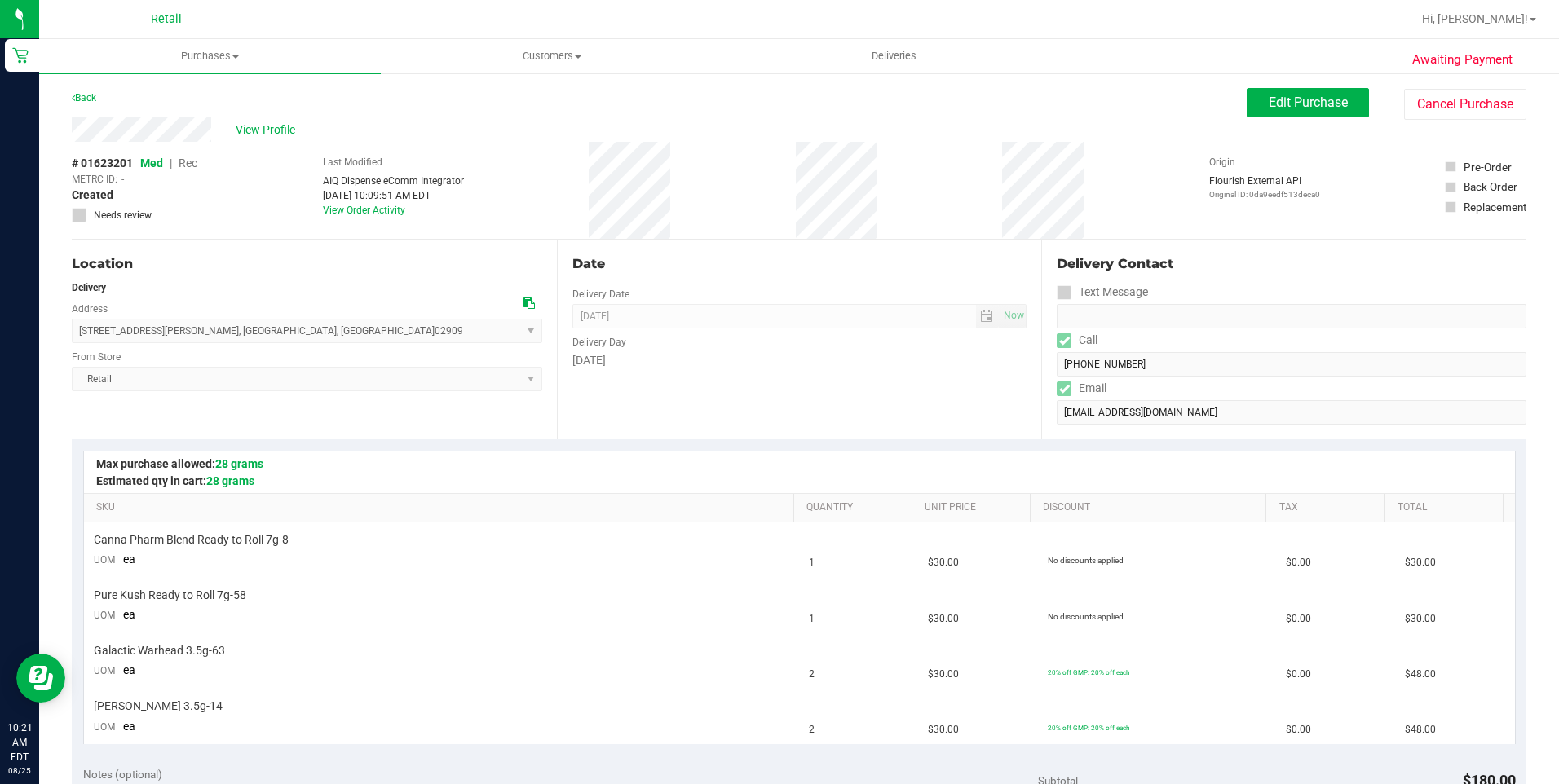
click at [186, 162] on span "Rec" at bounding box center [188, 162] width 19 height 13
click at [1296, 110] on button "Edit Purchase" at bounding box center [1308, 103] width 122 height 29
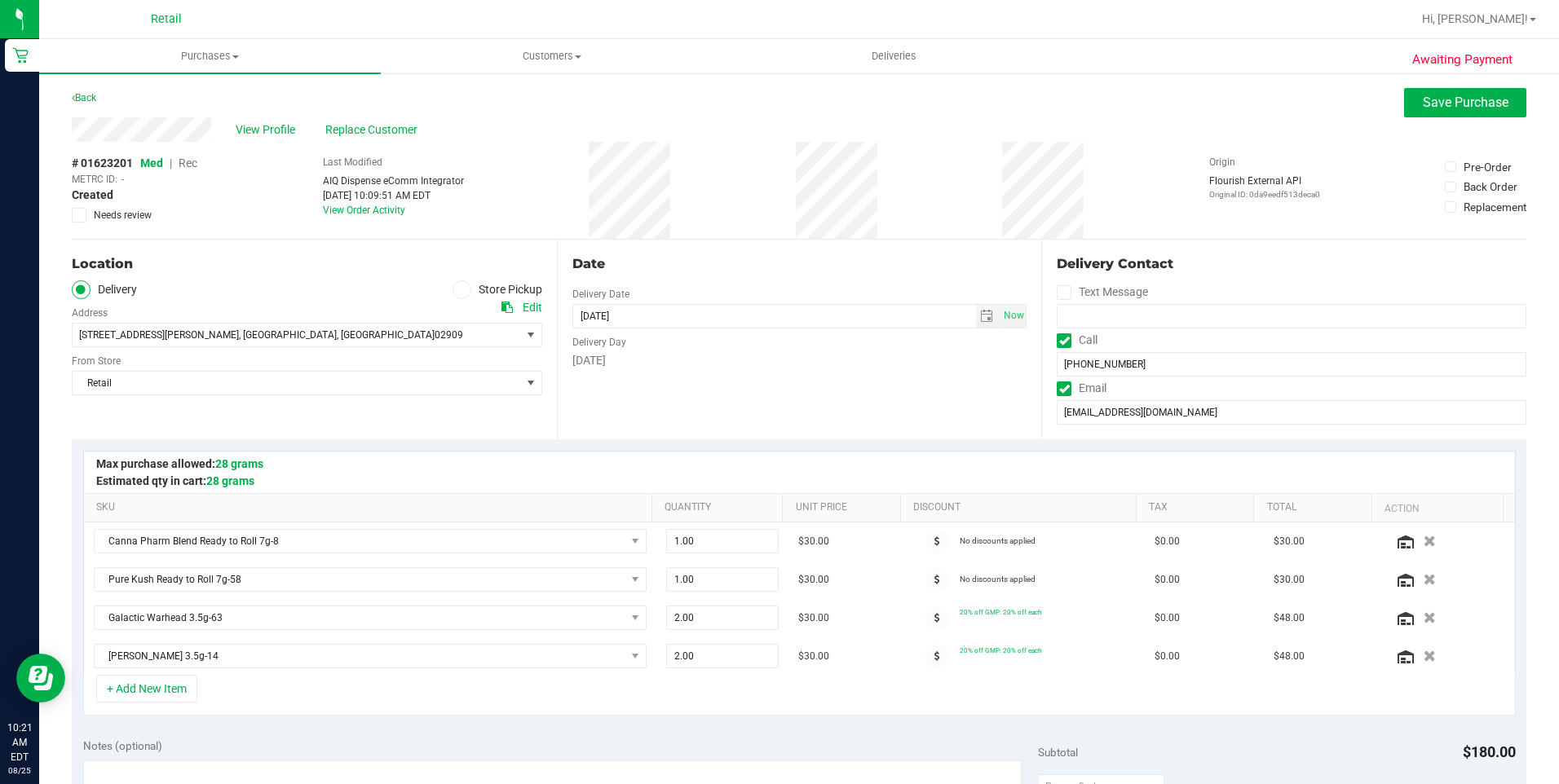
click at [185, 166] on span "Rec" at bounding box center [188, 162] width 19 height 13
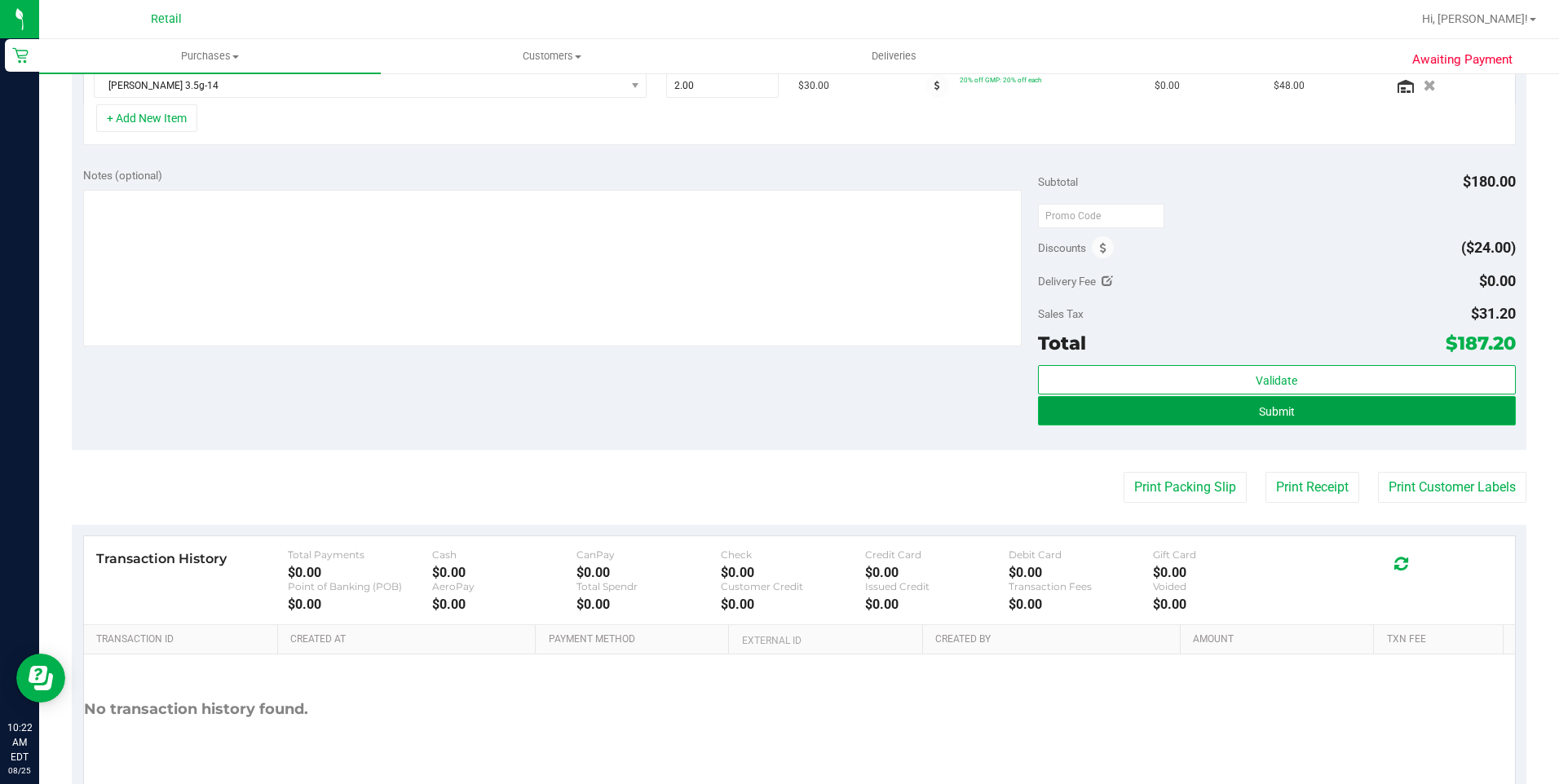
click at [1291, 406] on button "Submit" at bounding box center [1277, 410] width 478 height 29
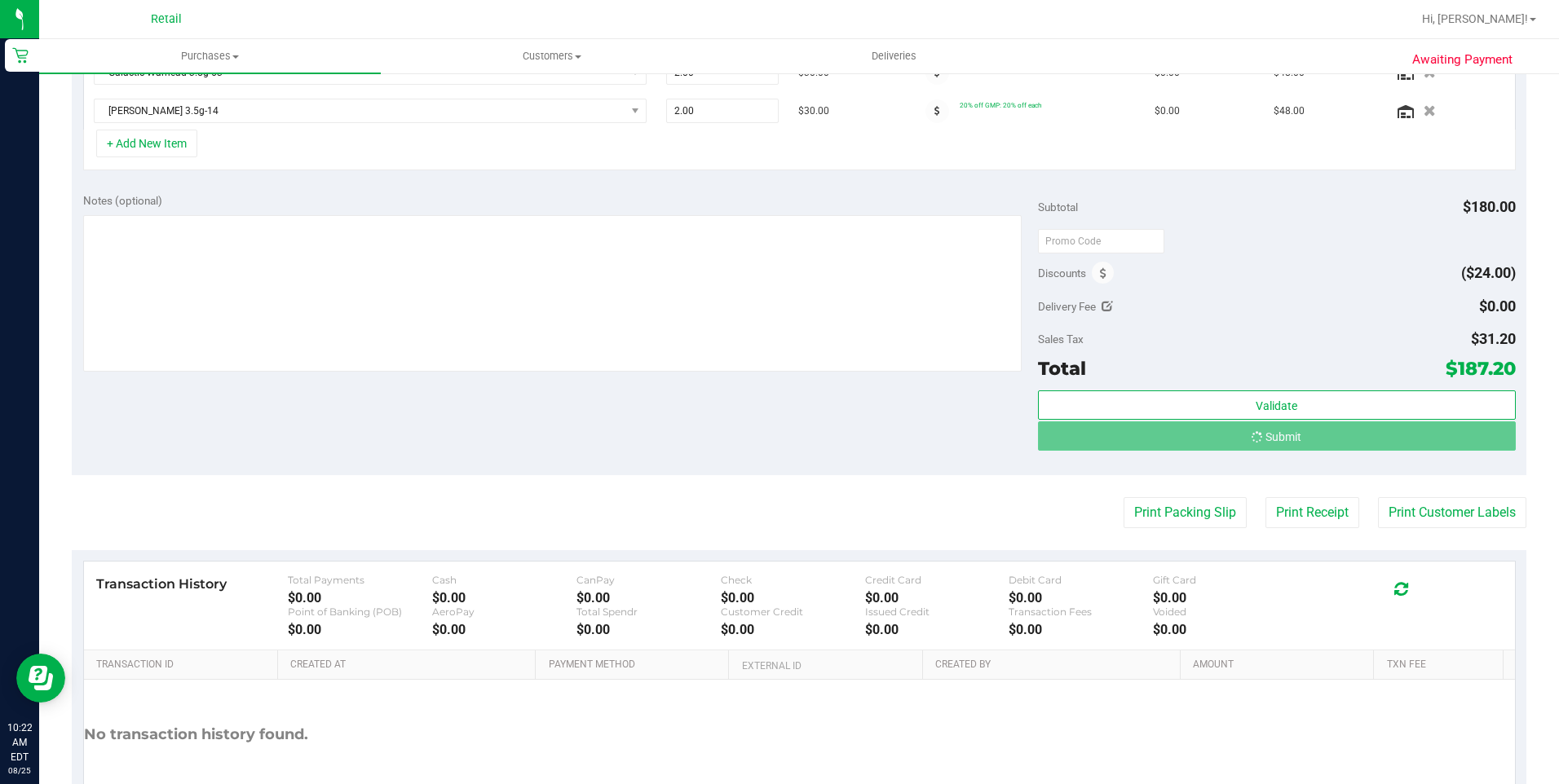
scroll to position [520, 0]
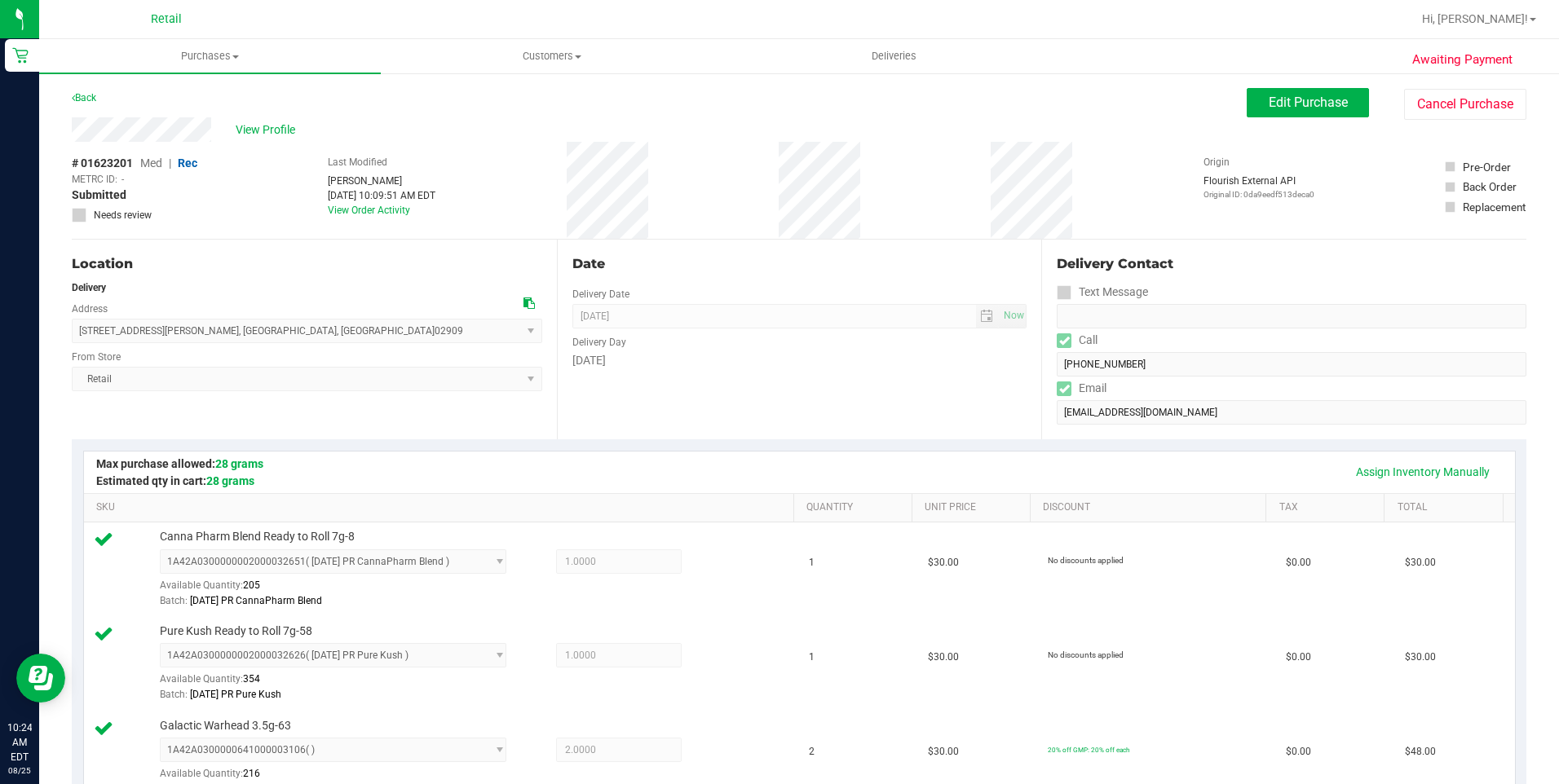
drag, startPoint x: 264, startPoint y: 333, endPoint x: 79, endPoint y: 333, distance: 185.0
click at [79, 333] on span "136 Almy Street , Providence , RI 02909 Select address Almy Street 136 Almy Str…" at bounding box center [307, 331] width 470 height 25
click at [796, 462] on div "Assign Inventory Manually" at bounding box center [799, 472] width 1402 height 27
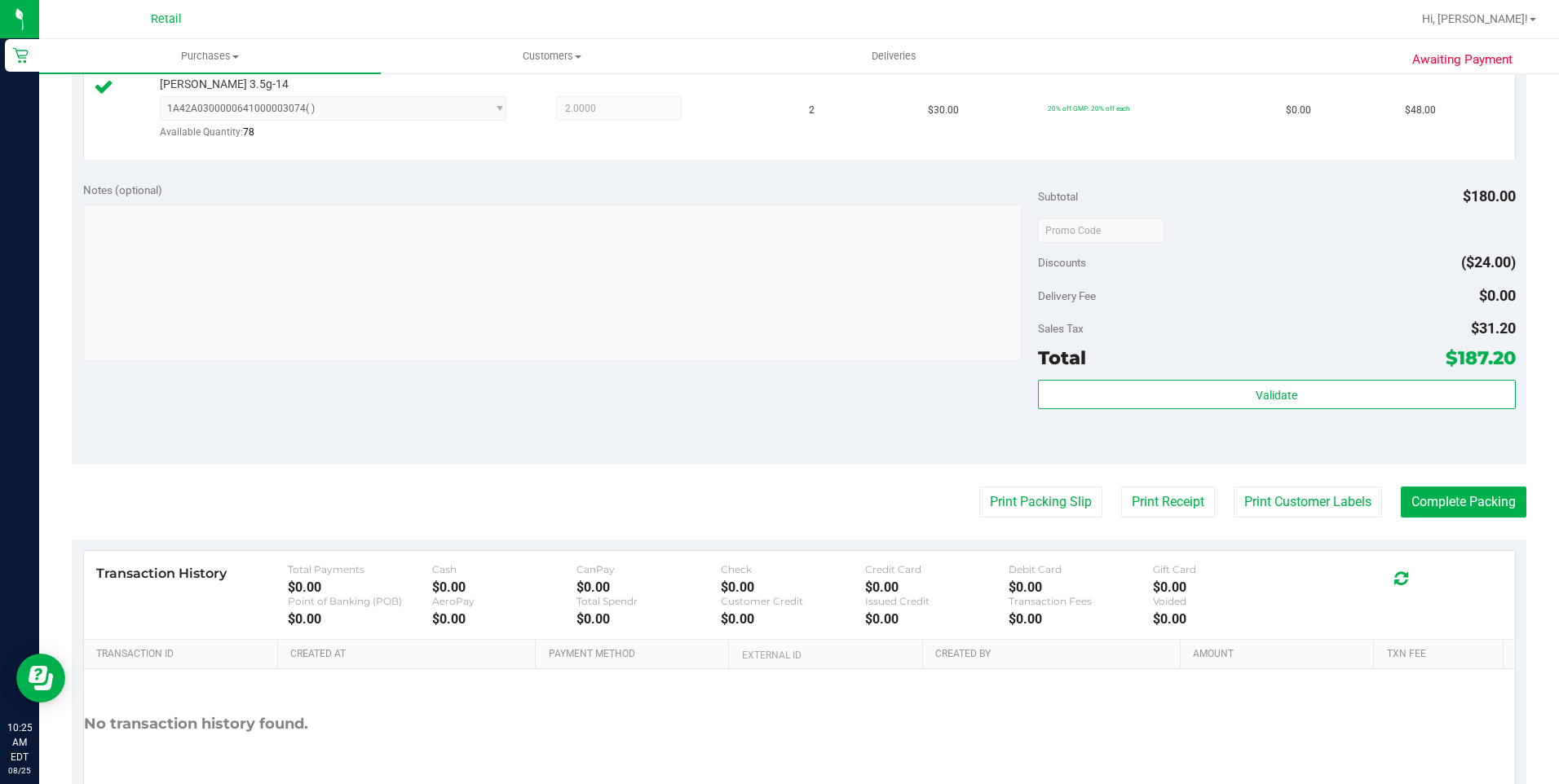
scroll to position [734, 0]
click at [1448, 500] on button "Complete Packing" at bounding box center [1463, 500] width 126 height 31
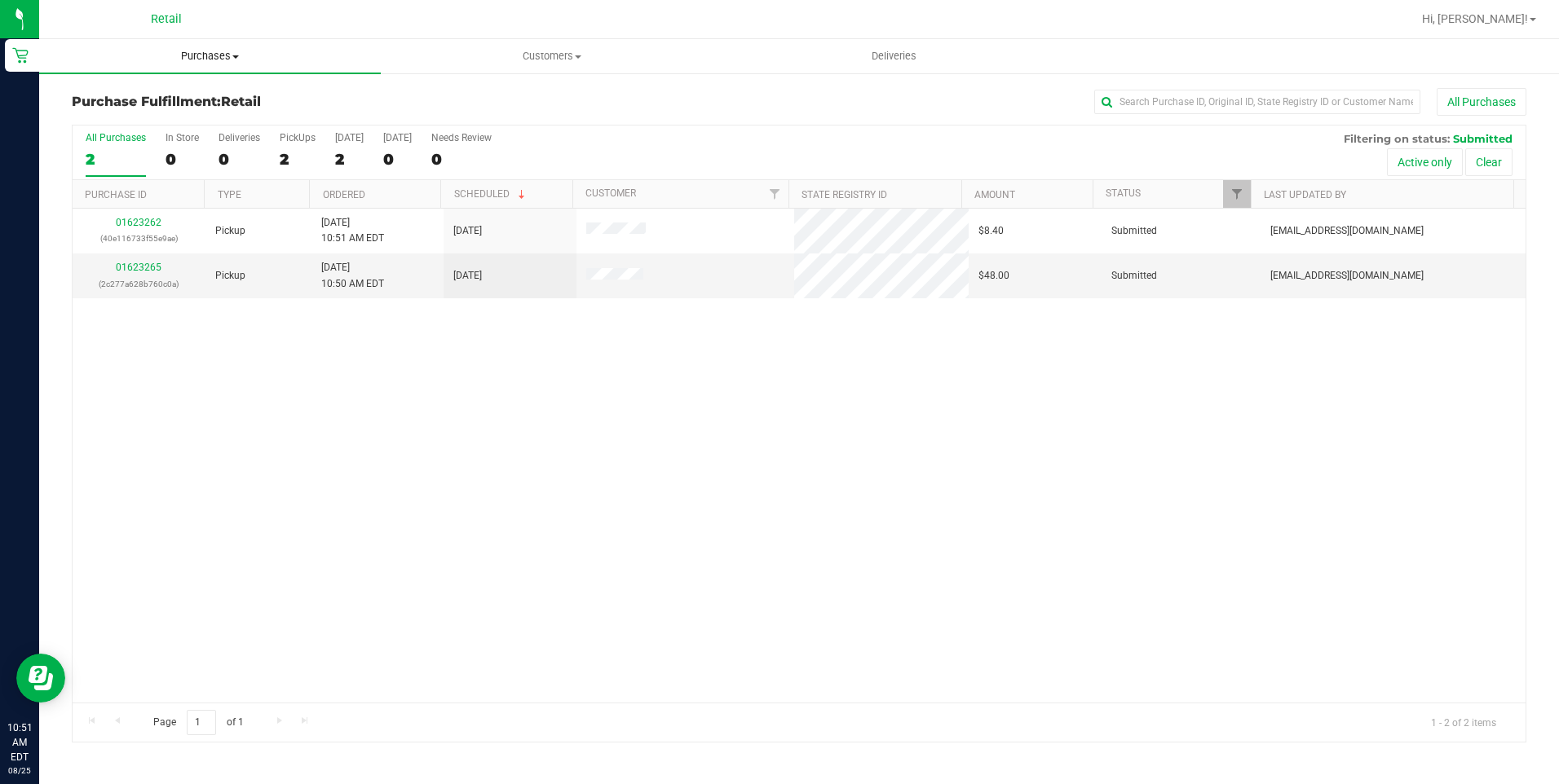
click at [238, 50] on span "Purchases" at bounding box center [210, 56] width 341 height 15
click at [156, 93] on span "Summary of purchases" at bounding box center [122, 98] width 167 height 14
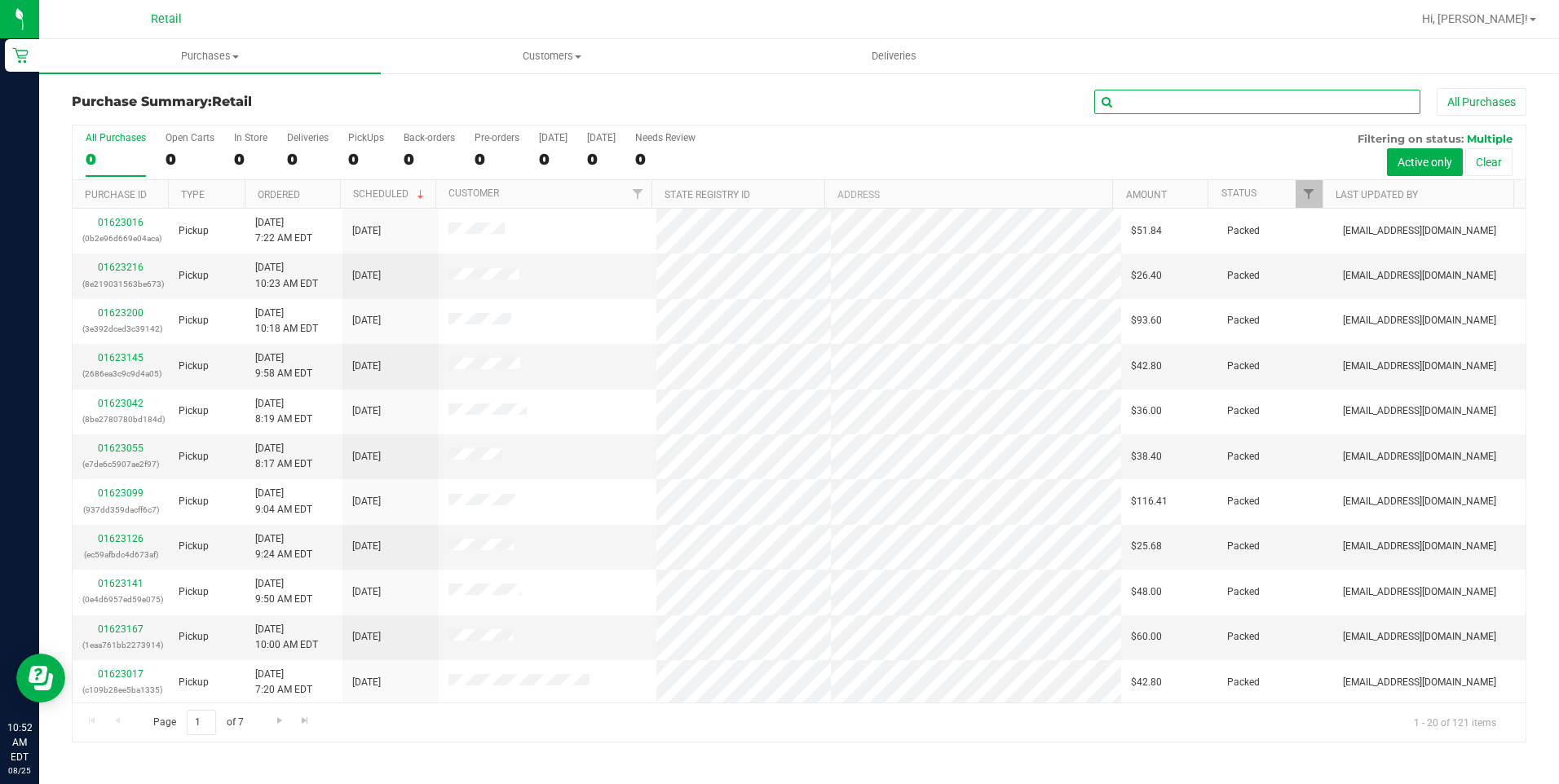
click at [1188, 99] on input "text" at bounding box center [1256, 102] width 326 height 25
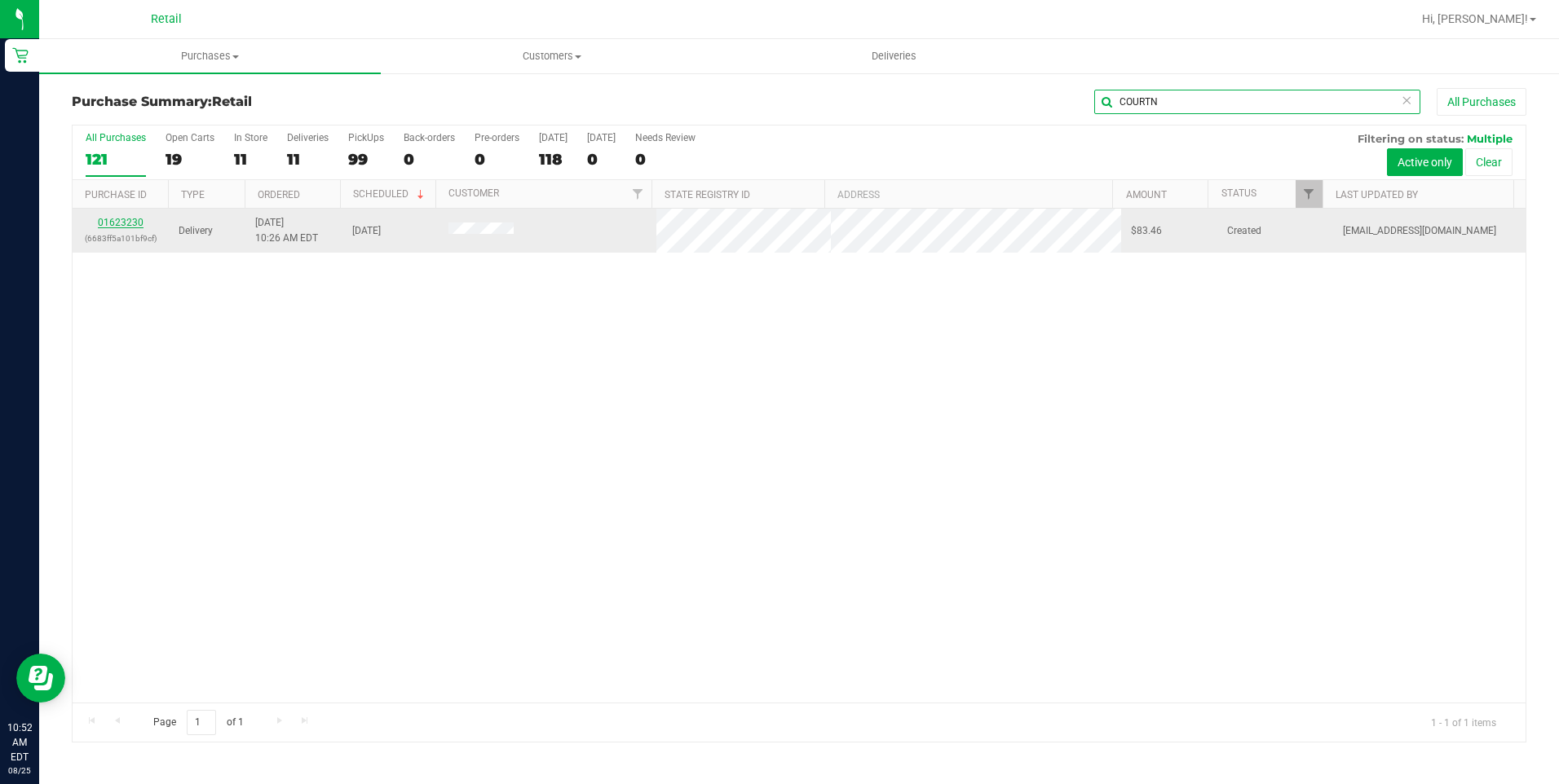
type input "COURTN"
click at [118, 222] on link "01623230" at bounding box center [120, 222] width 45 height 11
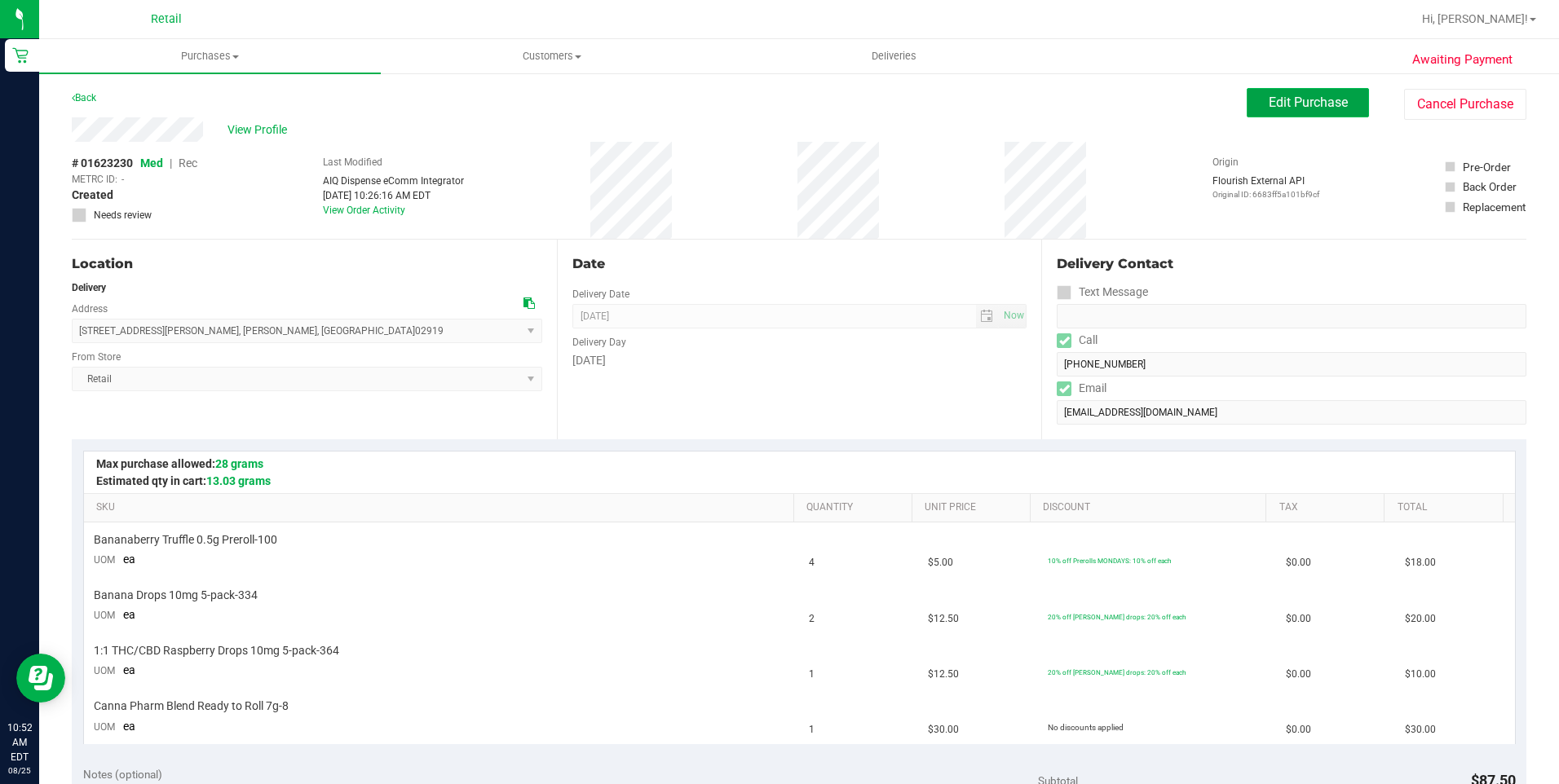
click at [1293, 100] on span "Edit Purchase" at bounding box center [1308, 103] width 79 height 15
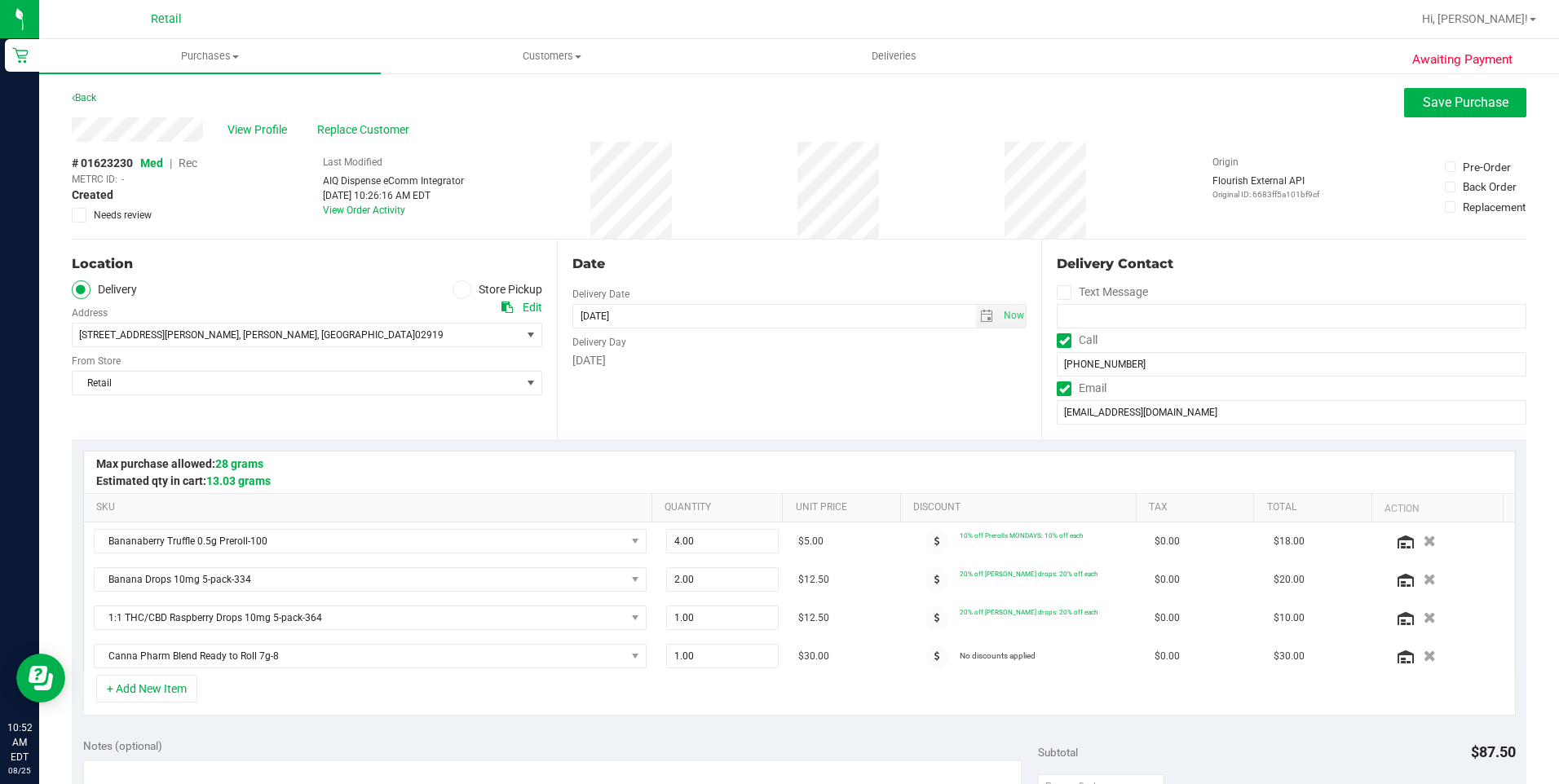
click at [192, 165] on span "Rec" at bounding box center [188, 162] width 19 height 13
click at [306, 264] on div "Location" at bounding box center [307, 263] width 470 height 20
click at [1453, 104] on span "Save Purchase" at bounding box center [1466, 103] width 86 height 15
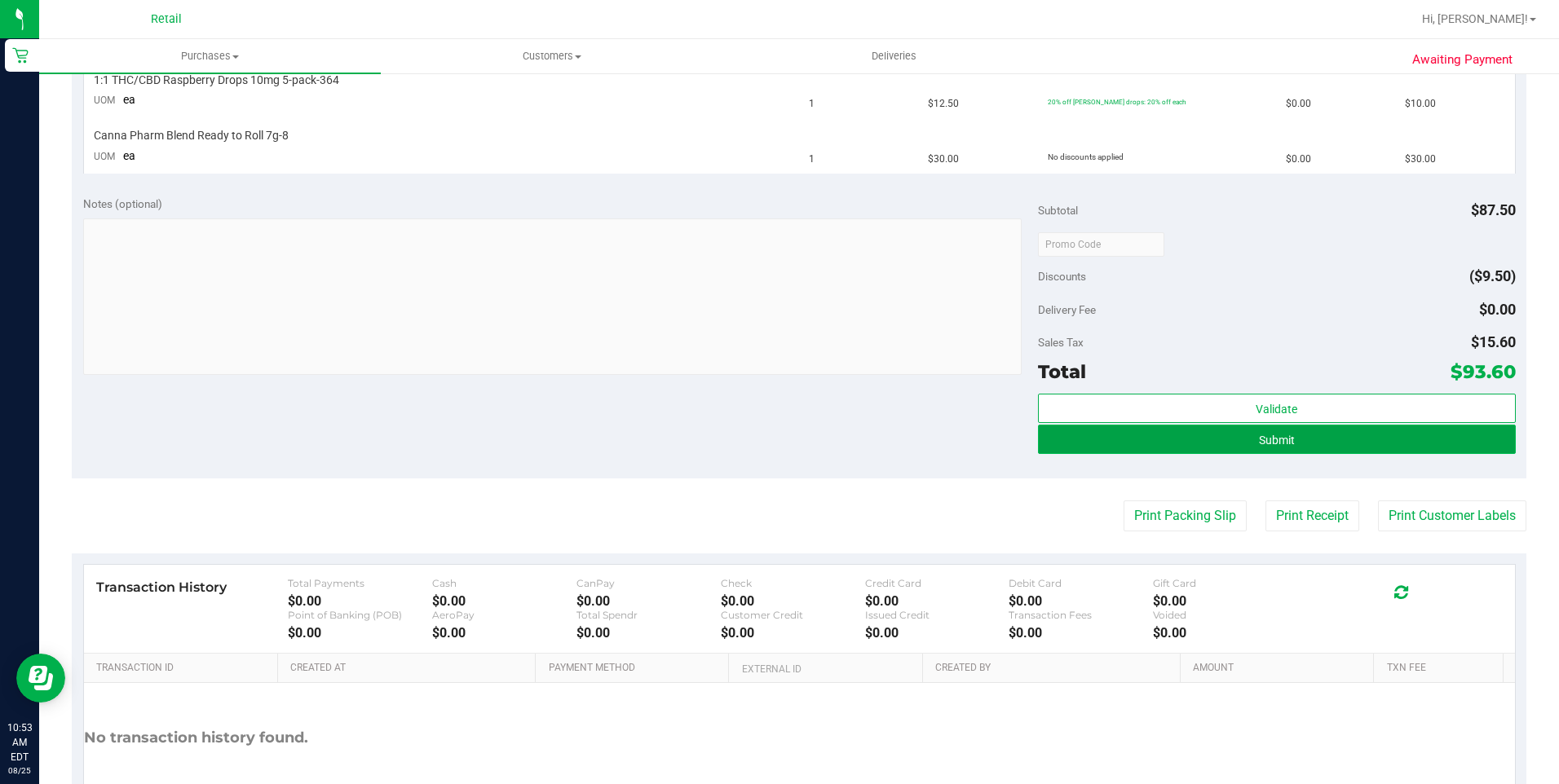
click at [1290, 449] on button "Submit" at bounding box center [1277, 439] width 478 height 29
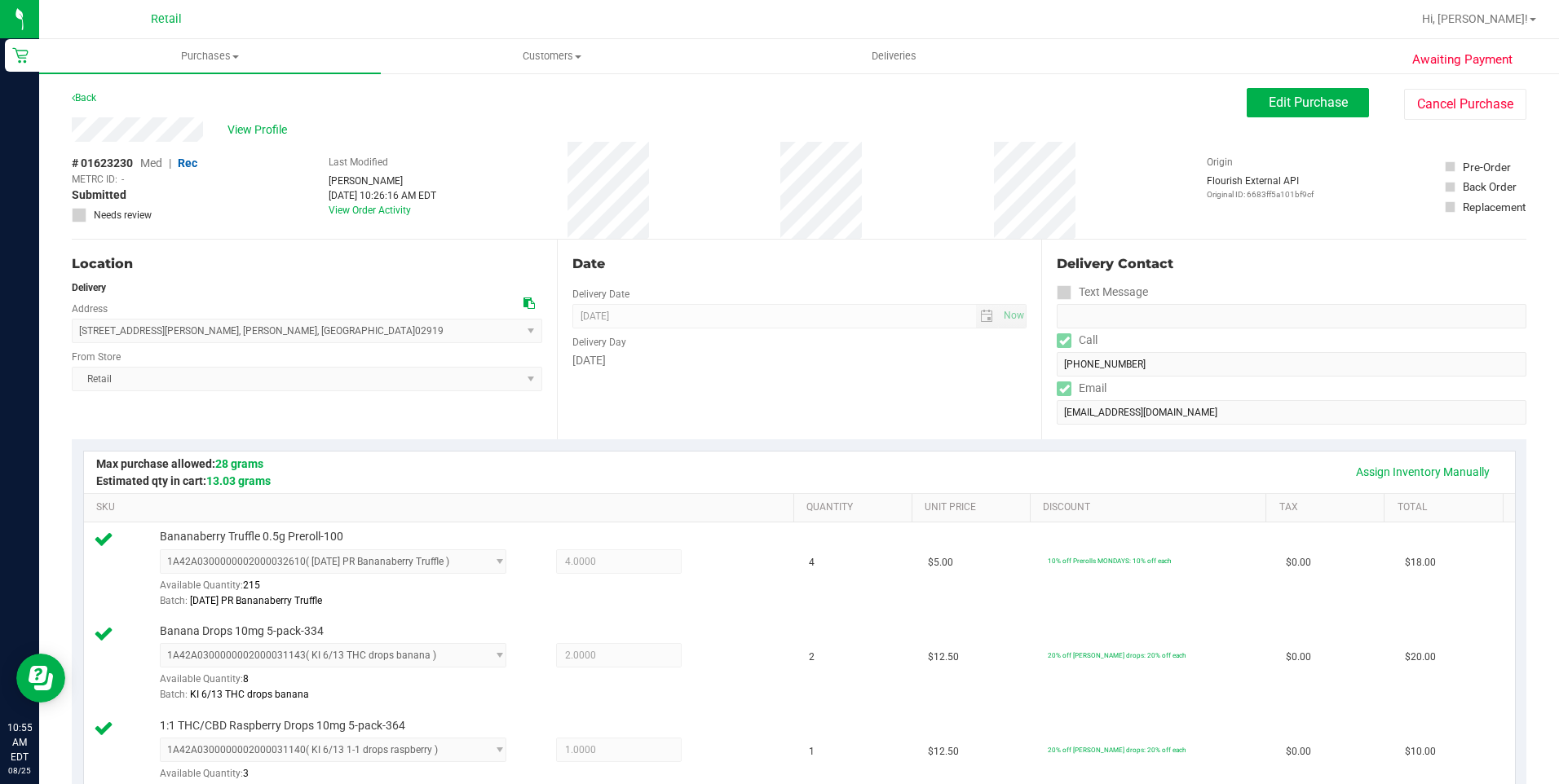
drag, startPoint x: 259, startPoint y: 334, endPoint x: 80, endPoint y: 333, distance: 179.0
click at [80, 333] on span "4 Collins Avenue , Johnston , RI 02919 Select address Collins Avenue 4 Collins …" at bounding box center [307, 331] width 470 height 25
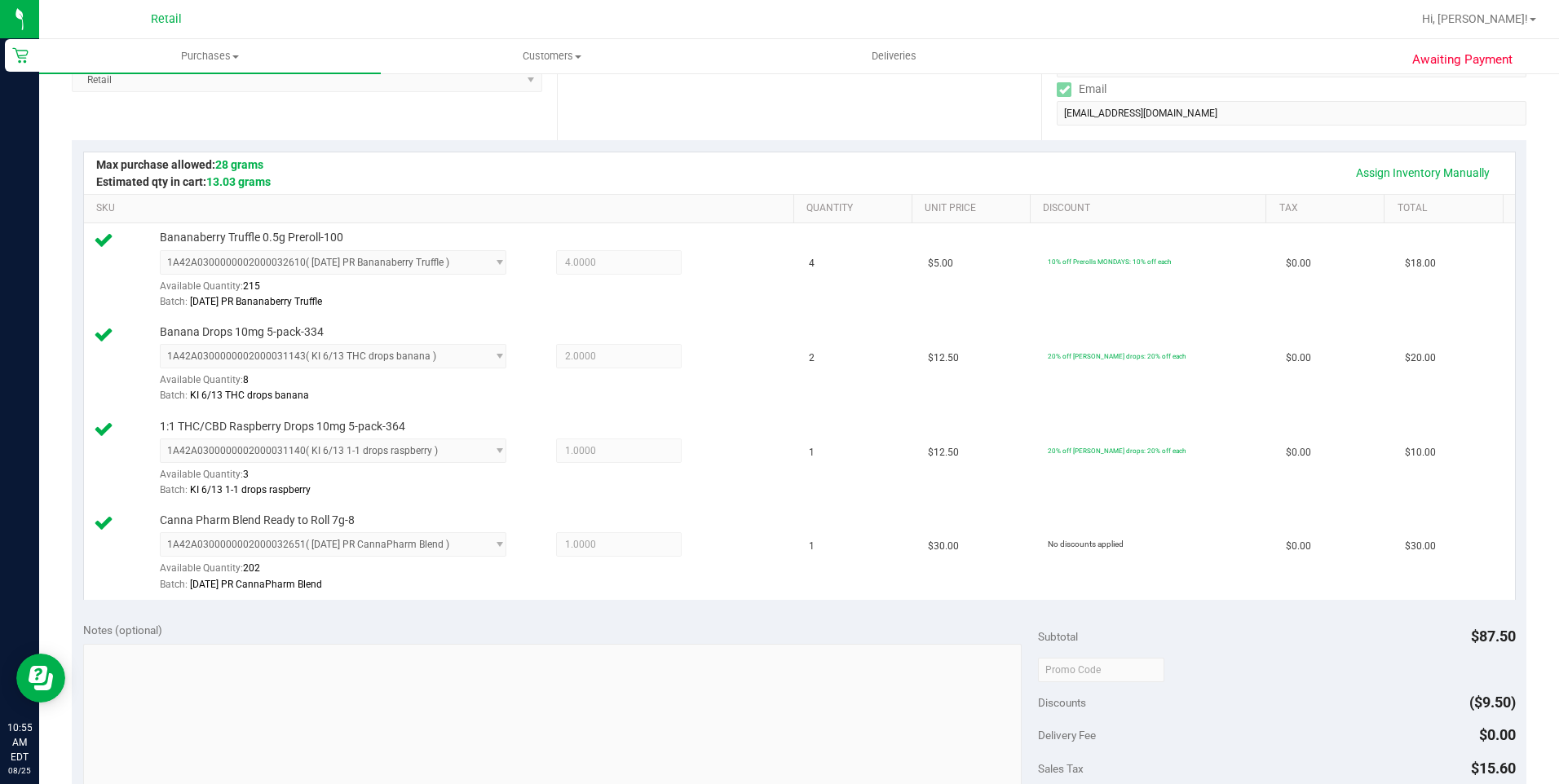
scroll to position [570, 0]
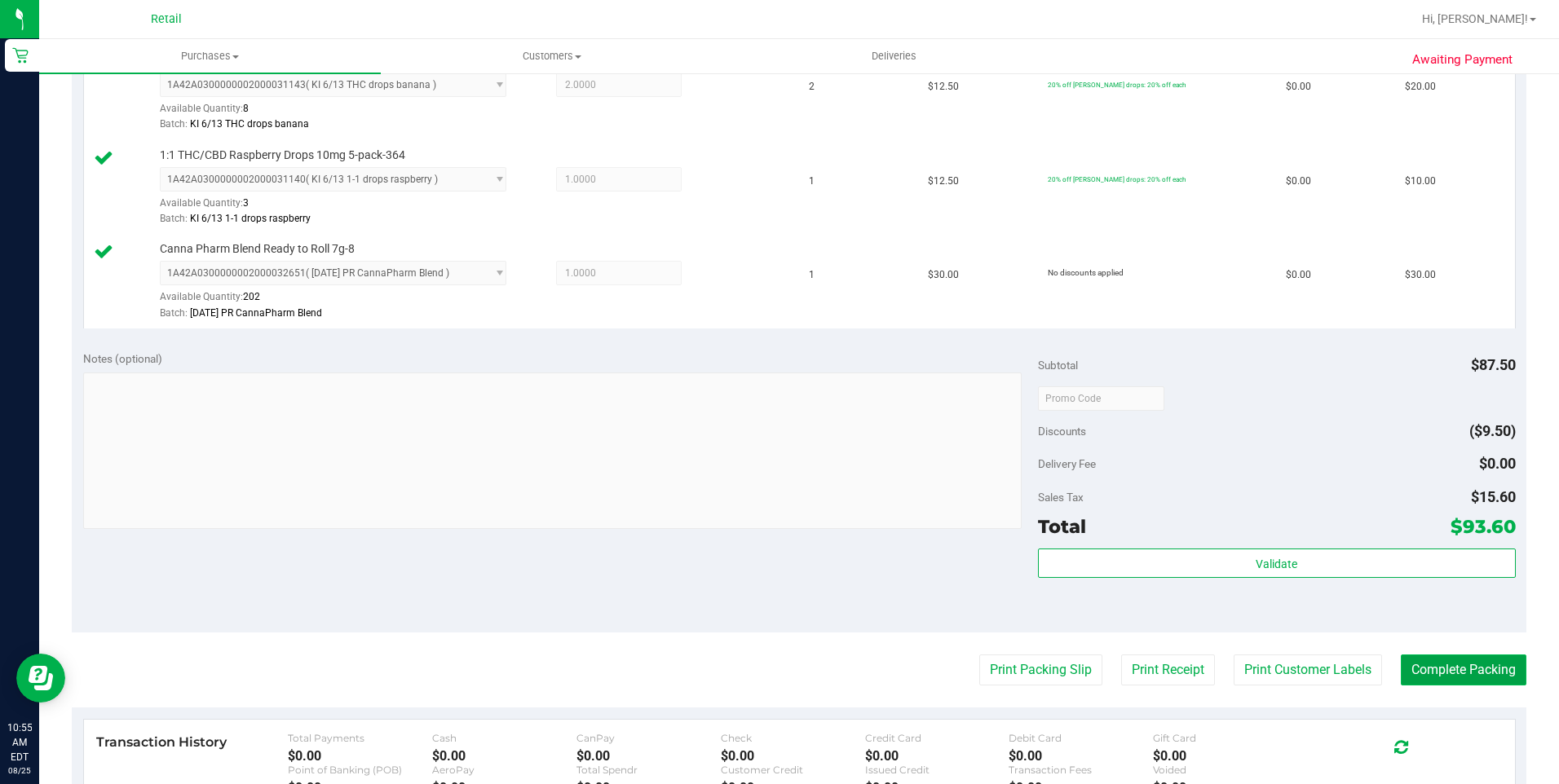
click at [1460, 665] on button "Complete Packing" at bounding box center [1463, 670] width 126 height 31
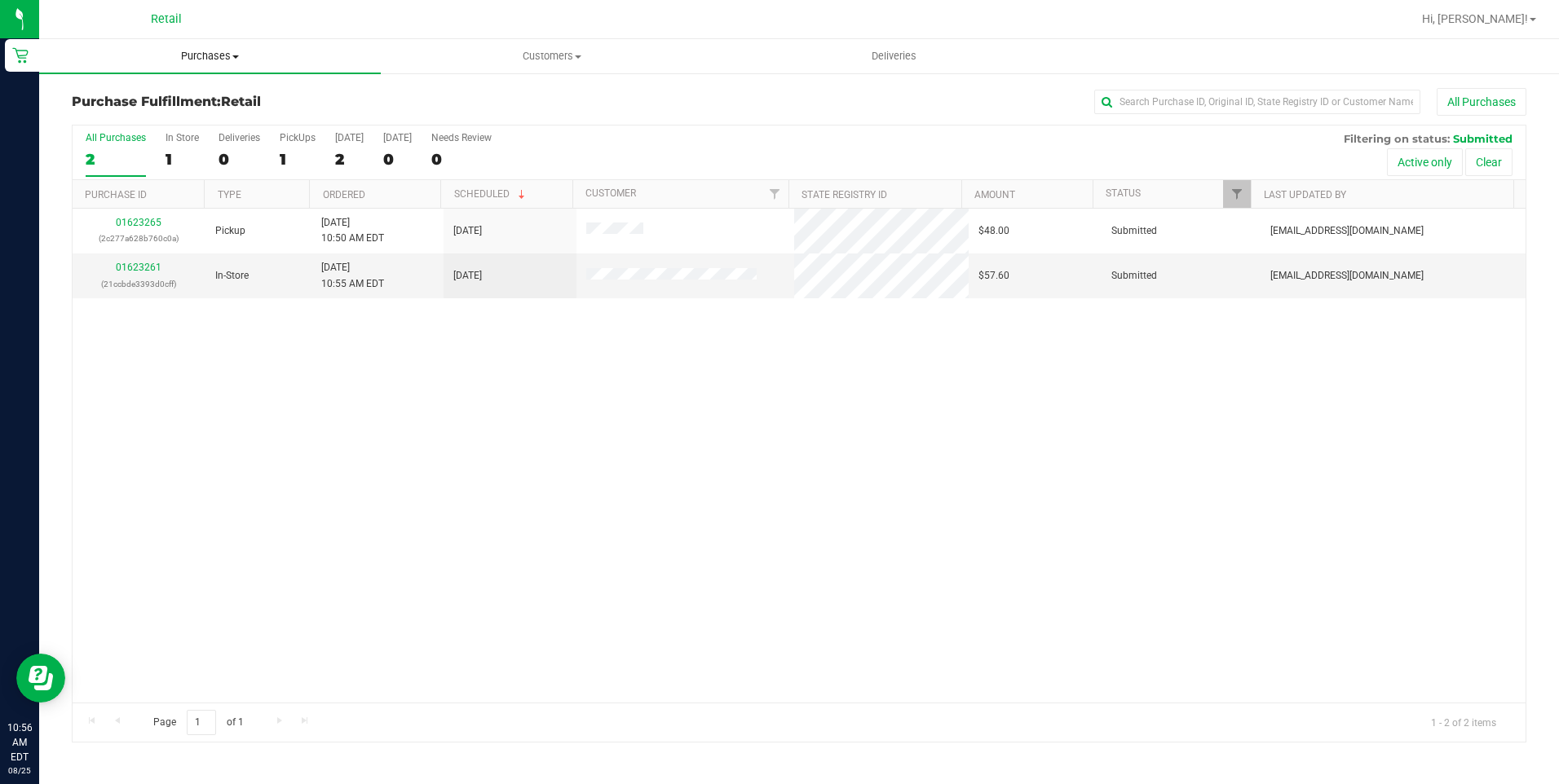
click at [200, 50] on span "Purchases" at bounding box center [210, 56] width 341 height 15
click at [198, 102] on span "Summary of purchases" at bounding box center [122, 98] width 167 height 14
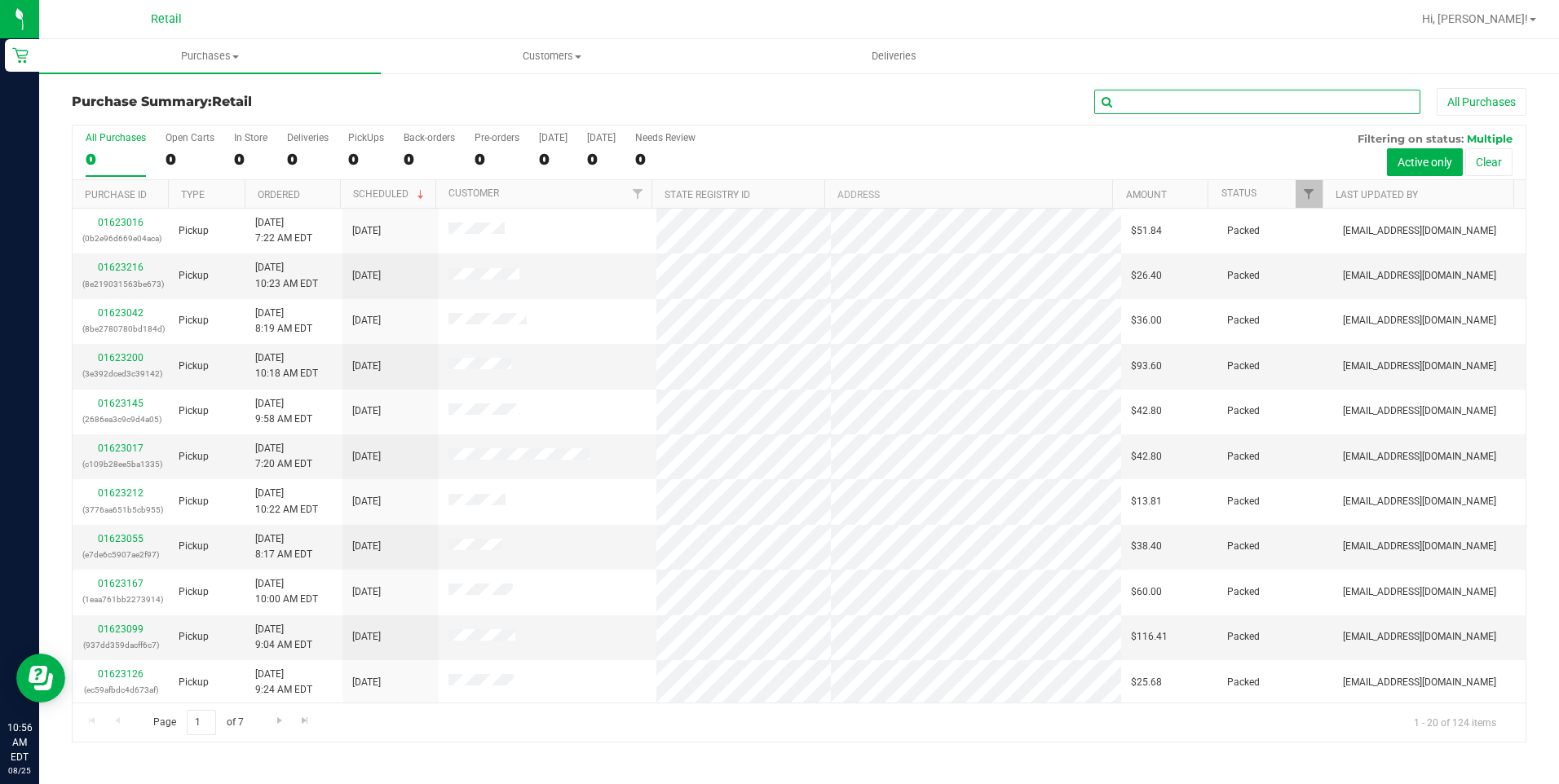
click at [1249, 100] on input "text" at bounding box center [1256, 102] width 326 height 25
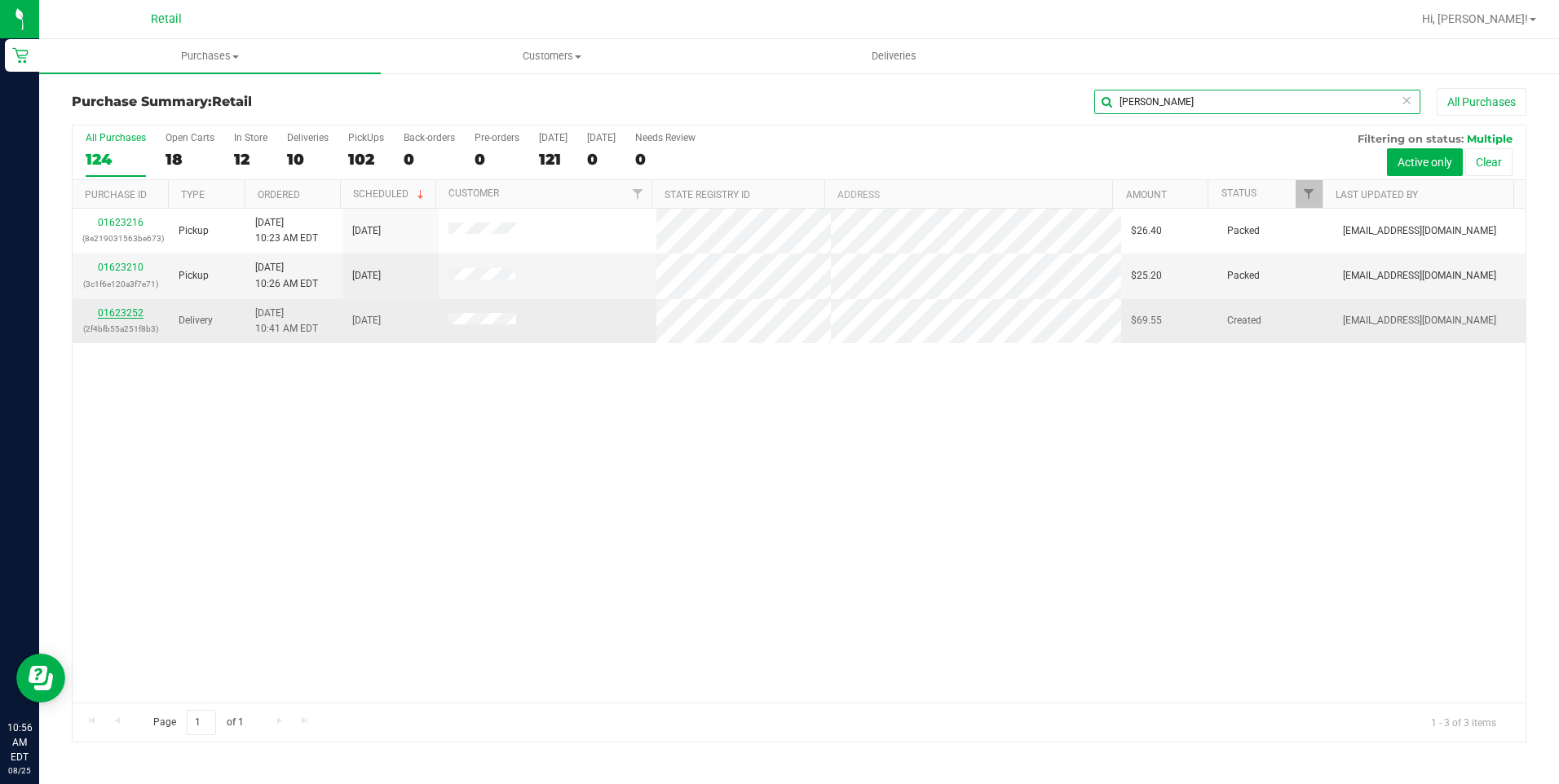
type input "DAN"
click at [120, 310] on link "01623252" at bounding box center [120, 312] width 45 height 11
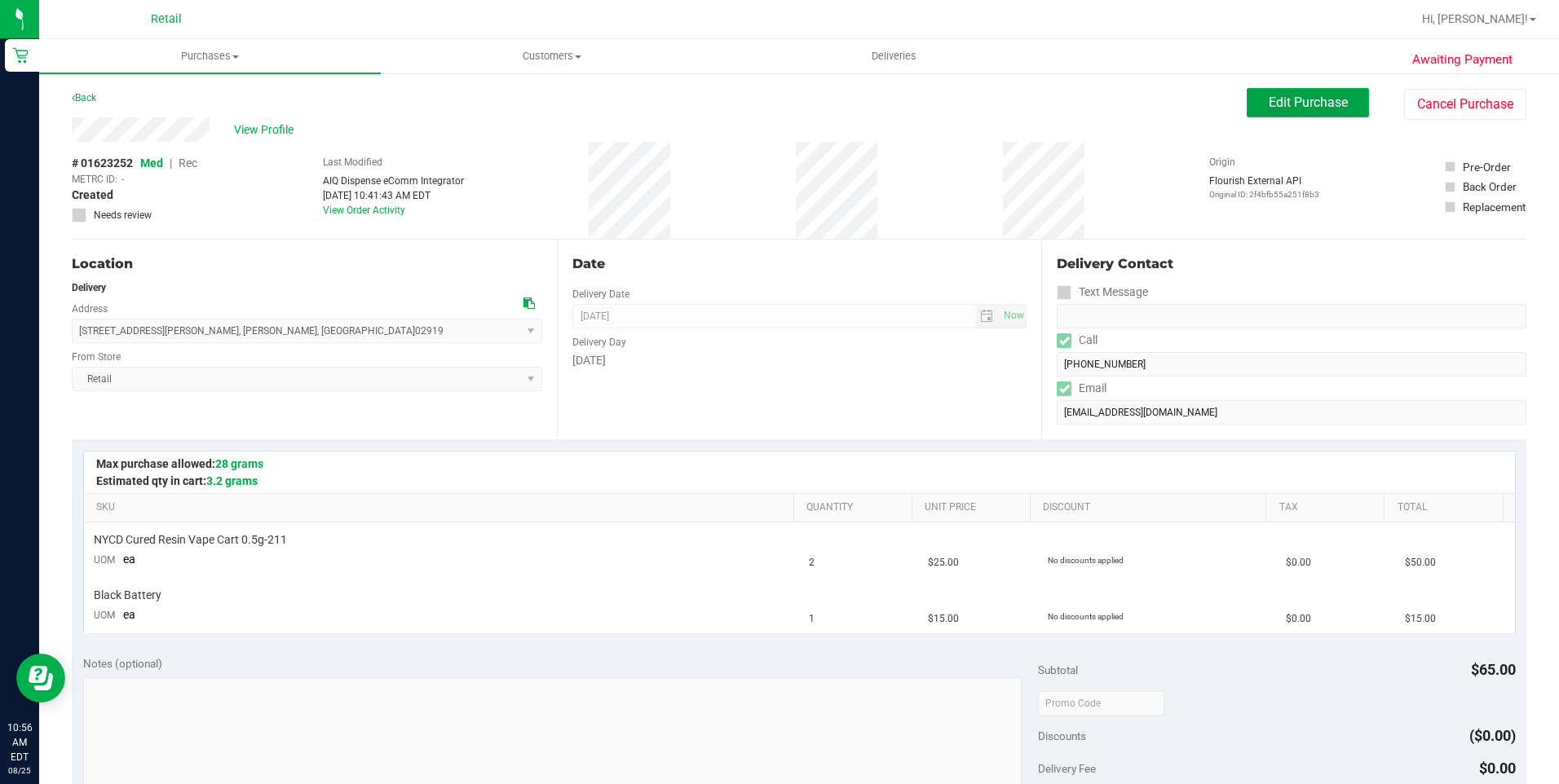
click at [1283, 96] on span "Edit Purchase" at bounding box center [1308, 103] width 79 height 15
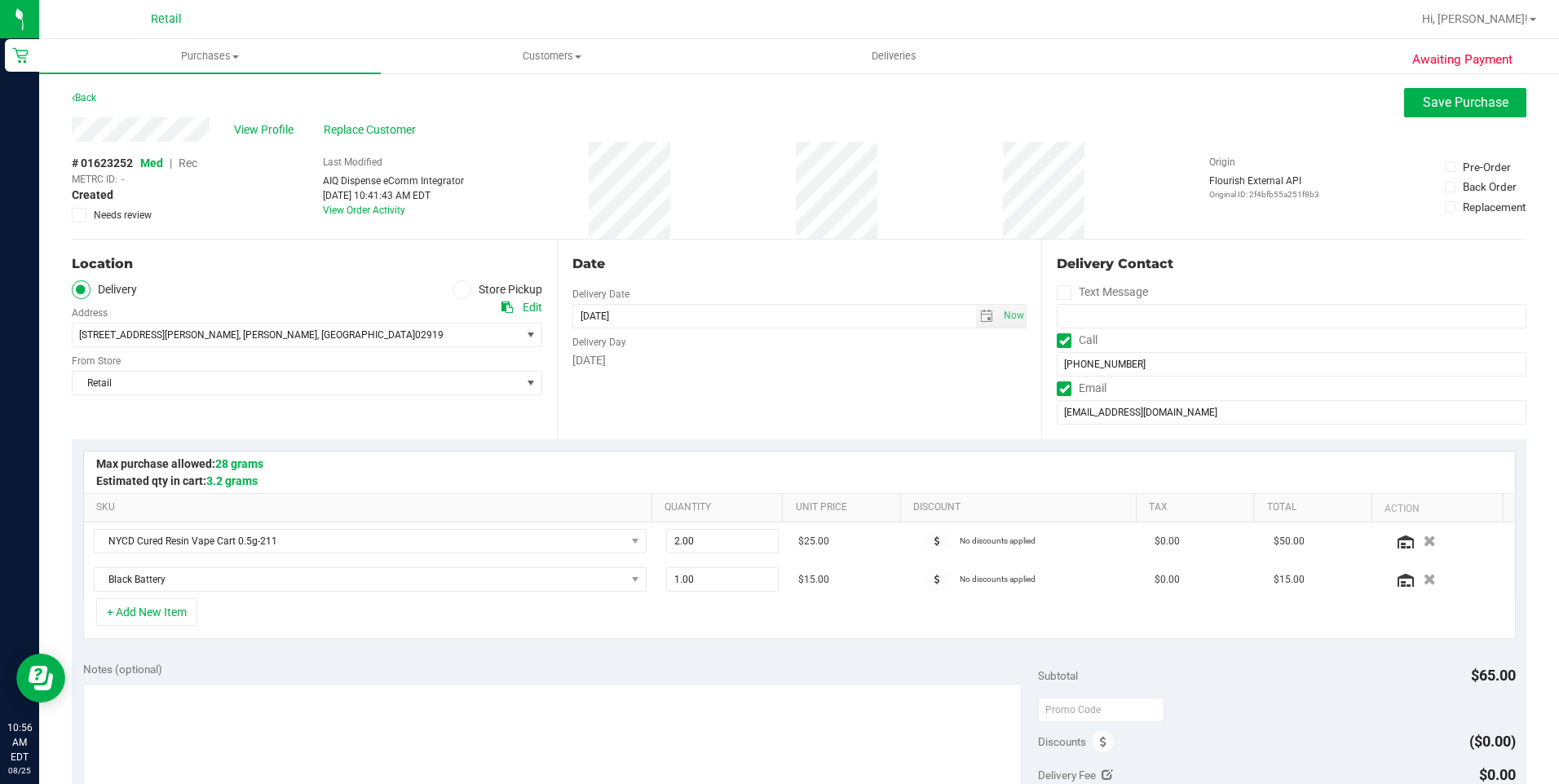
click at [192, 166] on span "Rec" at bounding box center [188, 162] width 19 height 13
click at [1452, 107] on span "Save Purchase" at bounding box center [1466, 103] width 86 height 15
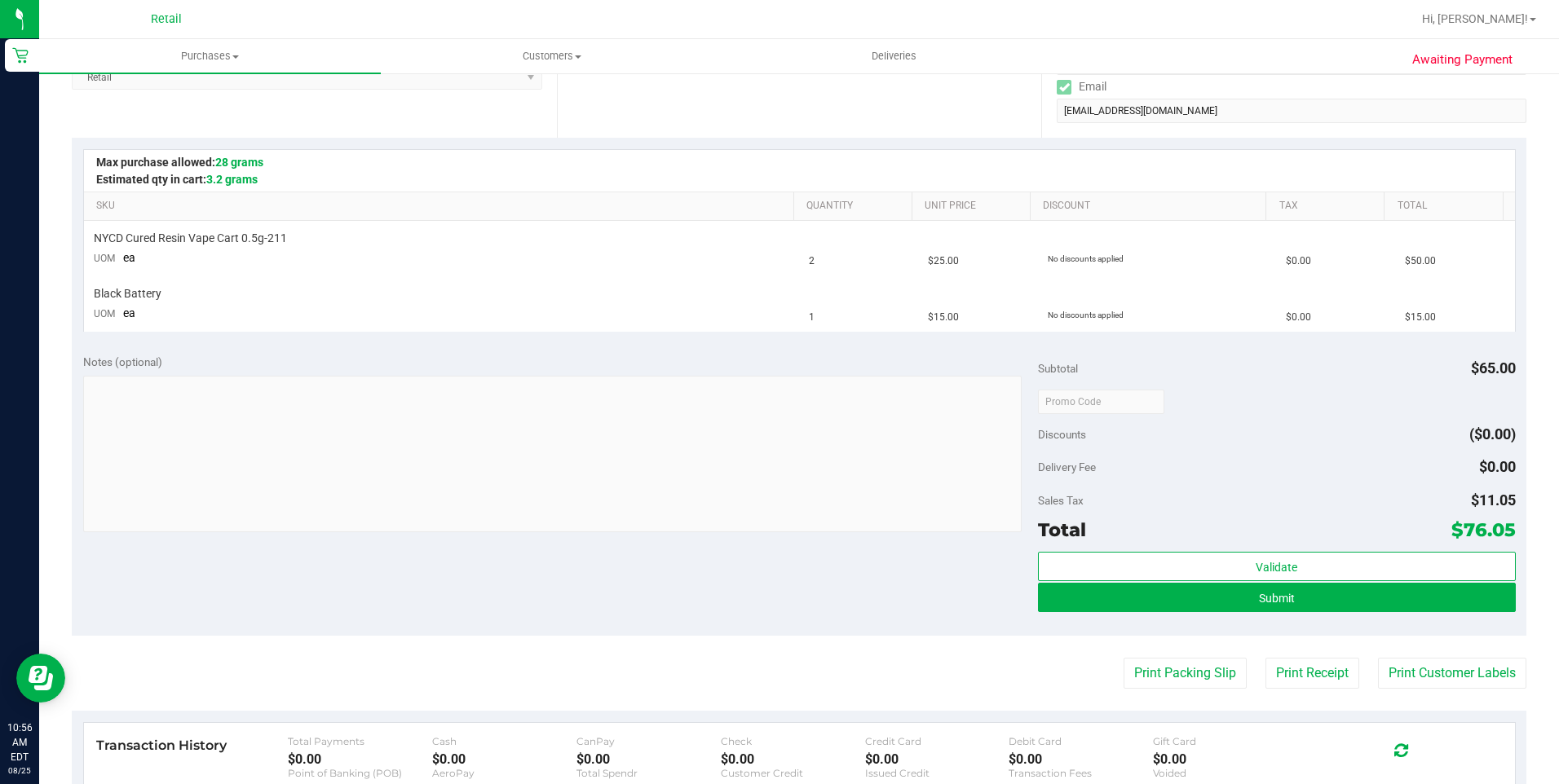
scroll to position [326, 0]
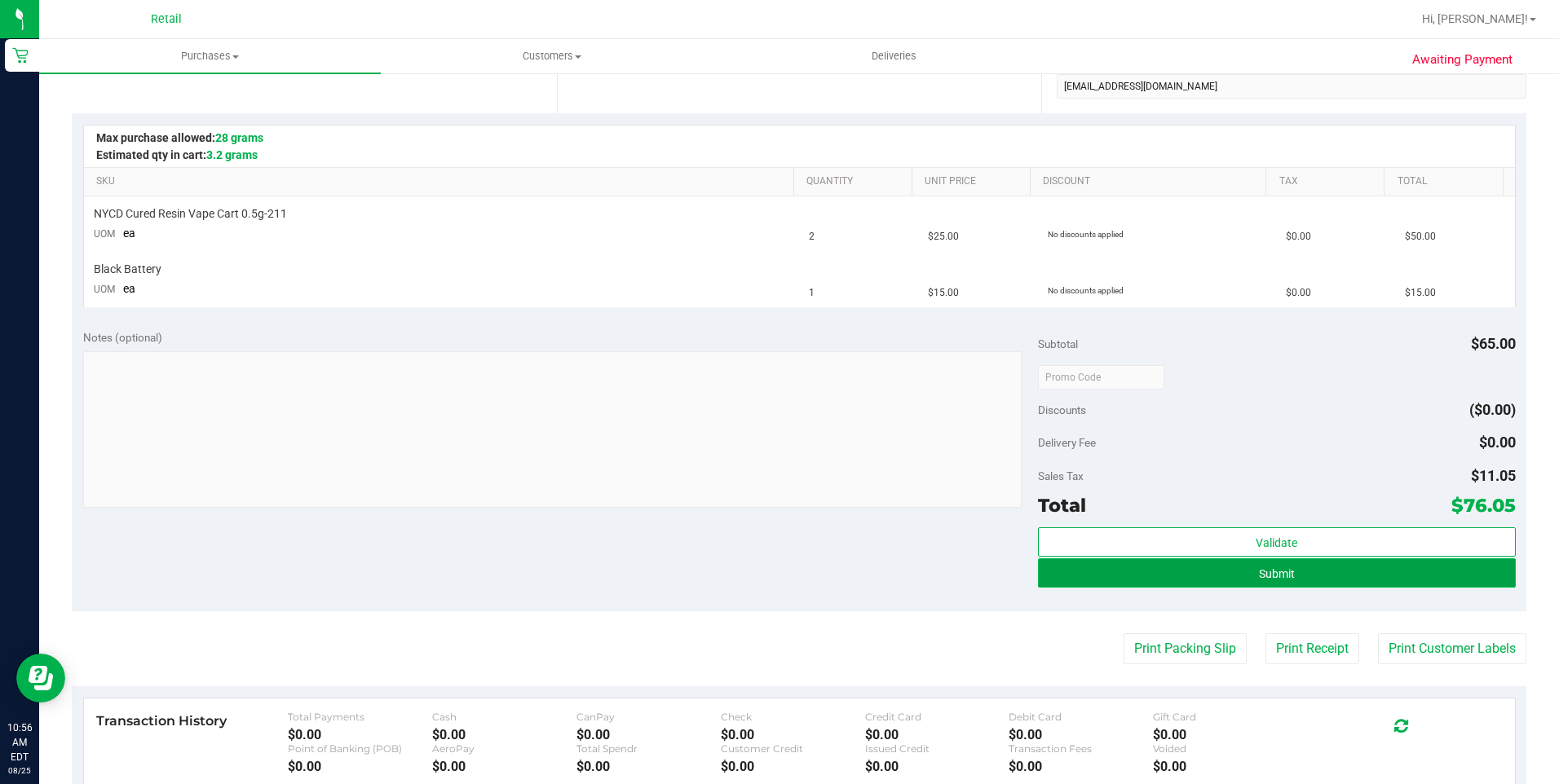
click at [1221, 570] on button "Submit" at bounding box center [1277, 573] width 478 height 29
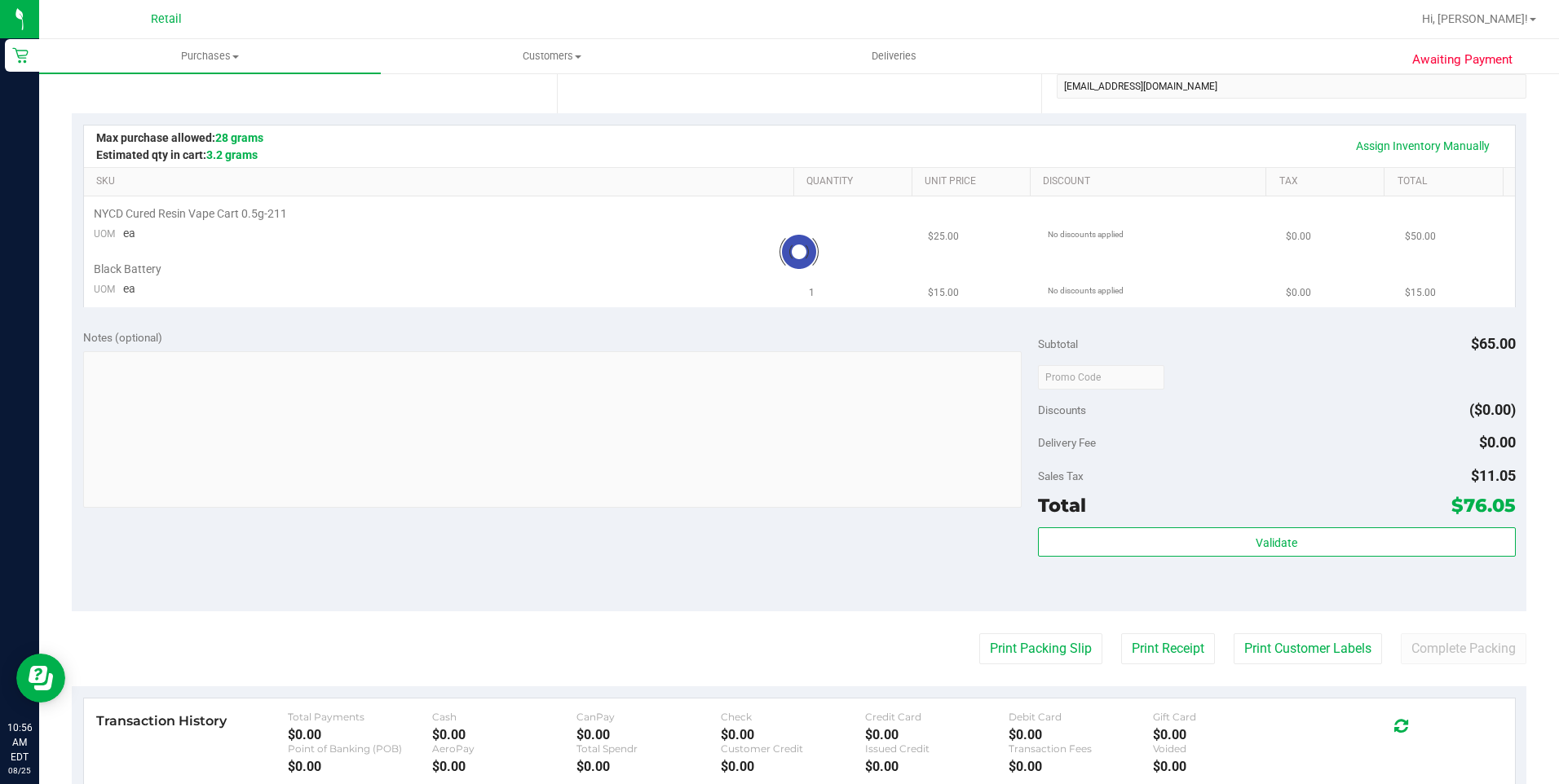
scroll to position [0, 0]
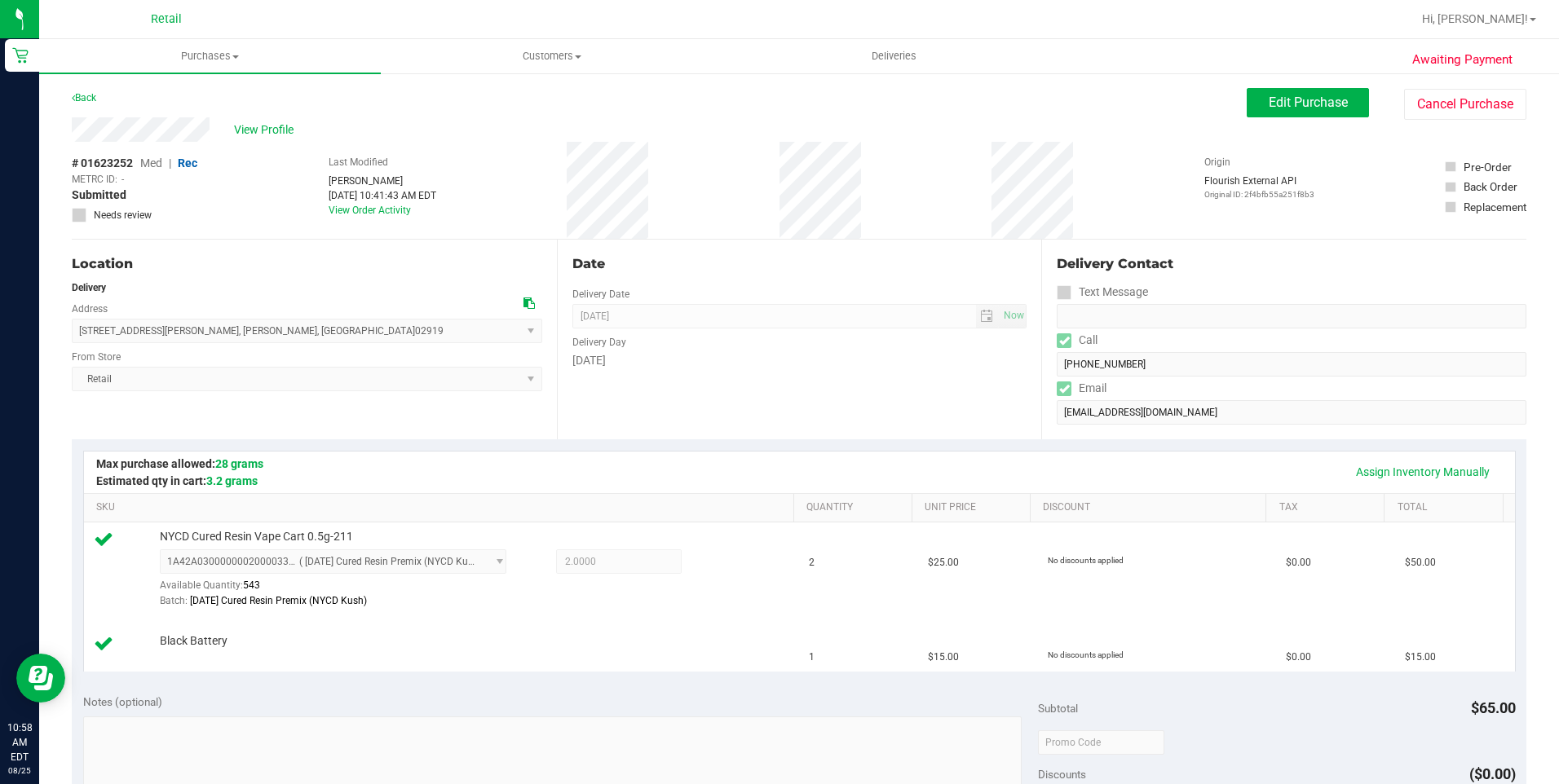
click at [72, 137] on div "View Profile" at bounding box center [659, 129] width 1175 height 25
drag, startPoint x: 258, startPoint y: 333, endPoint x: 78, endPoint y: 339, distance: 180.1
click at [78, 339] on span "16 Butler Drive , Johnston , RI 02919 Select address Butler Drive 16 Butler Dri…" at bounding box center [307, 331] width 470 height 25
click at [848, 418] on div "Date Delivery Date 08/25/2025 Now 08/25/2025 08:00 AM Now Delivery Day Monday" at bounding box center [799, 339] width 485 height 200
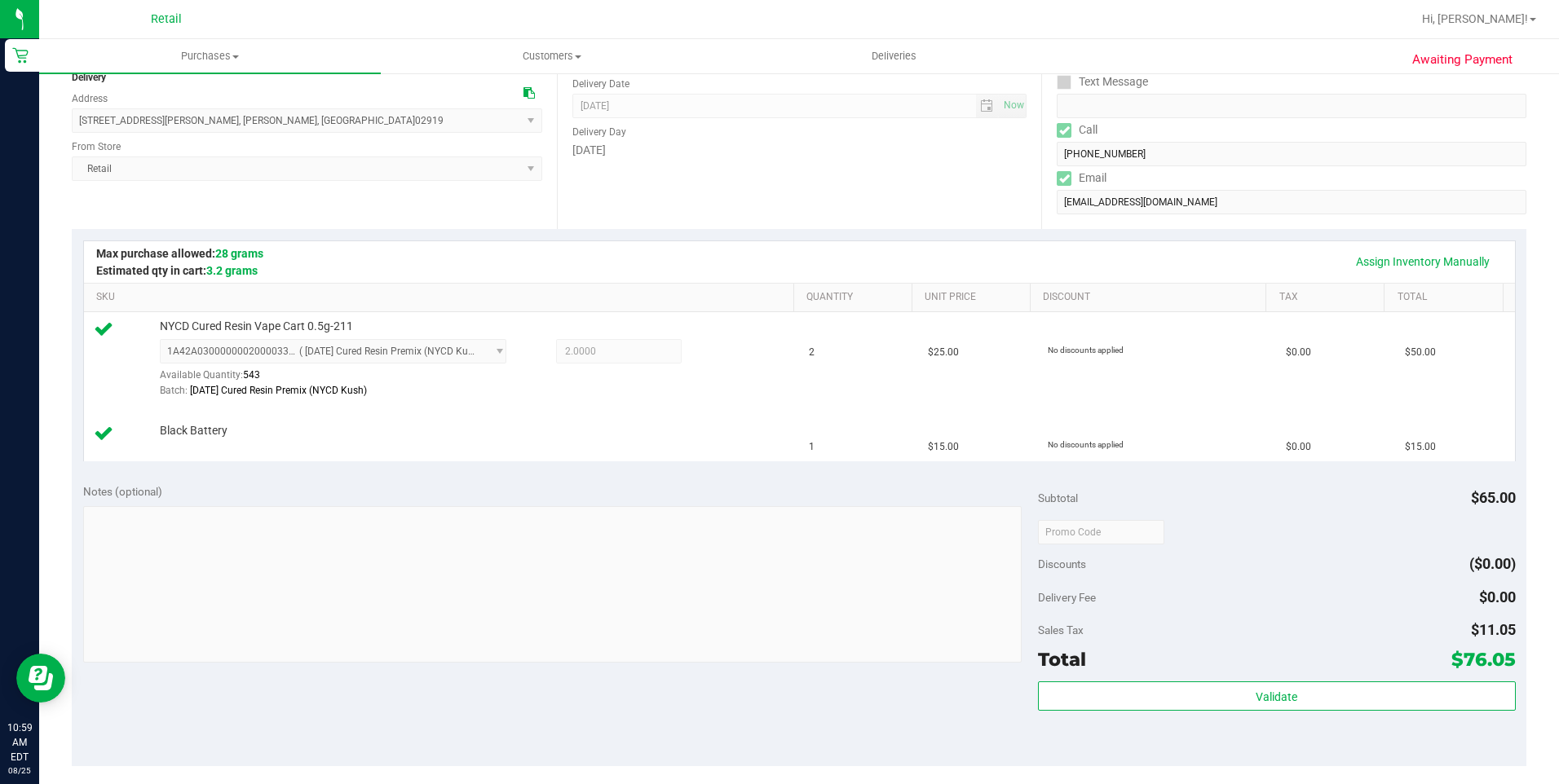
scroll to position [408, 0]
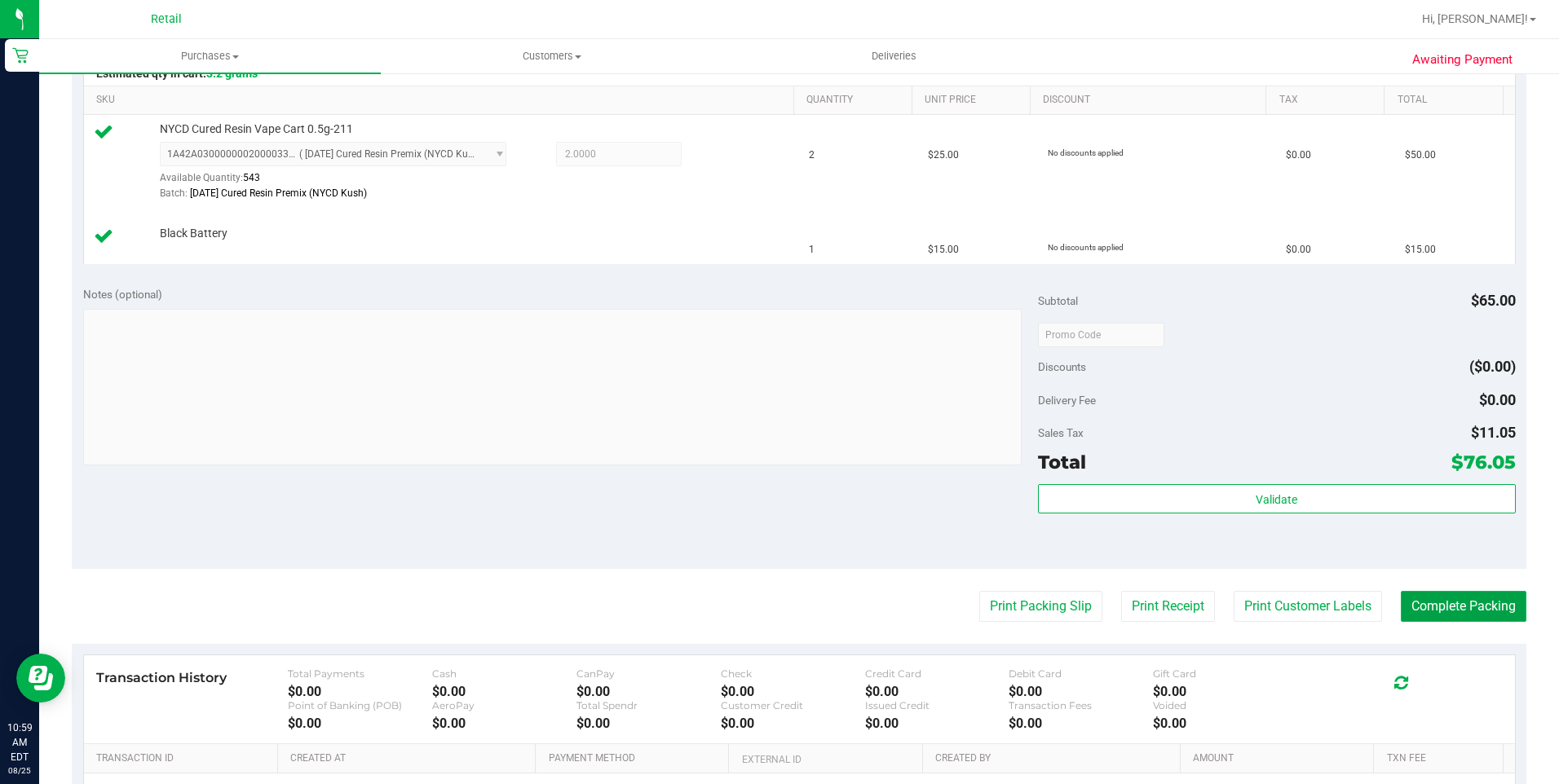
click at [1428, 604] on button "Complete Packing" at bounding box center [1463, 606] width 126 height 31
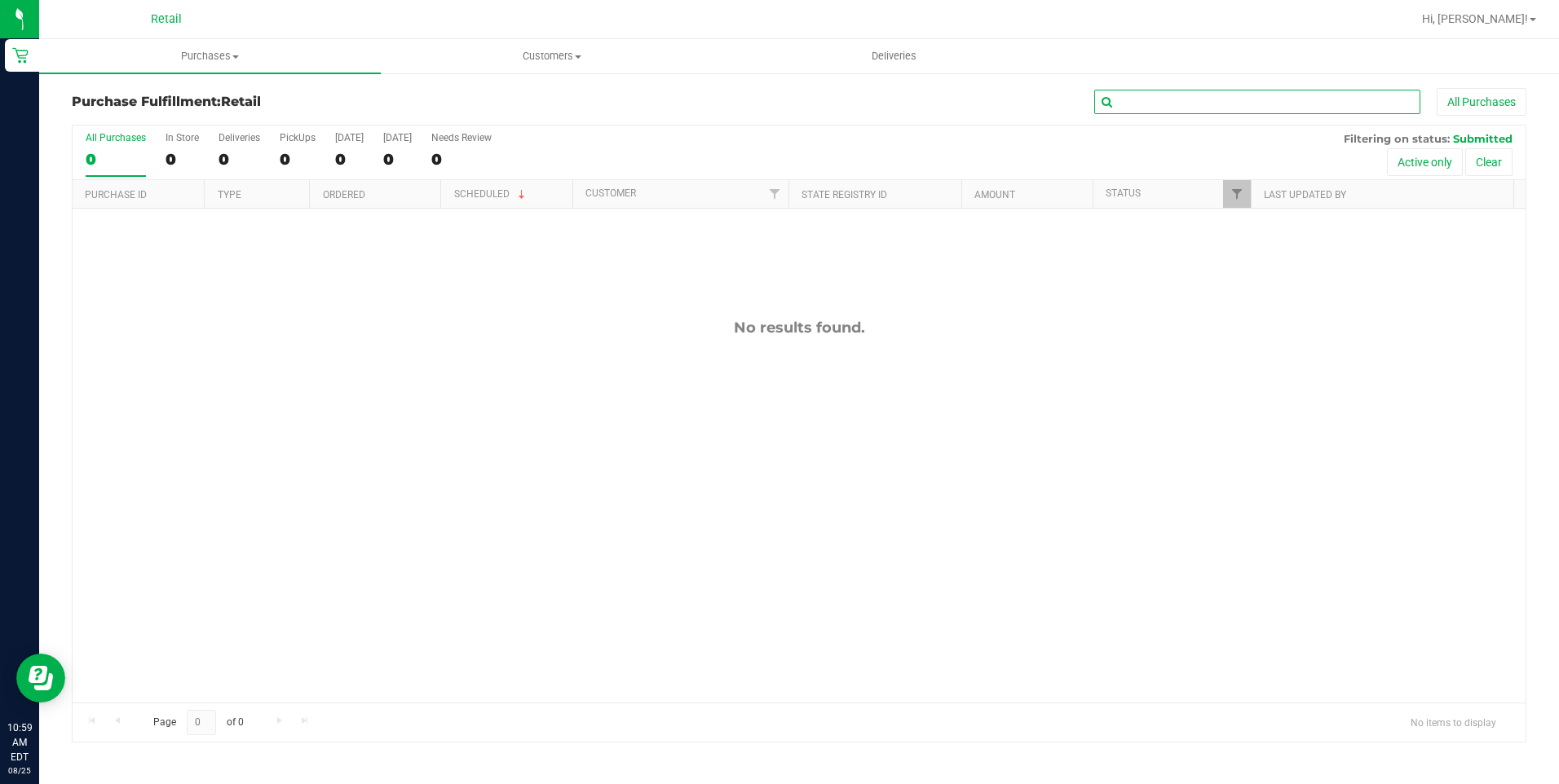
click at [1189, 102] on input "text" at bounding box center [1256, 102] width 326 height 25
type input "JACQ"
click at [238, 44] on uib-tab-heading "Purchases Summary of purchases Fulfillment All purchases" at bounding box center [210, 56] width 341 height 34
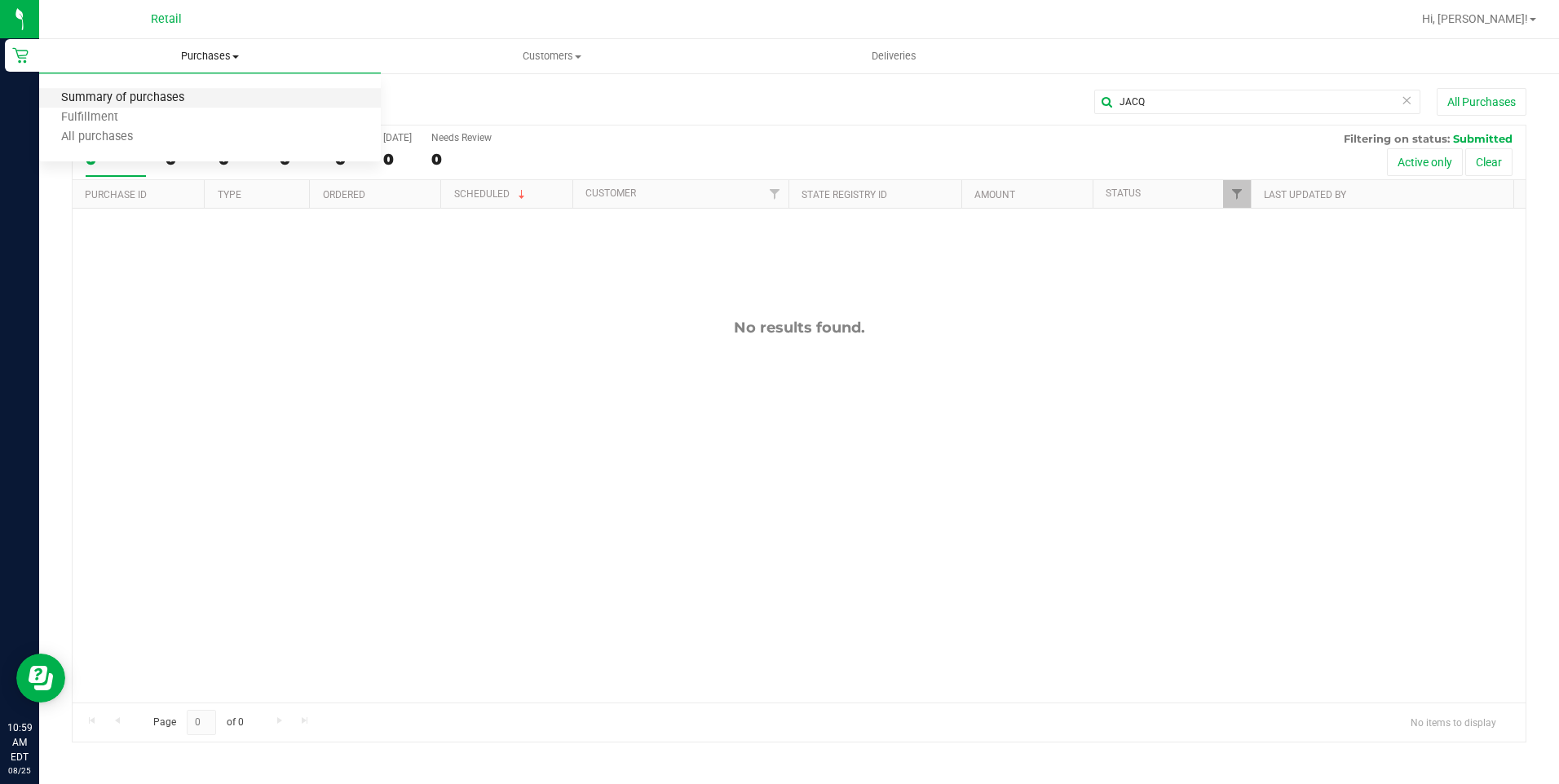
click at [198, 98] on span "Summary of purchases" at bounding box center [122, 98] width 167 height 14
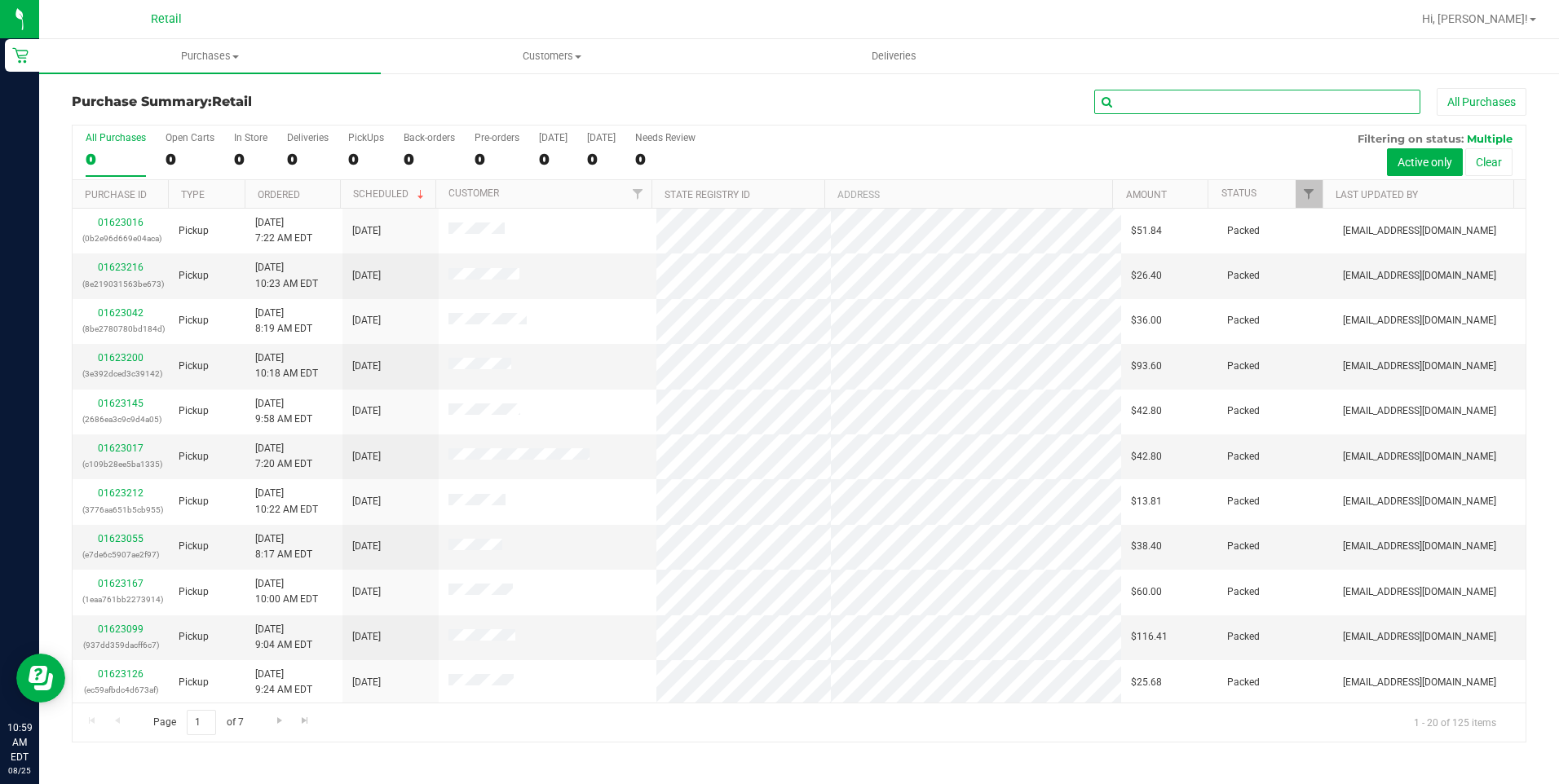
click at [1302, 107] on input "text" at bounding box center [1256, 102] width 326 height 25
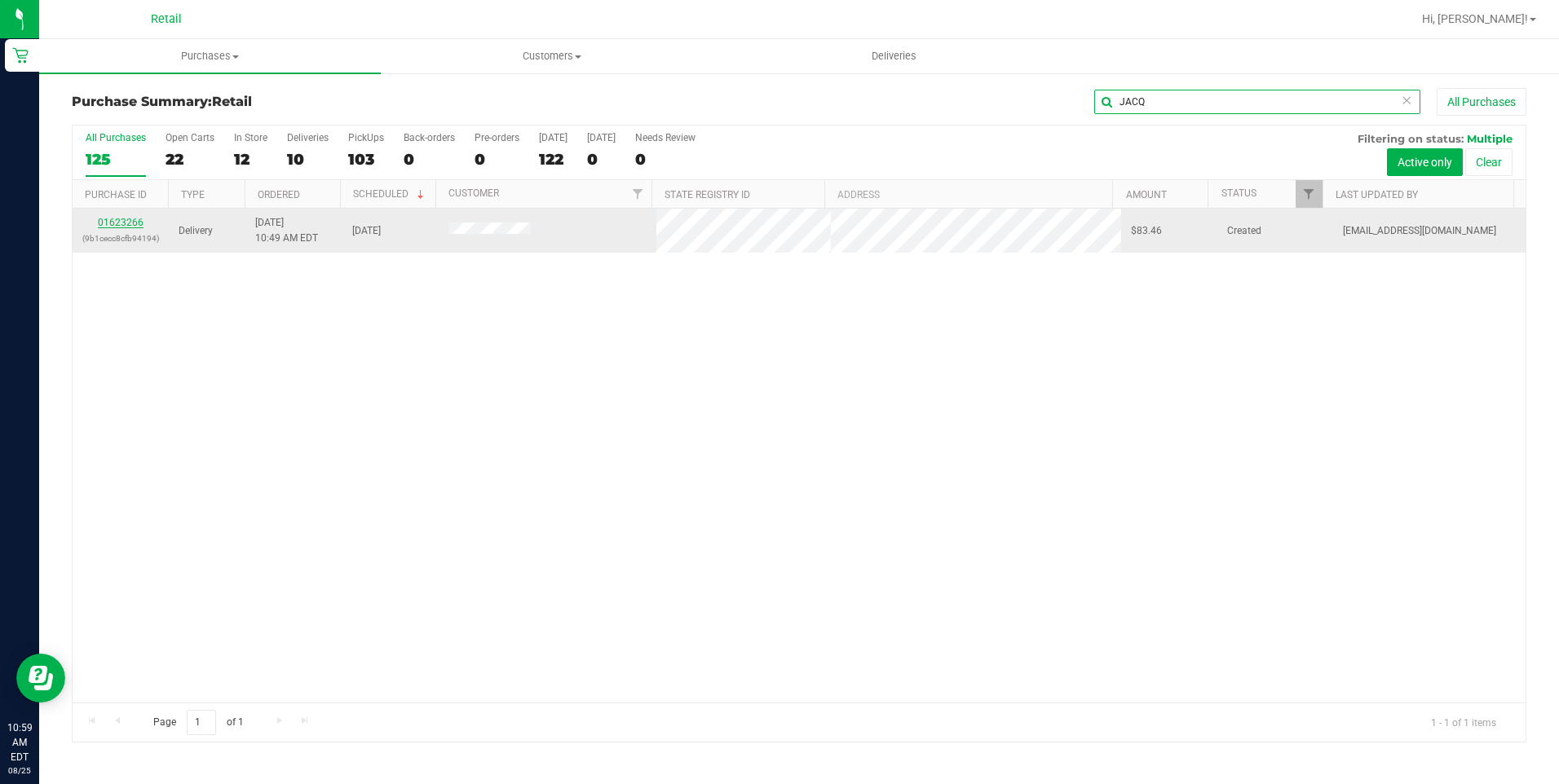
type input "JACQ"
click at [114, 219] on link "01623266" at bounding box center [120, 222] width 45 height 11
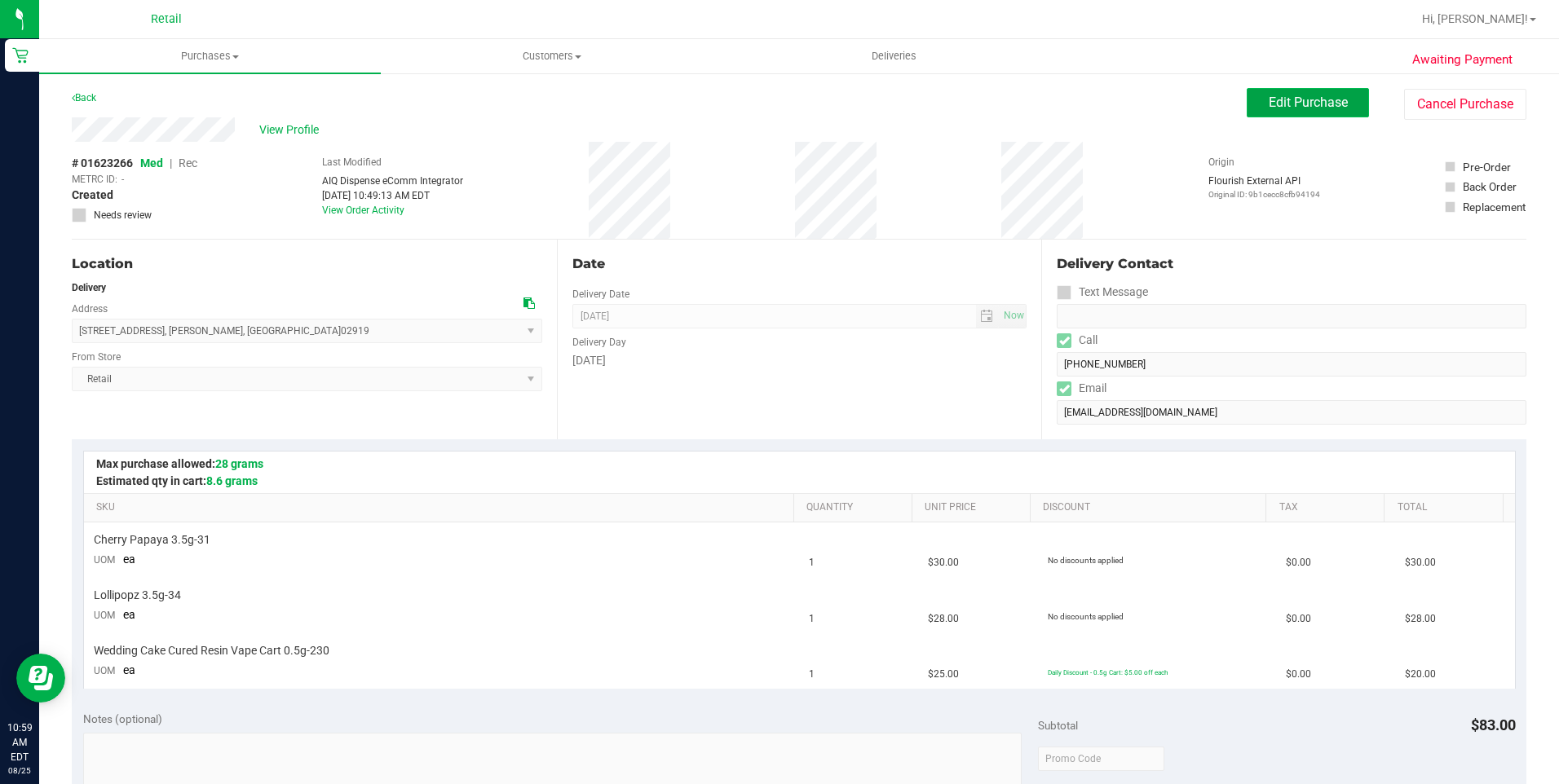
click at [1312, 107] on span "Edit Purchase" at bounding box center [1308, 103] width 79 height 15
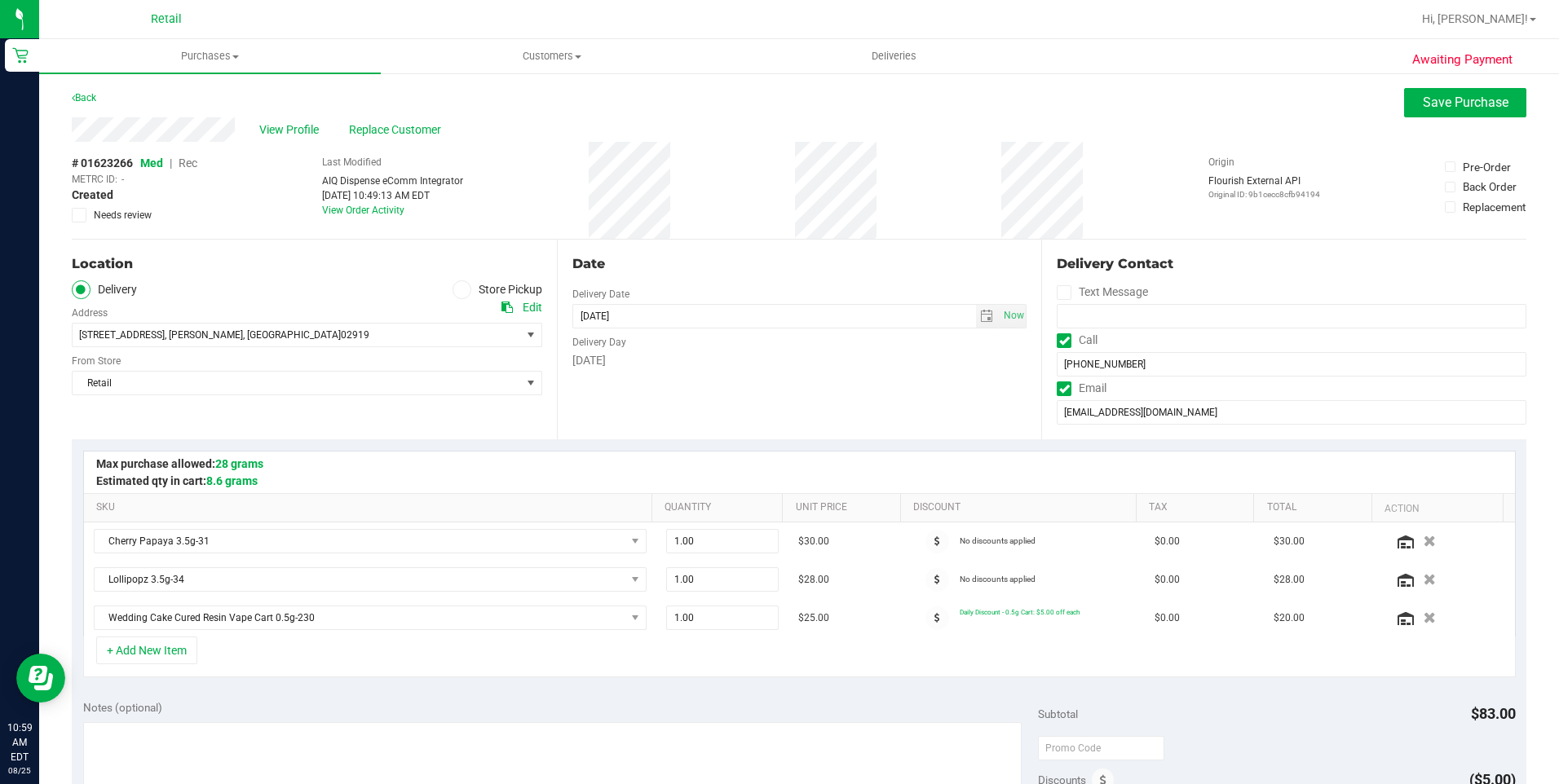
click at [194, 162] on span "Rec" at bounding box center [188, 162] width 19 height 13
click at [1427, 103] on span "Save Purchase" at bounding box center [1466, 103] width 86 height 15
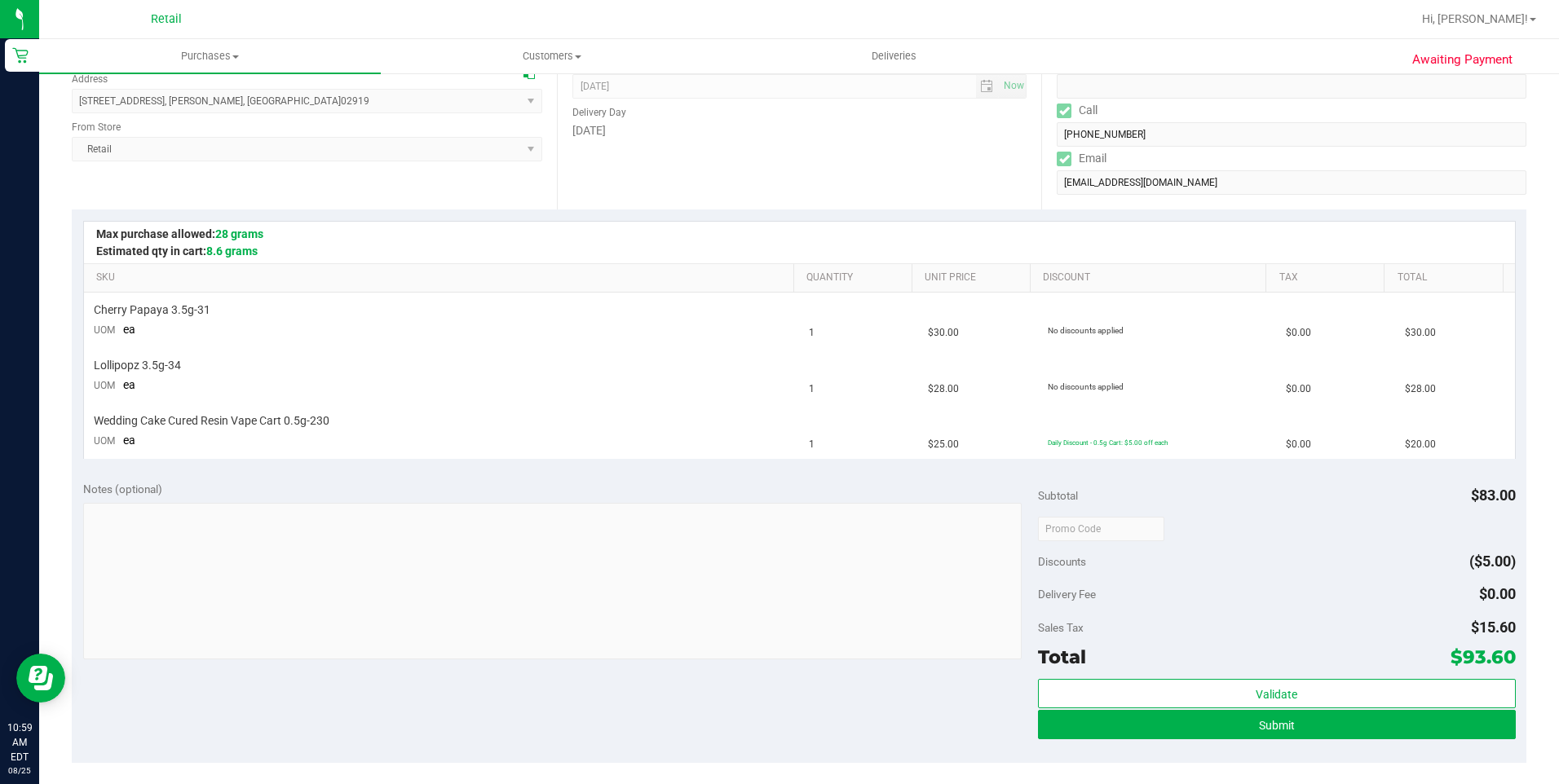
scroll to position [245, 0]
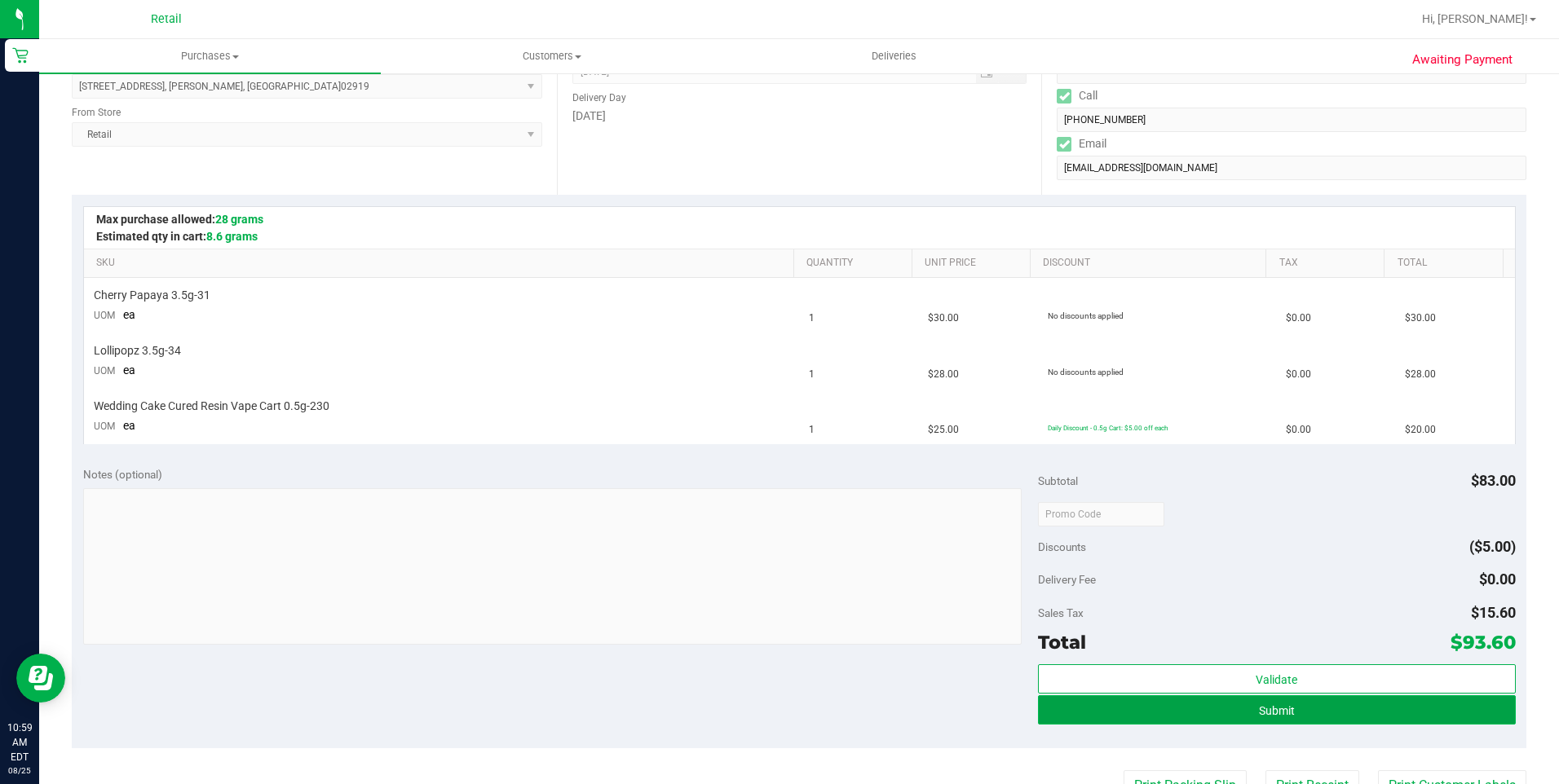
click at [1239, 720] on button "Submit" at bounding box center [1277, 710] width 478 height 29
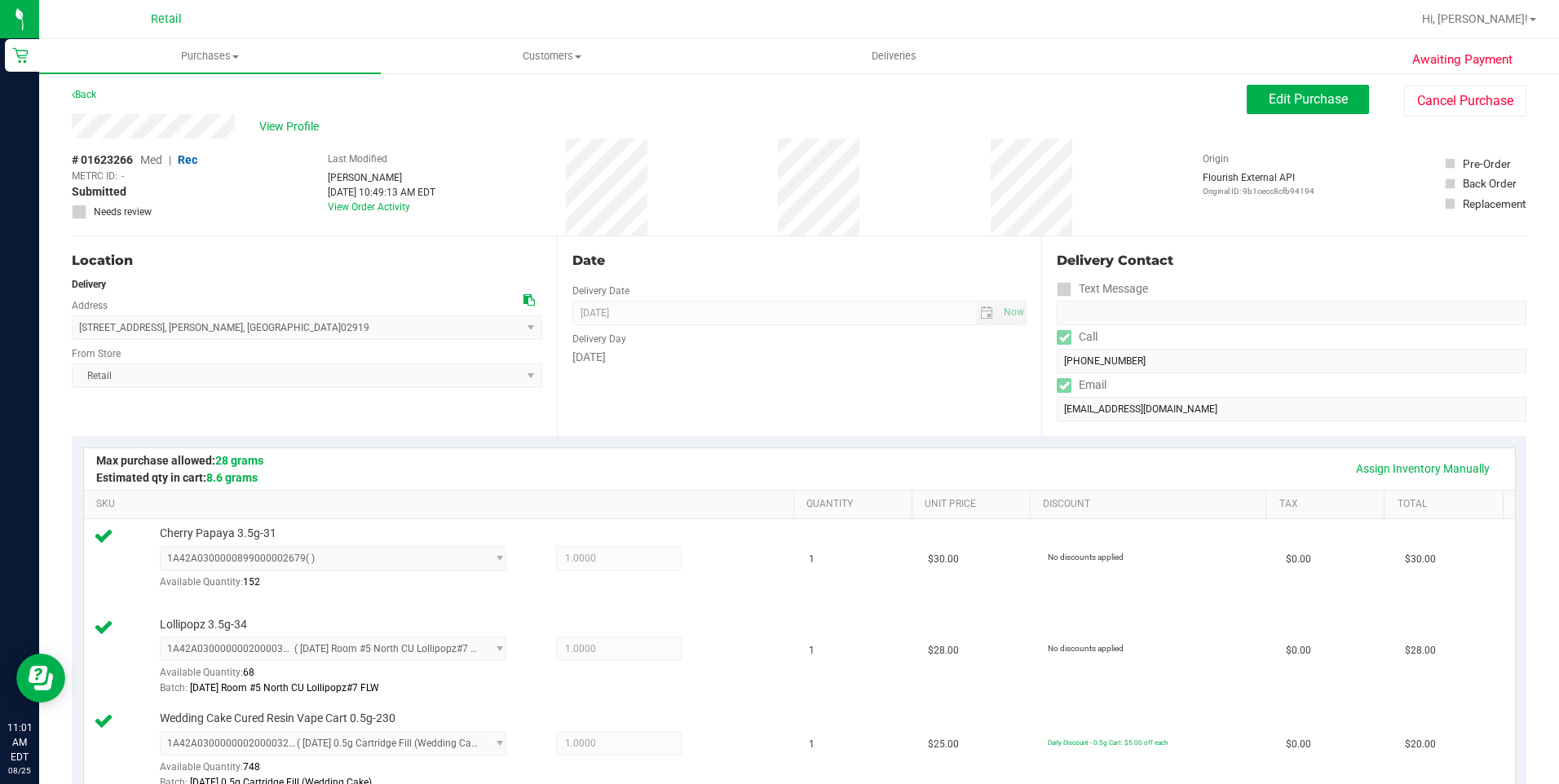
scroll to position [0, 0]
click at [1046, 363] on div "Delivery Contact Text Message Call (401) 332-3848 Email Reasonjacqueline204@gma…" at bounding box center [1284, 339] width 485 height 200
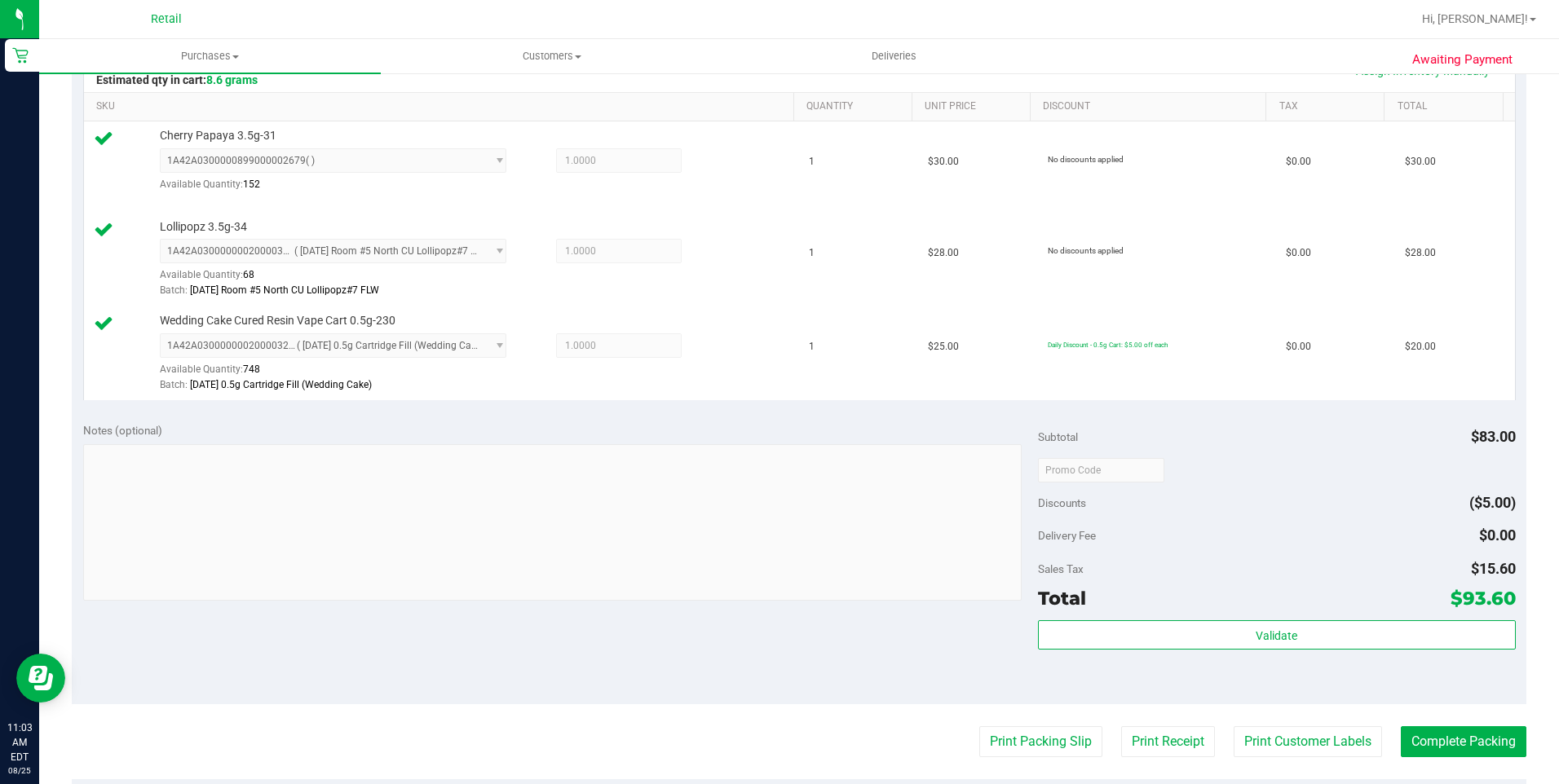
scroll to position [652, 0]
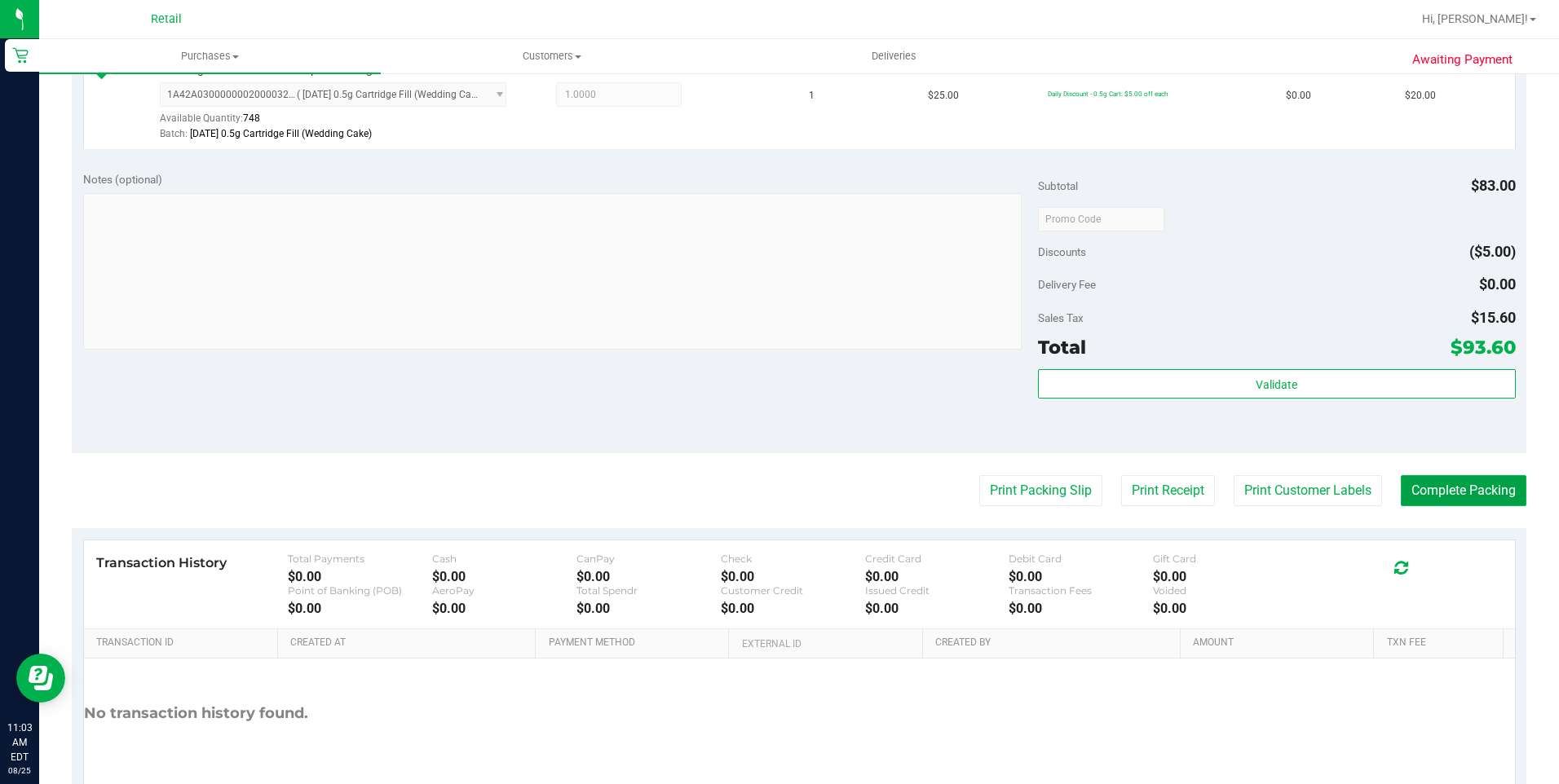
click at [1444, 492] on button "Complete Packing" at bounding box center [1463, 491] width 126 height 31
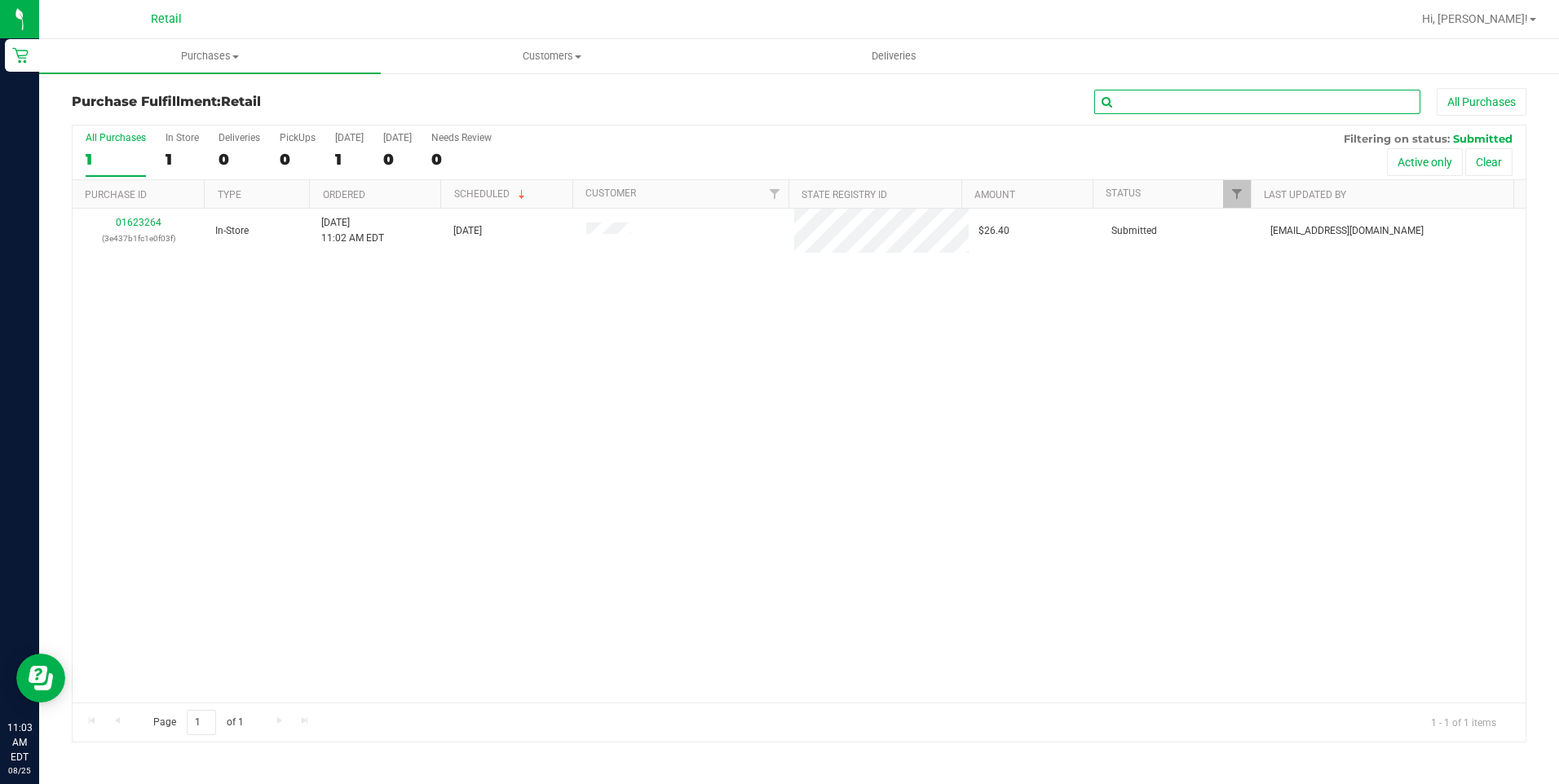
click at [1182, 99] on input "text" at bounding box center [1256, 102] width 326 height 25
click at [225, 52] on span "Purchases" at bounding box center [210, 56] width 341 height 15
click at [184, 107] on li "Summary of purchases" at bounding box center [210, 98] width 341 height 20
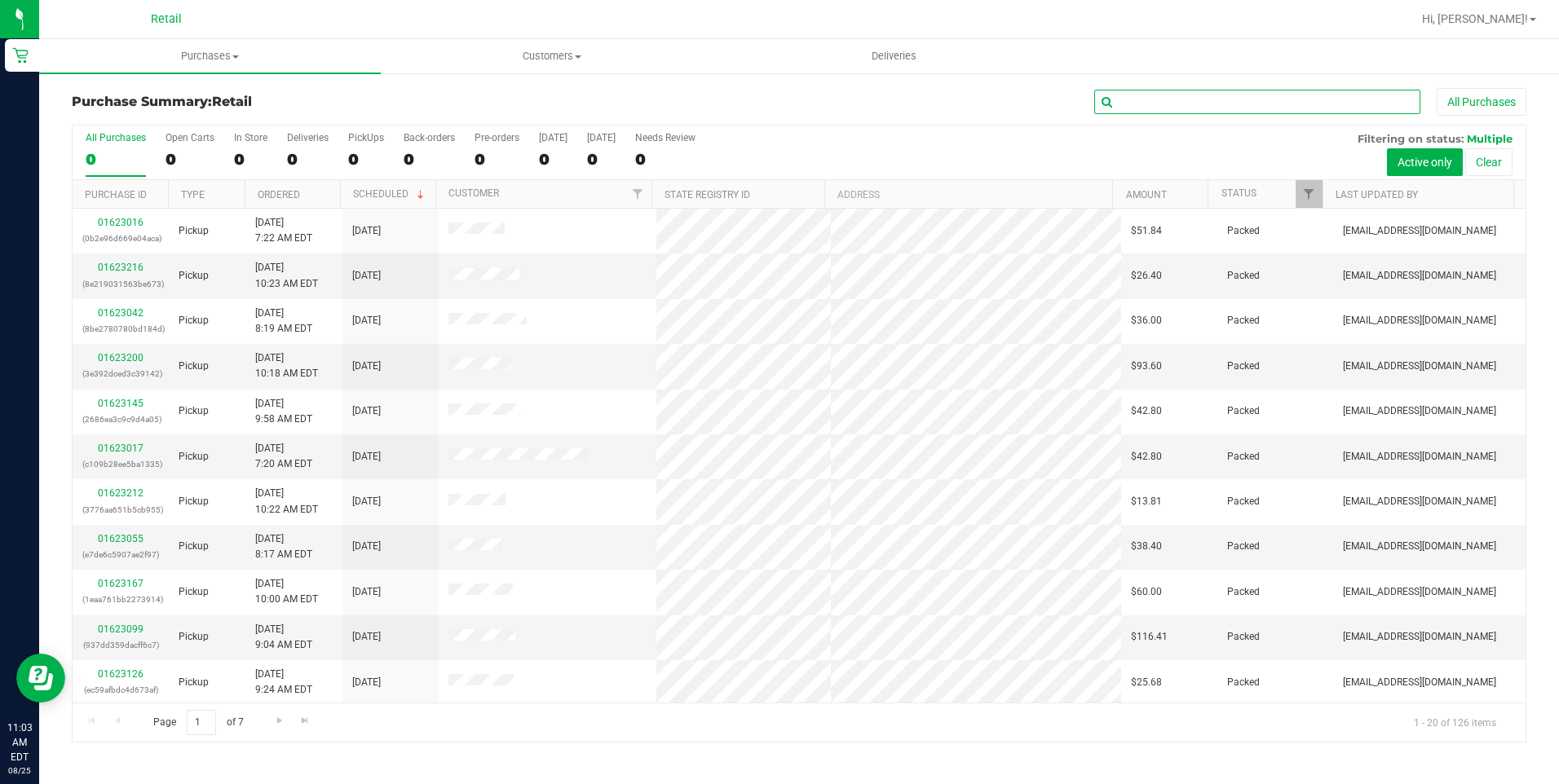
click at [1190, 102] on input "text" at bounding box center [1256, 102] width 326 height 25
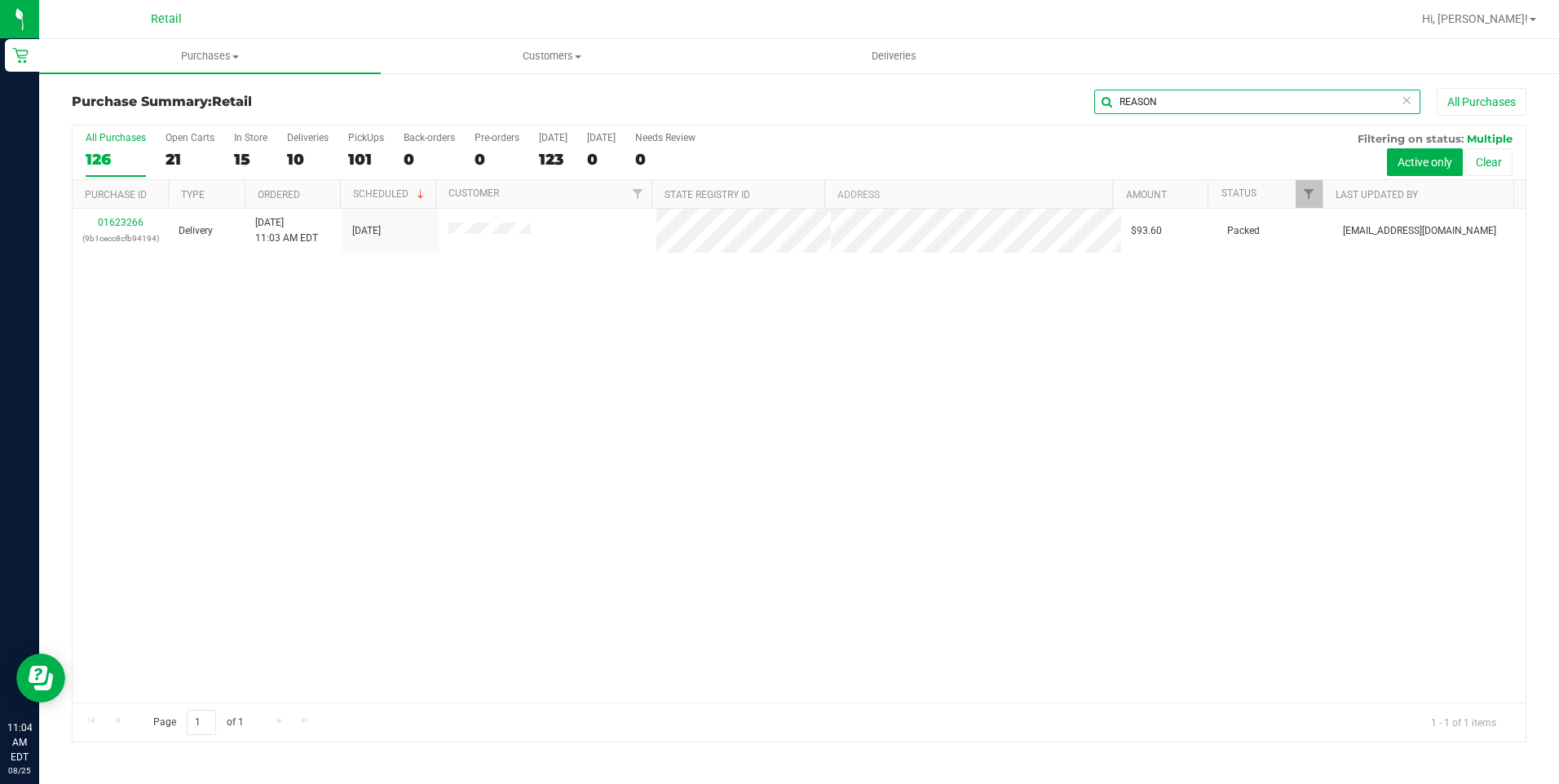
type input "REASON"
click at [568, 62] on span "Customers" at bounding box center [552, 56] width 340 height 15
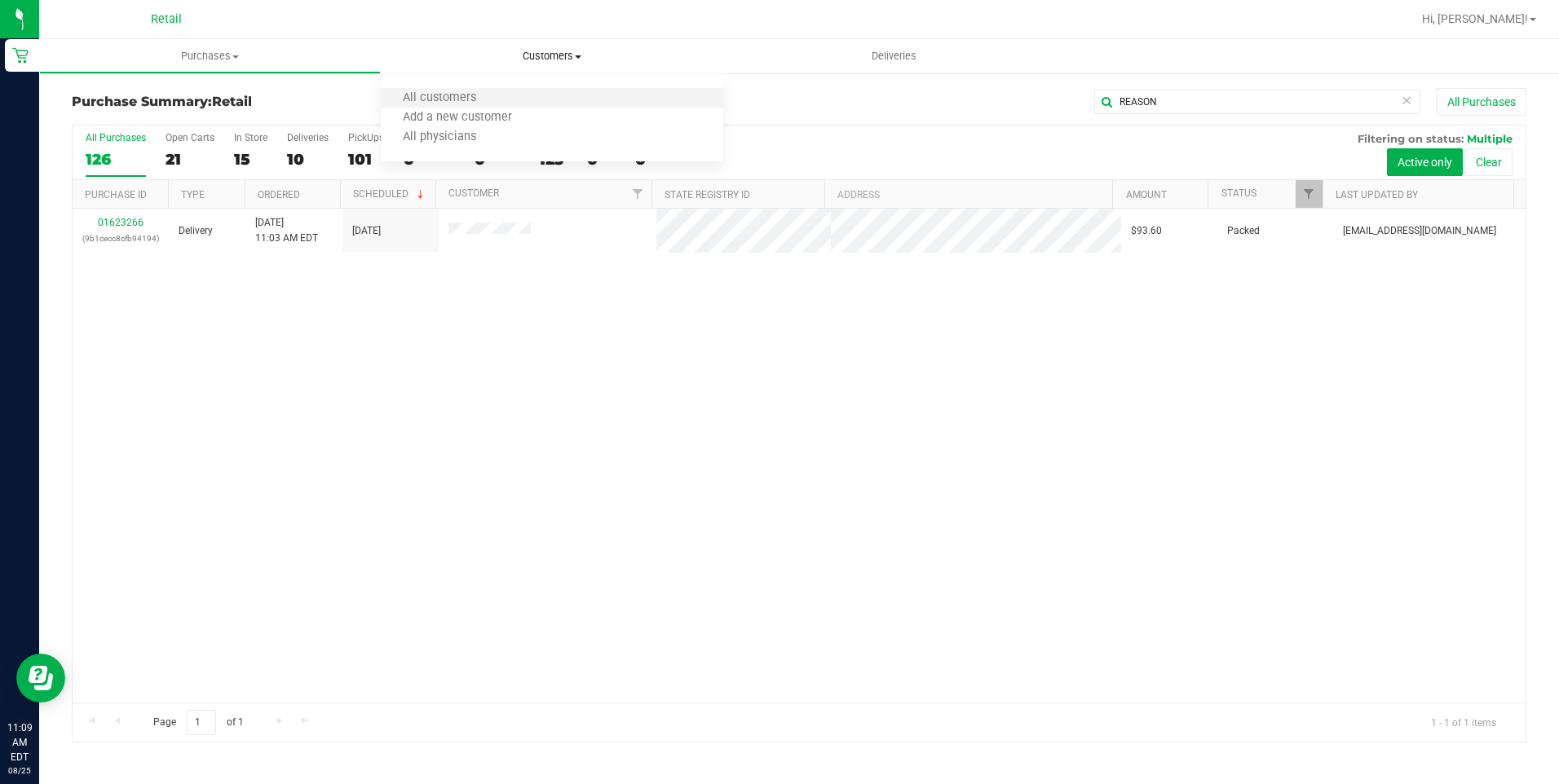
click at [530, 94] on li "All customers" at bounding box center [551, 98] width 341 height 20
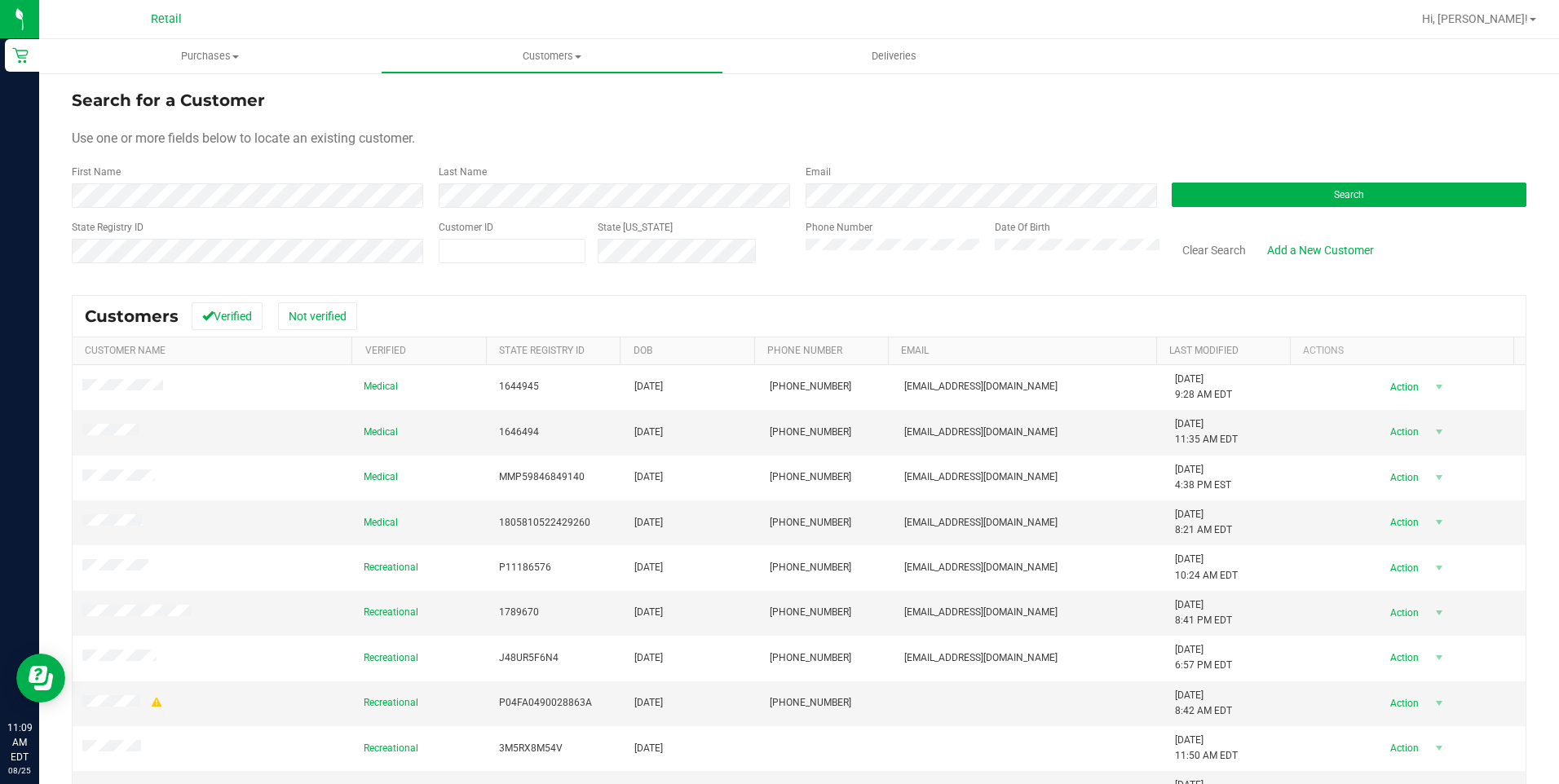
drag, startPoint x: 550, startPoint y: 177, endPoint x: 604, endPoint y: 213, distance: 64.9
click at [540, 183] on div "Last Name" at bounding box center [610, 186] width 367 height 44
click at [505, 208] on form "Search for a Customer Use one or more fields below to locate an existing custom…" at bounding box center [799, 183] width 1455 height 190
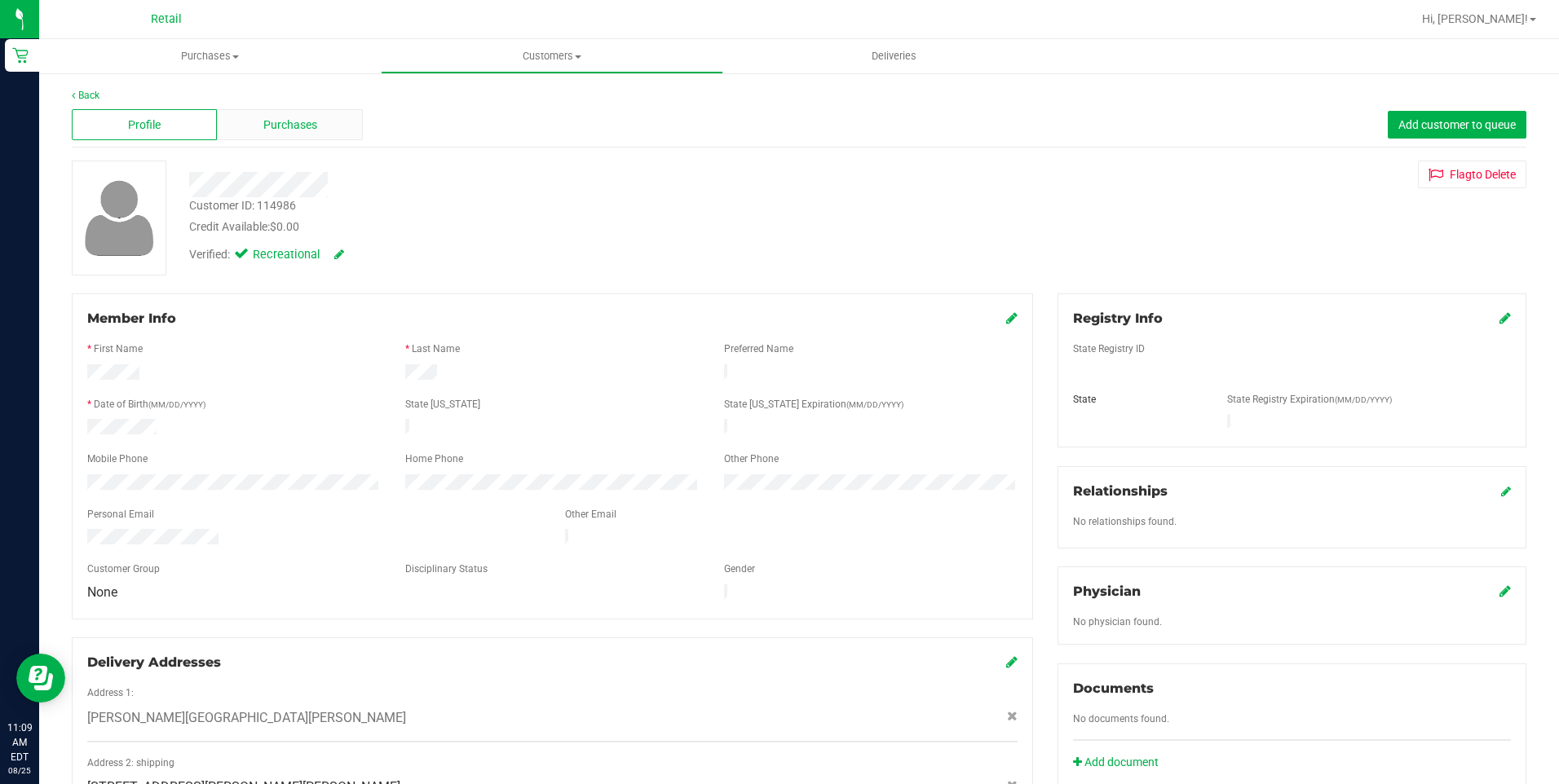
click at [278, 127] on span "Purchases" at bounding box center [290, 125] width 54 height 17
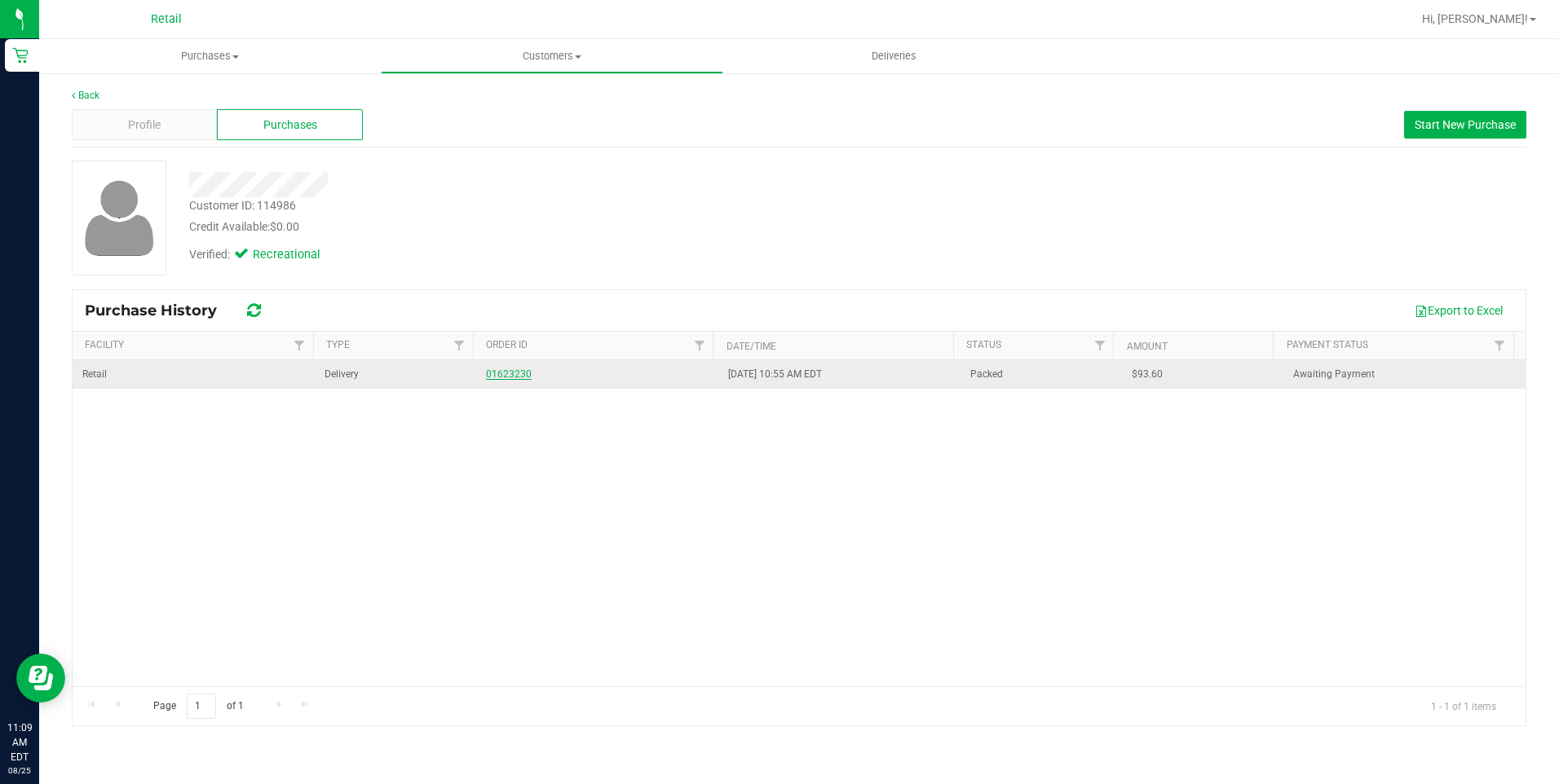
click at [515, 374] on link "01623230" at bounding box center [508, 374] width 45 height 11
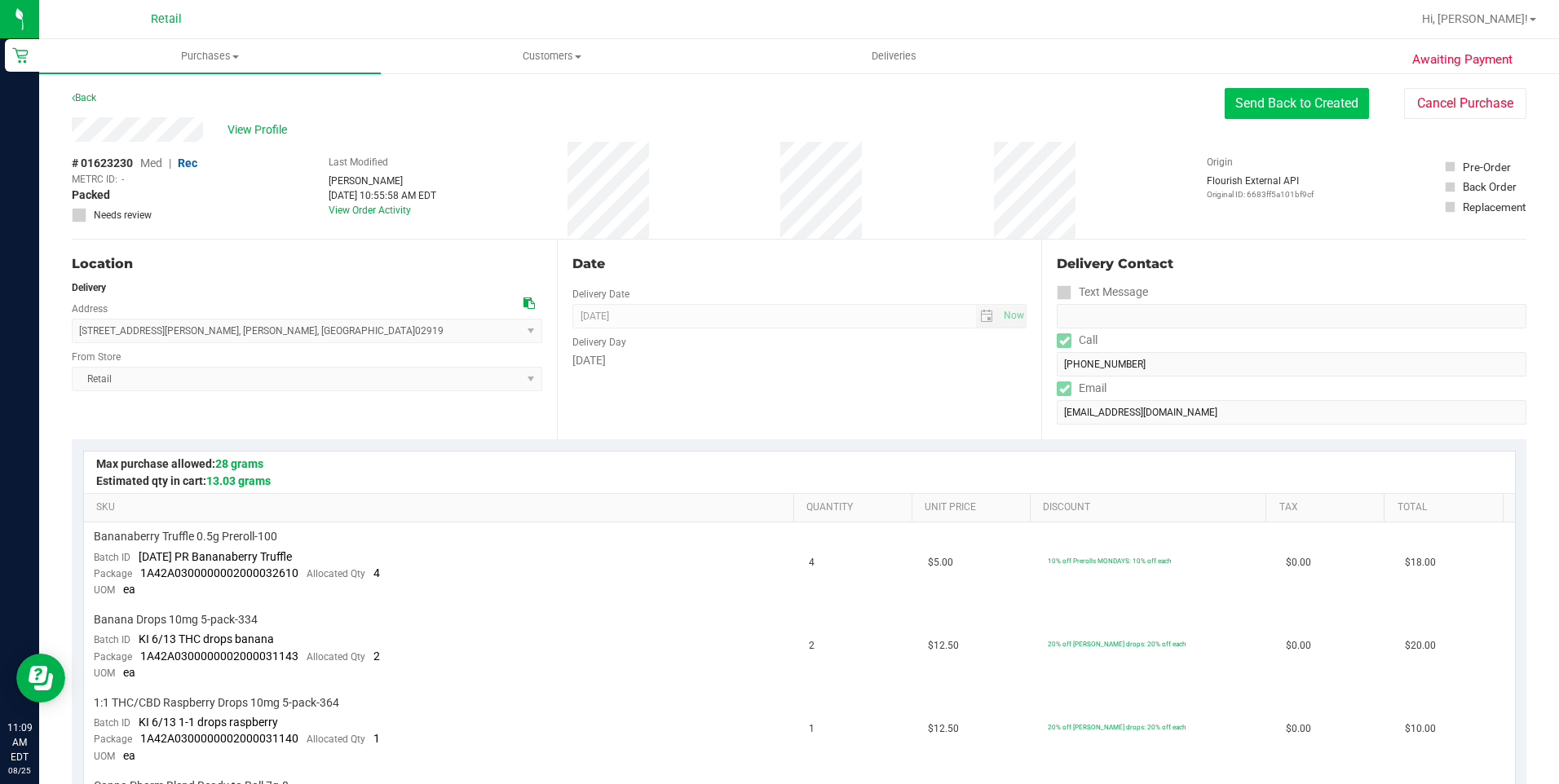
click at [1264, 98] on button "Send Back to Created" at bounding box center [1296, 103] width 145 height 31
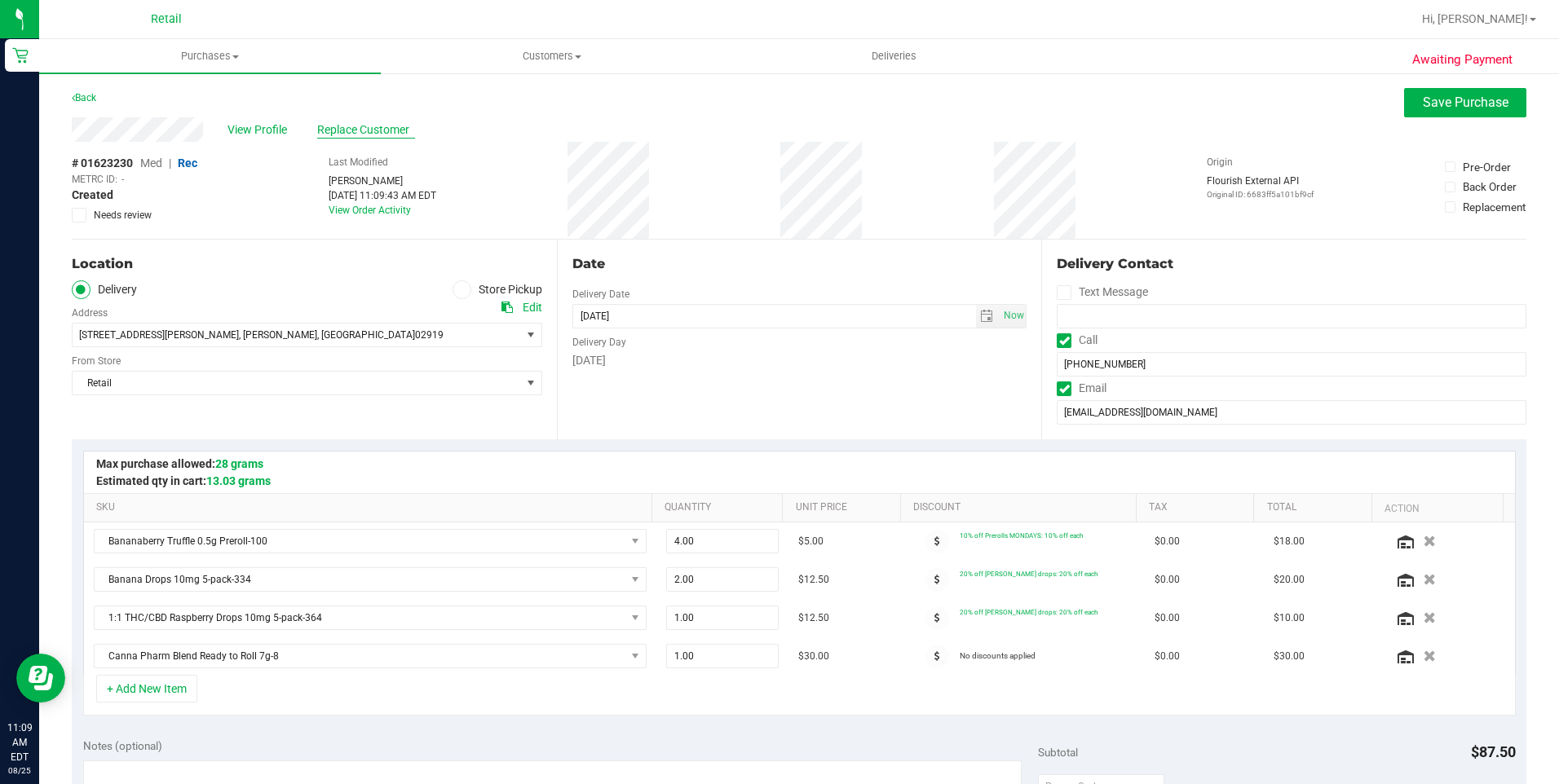
click at [380, 126] on span "Replace Customer" at bounding box center [366, 130] width 97 height 17
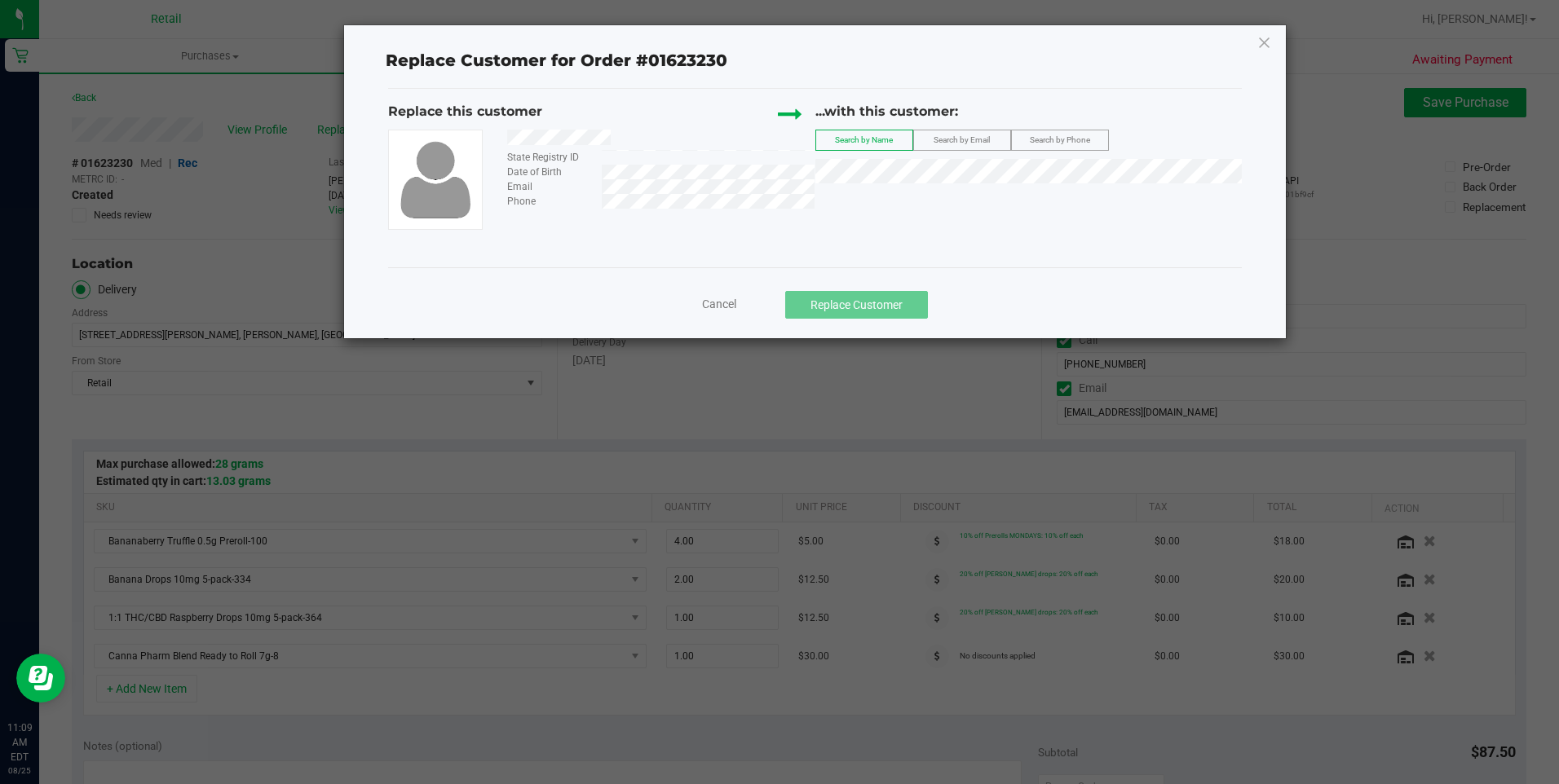
click at [927, 184] on div "...with this customer: Search by Name Search by Email Search by Phone" at bounding box center [1028, 146] width 427 height 90
click at [910, 200] on li "Courtney Falco" at bounding box center [1028, 198] width 425 height 23
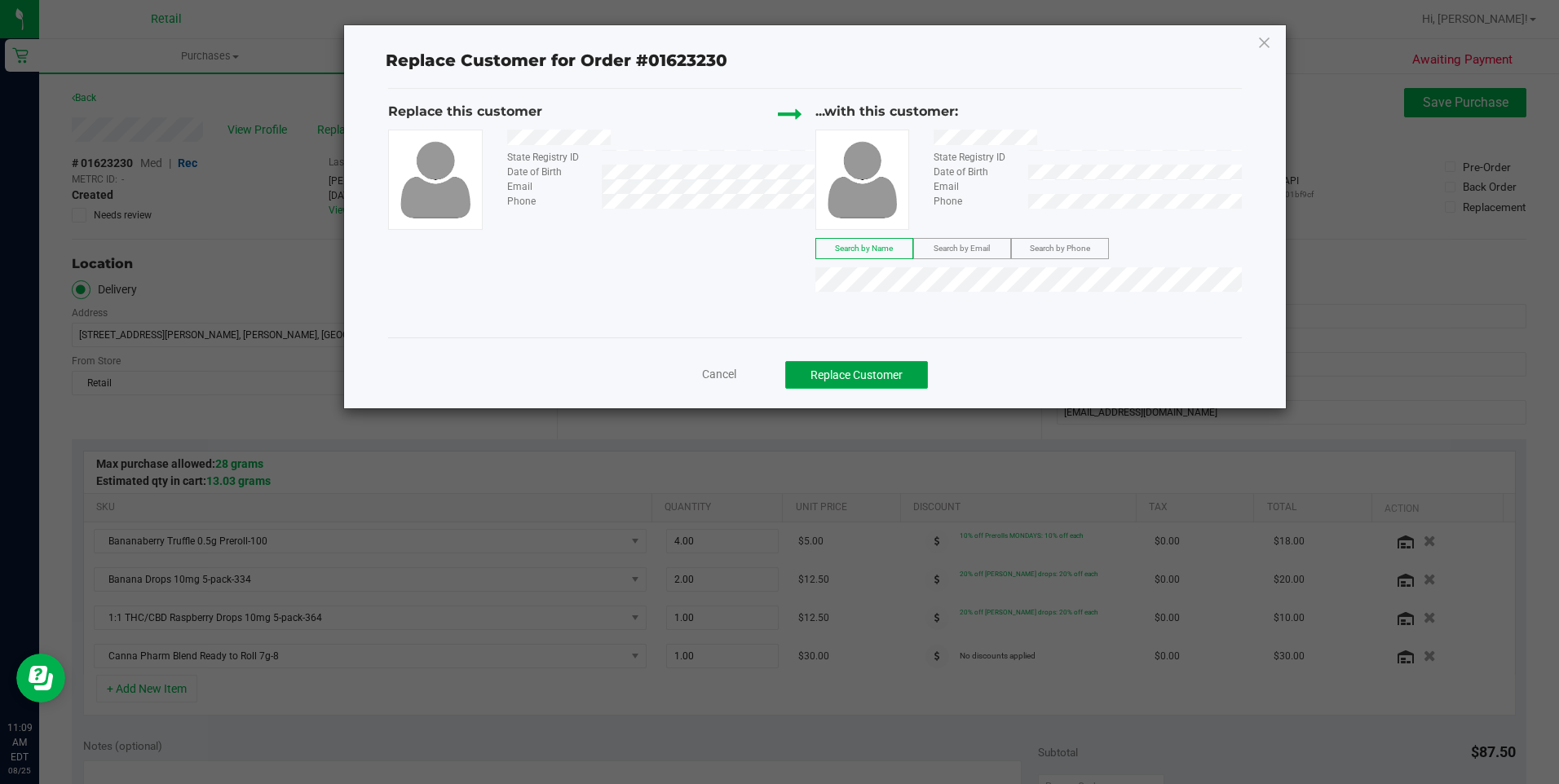
click at [862, 380] on button "Replace Customer" at bounding box center [856, 374] width 143 height 27
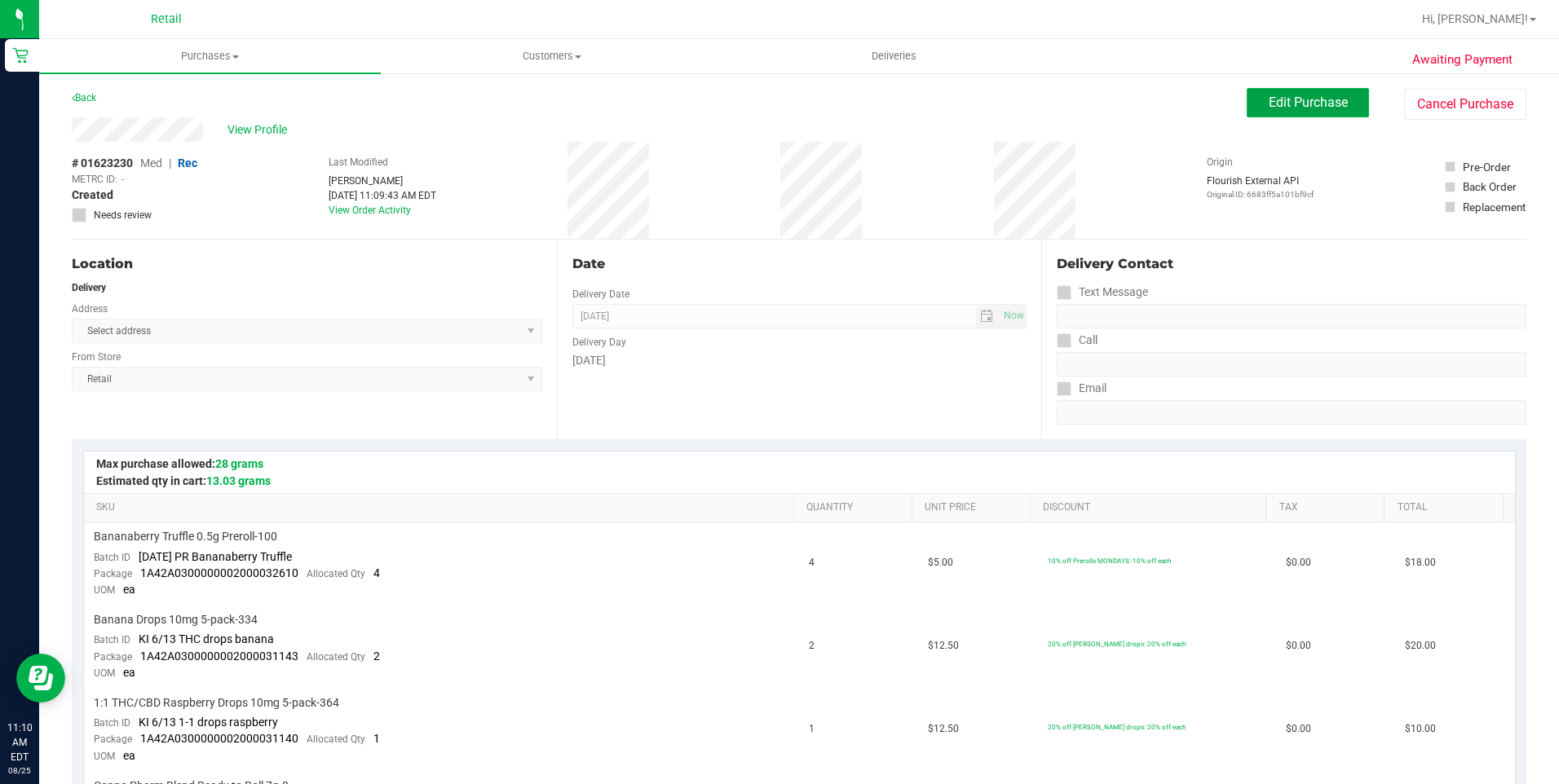
click at [1304, 105] on span "Edit Purchase" at bounding box center [1308, 103] width 79 height 15
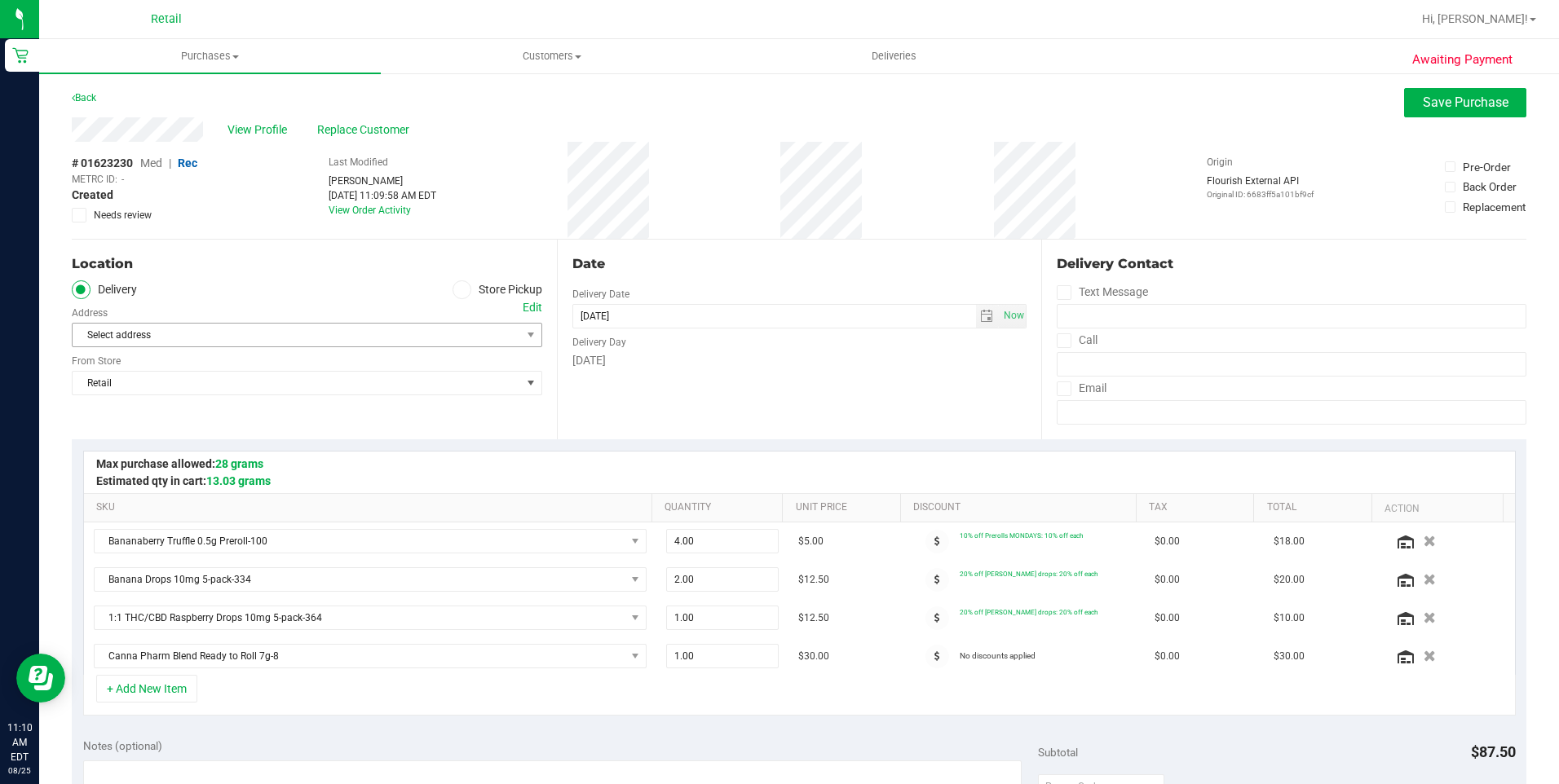
click at [480, 316] on div "Select address Select address" at bounding box center [307, 323] width 470 height 48
click at [466, 327] on span "Select address" at bounding box center [286, 335] width 426 height 23
click at [290, 268] on div "Location" at bounding box center [307, 263] width 470 height 20
click at [523, 308] on div "Edit" at bounding box center [532, 308] width 20 height 17
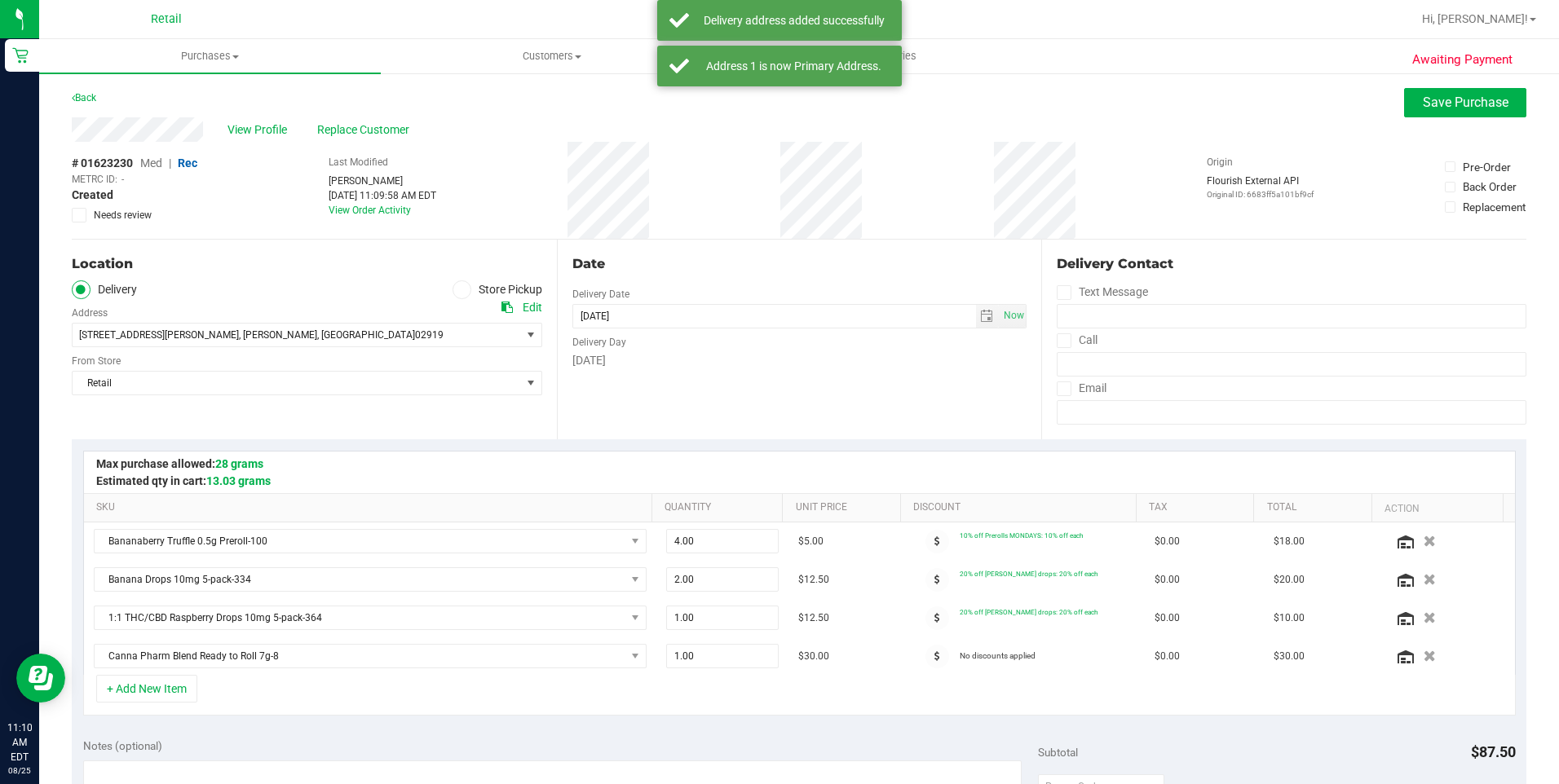
click at [1059, 341] on icon at bounding box center [1064, 341] width 10 height 0
click at [0, 0] on input "Call" at bounding box center [0, 0] width 0 height 0
click at [1081, 362] on input "tel" at bounding box center [1291, 364] width 469 height 25
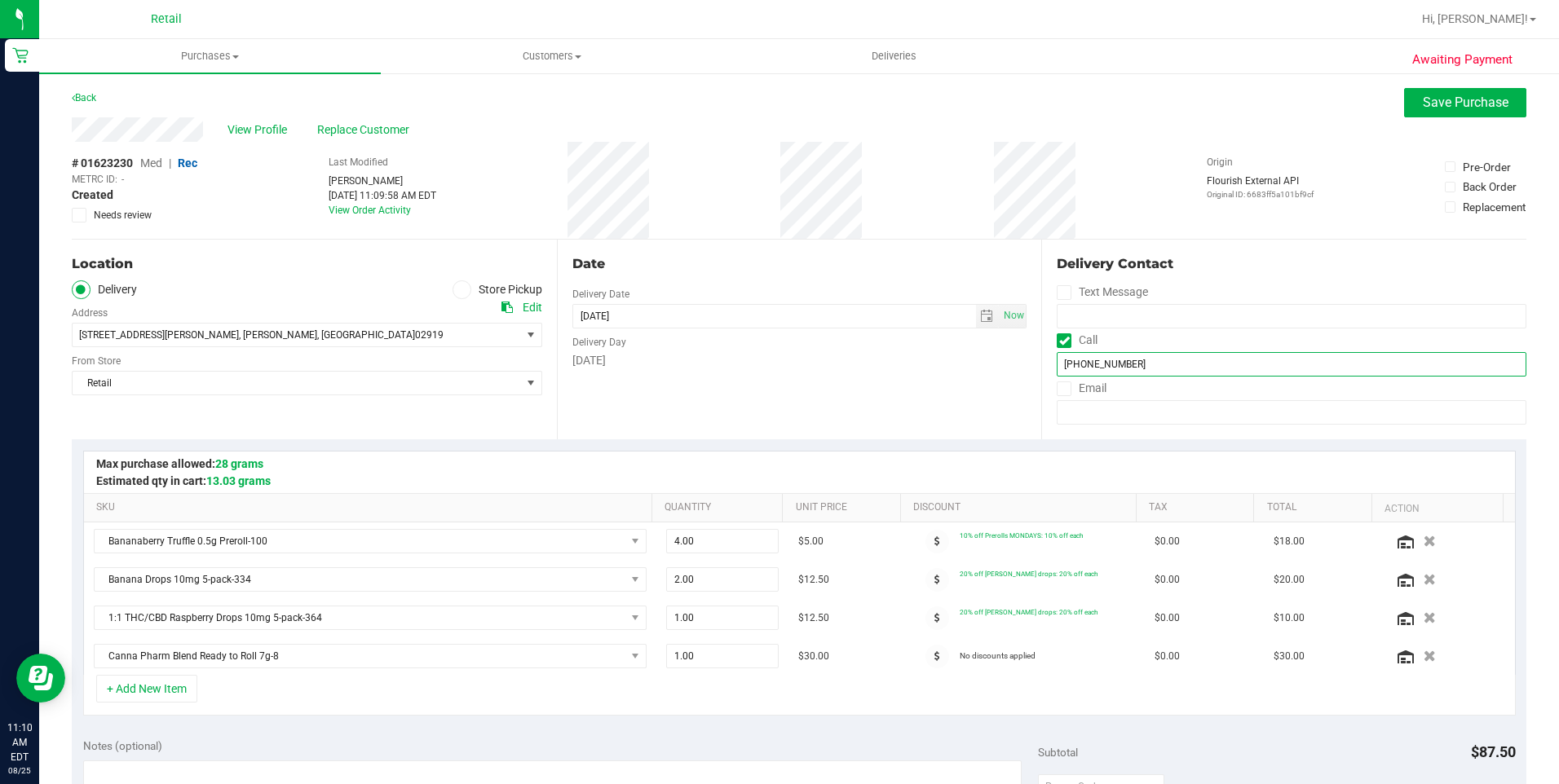
type input "(401) 696-9612"
click at [1059, 389] on icon at bounding box center [1064, 389] width 10 height 0
click at [0, 0] on input "Email" at bounding box center [0, 0] width 0 height 0
click at [1087, 407] on input "email" at bounding box center [1291, 412] width 469 height 25
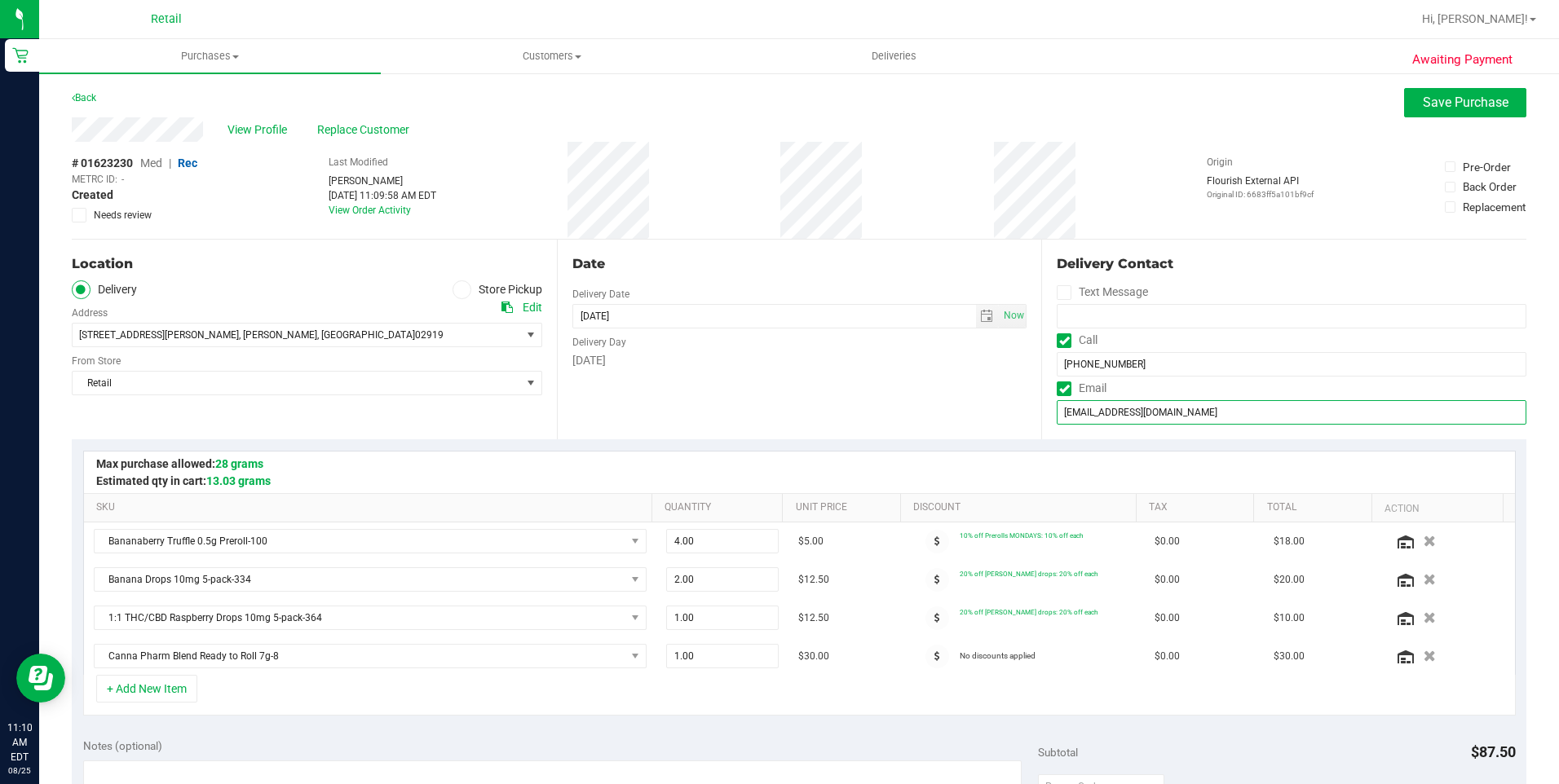
type input "CFALCO43@GMAIL.COM"
click at [962, 392] on div "Date Delivery Date 08/25/2025 Now 08/25/2025 08:00 AM Now Delivery Day Monday" at bounding box center [799, 339] width 485 height 200
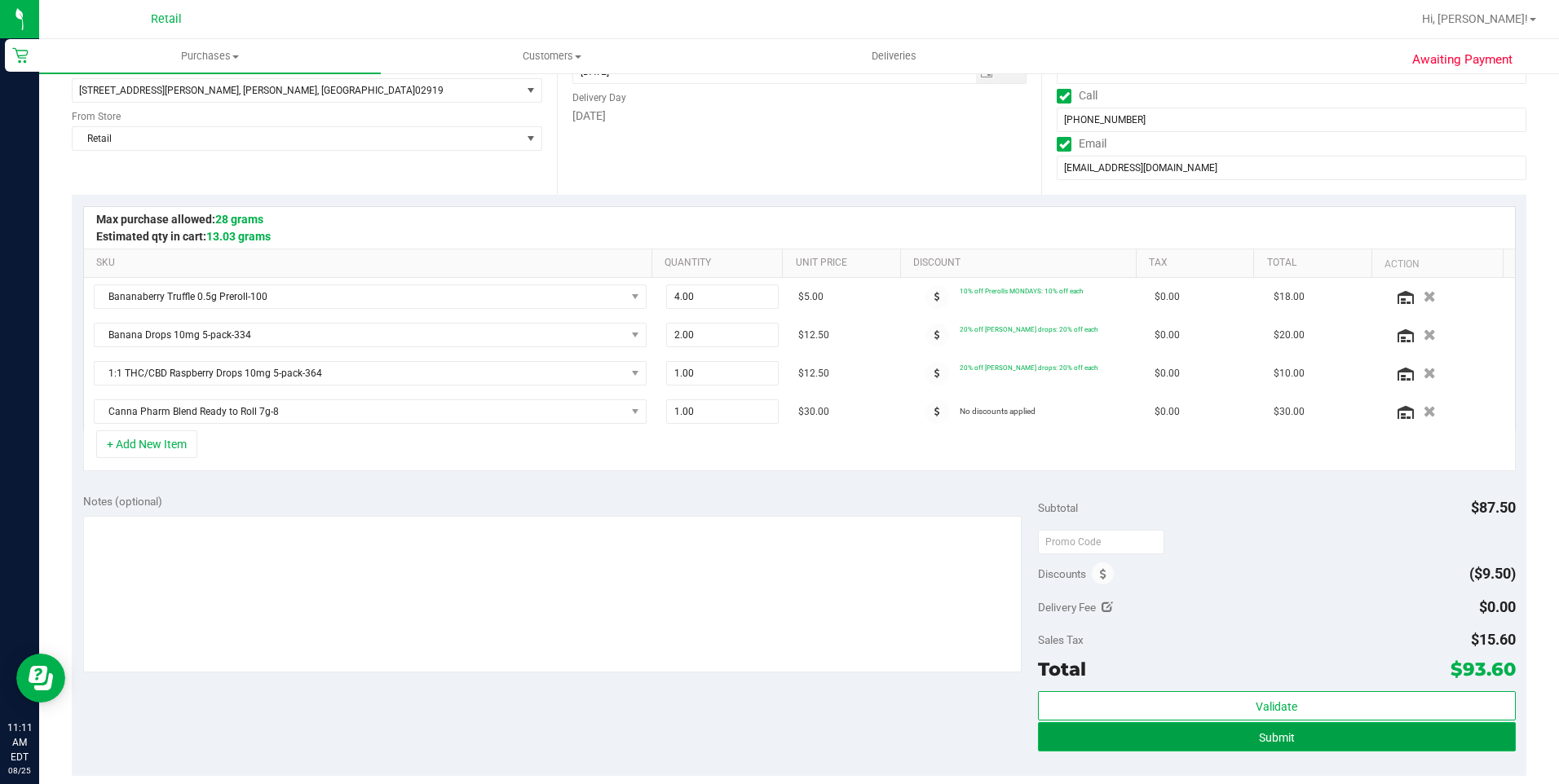
click at [1259, 739] on span "Submit" at bounding box center [1277, 737] width 36 height 13
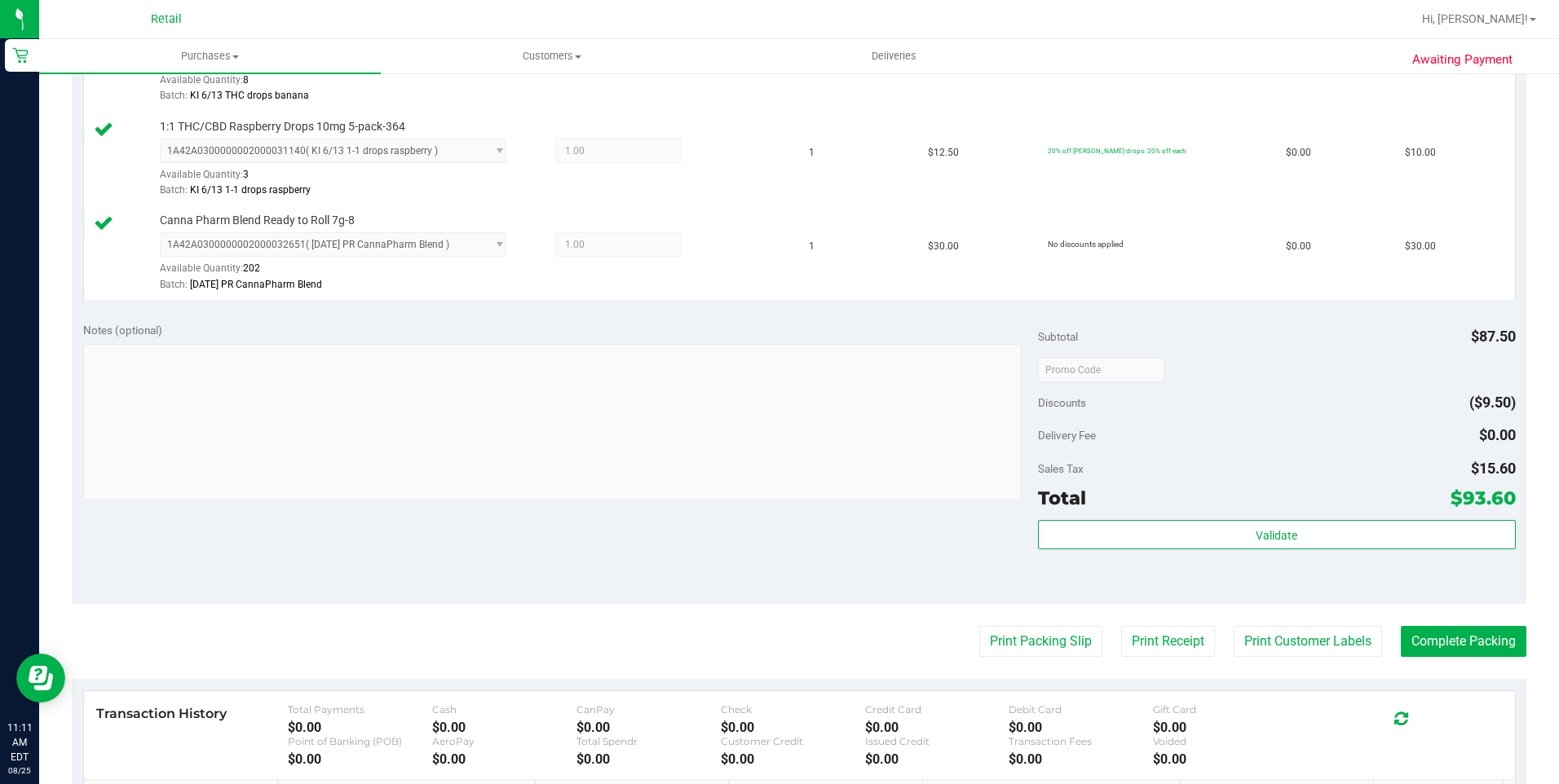
scroll to position [652, 0]
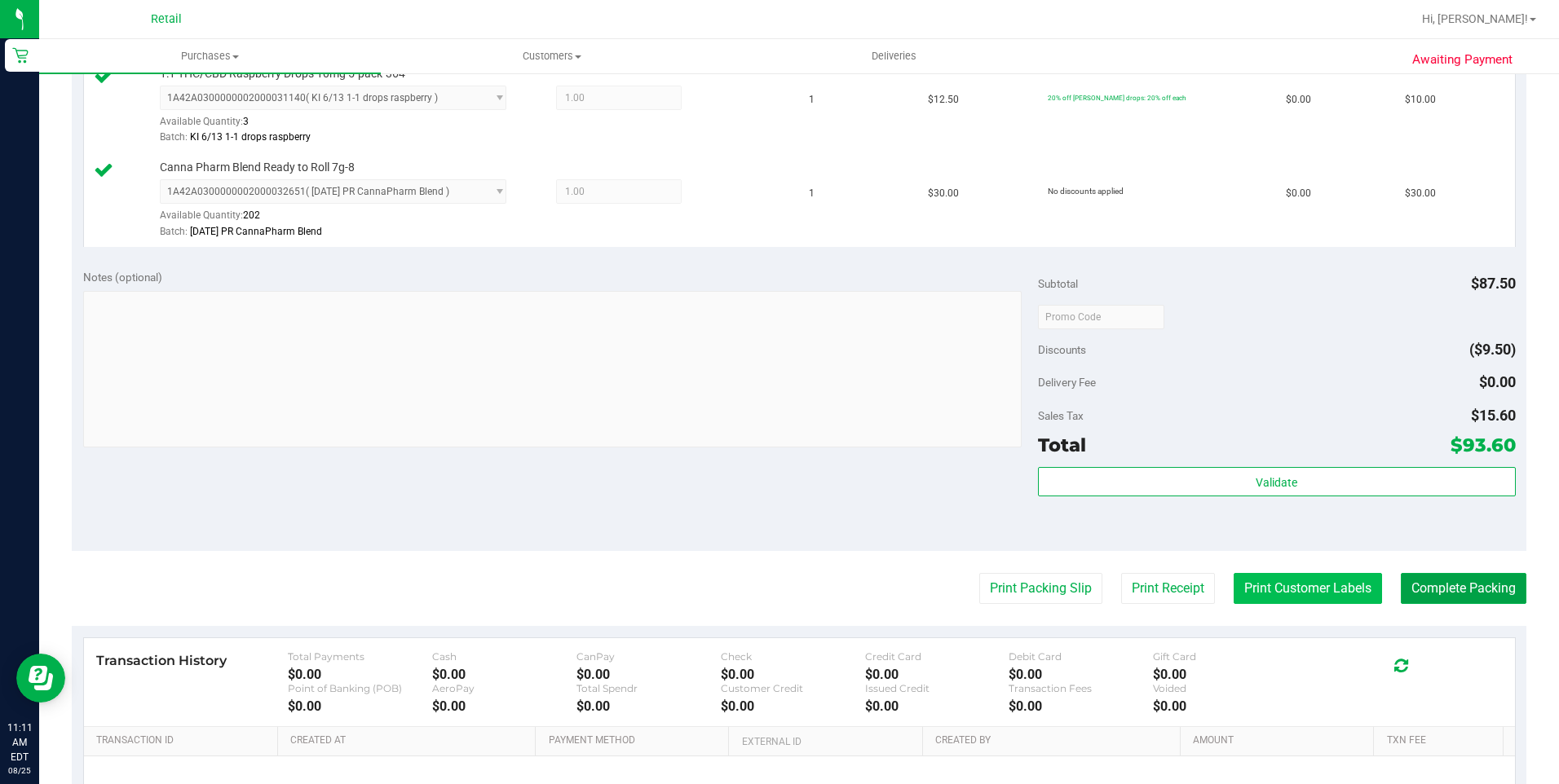
click at [1426, 589] on button "Complete Packing" at bounding box center [1463, 588] width 126 height 31
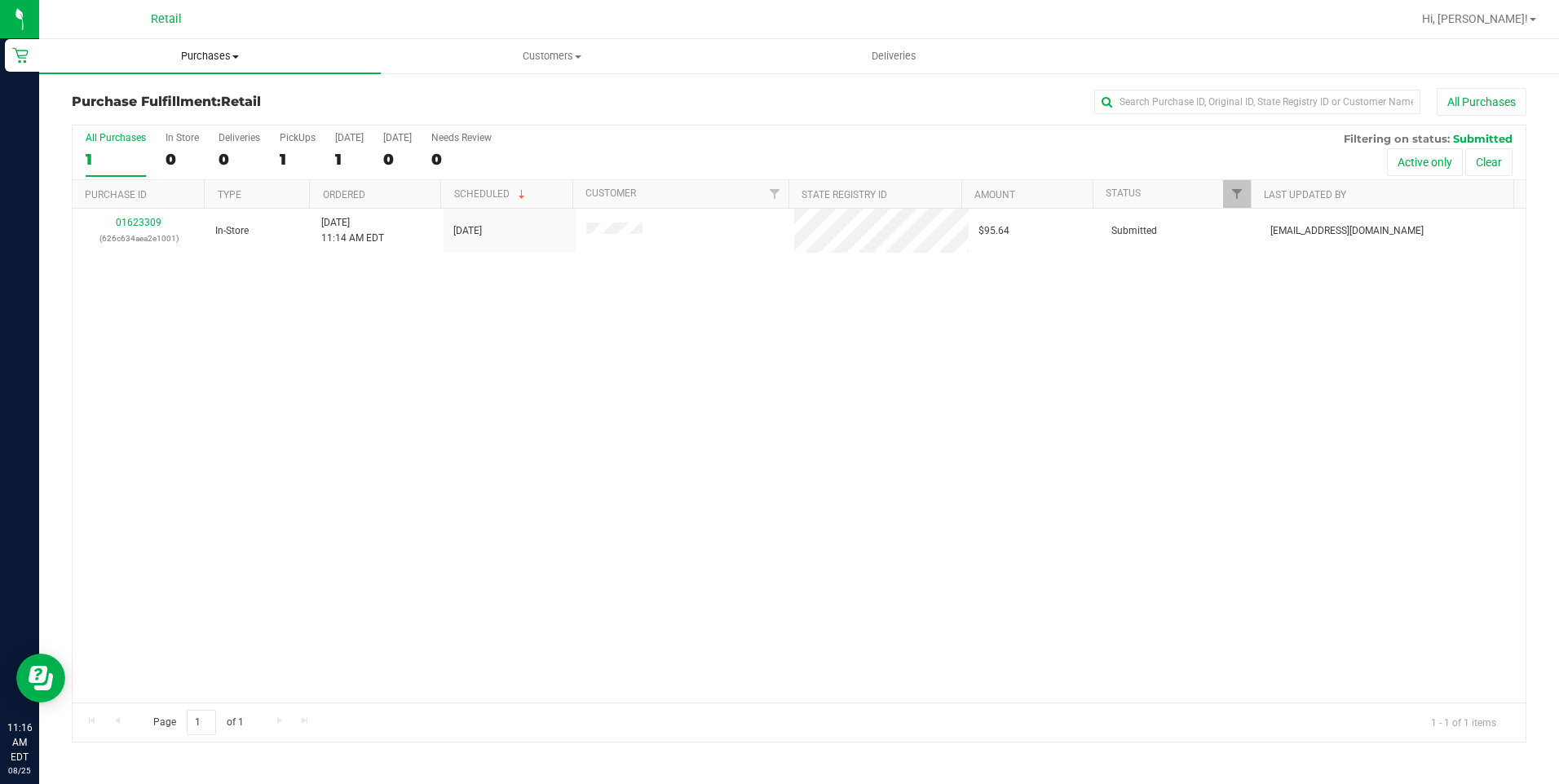
click at [232, 65] on uib-tab-heading "Purchases Summary of purchases Fulfillment All purchases" at bounding box center [210, 56] width 341 height 34
click at [207, 94] on li "Summary of purchases" at bounding box center [210, 98] width 341 height 20
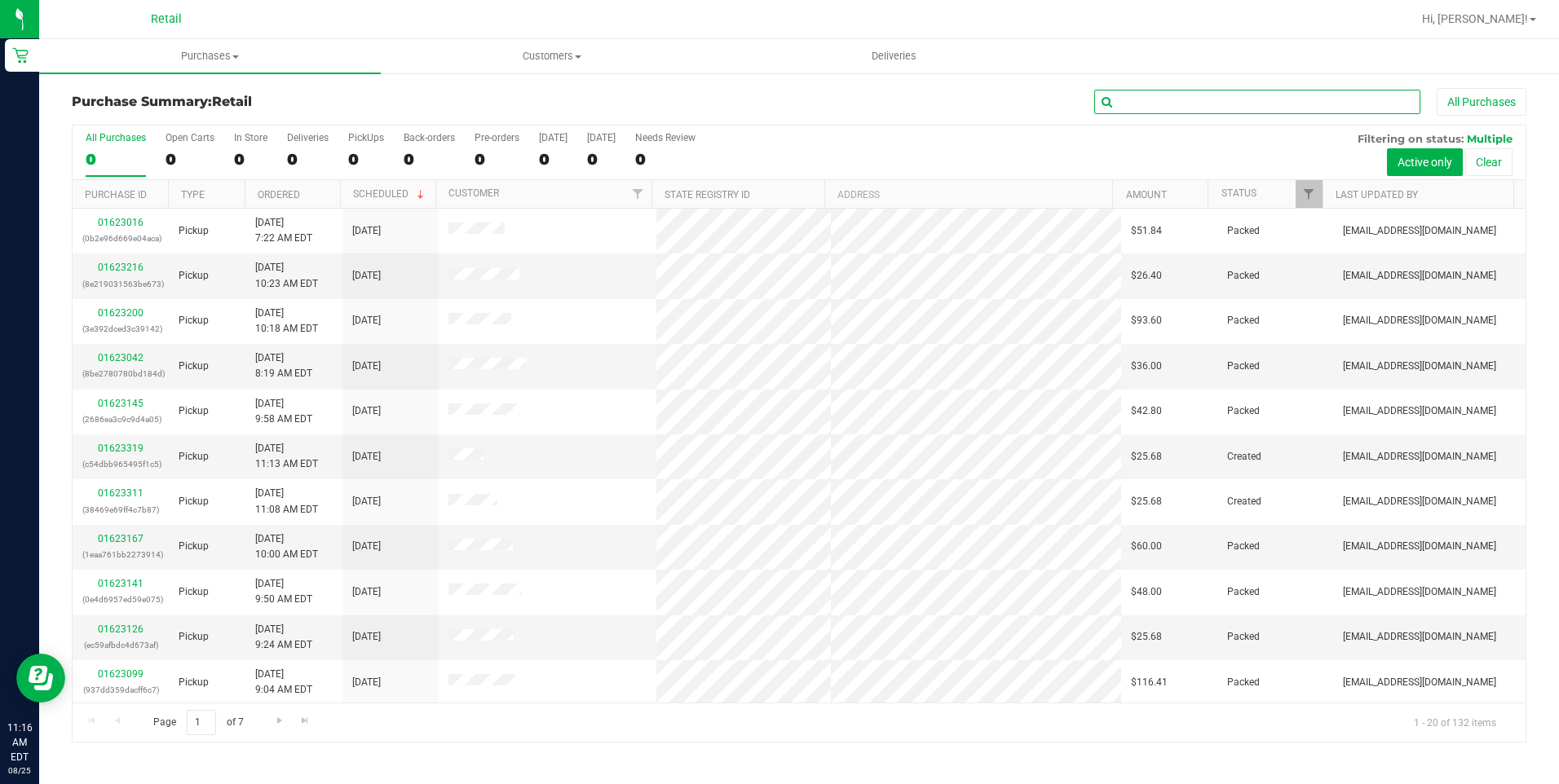
click at [1234, 93] on input "text" at bounding box center [1256, 102] width 326 height 25
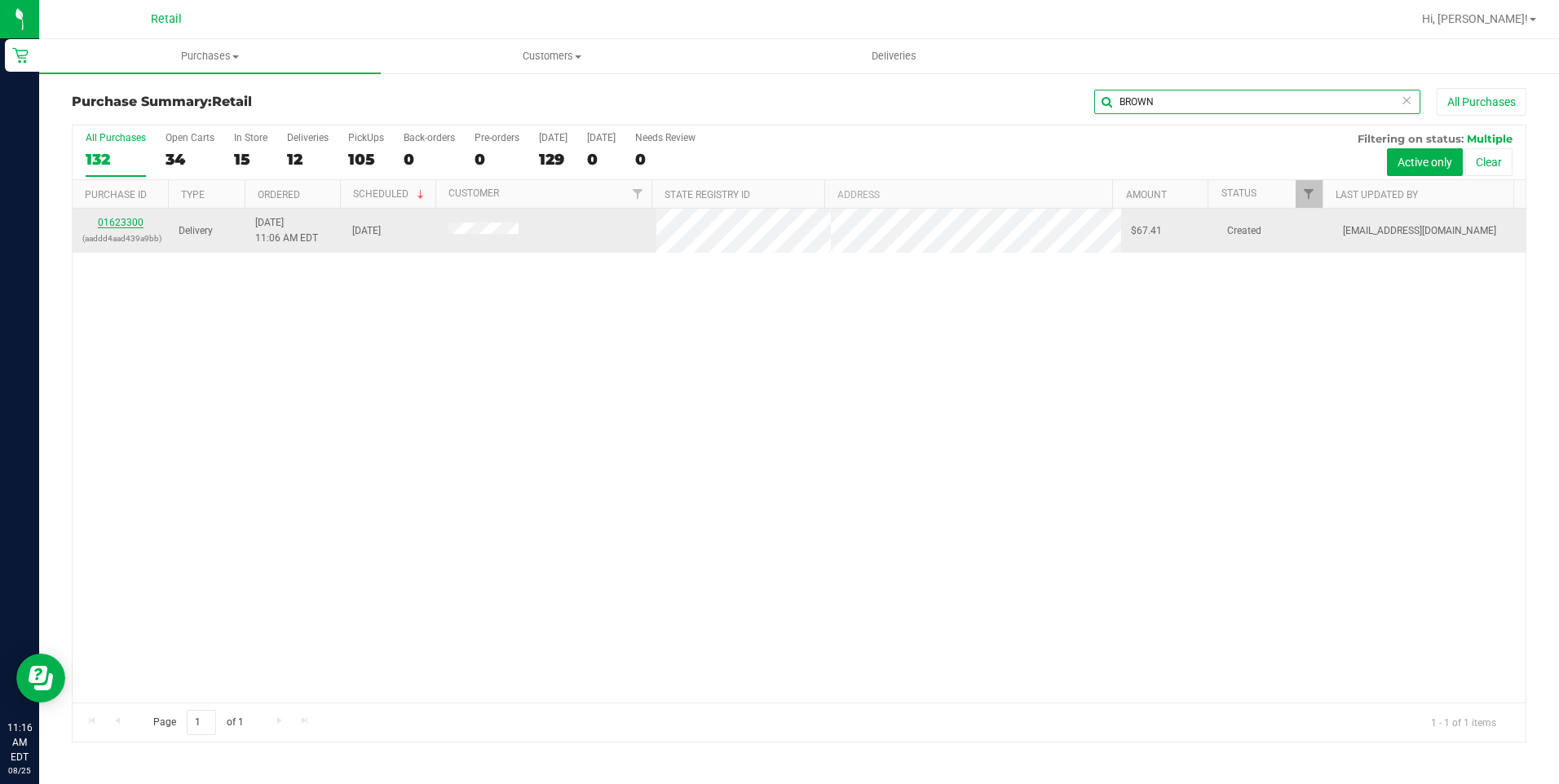
type input "BROWN"
click at [121, 220] on link "01623300" at bounding box center [120, 222] width 45 height 11
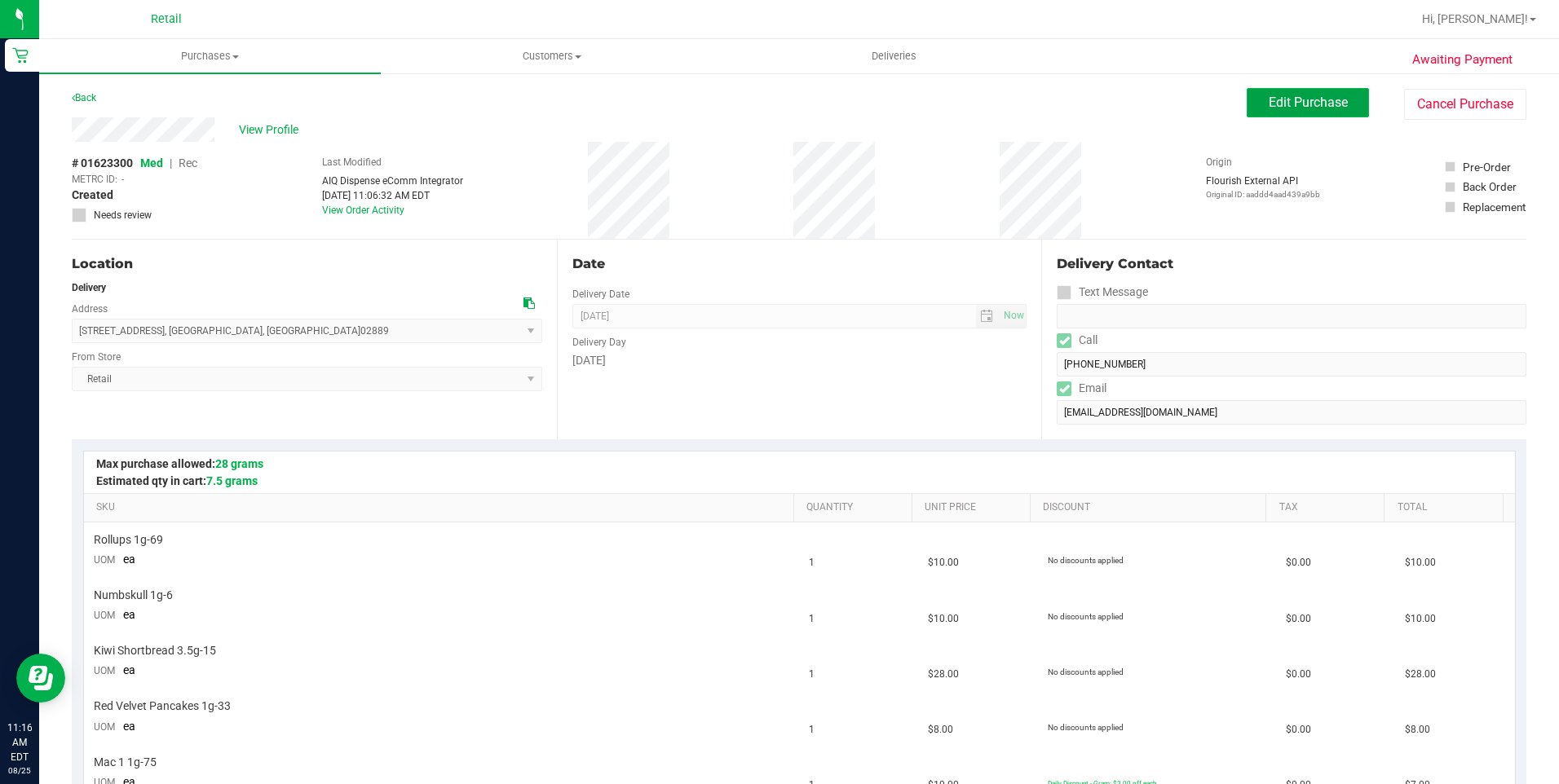
click at [1247, 102] on button "Edit Purchase" at bounding box center [1308, 103] width 122 height 29
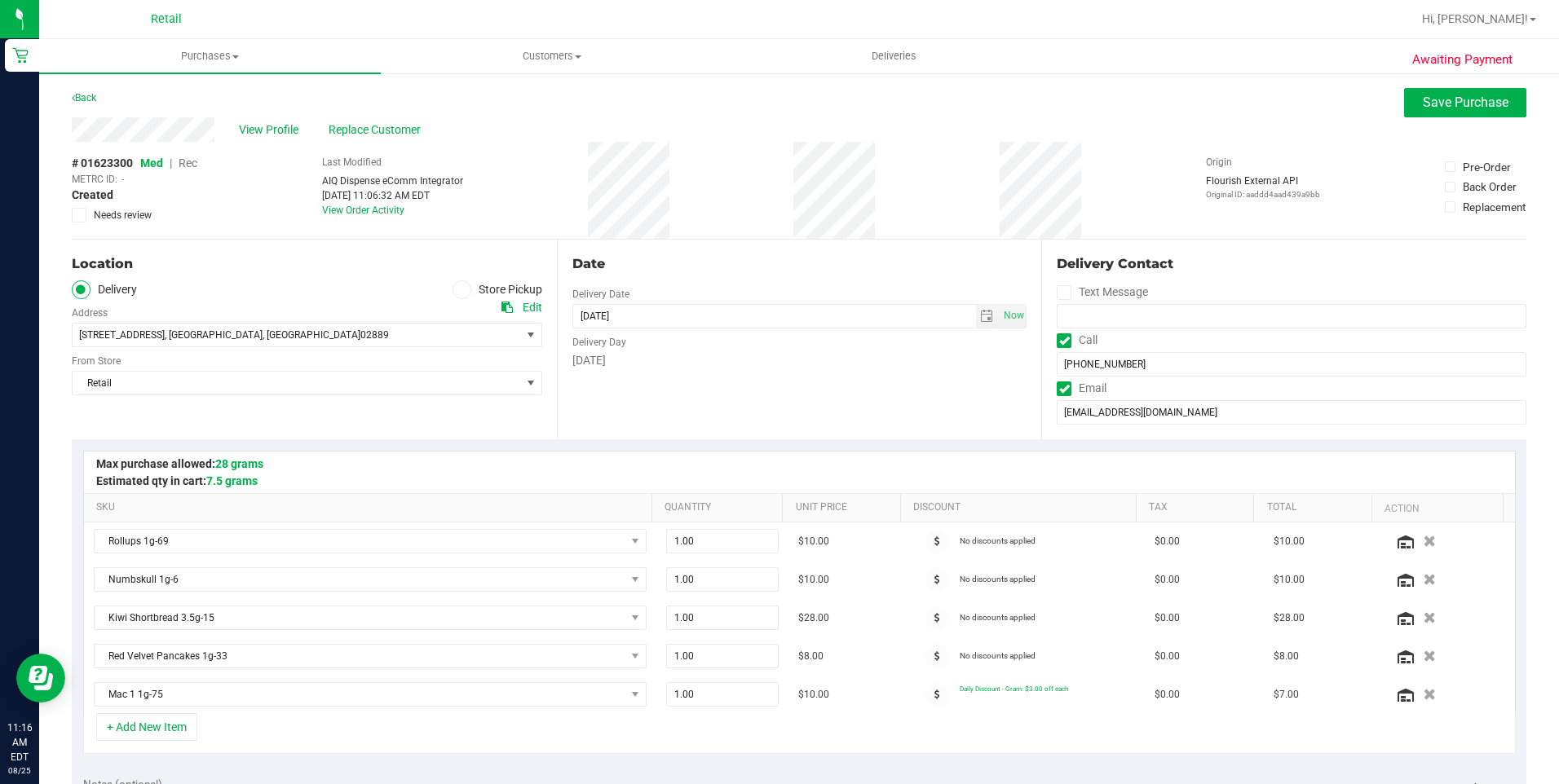
click at [191, 164] on span "Rec" at bounding box center [188, 162] width 19 height 13
click at [255, 205] on div "# 01623300 Med | Rec METRC ID: - Created Needs review Last Modified AIQ Dispens…" at bounding box center [799, 190] width 1455 height 97
click at [730, 253] on div "Date Delivery Date 08/25/2025 Now 08/25/2025 12:00 PM Now Delivery Day Monday" at bounding box center [799, 339] width 485 height 200
click at [1407, 104] on button "Save Purchase" at bounding box center [1465, 103] width 122 height 29
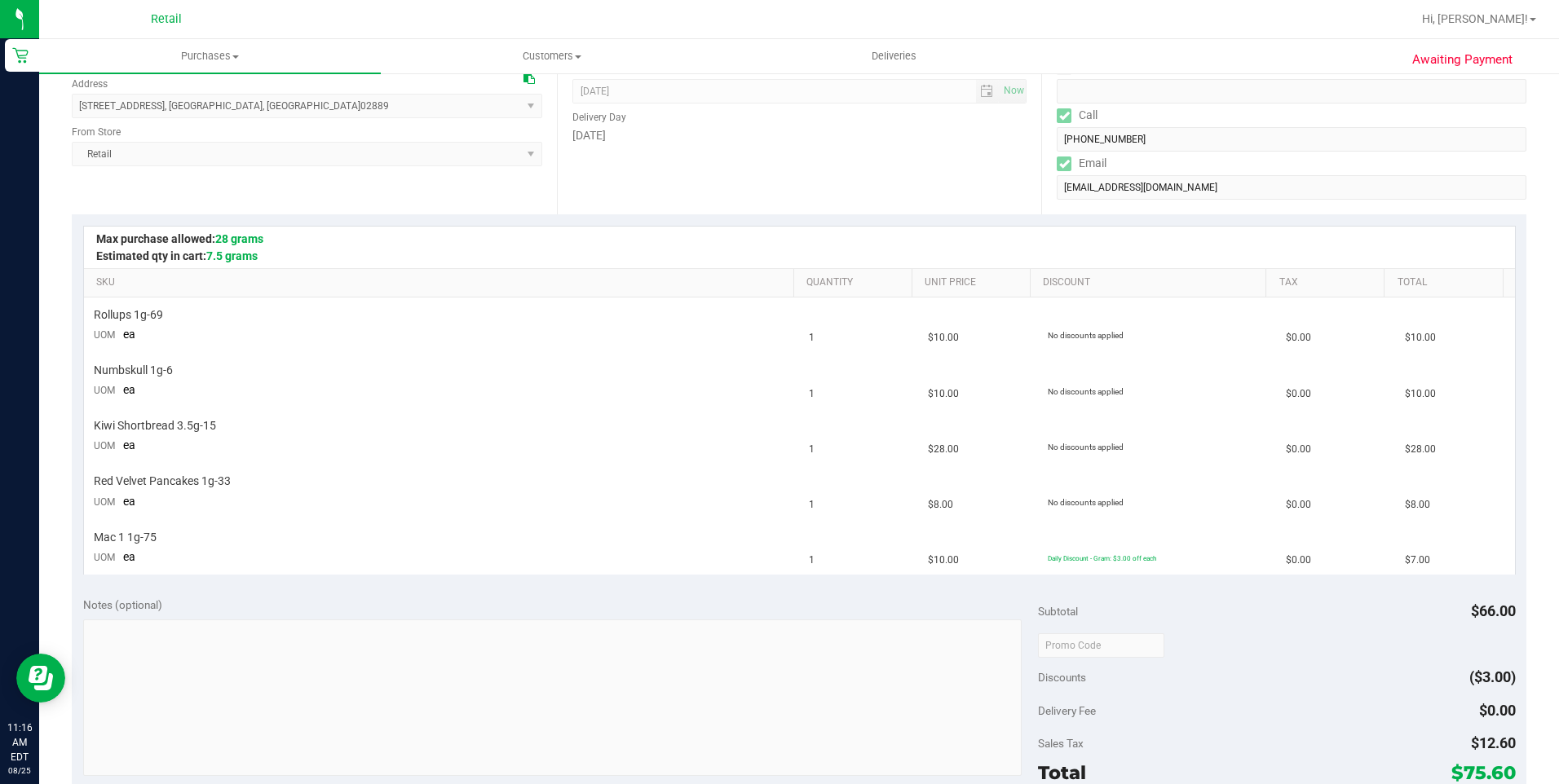
scroll to position [245, 0]
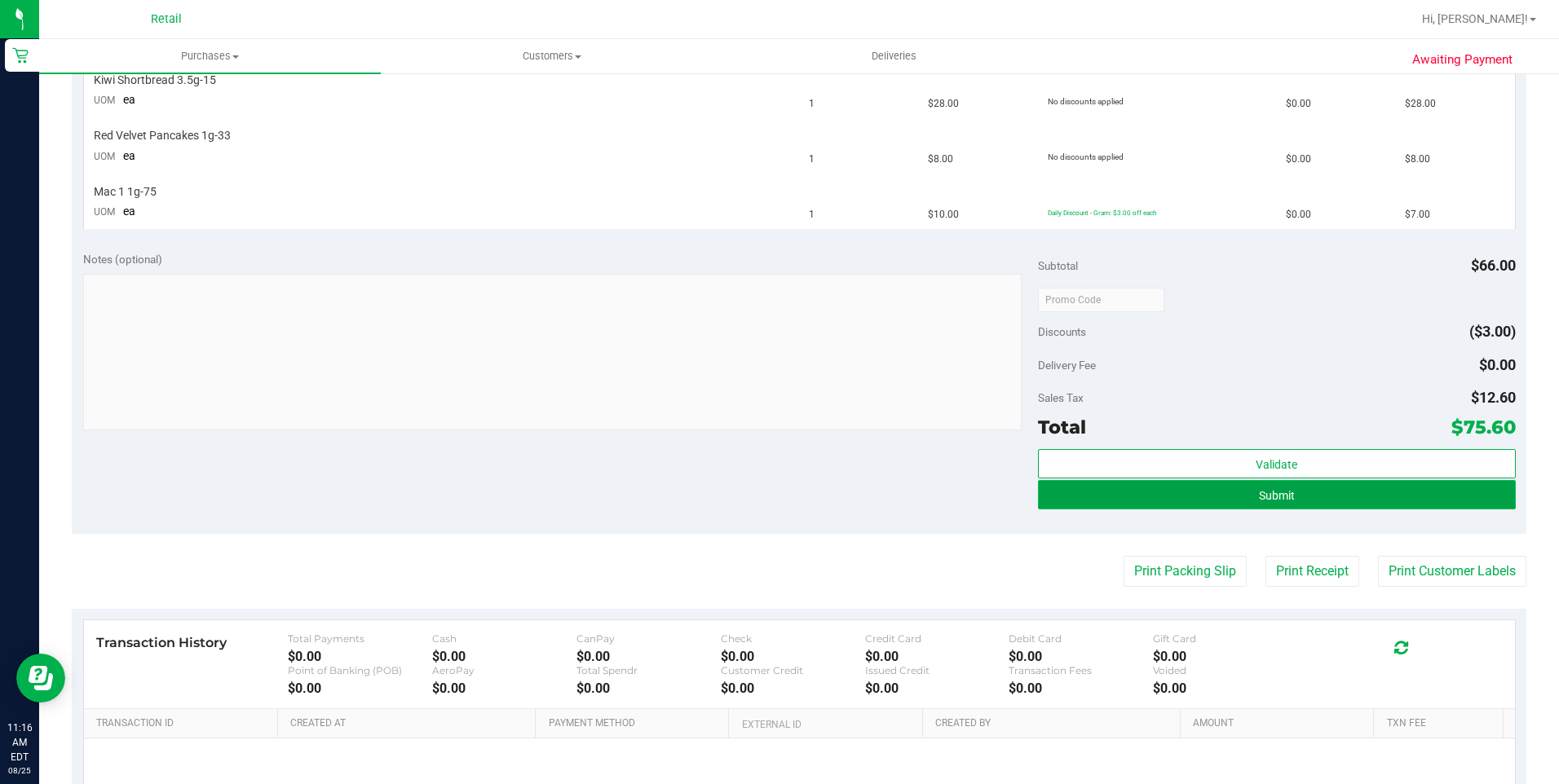
click at [1253, 503] on button "Submit" at bounding box center [1277, 495] width 478 height 29
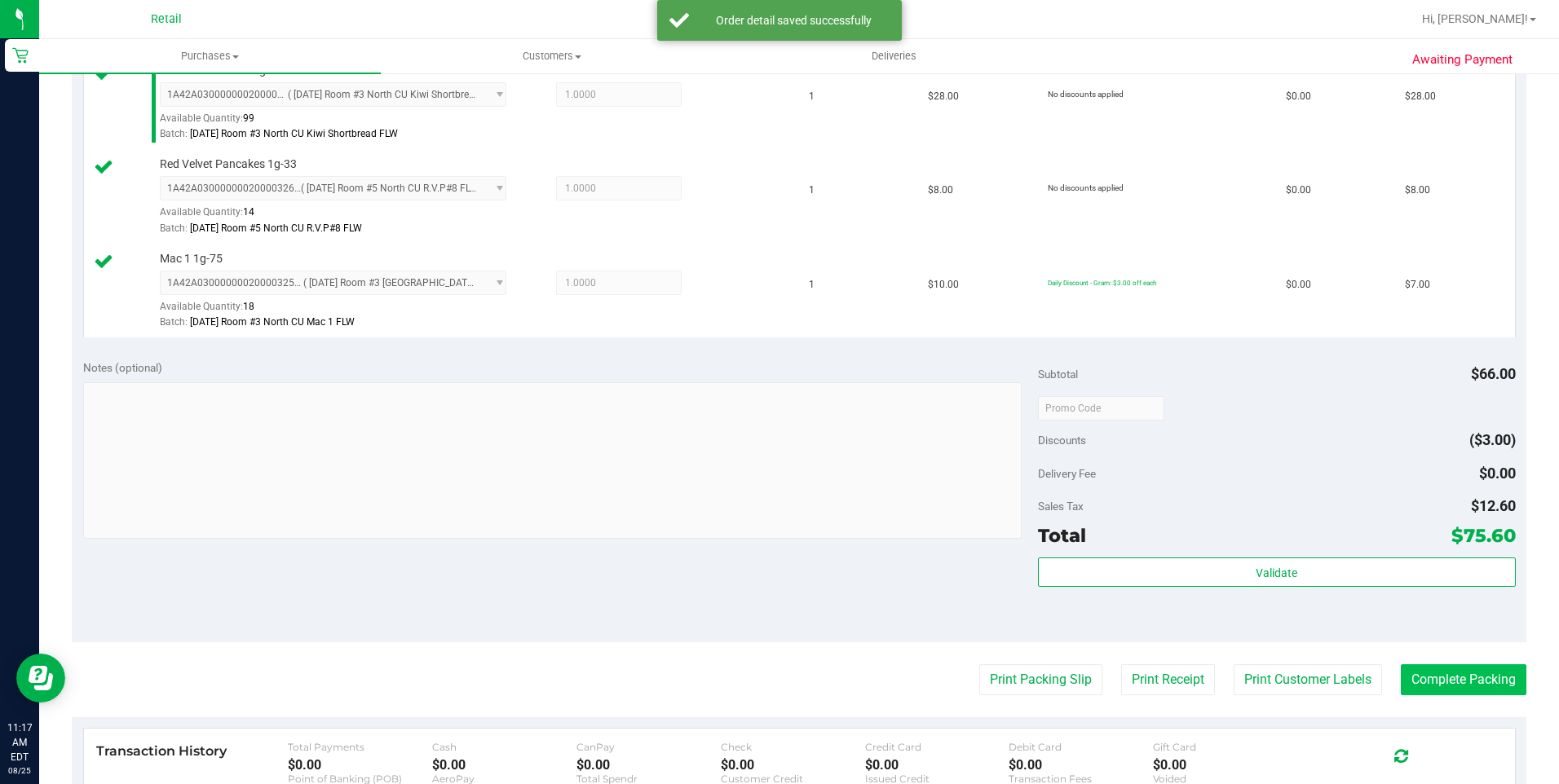
scroll to position [734, 0]
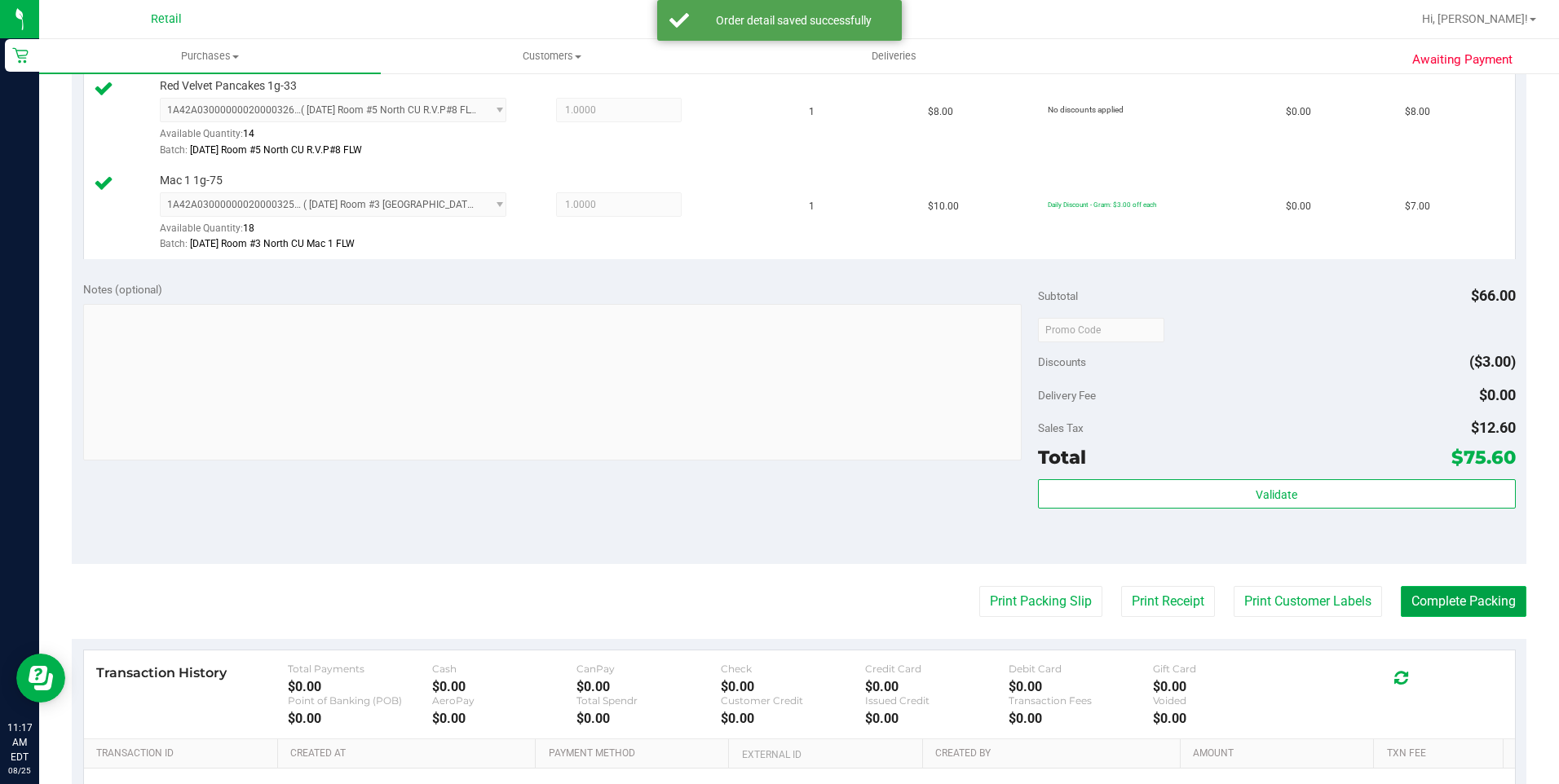
click at [1419, 600] on button "Complete Packing" at bounding box center [1463, 602] width 126 height 31
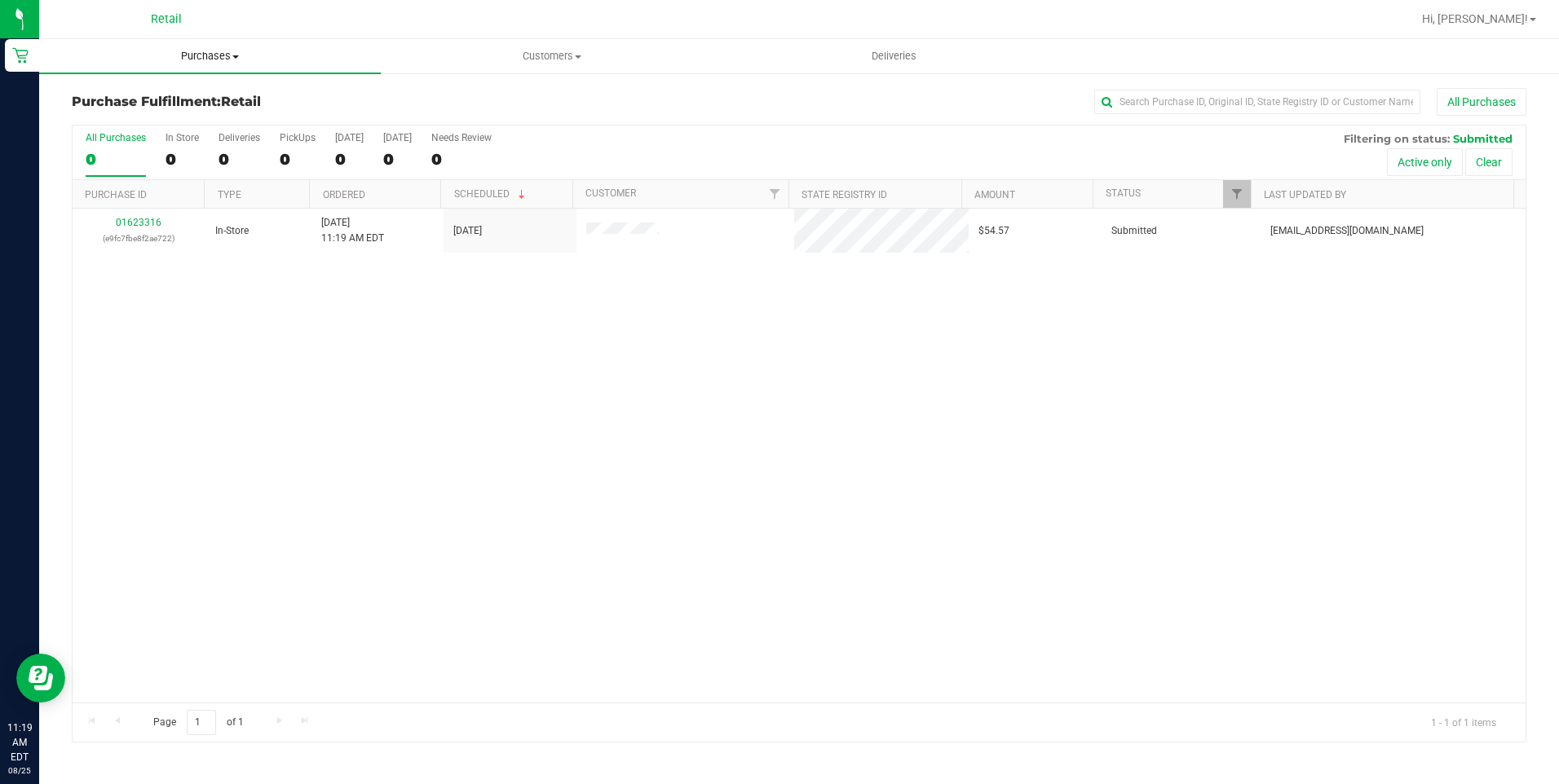
click at [236, 56] on span at bounding box center [236, 57] width 7 height 3
click at [221, 87] on ul "Summary of purchases Fulfillment All purchases" at bounding box center [210, 118] width 341 height 88
click at [210, 95] on h3 "Purchase Fulfillment: Retail" at bounding box center [314, 102] width 485 height 15
click at [238, 62] on span "Purchases" at bounding box center [210, 56] width 341 height 15
click at [190, 103] on span "Summary of purchases" at bounding box center [122, 98] width 167 height 14
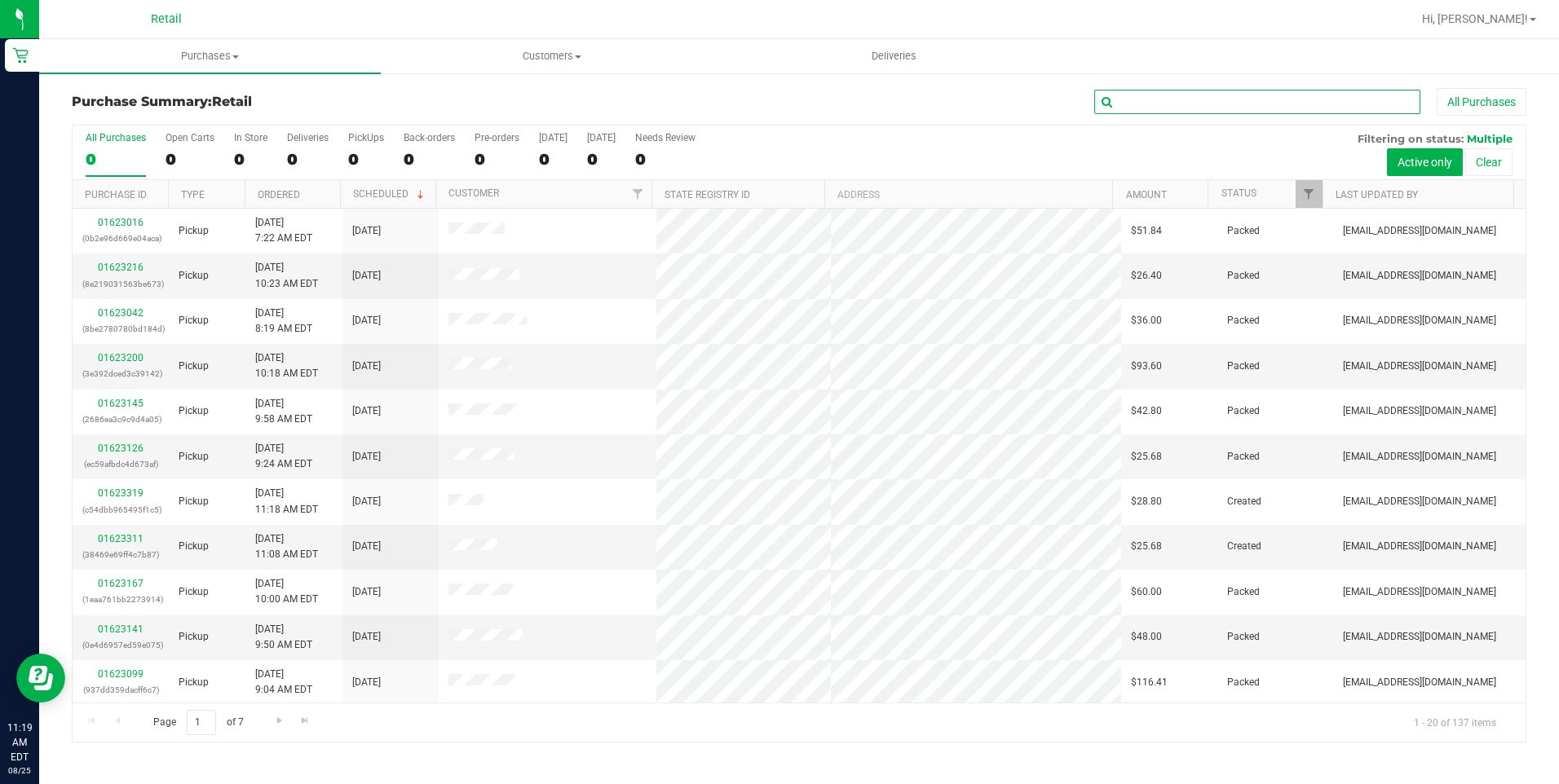
click at [1164, 101] on input "text" at bounding box center [1256, 102] width 326 height 25
click at [1184, 99] on input "text" at bounding box center [1256, 102] width 326 height 25
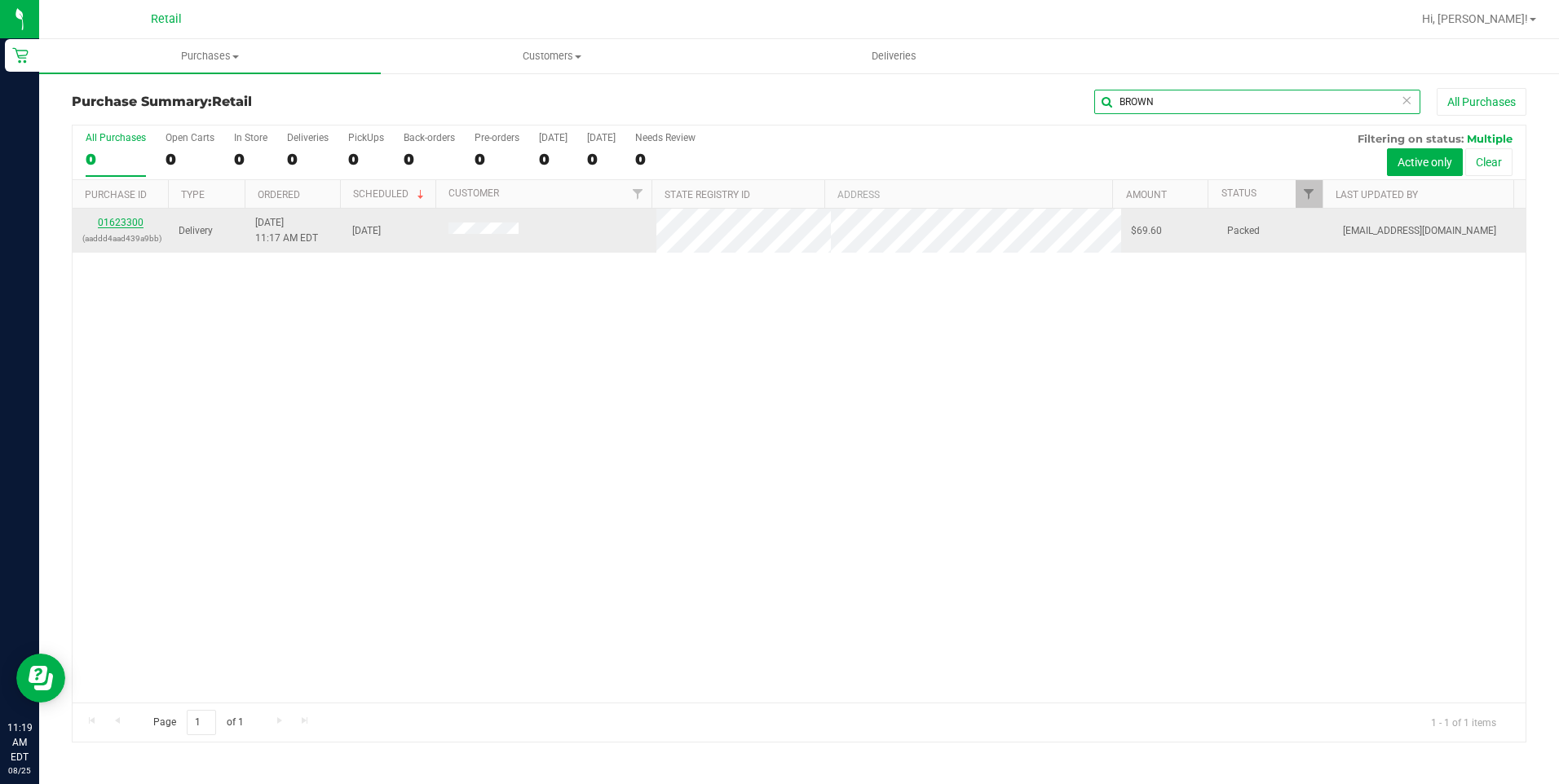
type input "BROWN"
click at [132, 222] on link "01623300" at bounding box center [120, 222] width 45 height 11
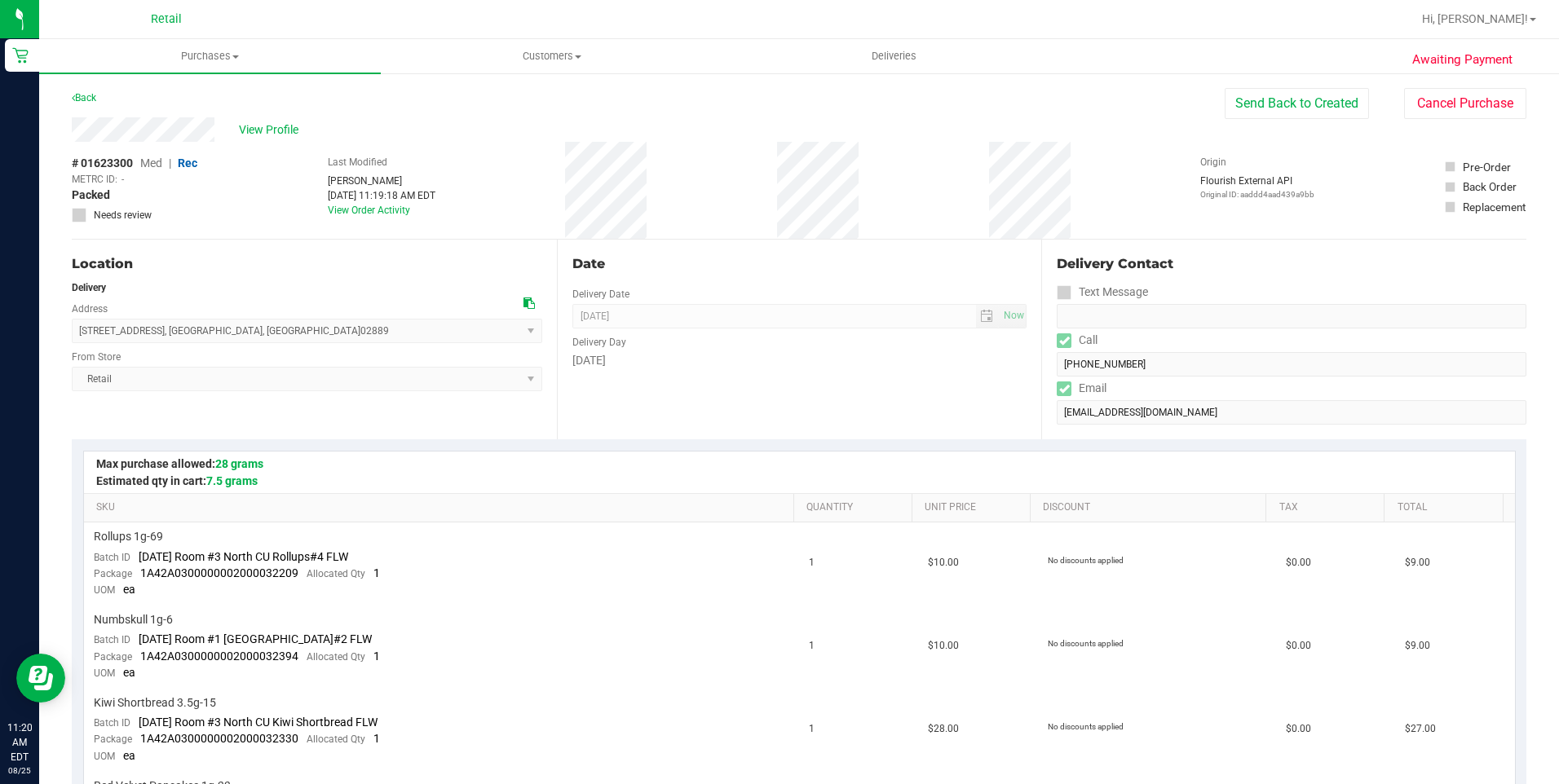
click at [77, 129] on div "View Profile" at bounding box center [648, 129] width 1153 height 25
drag, startPoint x: 271, startPoint y: 327, endPoint x: 75, endPoint y: 327, distance: 196.0
click at [75, 327] on span "2002 Warwick Avenue , Warwick , RI 02889 Select address Warwick Avenue 2002 War…" at bounding box center [307, 331] width 470 height 25
click at [363, 406] on div "Location Delivery Address 2002 Warwick Avenue , Warwick , RI 02889 Select addre…" at bounding box center [314, 339] width 485 height 200
click at [213, 56] on span "Purchases" at bounding box center [210, 56] width 341 height 15
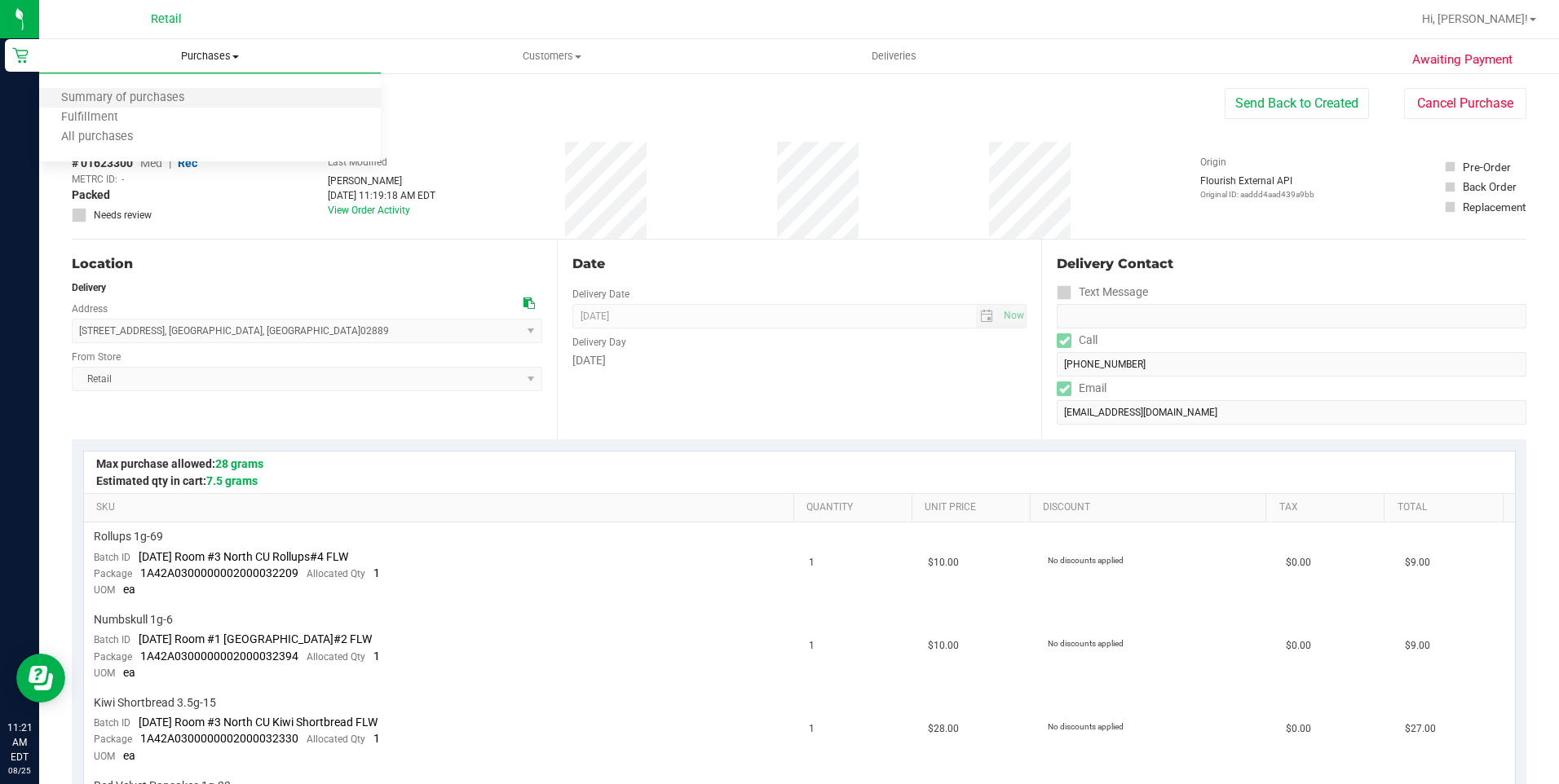
click at [141, 90] on li "Summary of purchases" at bounding box center [210, 98] width 341 height 20
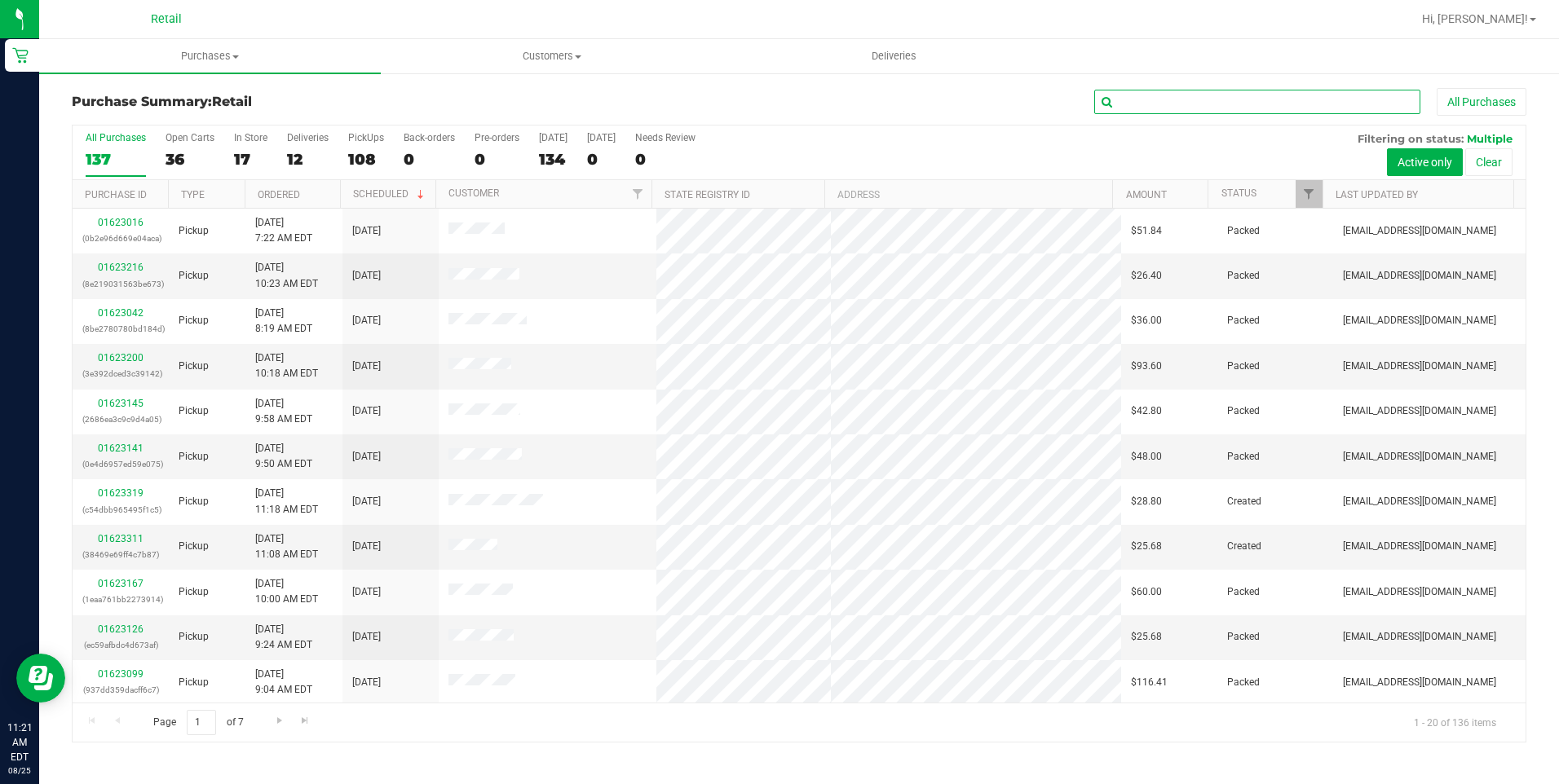
click at [1274, 107] on input "text" at bounding box center [1256, 102] width 326 height 25
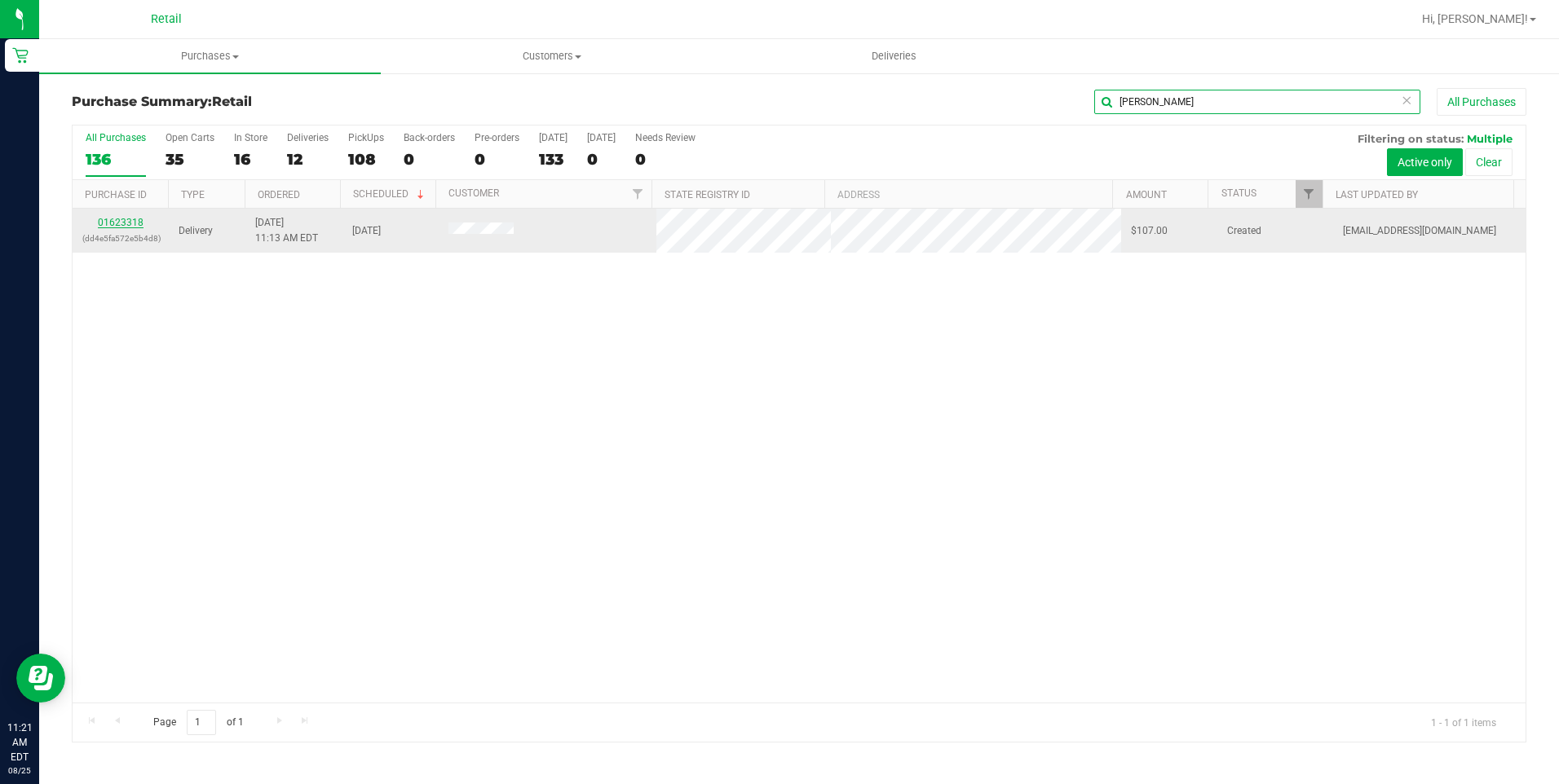
type input "RICHARD"
click at [108, 223] on link "01623318" at bounding box center [120, 222] width 45 height 11
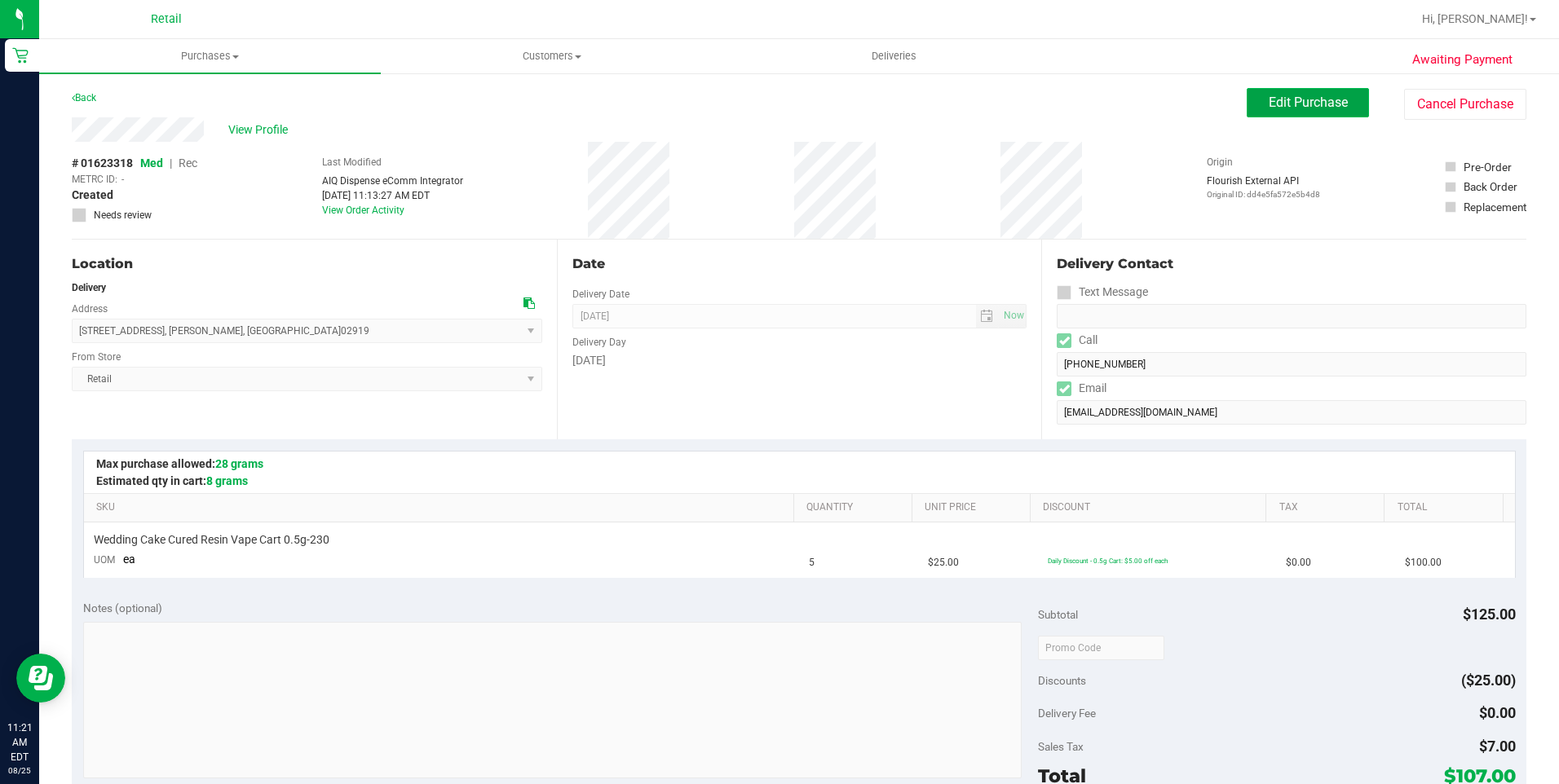
click at [1269, 92] on button "Edit Purchase" at bounding box center [1308, 103] width 122 height 29
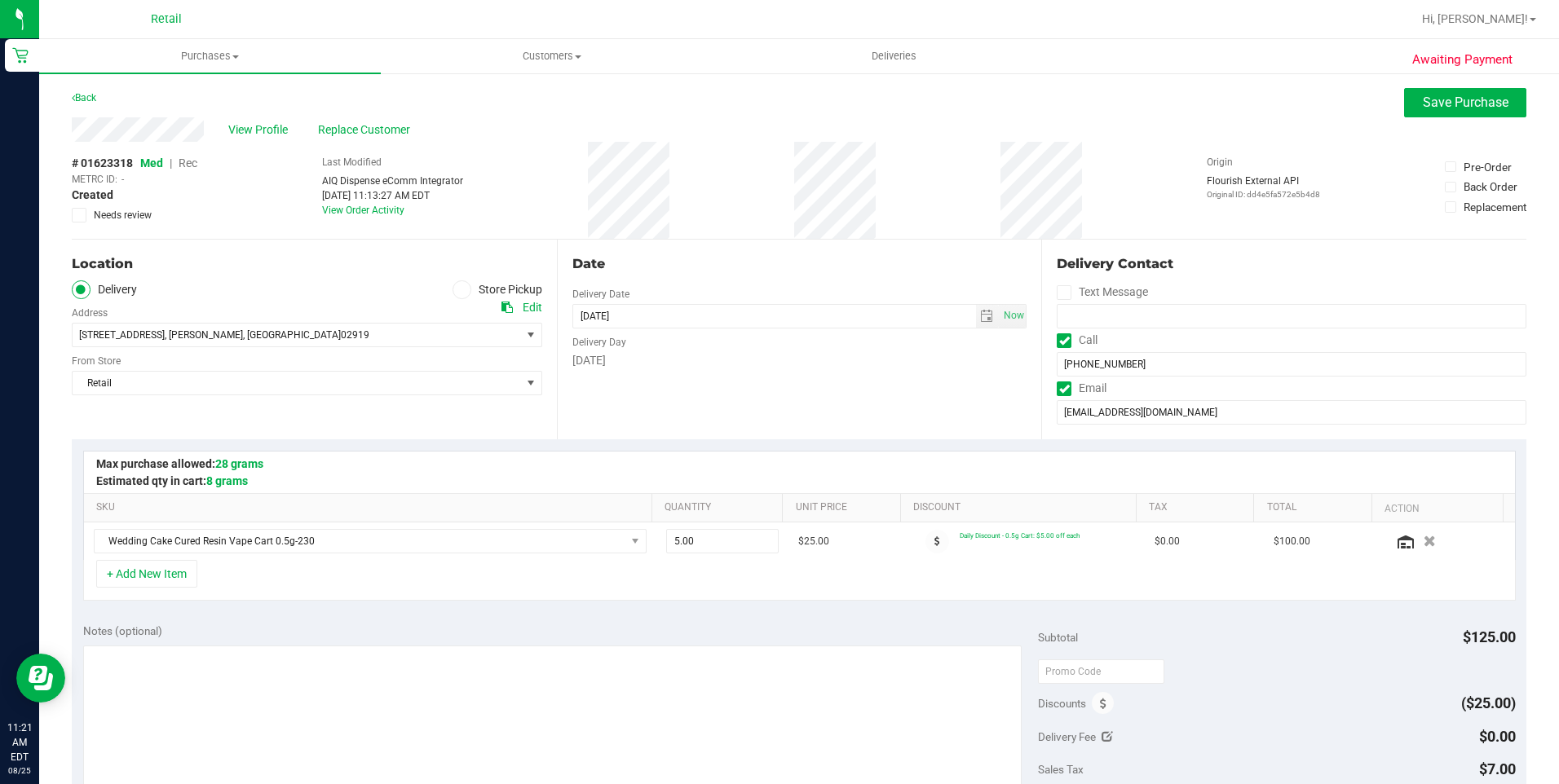
click at [193, 163] on span "Rec" at bounding box center [188, 162] width 19 height 13
click at [1423, 105] on span "Save Purchase" at bounding box center [1466, 103] width 86 height 15
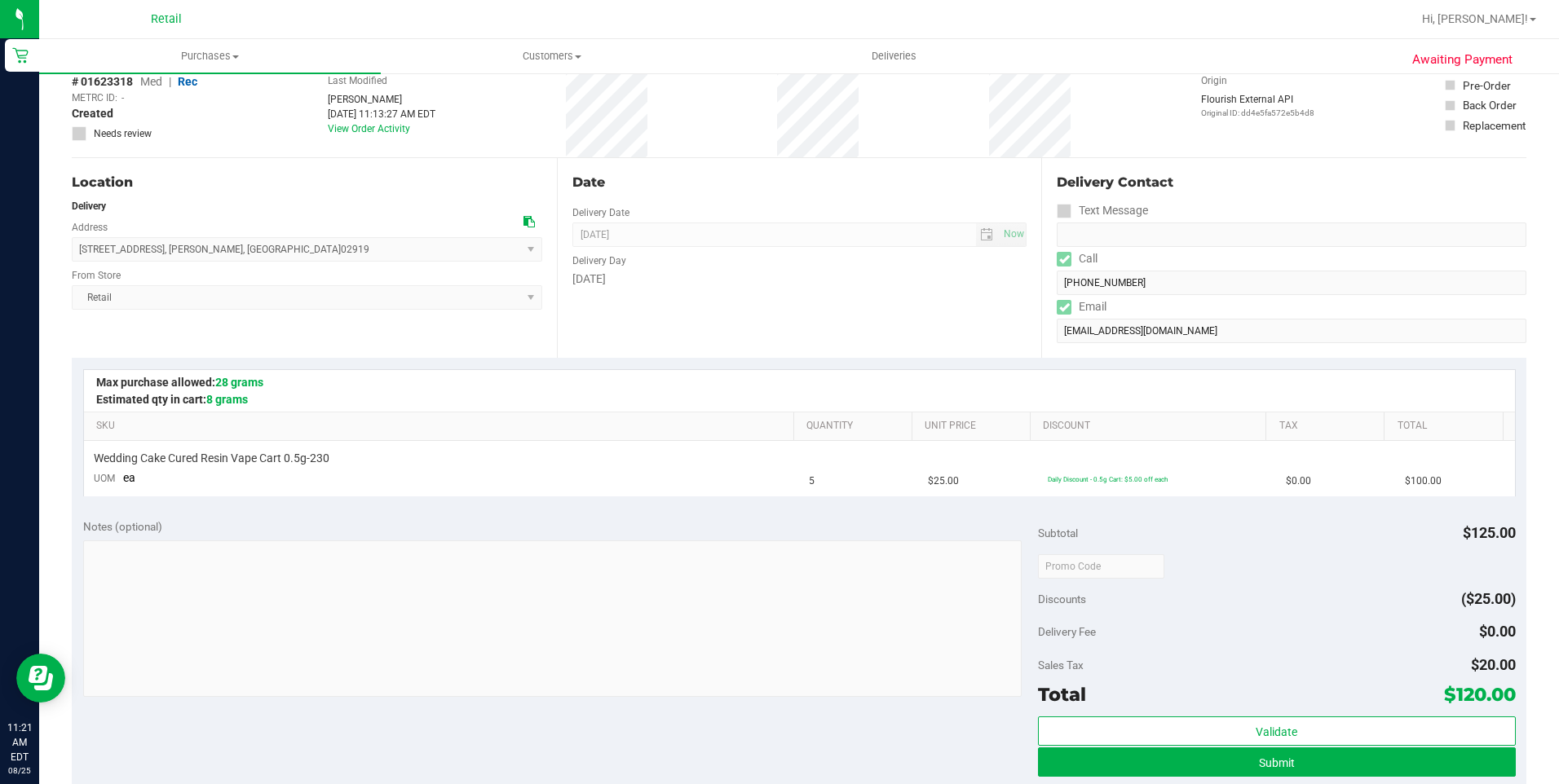
scroll to position [489, 0]
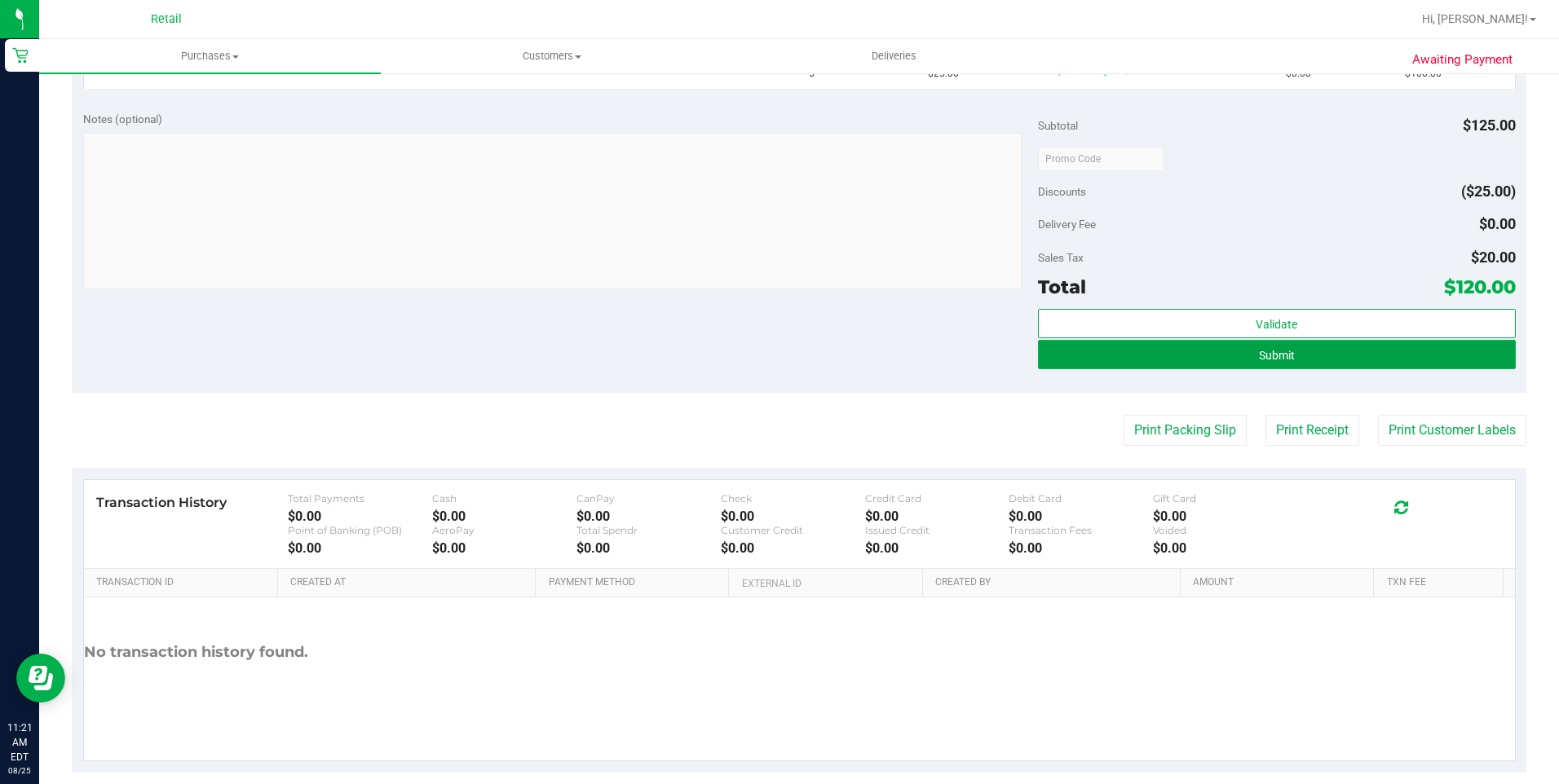
click at [1314, 353] on button "Submit" at bounding box center [1277, 355] width 478 height 29
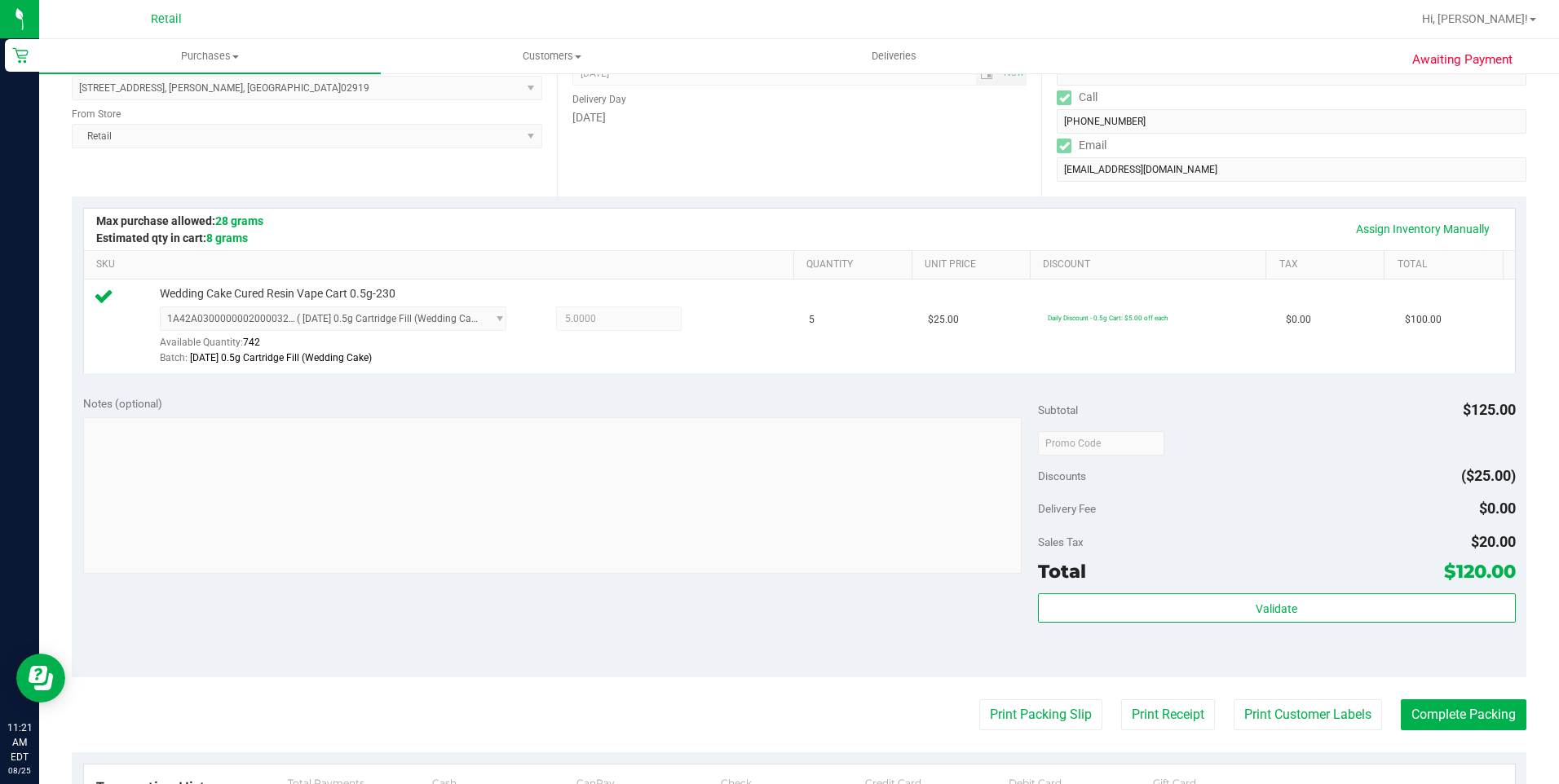
scroll to position [0, 0]
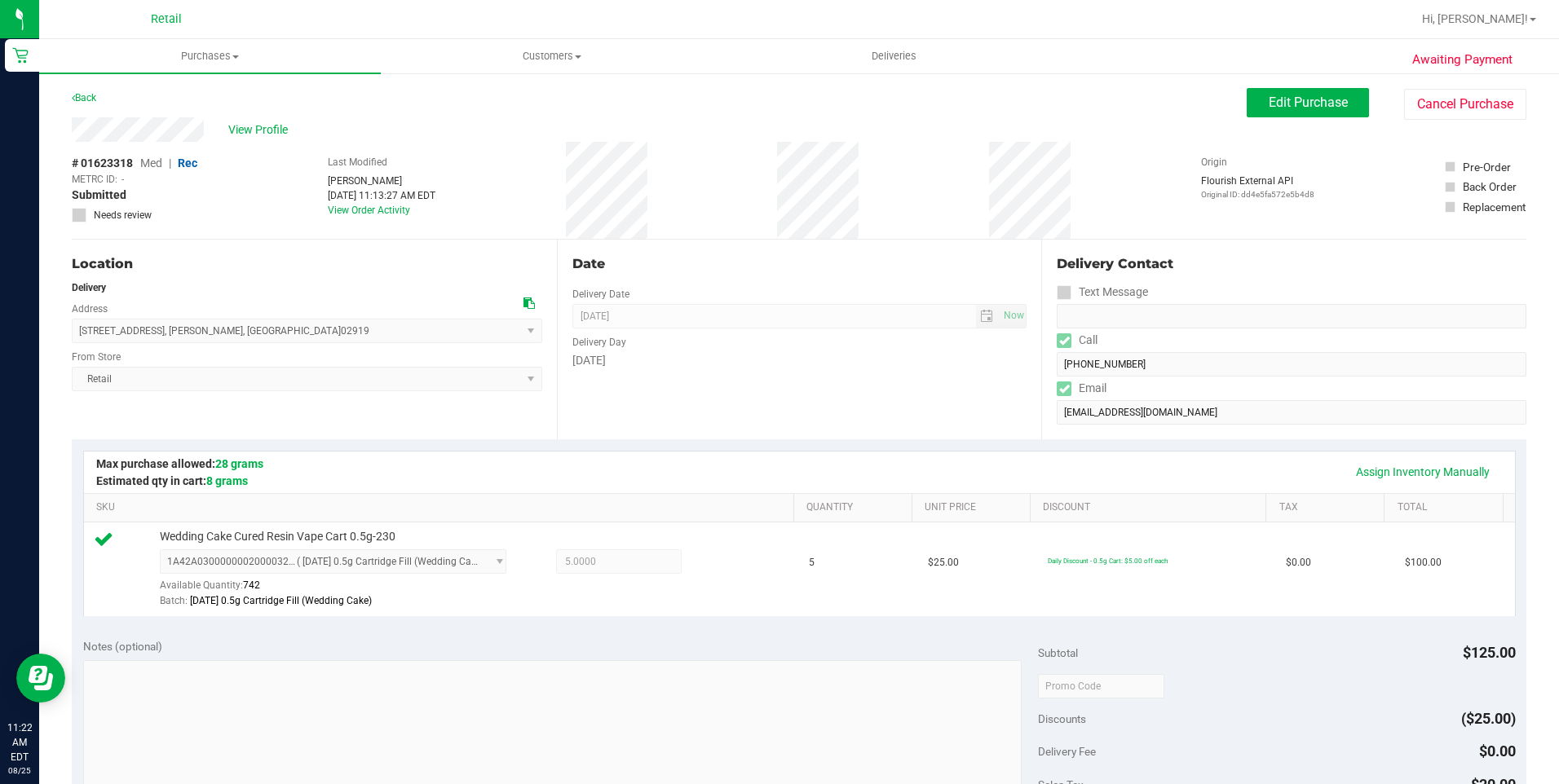
click at [62, 125] on div "Awaiting Payment Back Edit Purchase Cancel Purchase View Profile # 01623318 Med…" at bounding box center [799, 702] width 1520 height 1261
click at [75, 133] on div "View Profile" at bounding box center [659, 129] width 1175 height 25
drag, startPoint x: 266, startPoint y: 335, endPoint x: 81, endPoint y: 335, distance: 185.0
click at [81, 335] on span "1112 Central Avenue , Johnston , RI 02919 Select address Central Avenue 1112 Ce…" at bounding box center [307, 331] width 470 height 25
copy span "1112 Central Avenue , Johnston , RI 02919"
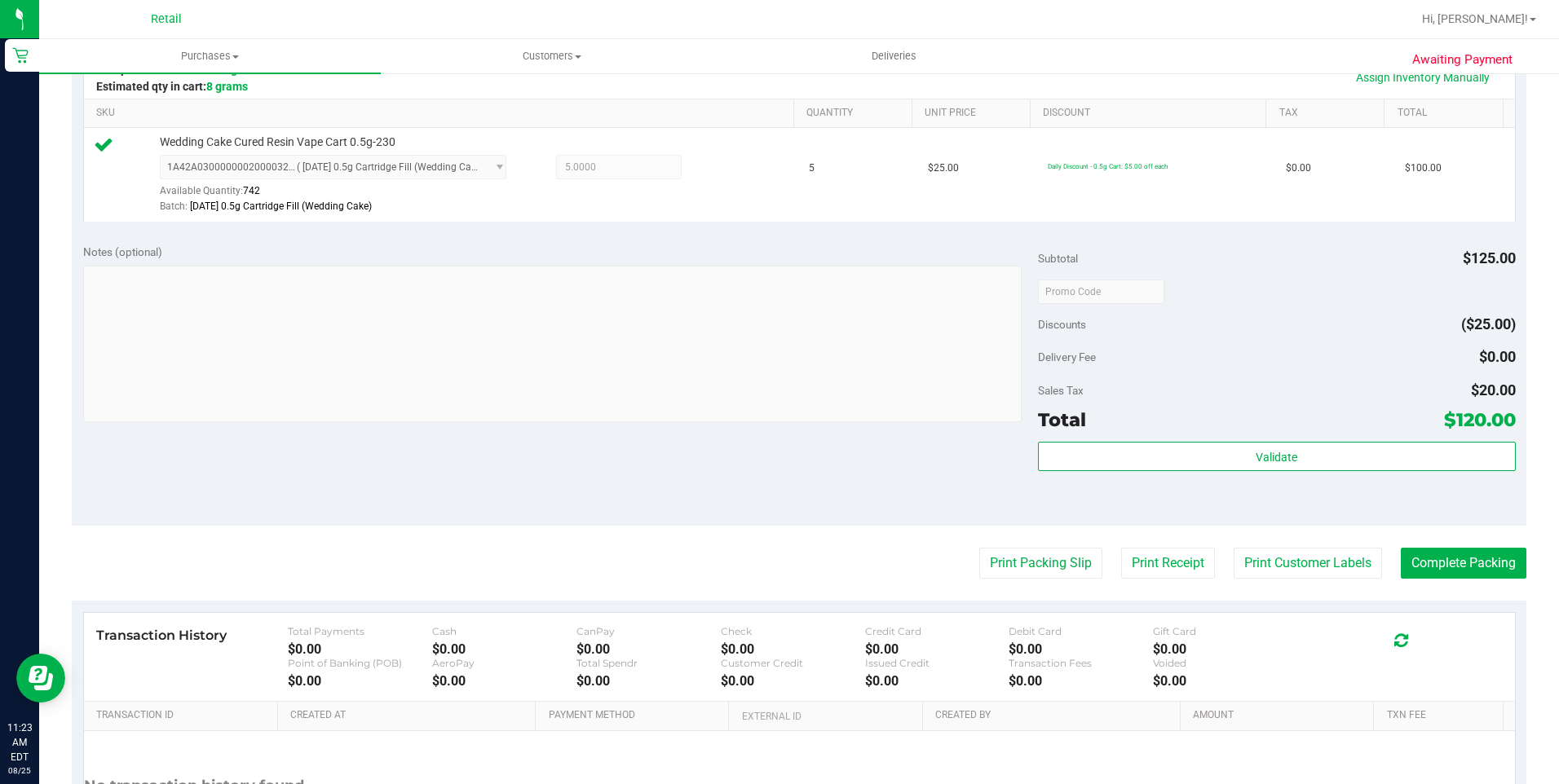
scroll to position [408, 0]
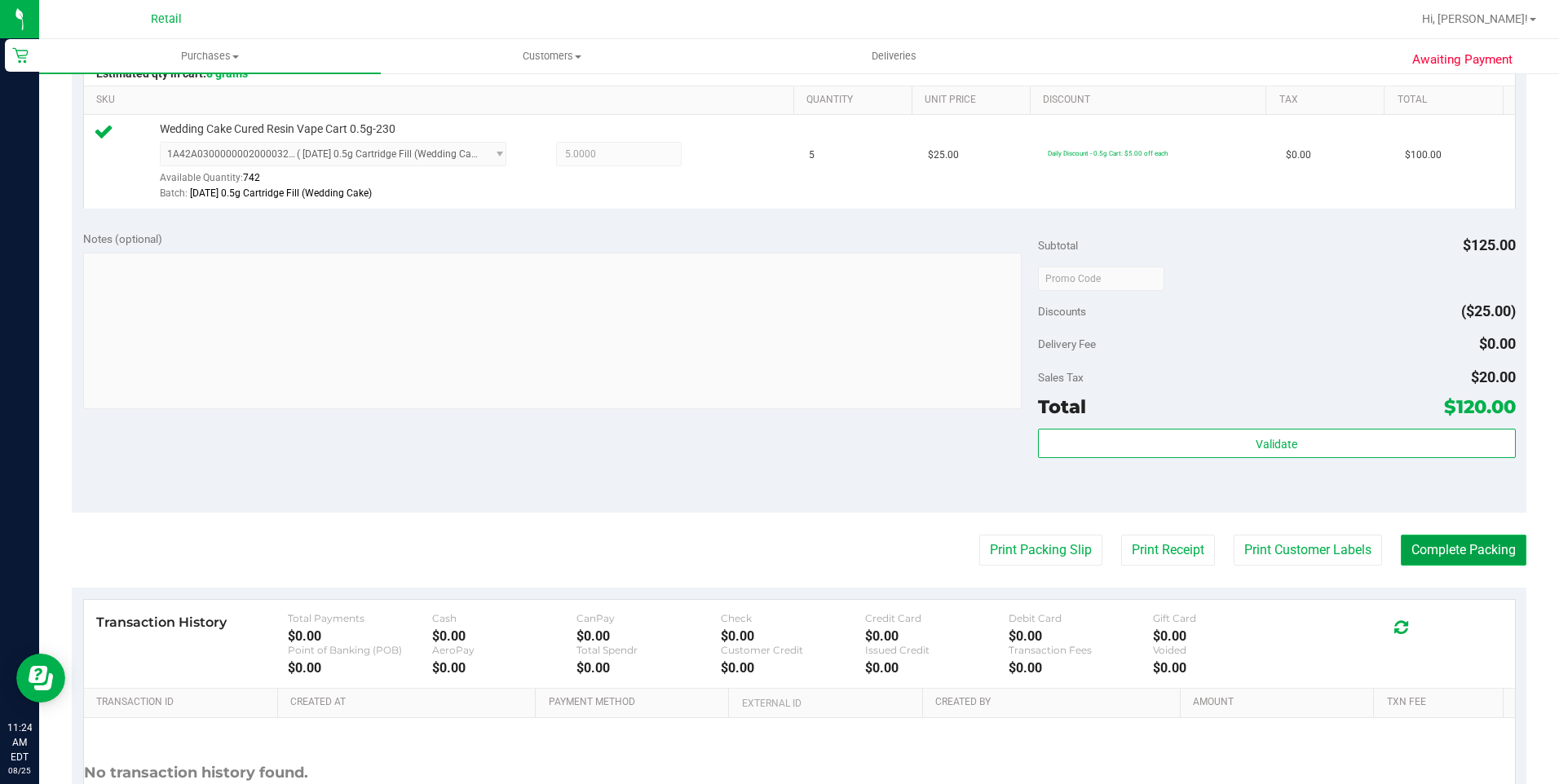
click at [1437, 559] on button "Complete Packing" at bounding box center [1463, 550] width 126 height 31
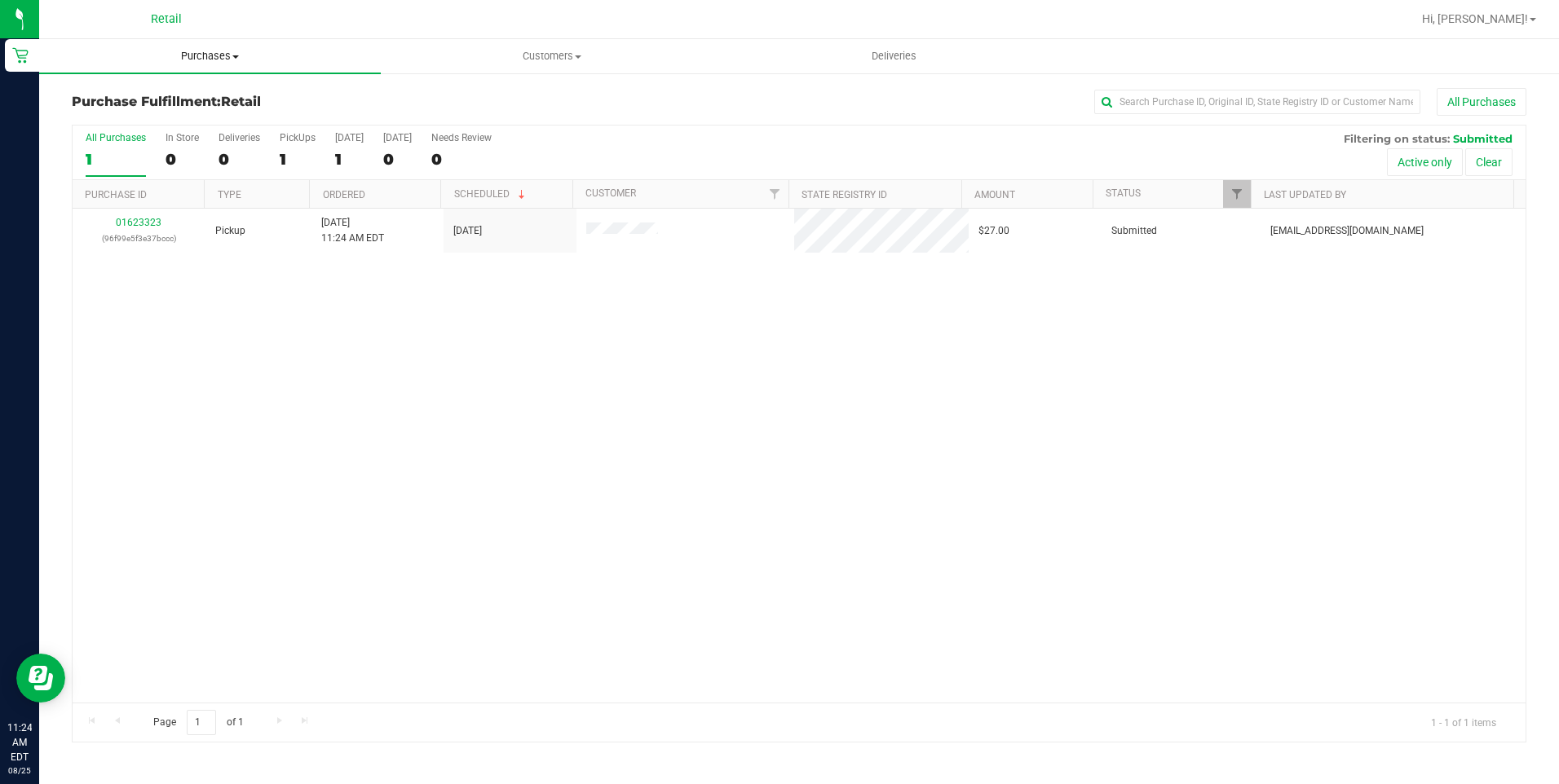
click at [239, 57] on span "Purchases" at bounding box center [210, 56] width 341 height 15
click at [160, 96] on span "Summary of purchases" at bounding box center [122, 98] width 167 height 14
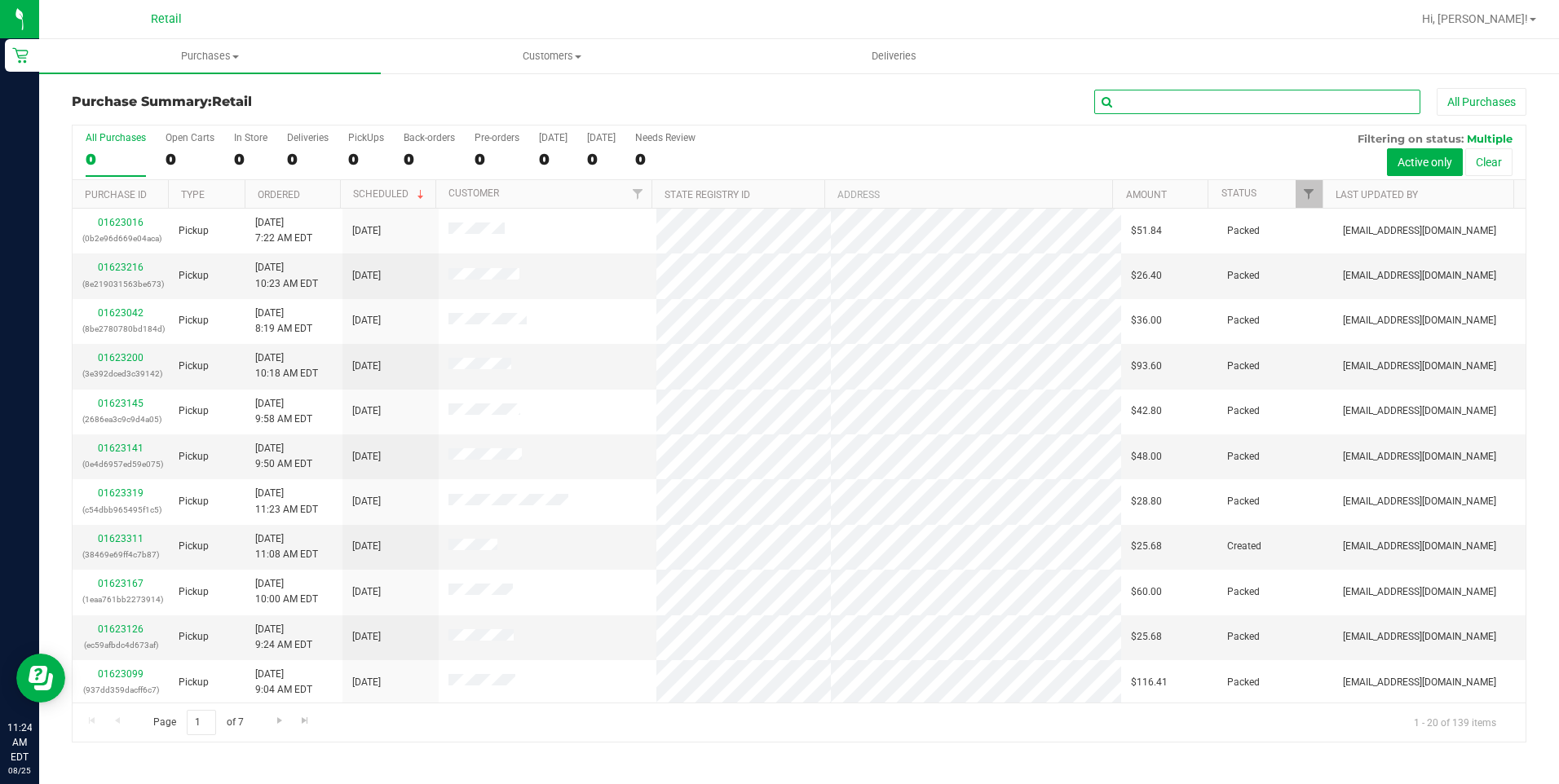
click at [1199, 101] on input "text" at bounding box center [1256, 102] width 326 height 25
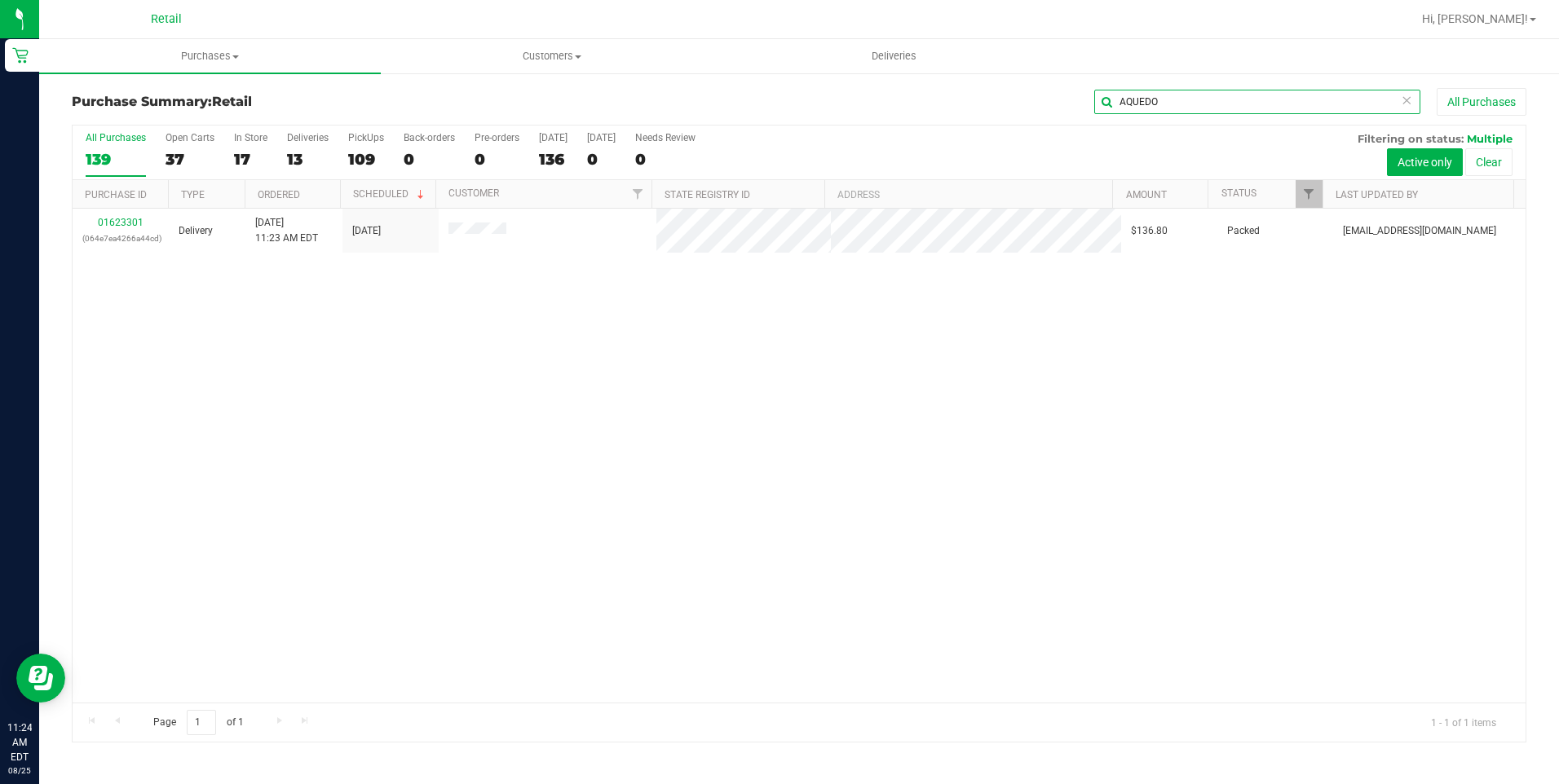
type input "AQUEDO"
click at [114, 219] on link "01623301" at bounding box center [120, 222] width 45 height 11
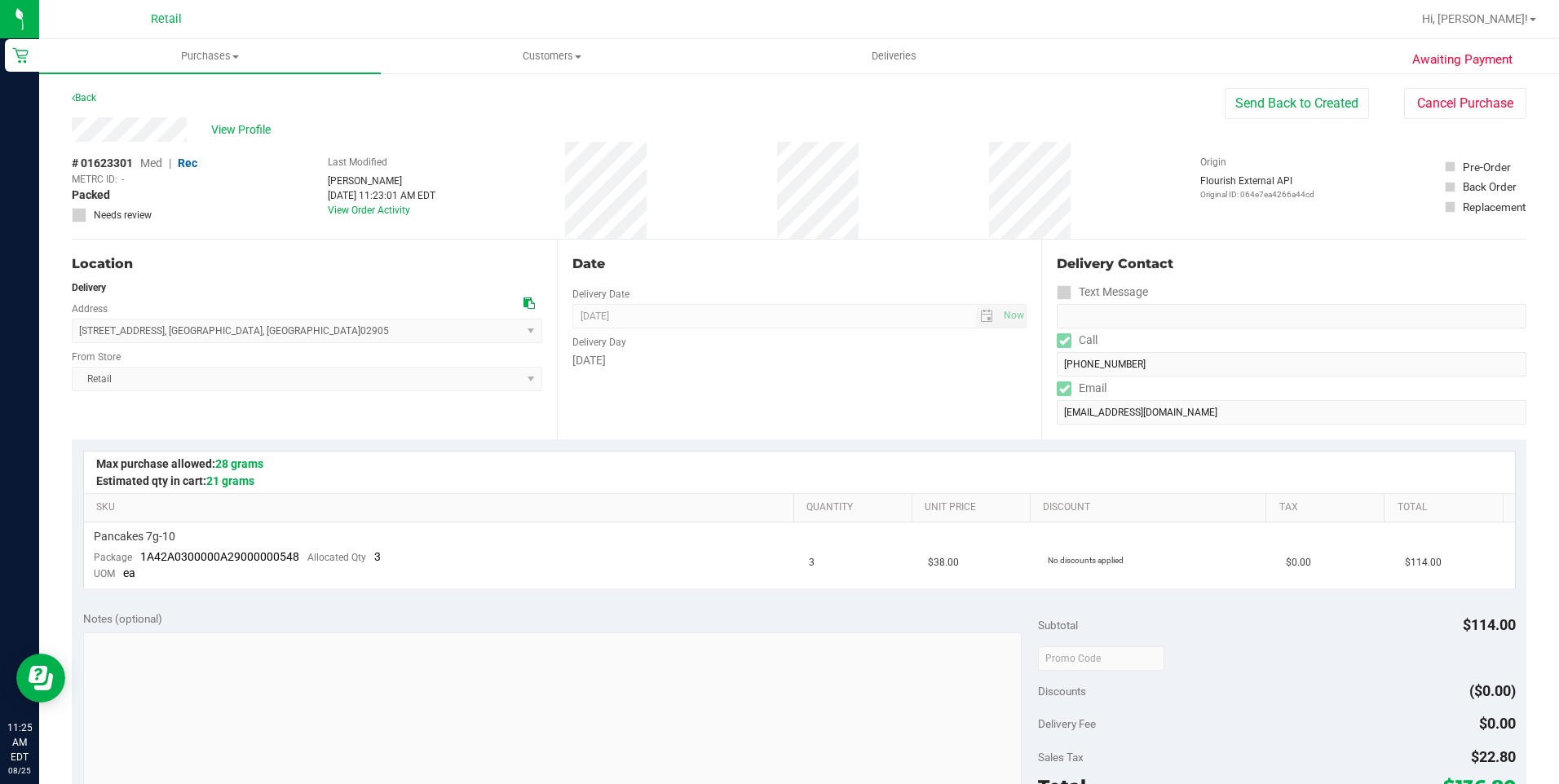
click at [1042, 378] on div "Delivery Contact Text Message Call (401) 369-0713 Email tatorosa7@gmail.com" at bounding box center [1284, 339] width 485 height 200
click at [915, 51] on span "Deliveries" at bounding box center [894, 56] width 89 height 15
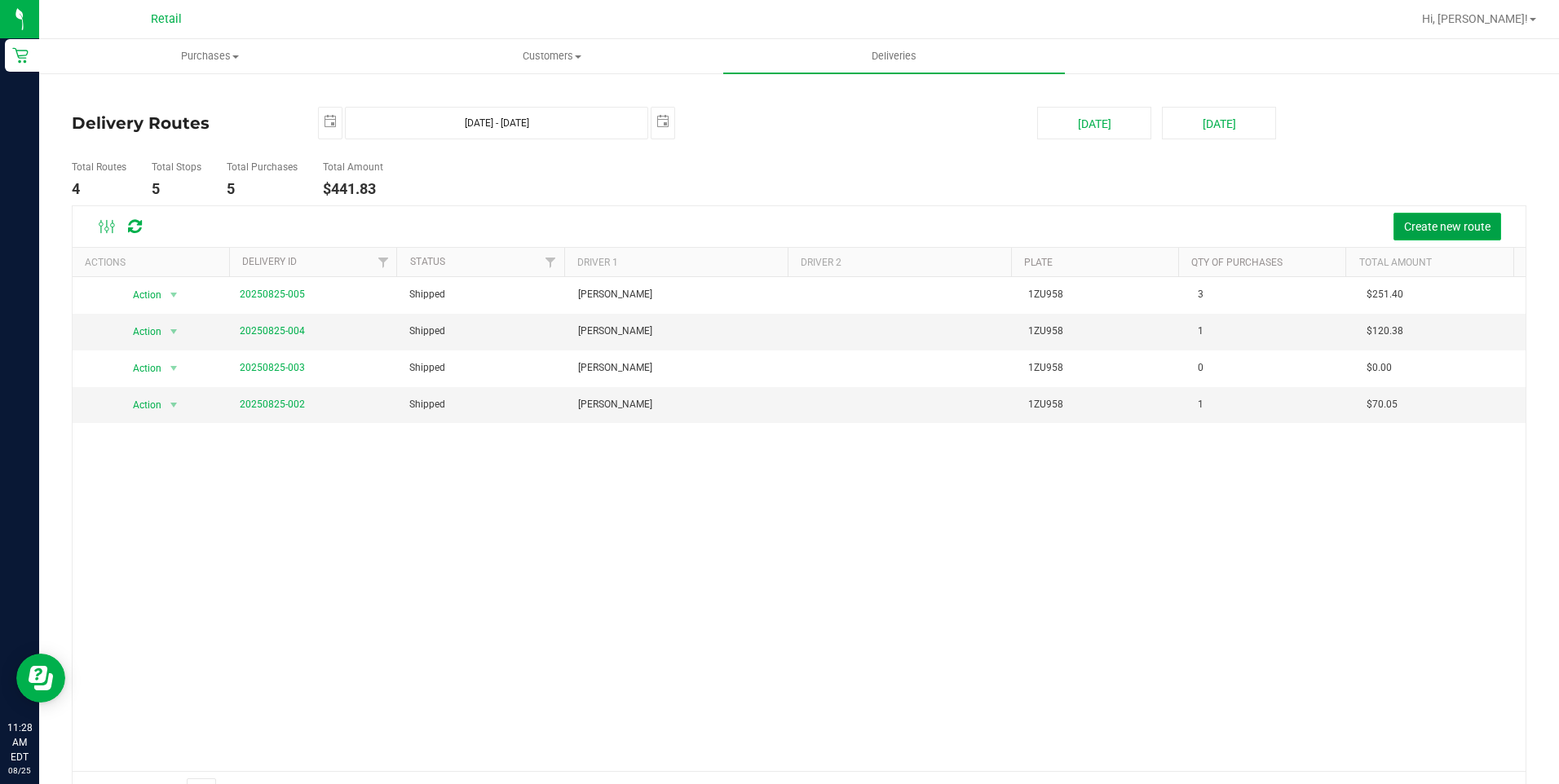
click at [1430, 226] on span "Create new route" at bounding box center [1447, 226] width 86 height 13
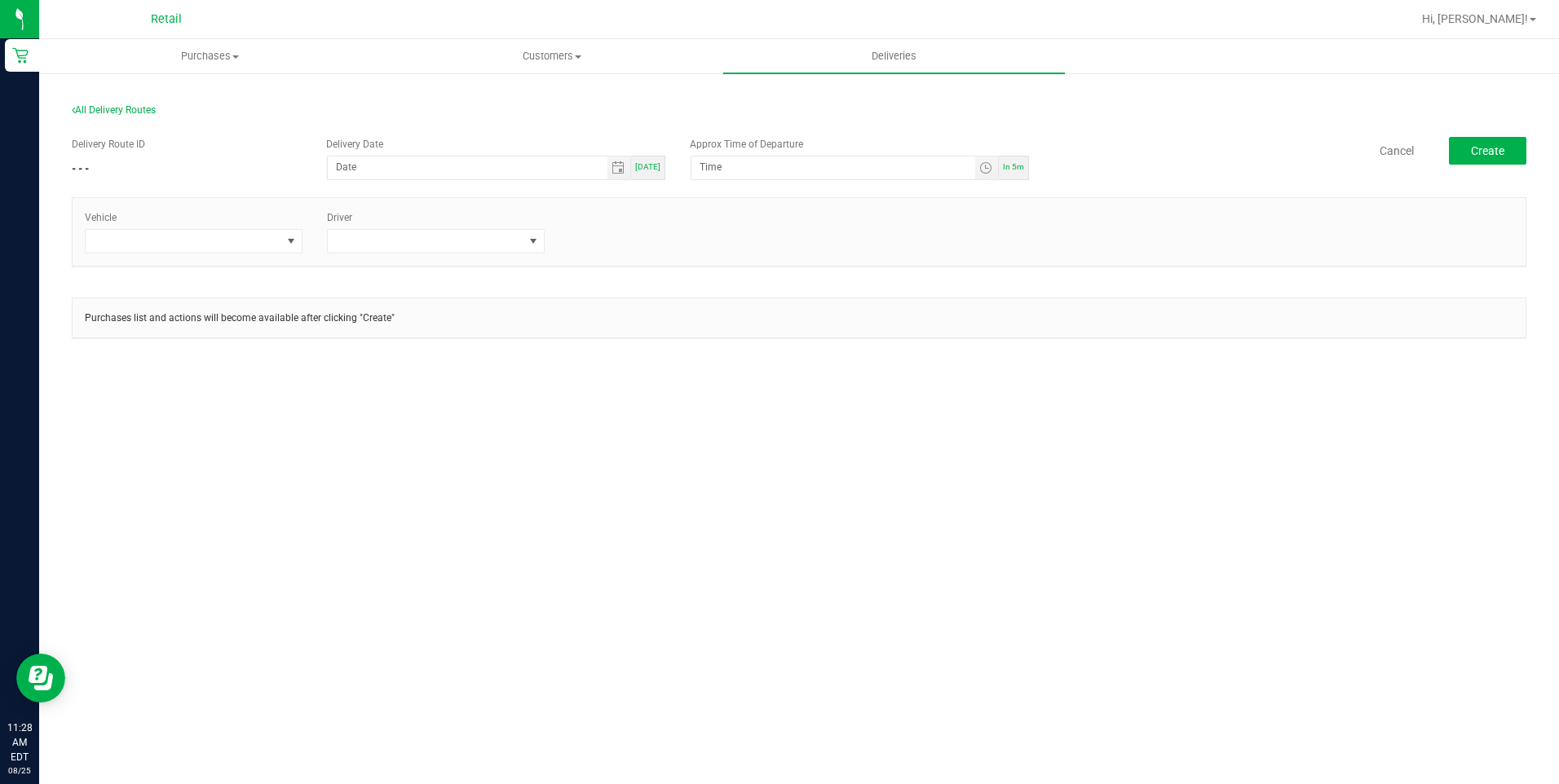
click at [641, 166] on span "[DATE]" at bounding box center [648, 167] width 26 height 9
type input "[DATE]"
type input "11:33 AM"
click at [248, 238] on span at bounding box center [183, 241] width 196 height 23
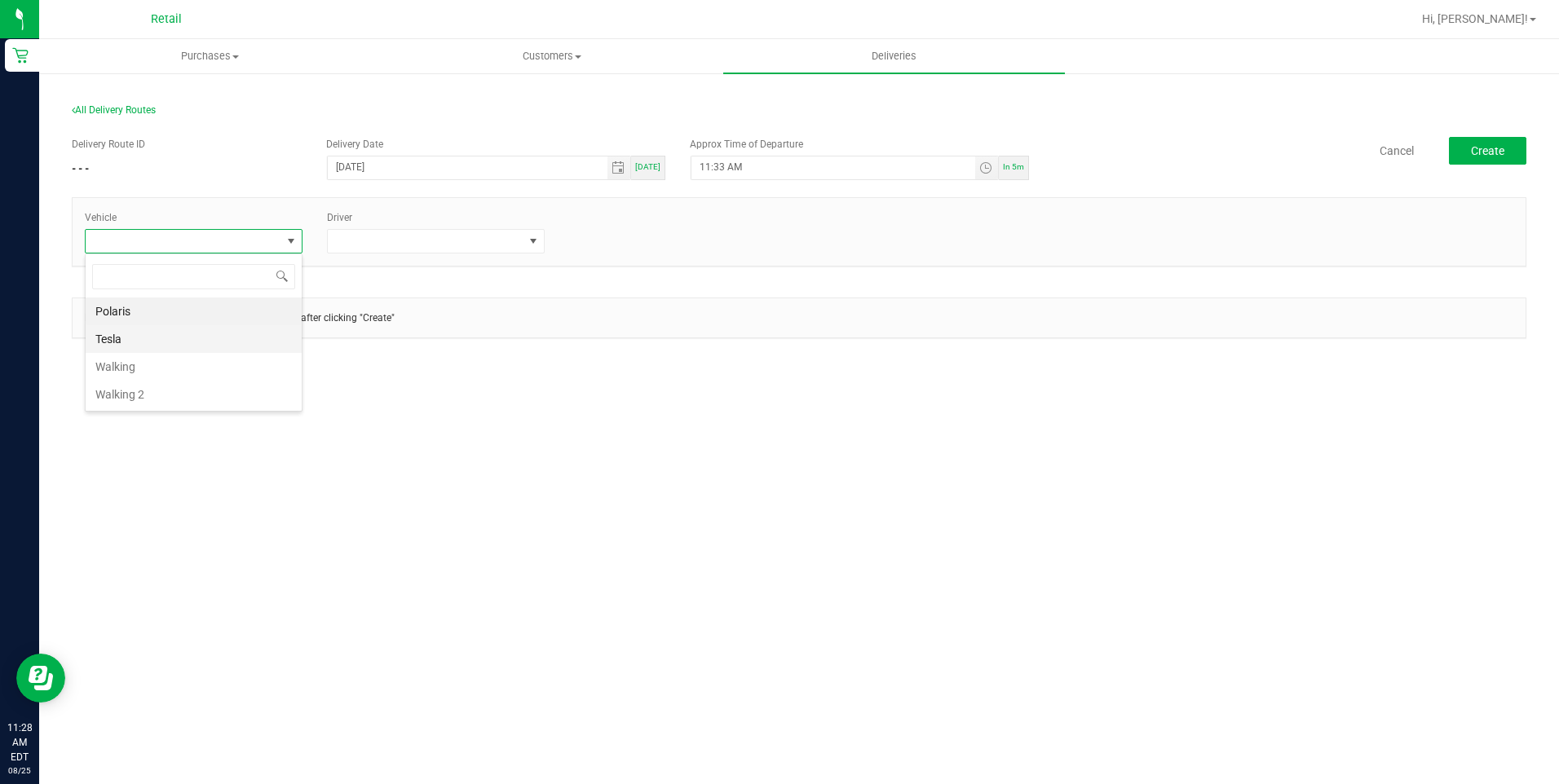
click at [145, 334] on li "Tesla" at bounding box center [193, 339] width 216 height 27
click at [449, 239] on span at bounding box center [425, 241] width 196 height 23
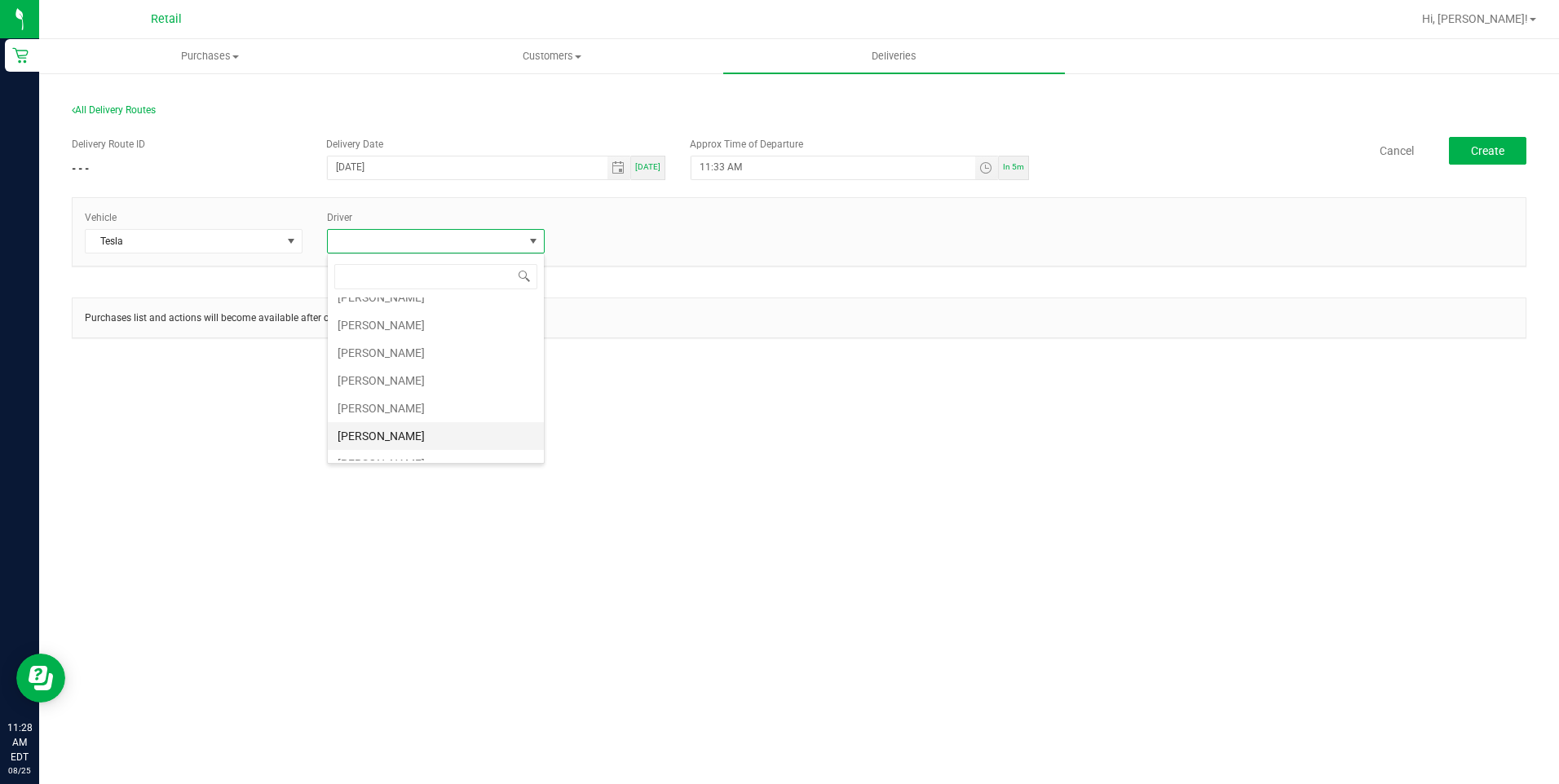
scroll to position [0, 0]
click at [399, 401] on li "[PERSON_NAME]" at bounding box center [435, 394] width 216 height 27
drag, startPoint x: 753, startPoint y: 358, endPoint x: 1081, endPoint y: 349, distance: 328.1
click at [777, 361] on div "Delivery Route ID - - - Delivery Date 08/25/2025 Today Approx Time of Departure…" at bounding box center [799, 245] width 1455 height 242
click at [1479, 139] on button "Create" at bounding box center [1487, 150] width 78 height 27
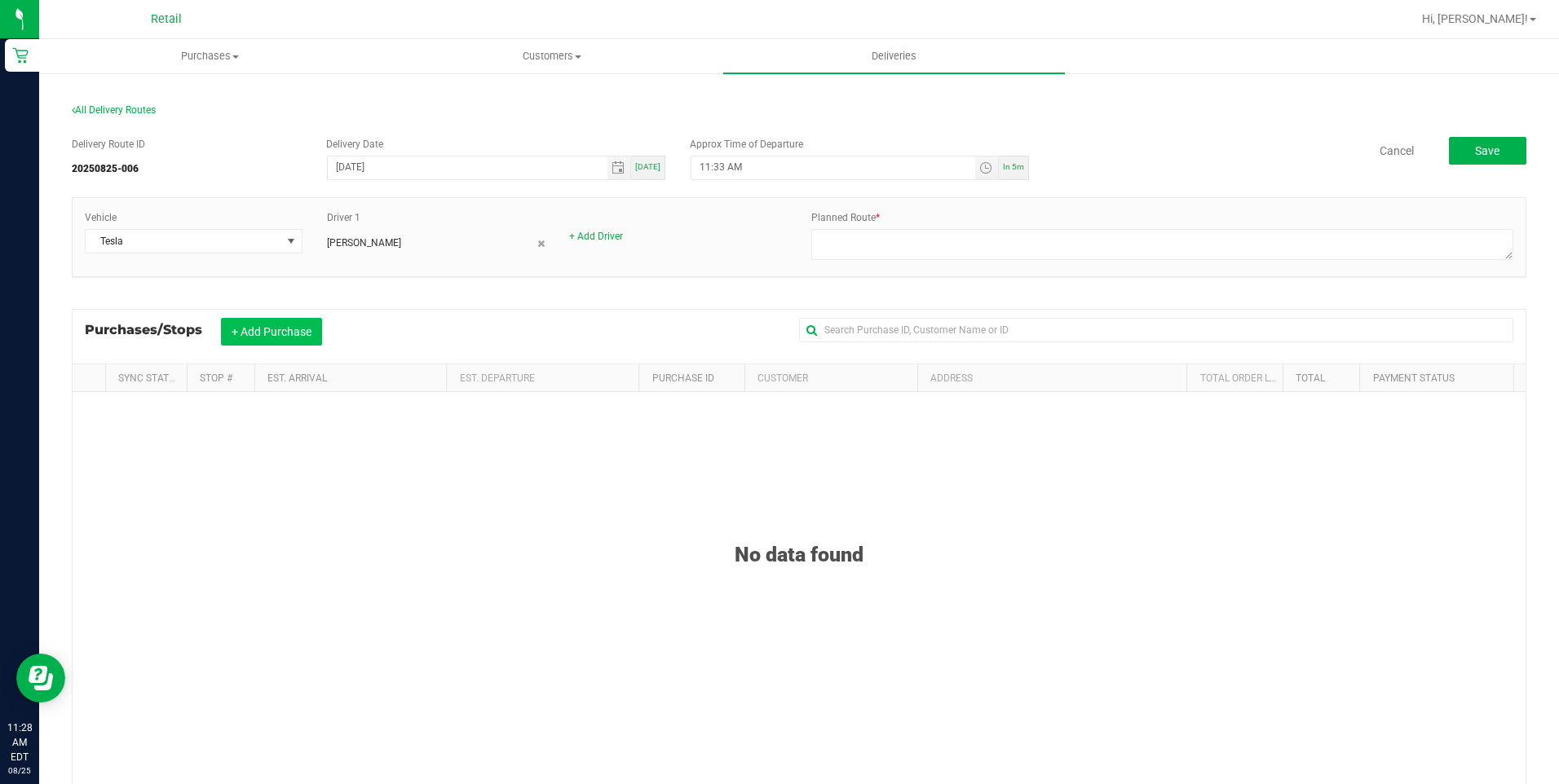
click at [301, 323] on button "+ Add Purchase" at bounding box center [271, 332] width 101 height 27
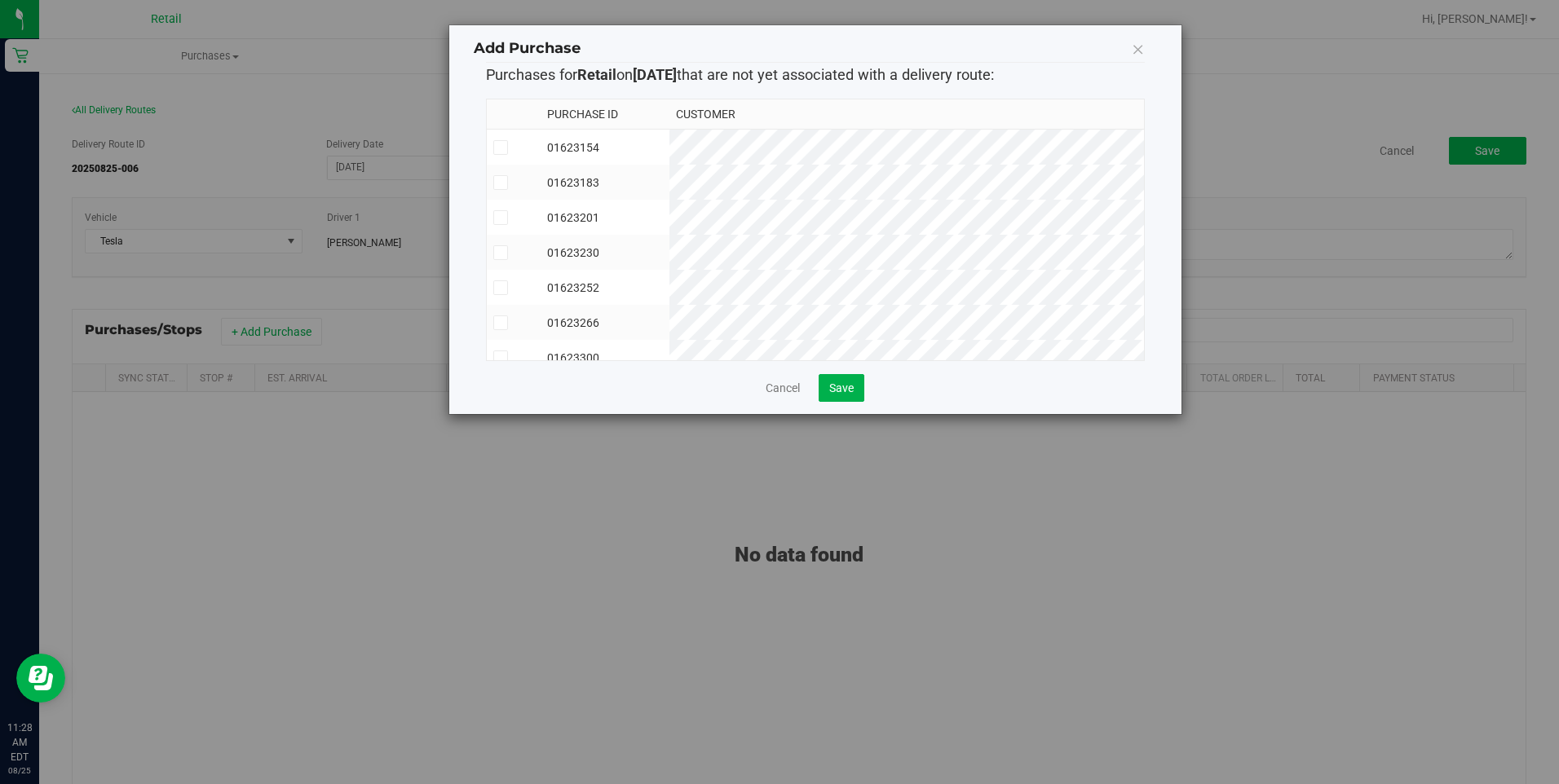
click at [500, 148] on icon at bounding box center [500, 148] width 10 height 0
click at [0, 0] on input "checkbox" at bounding box center [0, 0] width 0 height 0
click at [498, 183] on icon at bounding box center [500, 183] width 10 height 0
click at [0, 0] on input "checkbox" at bounding box center [0, 0] width 0 height 0
click at [499, 204] on td at bounding box center [513, 217] width 54 height 35
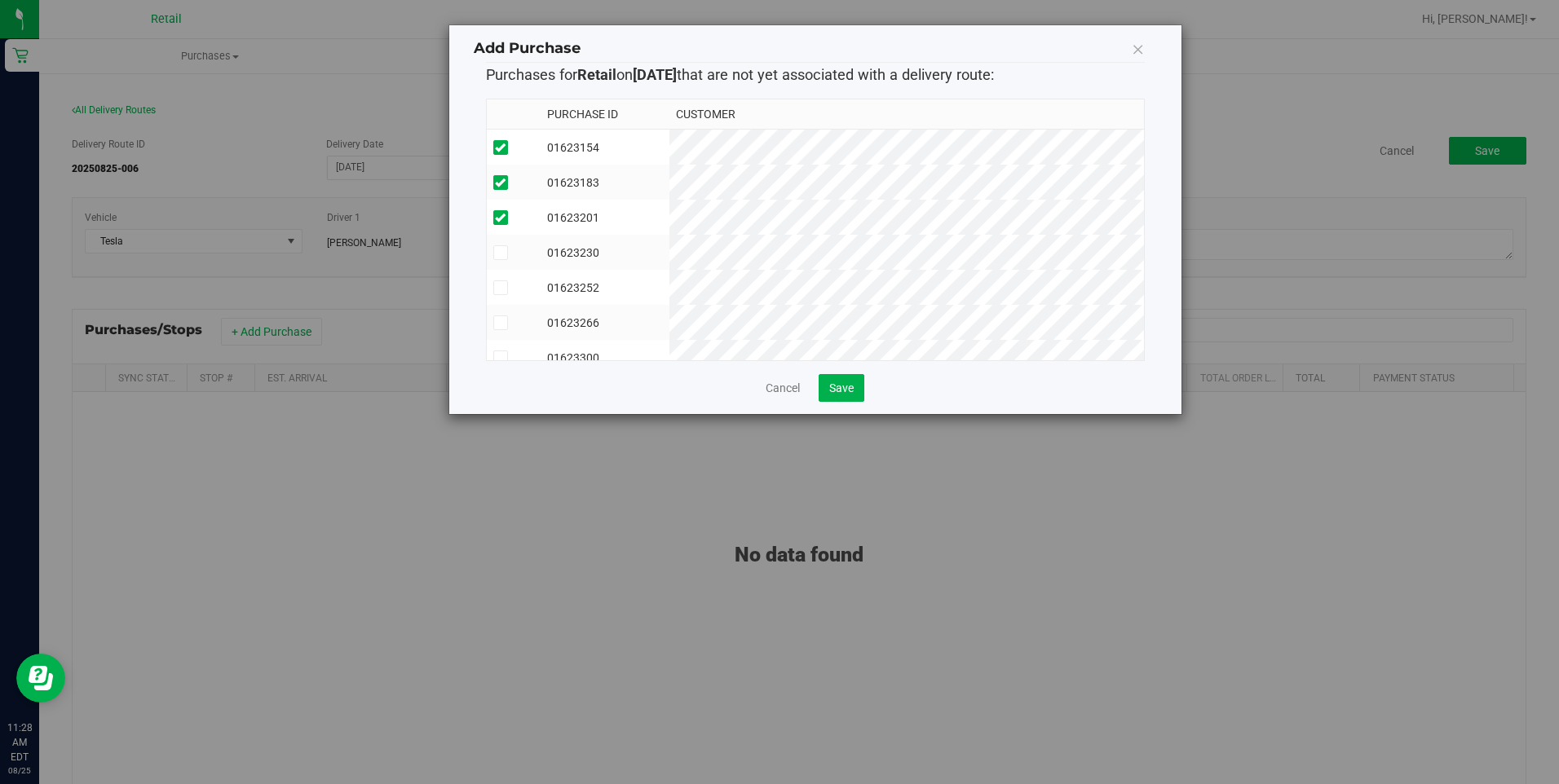
click at [501, 245] on span at bounding box center [500, 252] width 15 height 15
click at [0, 0] on input "checkbox" at bounding box center [0, 0] width 0 height 0
click at [504, 281] on span at bounding box center [500, 287] width 15 height 15
click at [494, 233] on span at bounding box center [500, 238] width 15 height 15
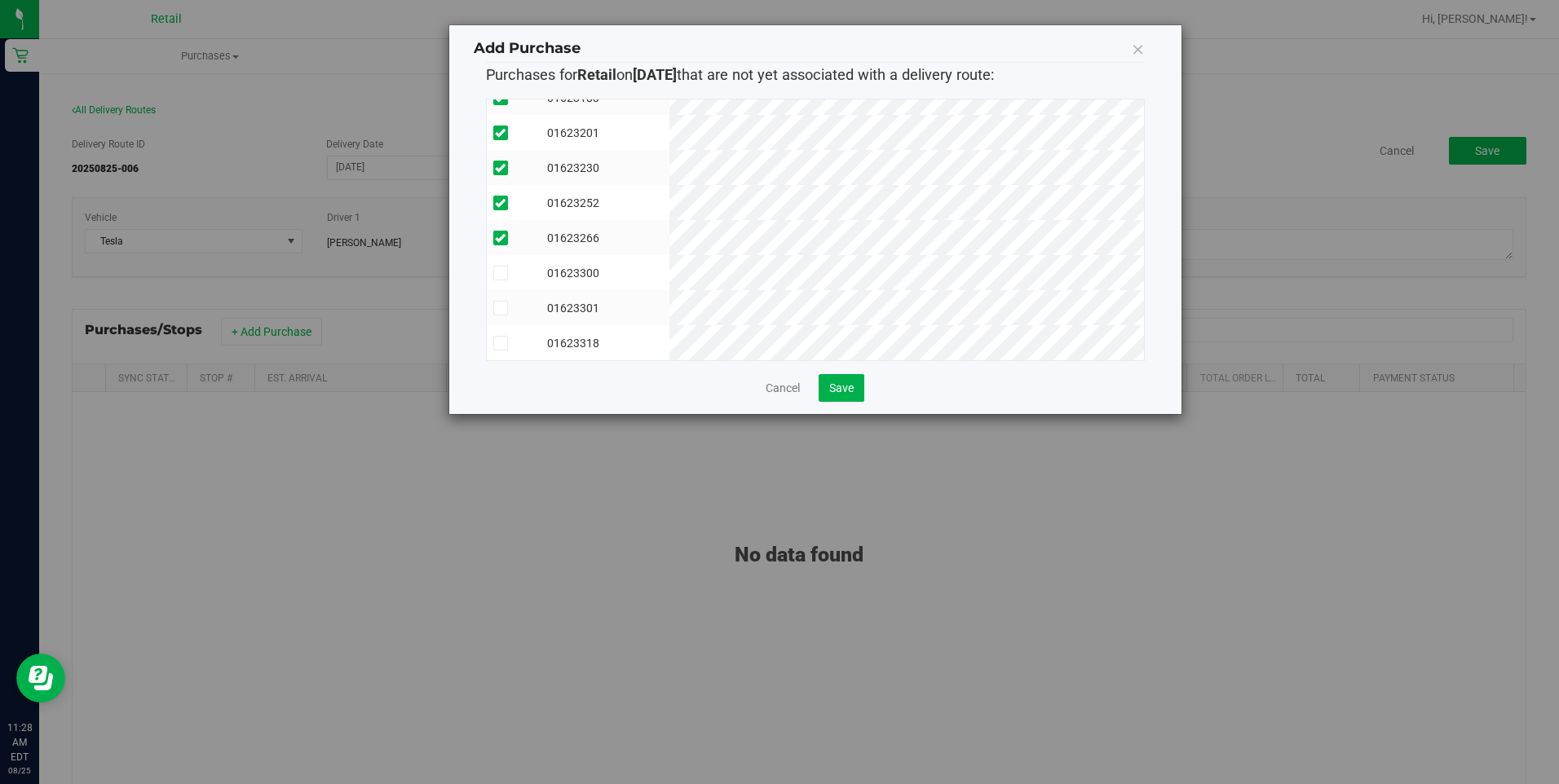
click at [493, 275] on td at bounding box center [513, 272] width 54 height 35
click at [496, 308] on icon at bounding box center [500, 308] width 10 height 0
click at [0, 0] on input "checkbox" at bounding box center [0, 0] width 0 height 0
click at [506, 336] on span at bounding box center [500, 343] width 15 height 15
click at [0, 0] on input "checkbox" at bounding box center [0, 0] width 0 height 0
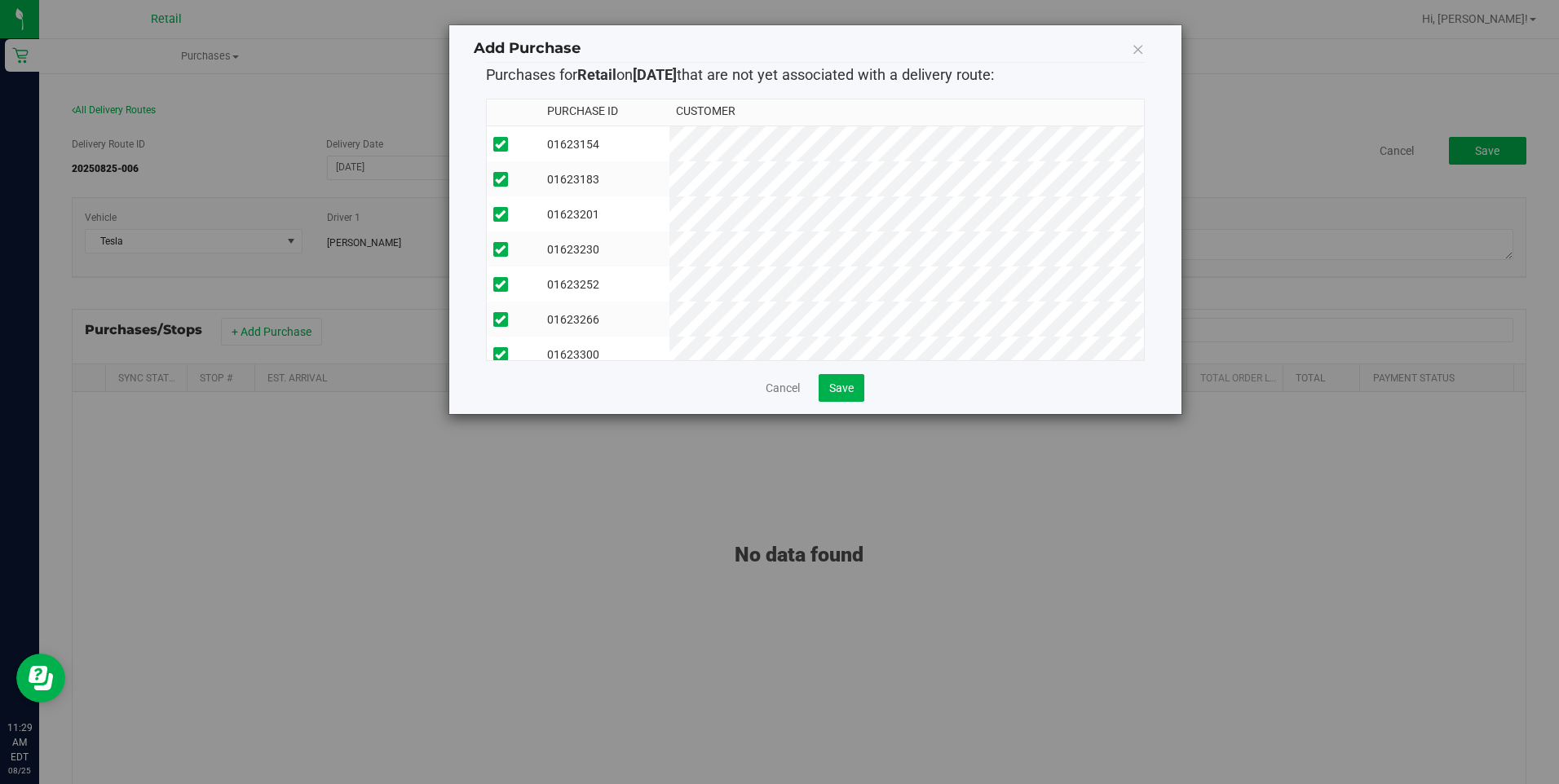
scroll to position [0, 0]
click at [849, 391] on span "Save" at bounding box center [842, 387] width 25 height 13
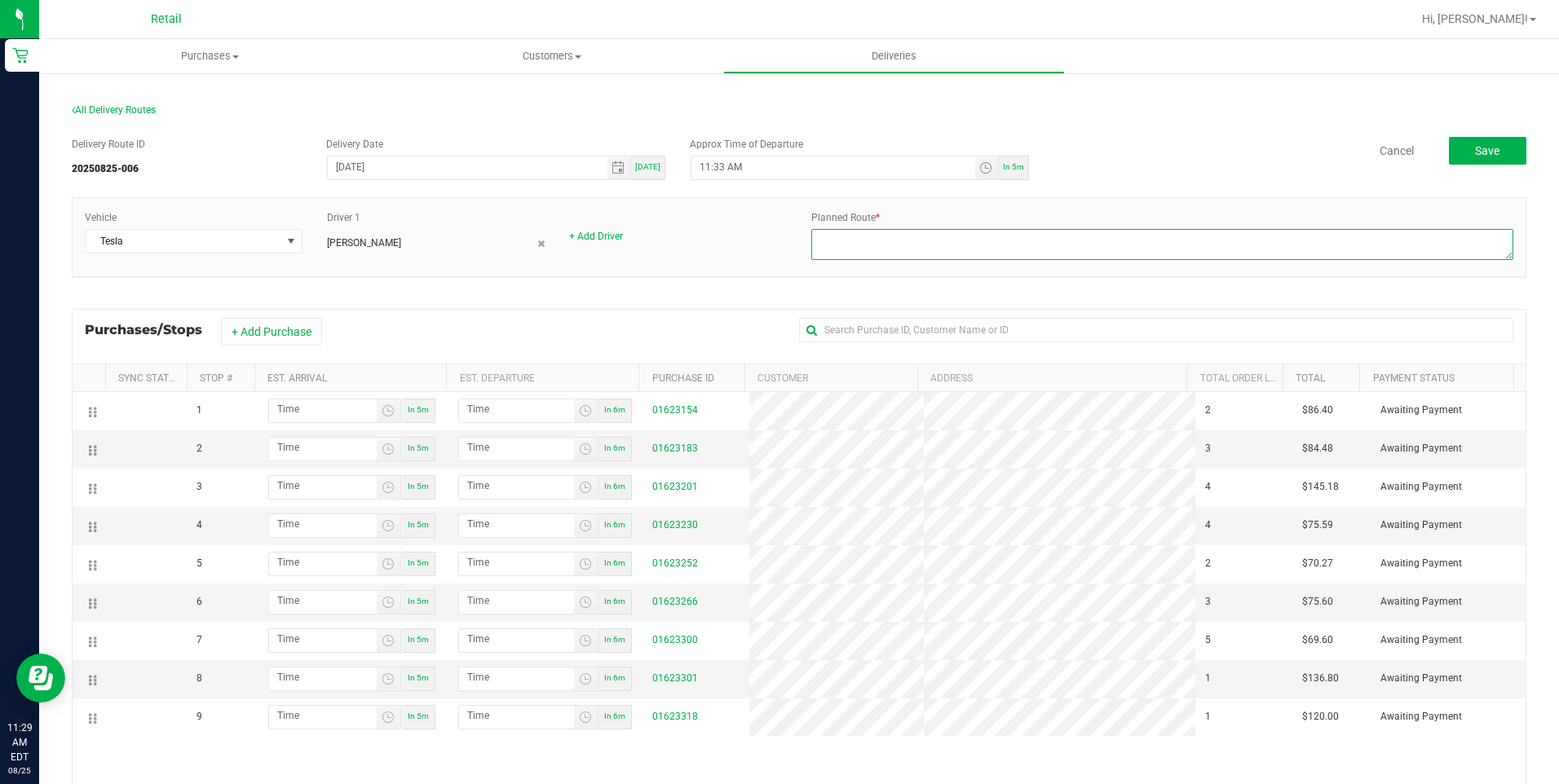
click at [875, 247] on textarea at bounding box center [1162, 245] width 702 height 31
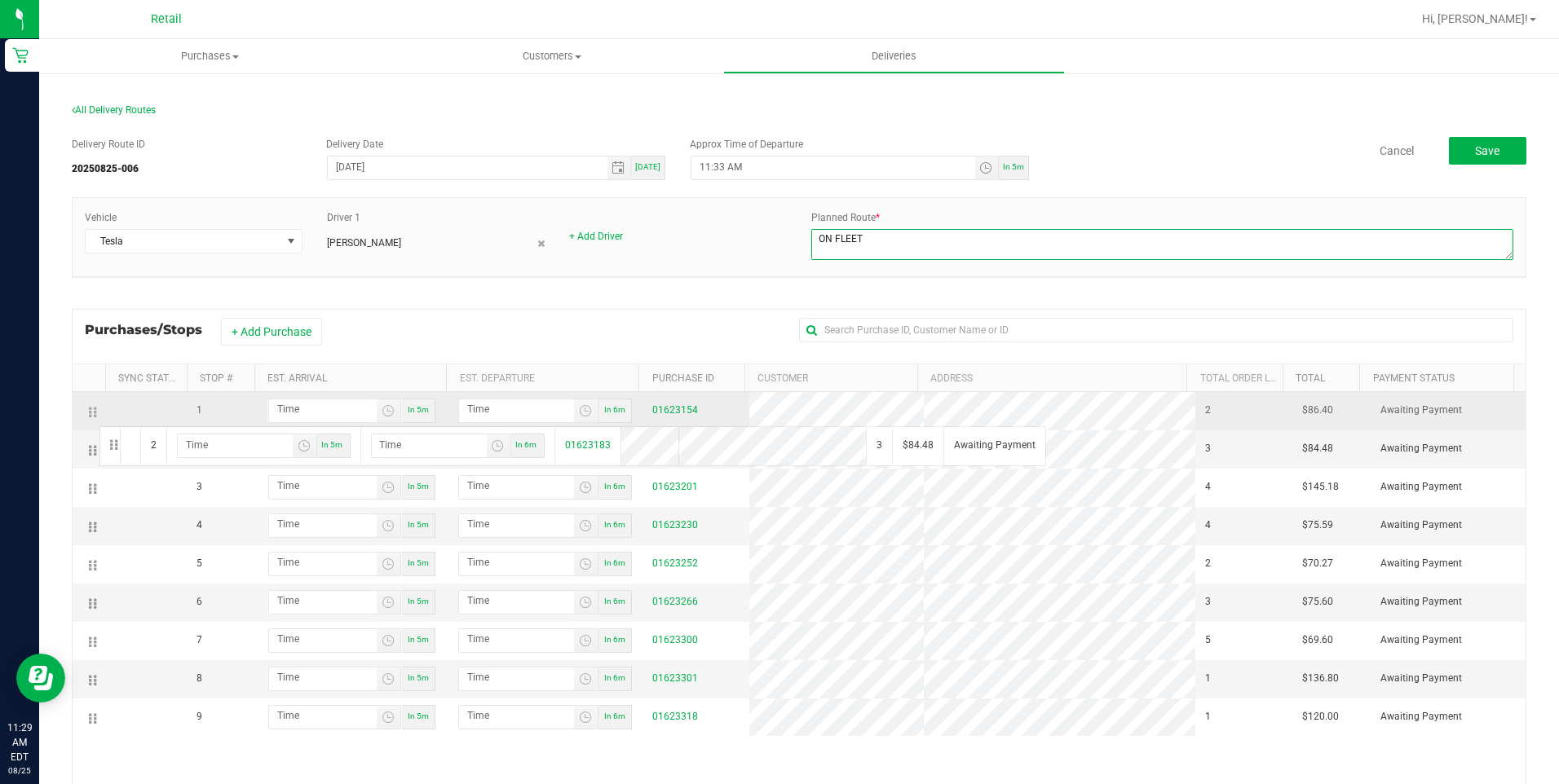
drag, startPoint x: 97, startPoint y: 451, endPoint x: 97, endPoint y: 406, distance: 45.0
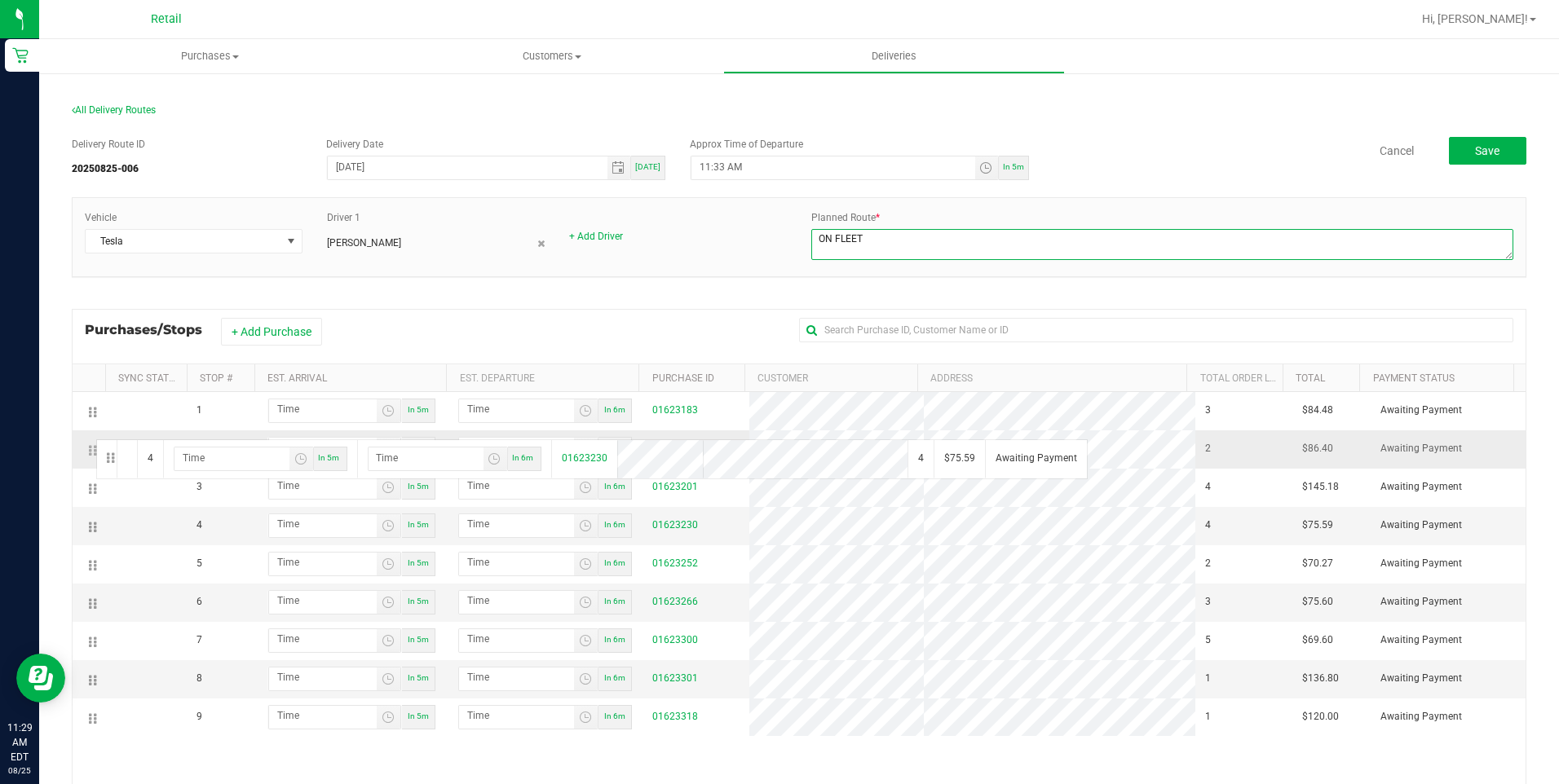
drag, startPoint x: 95, startPoint y: 528, endPoint x: 94, endPoint y: 438, distance: 90.0
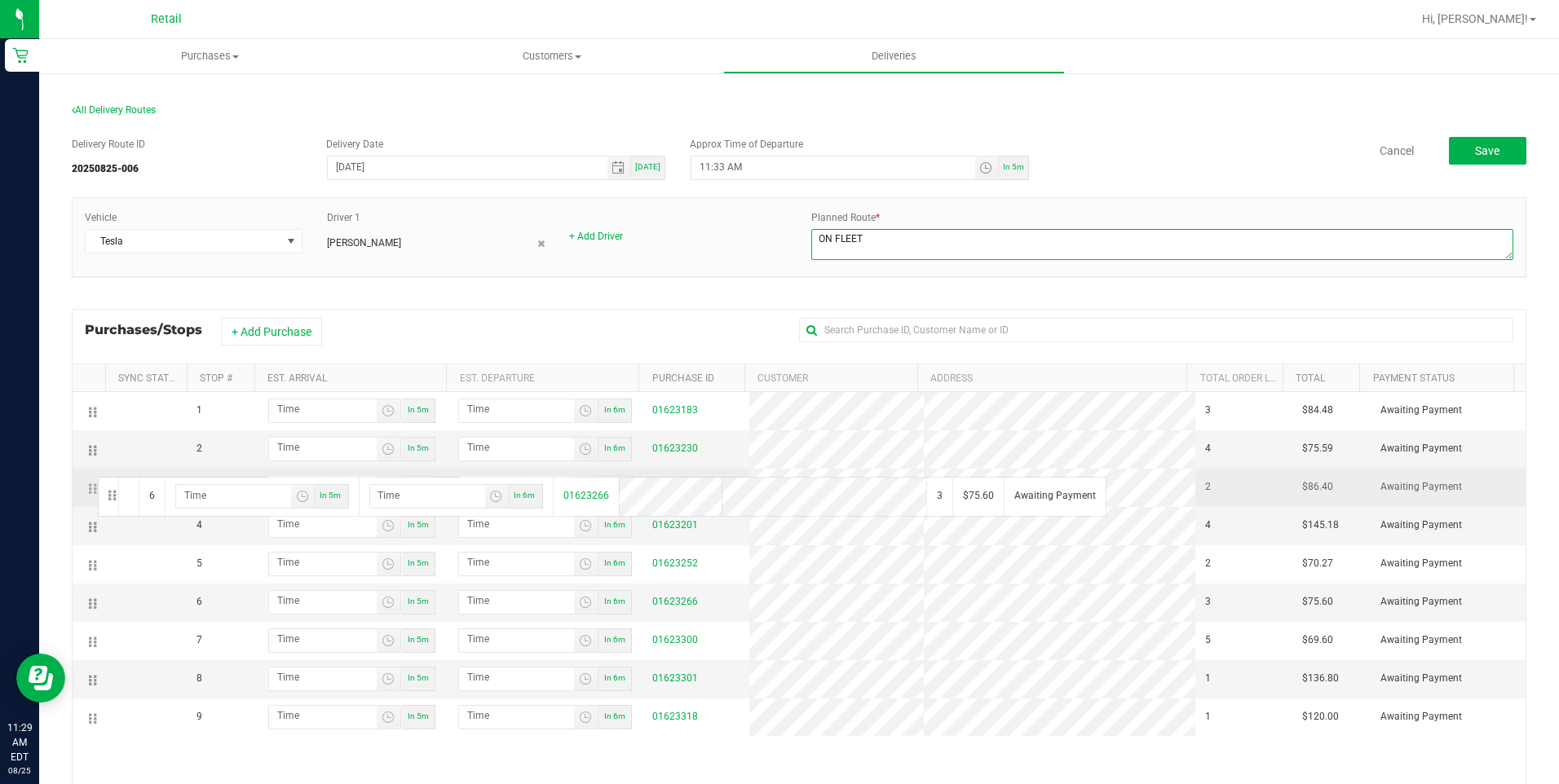
drag, startPoint x: 94, startPoint y: 604, endPoint x: 96, endPoint y: 475, distance: 129.0
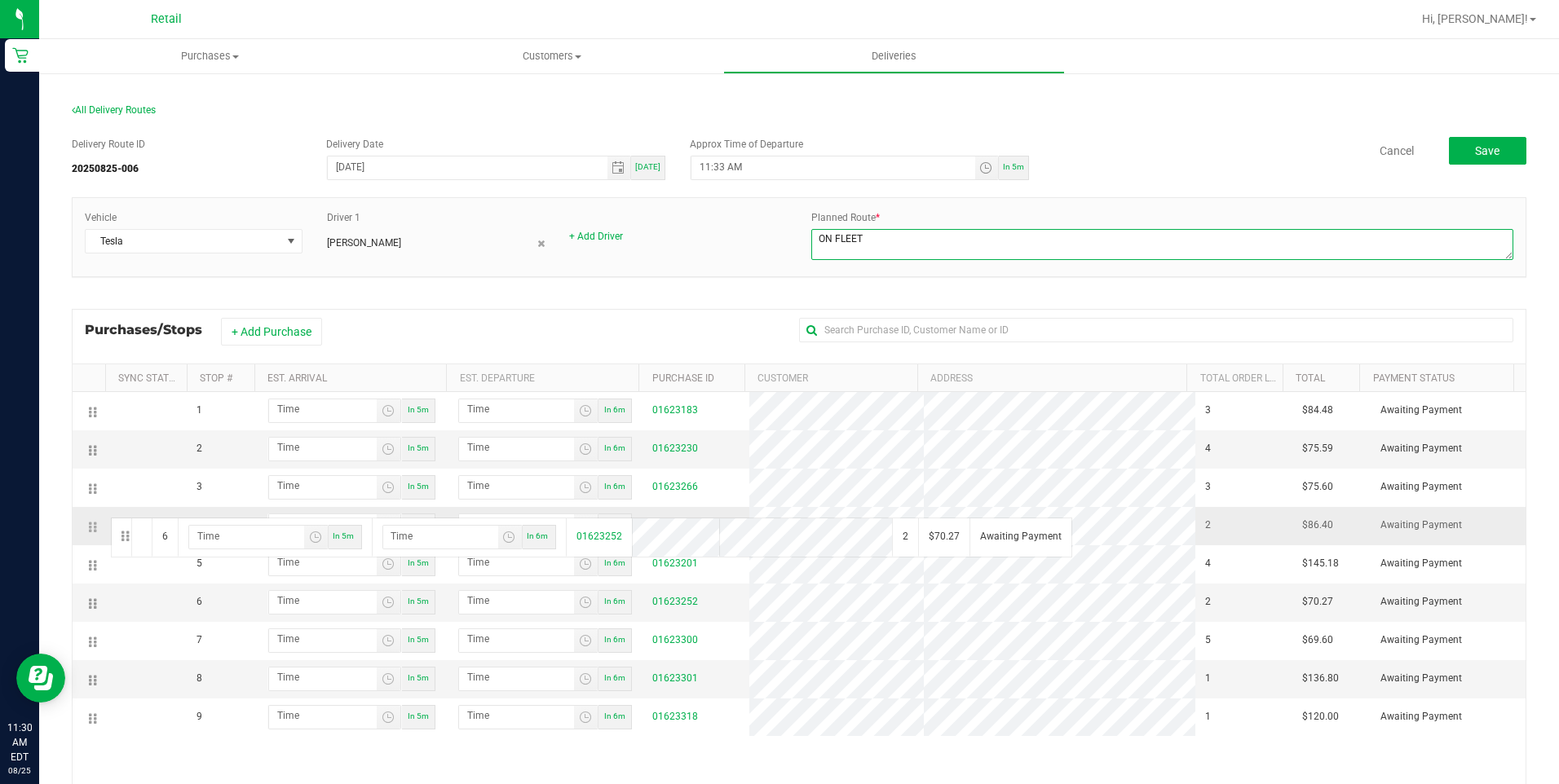
drag, startPoint x: 97, startPoint y: 603, endPoint x: 109, endPoint y: 516, distance: 87.8
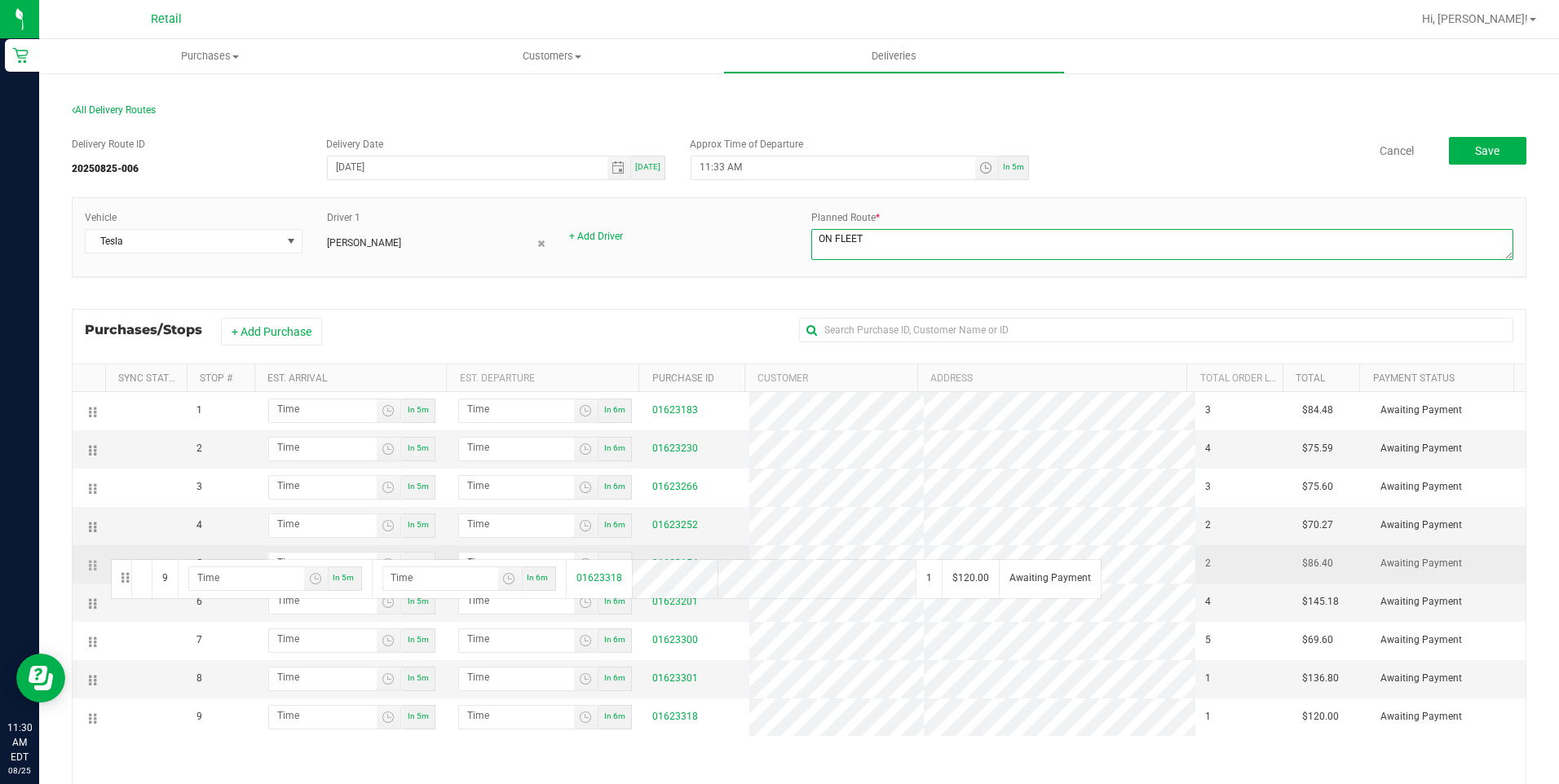
drag, startPoint x: 89, startPoint y: 718, endPoint x: 109, endPoint y: 557, distance: 162.2
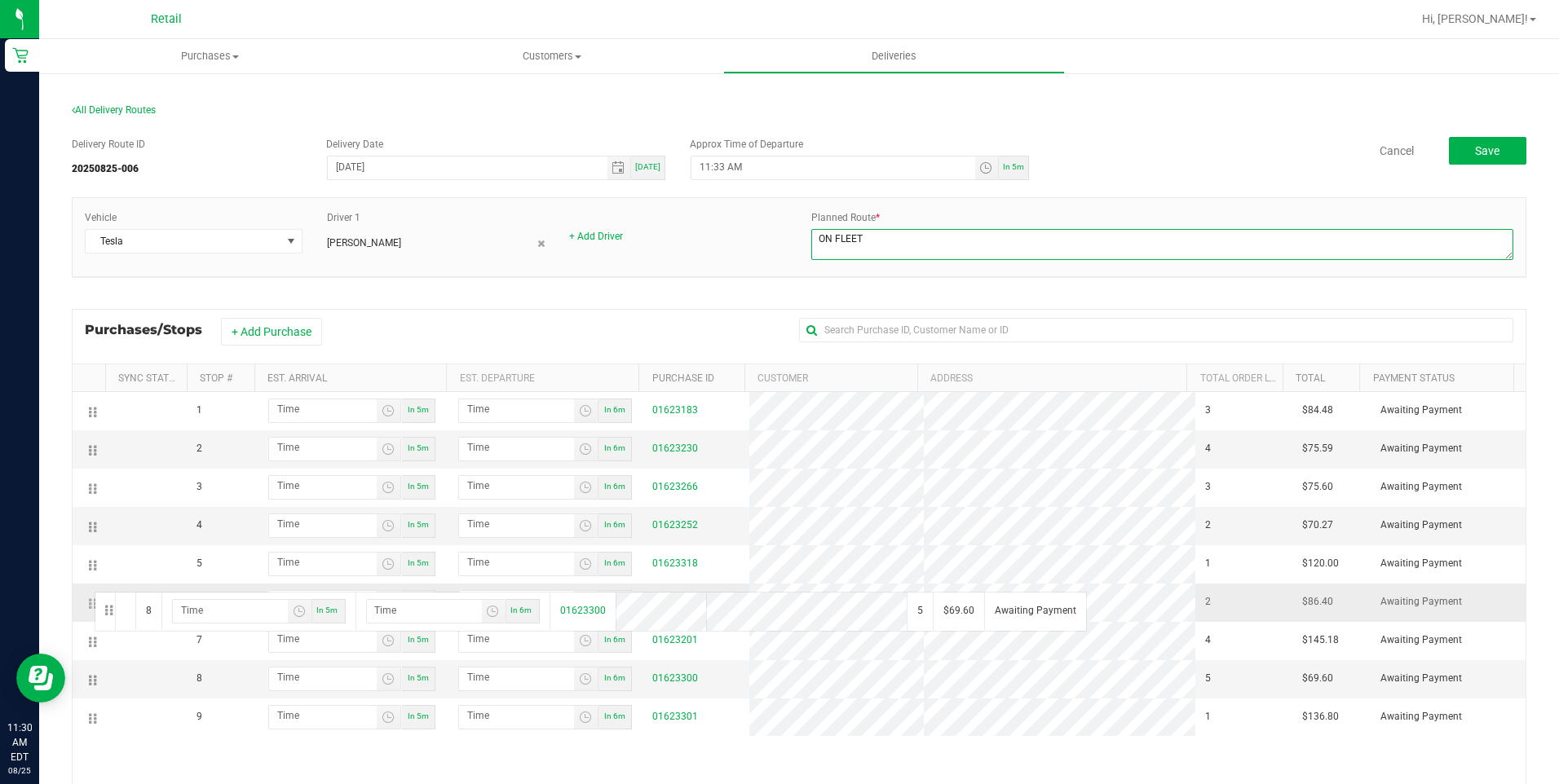
drag, startPoint x: 95, startPoint y: 680, endPoint x: 92, endPoint y: 590, distance: 90.0
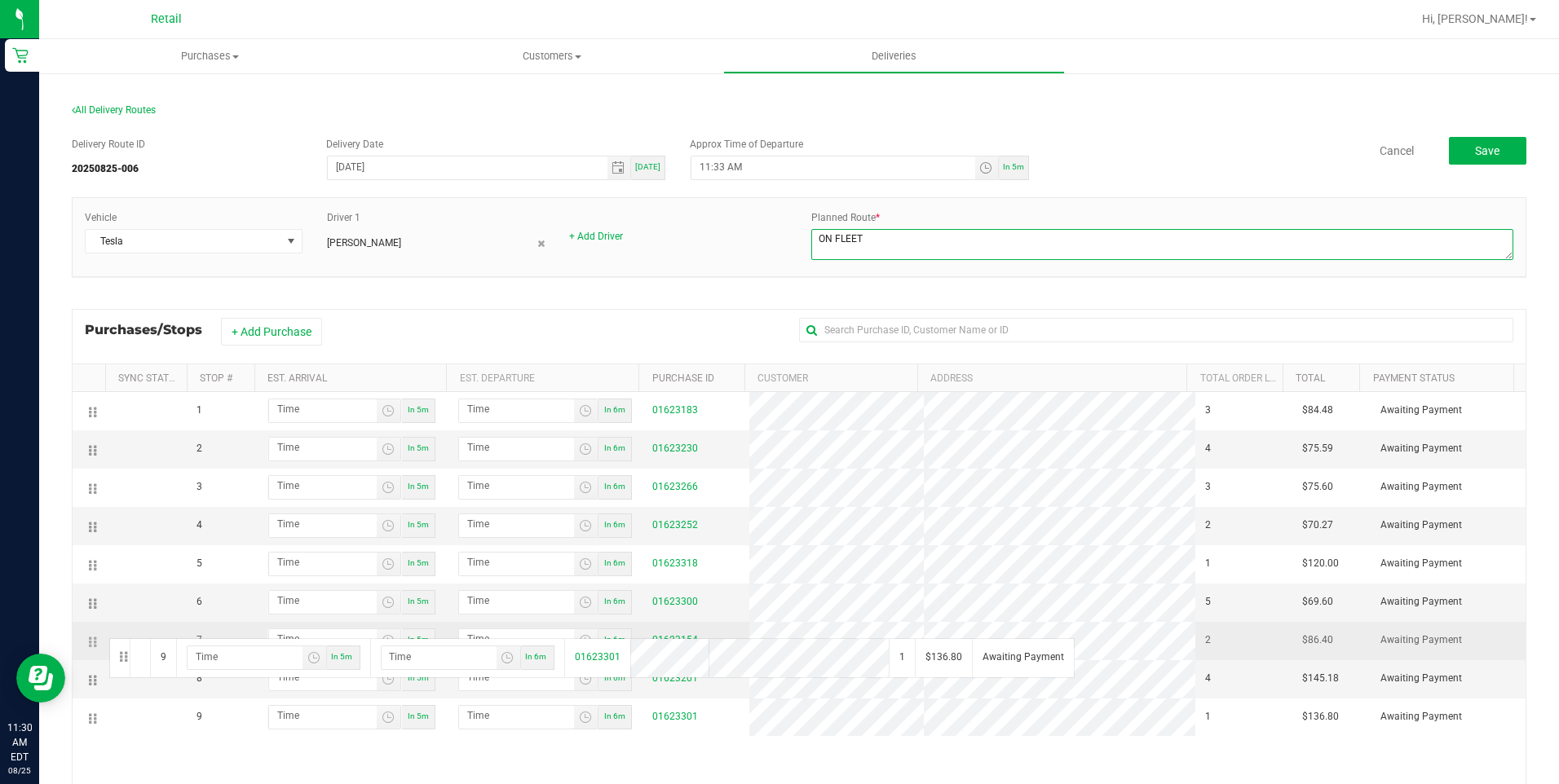
drag, startPoint x: 95, startPoint y: 722, endPoint x: 107, endPoint y: 637, distance: 85.8
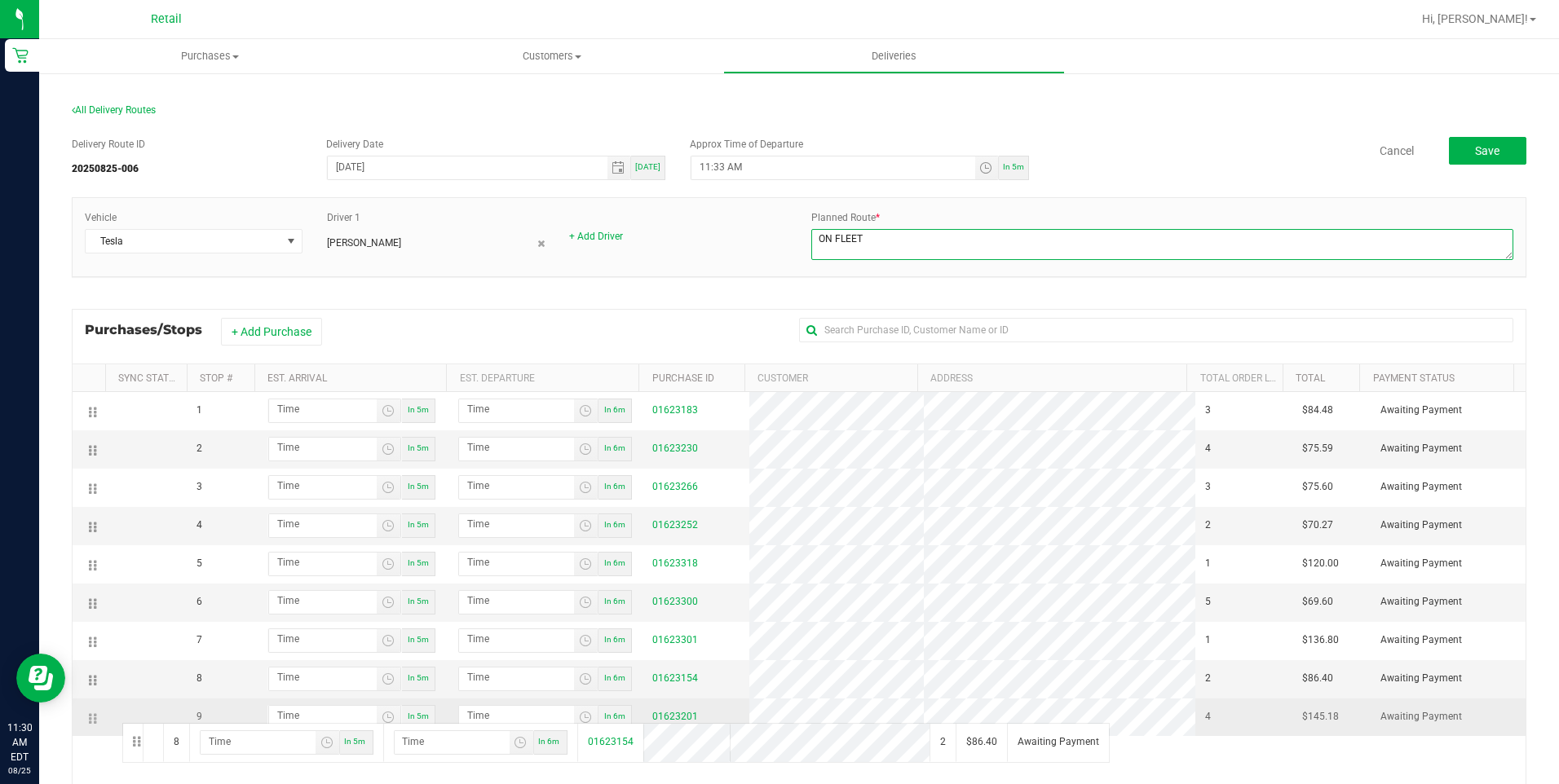
drag, startPoint x: 91, startPoint y: 676, endPoint x: 120, endPoint y: 722, distance: 54.4
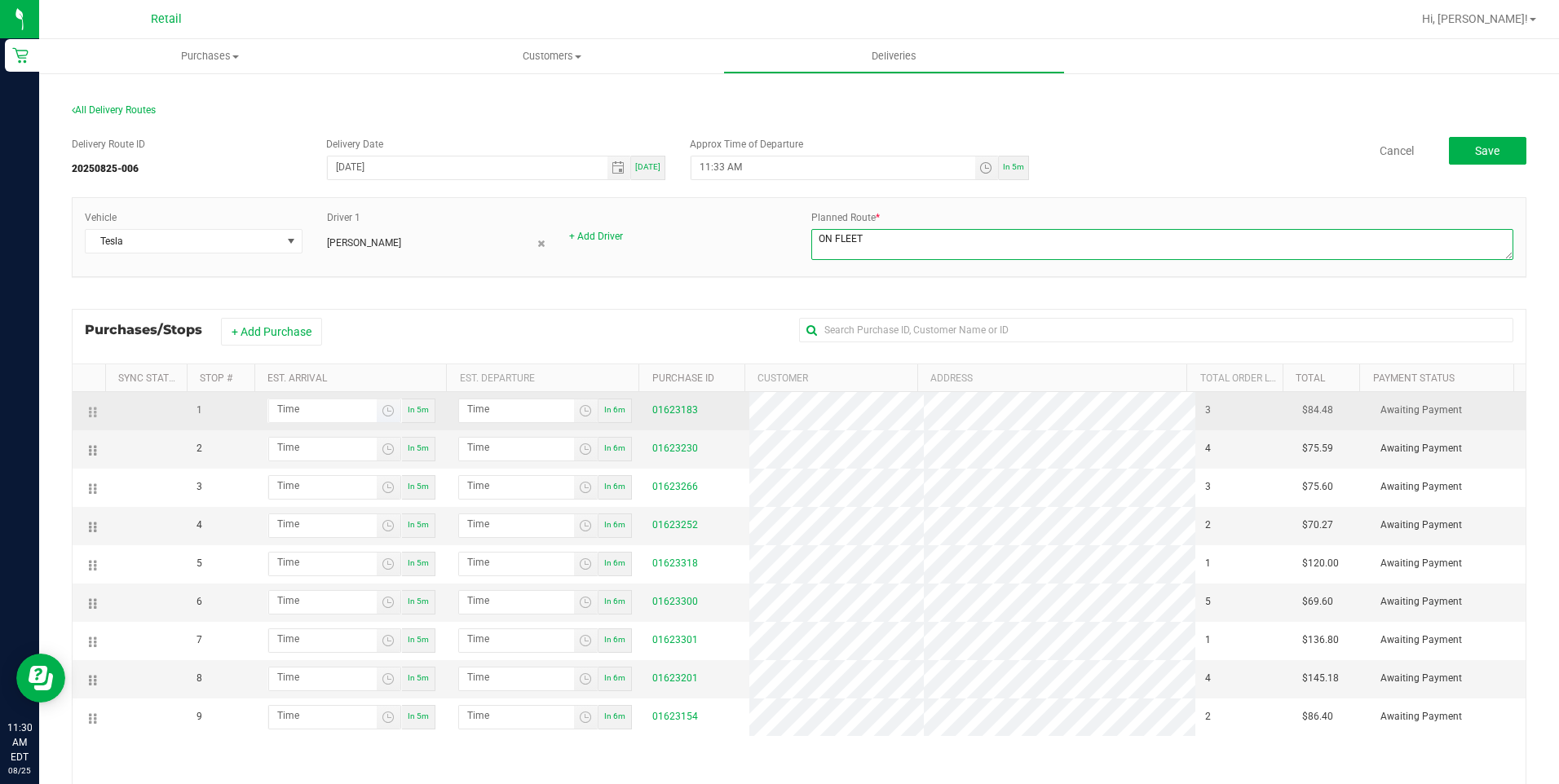
type textarea "ON FLEET"
click at [323, 416] on input "hour:minute AM" at bounding box center [323, 410] width 108 height 21
type input "11:04 AM"
type input "11:05 AM"
type input "11:40 AM"
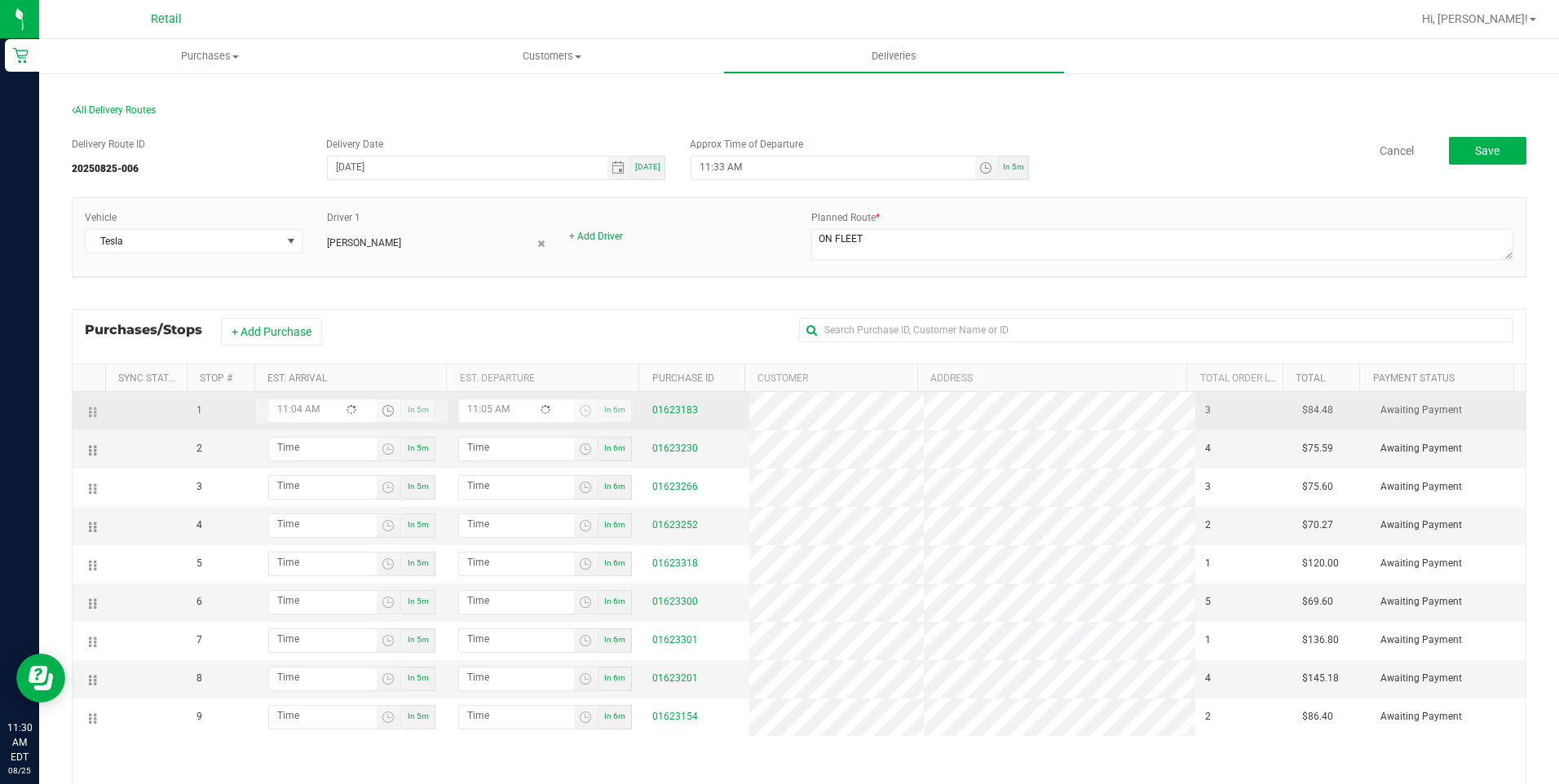
type input "11:41 AM"
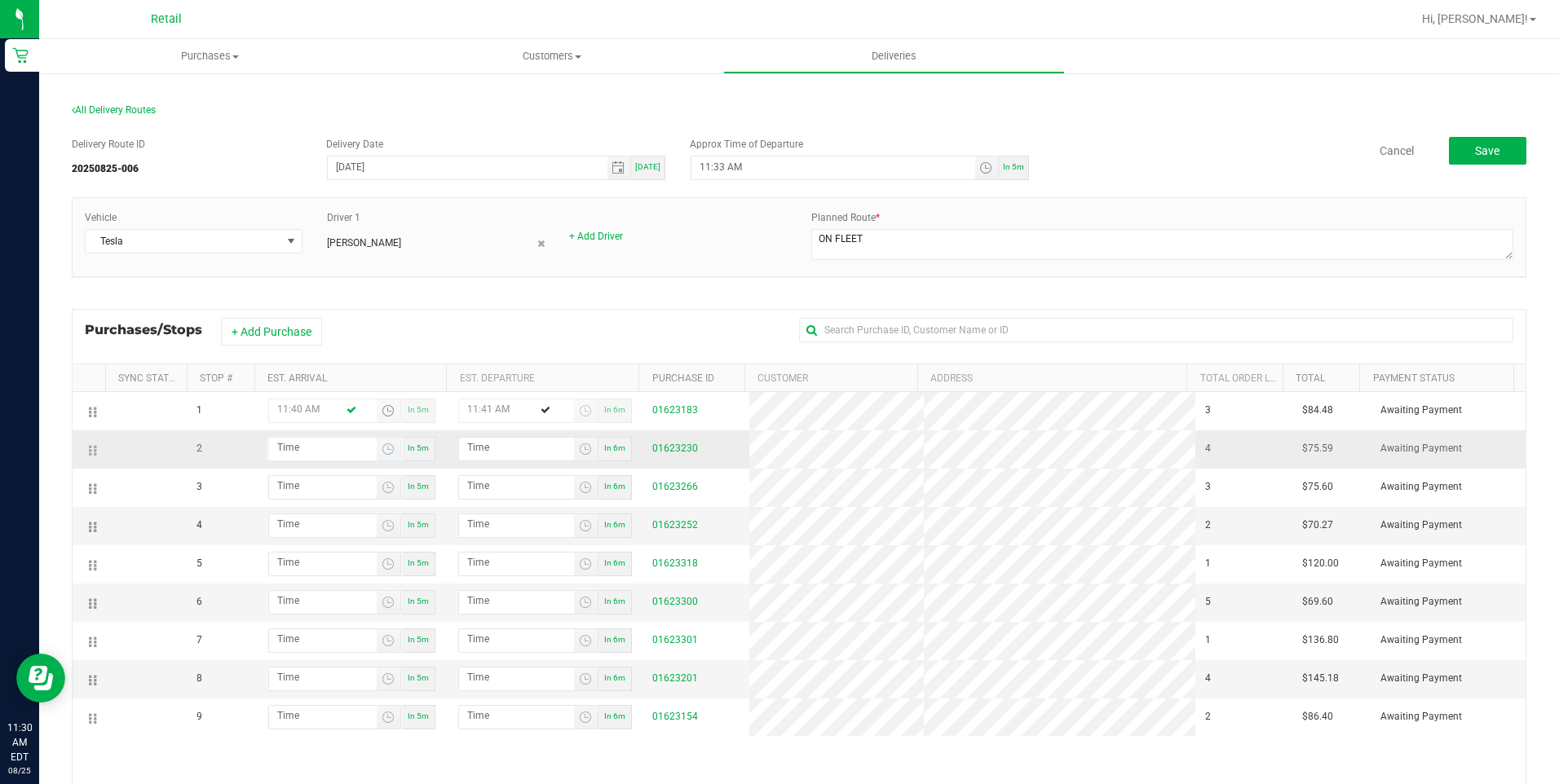
type input "11:40 AM"
type input "hour:minute AM"
click at [298, 451] on input "hour:minute AM" at bounding box center [323, 448] width 108 height 21
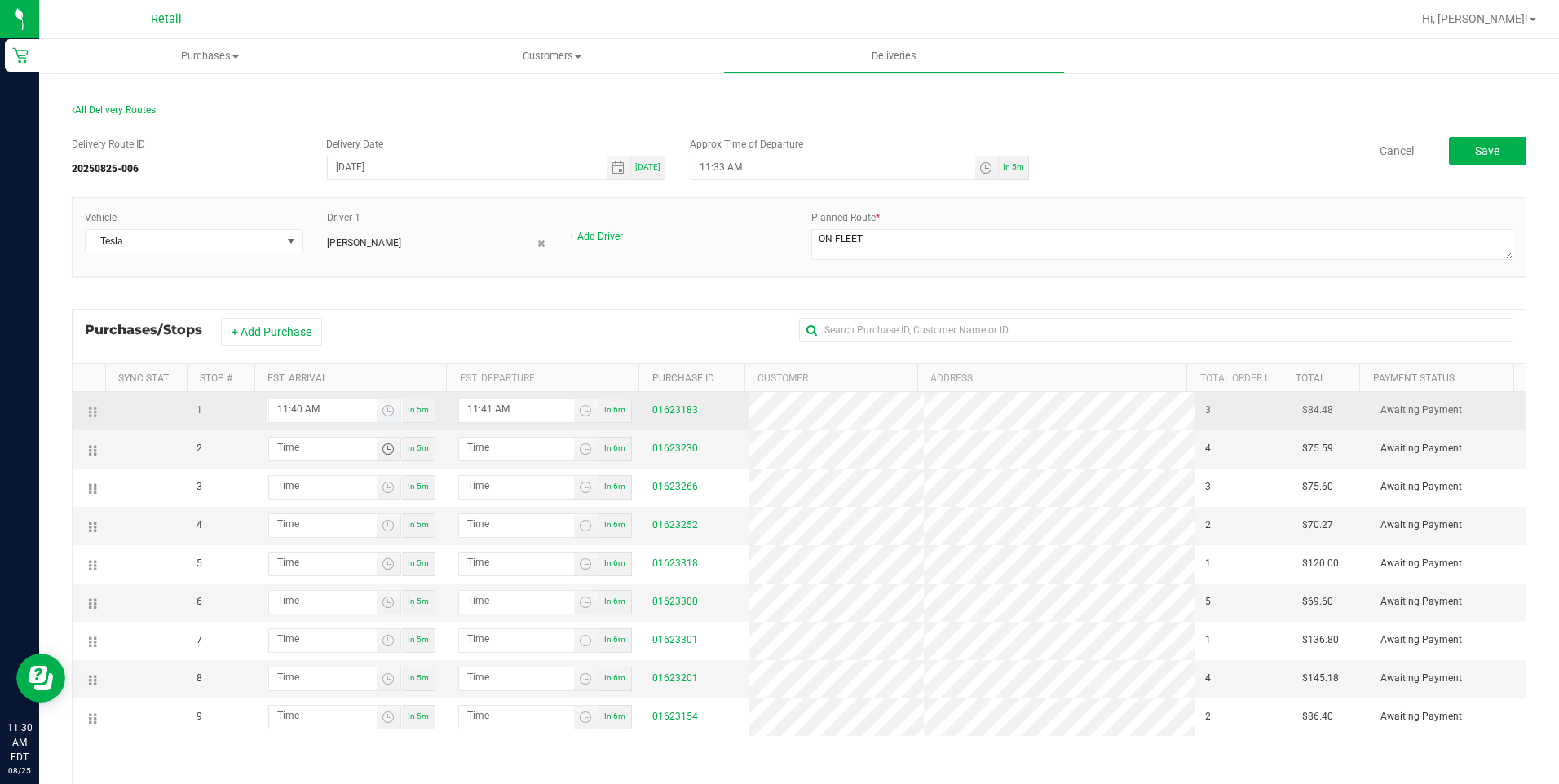
click at [318, 411] on input "11:40 AM" at bounding box center [323, 410] width 108 height 21
click at [274, 405] on input "11:40 AM" at bounding box center [323, 410] width 108 height 21
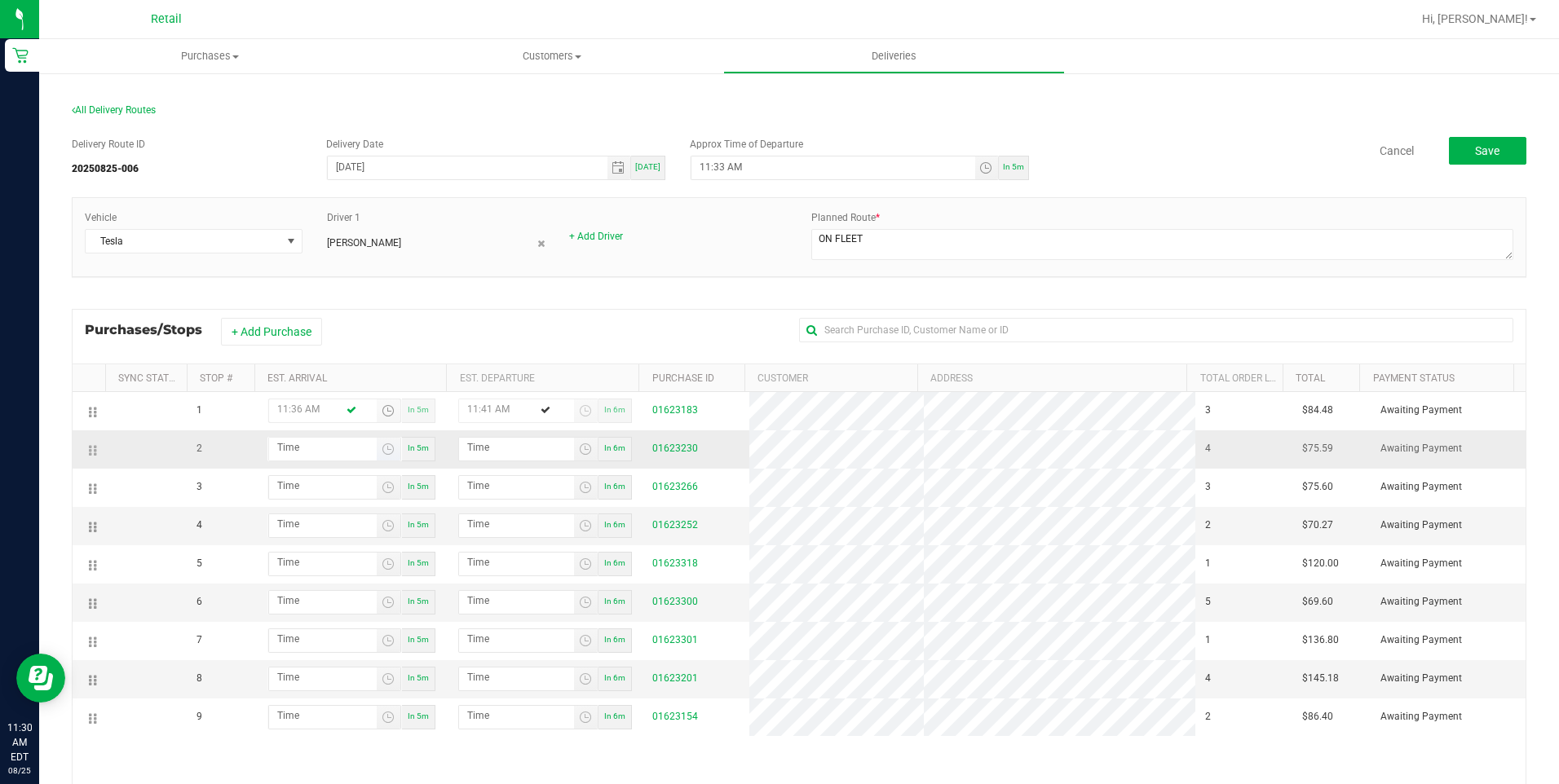
type input "11:36 AM"
click at [289, 451] on input "hour:minute AM" at bounding box center [323, 448] width 108 height 21
type input "11:05 AM"
type input "11:06 AM"
type input "11:54 AM"
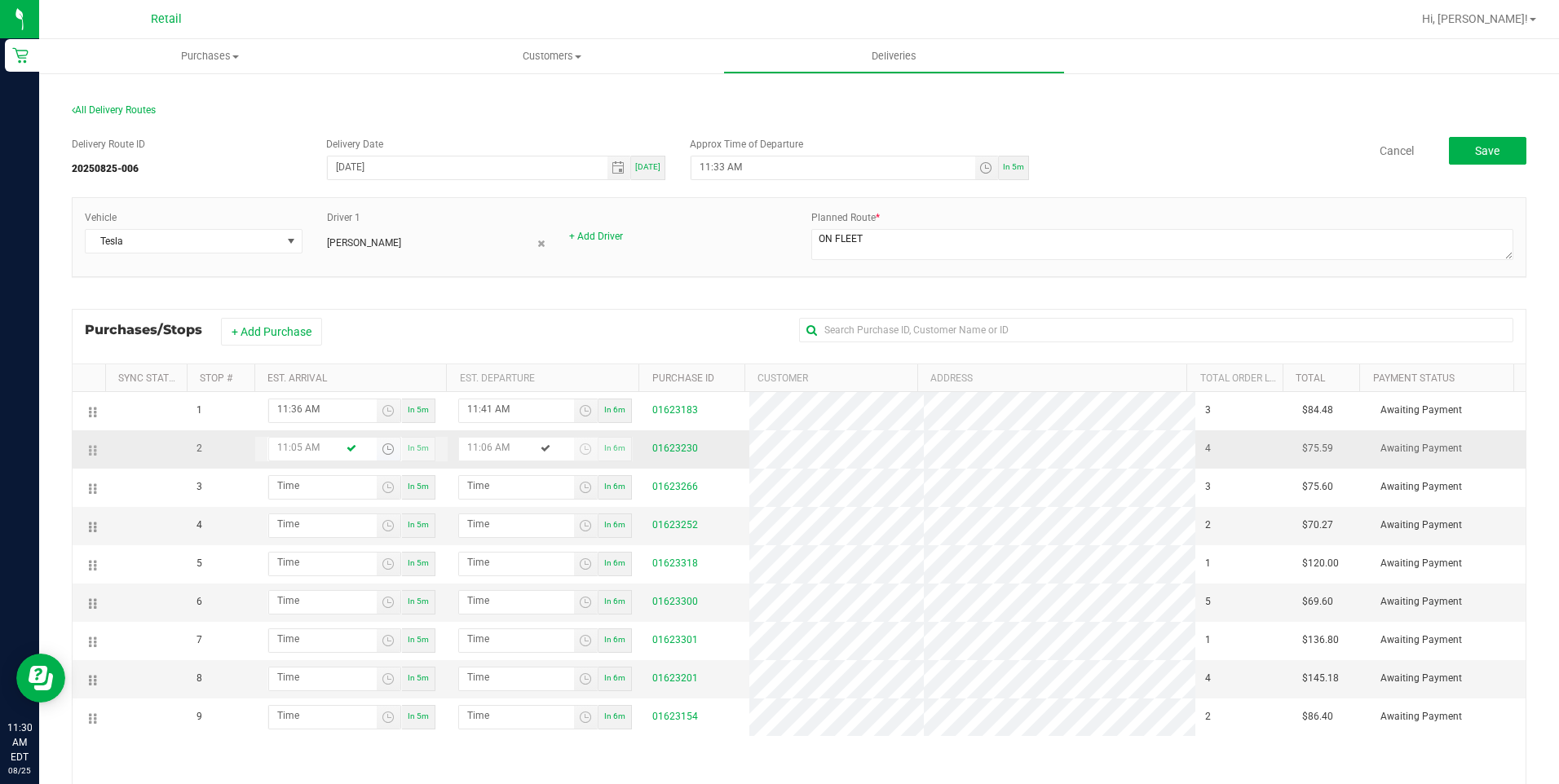
type input "11:55 AM"
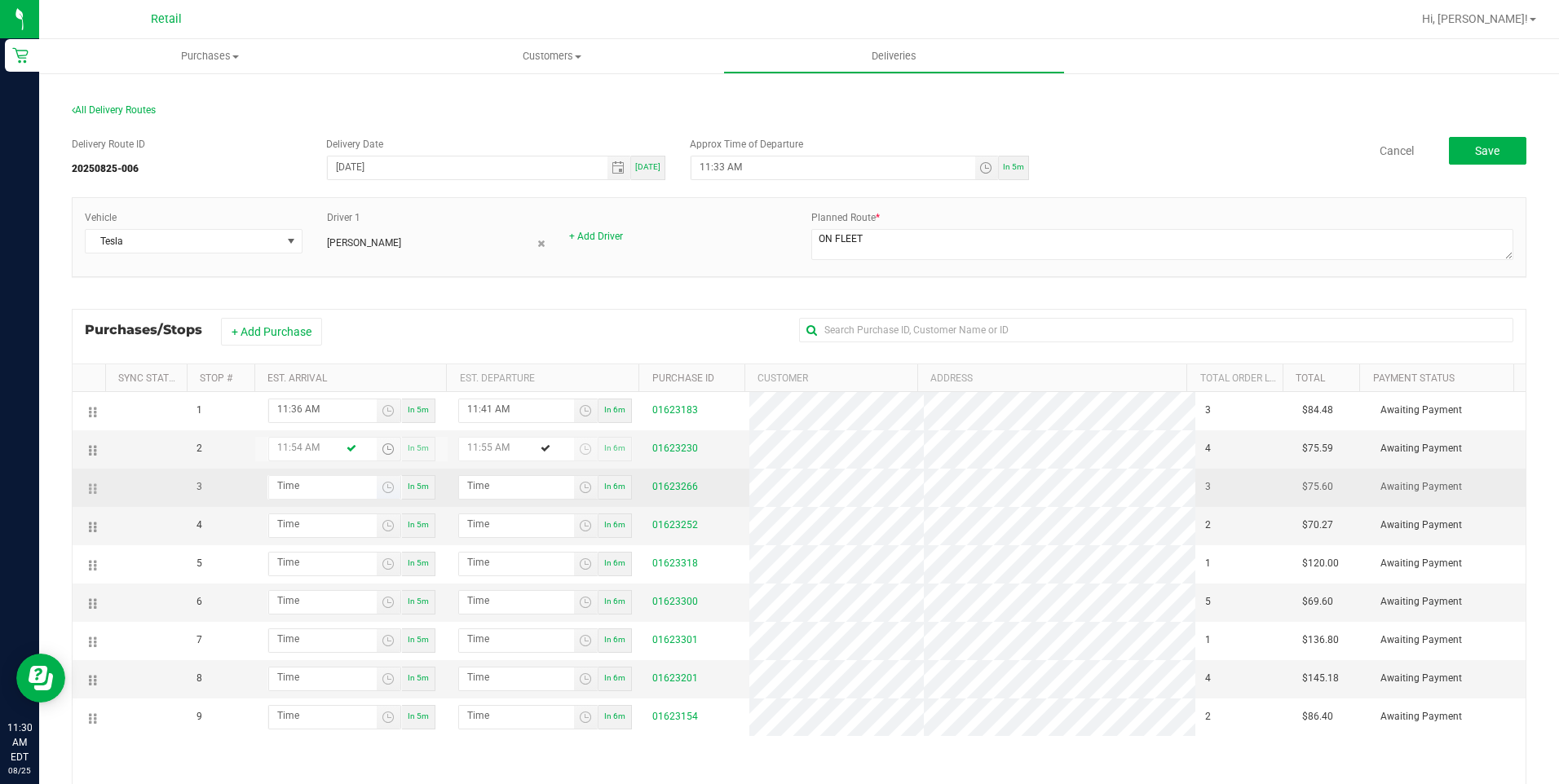
type input "11:54 AM"
click at [276, 486] on input "hour:minute AM" at bounding box center [323, 486] width 108 height 21
type input "12:00 AM"
type input "12:01 AM"
type input "12:04 AM"
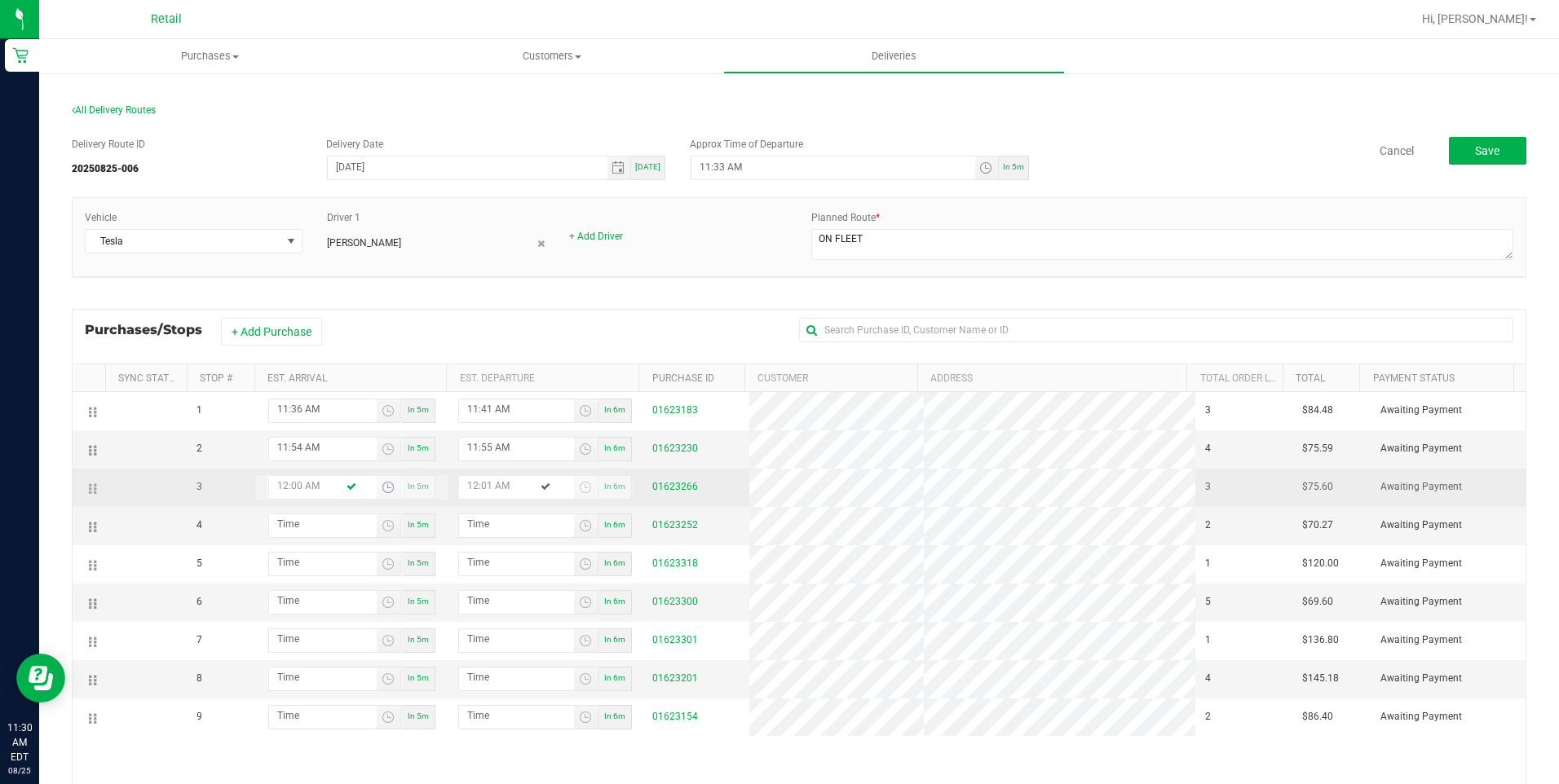
type input "12:05 AM"
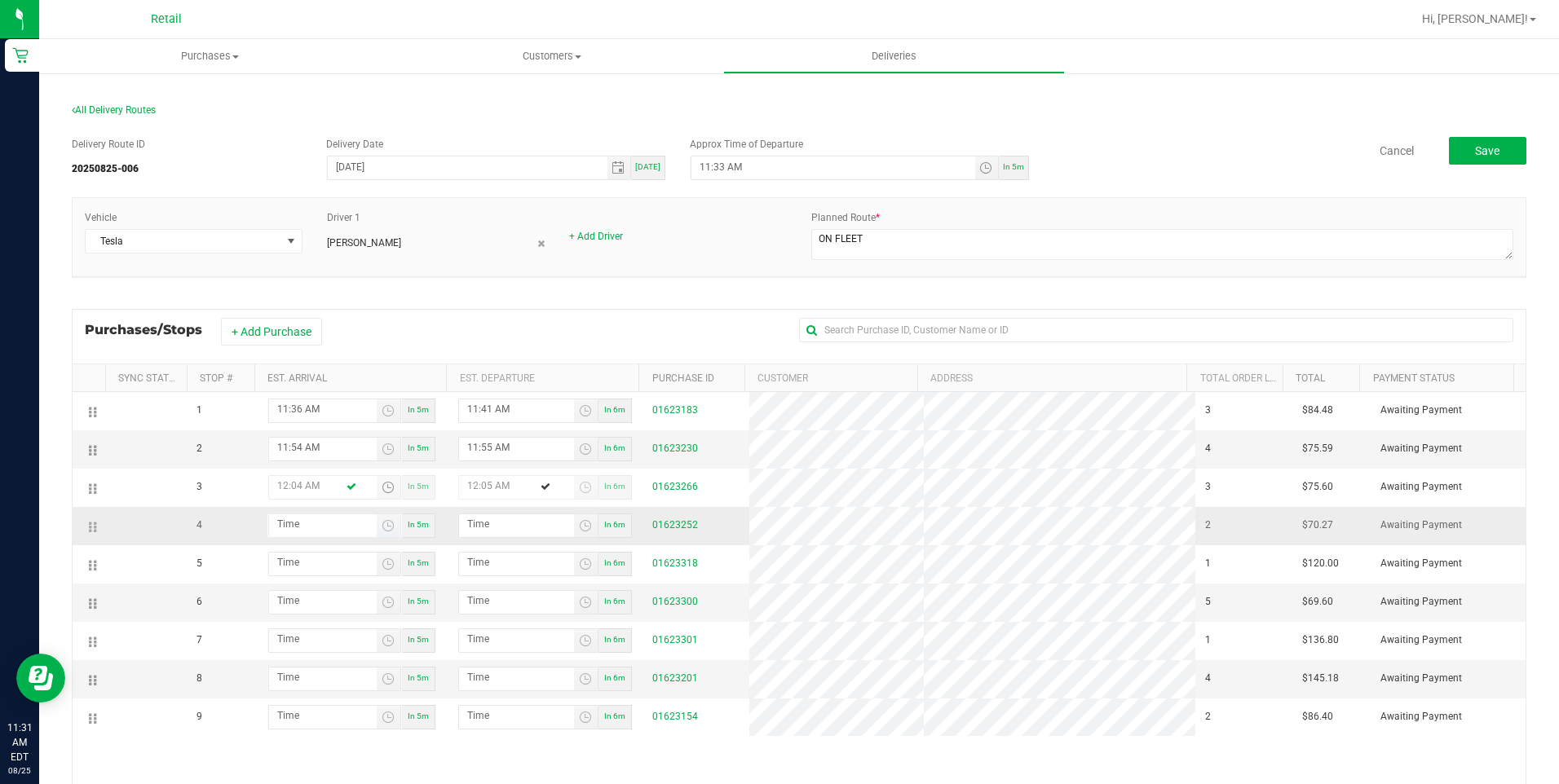
type input "12:04 AM"
click at [284, 520] on input "hour:minute AM" at bounding box center [323, 525] width 108 height 21
type input "12:01 AM"
type input "12:02 AM"
type input "12:18 AM"
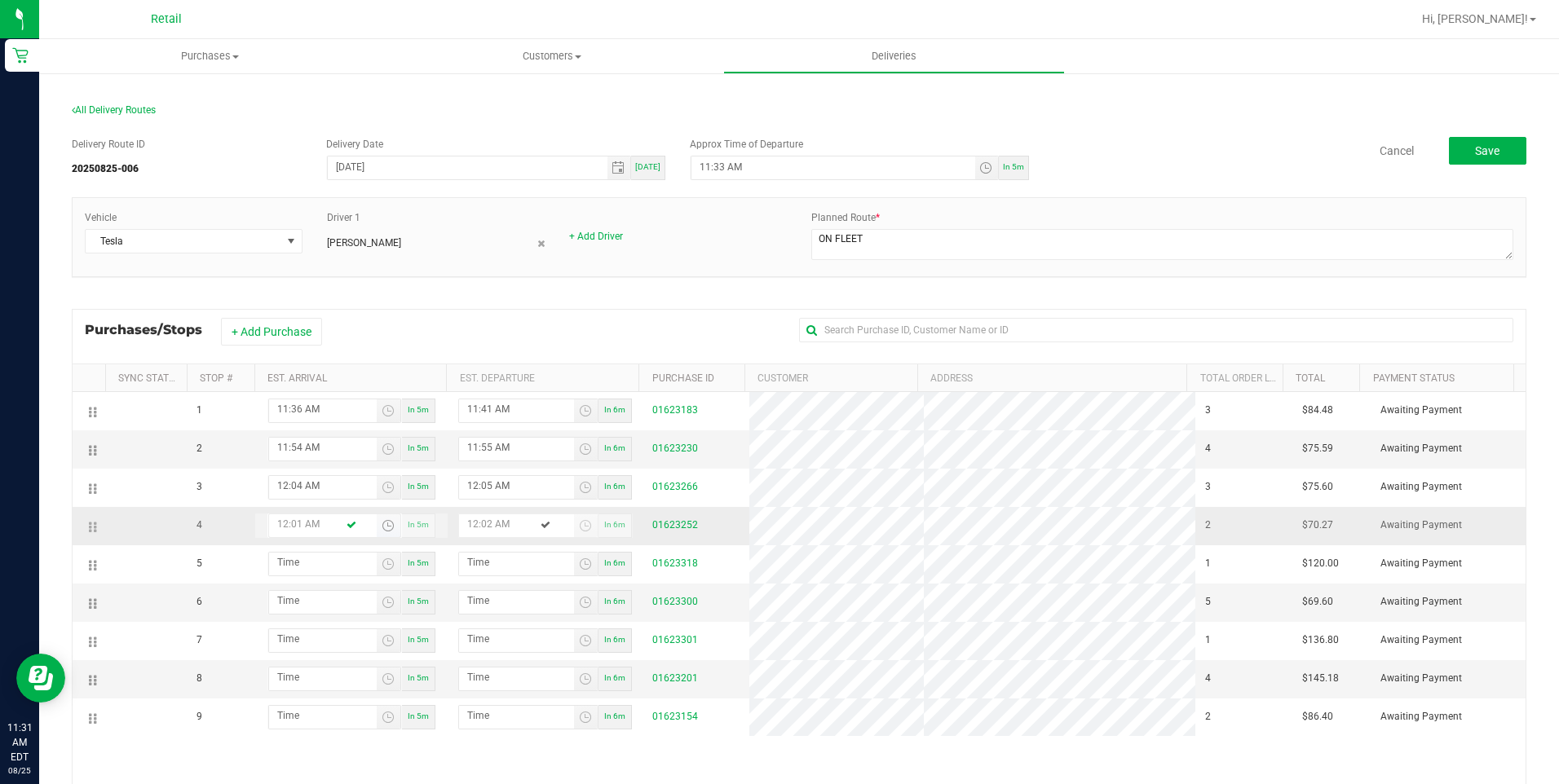
type input "12:19 AM"
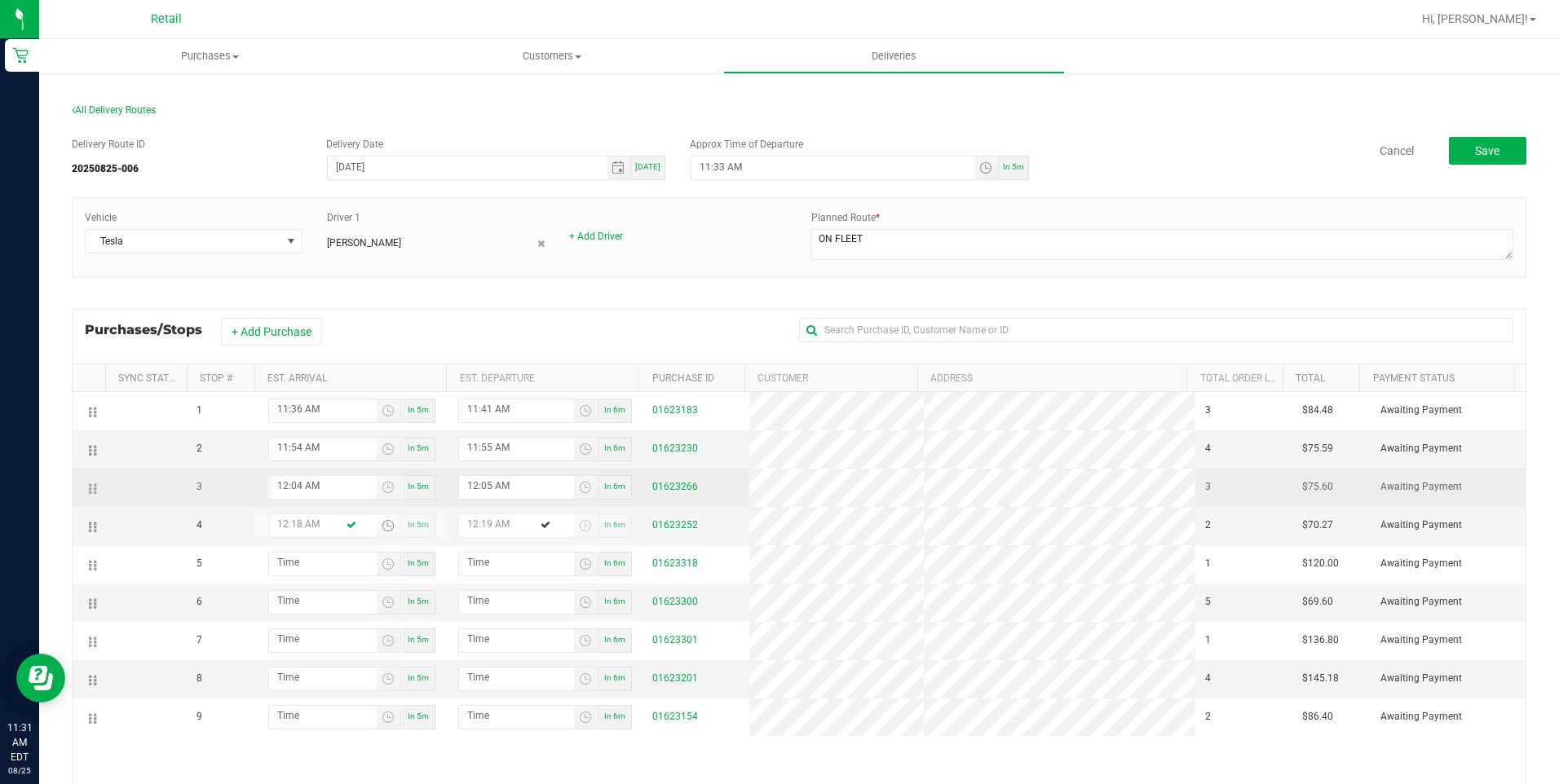
type input "12:18 AM"
click at [335, 485] on input "12:04 AM" at bounding box center [323, 486] width 108 height 21
type input "12:04 PM"
type input "12:05 PM"
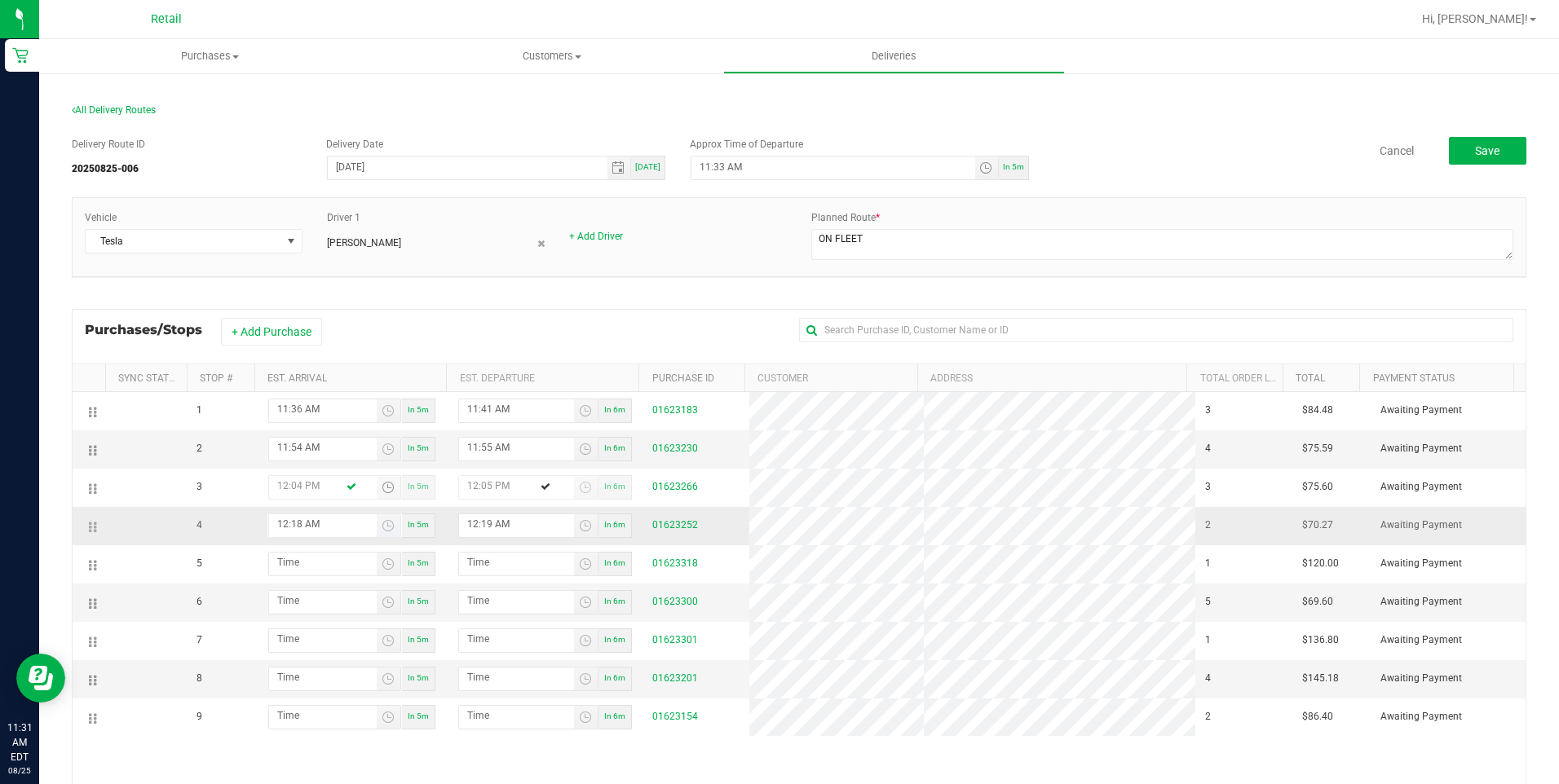
click at [313, 523] on input "12:18 AM" at bounding box center [323, 525] width 108 height 21
type input "12:18 PM"
type input "12:19 PM"
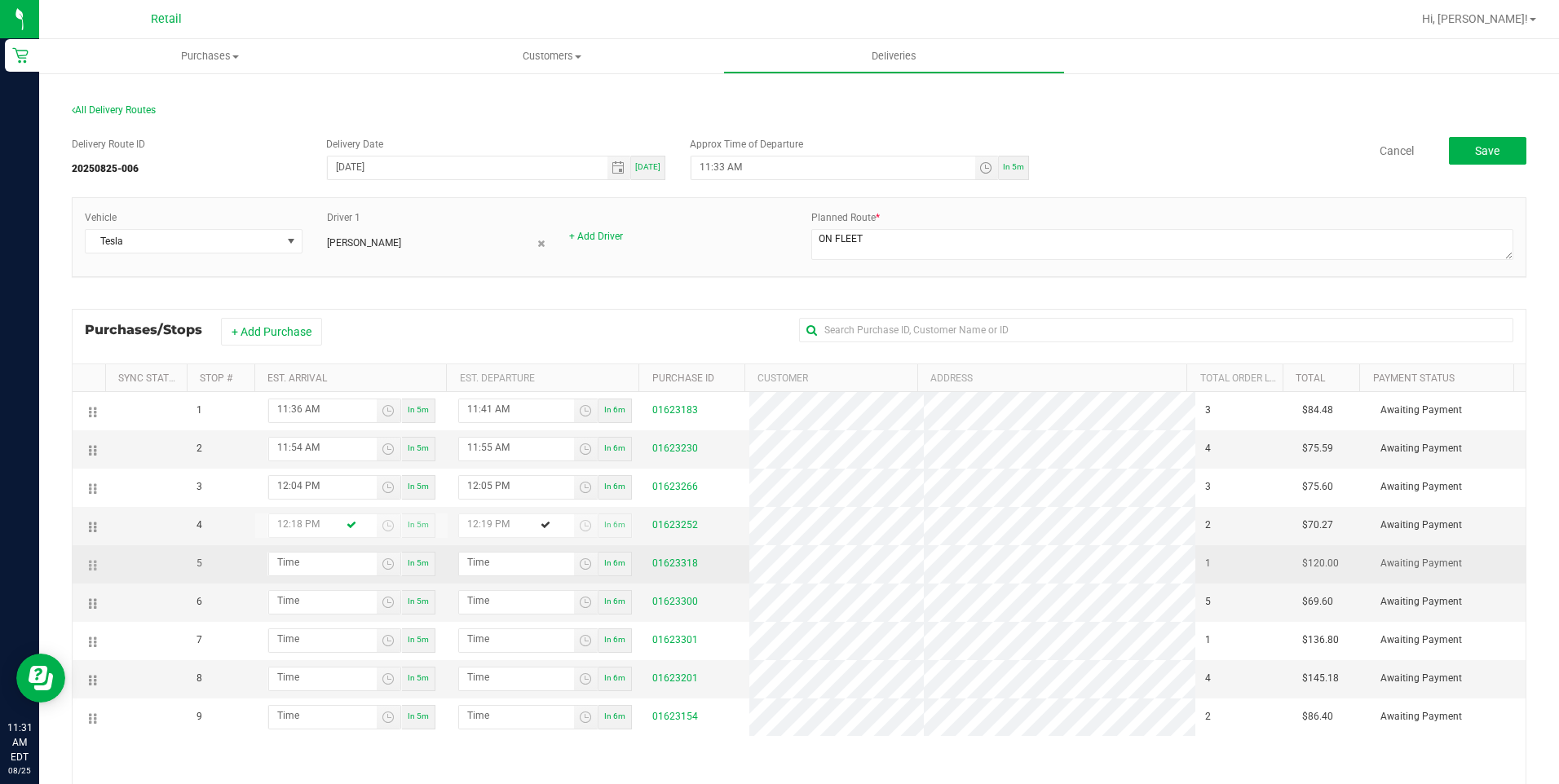
click at [293, 578] on td "In 5m" at bounding box center [351, 564] width 194 height 38
click at [284, 562] on input "hour:minute AM" at bounding box center [323, 563] width 108 height 21
type input "12:02 AM"
type input "12:03 AM"
type input "12:26 AM"
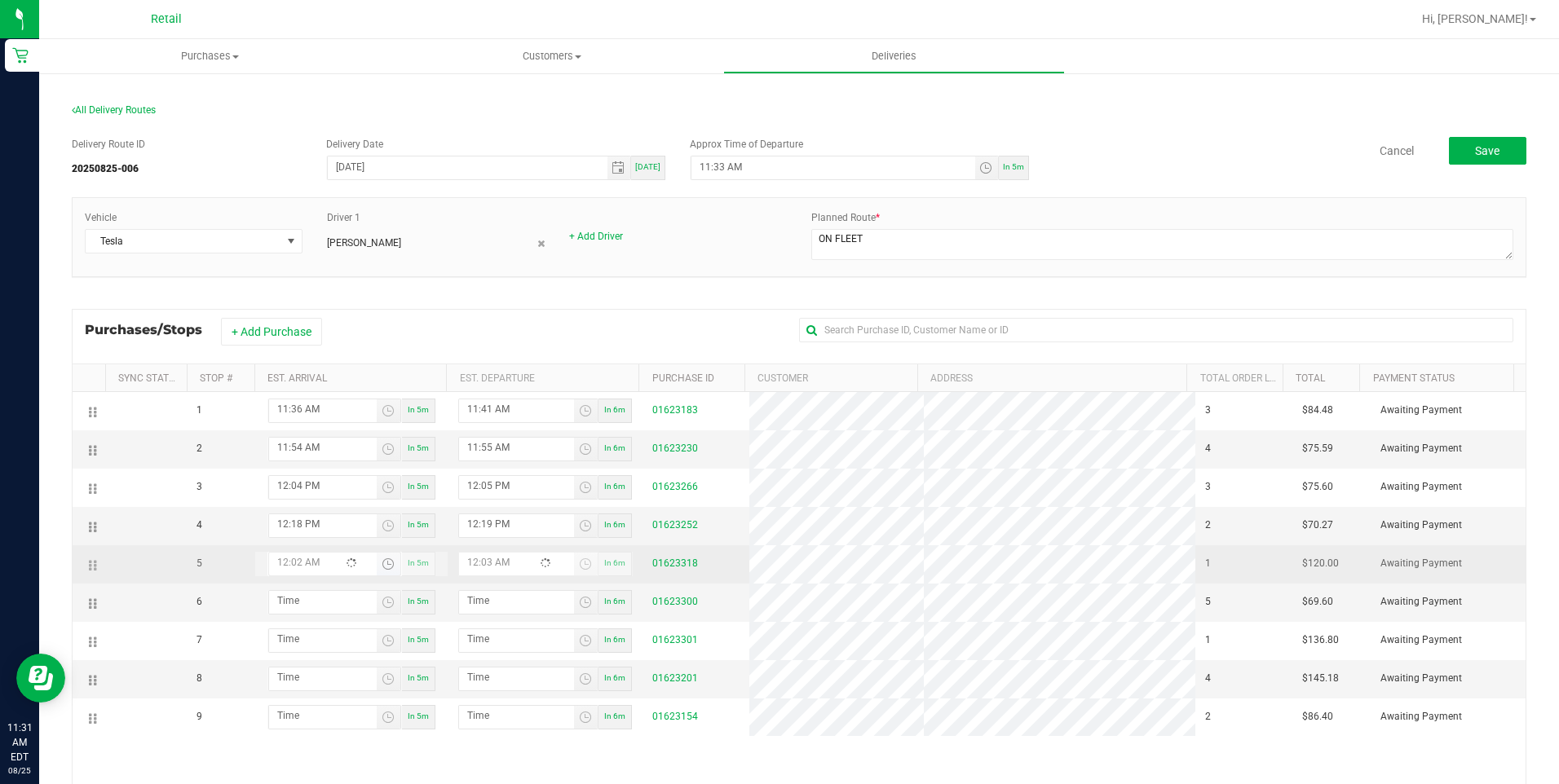
type input "12:27 AM"
type input "12:26 PM"
type input "12:27 PM"
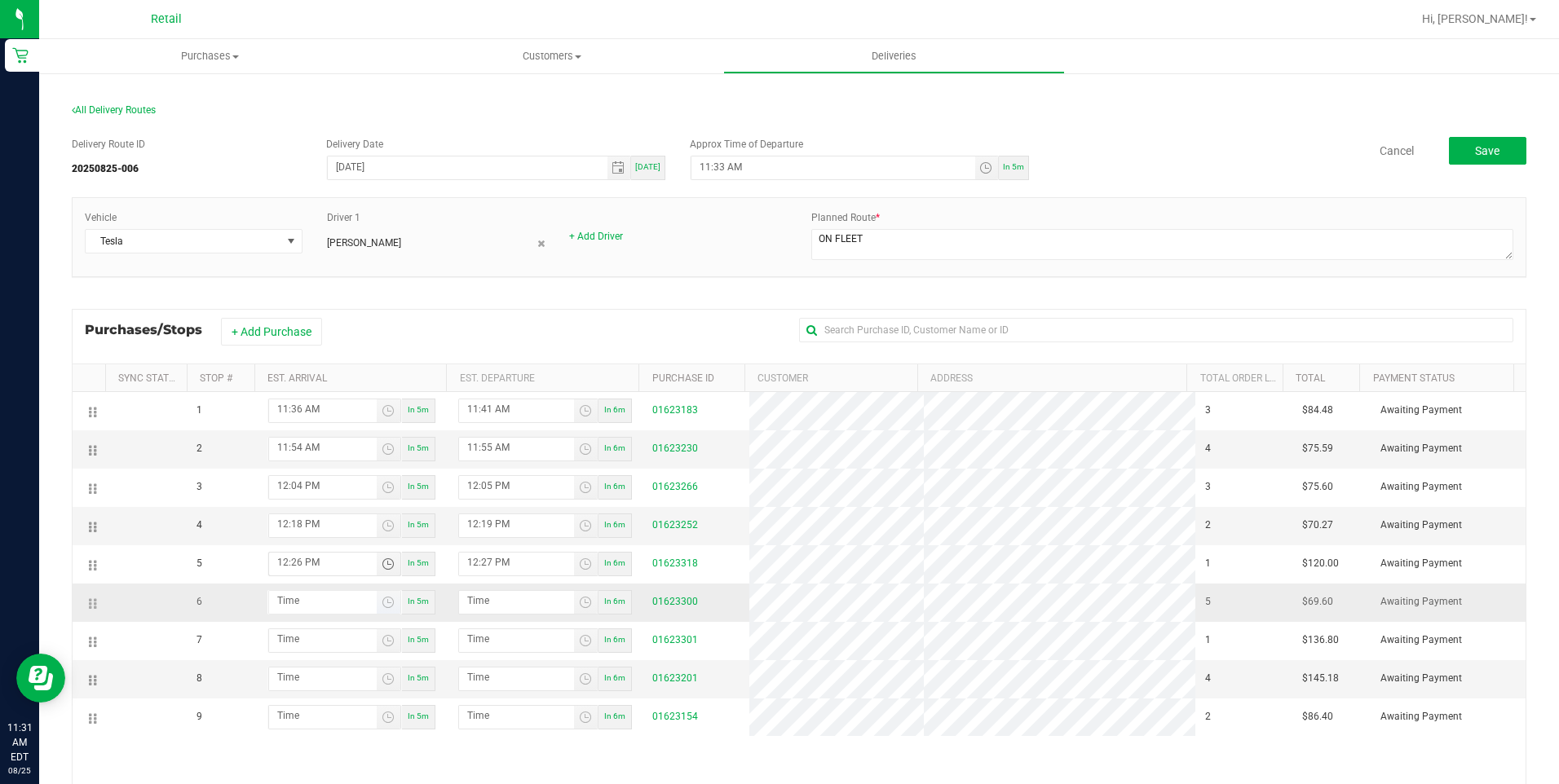
type input "12:26 PM"
click at [306, 604] on input "hour:minute AM" at bounding box center [323, 601] width 108 height 21
type input "12:05 AM"
type input "12:06 AM"
type input "12:53 AM"
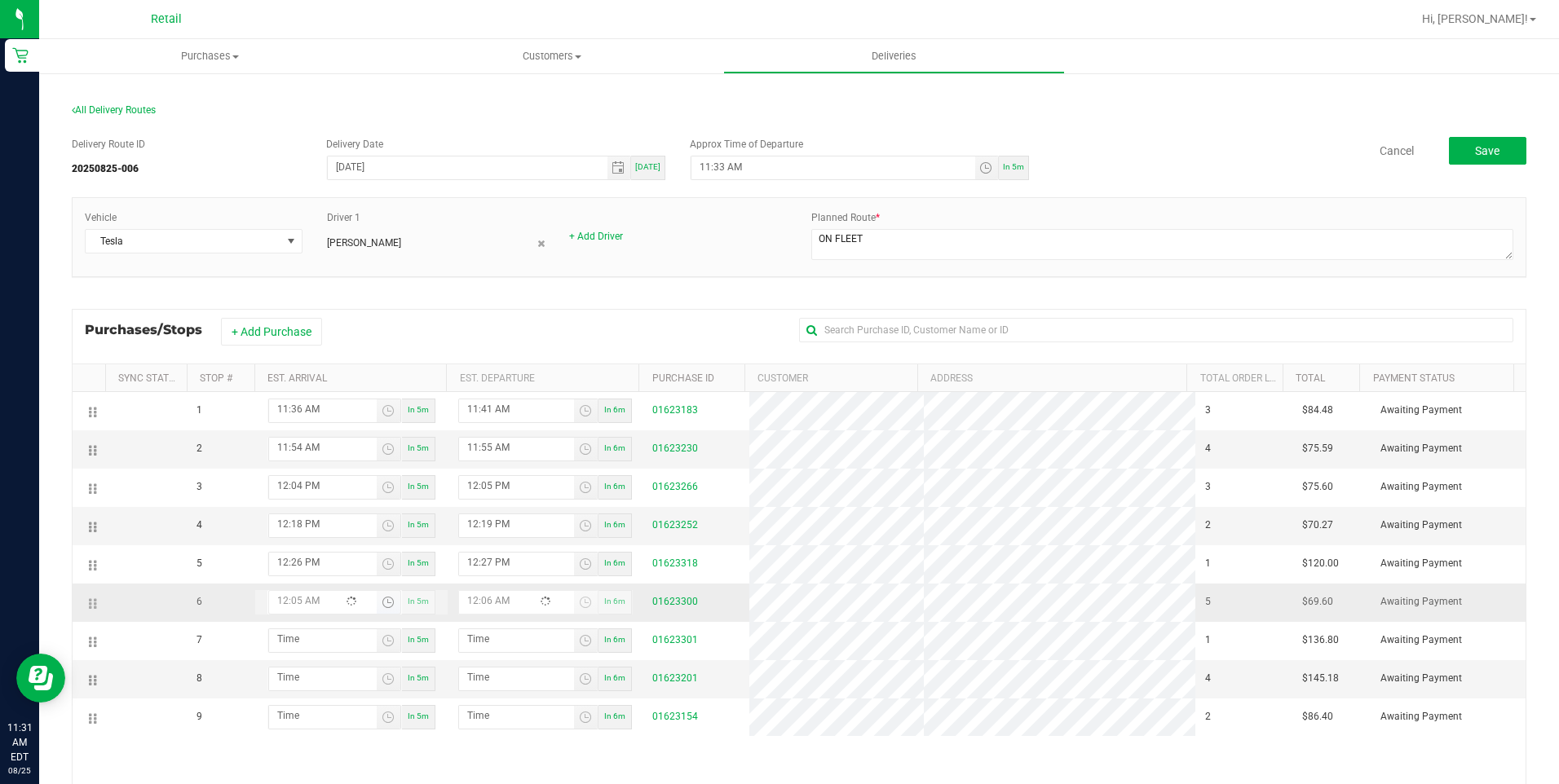
type input "12:54 AM"
type input "12:53 PM"
type input "12:54 PM"
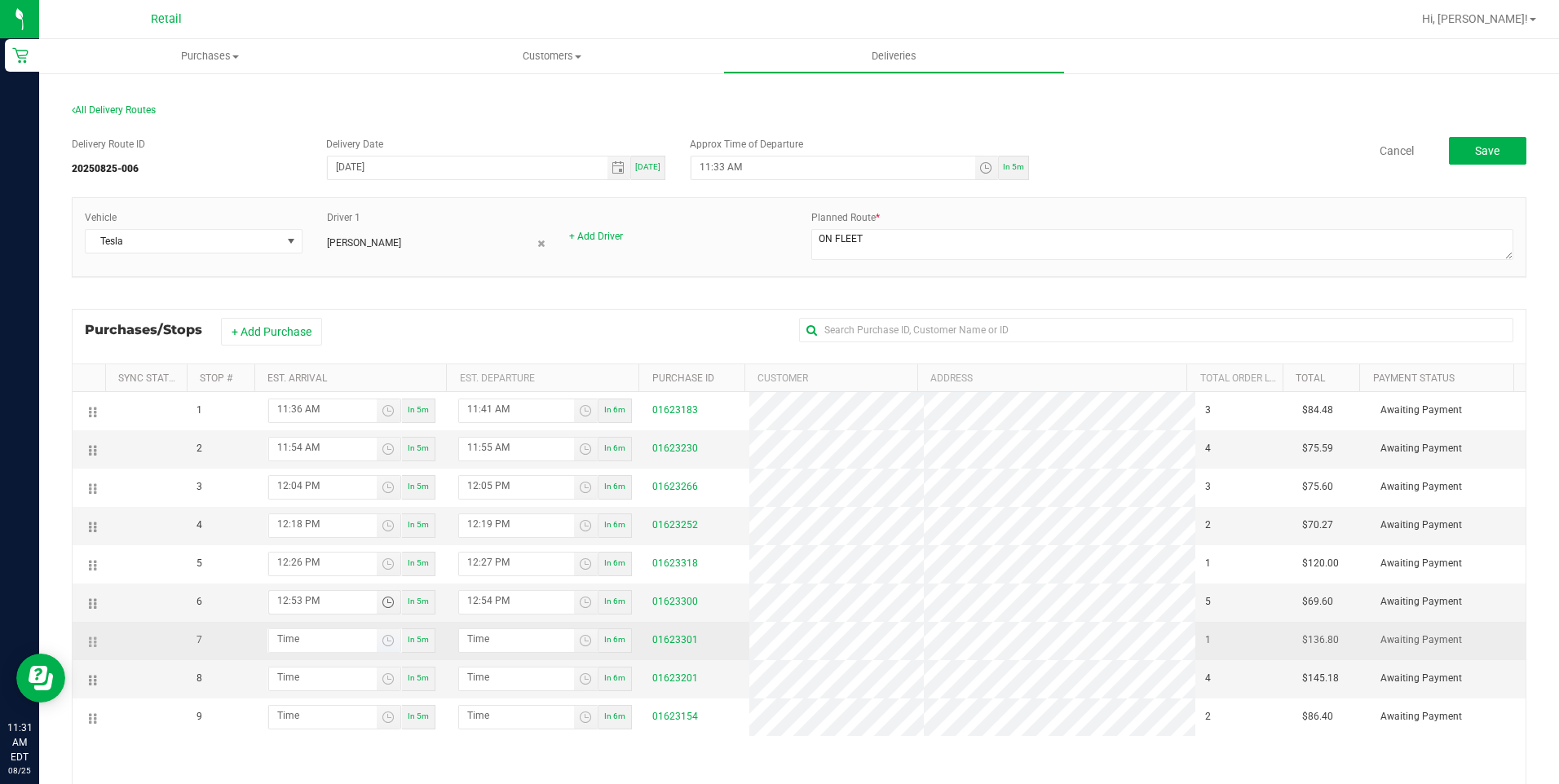
type input "12:53 PM"
click at [275, 642] on input "hour:minute AM" at bounding box center [323, 640] width 108 height 21
type input "10:06 AM"
type input "10:07 AM"
type input "10:06 PM"
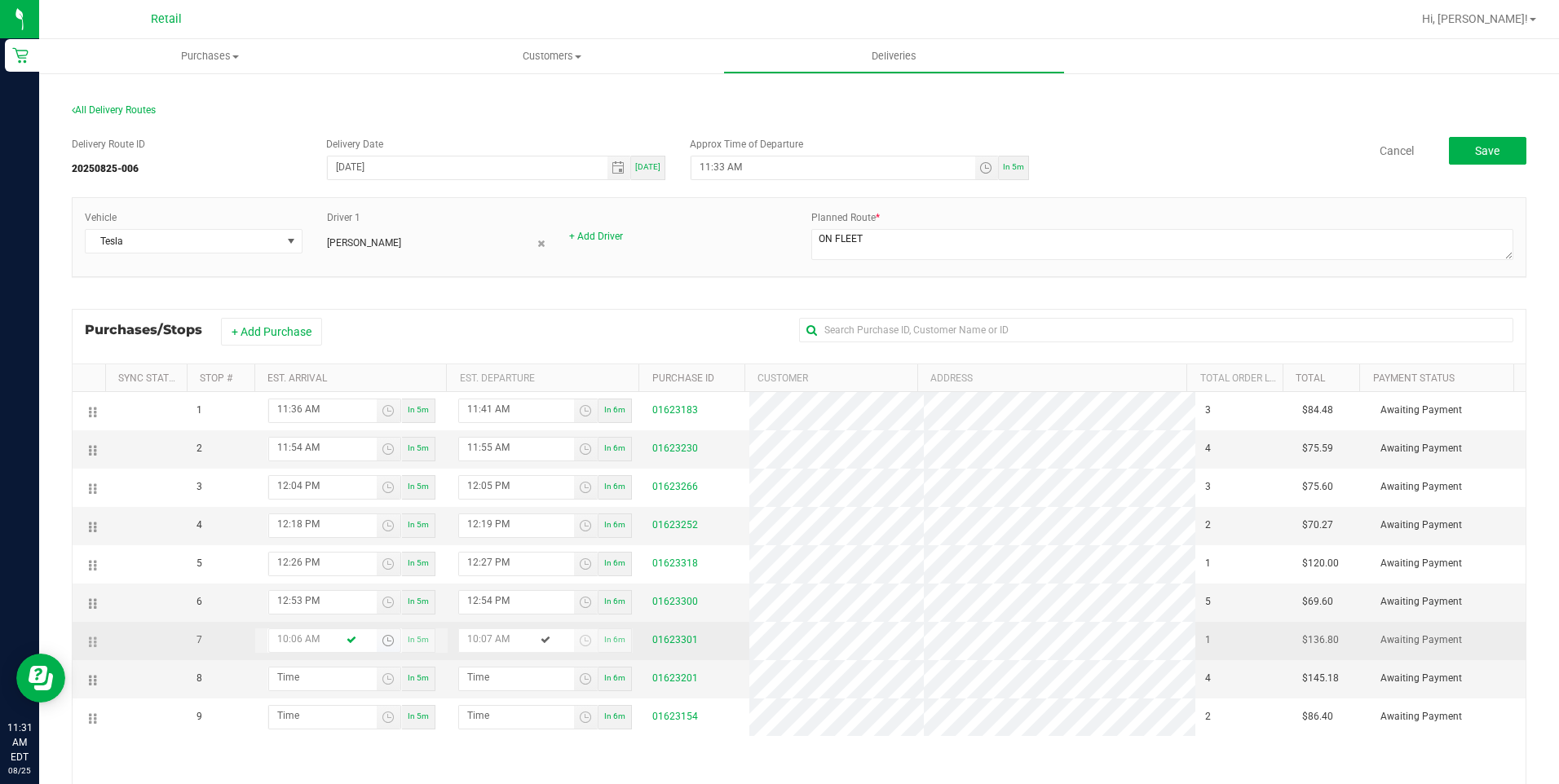
type input "10:07 PM"
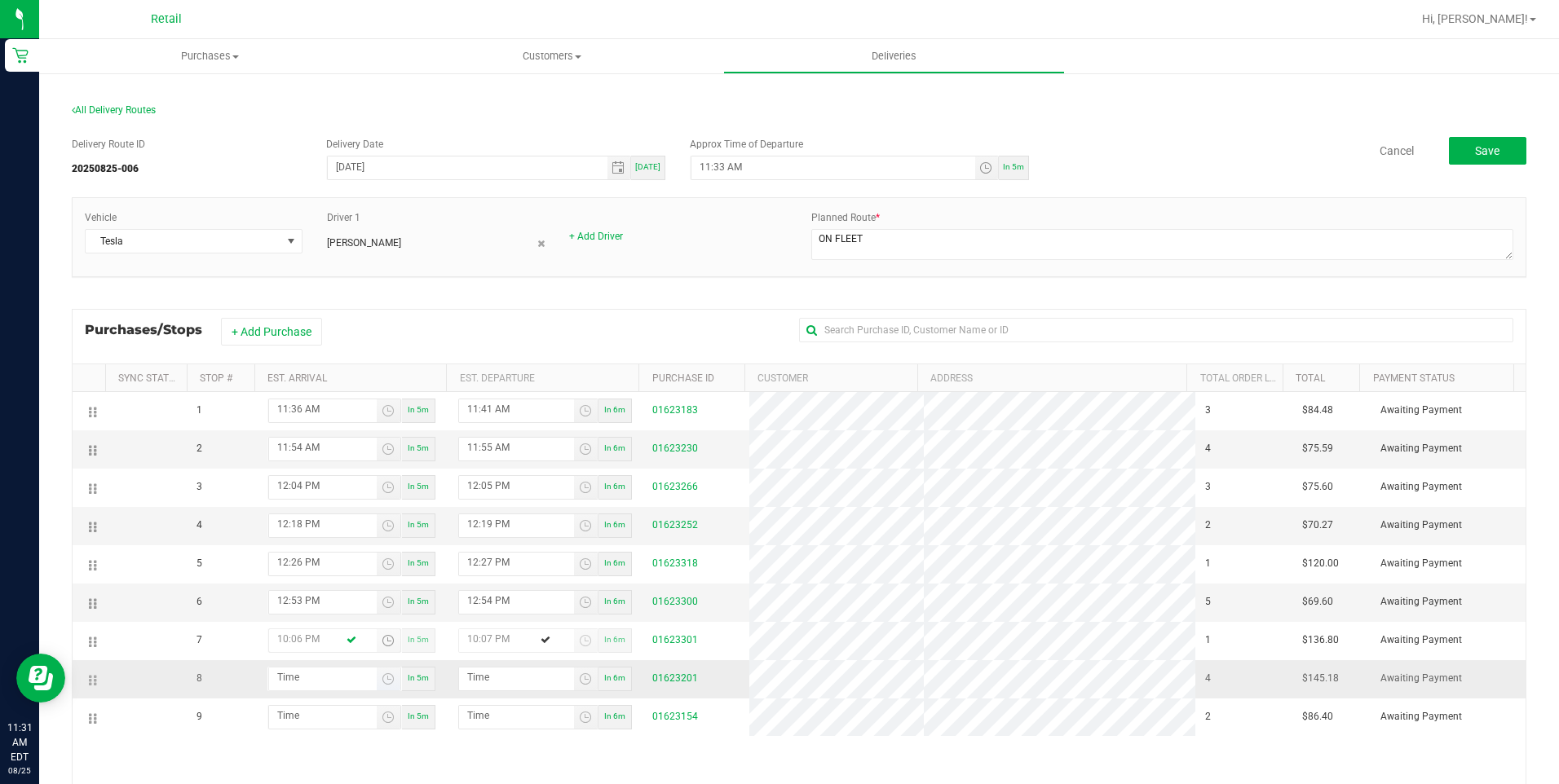
type input "10:06 PM"
type input "hour:minute AM"
click at [312, 668] on input "hour:minute AM" at bounding box center [323, 678] width 108 height 21
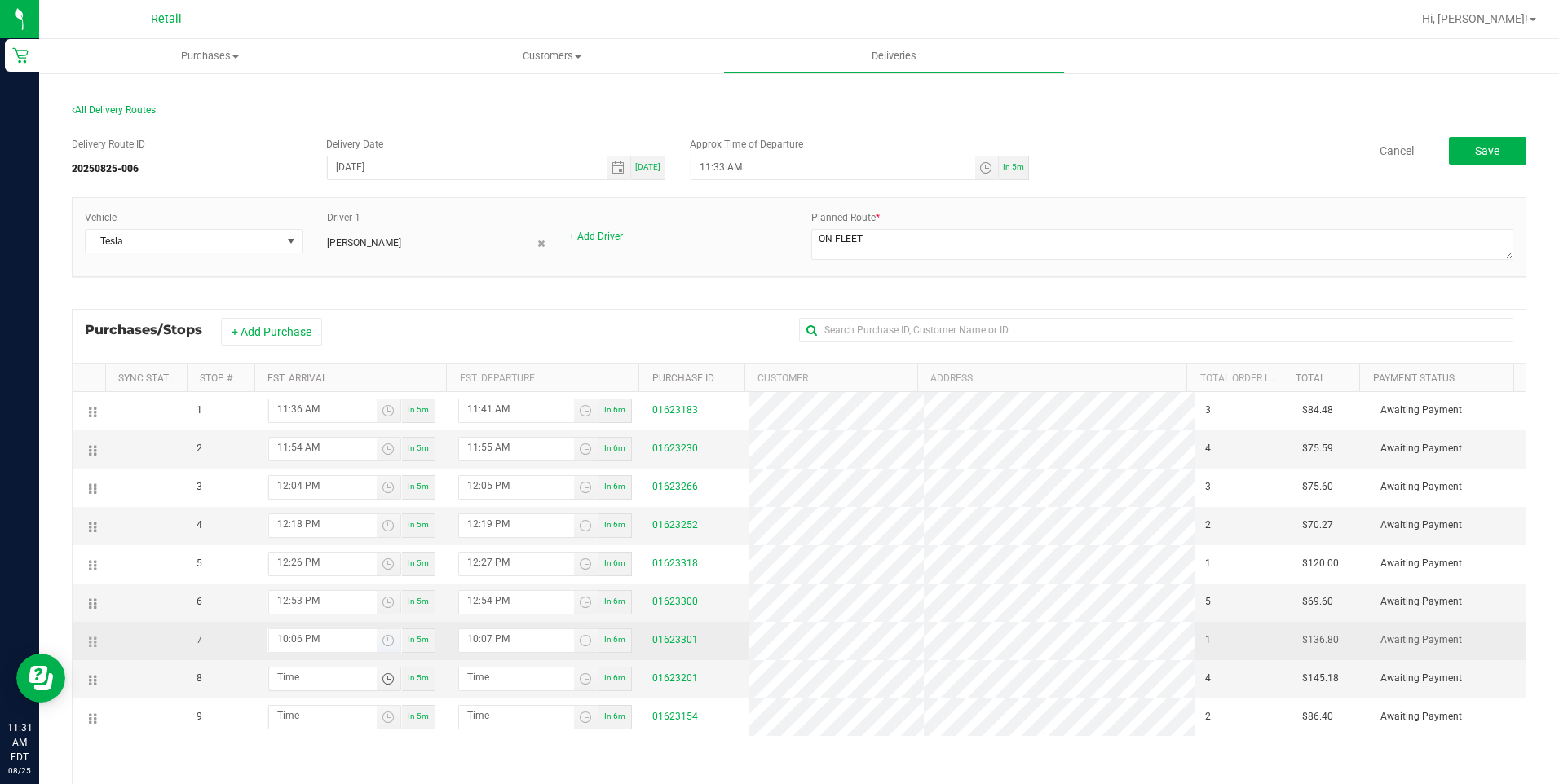
click at [289, 634] on input "10:06 PM" at bounding box center [323, 640] width 108 height 21
type input "10:10 PM"
type input "10:11 PM"
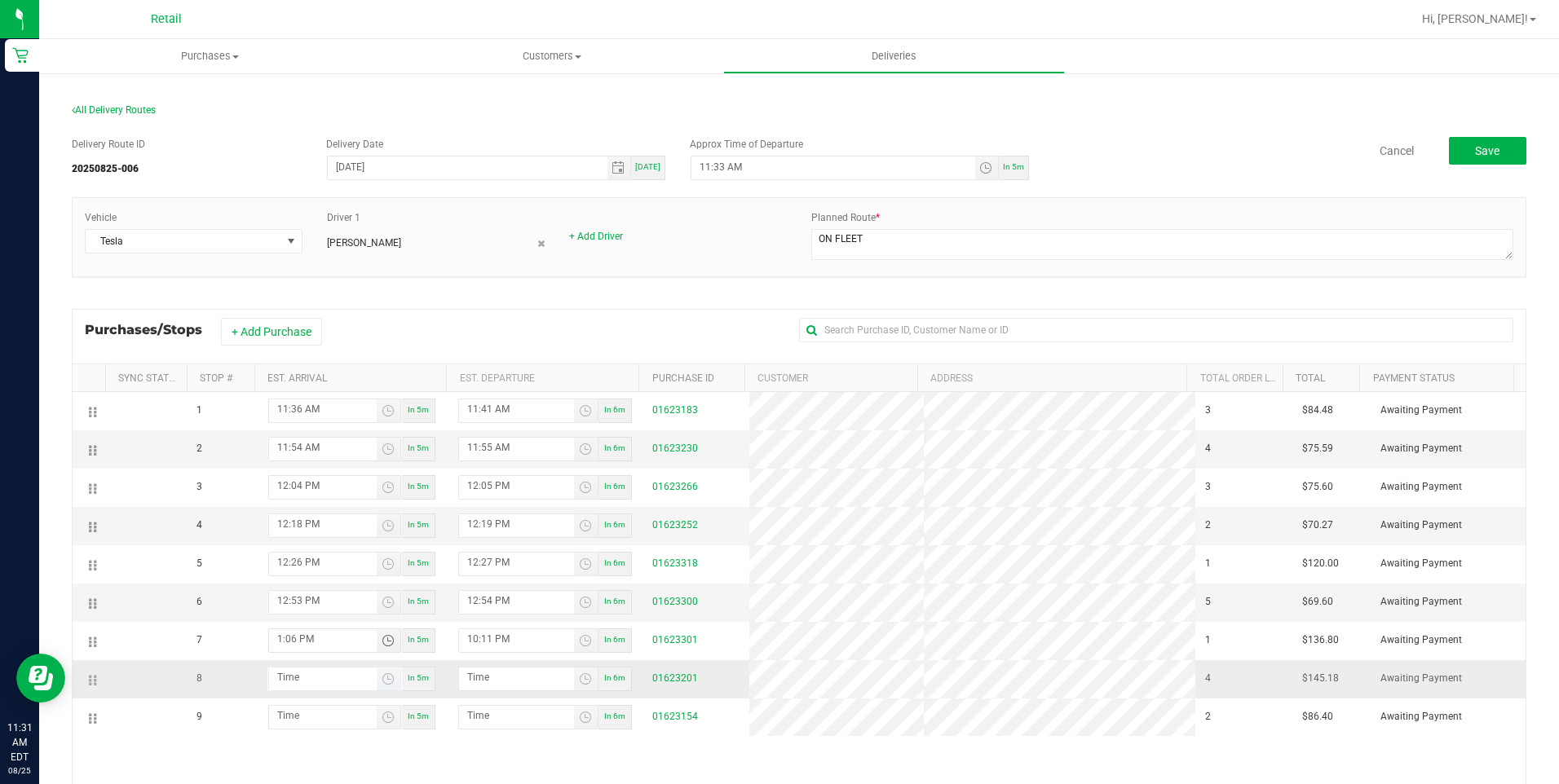
type input "1:06 PM"
click at [299, 676] on input "hour:minute AM" at bounding box center [323, 678] width 108 height 21
type input "12:00 AM"
type input "12:01 AM"
click at [281, 669] on input "12:00 AM" at bounding box center [323, 678] width 108 height 21
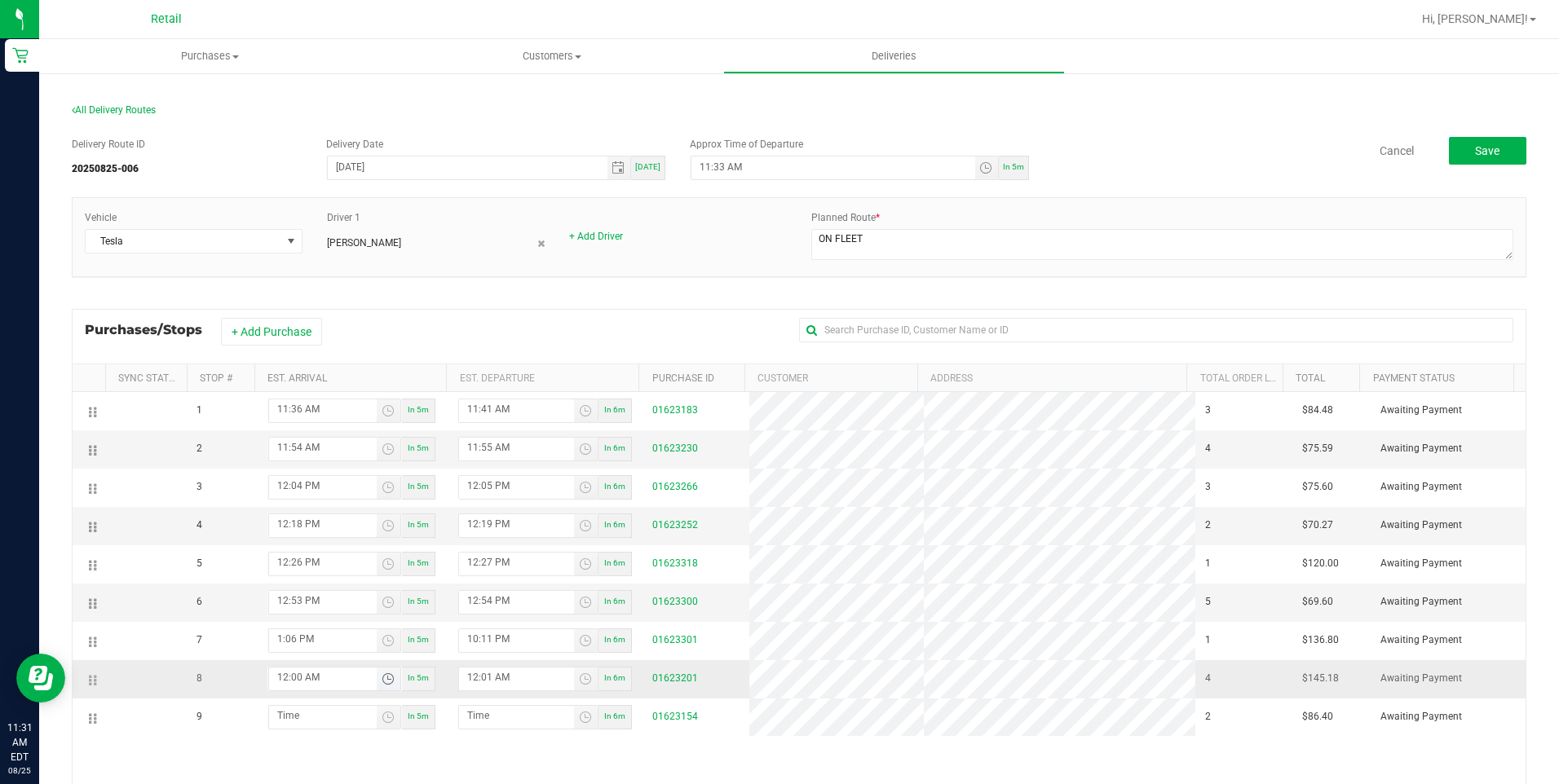
type input "1:00 AM"
type input "1:01 AM"
type input "11:59 PM"
type input "12:00 AM"
type input "12:01 AM"
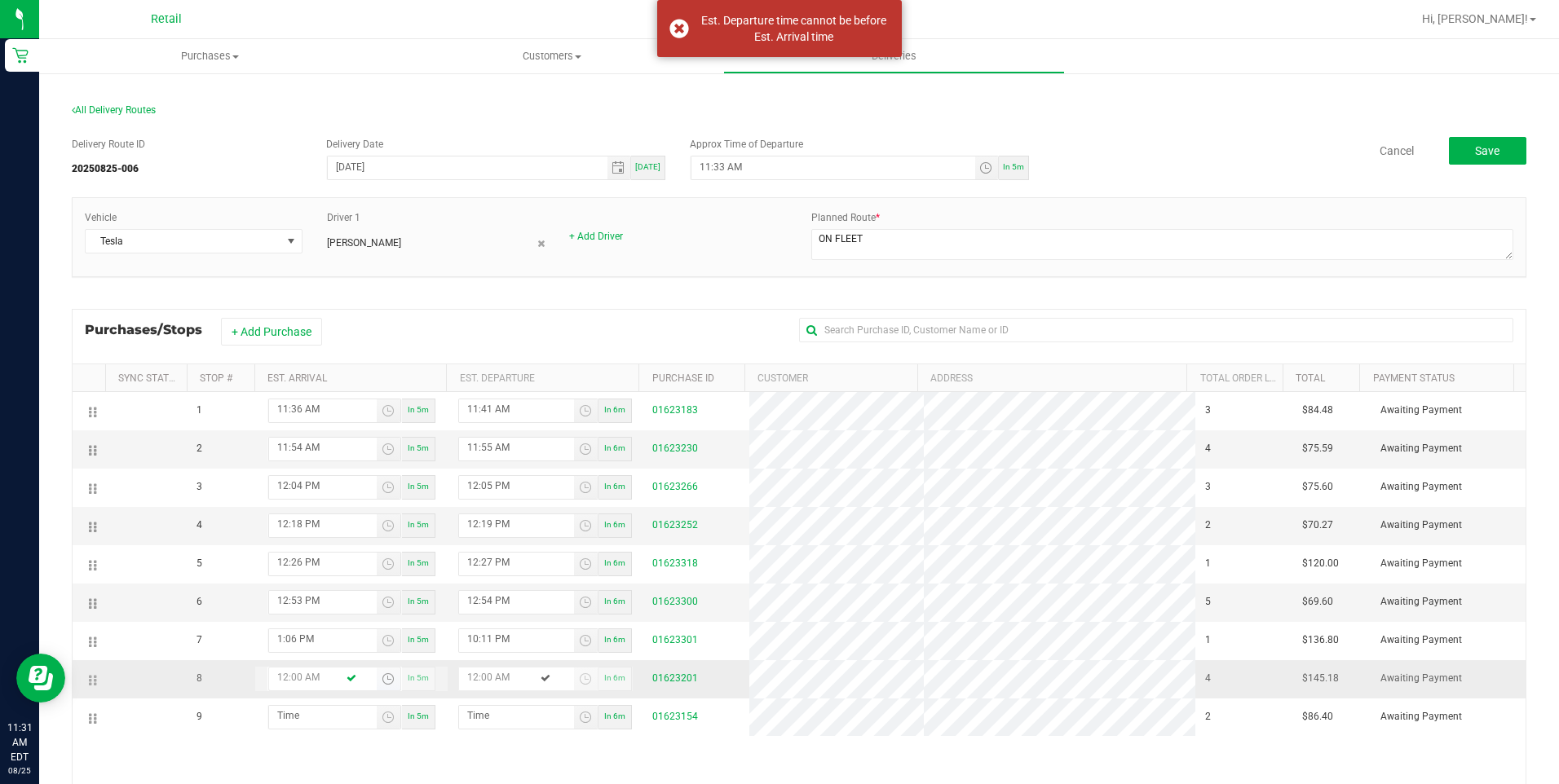
type input "12:02 AM"
click at [281, 669] on input "12:00 AM" at bounding box center [323, 678] width 108 height 21
type input "1:00 AM"
type input "1:01 AM"
click at [281, 669] on input "12:00 AM" at bounding box center [323, 678] width 108 height 21
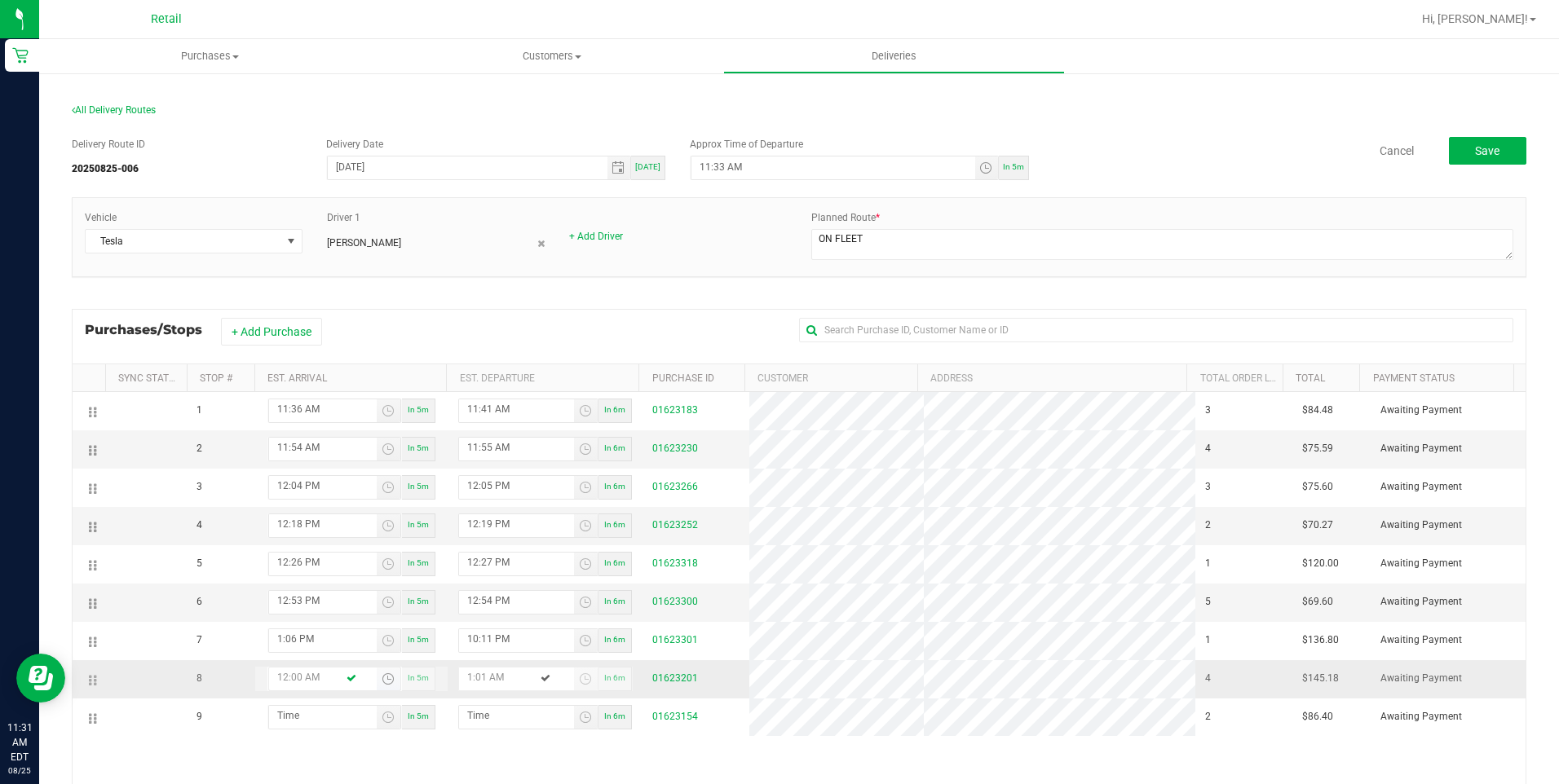
click at [281, 669] on input "12:00 AM" at bounding box center [323, 678] width 108 height 21
type input "1:02 AM"
type input "1:03 AM"
type input "1:20 AM"
type input "1:21 AM"
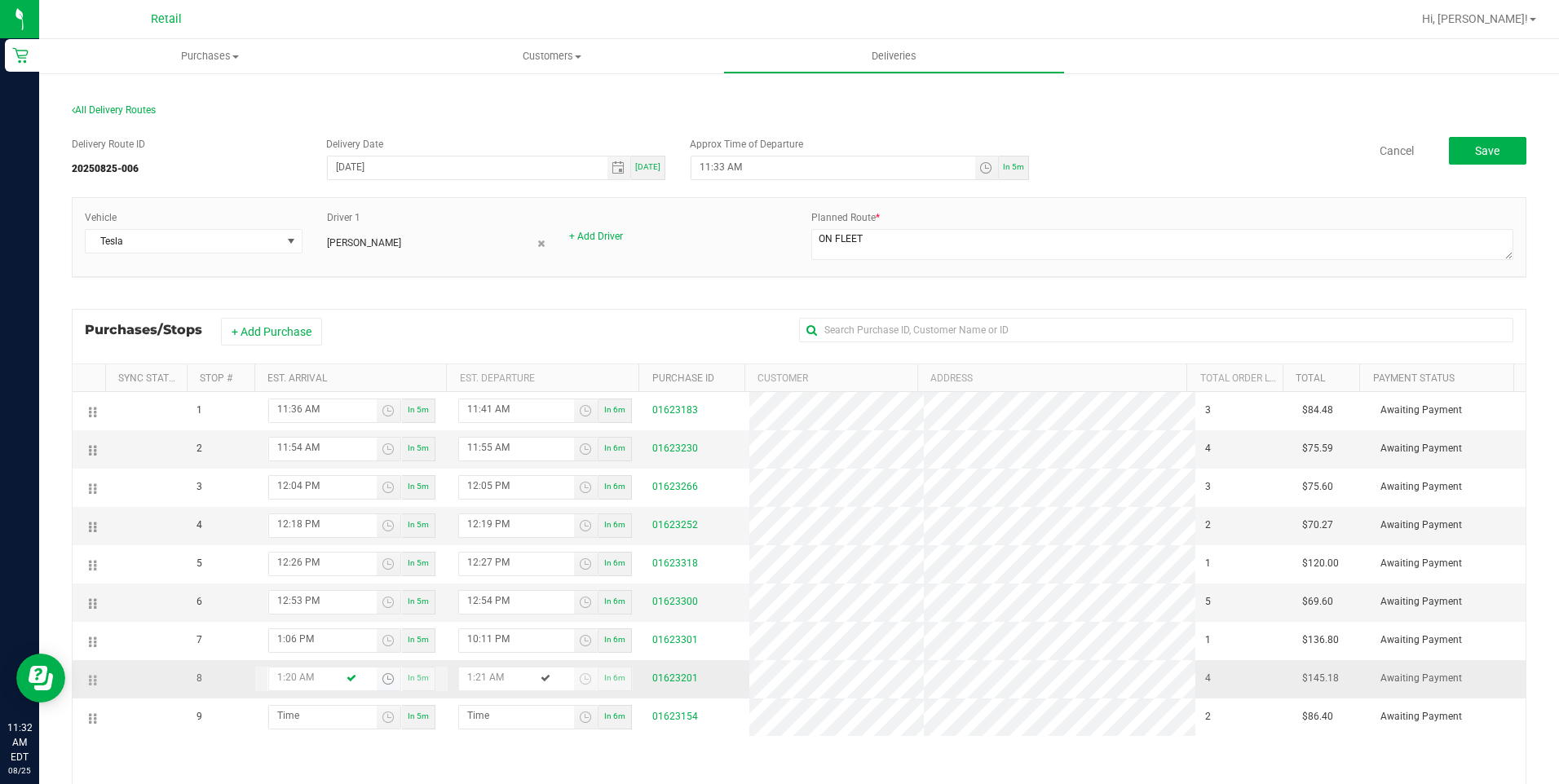
type input "1:20 PM"
type input "1:21 PM"
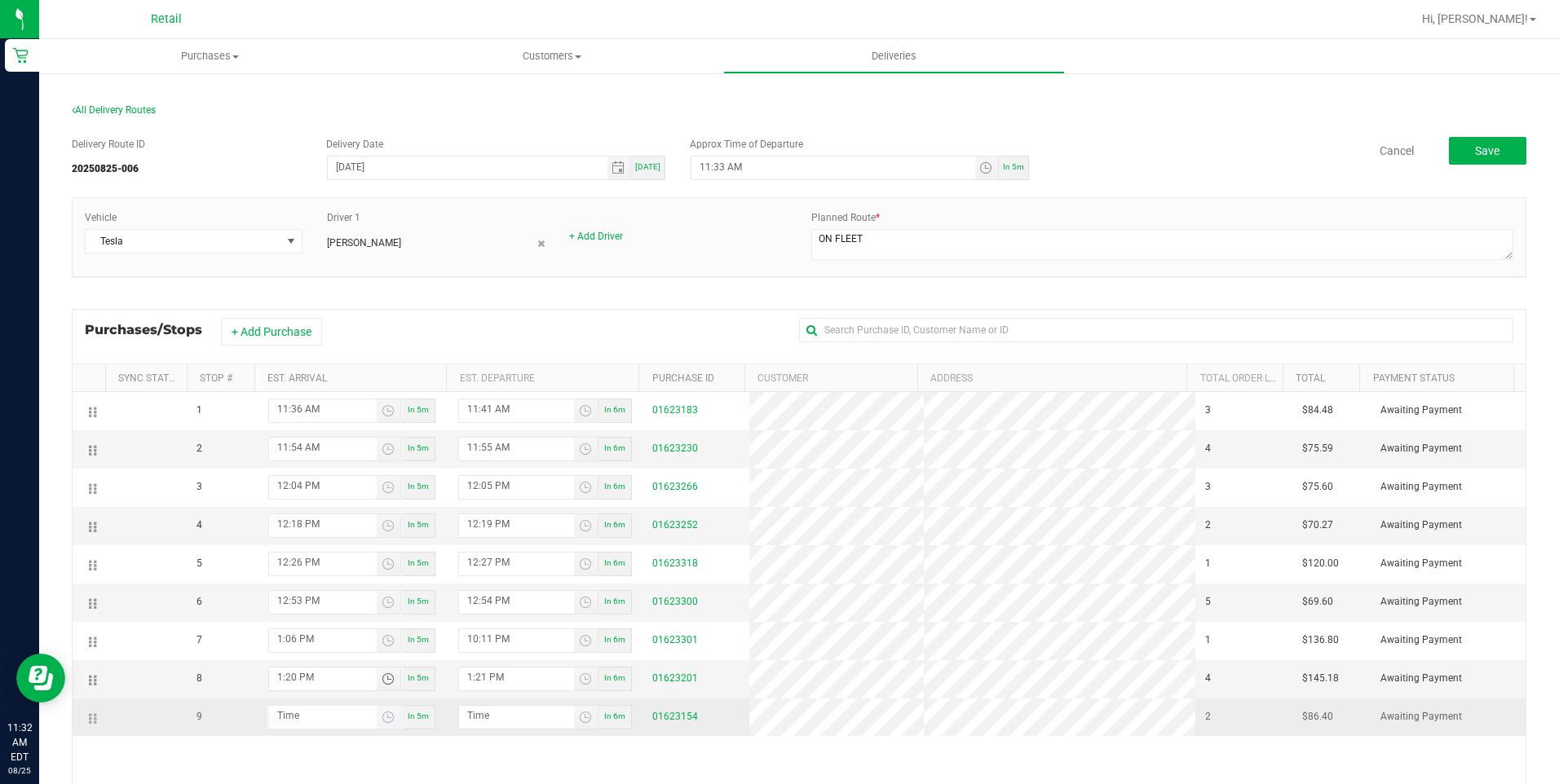
type input "1:20 PM"
click at [289, 716] on input "hour:minute AM" at bounding box center [323, 716] width 108 height 21
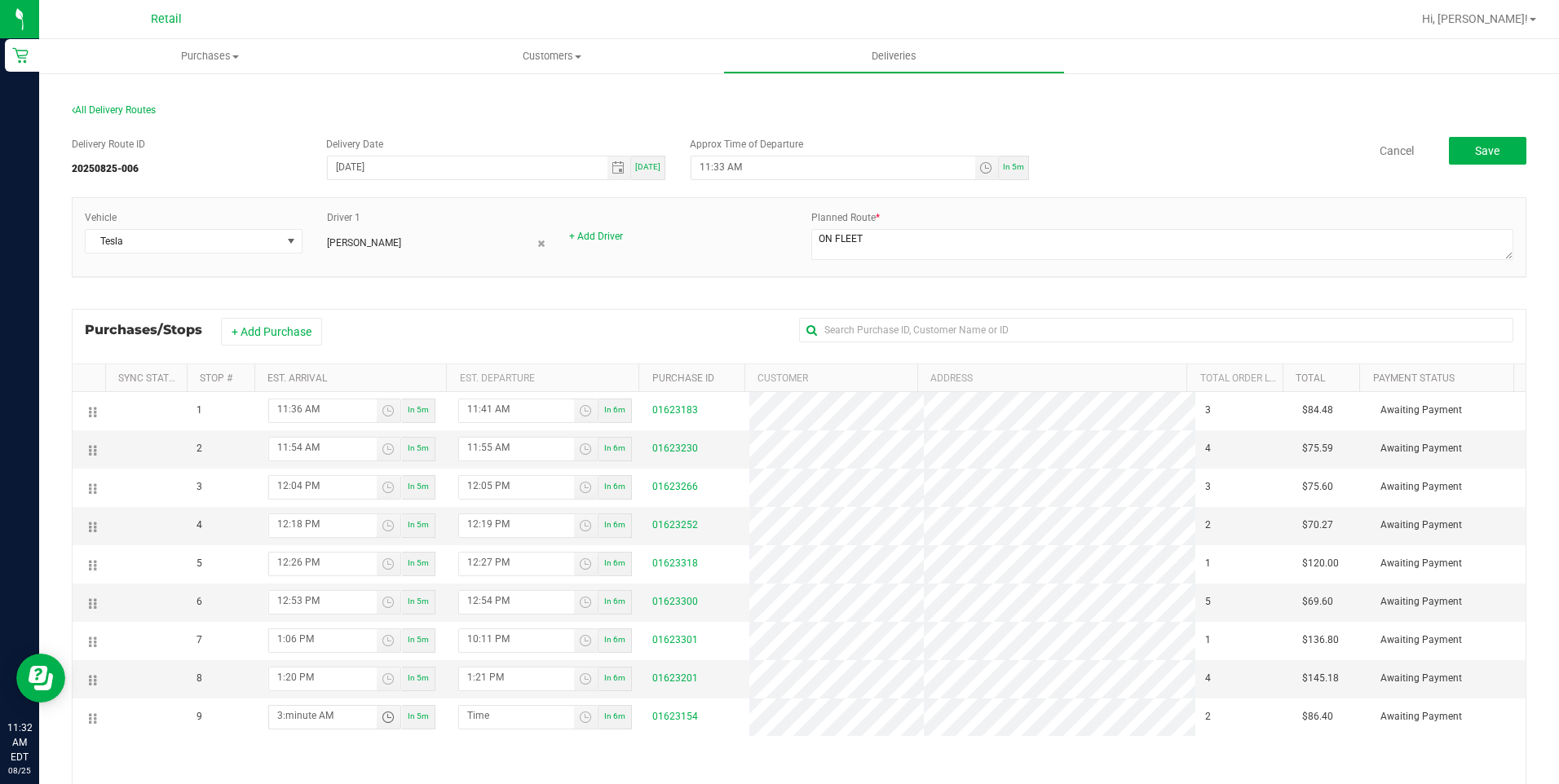
type input "3:02 AM"
type input "3:03 AM"
type input "1:32 PM"
type input "1:33 PM"
type input "1:32 PM"
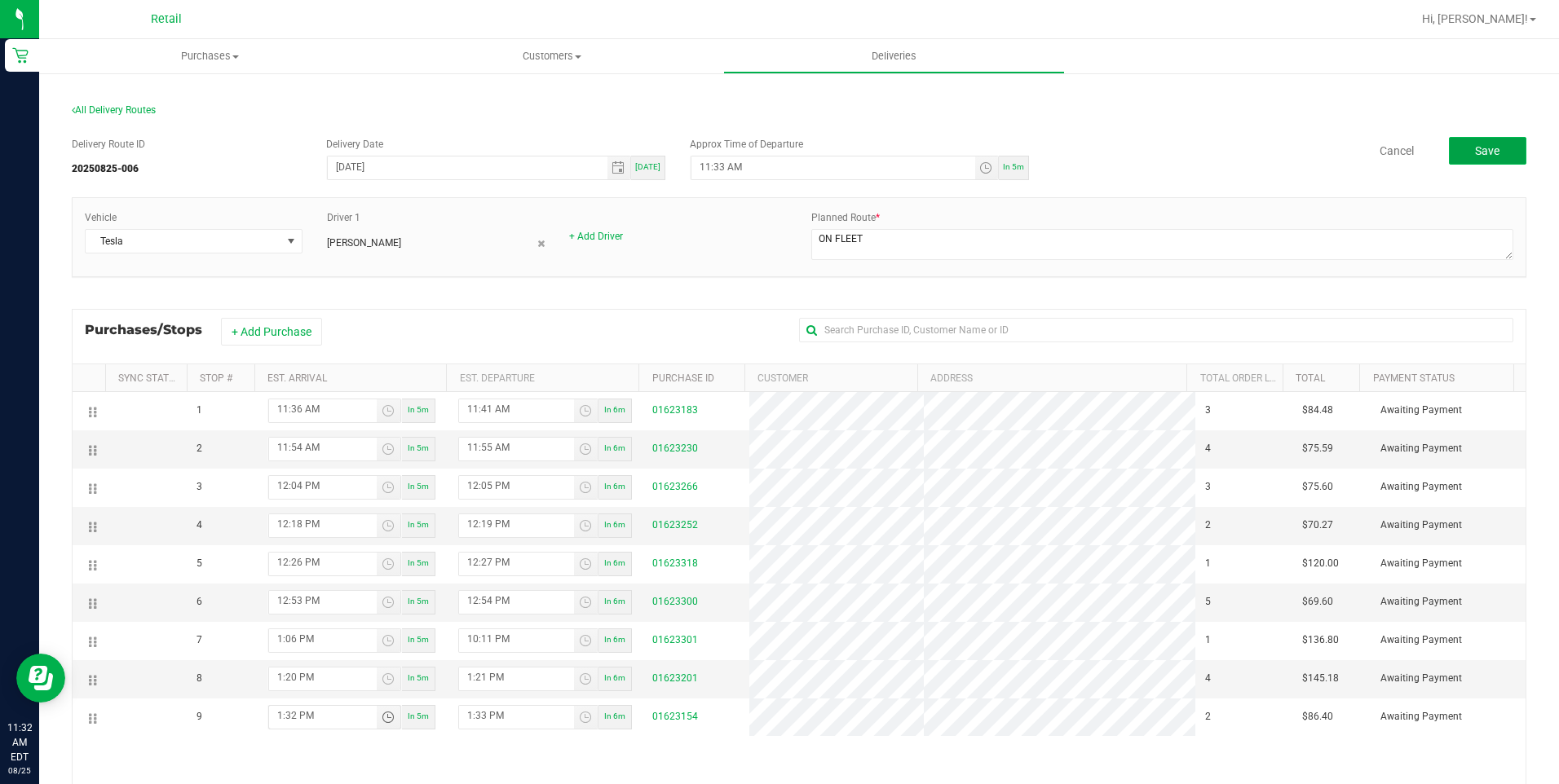
click at [1484, 139] on button "Save" at bounding box center [1487, 150] width 78 height 27
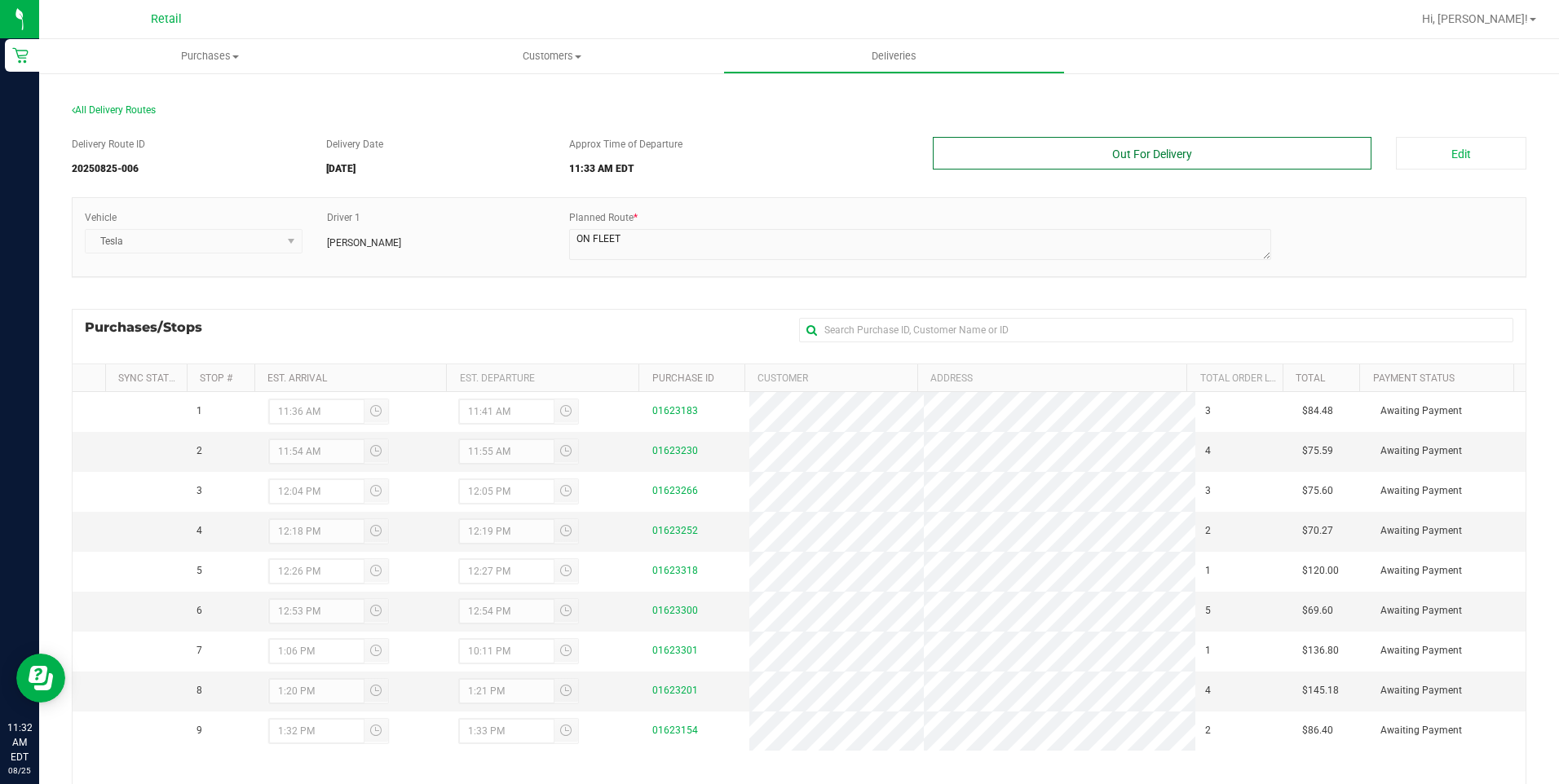
click at [1162, 156] on button "Out For Delivery" at bounding box center [1153, 153] width 440 height 32
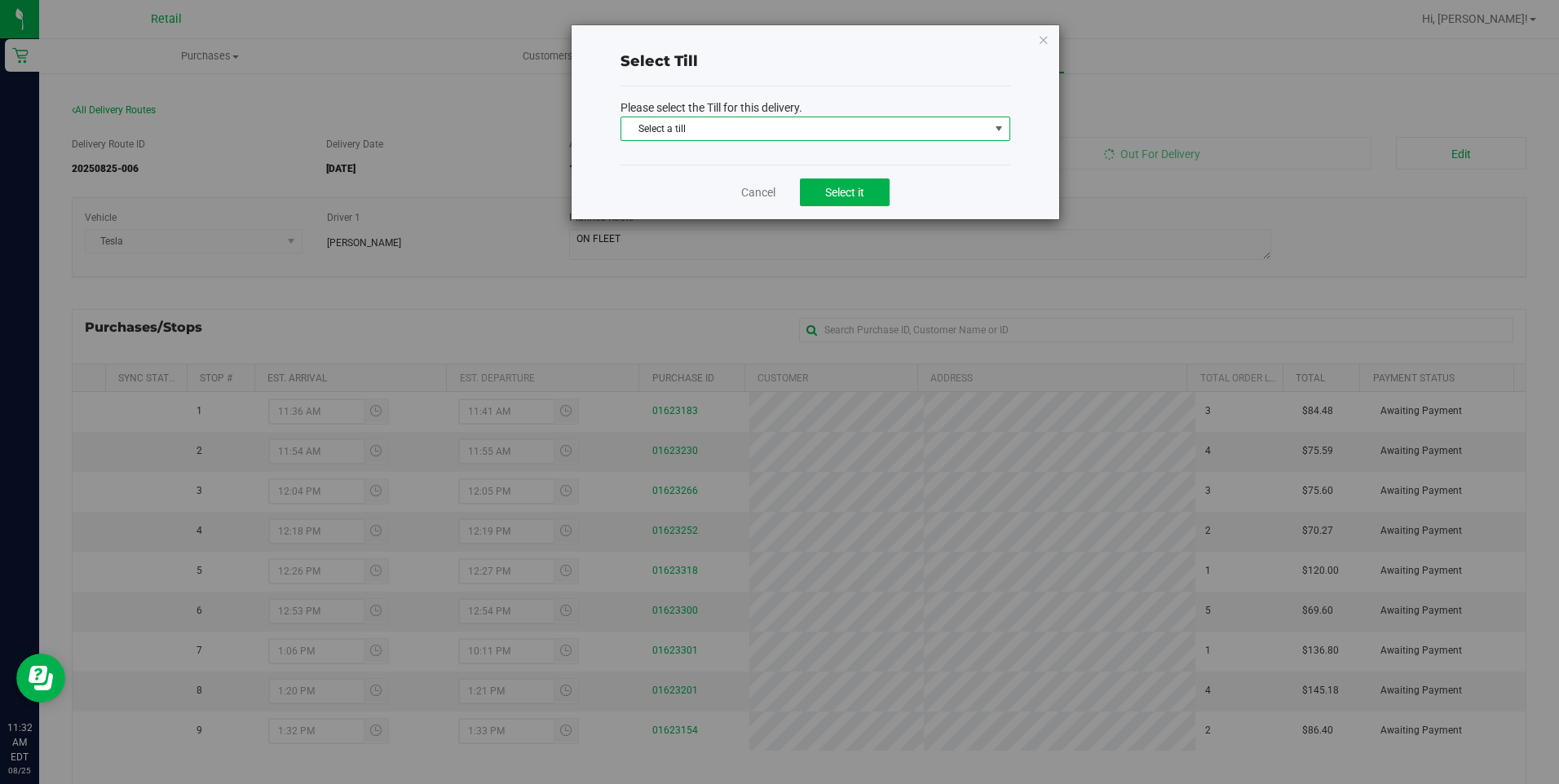
click at [913, 137] on span "Select a till" at bounding box center [806, 128] width 368 height 23
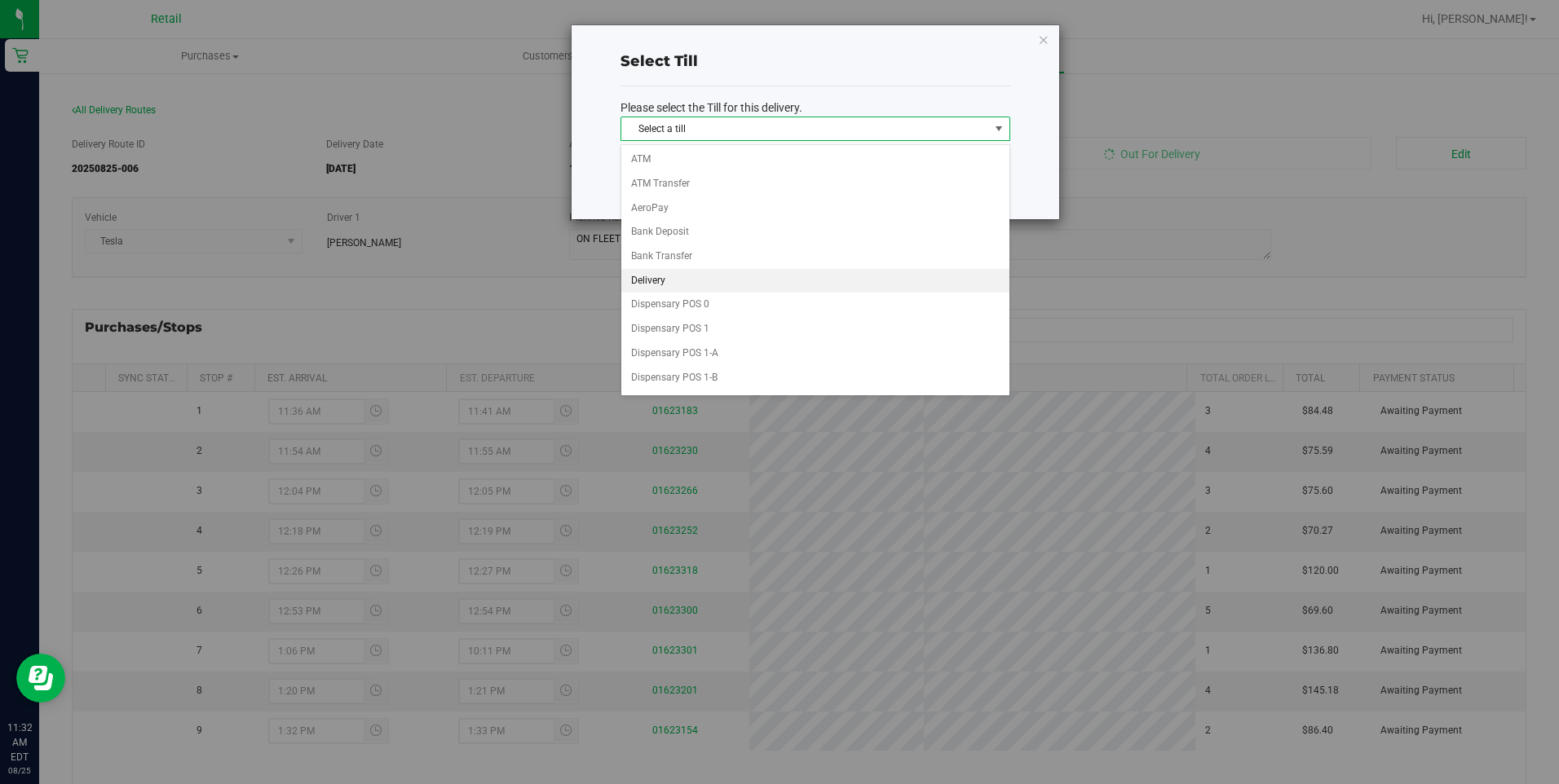
click at [684, 272] on li "Delivery" at bounding box center [816, 281] width 388 height 25
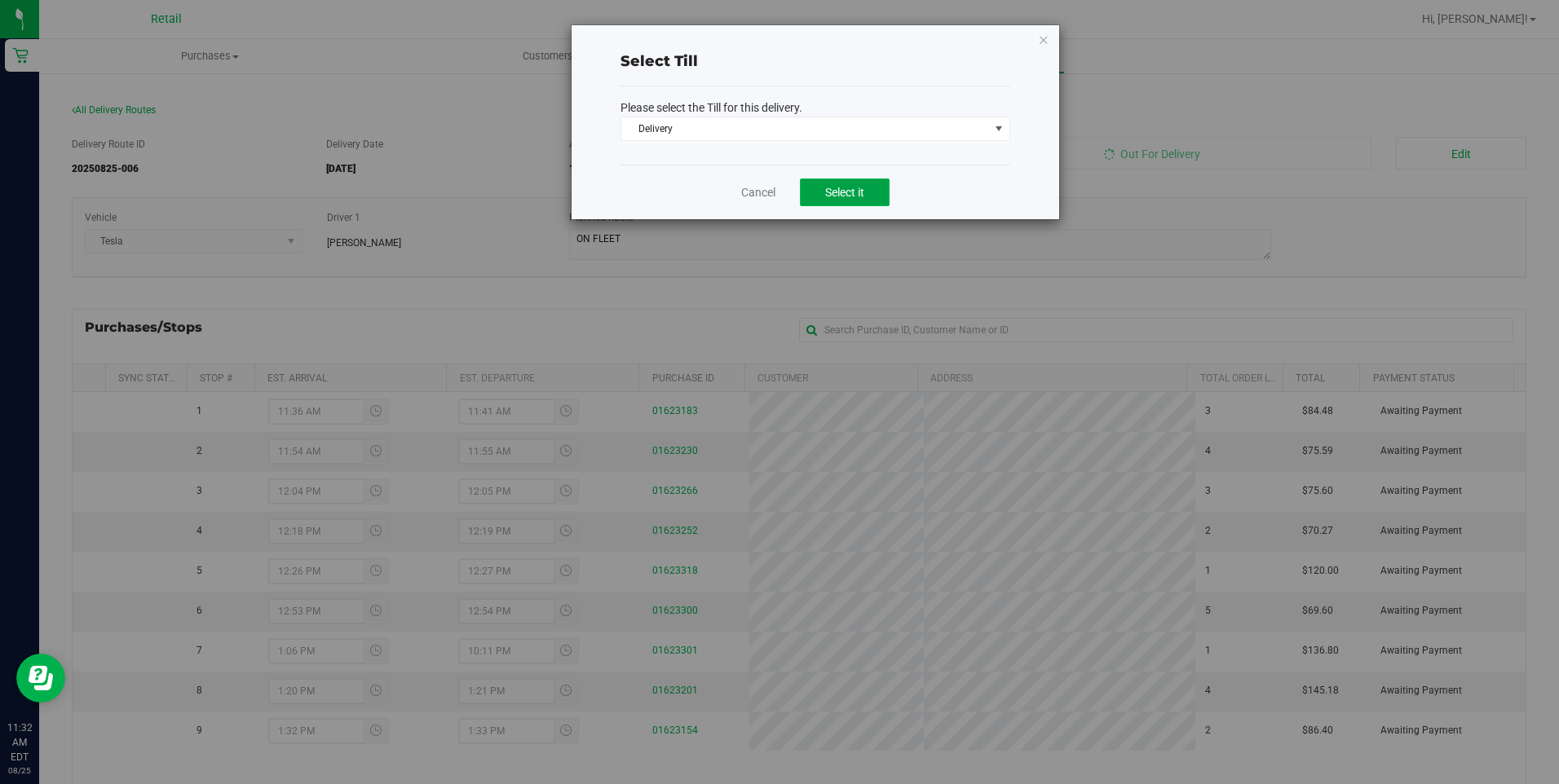
click at [833, 195] on span "Select it" at bounding box center [845, 192] width 39 height 13
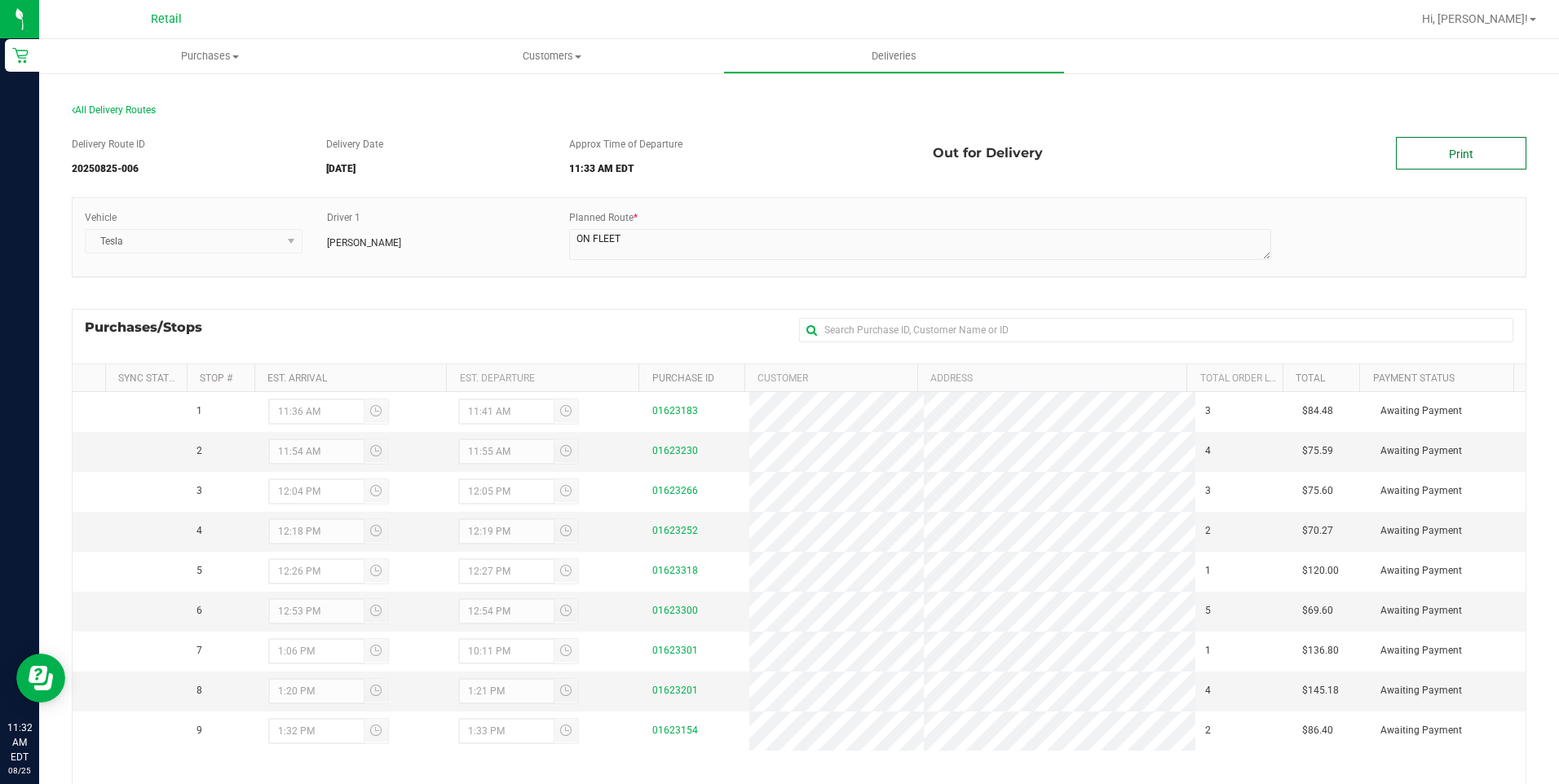
click at [1452, 151] on link "Print" at bounding box center [1461, 153] width 131 height 32
click at [217, 53] on span "Purchases" at bounding box center [210, 56] width 341 height 15
click at [180, 90] on li "Summary of purchases" at bounding box center [210, 98] width 341 height 20
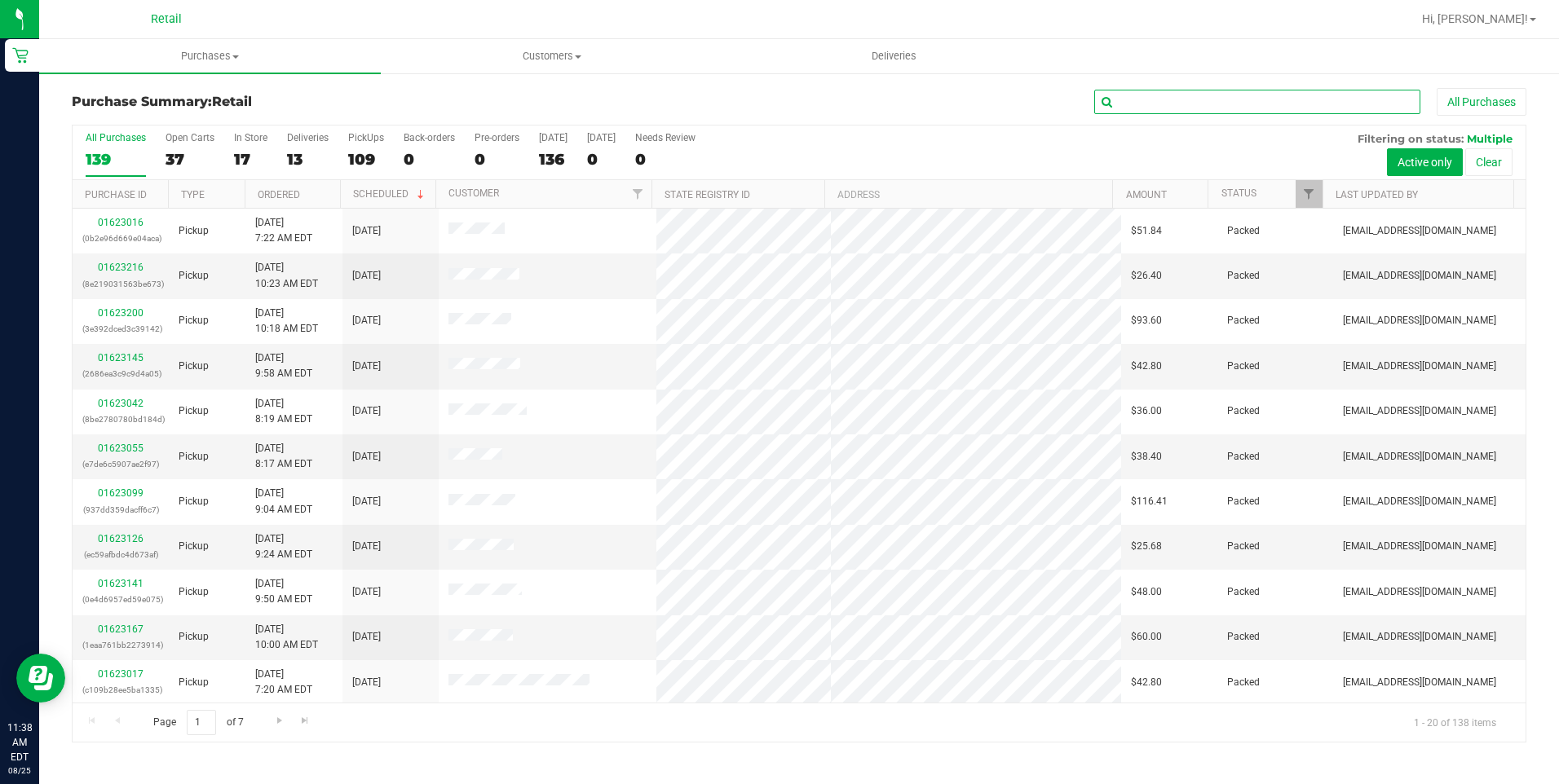
click at [1227, 101] on input "text" at bounding box center [1256, 102] width 326 height 25
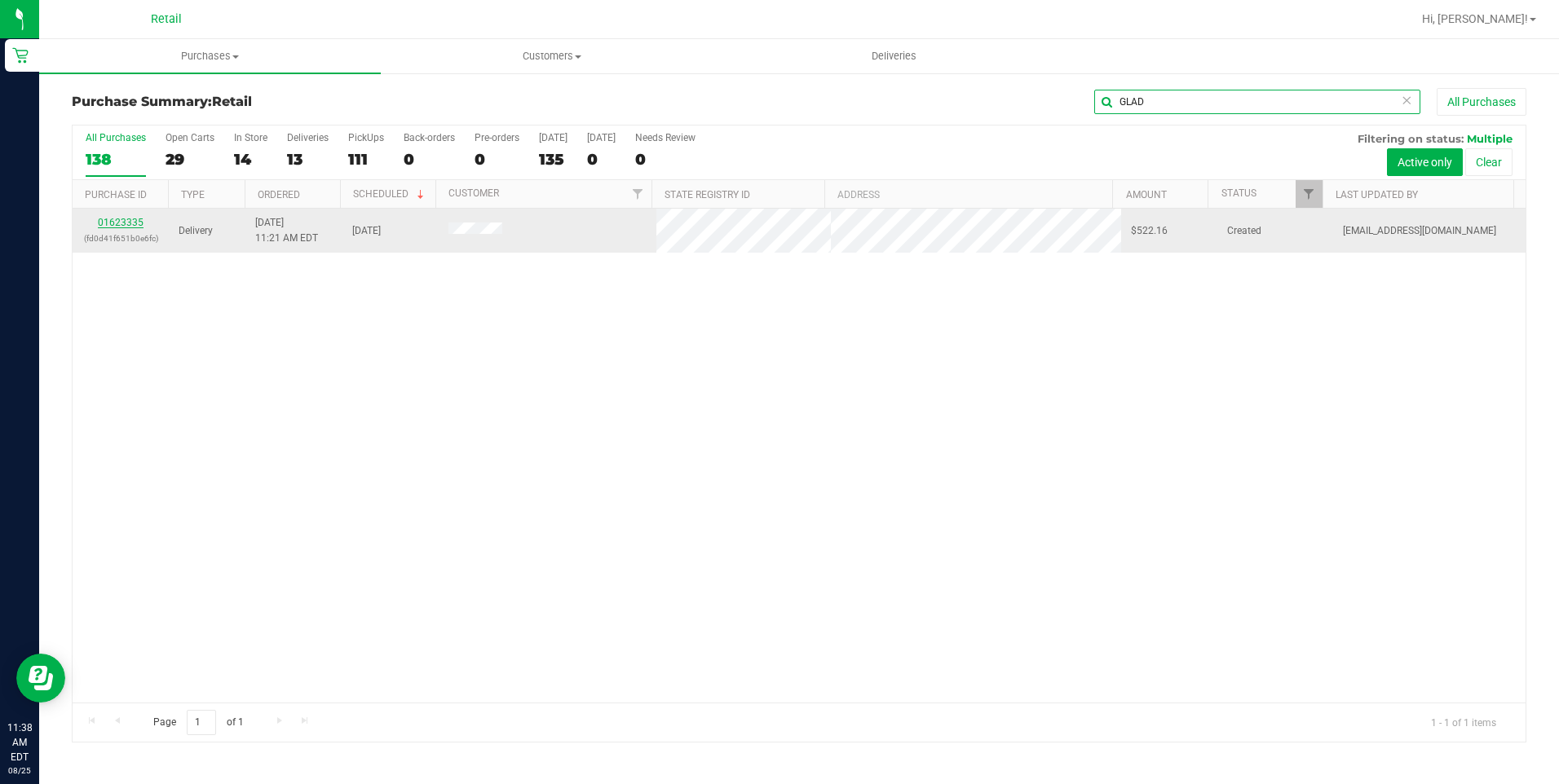
type input "GLAD"
click at [118, 219] on link "01623335" at bounding box center [120, 222] width 45 height 11
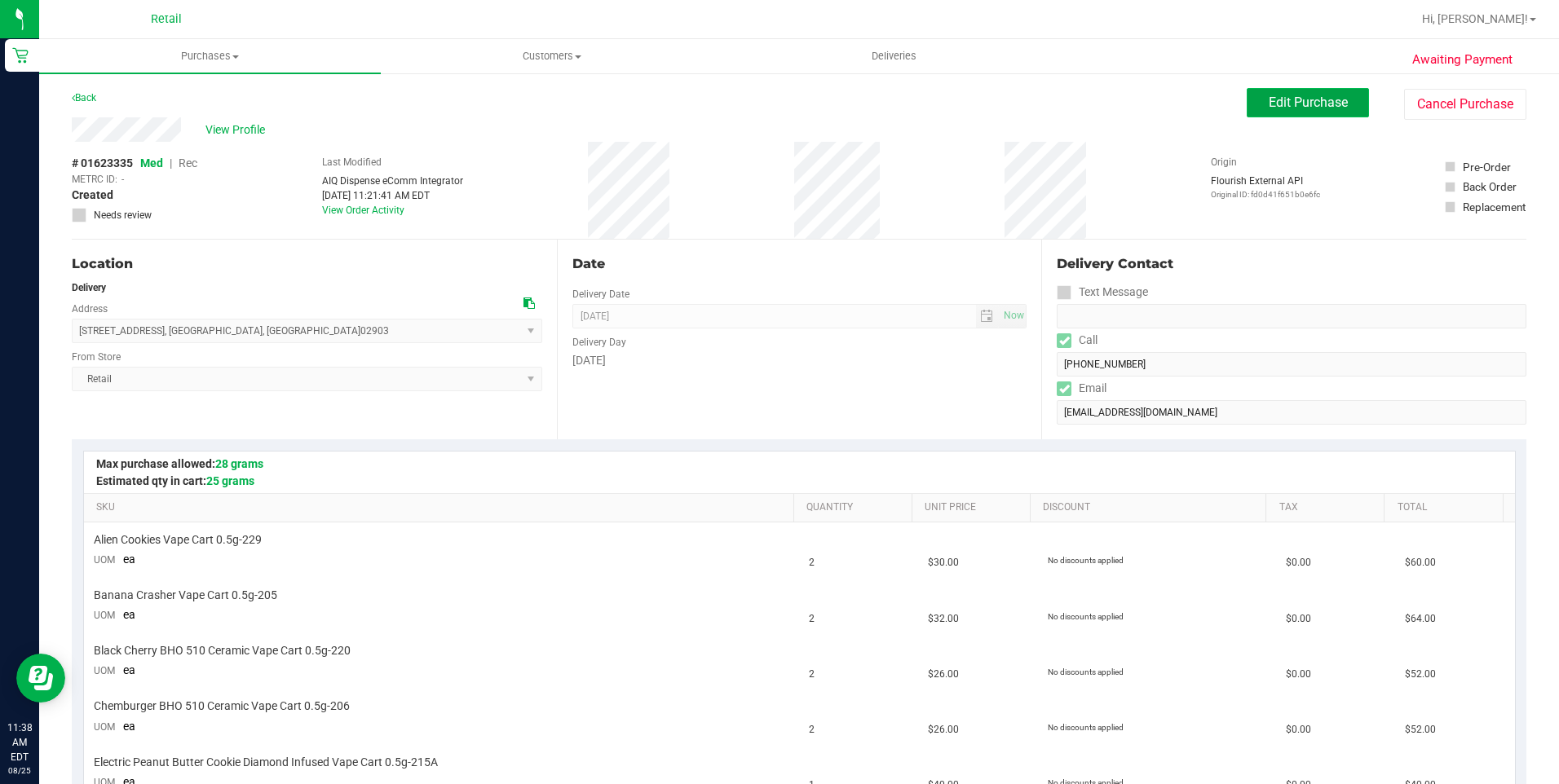
click at [1269, 100] on span "Edit Purchase" at bounding box center [1308, 103] width 79 height 15
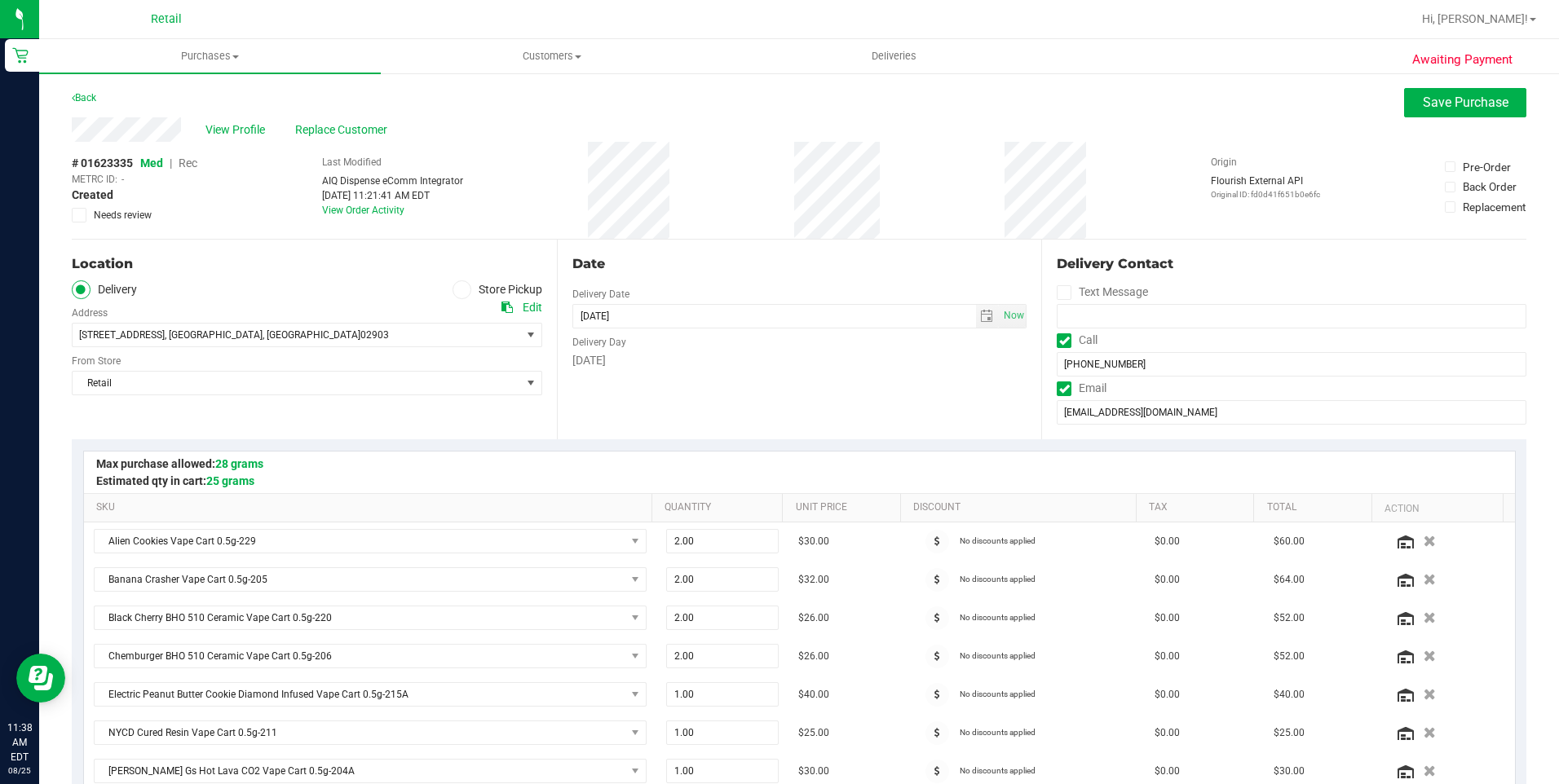
click at [195, 165] on span "Rec" at bounding box center [188, 162] width 19 height 13
click at [1433, 110] on button "Save Purchase" at bounding box center [1465, 103] width 122 height 29
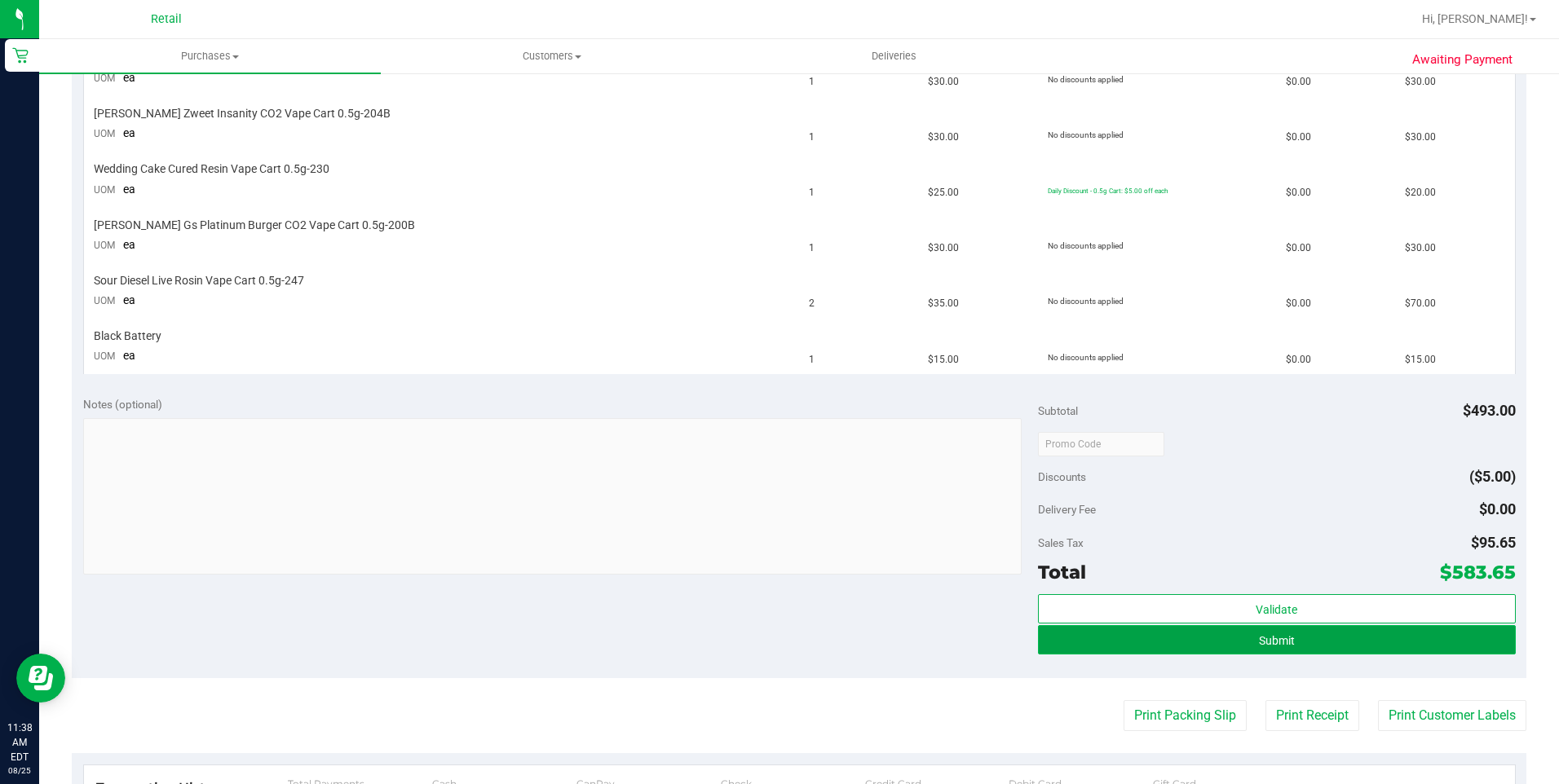
click at [1315, 634] on button "Submit" at bounding box center [1277, 640] width 478 height 29
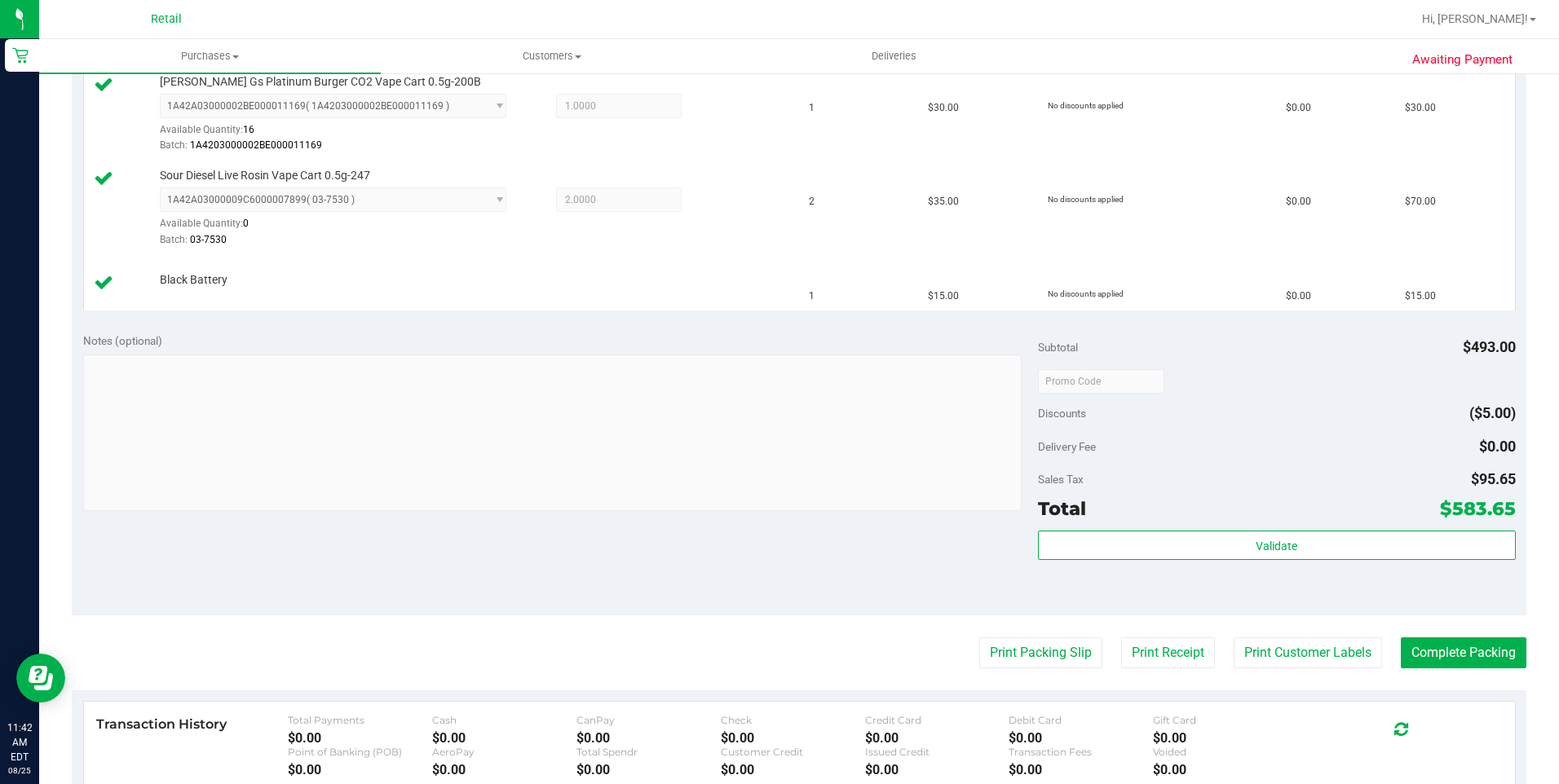
scroll to position [1467, 0]
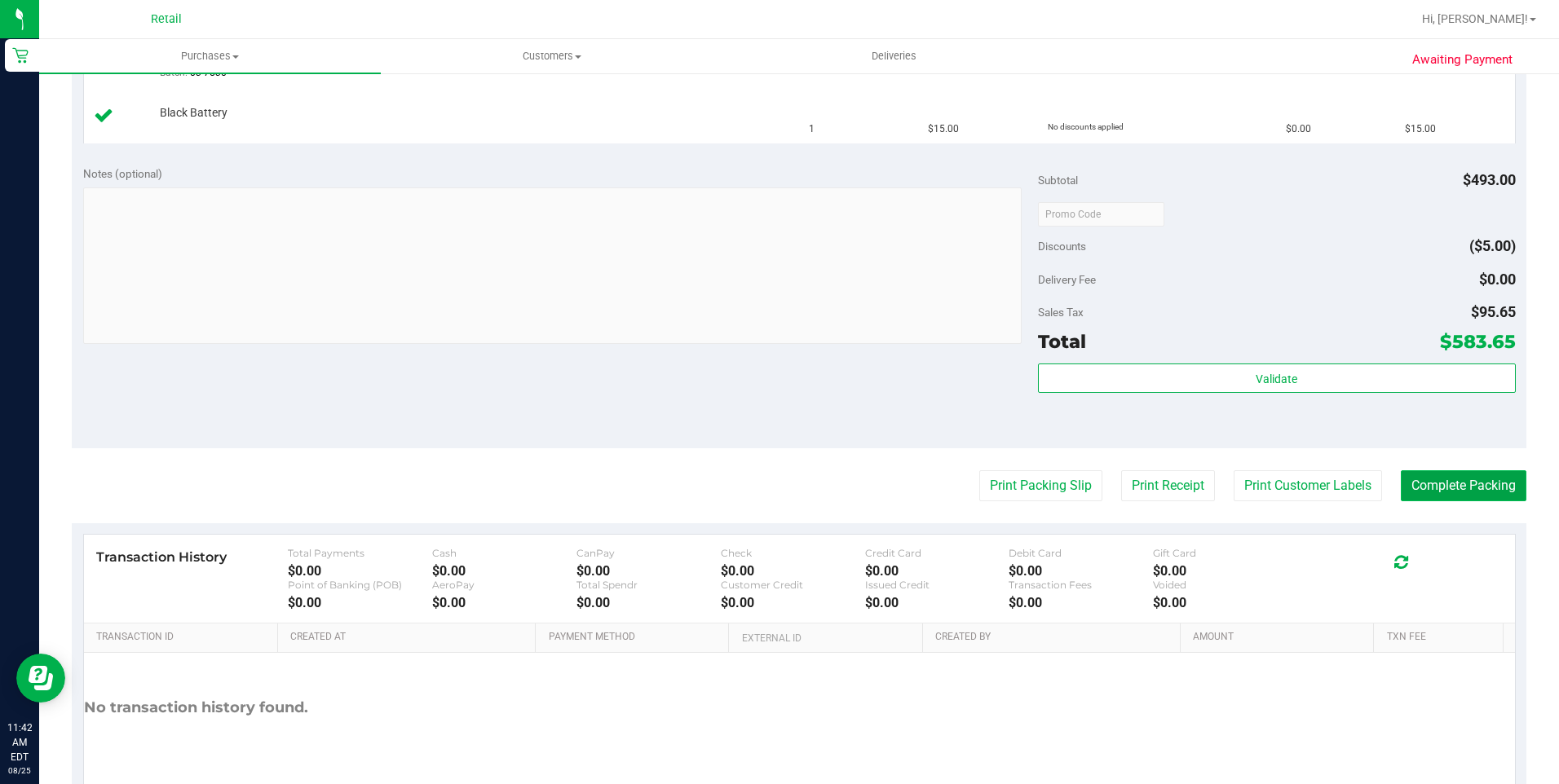
drag, startPoint x: 1412, startPoint y: 486, endPoint x: 1373, endPoint y: 481, distance: 39.3
click at [1413, 486] on button "Complete Packing" at bounding box center [1463, 486] width 126 height 31
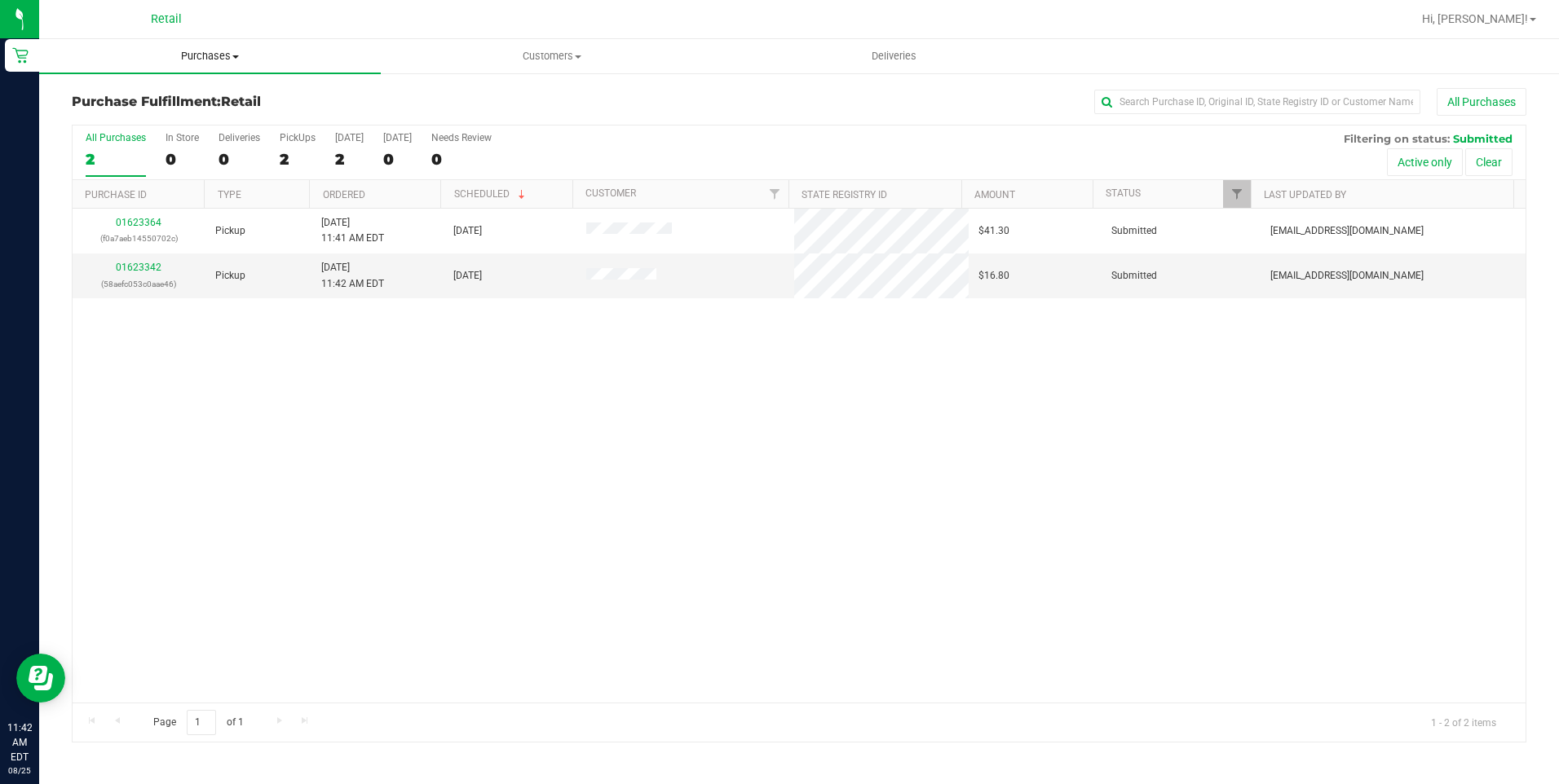
click at [227, 57] on span "Purchases" at bounding box center [210, 56] width 341 height 15
click at [210, 105] on li "Summary of purchases" at bounding box center [210, 98] width 341 height 20
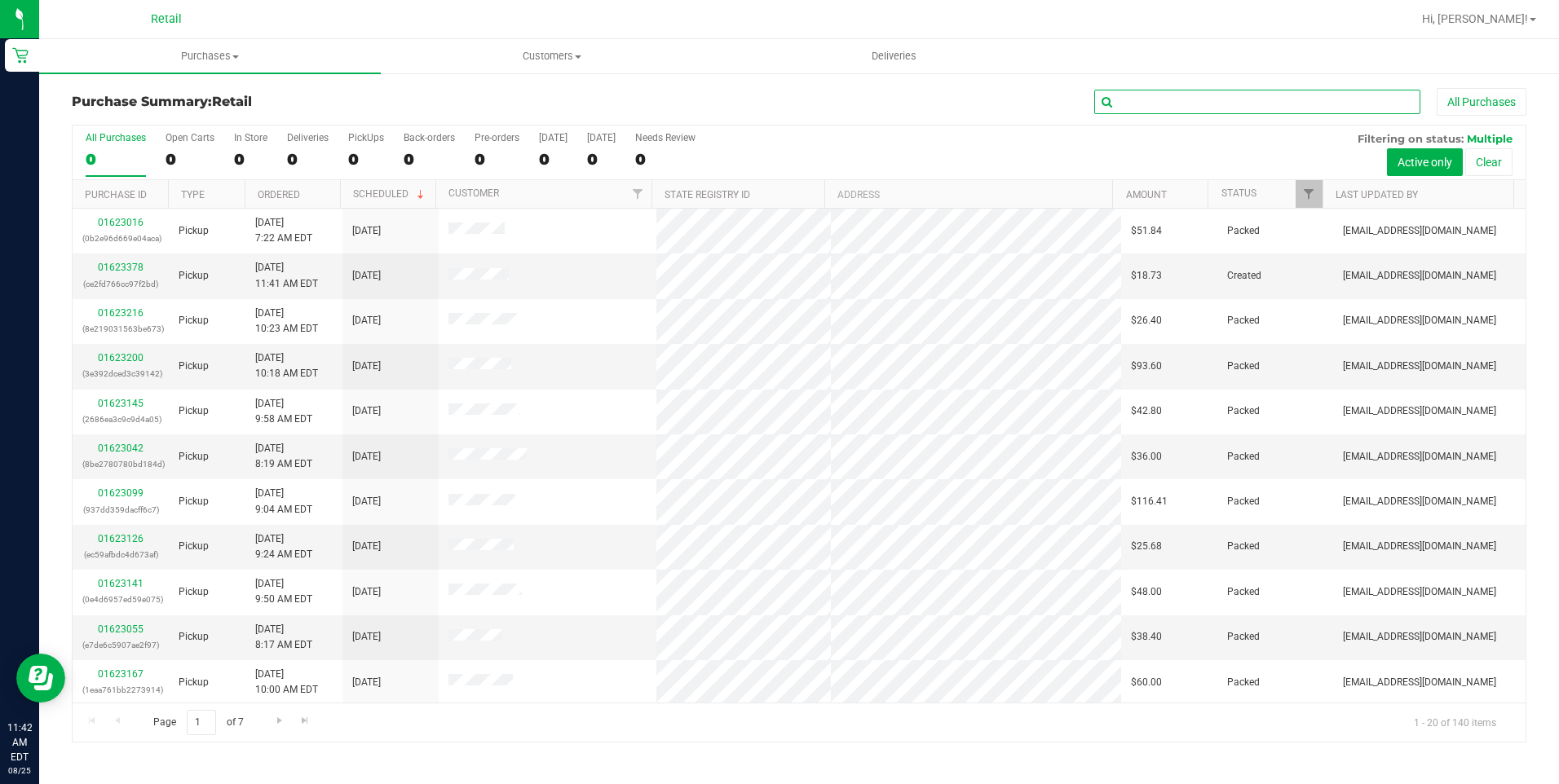
drag, startPoint x: 1194, startPoint y: 100, endPoint x: 1189, endPoint y: 112, distance: 13.0
click at [1190, 104] on input "text" at bounding box center [1256, 102] width 326 height 25
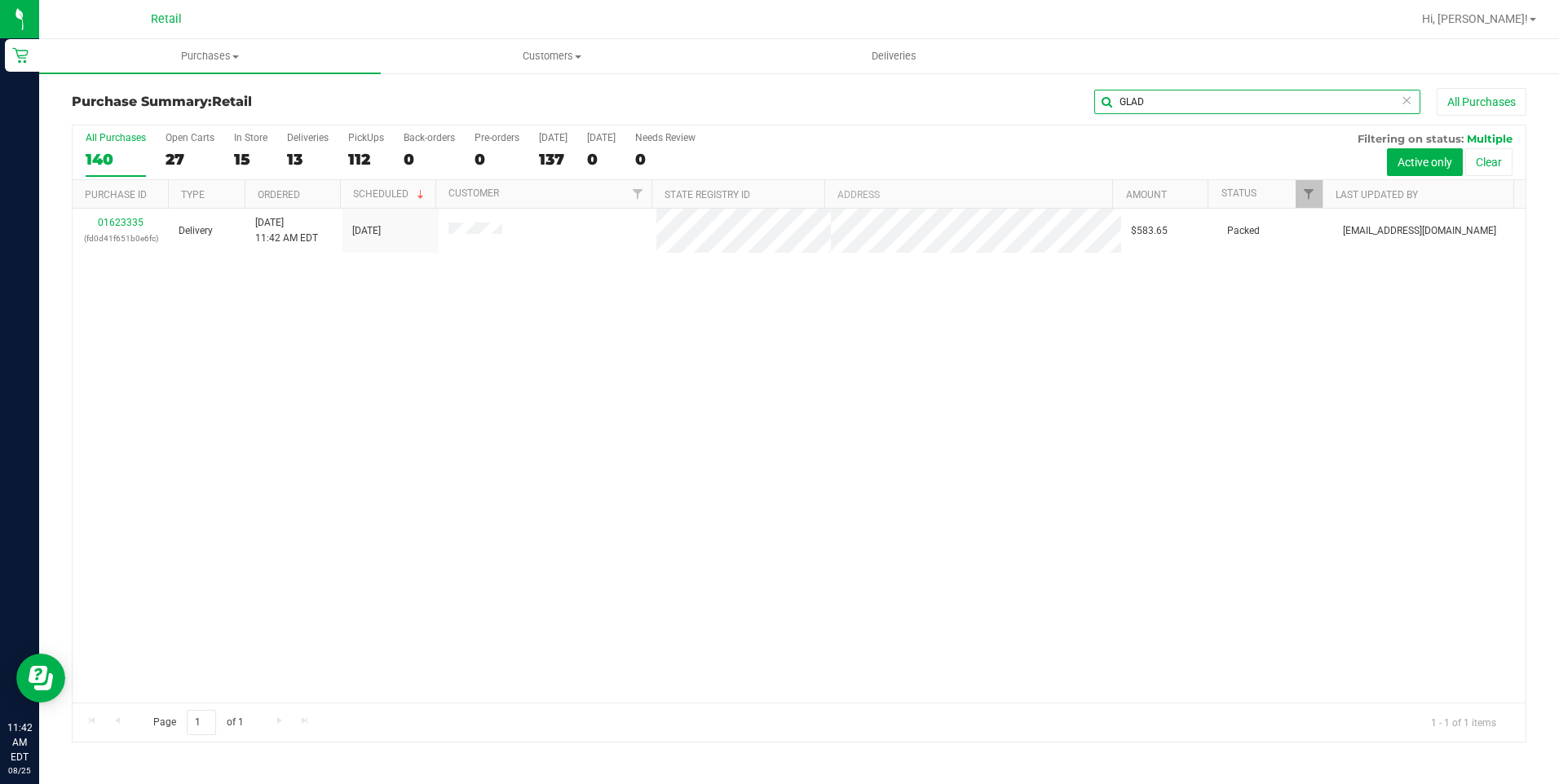
type input "GLAD"
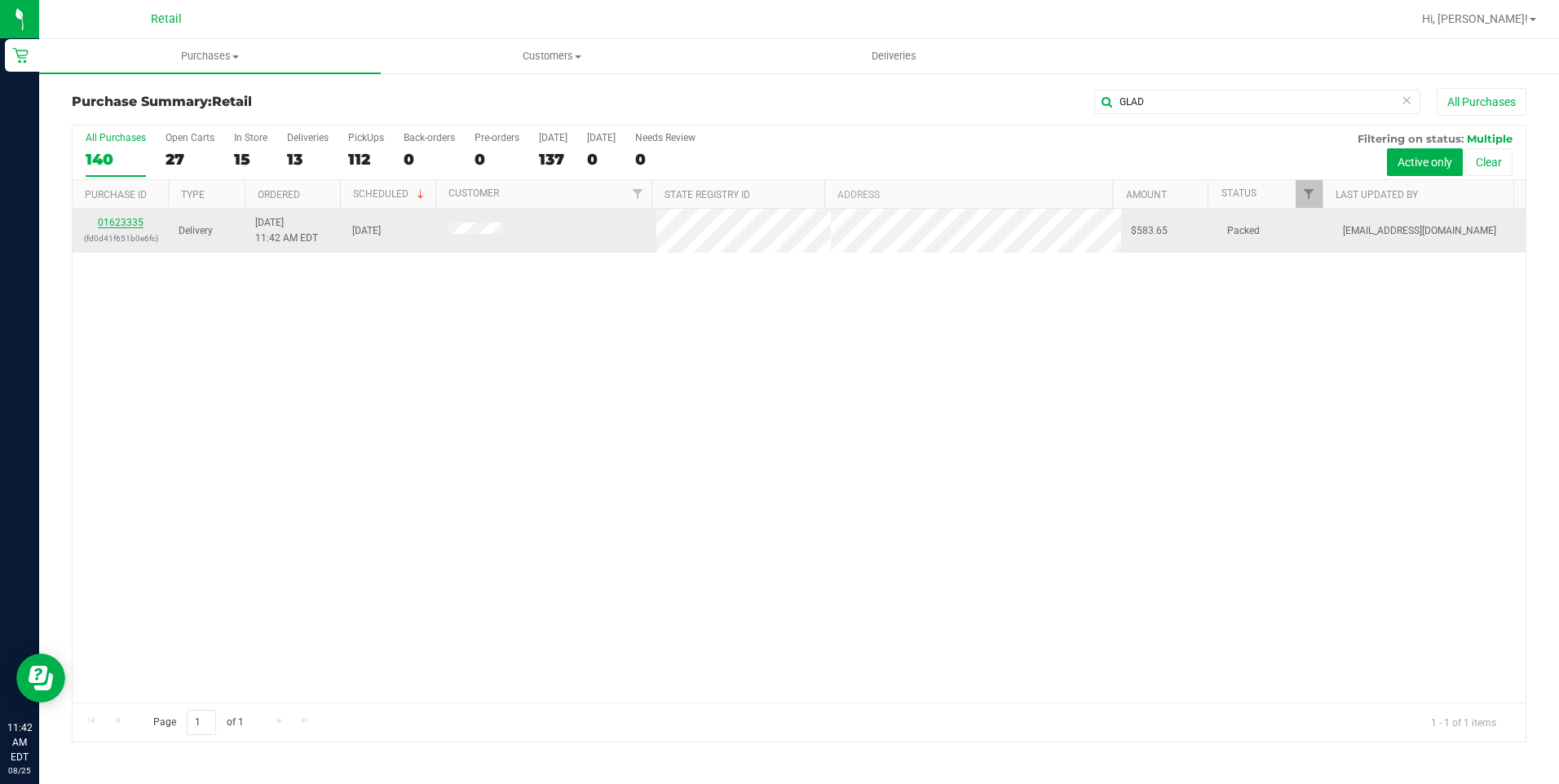
click at [125, 225] on link "01623335" at bounding box center [120, 222] width 45 height 11
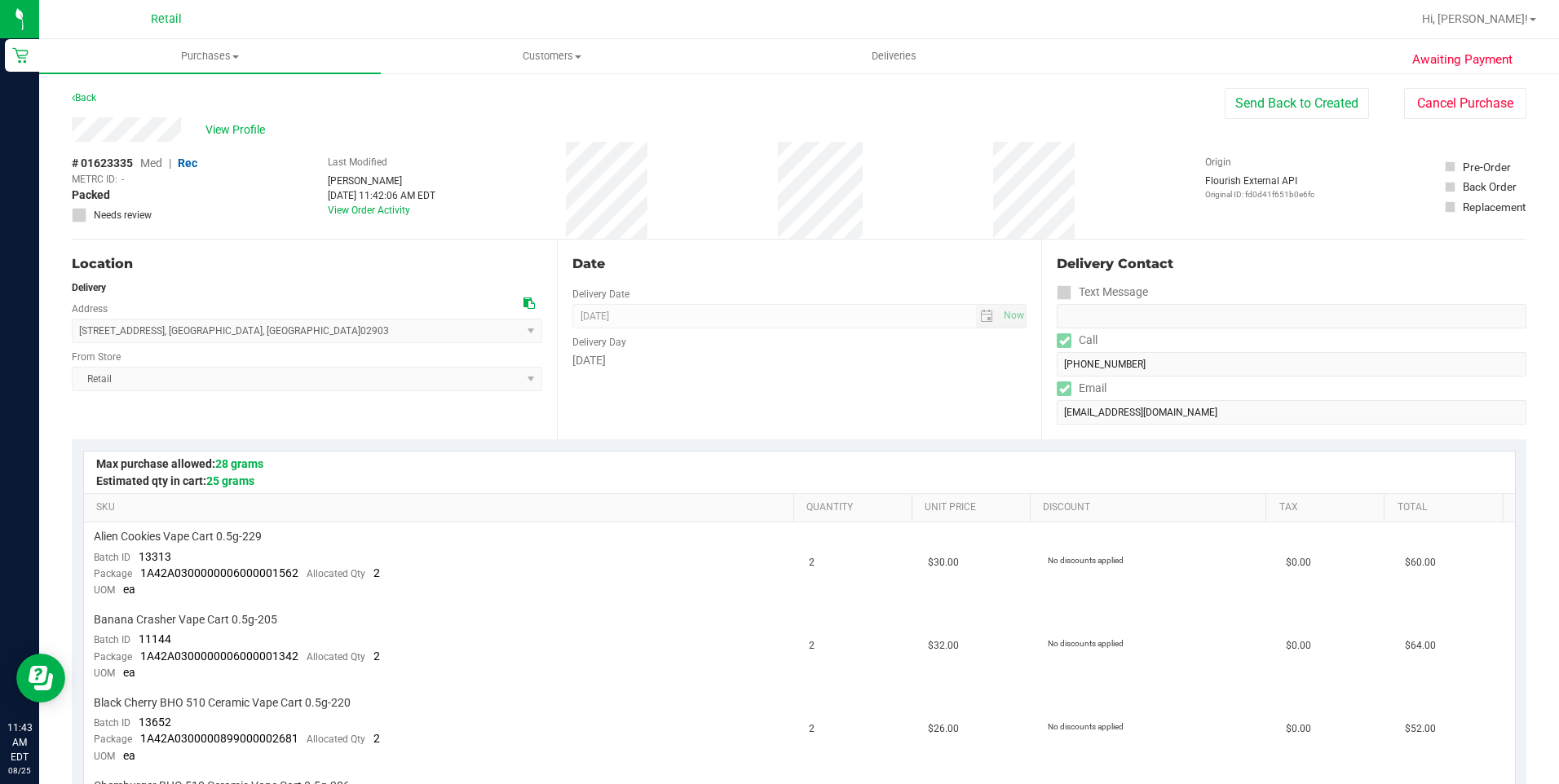
drag, startPoint x: 189, startPoint y: 132, endPoint x: 66, endPoint y: 132, distance: 123.0
drag, startPoint x: 270, startPoint y: 331, endPoint x: 75, endPoint y: 333, distance: 195.0
click at [75, 333] on span "100 Exchange Street , Providence , RI 02903 Select address Exchange Street 100 …" at bounding box center [307, 331] width 470 height 25
click at [347, 259] on div "Location" at bounding box center [307, 263] width 470 height 20
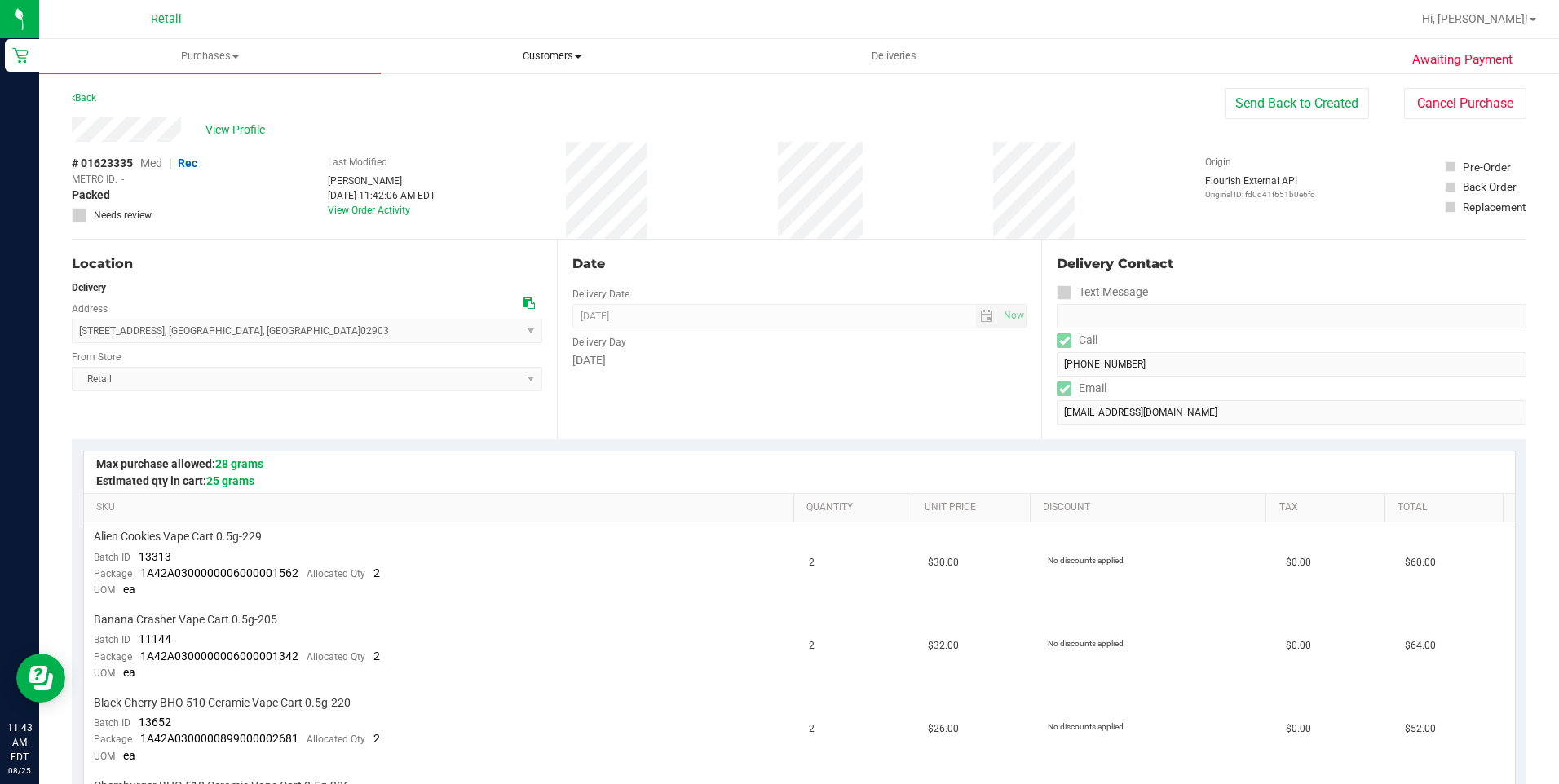
drag, startPoint x: 523, startPoint y: 44, endPoint x: 532, endPoint y: 44, distance: 9.0
click at [523, 44] on uib-tab-heading "Customers All customers Add a new customer All physicians" at bounding box center [552, 56] width 340 height 32
click at [488, 94] on span "All customers" at bounding box center [439, 98] width 117 height 14
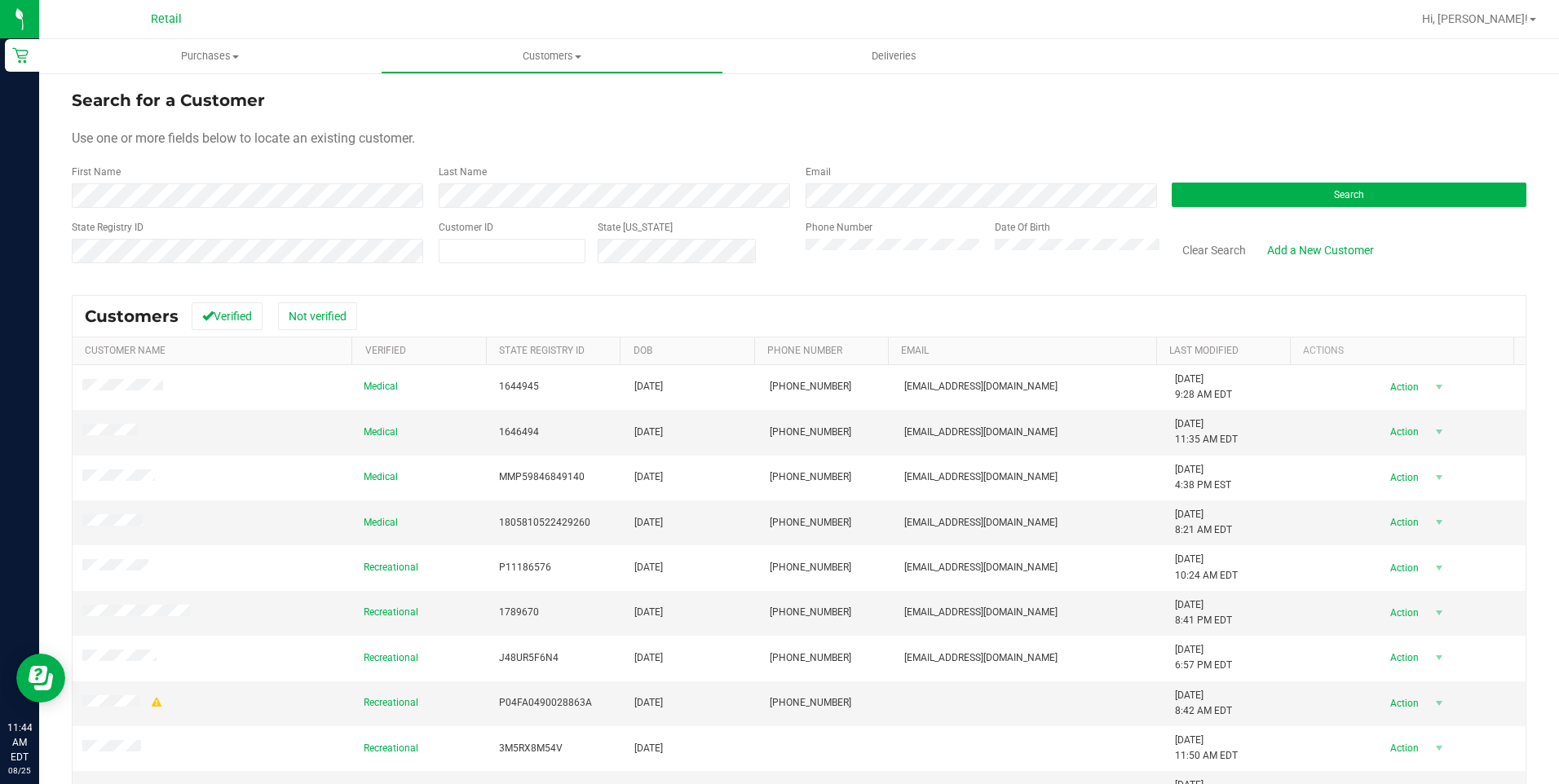
click at [310, 179] on div "First Name" at bounding box center [249, 186] width 355 height 44
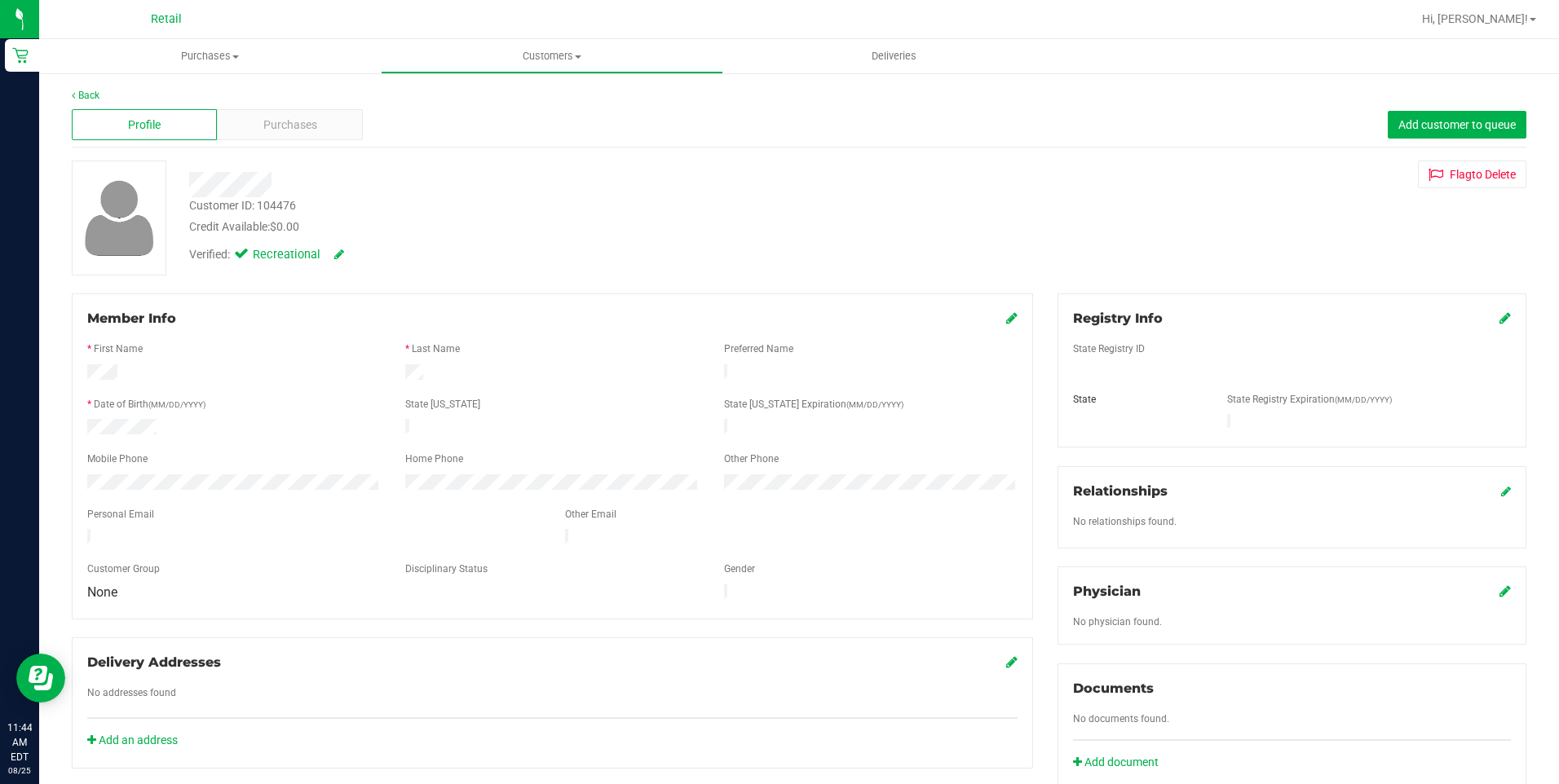
click at [52, 483] on div "Back Profile Purchases Add customer to queue Customer ID: 104476 Credit Availab…" at bounding box center [799, 623] width 1520 height 1103
click at [629, 54] on span "Customers" at bounding box center [552, 56] width 340 height 15
click at [553, 56] on span "Customers" at bounding box center [552, 56] width 340 height 15
click at [469, 104] on span "All customers" at bounding box center [439, 98] width 117 height 14
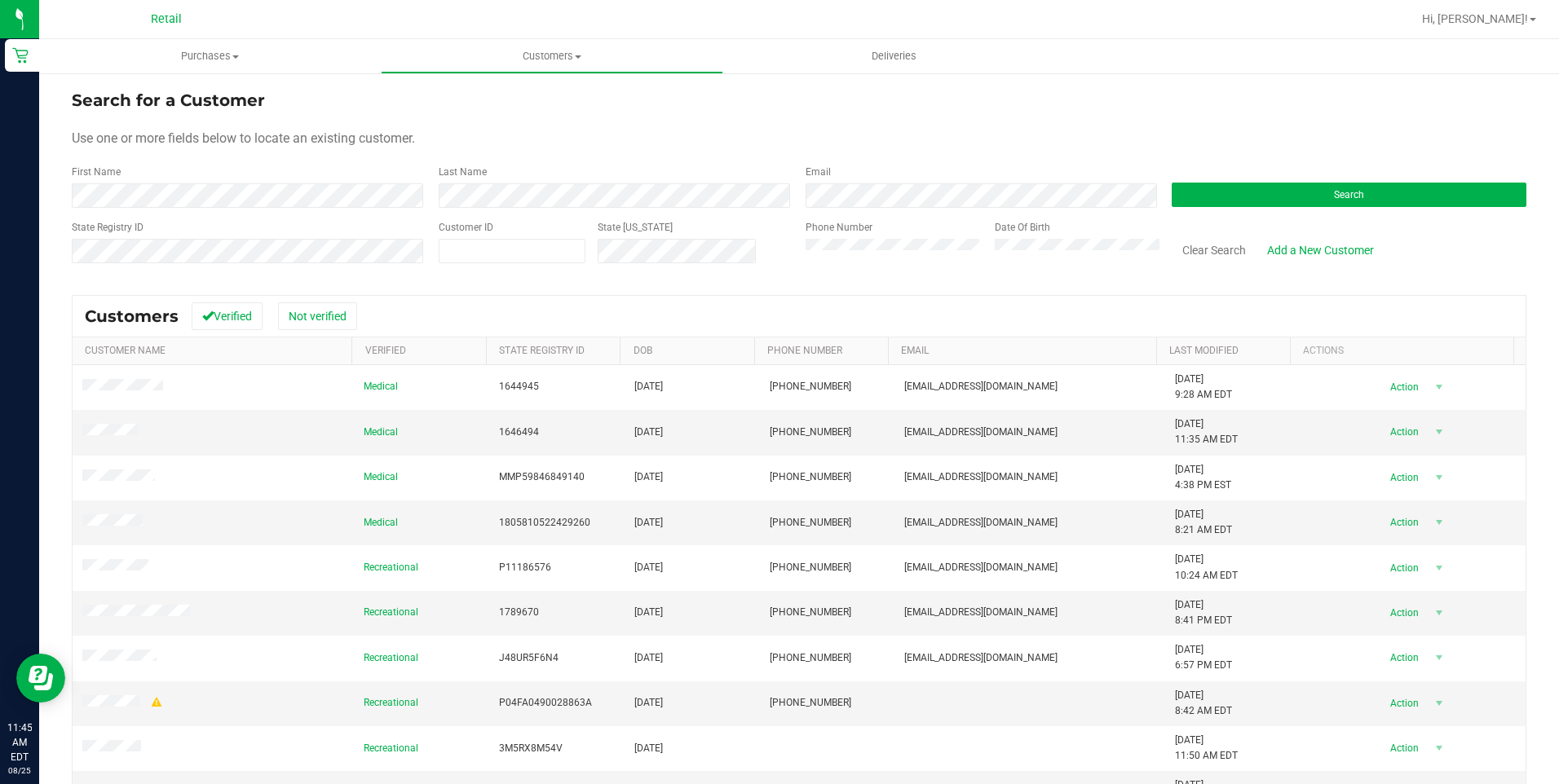
click at [514, 209] on form "Search for a Customer Use one or more fields below to locate an existing custom…" at bounding box center [799, 183] width 1455 height 190
click at [1183, 196] on button "Search" at bounding box center [1349, 195] width 355 height 25
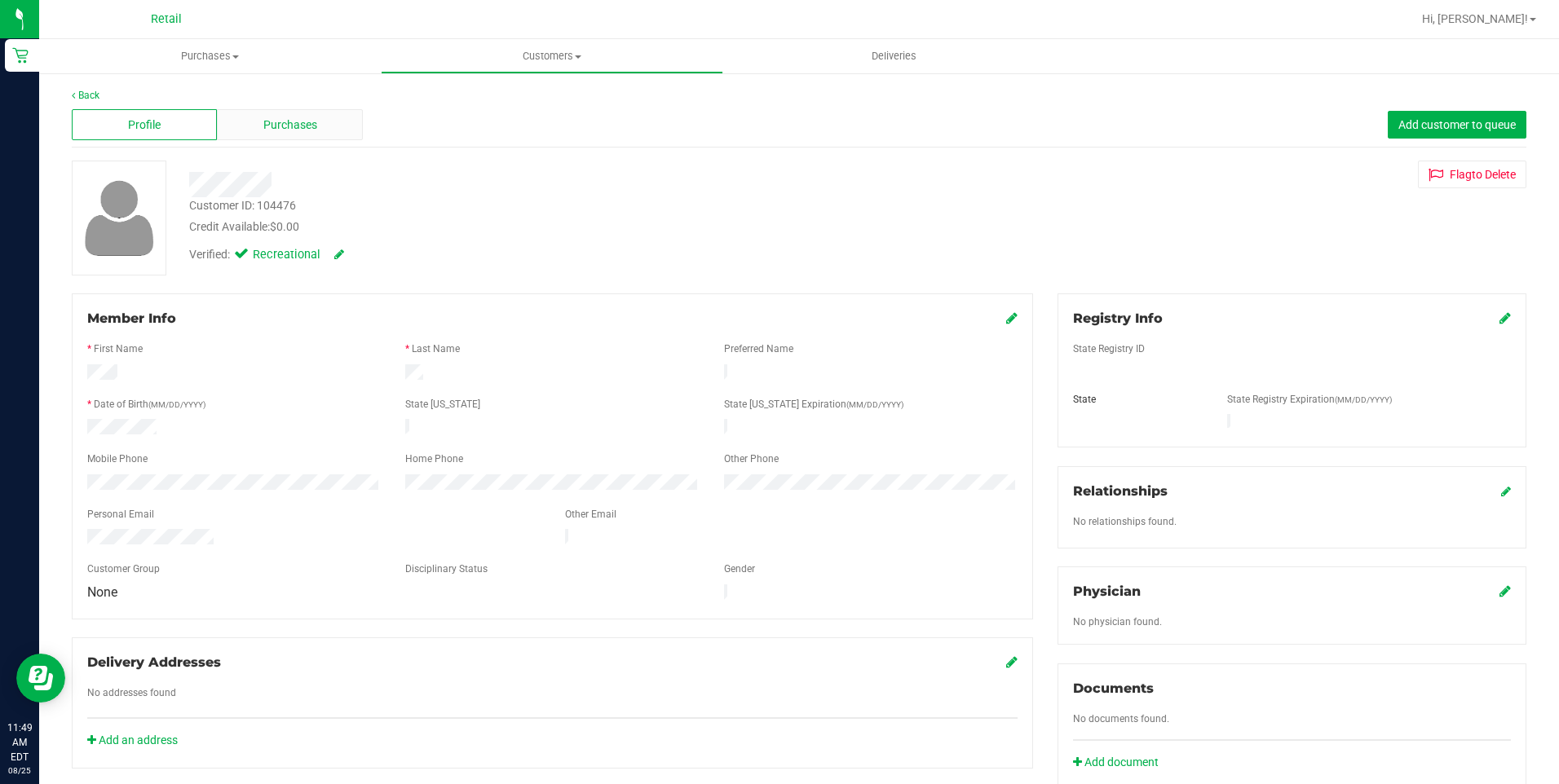
click at [286, 150] on div "Back Profile Purchases Add customer to queue Customer ID: 104476 Credit Availab…" at bounding box center [799, 604] width 1455 height 1034
click at [301, 120] on span "Purchases" at bounding box center [290, 125] width 54 height 17
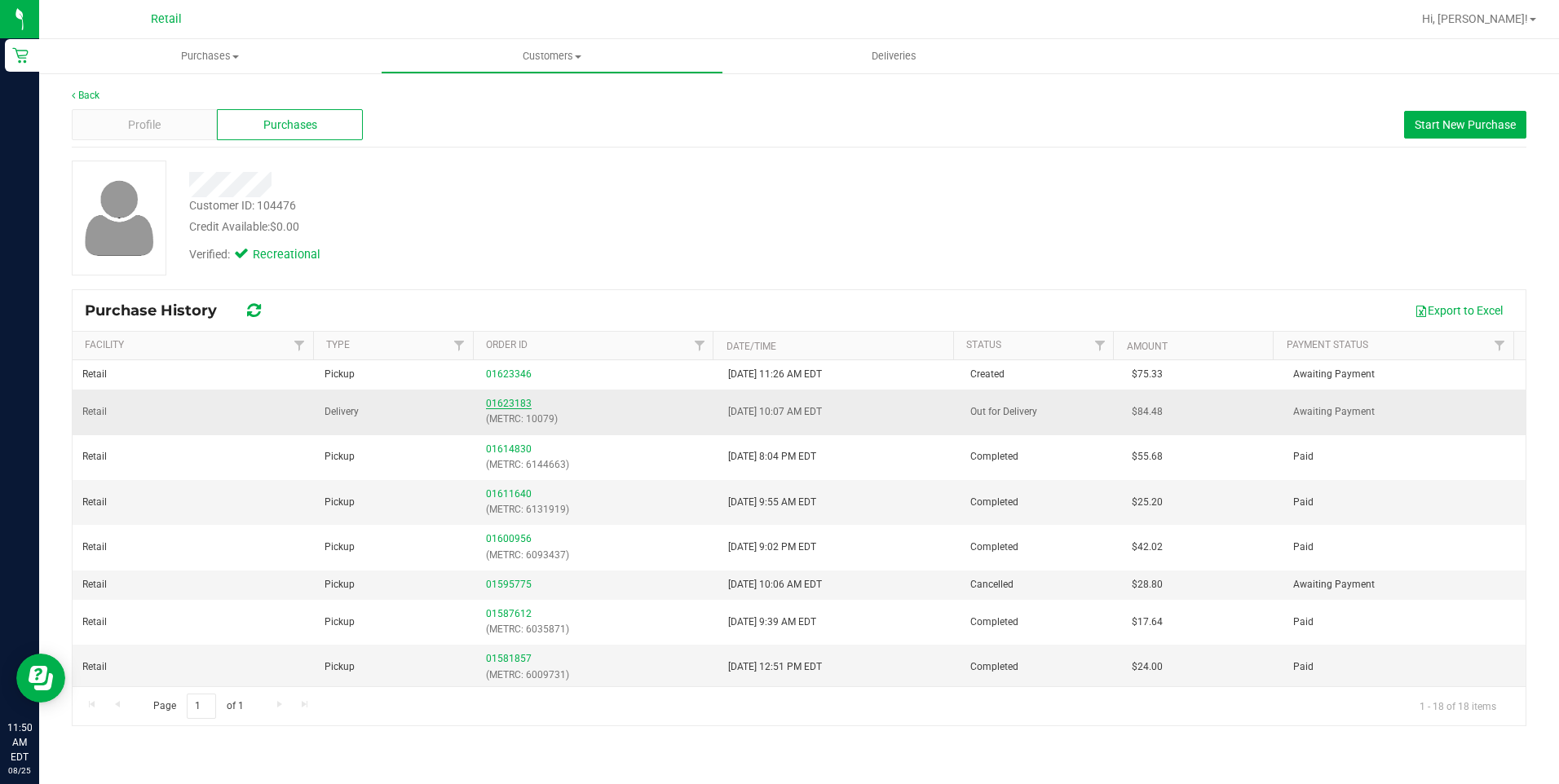
click at [501, 405] on link "01623183" at bounding box center [508, 403] width 45 height 11
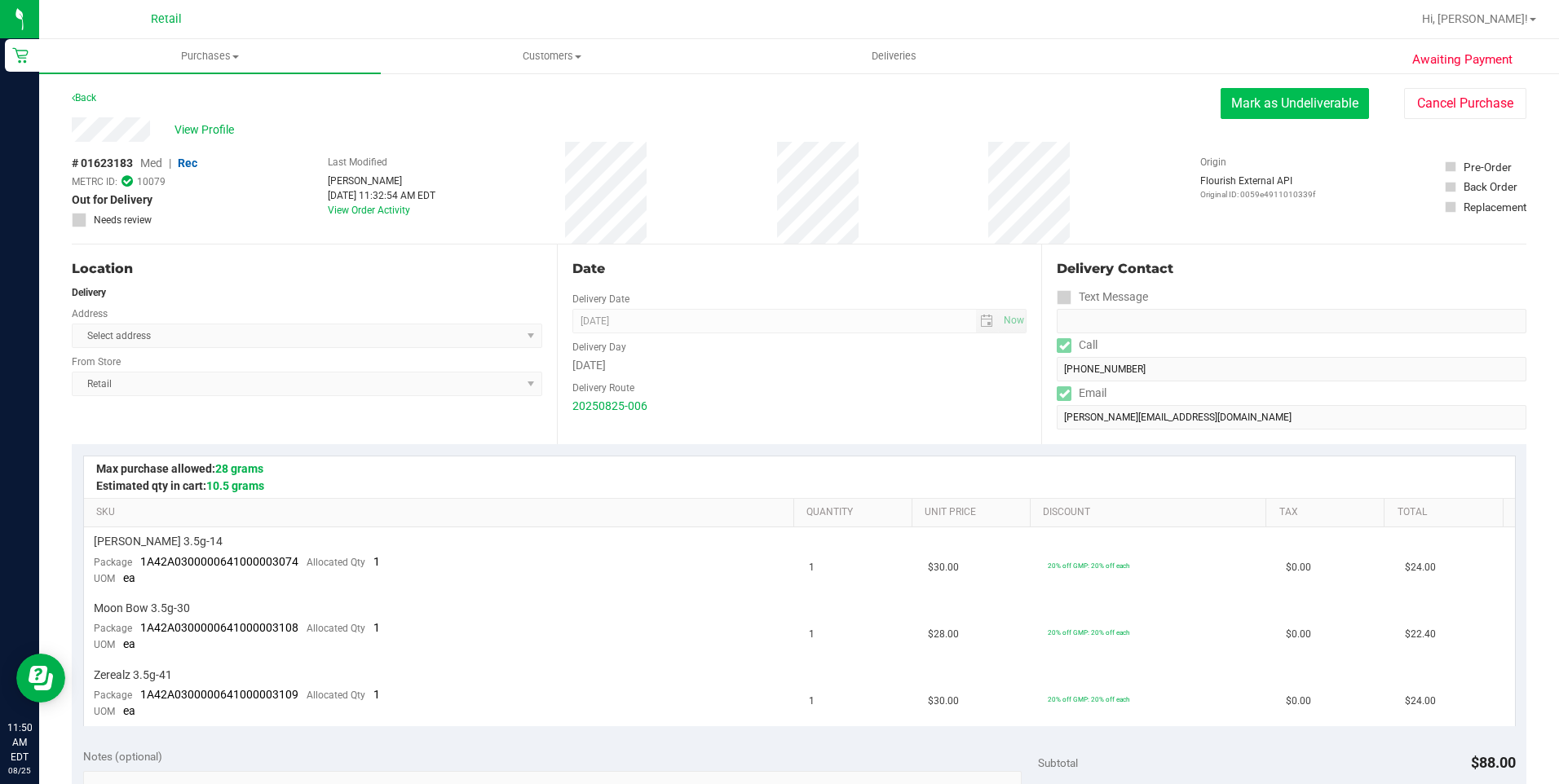
click at [1316, 105] on button "Mark as Undeliverable" at bounding box center [1295, 103] width 149 height 31
click at [1267, 105] on button "Mark as Packed" at bounding box center [1308, 103] width 122 height 31
click at [1267, 105] on button "Send Back to Created" at bounding box center [1296, 103] width 145 height 31
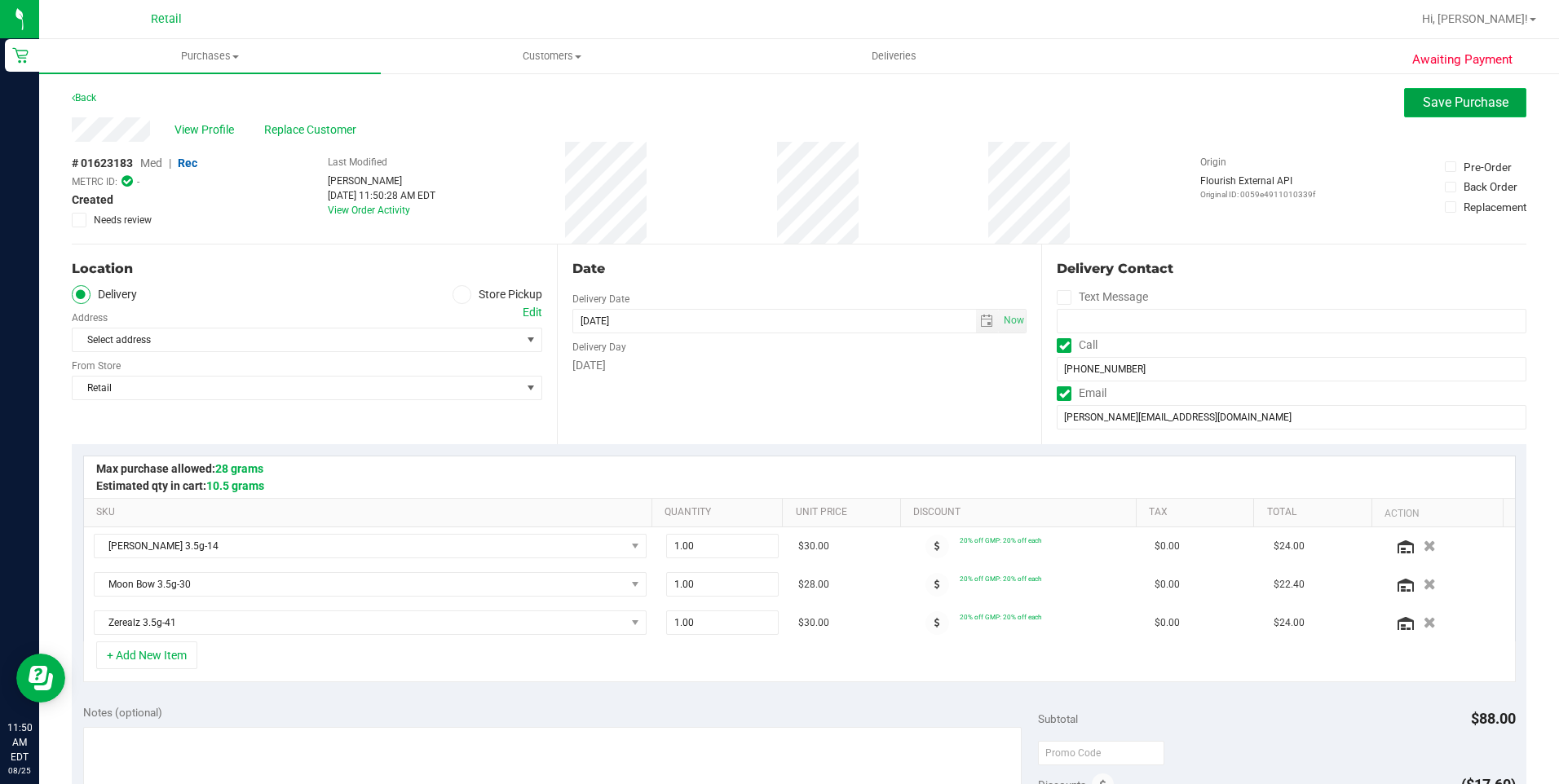
click at [1423, 97] on span "Save Purchase" at bounding box center [1466, 103] width 86 height 15
click at [458, 294] on icon at bounding box center [461, 294] width 9 height 0
click at [0, 0] on input "Store Pickup" at bounding box center [0, 0] width 0 height 0
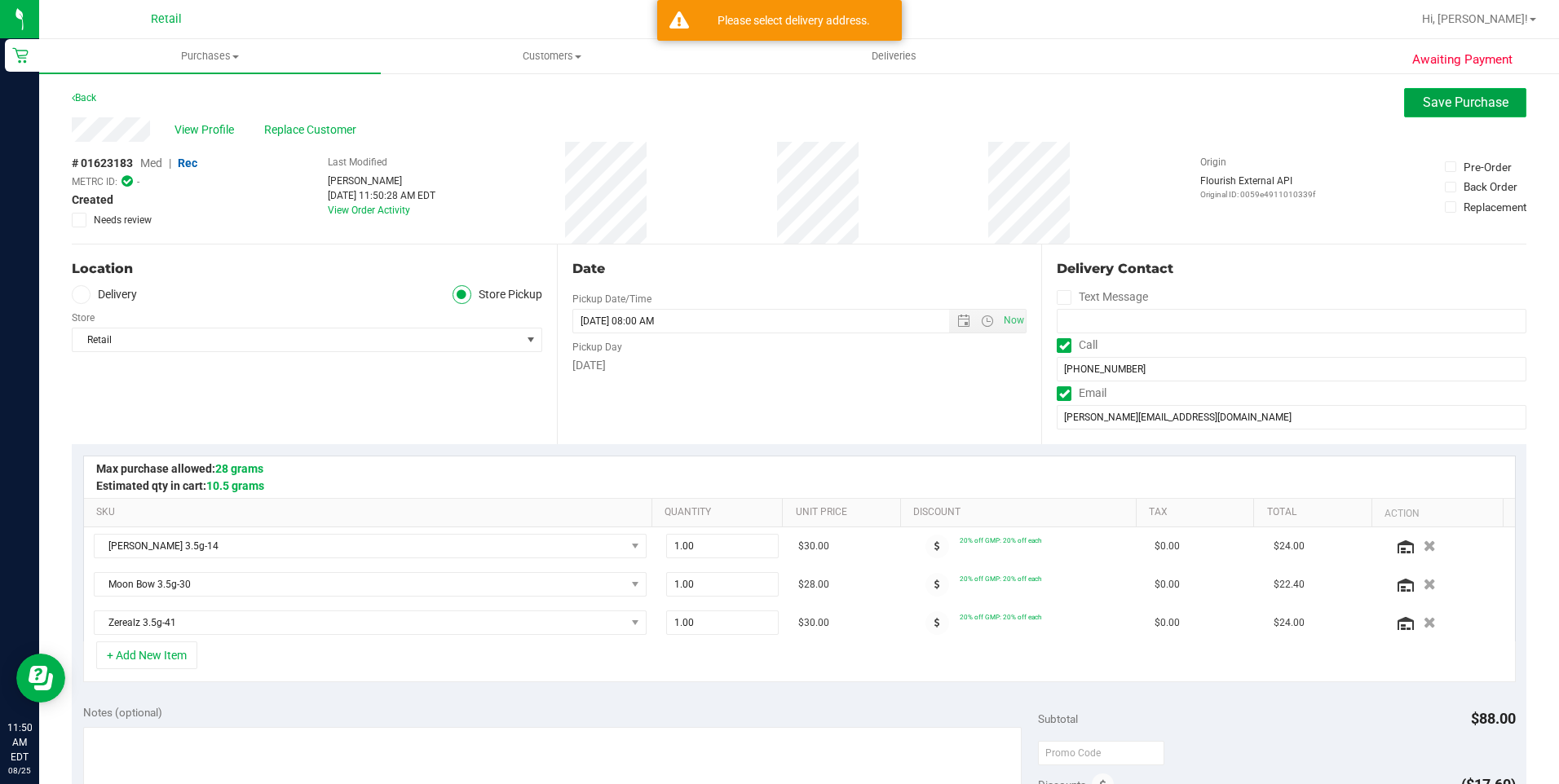
click at [1468, 106] on span "Save Purchase" at bounding box center [1466, 103] width 86 height 15
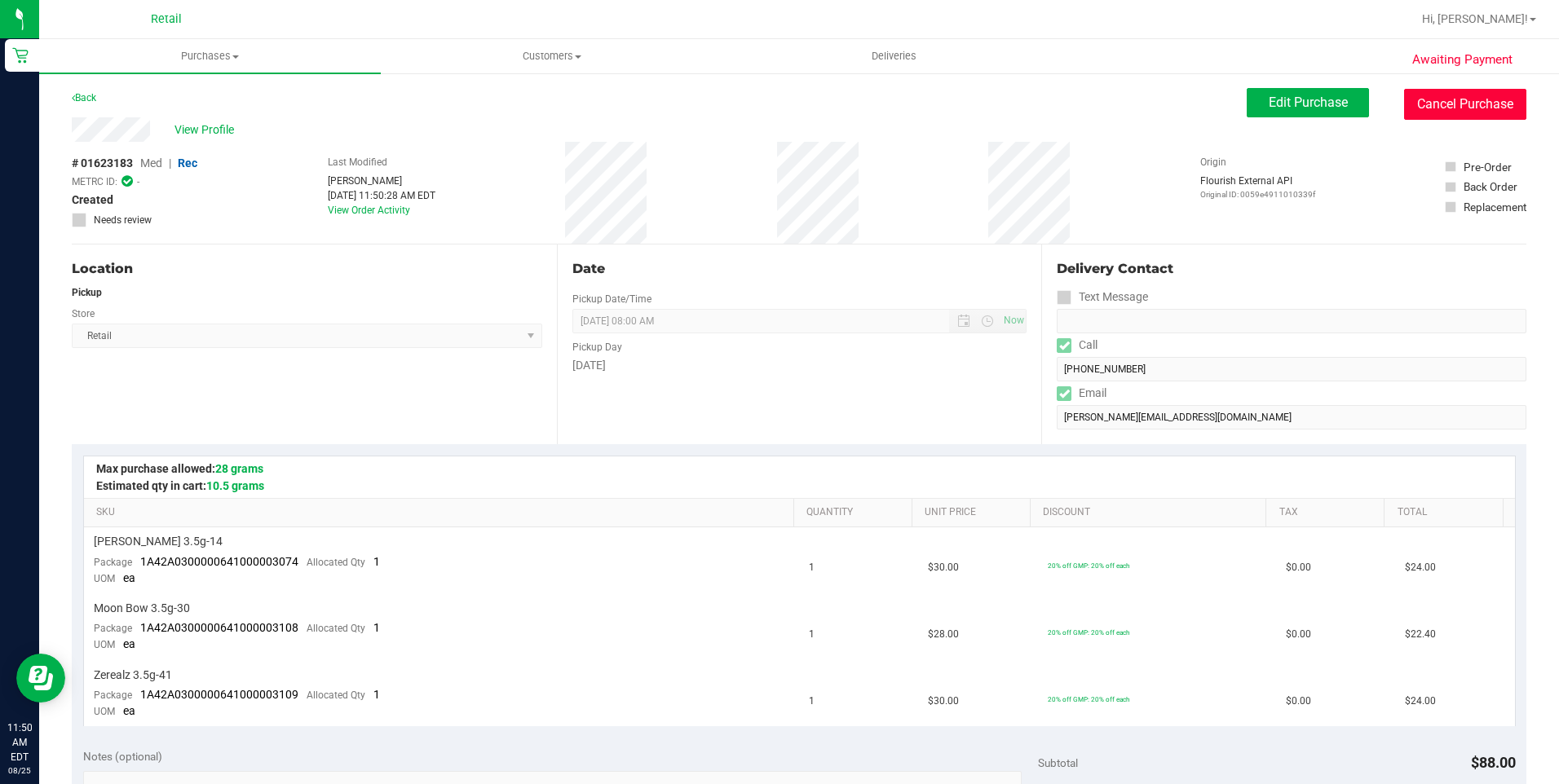
click at [1485, 105] on button "Cancel Purchase" at bounding box center [1465, 104] width 122 height 31
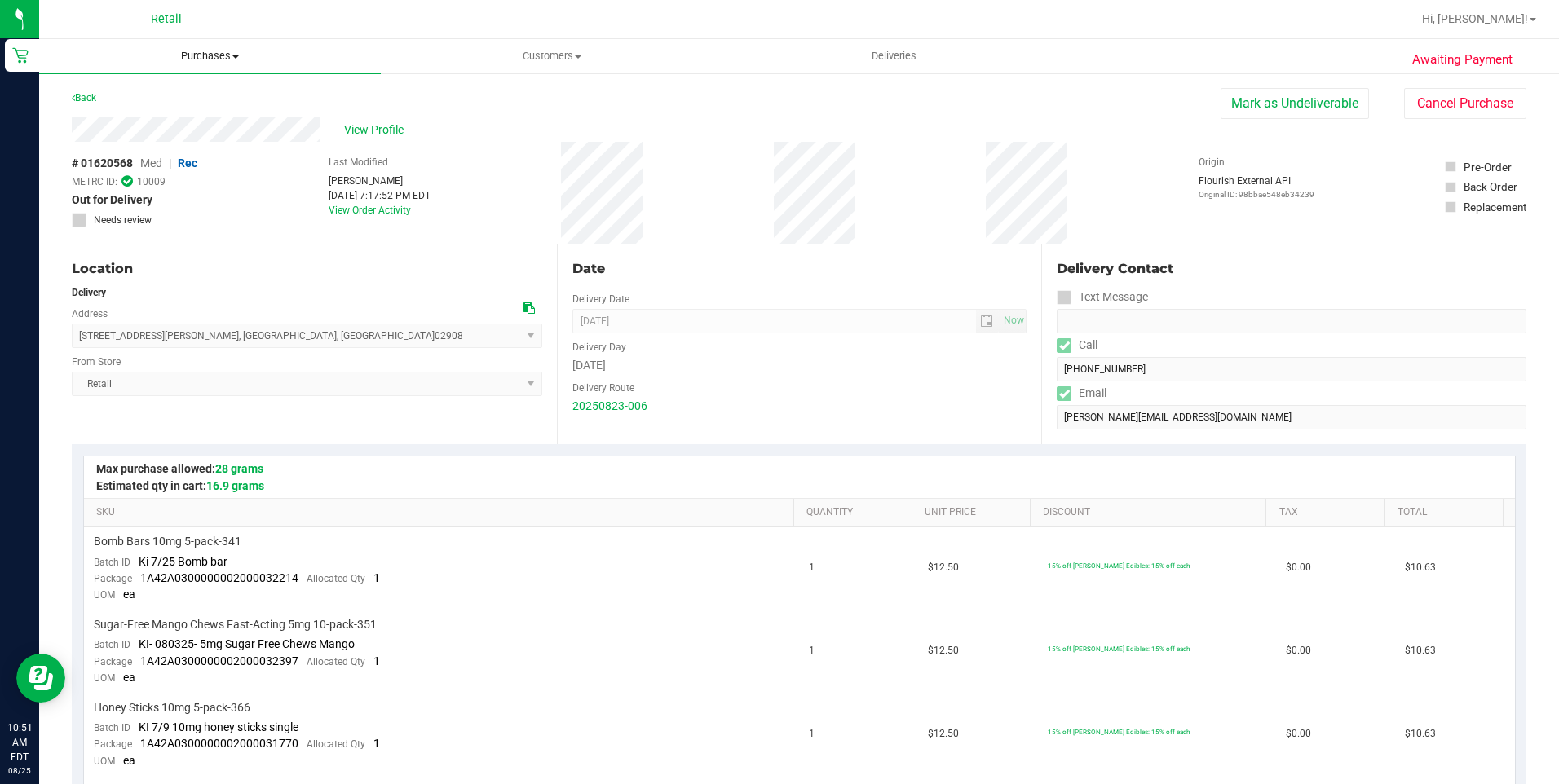
click at [222, 63] on uib-tab-heading "Purchases Summary of purchases Fulfillment All purchases" at bounding box center [210, 56] width 341 height 34
click at [182, 95] on span "Summary of purchases" at bounding box center [122, 98] width 167 height 14
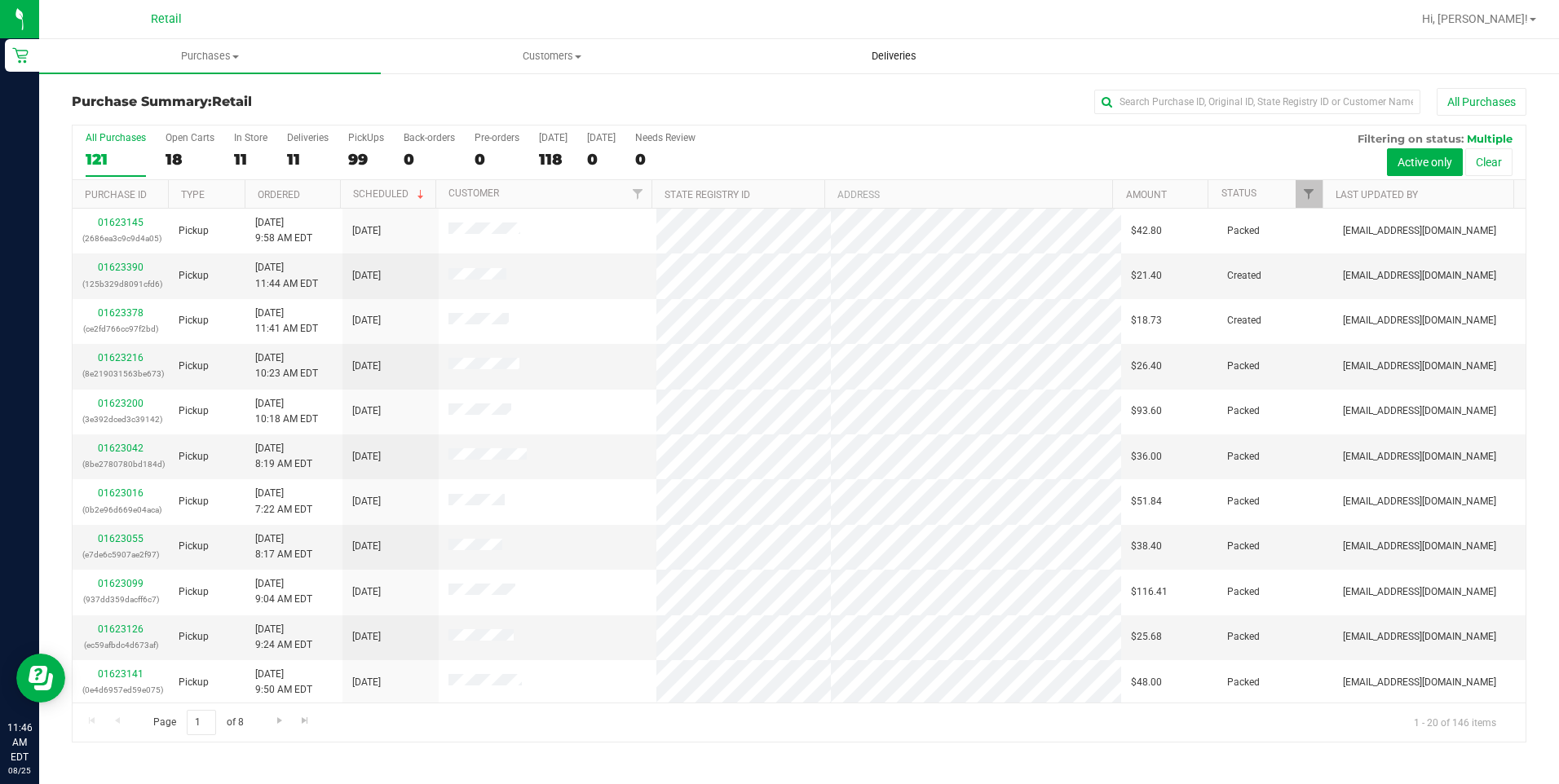
click at [894, 57] on span "Deliveries" at bounding box center [894, 56] width 89 height 15
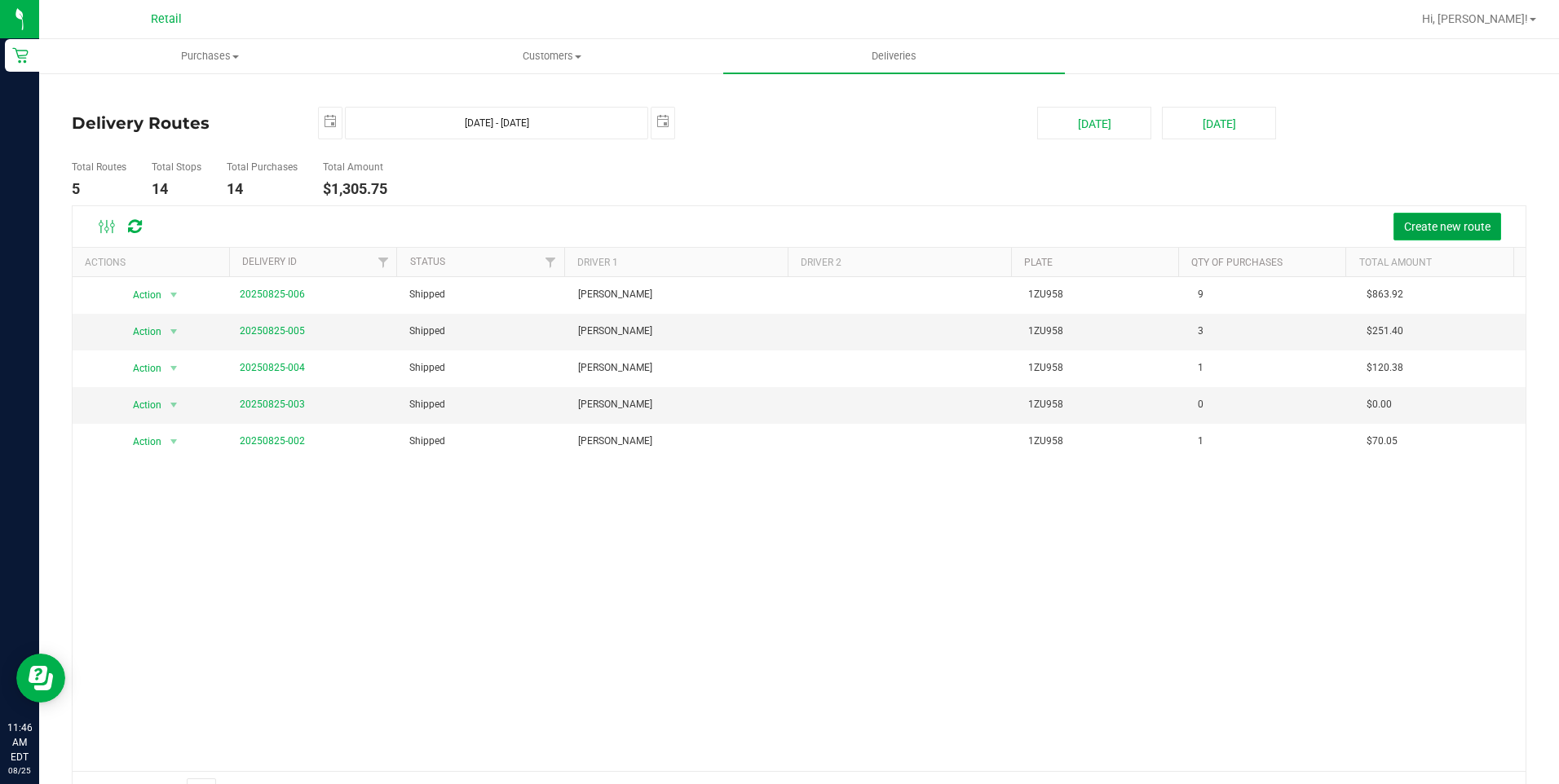
click at [1424, 227] on span "Create new route" at bounding box center [1447, 226] width 86 height 13
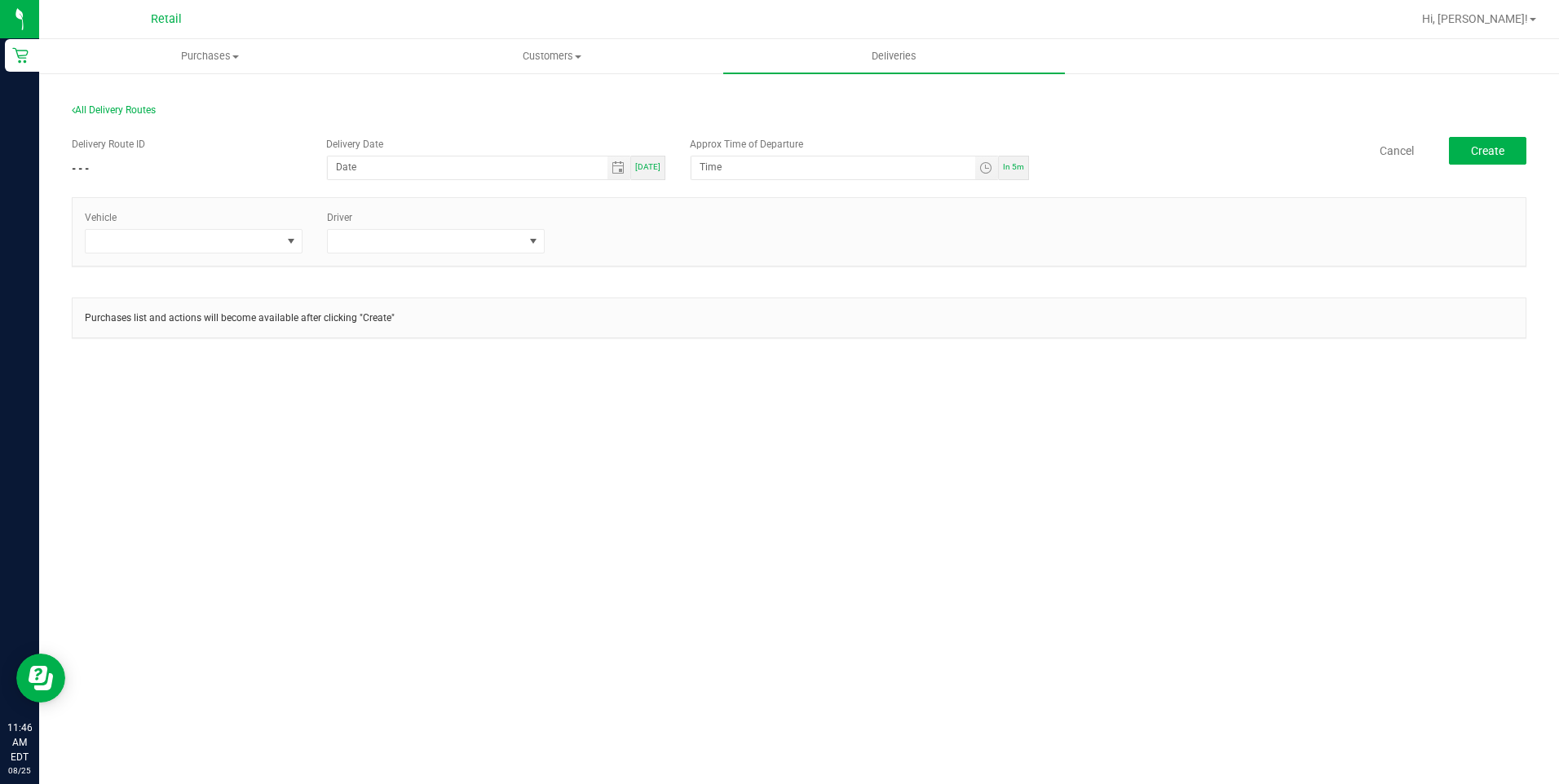
click at [653, 168] on span "[DATE]" at bounding box center [648, 167] width 26 height 9
type input "[DATE]"
type input "11:51 AM"
click at [219, 237] on span at bounding box center [183, 241] width 196 height 23
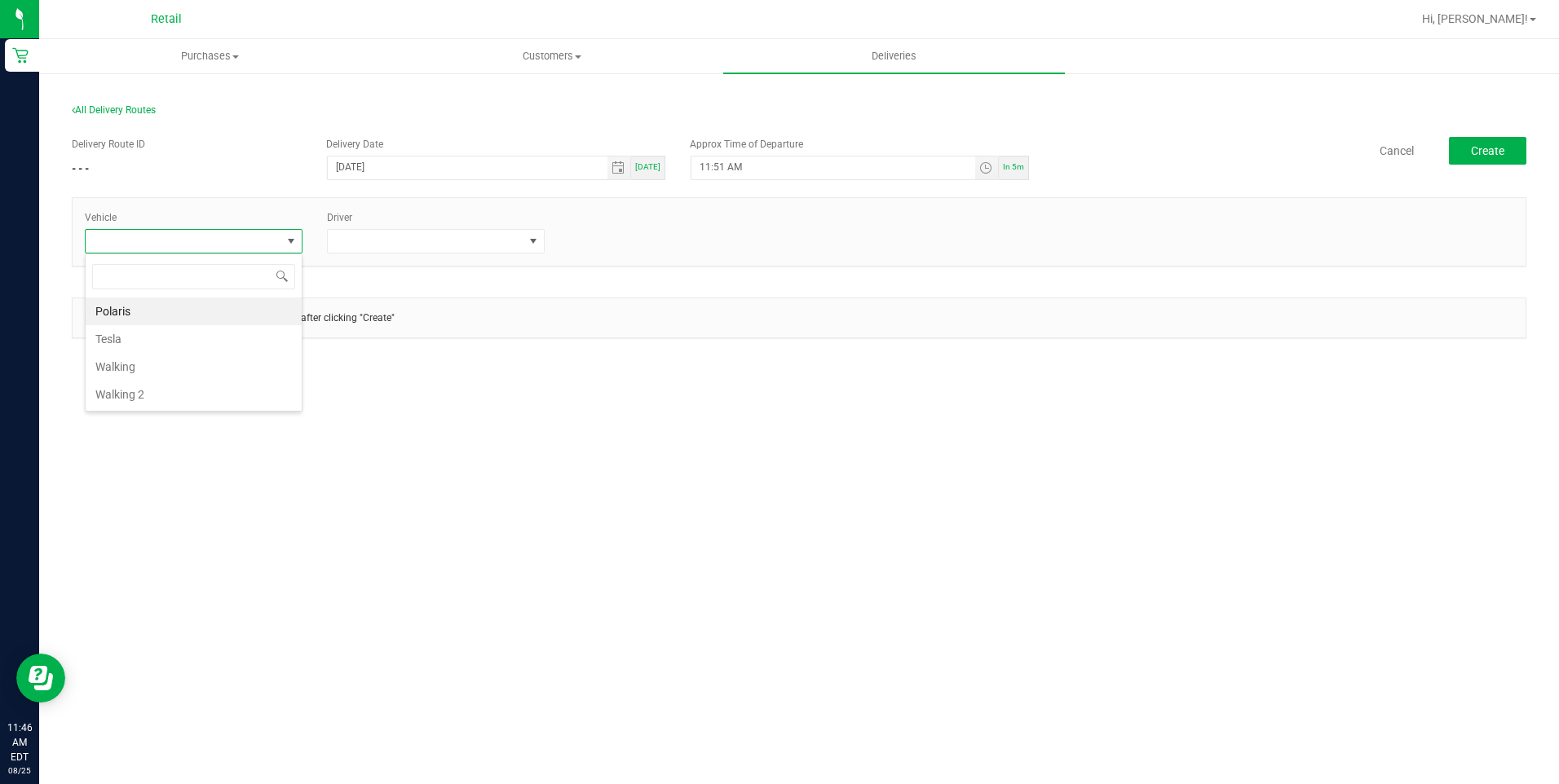
click at [167, 340] on li "Tesla" at bounding box center [193, 339] width 216 height 27
click at [445, 243] on span at bounding box center [425, 241] width 196 height 23
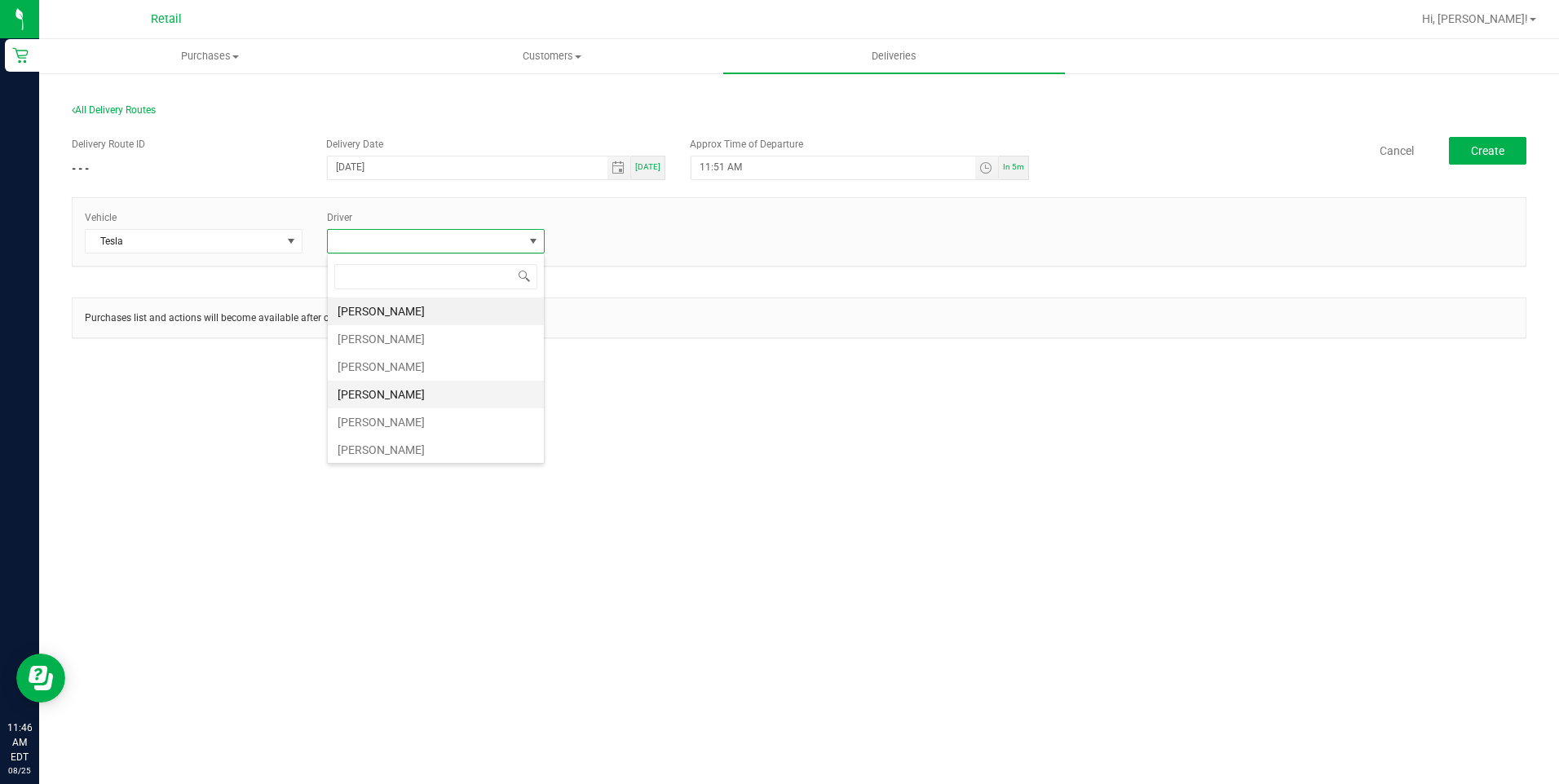
click at [388, 389] on li "[PERSON_NAME]" at bounding box center [435, 394] width 216 height 27
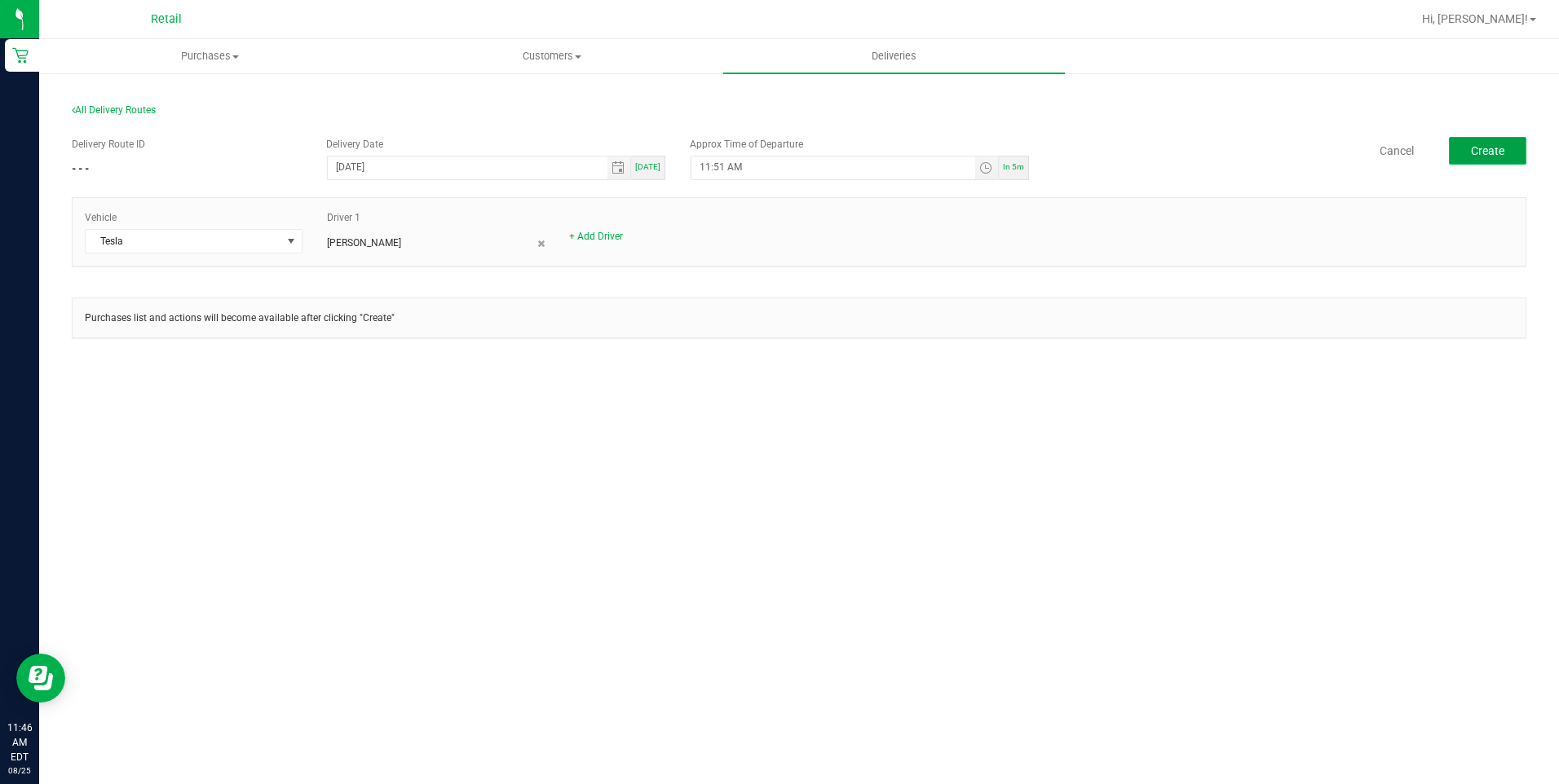
click at [1493, 157] on button "Create" at bounding box center [1487, 150] width 78 height 27
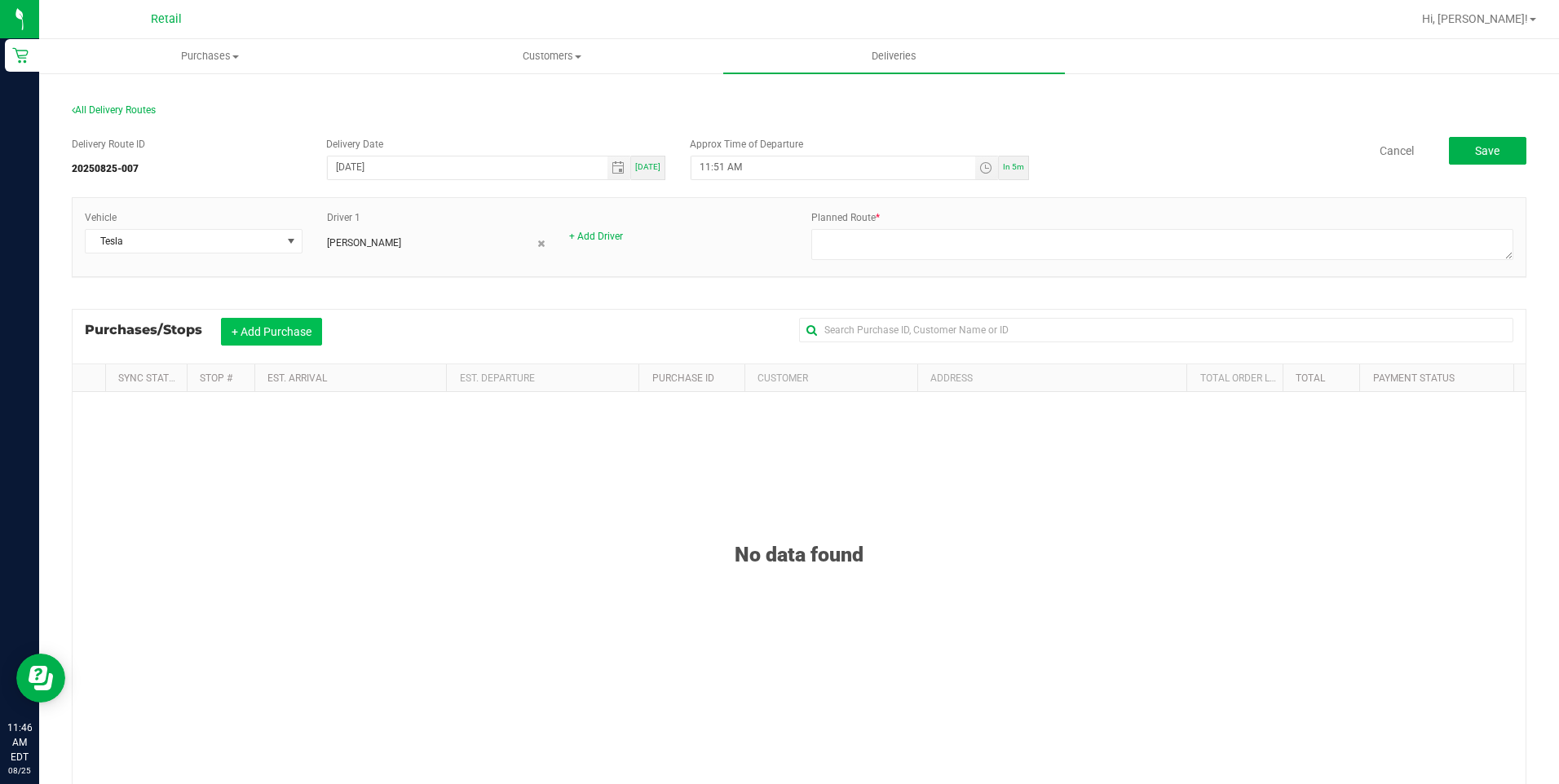
click at [280, 341] on button "+ Add Purchase" at bounding box center [271, 332] width 101 height 27
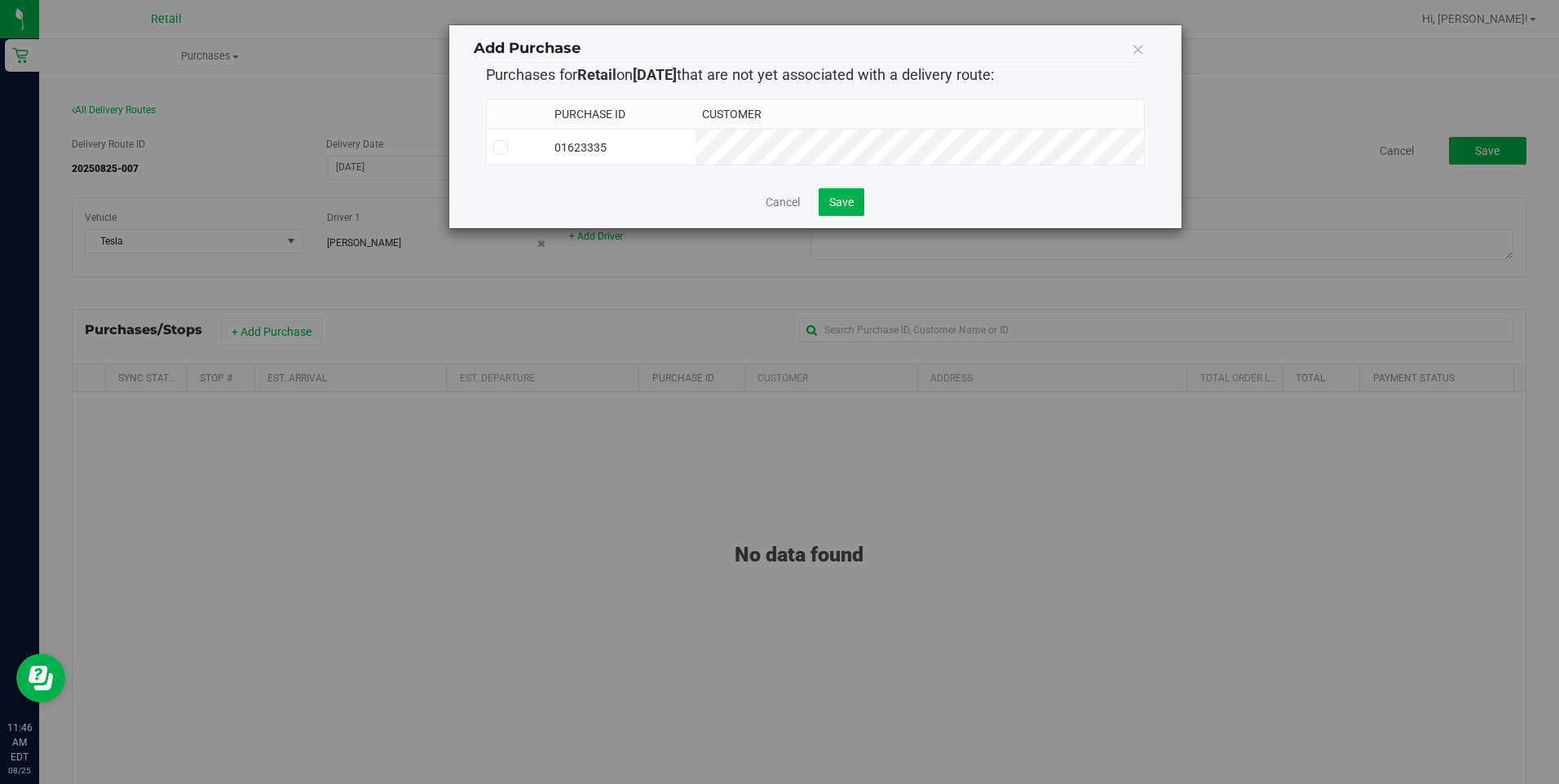
click at [499, 148] on icon at bounding box center [500, 148] width 10 height 0
click at [0, 0] on input "checkbox" at bounding box center [0, 0] width 0 height 0
click at [847, 204] on span "Save" at bounding box center [842, 202] width 25 height 13
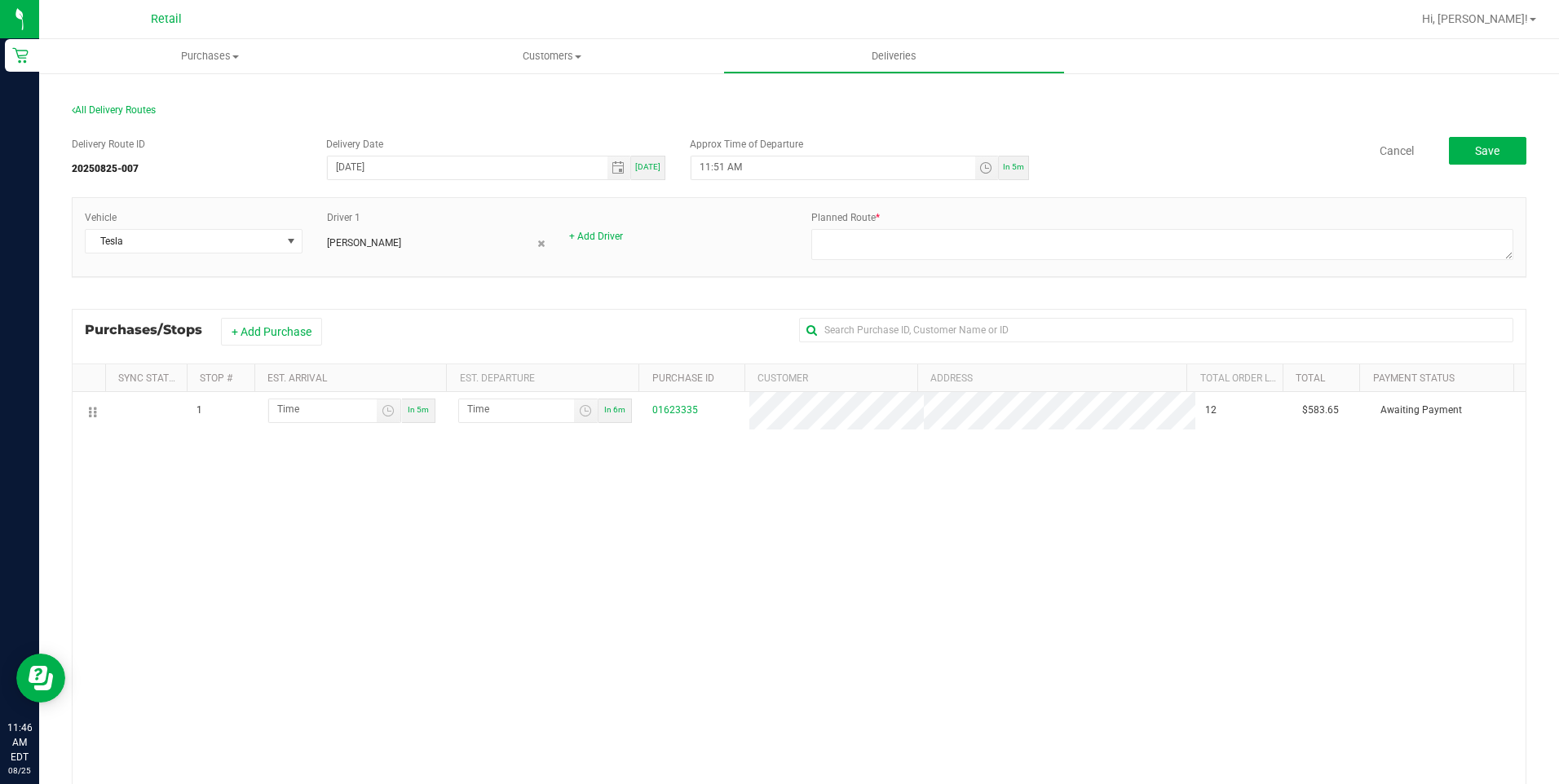
click at [722, 581] on div "1 In 5m In 6m 01623335 12 $583.65 Awaiting Payment" at bounding box center [799, 640] width 1453 height 494
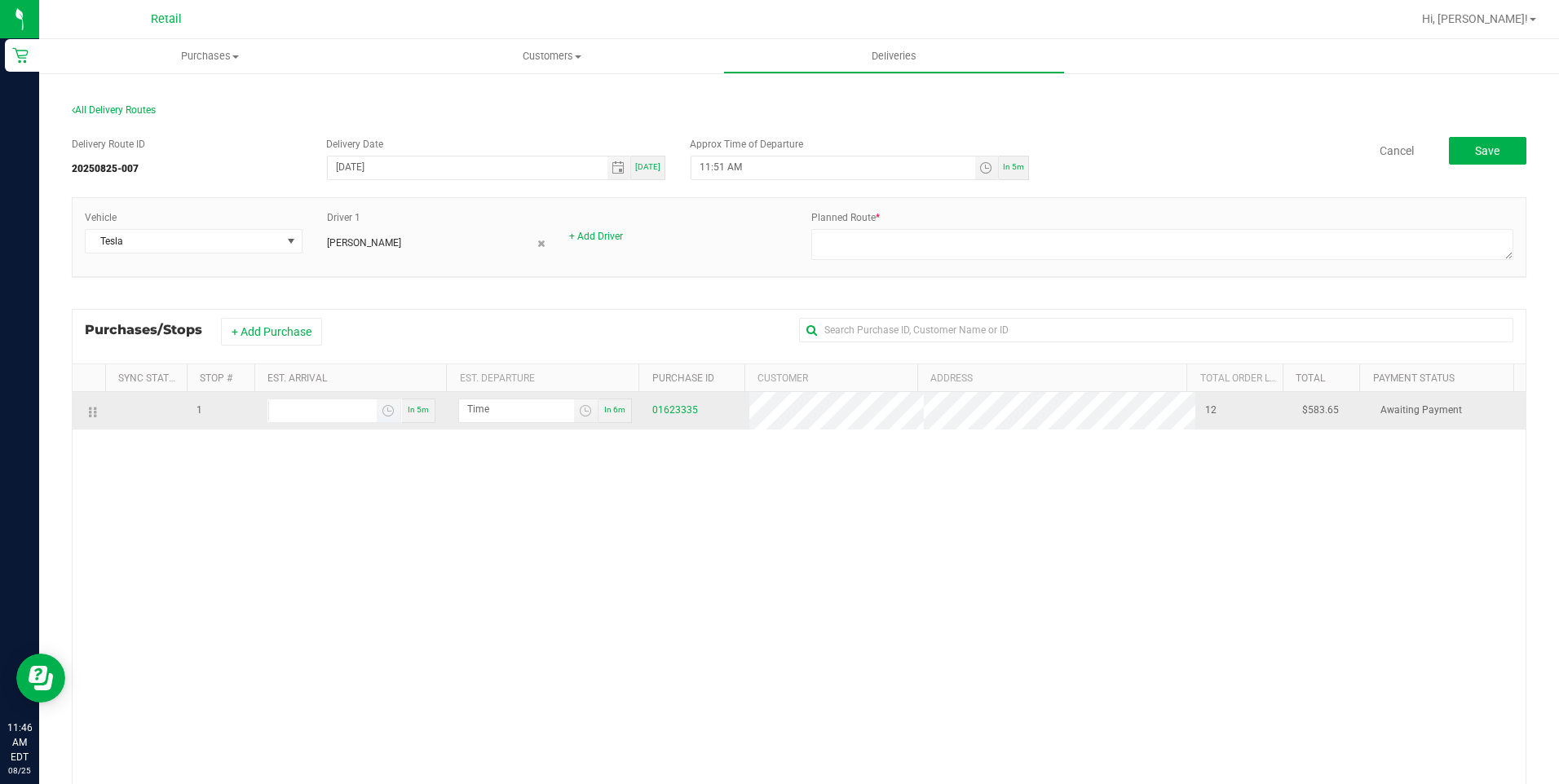
type input "hour:minute AM"
click at [328, 412] on input "hour:minute AM" at bounding box center [323, 410] width 108 height 21
click at [315, 418] on input "hour:minute AM" at bounding box center [323, 410] width 108 height 21
type input "5:05 AM"
type input "5:06 AM"
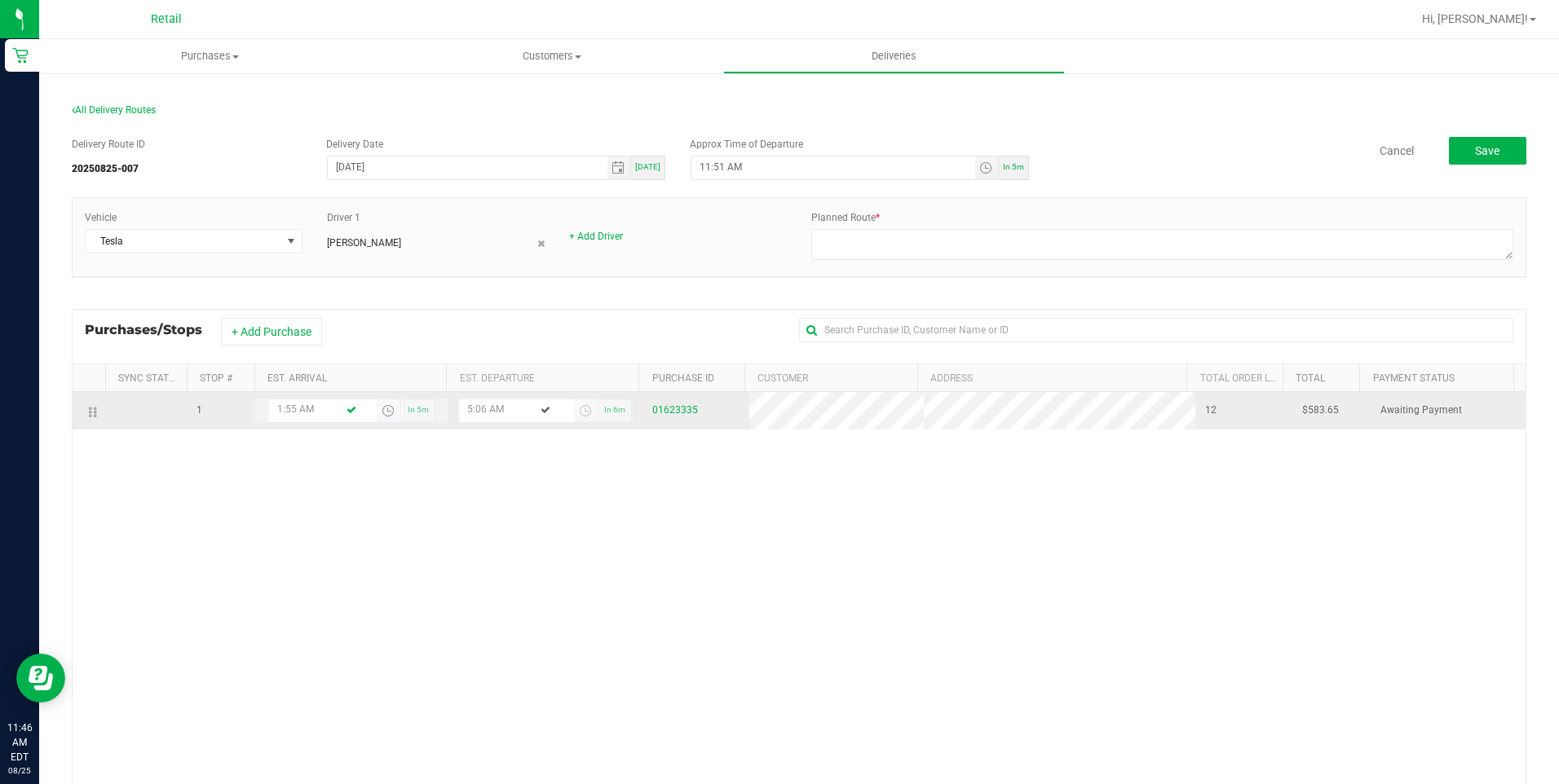
type input "1:55 PM"
type input "1:56 PM"
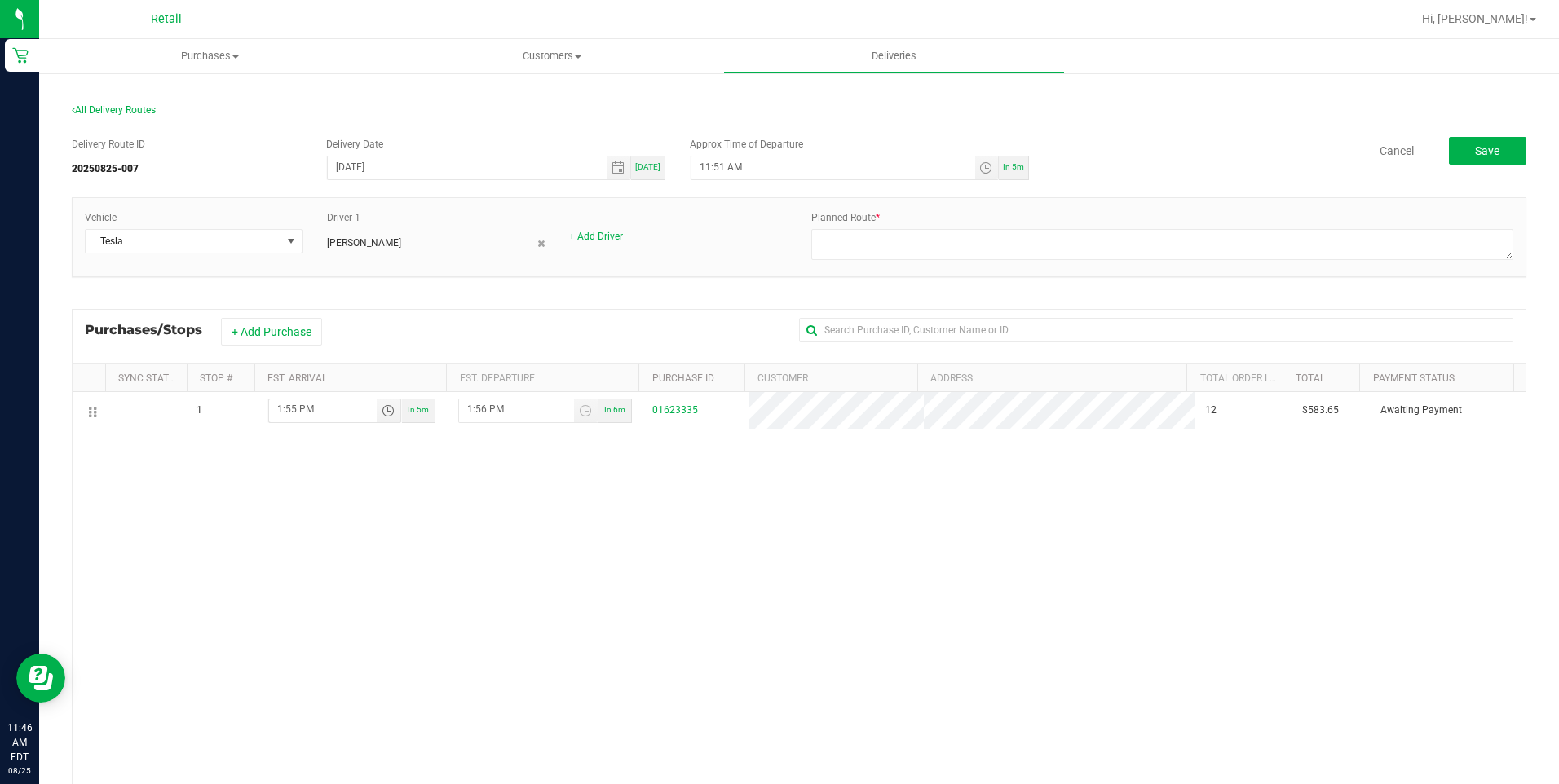
type input "1:55 PM"
drag, startPoint x: 912, startPoint y: 581, endPoint x: 1172, endPoint y: 463, distance: 285.5
click at [919, 581] on div "1 1:55 PM In 5m 1:56 PM In 6m 01623335 12 $583.65 Awaiting Payment" at bounding box center [799, 640] width 1453 height 494
click at [1165, 260] on textarea at bounding box center [1162, 245] width 702 height 31
type textarea "ON FLEET ADD ON LAST STOP"
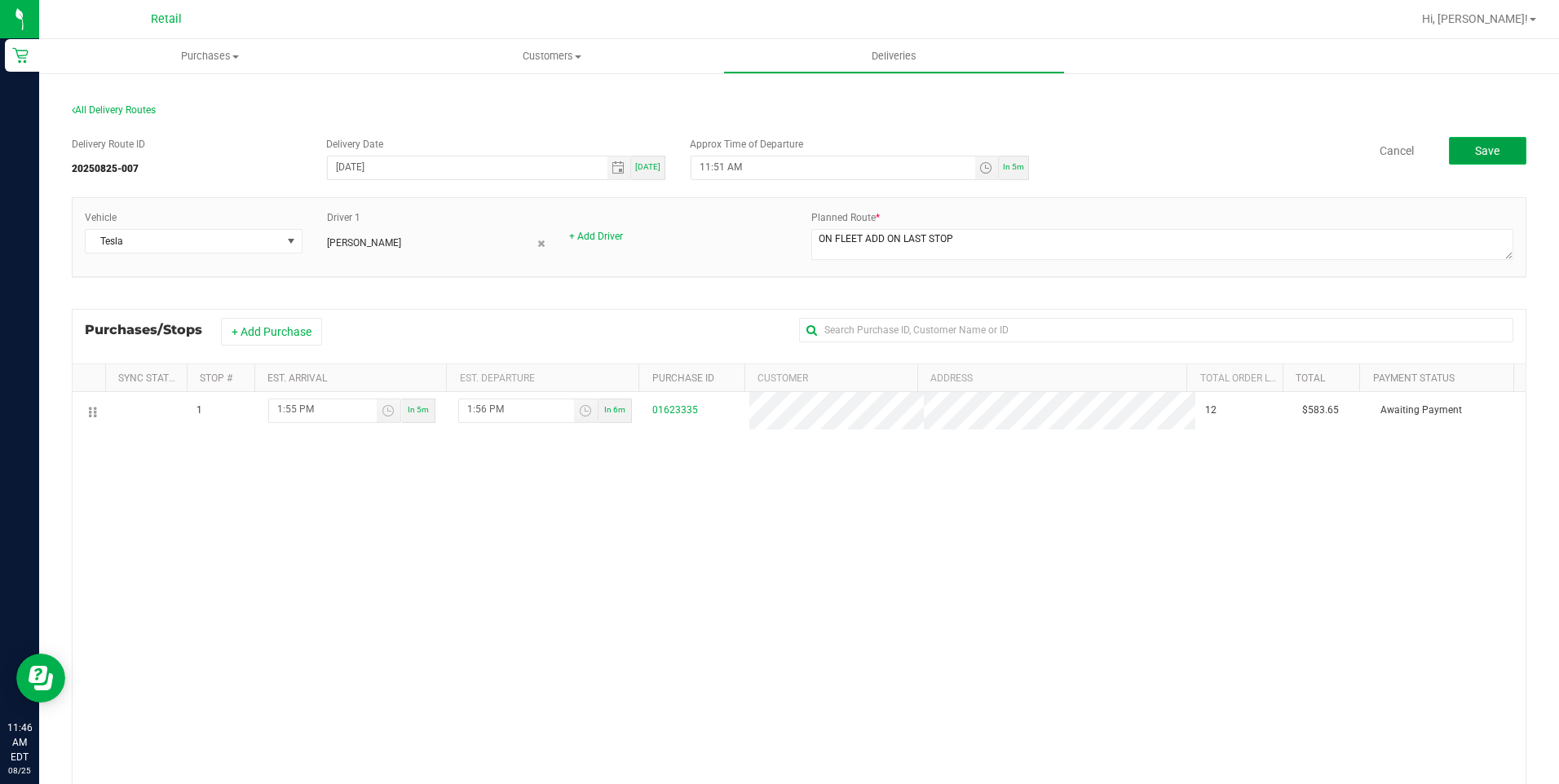
click at [1500, 159] on button "Save" at bounding box center [1487, 150] width 78 height 27
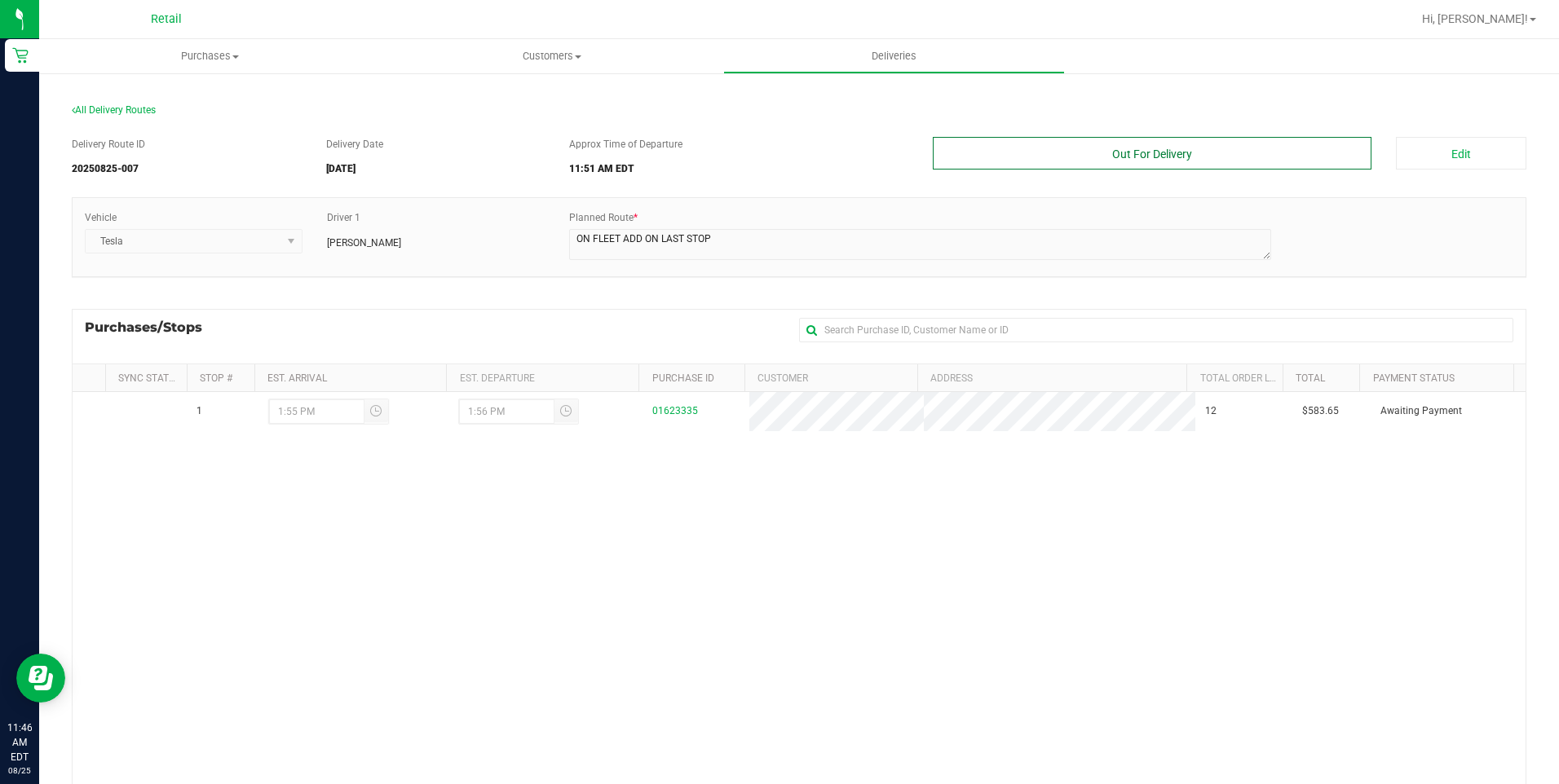
click at [1206, 155] on button "Out For Delivery" at bounding box center [1153, 153] width 440 height 32
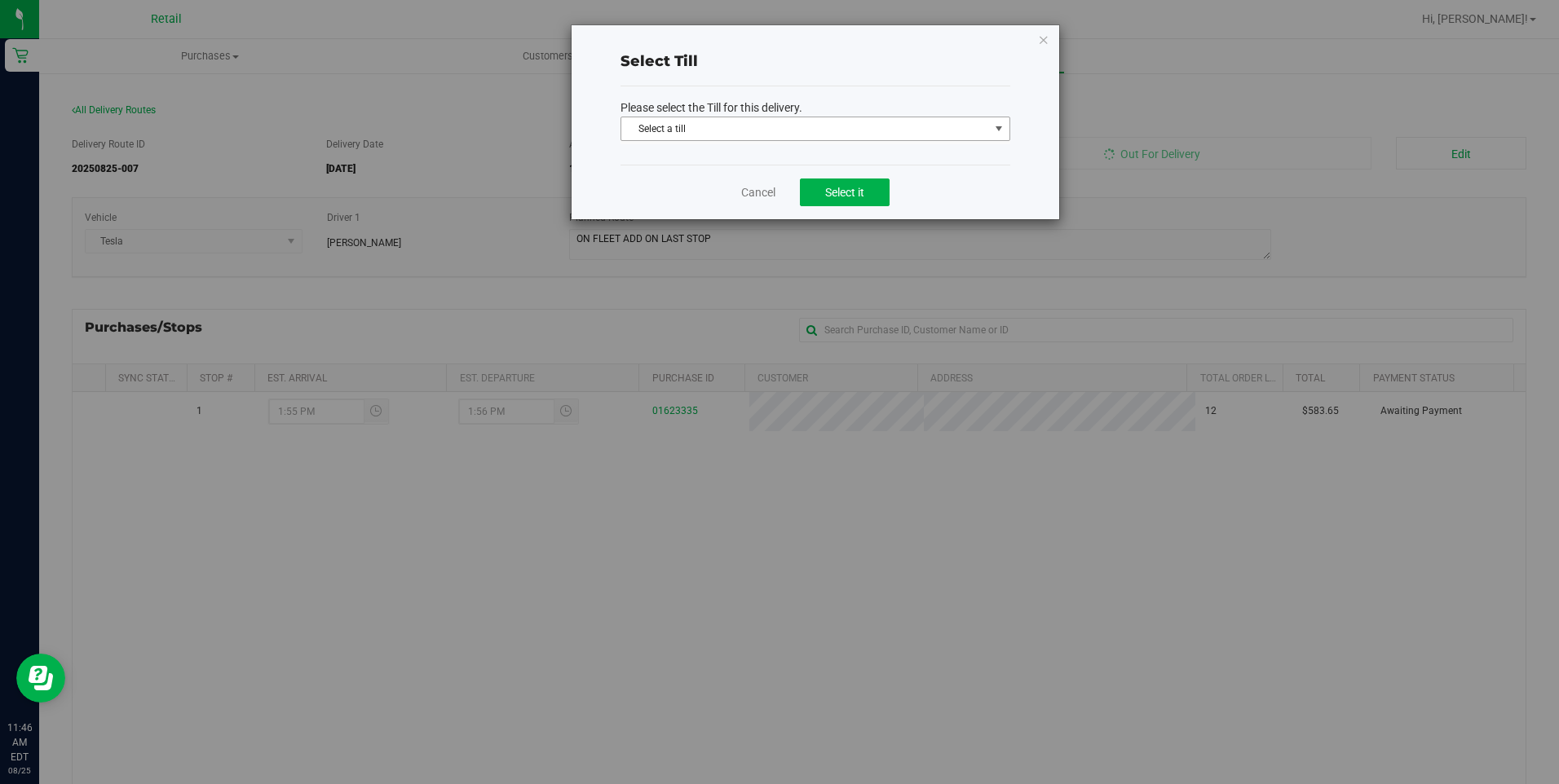
click at [795, 121] on span "Select a till" at bounding box center [806, 128] width 368 height 23
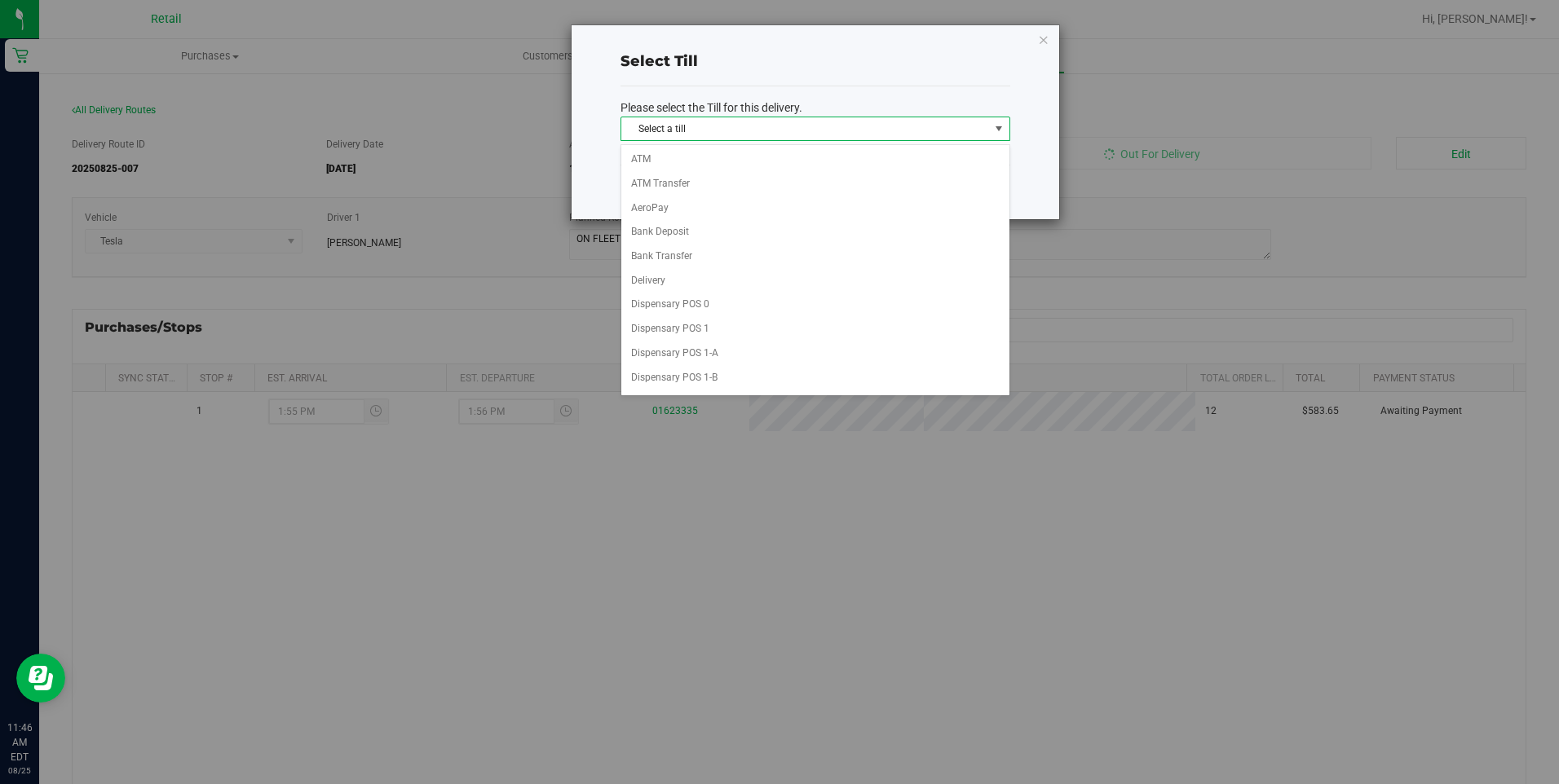
click at [781, 133] on span "Select a till" at bounding box center [806, 128] width 368 height 23
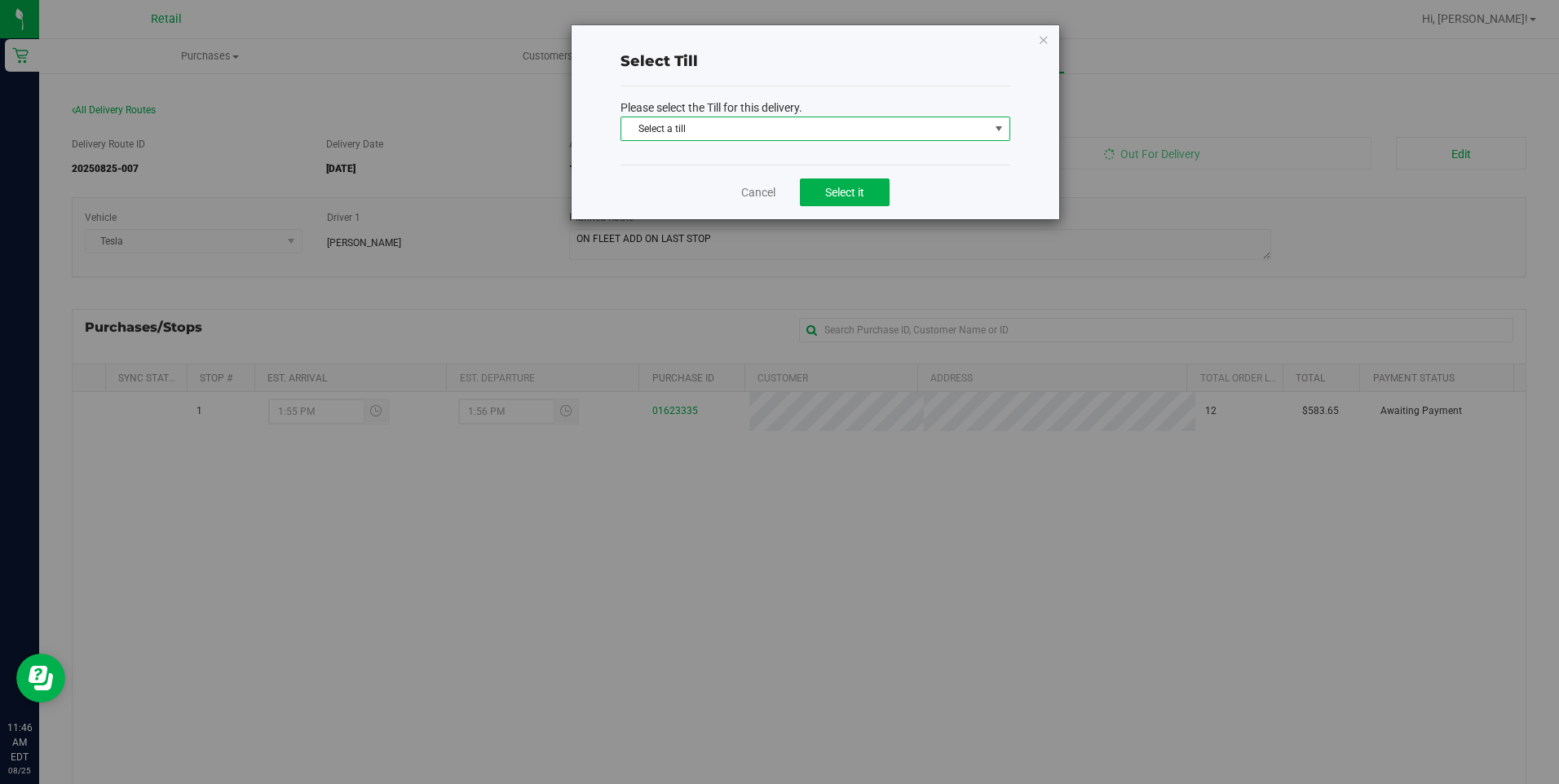
click at [1002, 123] on span "select" at bounding box center [998, 128] width 13 height 13
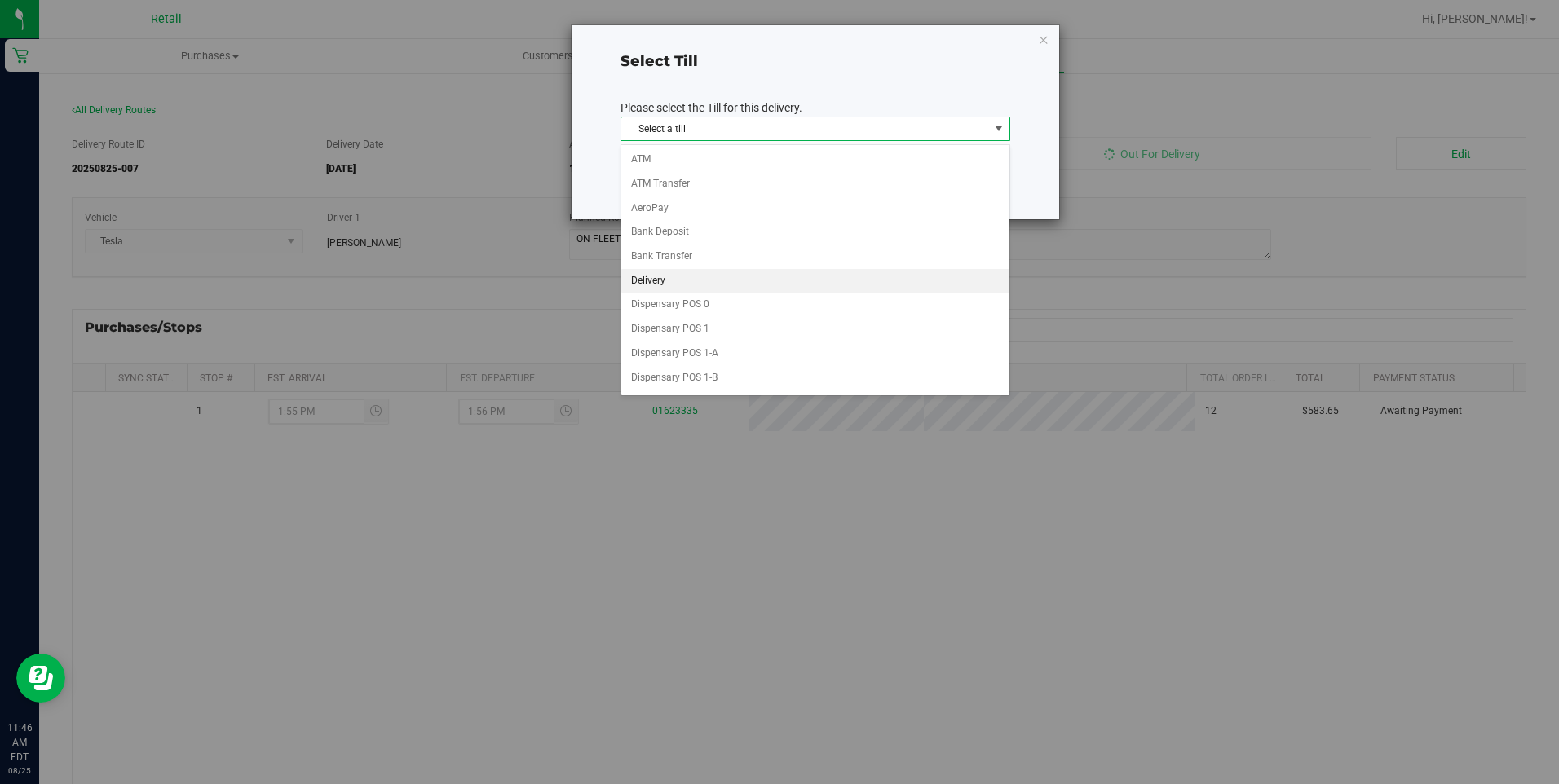
click at [669, 281] on li "Delivery" at bounding box center [816, 281] width 388 height 25
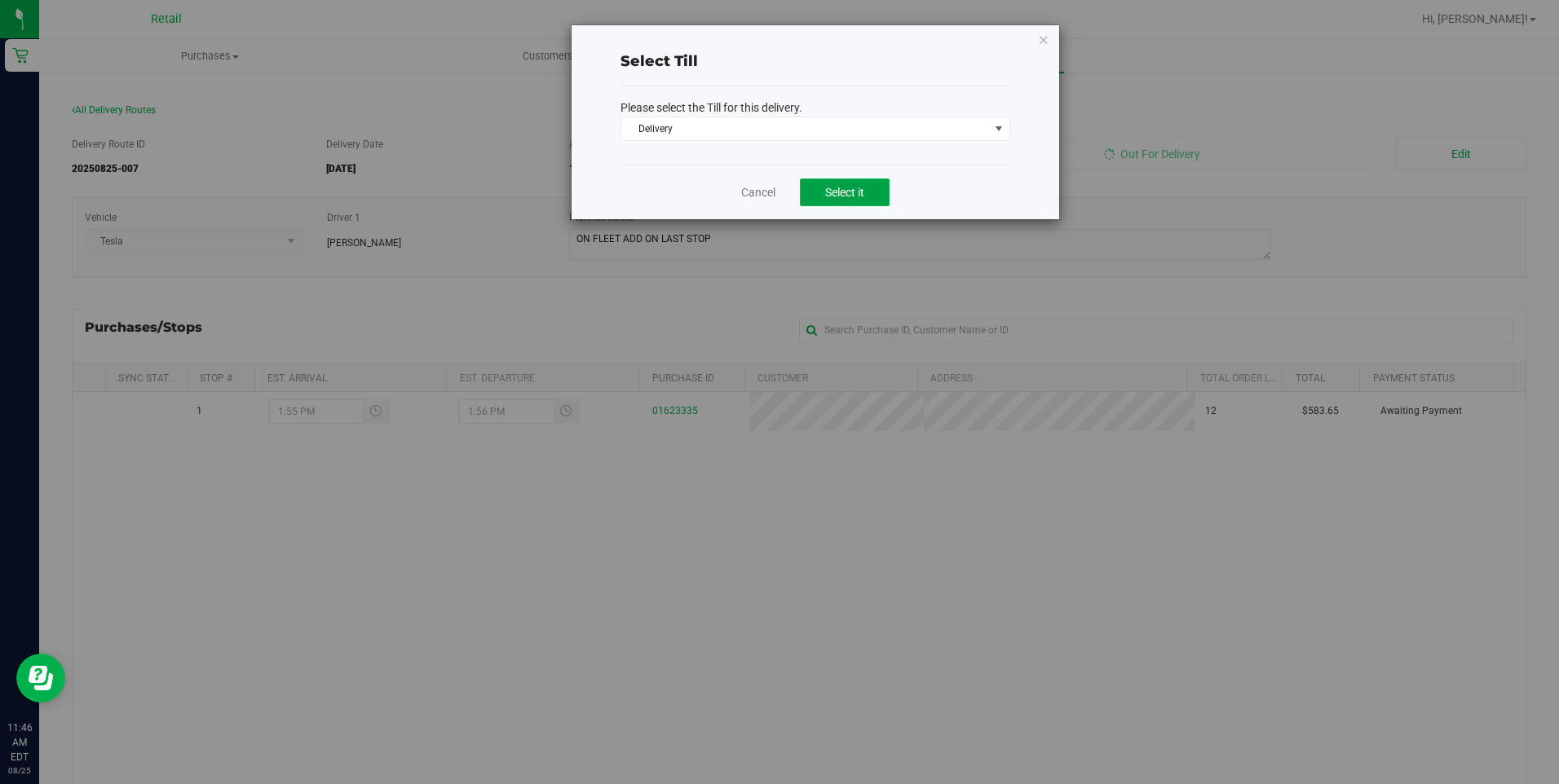
click at [829, 191] on span "Select it" at bounding box center [845, 192] width 39 height 13
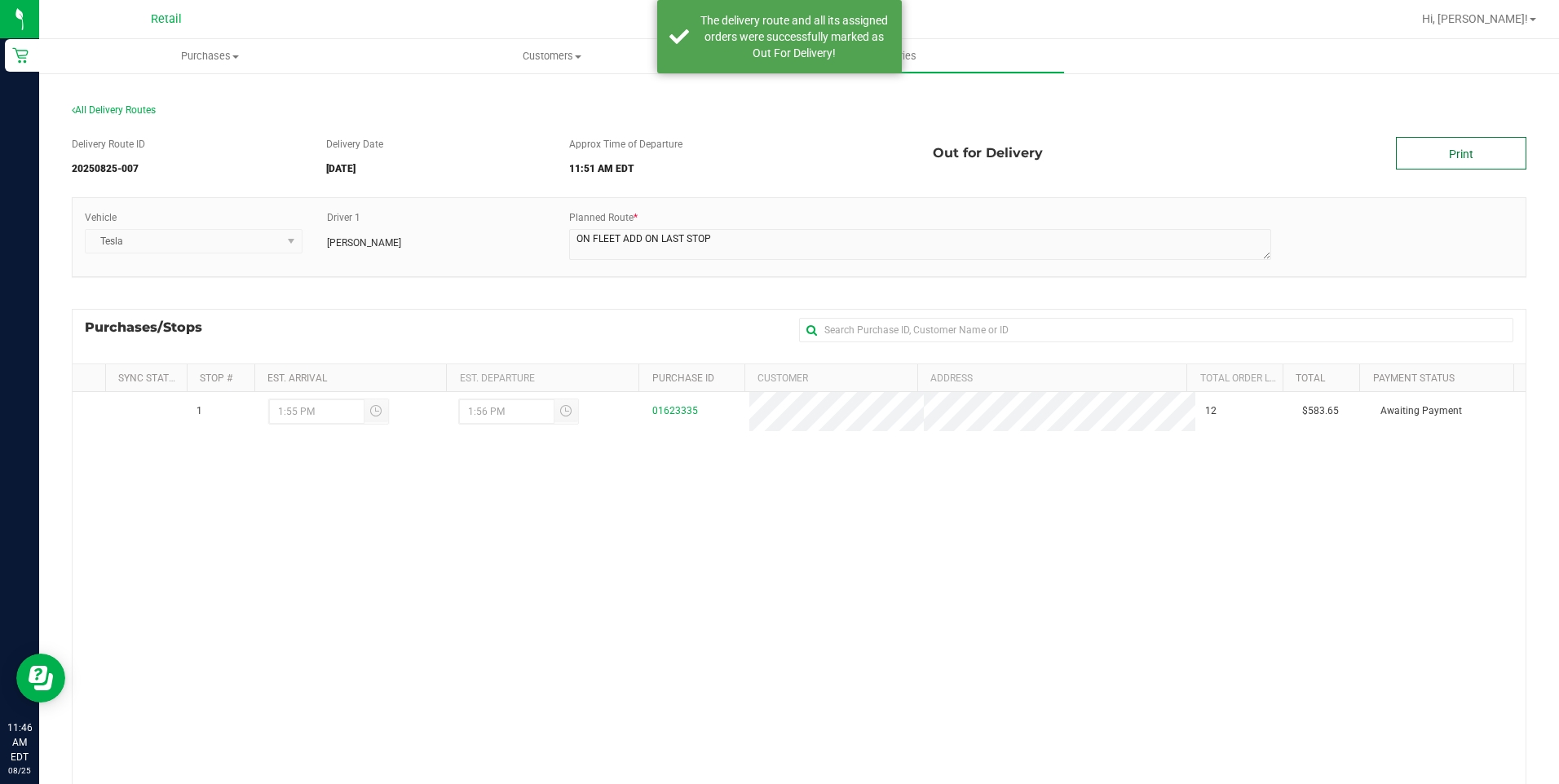
click at [1424, 157] on link "Print" at bounding box center [1461, 153] width 131 height 32
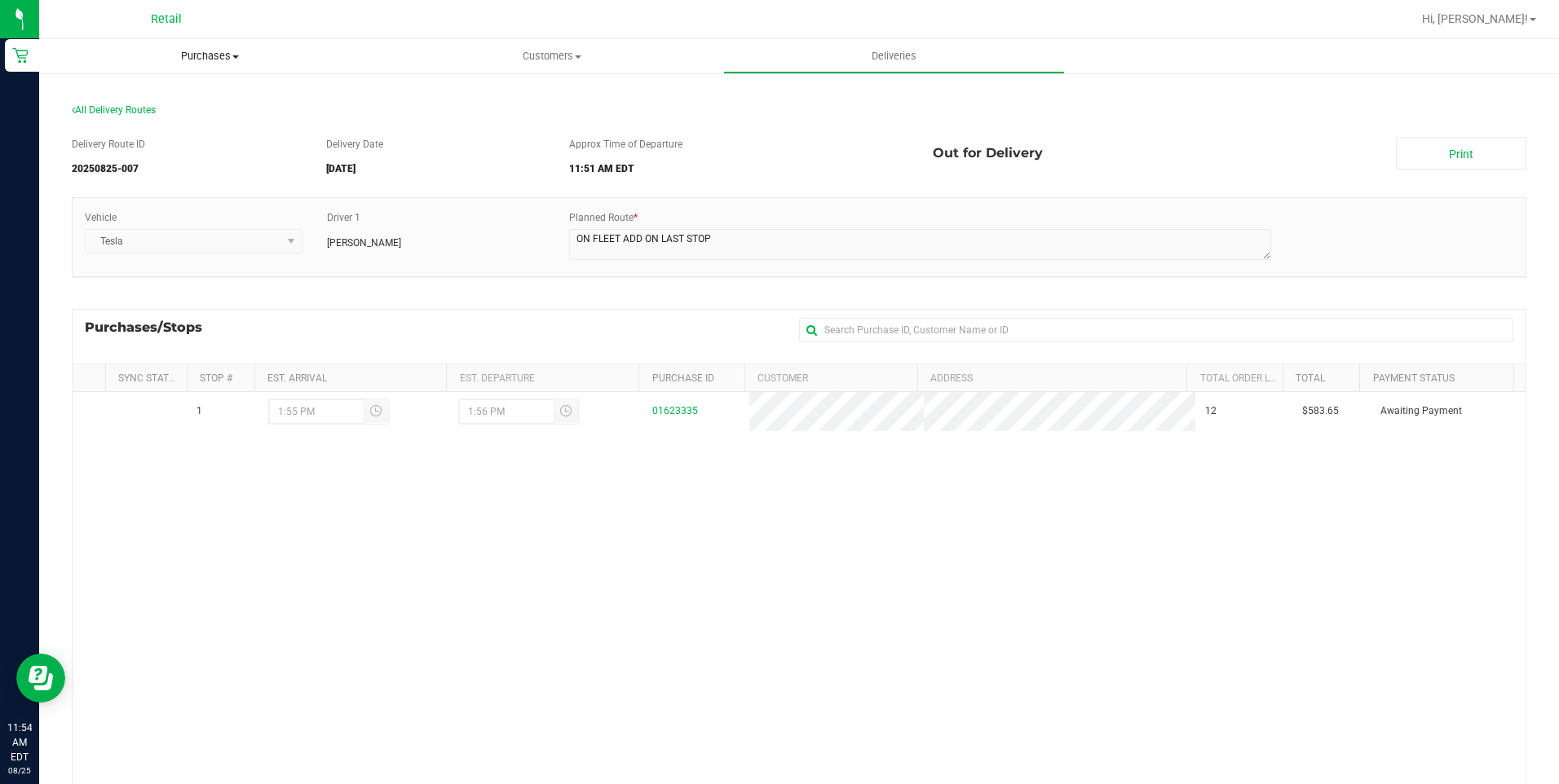
click at [236, 56] on span at bounding box center [236, 57] width 7 height 3
click at [145, 102] on span "Summary of purchases" at bounding box center [122, 98] width 167 height 14
